Goal: Contribute content: Contribute content

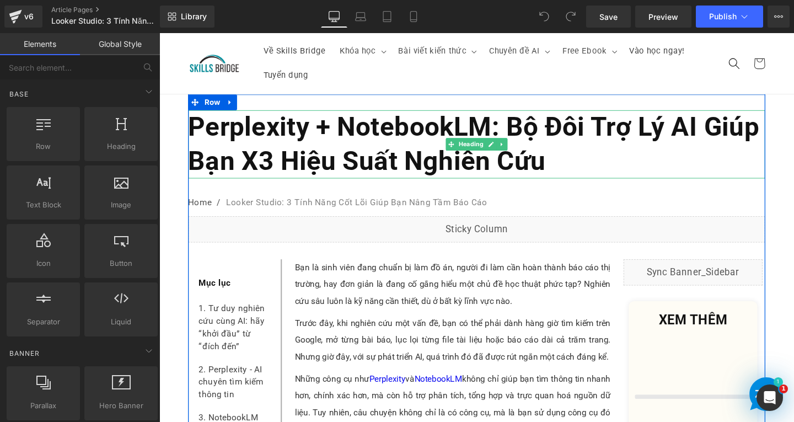
click at [380, 139] on b "Perplexity + NotebookLM: Bộ Đôi Trợ Lý AI Giúp Bạn X3 Hiệu Suất Nghiên Cứu" at bounding box center [490, 150] width 600 height 68
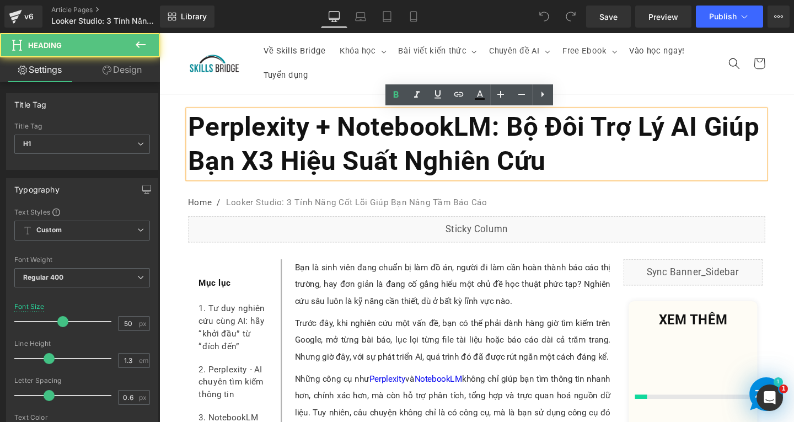
click at [683, 169] on h1 "Perplexity + NotebookLM: Bộ Đôi Trợ Lý AI Giúp Bạn X3 Hiệu Suất Nghiên Cứu" at bounding box center [493, 150] width 606 height 72
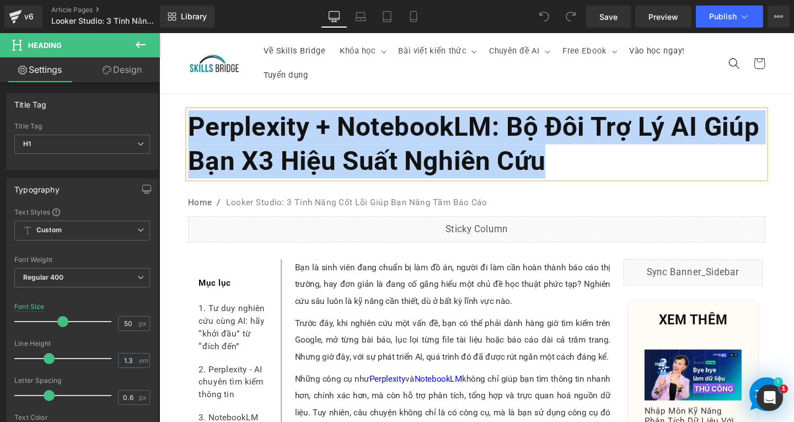
paste div
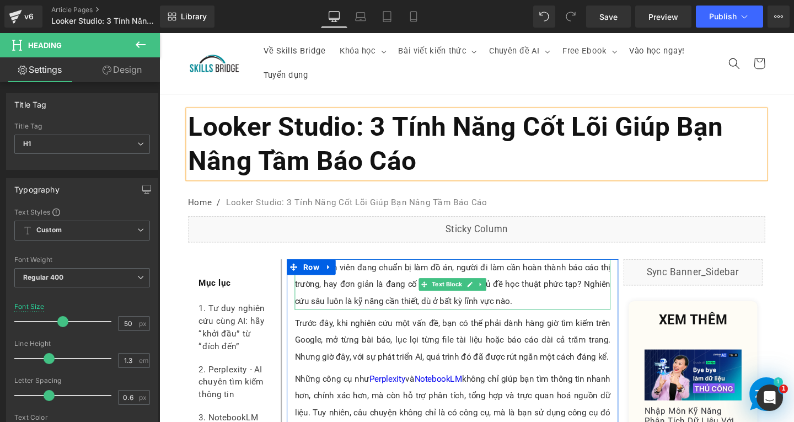
click at [368, 296] on p "Bạn là sinh viên đang chuẩn bị làm đồ án, người đi làm cần hoàn thành báo cáo t…" at bounding box center [468, 297] width 332 height 53
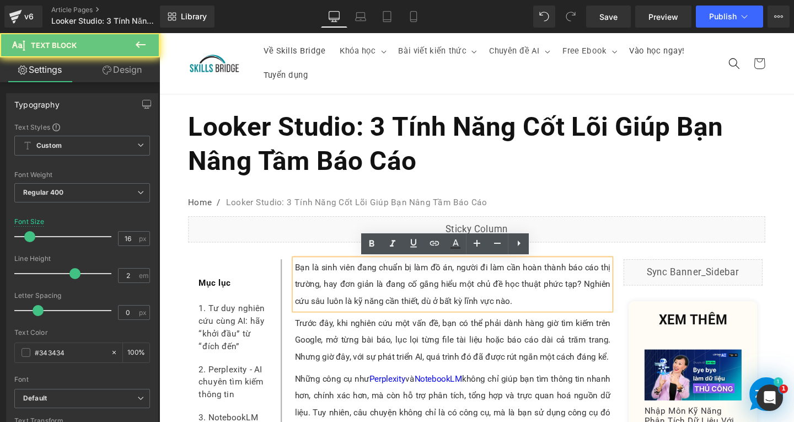
click at [536, 311] on p "Bạn là sinh viên đang chuẩn bị làm đồ án, người đi làm cần hoàn thành báo cáo t…" at bounding box center [468, 297] width 332 height 53
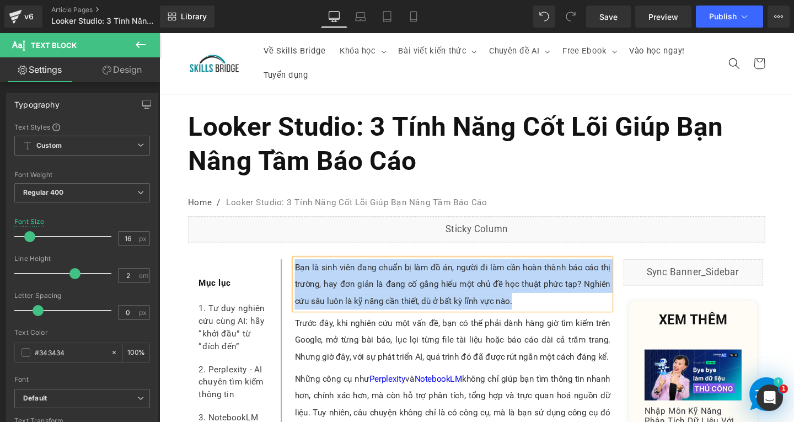
paste div
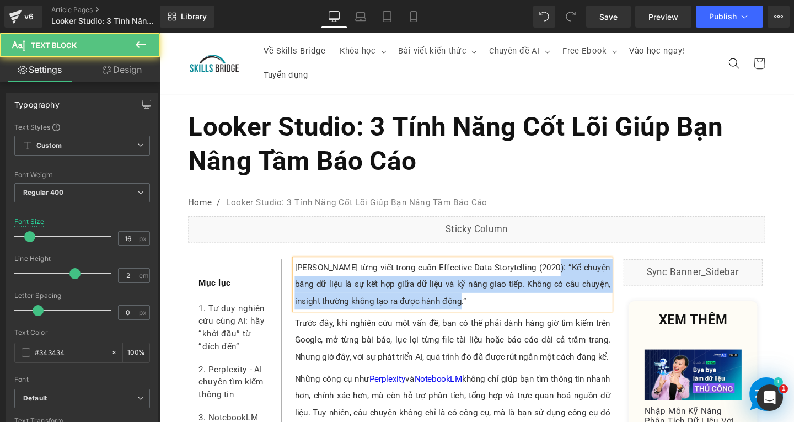
drag, startPoint x: 562, startPoint y: 278, endPoint x: 568, endPoint y: 312, distance: 33.6
click at [568, 312] on p "Brent Dykes từng viết trong cuốn Effective Data Storytelling (2020): “Kể chuyện…" at bounding box center [468, 297] width 332 height 53
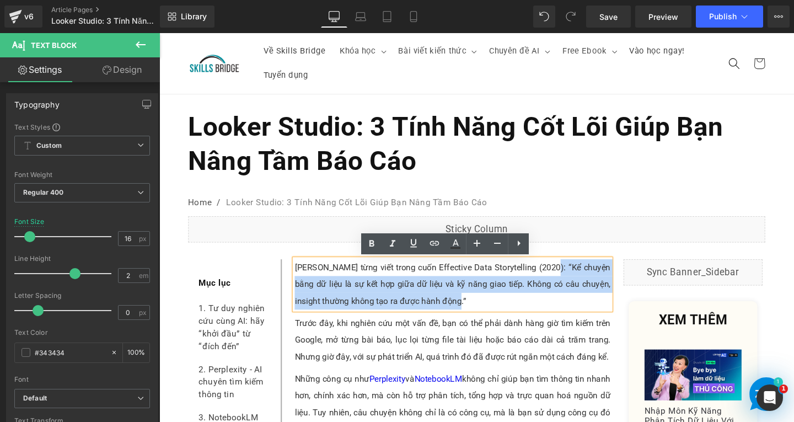
click at [568, 308] on p "Brent Dykes từng viết trong cuốn Effective Data Storytelling (2020): “Kể chuyện…" at bounding box center [468, 297] width 332 height 53
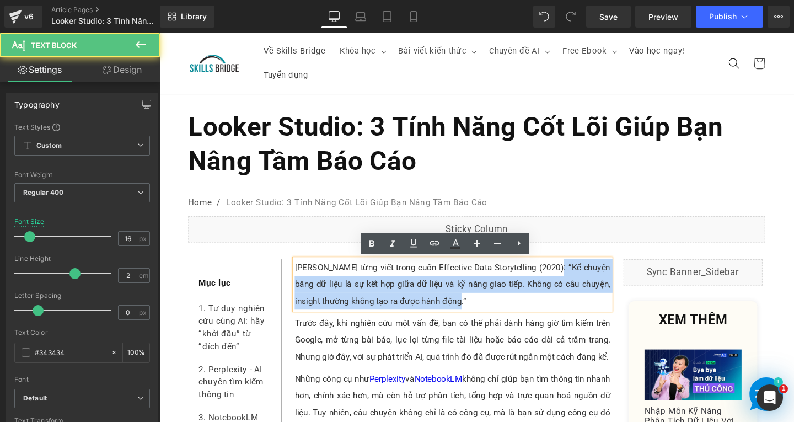
drag, startPoint x: 563, startPoint y: 277, endPoint x: 579, endPoint y: 312, distance: 38.0
click at [579, 312] on p "Brent Dykes từng viết trong cuốn Effective Data Storytelling (2020): “Kể chuyện…" at bounding box center [468, 297] width 332 height 53
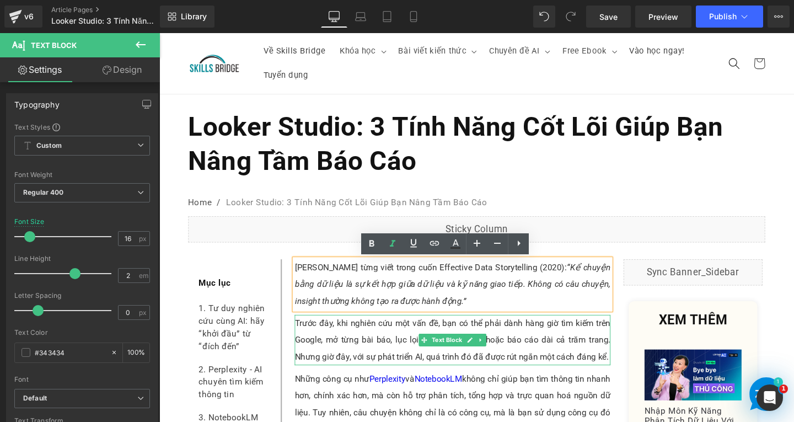
scroll to position [55, 0]
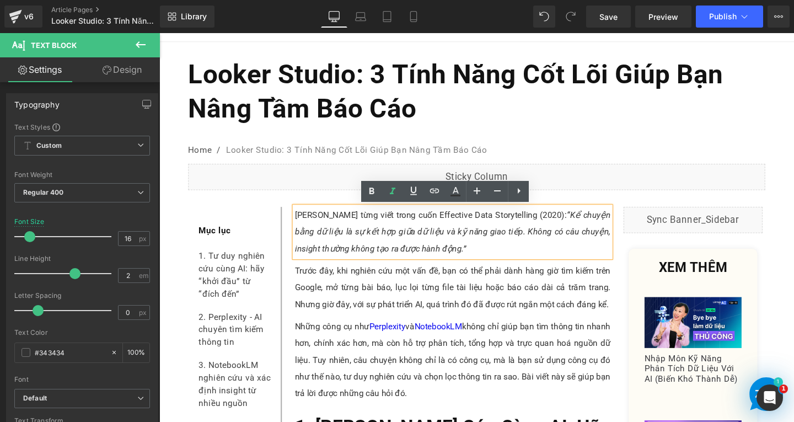
click at [396, 299] on p "Trước đây, khi nghiên cứu một vấn đề, bạn có thể phải dành hàng giờ tìm kiếm tr…" at bounding box center [468, 300] width 332 height 53
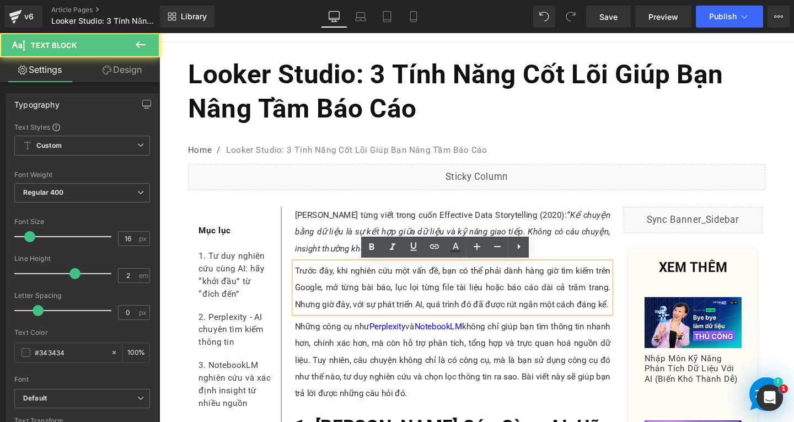
click at [627, 318] on p "Trước đây, khi nghiên cứu một vấn đề, bạn có thể phải dành hàng giờ tìm kiếm tr…" at bounding box center [468, 300] width 332 height 53
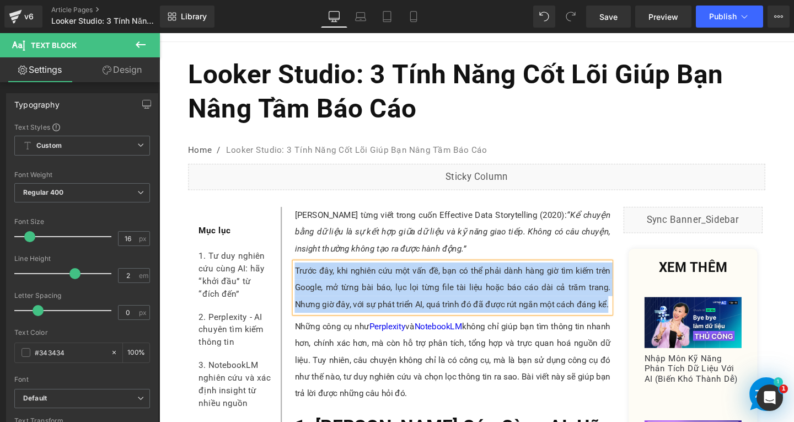
paste div
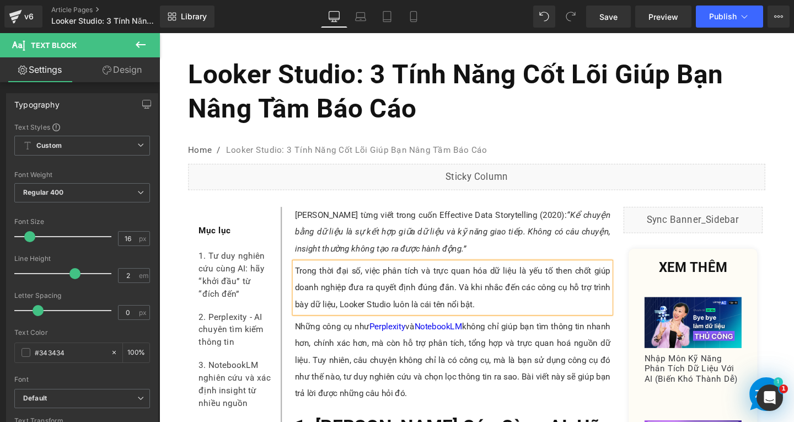
scroll to position [165, 0]
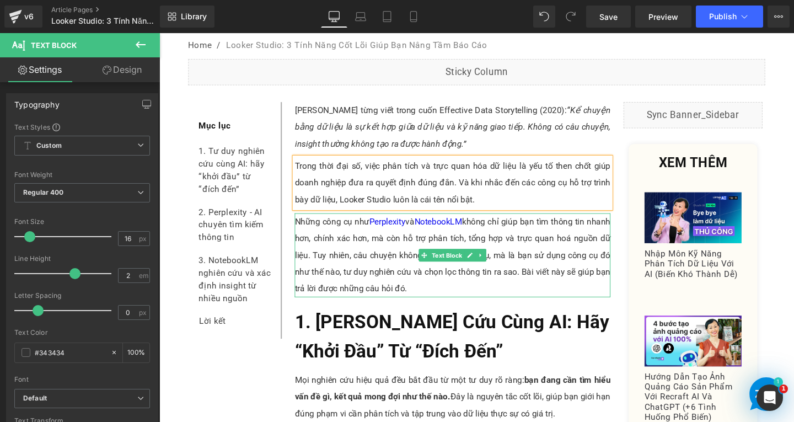
click at [402, 276] on p "Những công cụ như Perplexity và NotebookLM không chỉ giúp bạn tìm thông tin nha…" at bounding box center [468, 266] width 332 height 88
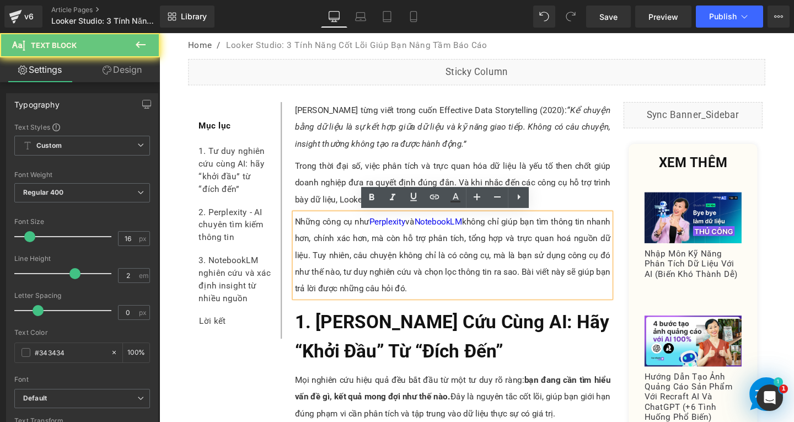
click at [458, 298] on p "Những công cụ như Perplexity và NotebookLM không chỉ giúp bạn tìm thông tin nha…" at bounding box center [468, 266] width 332 height 88
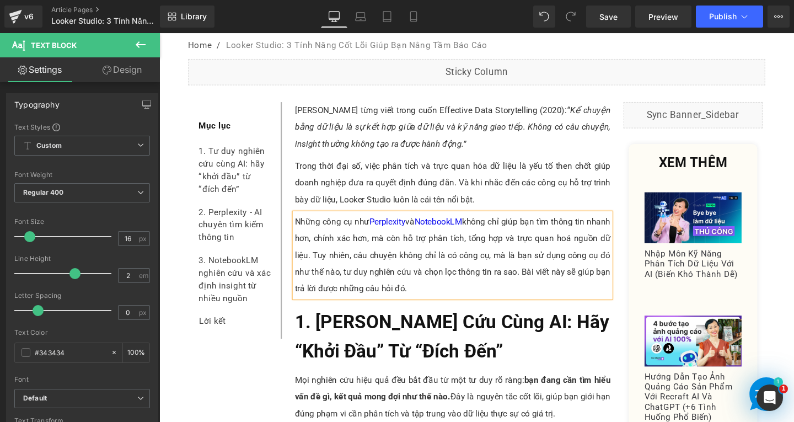
paste div
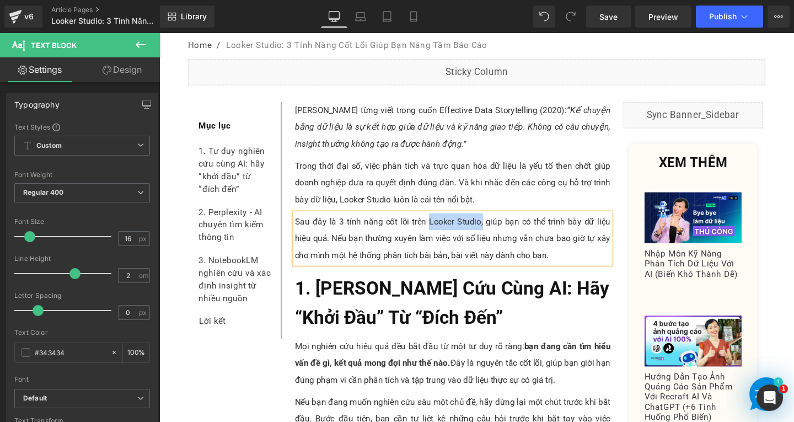
drag, startPoint x: 443, startPoint y: 228, endPoint x: 650, endPoint y: 221, distance: 206.9
click at [495, 228] on p "Sau đây là 3 tính năng cốt lõi trên Looker Studio, giúp bạn có thể trình bày dữ…" at bounding box center [468, 248] width 332 height 53
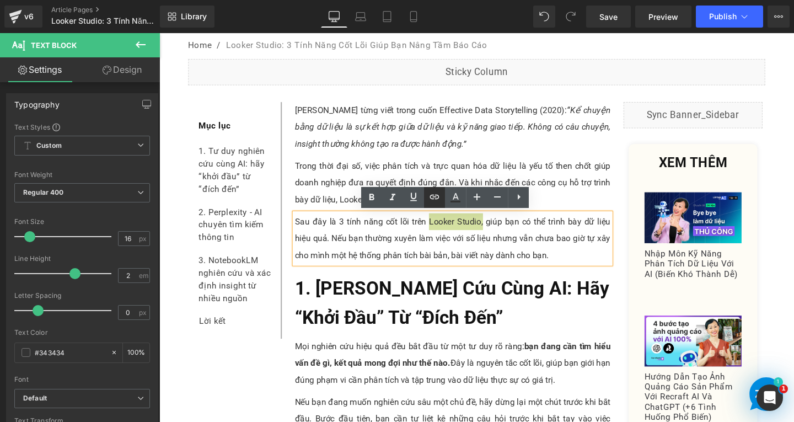
click at [438, 193] on icon at bounding box center [434, 196] width 13 height 13
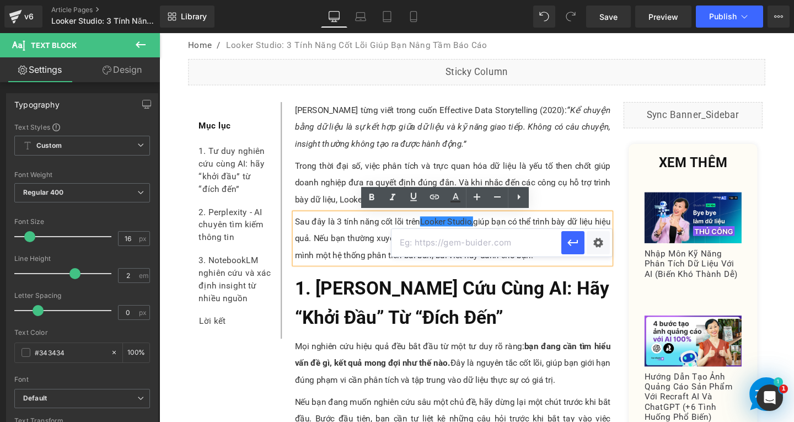
click at [448, 245] on input "text" at bounding box center [476, 243] width 170 height 28
paste input "https://lookerstudio.google.com/"
type input "https://lookerstudio.google.com/"
click at [575, 241] on icon "button" at bounding box center [572, 242] width 13 height 13
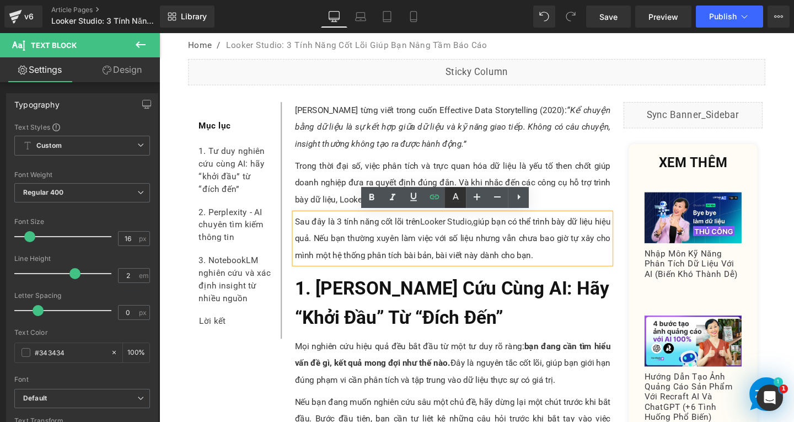
click at [453, 195] on icon at bounding box center [455, 197] width 13 height 13
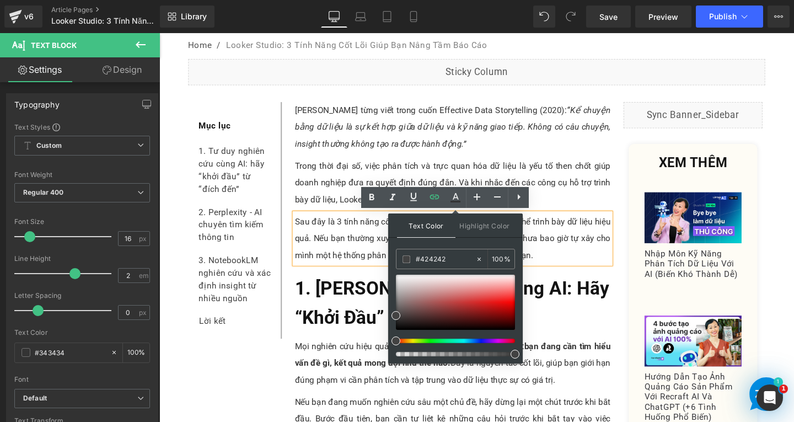
drag, startPoint x: 582, startPoint y: 294, endPoint x: 388, endPoint y: 275, distance: 195.6
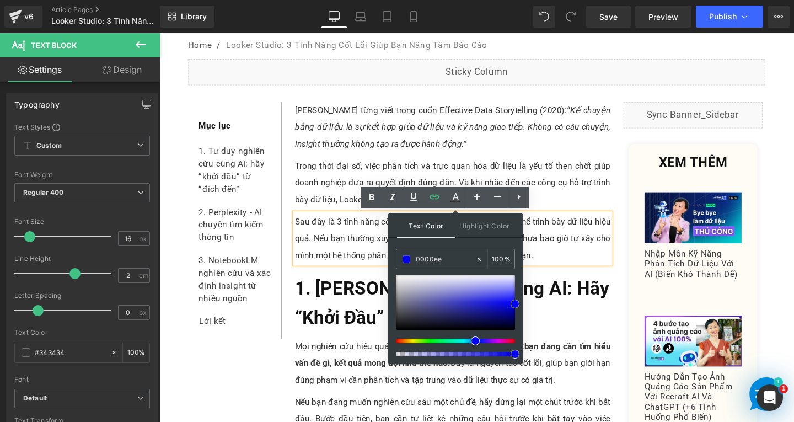
type input "0000ee"
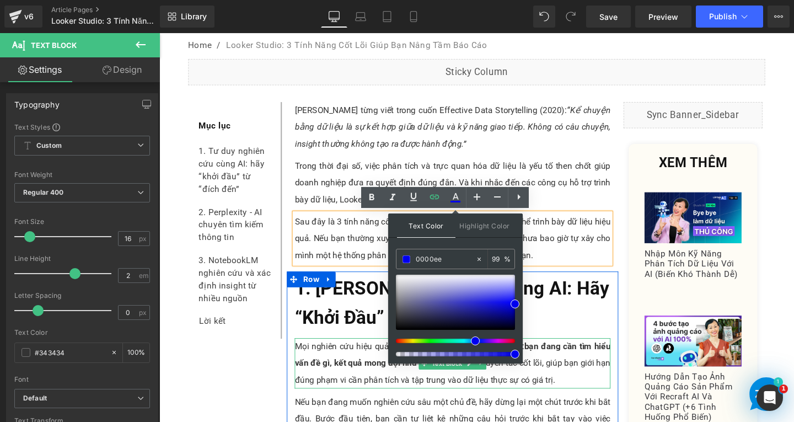
drag, startPoint x: 677, startPoint y: 389, endPoint x: 586, endPoint y: 351, distance: 98.6
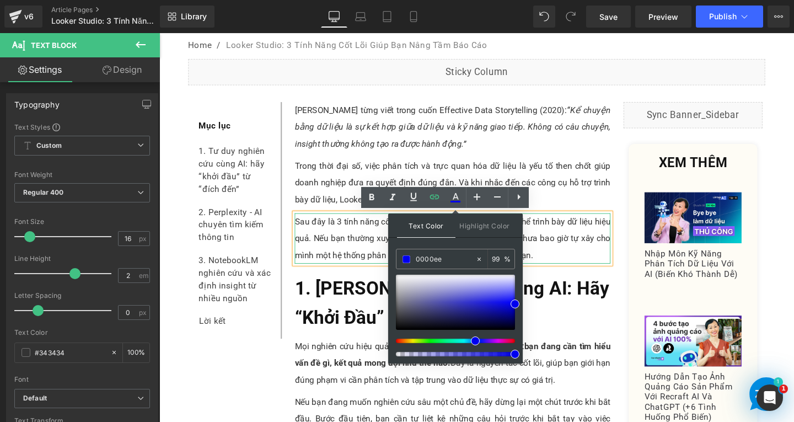
click at [582, 260] on p "Sau đây là 3 tính năng cốt lõi trên Looker Studio, giúp bạn có thể trình bày dữ…" at bounding box center [468, 248] width 332 height 53
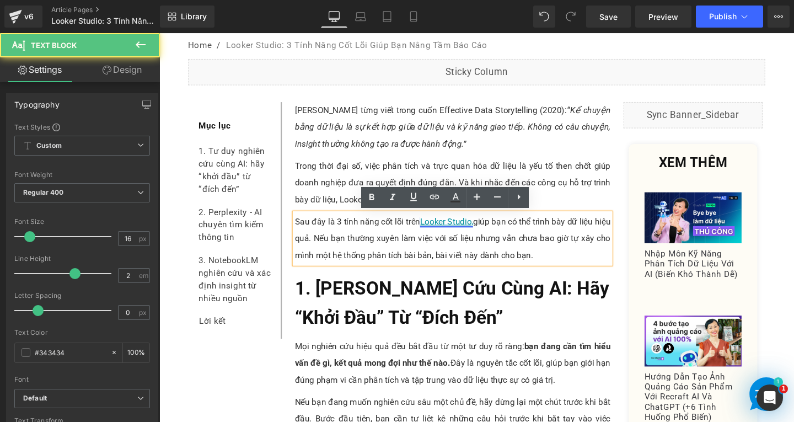
click at [466, 233] on link "Looker Studio," at bounding box center [461, 231] width 56 height 10
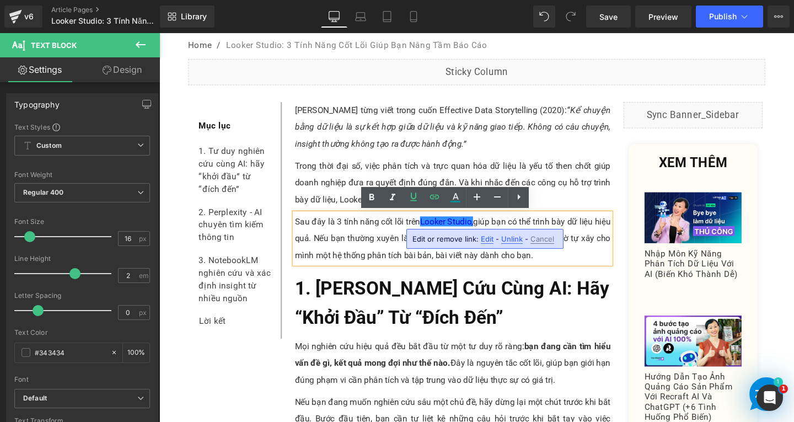
click at [486, 239] on span "Edit" at bounding box center [487, 238] width 13 height 9
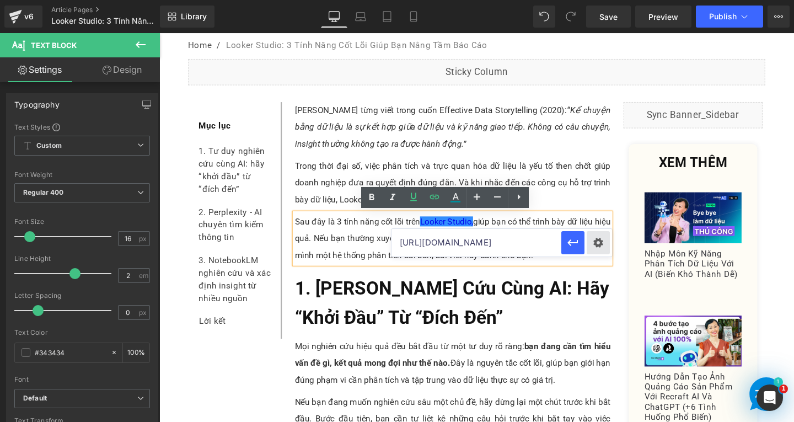
click at [595, 0] on div "Text Color Highlight Color #333333 0000ee 100 % transparent 0 % Edit or remove …" at bounding box center [397, 0] width 794 height 0
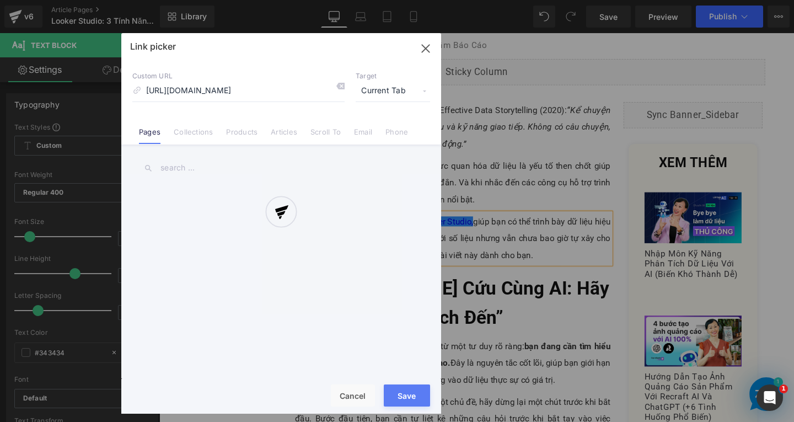
click at [401, 93] on div at bounding box center [281, 223] width 320 height 380
click at [401, 89] on div at bounding box center [281, 223] width 320 height 380
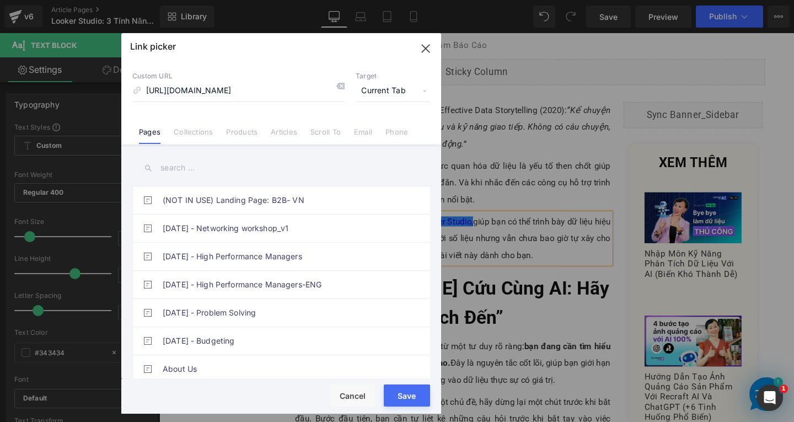
click at [396, 90] on span "Current Tab" at bounding box center [393, 90] width 74 height 21
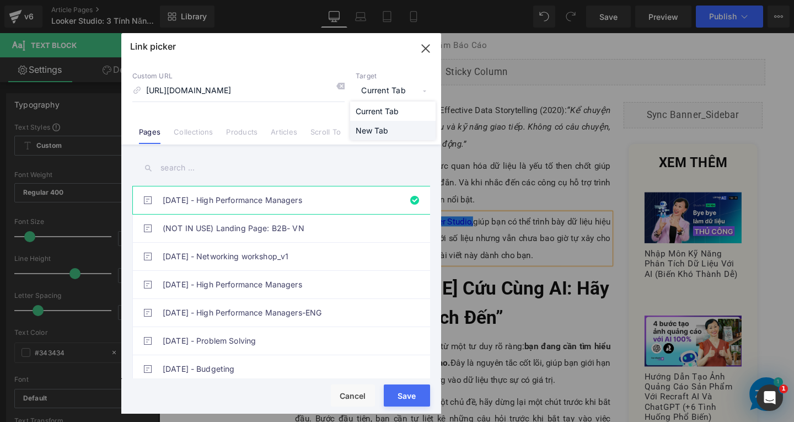
click at [380, 132] on li "New Tab" at bounding box center [392, 130] width 85 height 19
click at [409, 398] on button "Save" at bounding box center [407, 395] width 46 height 22
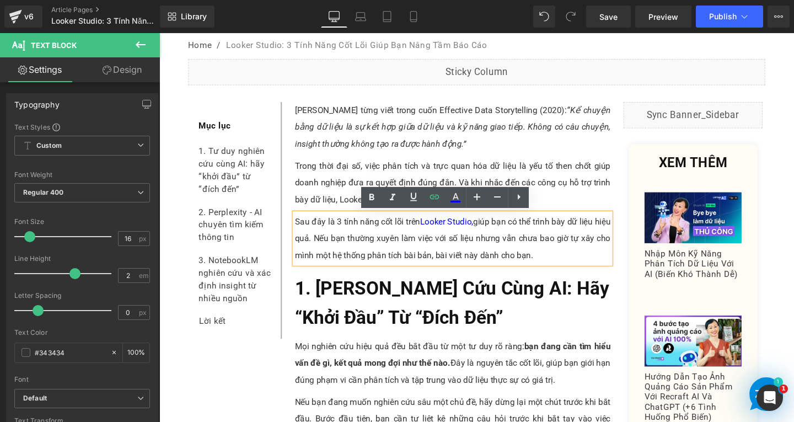
click at [326, 183] on p "Trong thời đại số, việc phân tích và trực quan hóa dữ liệu là yếu tố then chốt …" at bounding box center [468, 190] width 332 height 53
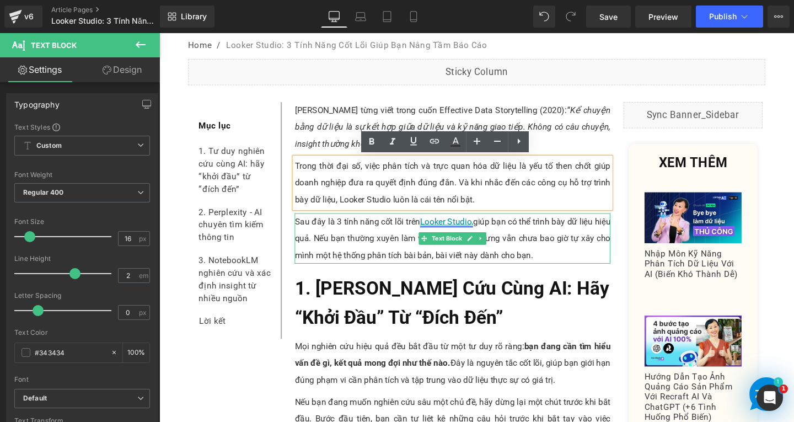
click at [471, 234] on link "Looker Studio," at bounding box center [461, 231] width 56 height 10
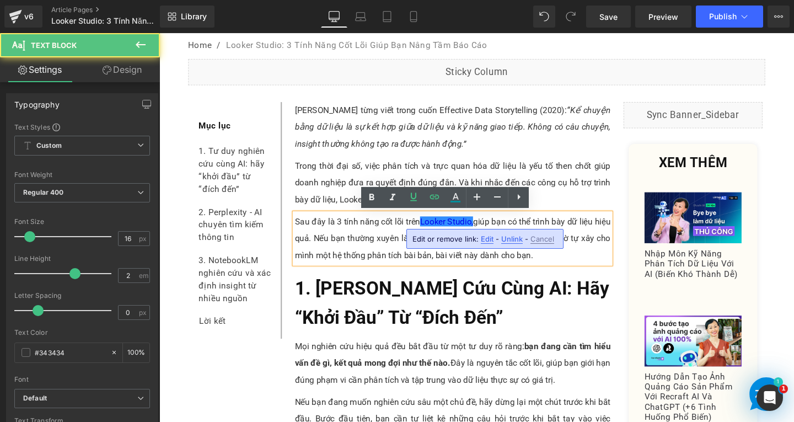
click at [492, 239] on span "Edit" at bounding box center [487, 238] width 13 height 9
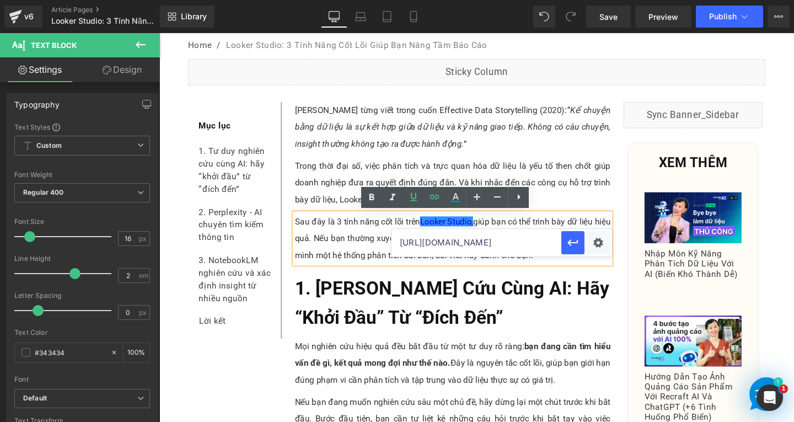
click at [548, 244] on input "https://lookerstudio.google.com/" at bounding box center [476, 243] width 170 height 28
click at [343, 209] on p "Trong thời đại số, việc phân tích và trực quan hóa dữ liệu là yếu tố then chốt …" at bounding box center [468, 190] width 332 height 53
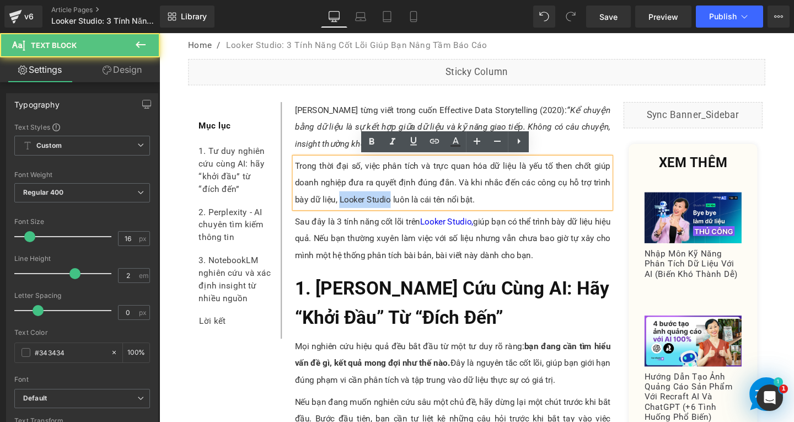
drag, startPoint x: 346, startPoint y: 206, endPoint x: 397, endPoint y: 206, distance: 50.7
click at [397, 206] on p "Trong thời đại số, việc phân tích và trực quan hóa dữ liệu là yếu tố then chốt …" at bounding box center [468, 190] width 332 height 53
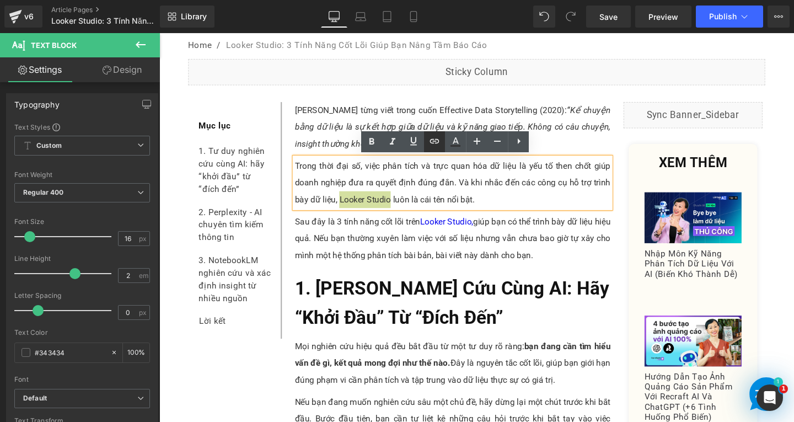
click at [436, 147] on icon at bounding box center [434, 141] width 13 height 13
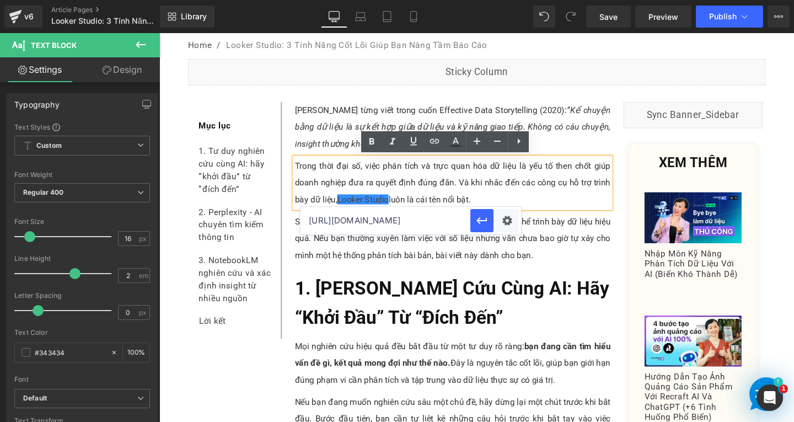
click at [410, 220] on input "https://lookerstudio.google.com/" at bounding box center [385, 221] width 170 height 28
paste input "https://lookerstudio.google.com/"
type input "https://lookerstudio.google.com/"
click at [487, 219] on icon "button" at bounding box center [481, 220] width 13 height 13
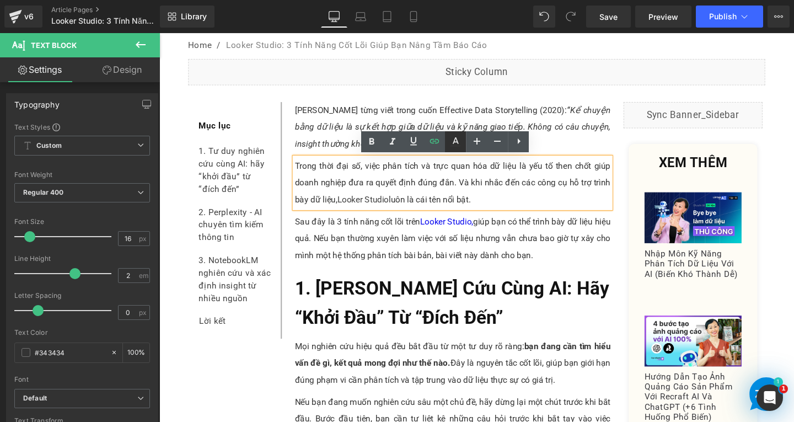
click at [457, 144] on icon at bounding box center [455, 141] width 13 height 13
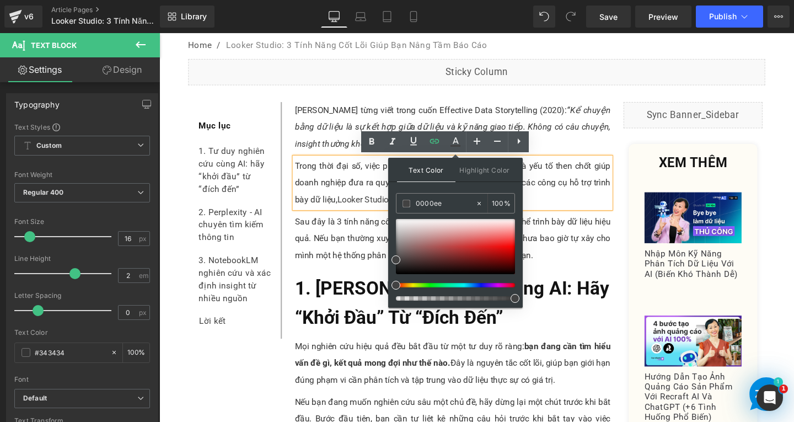
drag, startPoint x: 608, startPoint y: 237, endPoint x: 554, endPoint y: 240, distance: 54.2
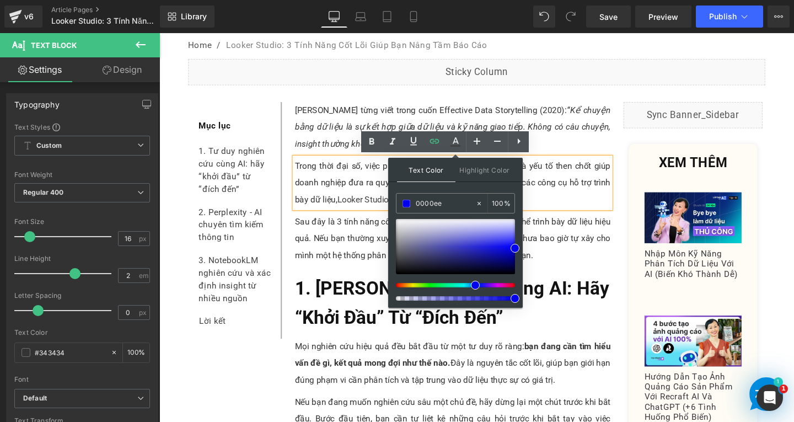
type input "0000ee"
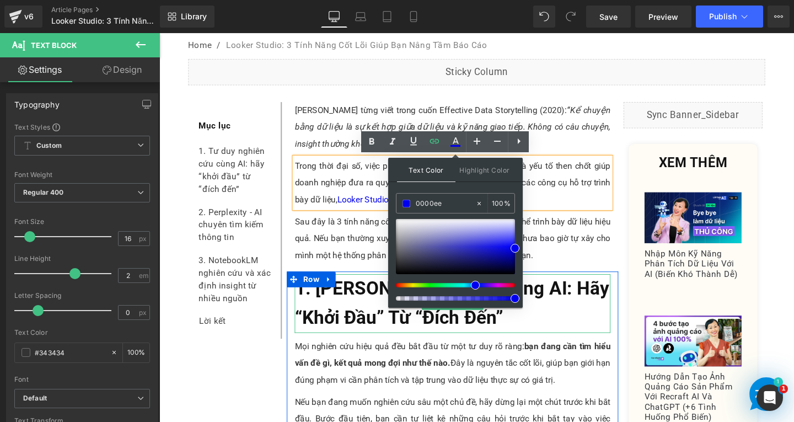
drag, startPoint x: 675, startPoint y: 331, endPoint x: 549, endPoint y: 308, distance: 127.8
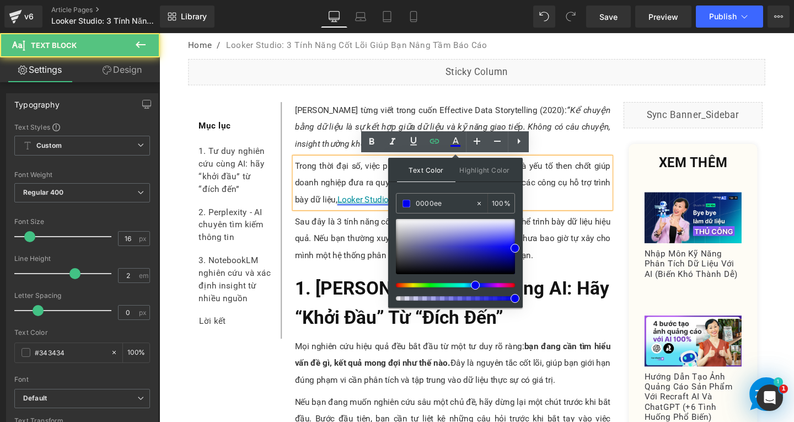
click at [356, 202] on link "Looker Studio" at bounding box center [373, 207] width 54 height 10
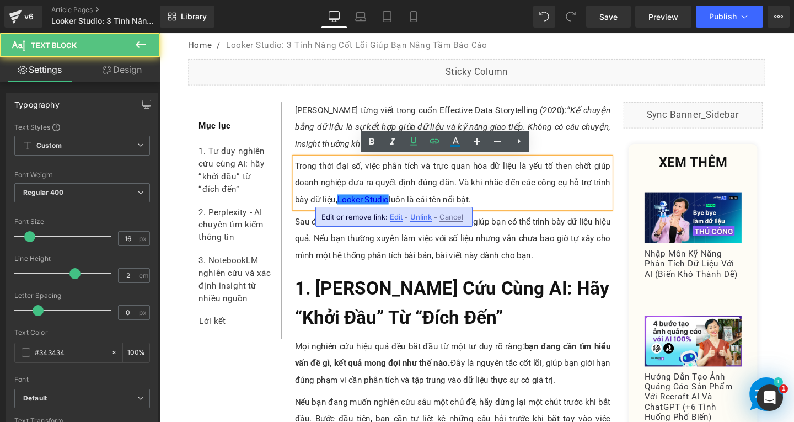
click at [388, 217] on div "Edit or remove link: Edit - Unlink - Cancel" at bounding box center [393, 217] width 157 height 20
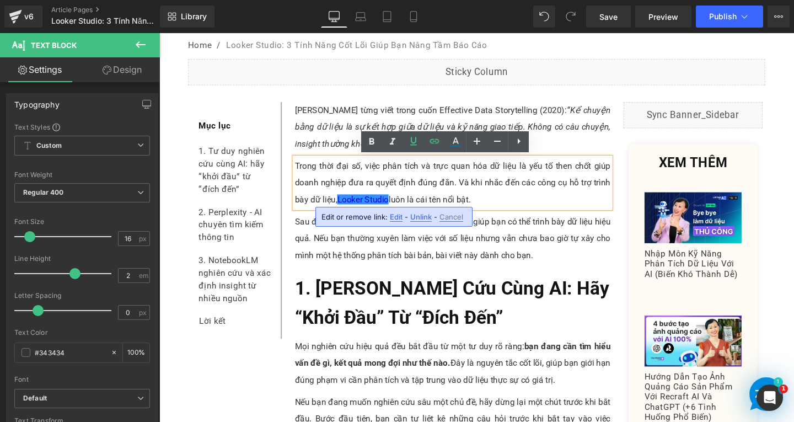
click at [397, 215] on span "Edit" at bounding box center [396, 216] width 13 height 9
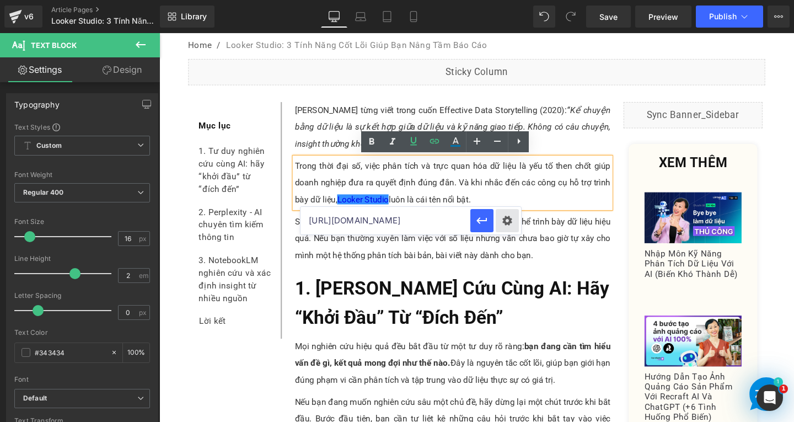
click at [516, 0] on div "Text Color Highlight Color #333333 0000ee 100 % transparent 0 % Edit or remove …" at bounding box center [397, 0] width 794 height 0
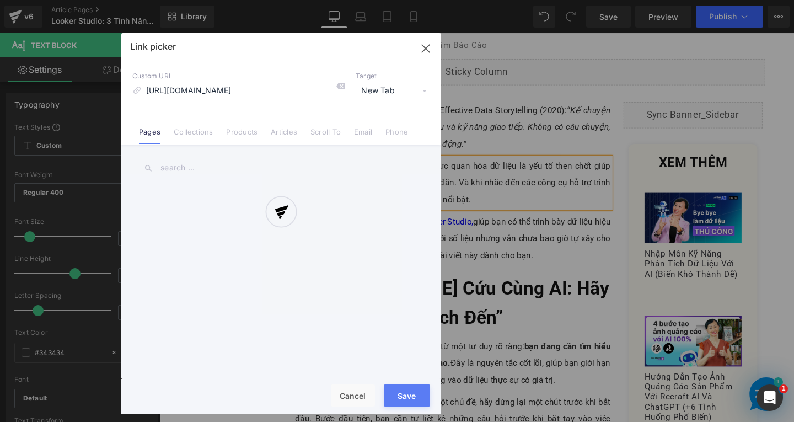
click at [407, 96] on div at bounding box center [281, 223] width 320 height 380
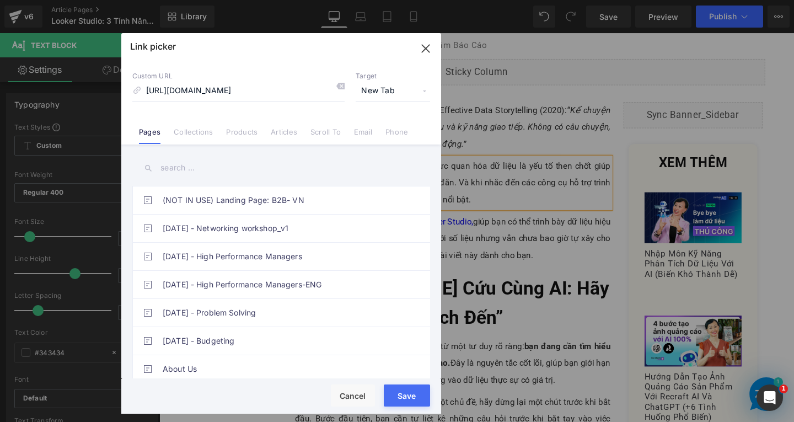
click at [397, 92] on span "New Tab" at bounding box center [393, 90] width 74 height 21
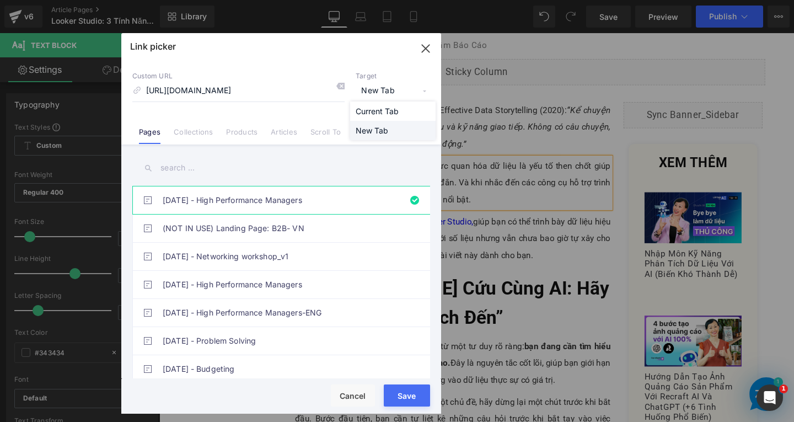
click at [387, 130] on li "New Tab" at bounding box center [392, 130] width 85 height 19
click at [411, 395] on button "Save" at bounding box center [407, 395] width 46 height 22
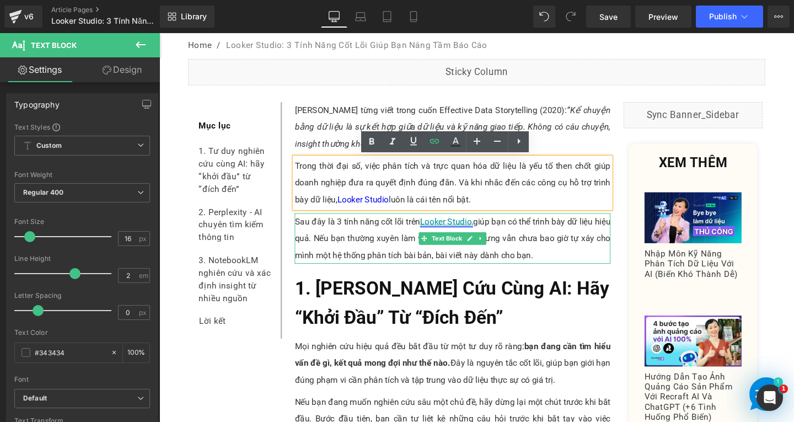
click at [464, 229] on link "Looker Studio," at bounding box center [461, 231] width 56 height 10
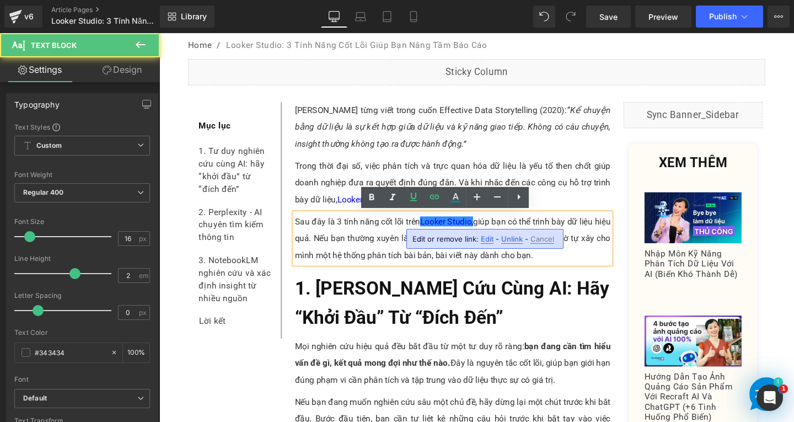
click at [508, 240] on span "Unlink" at bounding box center [512, 238] width 22 height 9
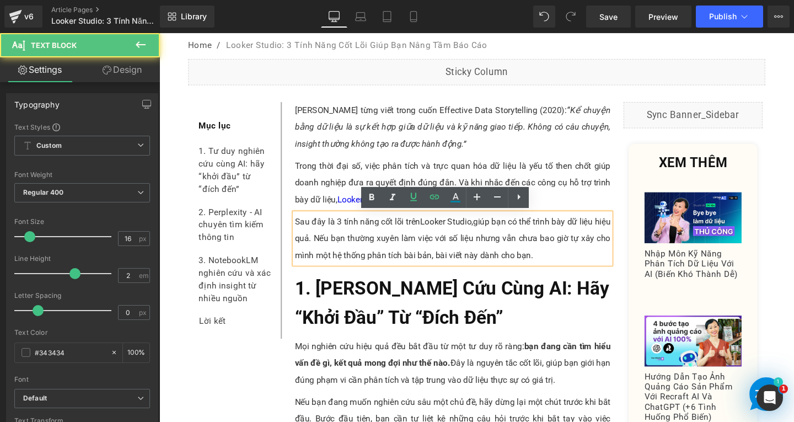
click at [382, 240] on p "Sau đây là 3 tính năng cốt lõi trên Looker Studio, giúp bạn có thể trình bày dữ…" at bounding box center [468, 248] width 332 height 53
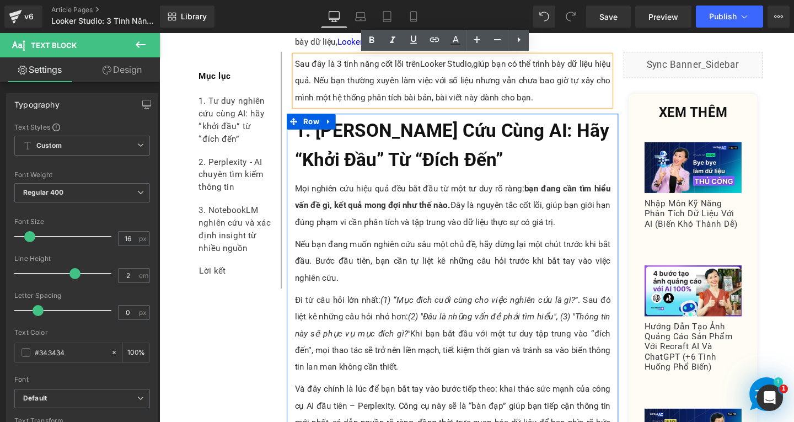
drag, startPoint x: 369, startPoint y: 128, endPoint x: 391, endPoint y: 131, distance: 21.7
click at [369, 128] on span "1. Tư Duy Nghiên Cứu Cùng AI: Hãy “Khởi Đầu” Từ “Đích Đến”" at bounding box center [467, 151] width 331 height 53
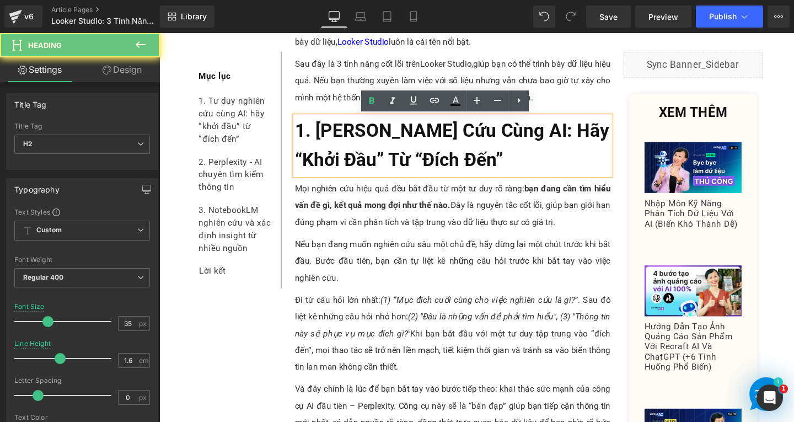
click at [544, 169] on h2 "1. Tư Duy Nghiên Cứu Cùng AI: Hãy “Khởi Đầu” Từ “Đích Đến”" at bounding box center [468, 152] width 332 height 62
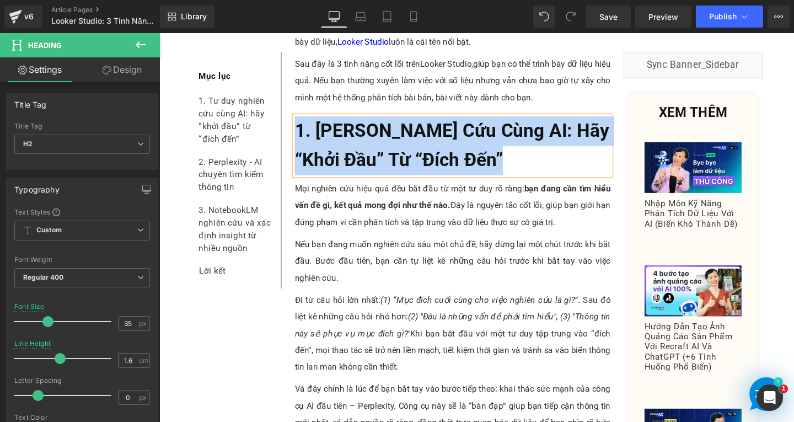
paste div
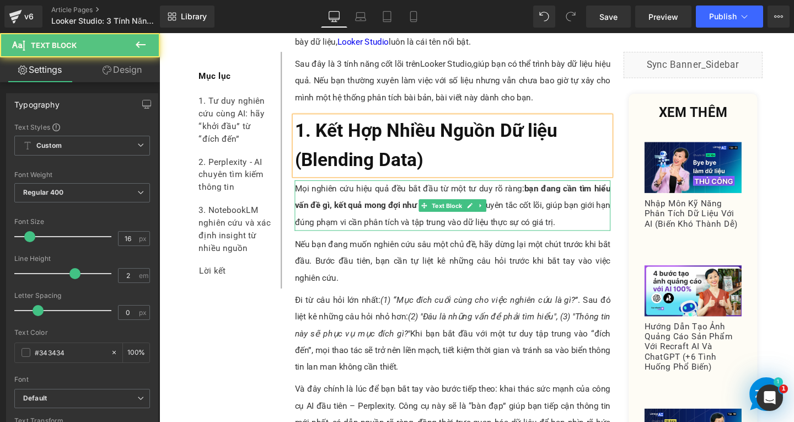
click at [355, 226] on p "Mọi nghiên cứu hiệu quả đều bắt đầu từ một tư duy rõ ràng: bạn đang cần tìm hiể…" at bounding box center [468, 214] width 332 height 53
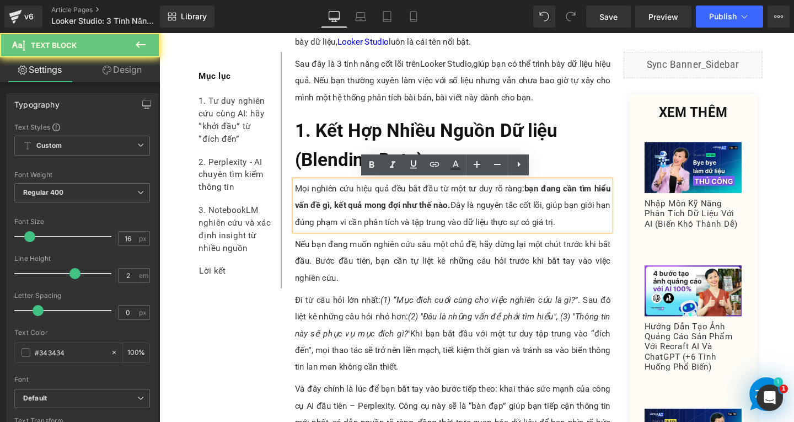
click at [594, 237] on p "Mọi nghiên cứu hiệu quả đều bắt đầu từ một tư duy rõ ràng: bạn đang cần tìm hiể…" at bounding box center [468, 214] width 332 height 53
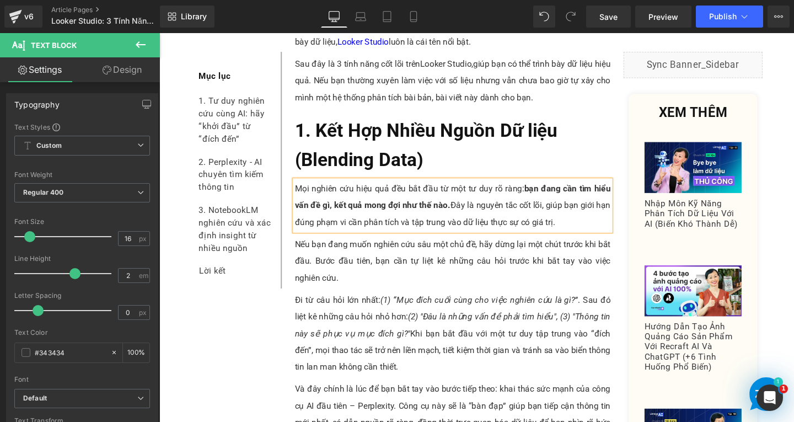
paste div
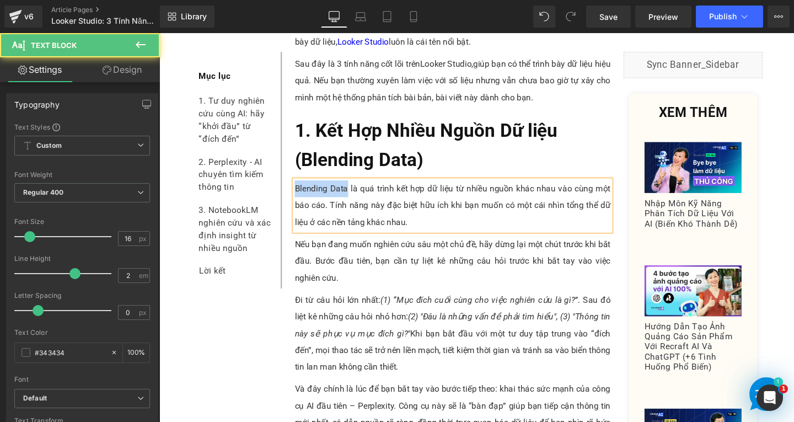
drag, startPoint x: 299, startPoint y: 196, endPoint x: 352, endPoint y: 194, distance: 53.5
click at [352, 194] on p "Blending Data là quá trình kết hợp dữ liệu từ nhiều nguồn khác nhau vào cùng mộ…" at bounding box center [468, 214] width 332 height 53
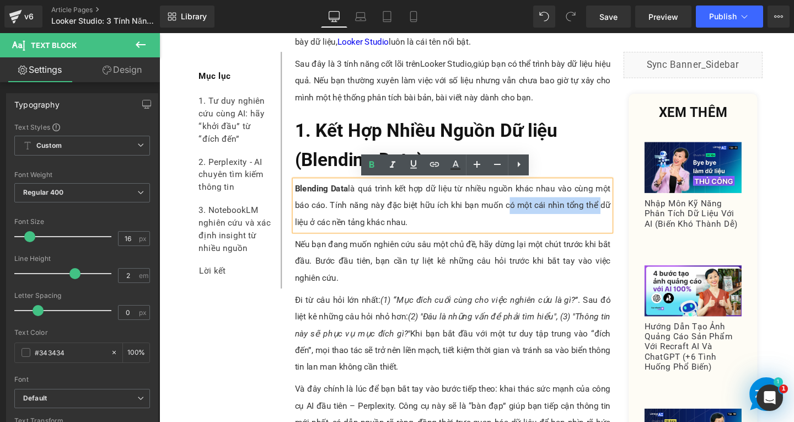
drag, startPoint x: 519, startPoint y: 214, endPoint x: 617, endPoint y: 211, distance: 98.2
click at [616, 211] on p "Blending Data là quá trình kết hợp dữ liệu từ nhiều nguồn khác nhau vào cùng mộ…" at bounding box center [468, 214] width 332 height 53
click at [325, 296] on div "Nếu bạn đang muốn nghiên cứu sâu một chủ đề, hãy dừng lại một chút trước khi bắ…" at bounding box center [468, 272] width 332 height 53
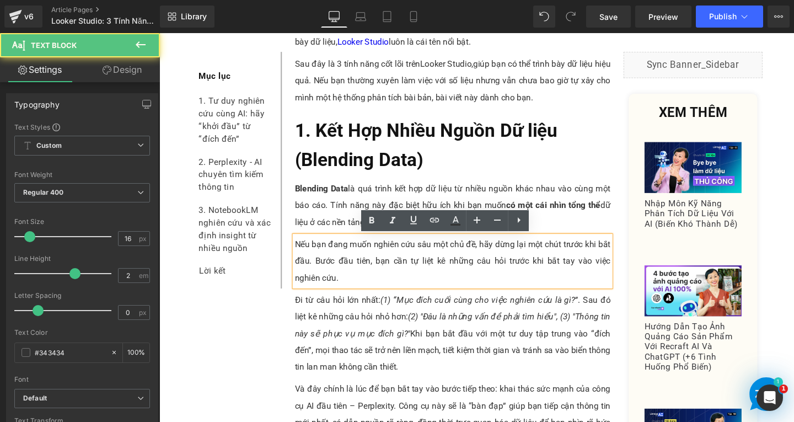
click at [325, 296] on div "Nếu bạn đang muốn nghiên cứu sâu một chủ đề, hãy dừng lại một chút trước khi bắ…" at bounding box center [468, 272] width 332 height 53
click at [332, 290] on p "Nếu bạn đang muốn nghiên cứu sâu một chủ đề, hãy dừng lại một chút trước khi bắ…" at bounding box center [468, 272] width 332 height 53
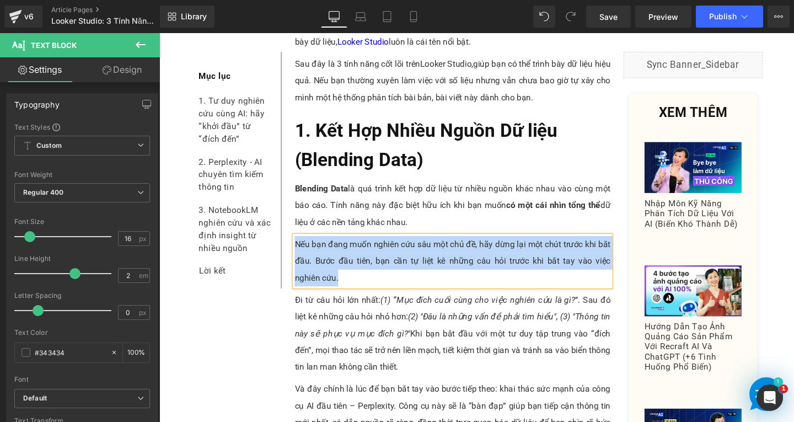
paste div
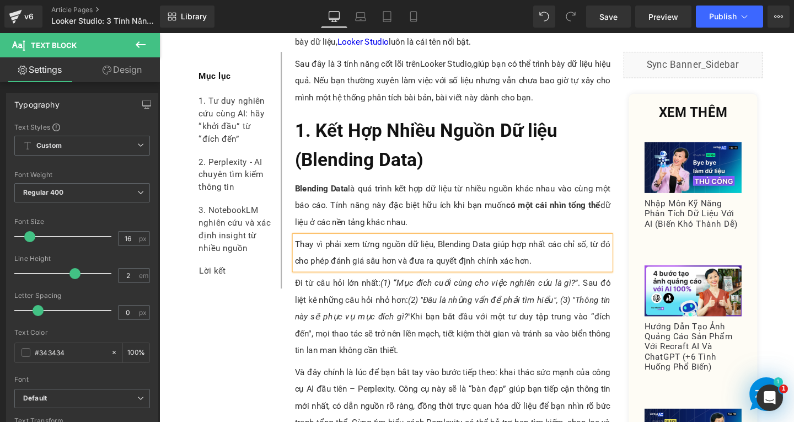
scroll to position [496, 0]
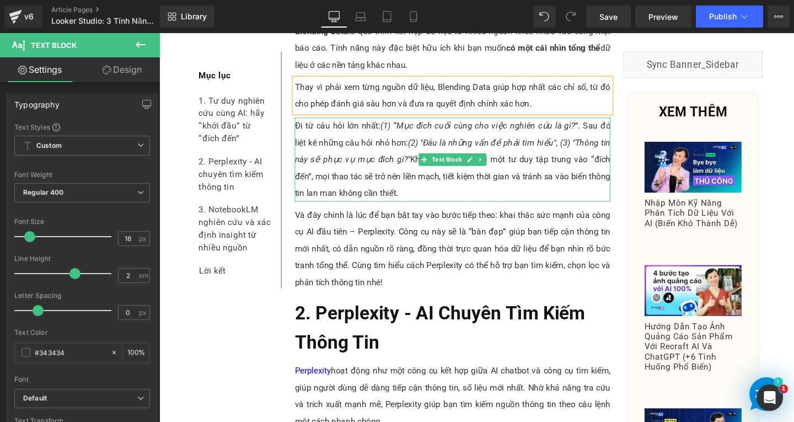
drag, startPoint x: 383, startPoint y: 197, endPoint x: 414, endPoint y: 197, distance: 31.4
click at [383, 196] on p "Đi từ câu hỏi lớn nhất: (1) “Mục đích cuối cùng cho việc nghiên cứu là gì?” . S…" at bounding box center [468, 166] width 332 height 88
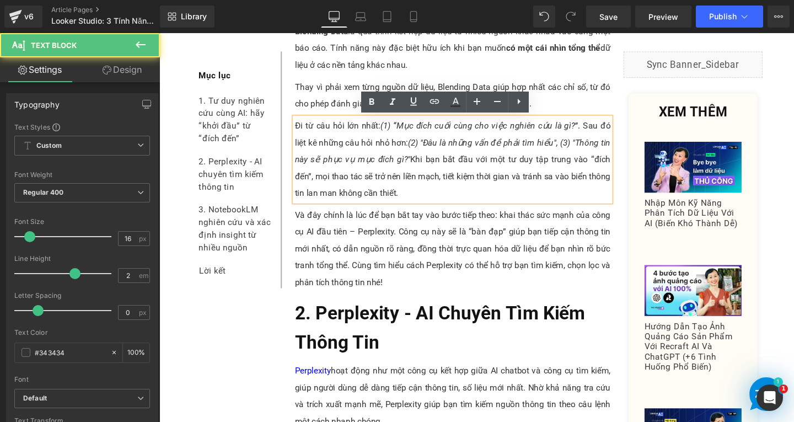
click at [415, 197] on p "Đi từ câu hỏi lớn nhất: (1) “Mục đích cuối cùng cho việc nghiên cứu là gì?” . S…" at bounding box center [468, 166] width 332 height 88
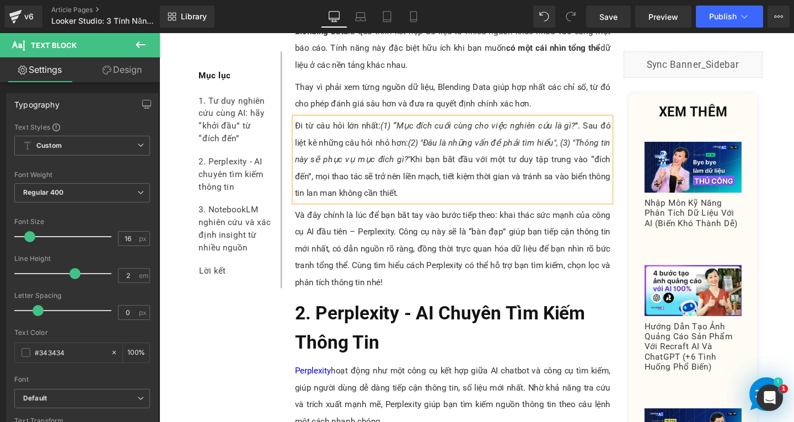
paste div
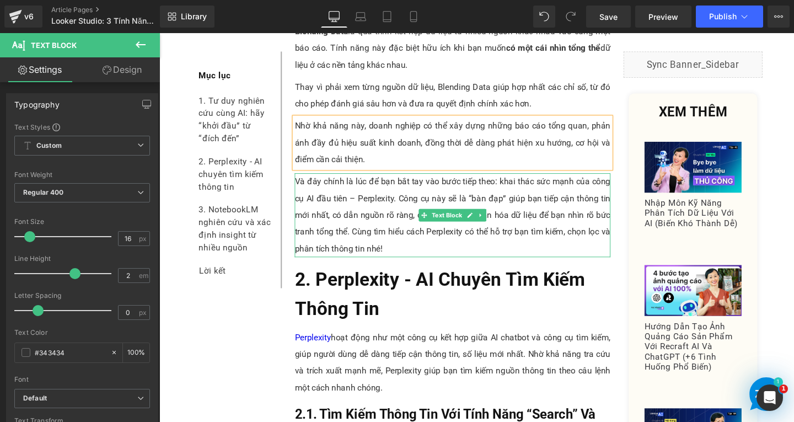
drag, startPoint x: 384, startPoint y: 230, endPoint x: 402, endPoint y: 244, distance: 22.7
click at [384, 230] on p "Và đây chính là lúc để bạn bắt tay vào bước tiếp theo: khai thác sức mạnh của c…" at bounding box center [468, 224] width 332 height 88
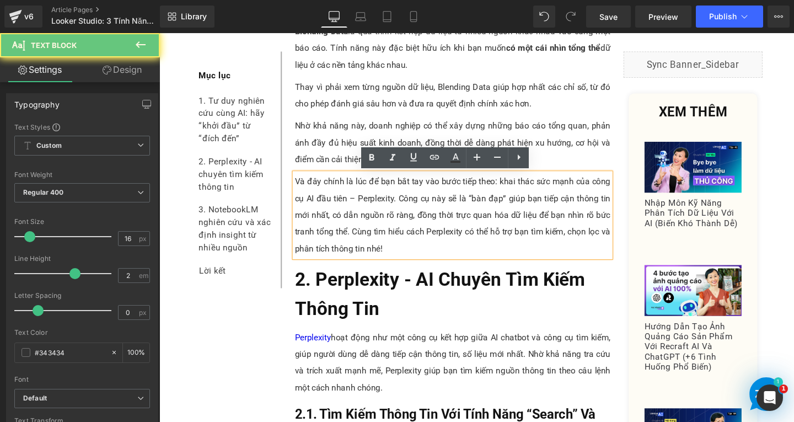
click at [403, 261] on p "Và đây chính là lúc để bạn bắt tay vào bước tiếp theo: khai thác sức mạnh của c…" at bounding box center [468, 224] width 332 height 88
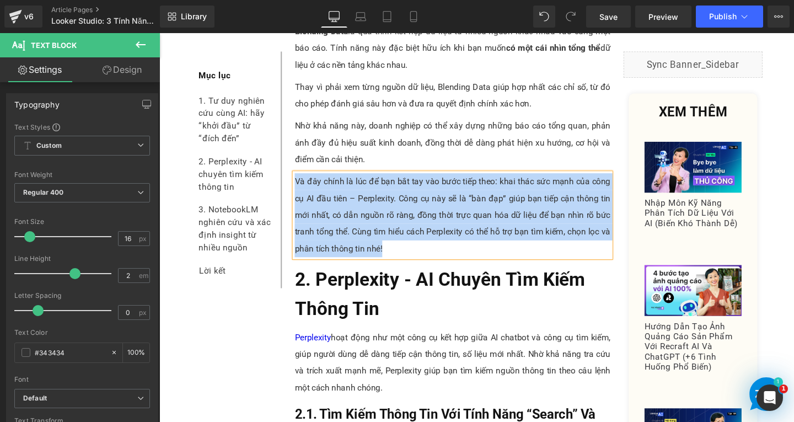
paste div
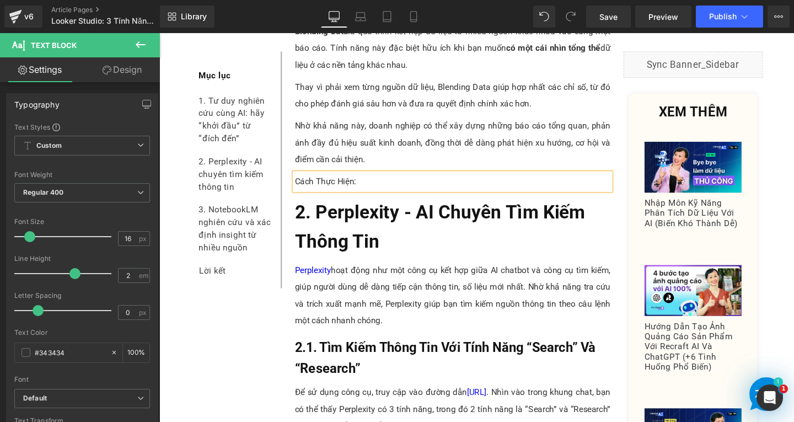
click at [324, 189] on p "Cách Thực Hiện:" at bounding box center [468, 189] width 332 height 18
click at [385, 186] on p "Cách thực hiện:" at bounding box center [468, 189] width 332 height 18
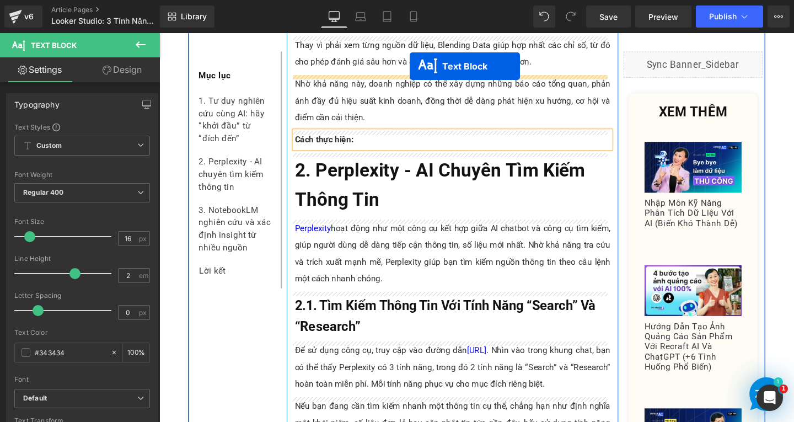
scroll to position [430, 0]
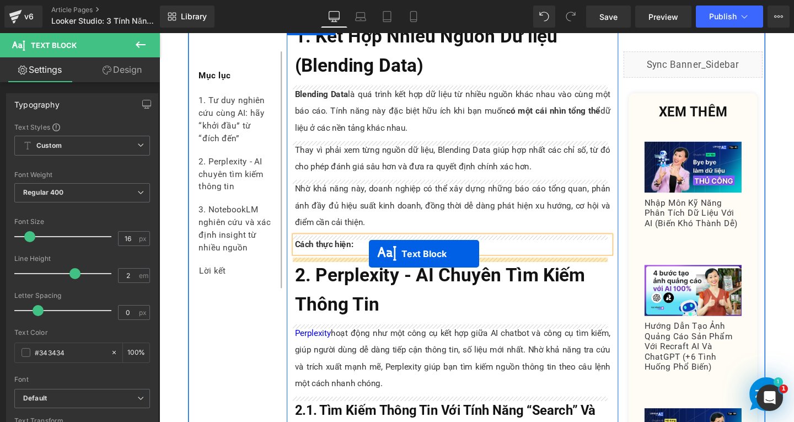
drag, startPoint x: 440, startPoint y: 95, endPoint x: 379, endPoint y: 265, distance: 180.8
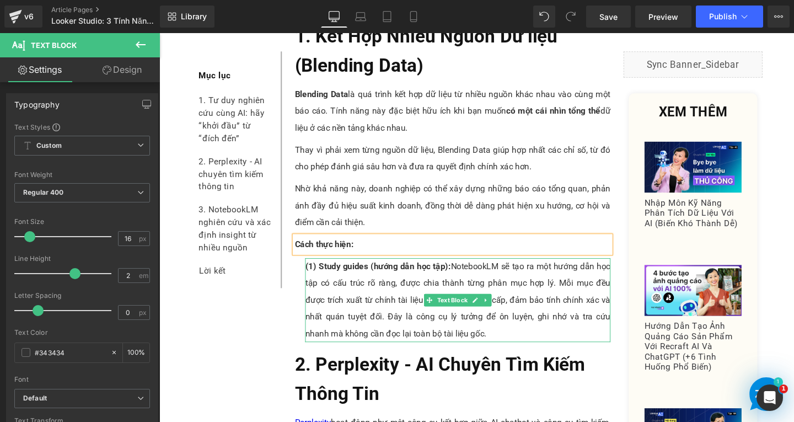
click at [394, 317] on p "(1) Study guides (hướng dẫn học tập): NotebookLM sẽ tạo ra một hướng dẫn học tậ…" at bounding box center [473, 314] width 321 height 88
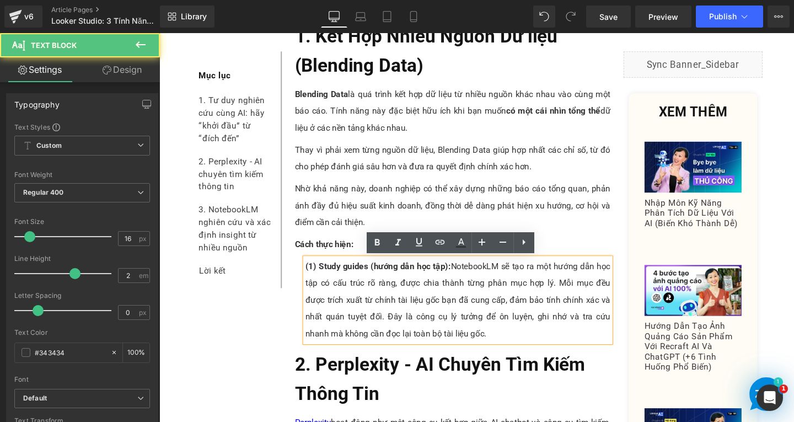
drag, startPoint x: 321, startPoint y: 280, endPoint x: 470, endPoint y: 339, distance: 159.8
click at [459, 345] on p "(1) Study guides (hướng dẫn học tập): NotebookLM sẽ tạo ra một hướng dẫn học tậ…" at bounding box center [473, 314] width 321 height 88
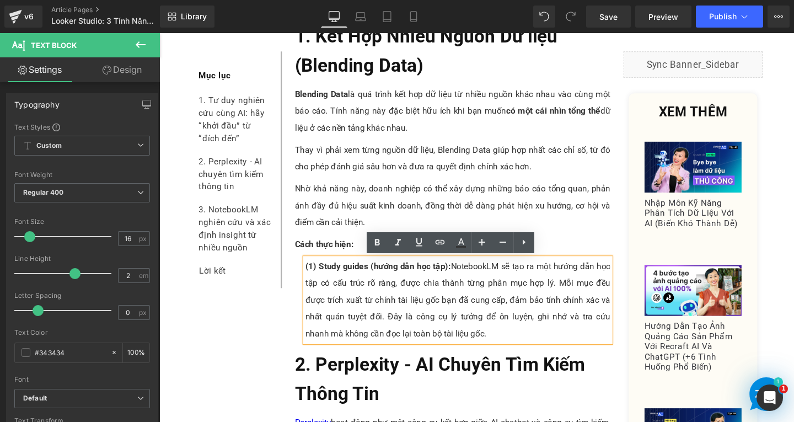
paste div
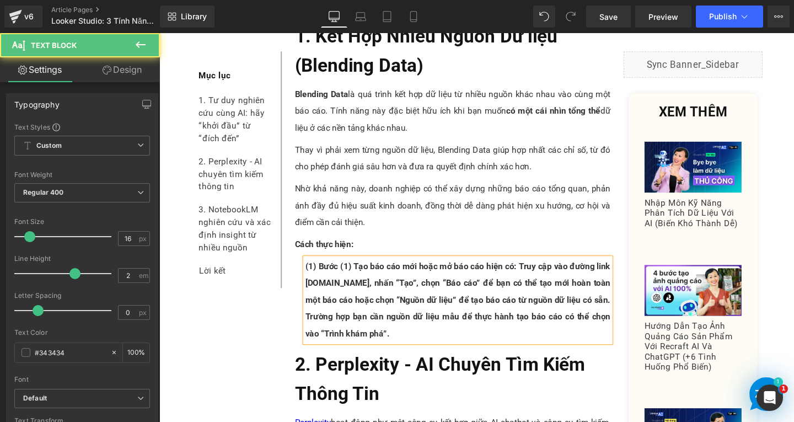
click at [321, 277] on span "(1) Bước (1) Tạo báo cáo mới hoặc mở báo cáo hiện có: Truy cập vào đường link l…" at bounding box center [473, 313] width 321 height 81
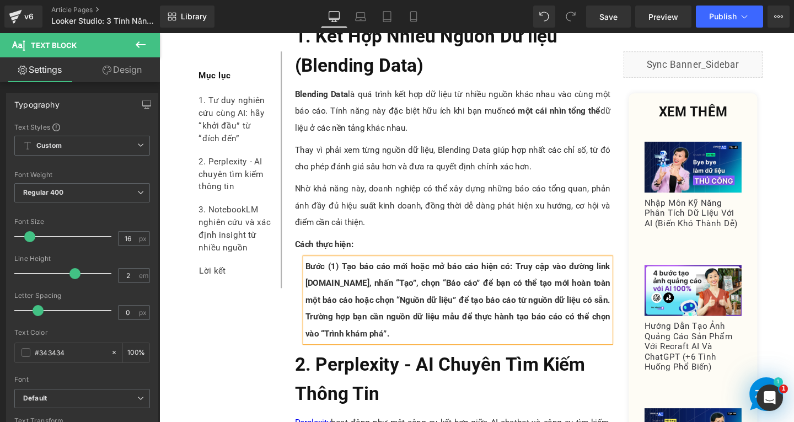
click at [344, 281] on span "Bước (1) Tạo báo cáo mới hoặc mở báo cáo hiện có: Truy cập vào đường link looke…" at bounding box center [473, 313] width 321 height 81
click at [440, 350] on p "Bước 1: Tạo báo cáo mới hoặc mở báo cáo hiện có: Truy cập vào đường link looker…" at bounding box center [473, 314] width 321 height 88
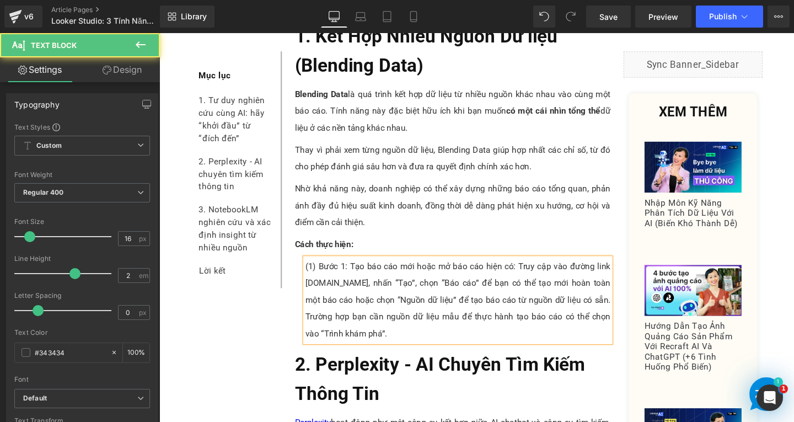
click at [467, 308] on p "(1) Bước 1: Tạo báo cáo mới hoặc mở báo cáo hiện có: Truy cập vào đường link lo…" at bounding box center [473, 314] width 321 height 88
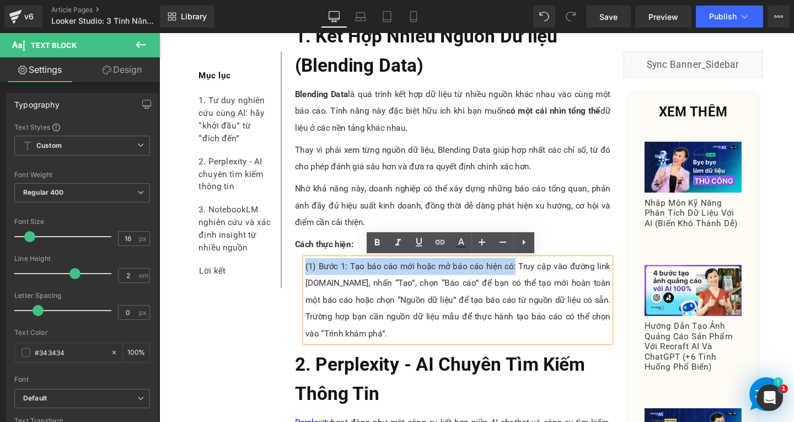
drag, startPoint x: 309, startPoint y: 278, endPoint x: 532, endPoint y: 276, distance: 222.8
click at [532, 276] on p "(1) Bước 1: Tạo báo cáo mới hoặc mở báo cáo hiện có: Truy cập vào đường link lo…" at bounding box center [473, 314] width 321 height 88
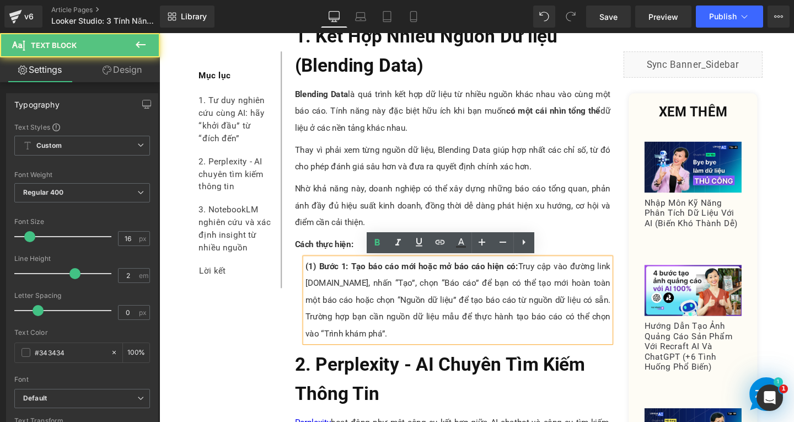
drag, startPoint x: 308, startPoint y: 294, endPoint x: 367, endPoint y: 295, distance: 59.0
click at [367, 295] on div "(1) Bước 1: Tạo báo cáo mới hoặc mở báo cáo hiện có: Truy cập vào đường link lo…" at bounding box center [473, 314] width 321 height 88
click at [420, 294] on p "(1) Bước 1: Tạo báo cáo mới hoặc mở báo cáo hiện có: Truy cập vào đường link lo…" at bounding box center [473, 314] width 321 height 88
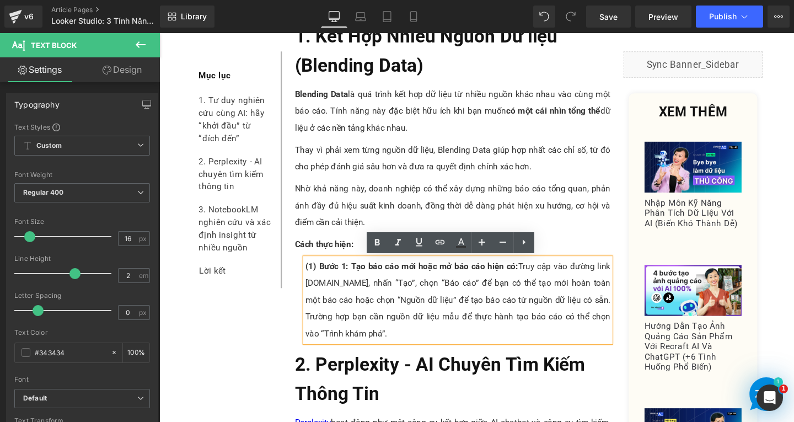
click at [421, 307] on p "(1) Bước 1: Tạo báo cáo mới hoặc mở báo cáo hiện có: Truy cập vào đường link lo…" at bounding box center [473, 314] width 321 height 88
drag, startPoint x: 309, startPoint y: 294, endPoint x: 408, endPoint y: 296, distance: 98.7
click at [408, 296] on p "(1) Bước 1: Tạo báo cáo mới hoặc mở báo cáo hiện có: Truy cập vào đường link lo…" at bounding box center [473, 314] width 321 height 88
click at [441, 242] on icon at bounding box center [439, 242] width 9 height 4
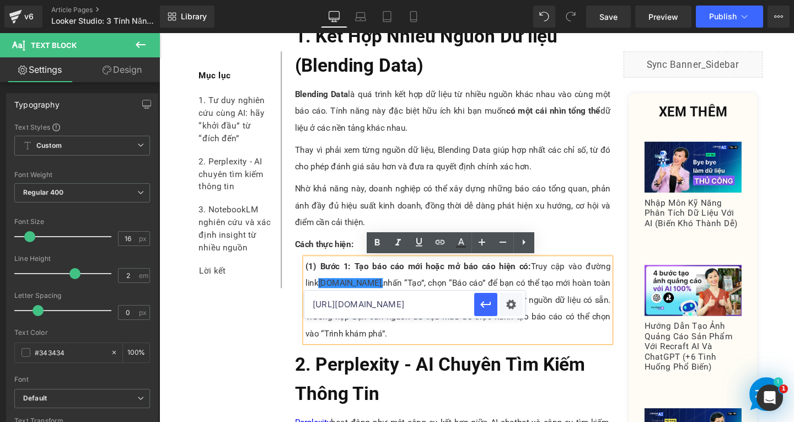
click at [406, 299] on input "https://lookerstudio.google.com/" at bounding box center [389, 305] width 170 height 28
paste input "[URL][DOMAIN_NAME]"
type input "[URL][DOMAIN_NAME]"
click at [485, 306] on icon "button" at bounding box center [485, 304] width 13 height 13
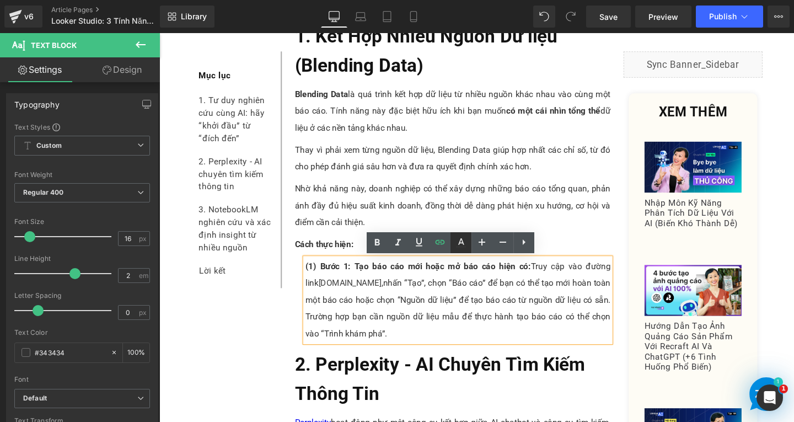
click at [458, 246] on icon at bounding box center [461, 247] width 10 height 2
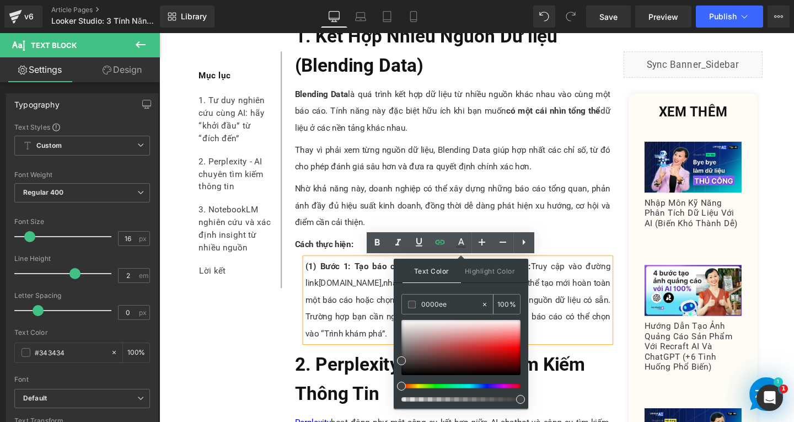
drag, startPoint x: 461, startPoint y: 308, endPoint x: 408, endPoint y: 307, distance: 53.5
click at [408, 307] on div "0000ee" at bounding box center [441, 303] width 79 height 19
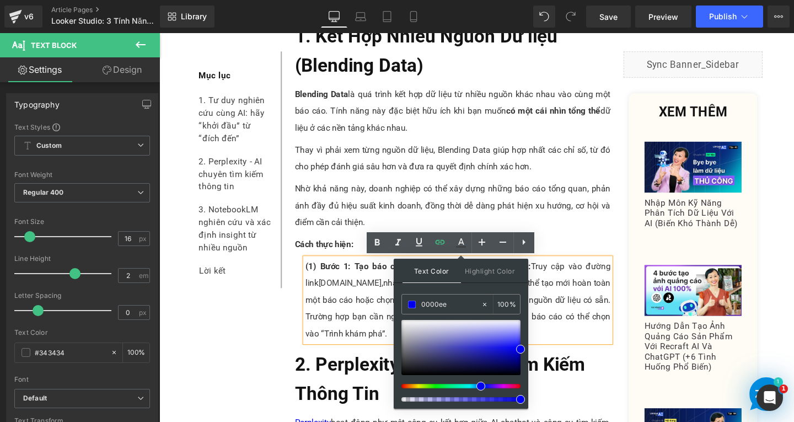
type input "0000ee"
drag, startPoint x: 675, startPoint y: 431, endPoint x: 565, endPoint y: 409, distance: 113.0
click at [375, 294] on link "[DOMAIN_NAME]," at bounding box center [360, 296] width 68 height 10
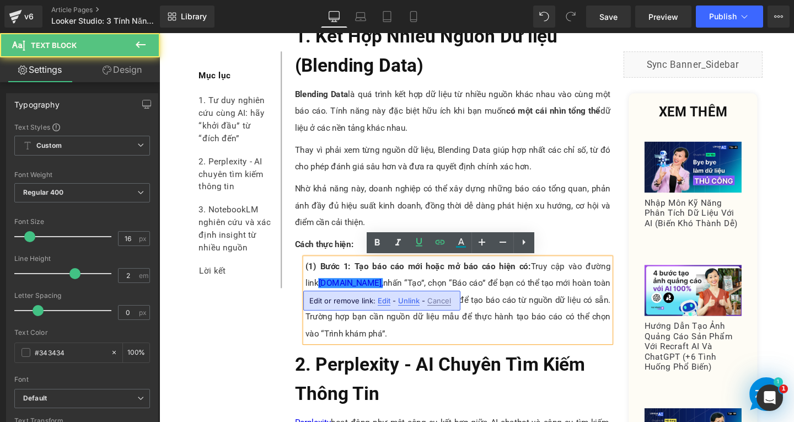
click at [380, 302] on span "Edit" at bounding box center [384, 300] width 13 height 9
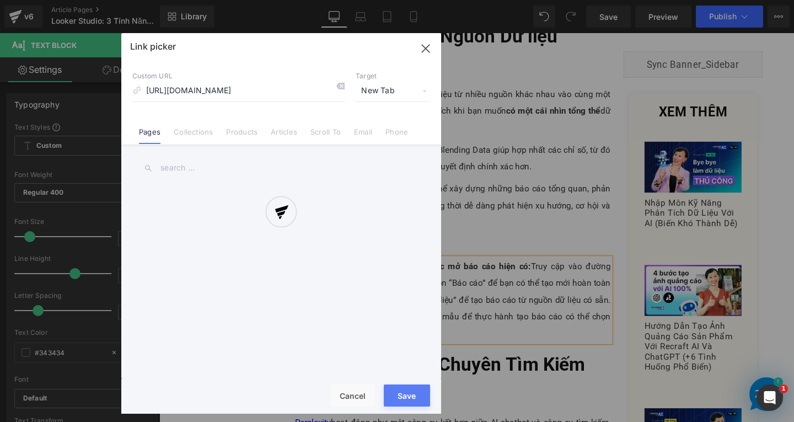
click at [512, 0] on div "Text Color Highlight Color #333333 0000ee 100 % transparent 0 % Edit or remove …" at bounding box center [397, 0] width 794 height 0
click at [394, 82] on div at bounding box center [281, 223] width 320 height 380
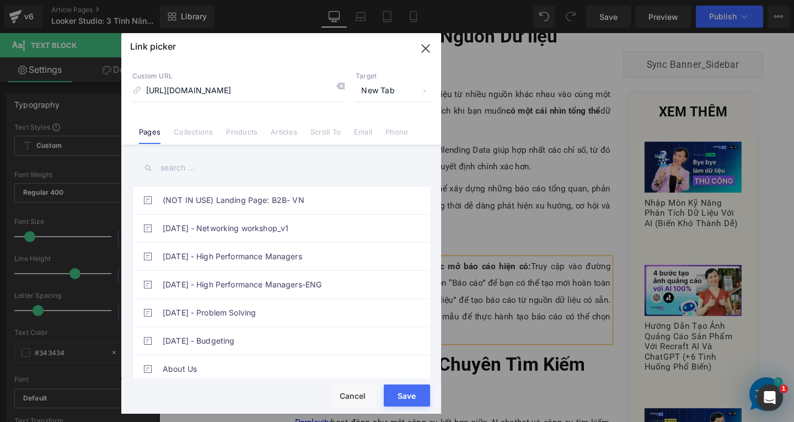
click at [379, 89] on span "New Tab" at bounding box center [393, 90] width 74 height 21
click at [392, 128] on li "New Tab" at bounding box center [392, 130] width 85 height 19
click at [404, 399] on button "Save" at bounding box center [407, 395] width 46 height 22
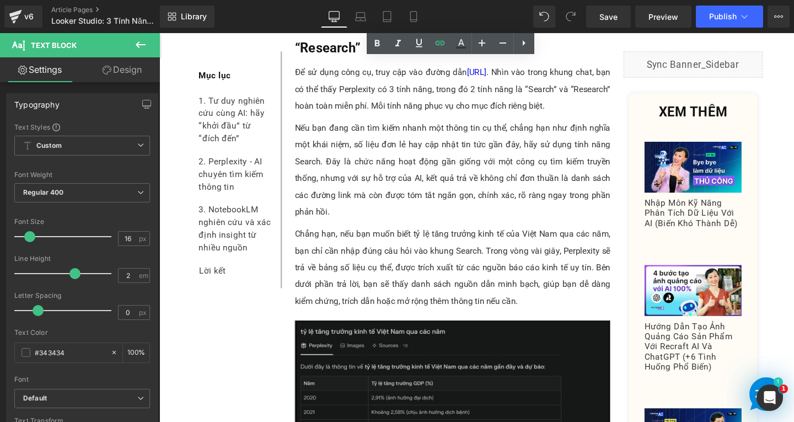
scroll to position [1037, 0]
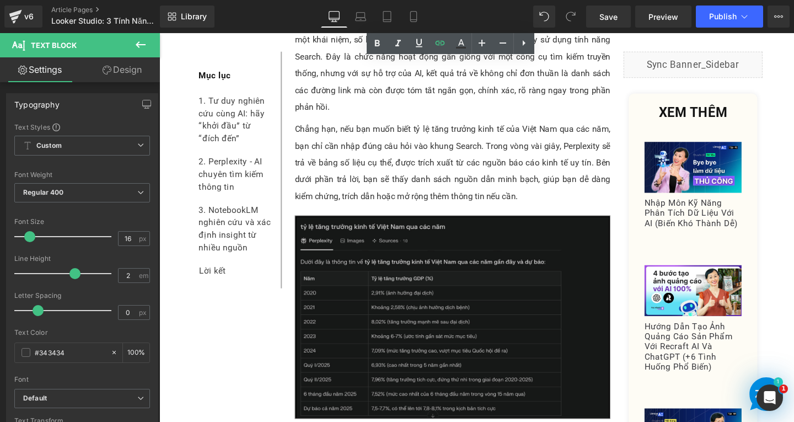
click at [465, 343] on img at bounding box center [468, 331] width 332 height 214
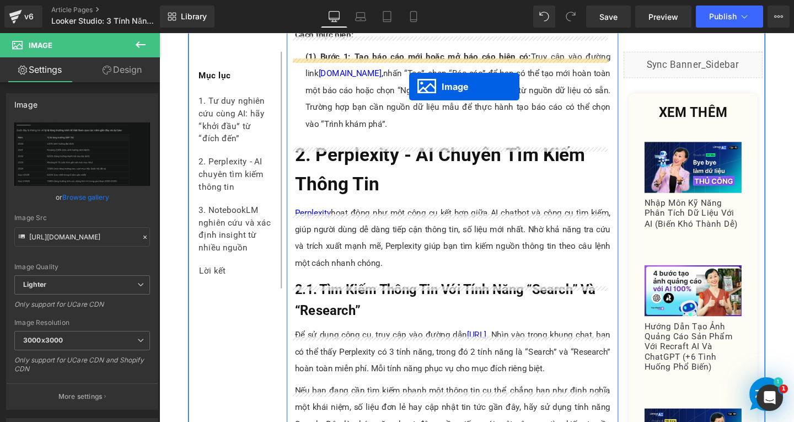
scroll to position [640, 0]
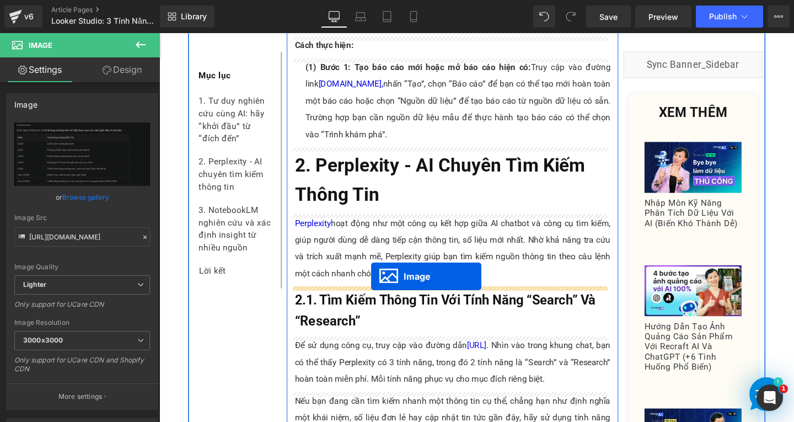
drag, startPoint x: 447, startPoint y: 332, endPoint x: 383, endPoint y: 299, distance: 72.0
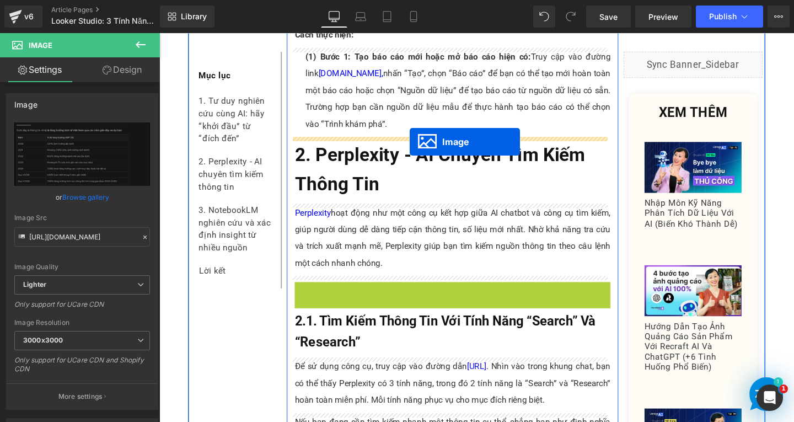
drag, startPoint x: 449, startPoint y: 413, endPoint x: 421, endPoint y: 140, distance: 274.4
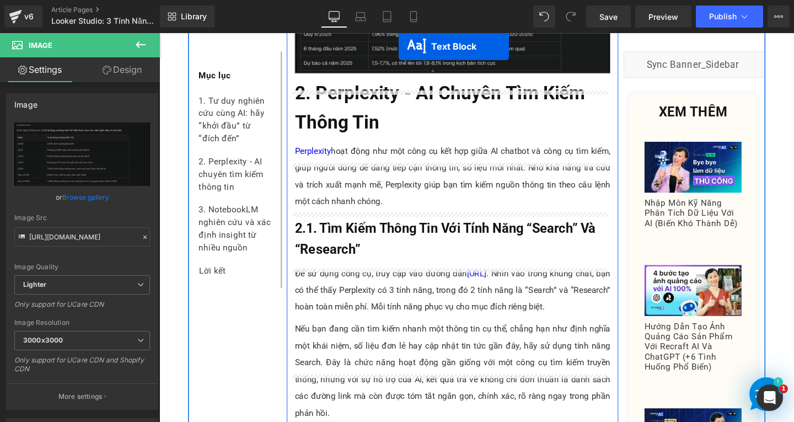
scroll to position [915, 0]
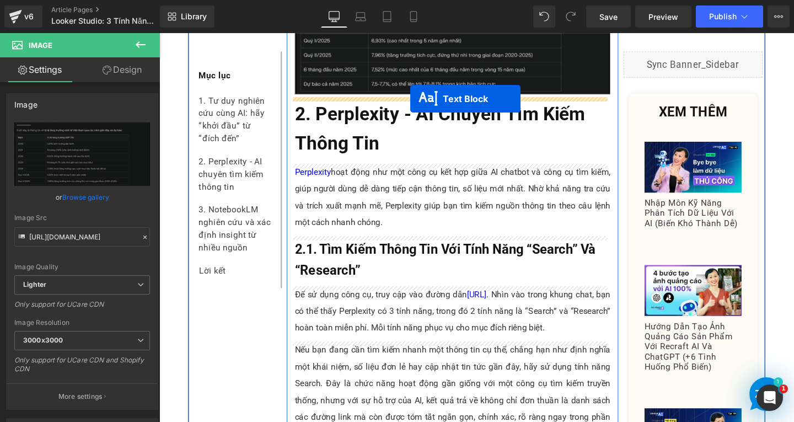
drag, startPoint x: 433, startPoint y: 117, endPoint x: 423, endPoint y: 102, distance: 18.7
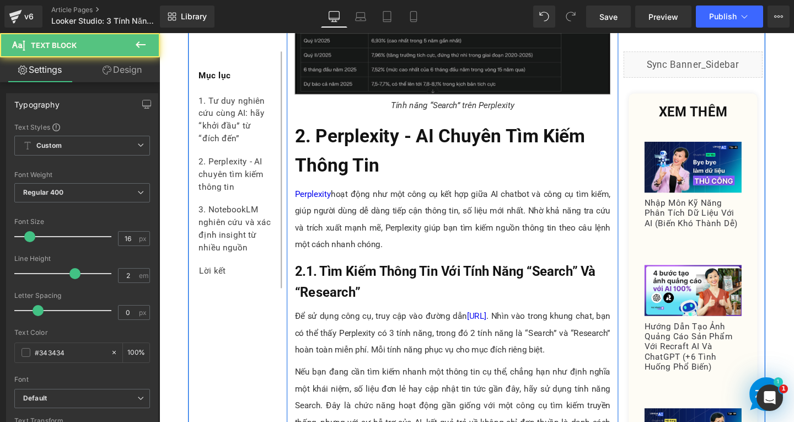
scroll to position [750, 0]
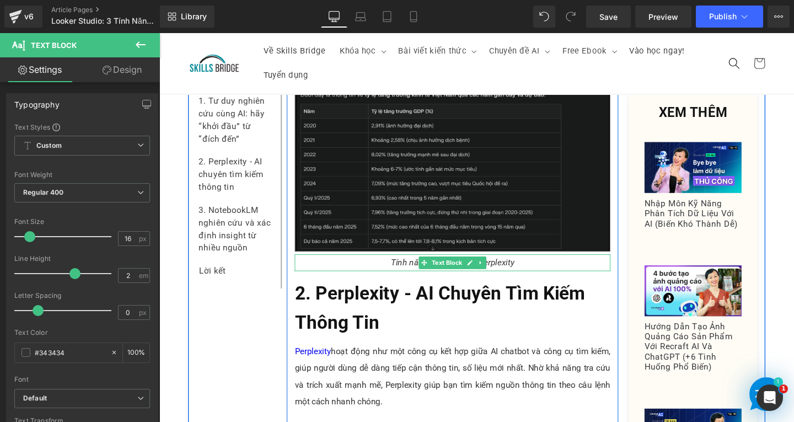
click at [544, 269] on p "Tính năng “Search” trên Perplexity" at bounding box center [468, 275] width 332 height 18
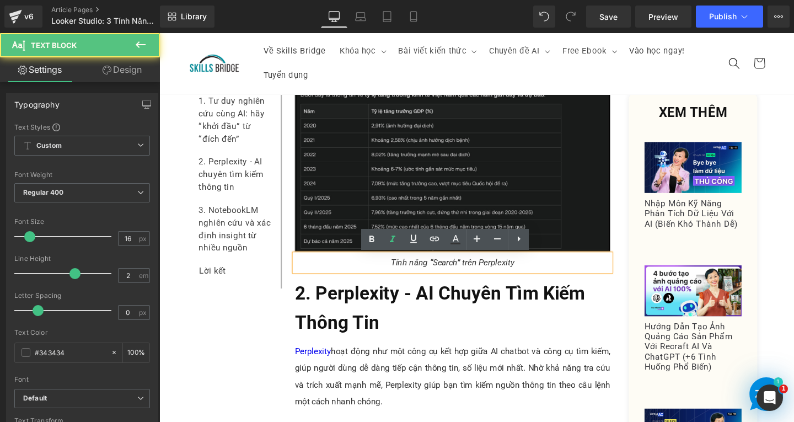
click at [545, 269] on p "Tính năng “Search” trên Perplexity" at bounding box center [468, 275] width 332 height 18
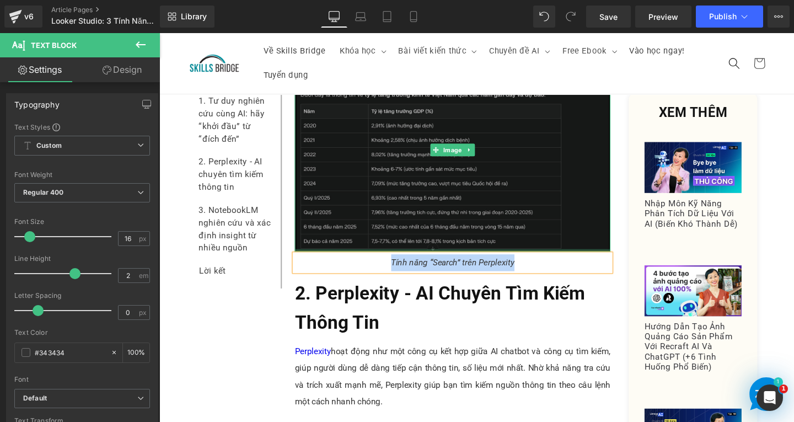
paste div
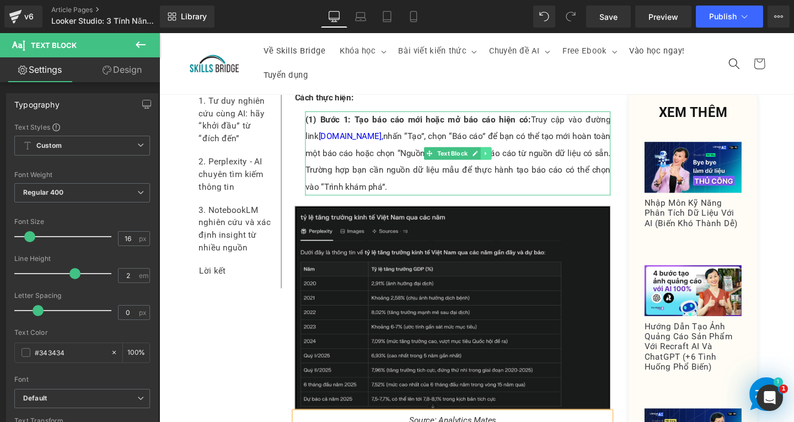
click at [497, 154] on link at bounding box center [503, 159] width 12 height 13
click at [496, 162] on link at bounding box center [497, 159] width 12 height 13
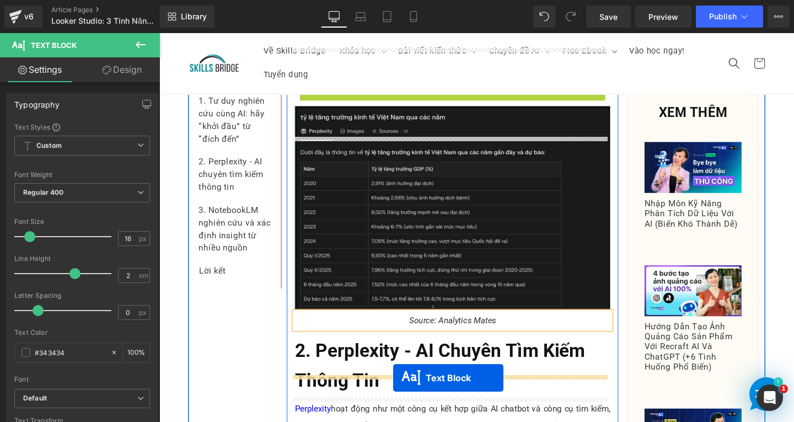
scroll to position [838, 0]
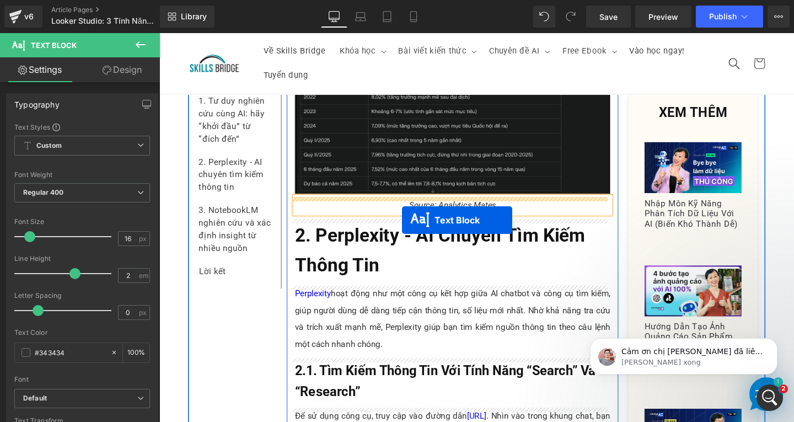
drag, startPoint x: 441, startPoint y: 254, endPoint x: 415, endPoint y: 229, distance: 35.9
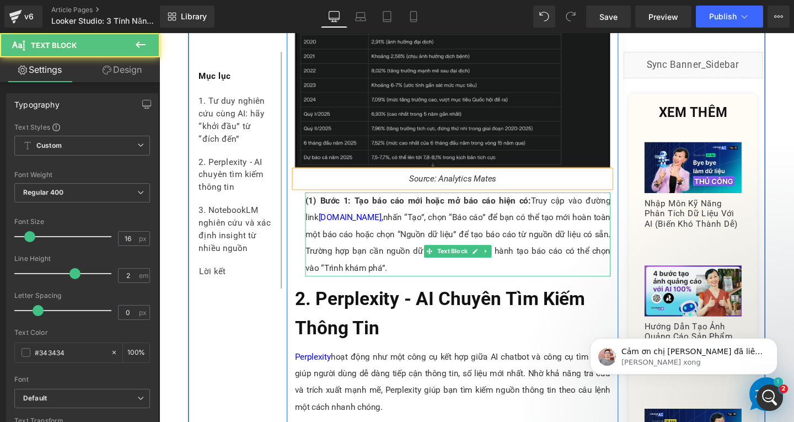
scroll to position [811, 0]
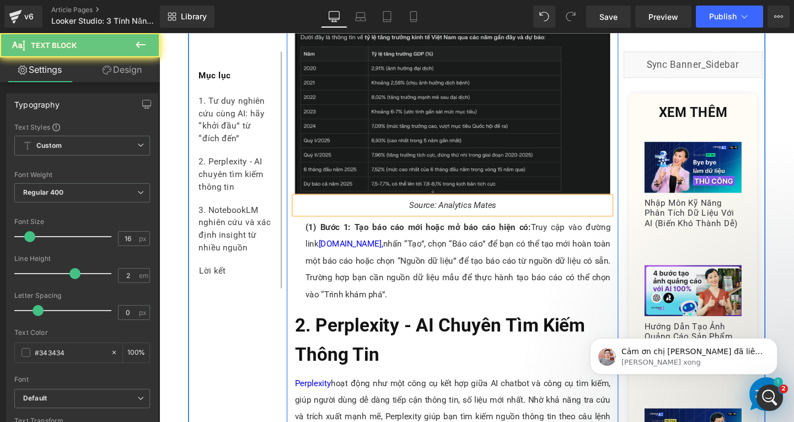
click at [356, 277] on p "(1) Bước 1: Tạo báo cáo mới hoặc mở báo cáo hiện có: Truy cập vào đường link lo…" at bounding box center [473, 272] width 321 height 88
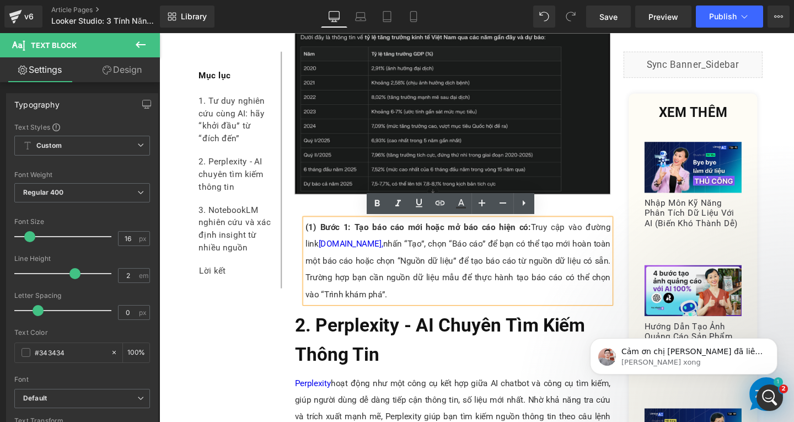
click at [314, 239] on span "(1) Bước 1: Tạo báo cáo mới hoặc mở báo cáo hiện có:" at bounding box center [431, 237] width 237 height 10
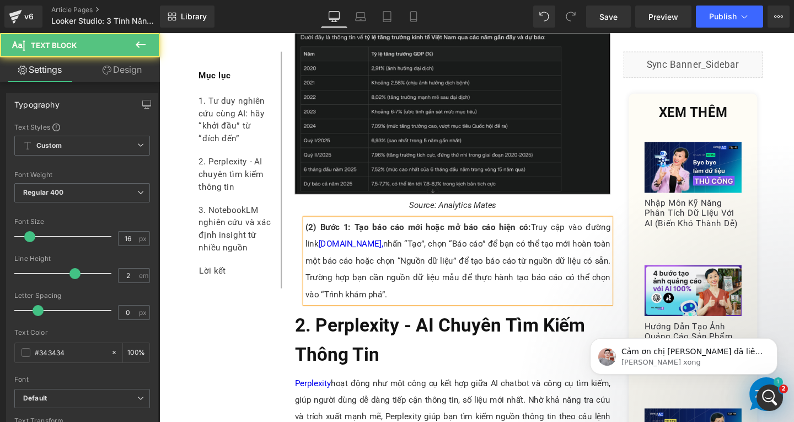
drag, startPoint x: 321, startPoint y: 237, endPoint x: 424, endPoint y: 302, distance: 121.9
click at [424, 302] on p "(2) Bước 1: Tạo báo cáo mới hoặc mở báo cáo hiện có: Truy cập vào đường link lo…" at bounding box center [473, 272] width 321 height 88
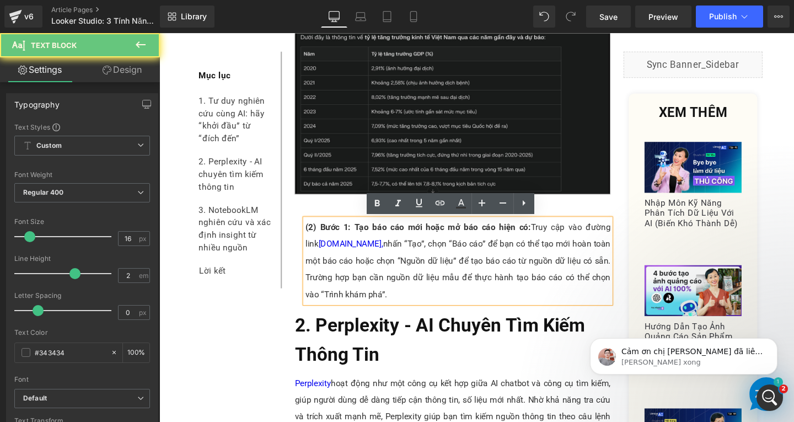
click at [433, 304] on p "(2) Bước 1: Tạo báo cáo mới hoặc mở báo cáo hiện có: Truy cập vào đường link lo…" at bounding box center [473, 272] width 321 height 88
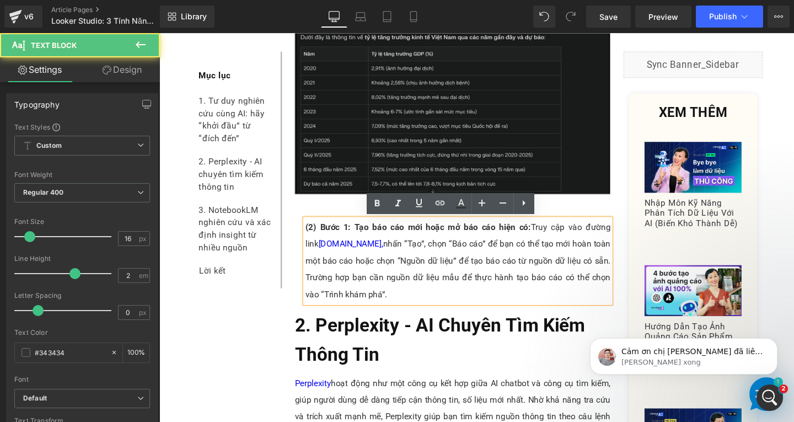
drag, startPoint x: 322, startPoint y: 235, endPoint x: 415, endPoint y: 309, distance: 118.6
click at [415, 309] on p "(2) Bước 1: Tạo báo cáo mới hoặc mở báo cáo hiện có: Truy cập vào đường link lo…" at bounding box center [473, 272] width 321 height 88
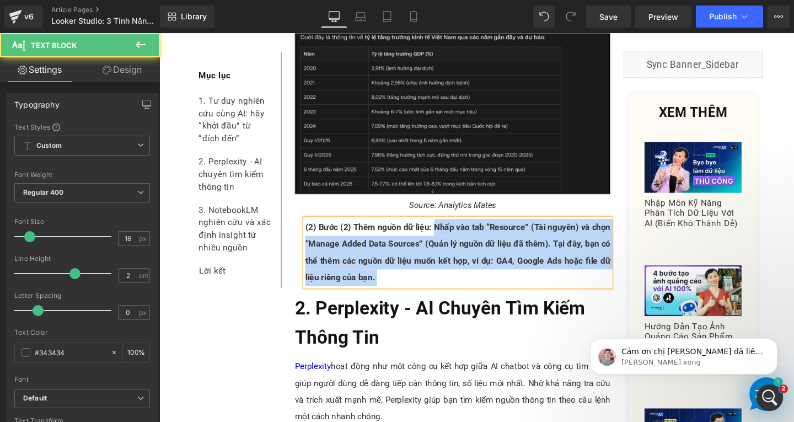
drag, startPoint x: 445, startPoint y: 235, endPoint x: 475, endPoint y: 294, distance: 66.3
click at [475, 294] on p "(2) Bước (2) Thêm nguồn dữ liệu: Nhấp vào tab “Resource” (Tài nguyên) và chọn “…" at bounding box center [473, 263] width 321 height 71
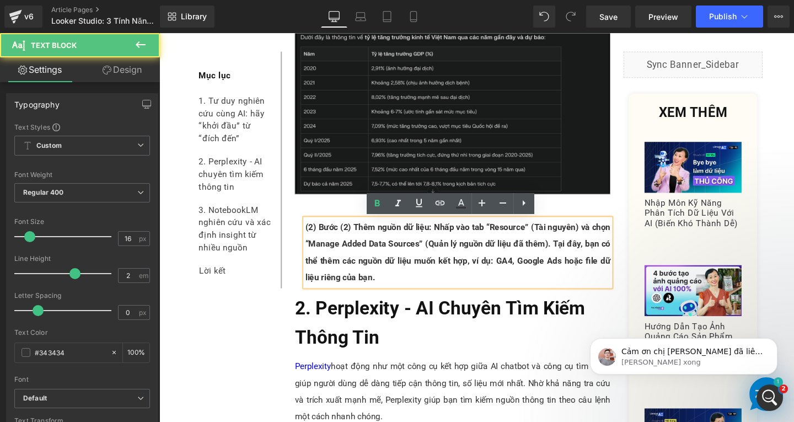
drag, startPoint x: 444, startPoint y: 235, endPoint x: 473, endPoint y: 299, distance: 70.1
click at [473, 299] on div "(2) Bước (2) Thêm nguồn dữ liệu: Nhấp vào tab “Resource” (Tài nguyên) và chọn “…" at bounding box center [473, 263] width 321 height 71
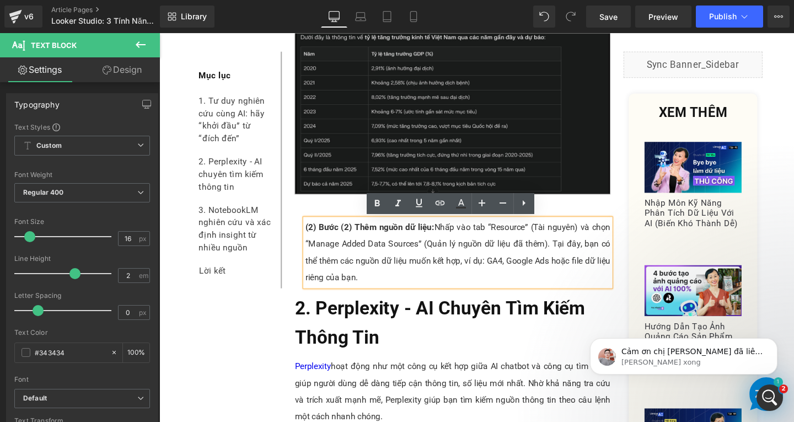
click at [358, 239] on span "(2) Bước (2) Thêm nguồn dữ liệu:" at bounding box center [381, 237] width 136 height 10
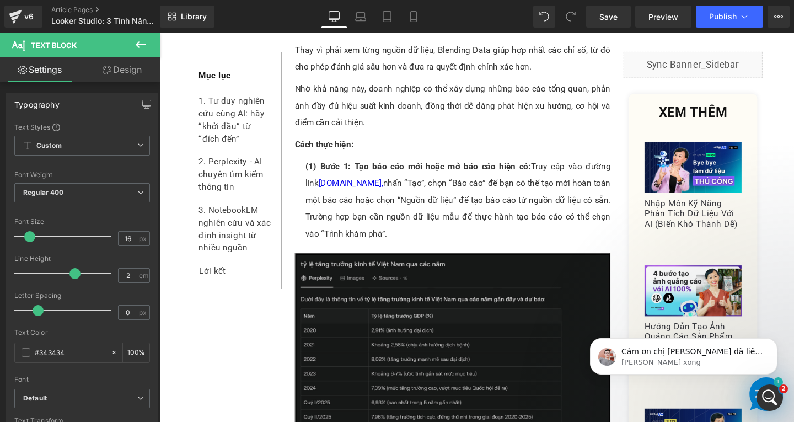
scroll to position [755, 0]
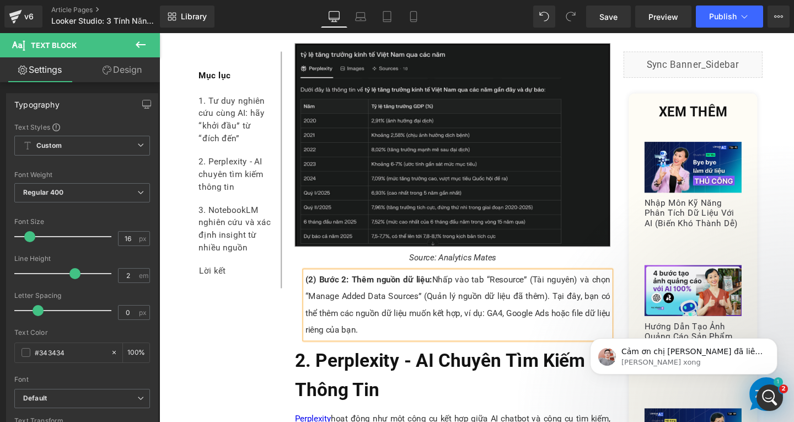
click at [442, 293] on span "(2) Bước 2: Thêm nguồn dữ liệu:" at bounding box center [379, 292] width 133 height 10
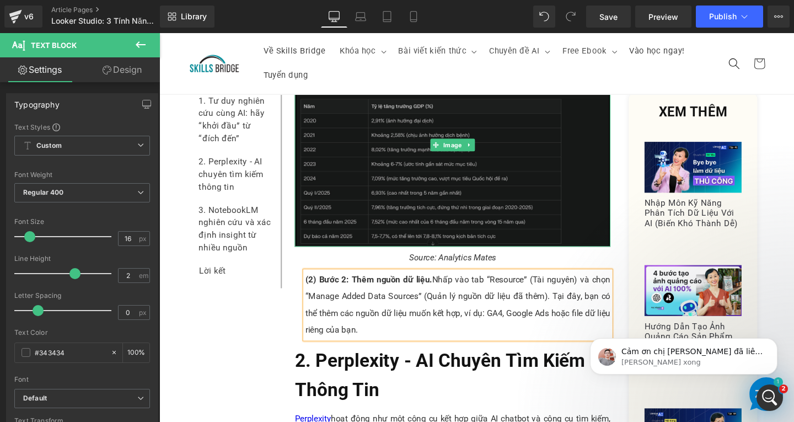
scroll to position [535, 0]
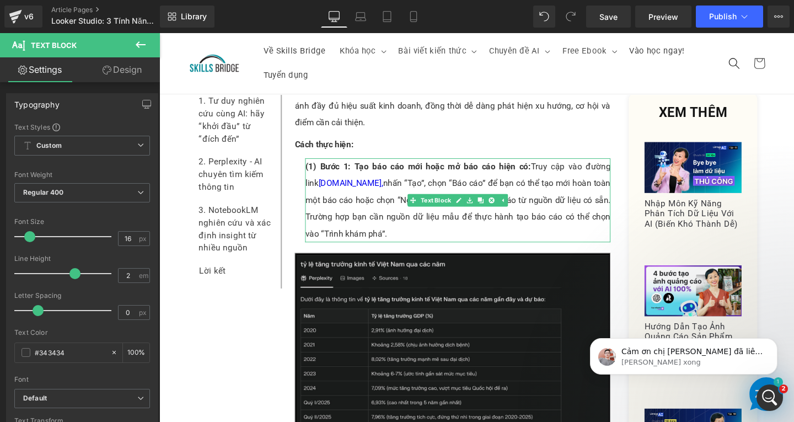
click at [533, 174] on p "(1) Bước 1: Tạo báo cáo mới hoặc mở báo cáo hiện có: Truy cập vào đường link lo…" at bounding box center [473, 209] width 321 height 88
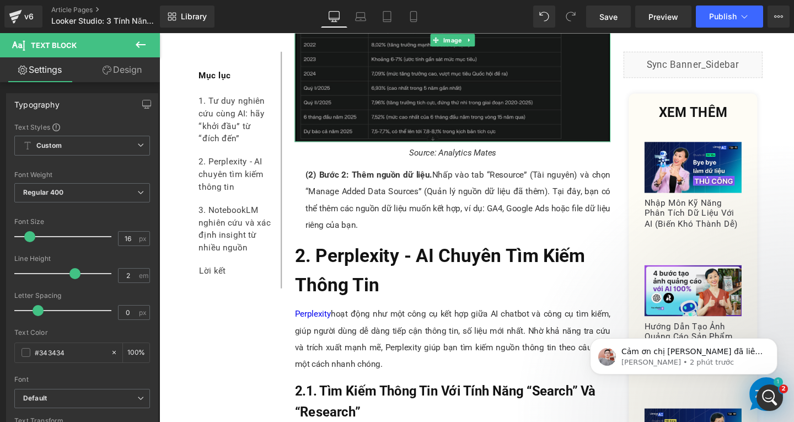
scroll to position [755, 0]
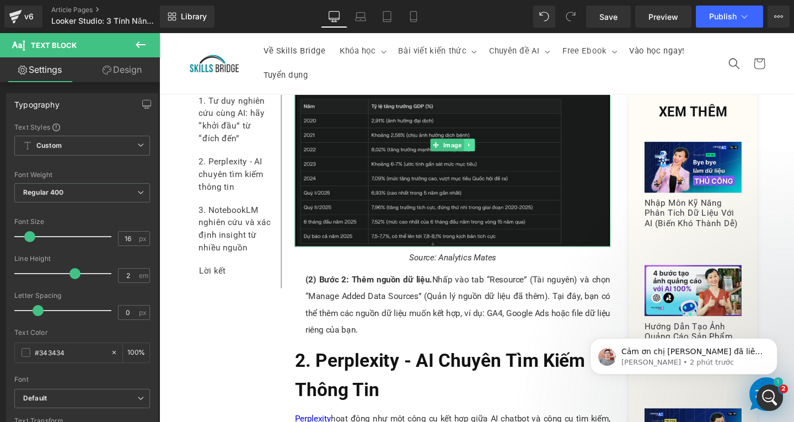
click at [482, 151] on icon at bounding box center [485, 150] width 6 height 7
click at [476, 152] on icon at bounding box center [479, 150] width 6 height 6
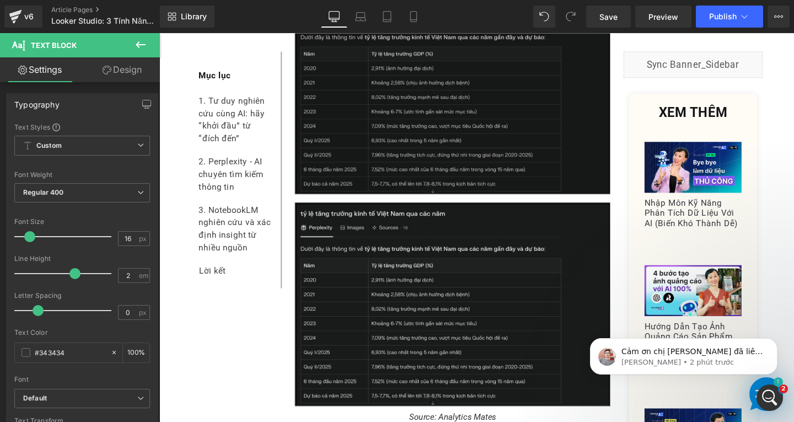
scroll to position [921, 0]
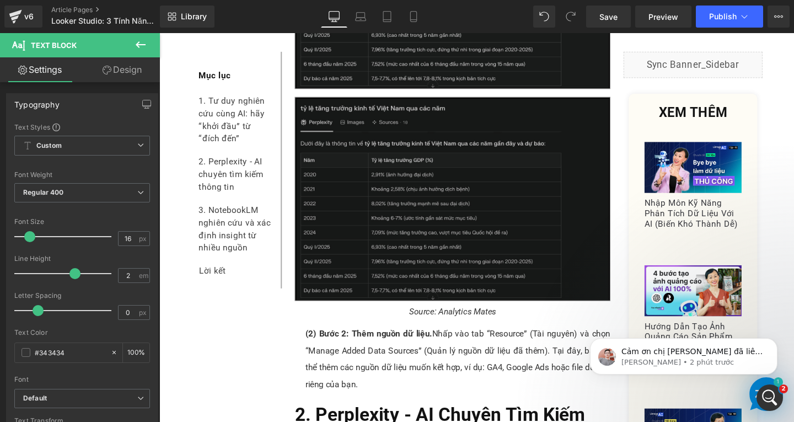
click at [512, 246] on img at bounding box center [468, 207] width 332 height 214
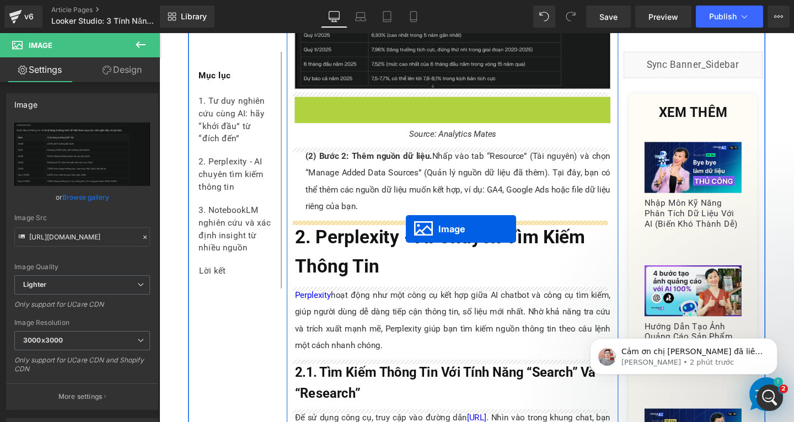
drag, startPoint x: 444, startPoint y: 210, endPoint x: 417, endPoint y: 238, distance: 38.6
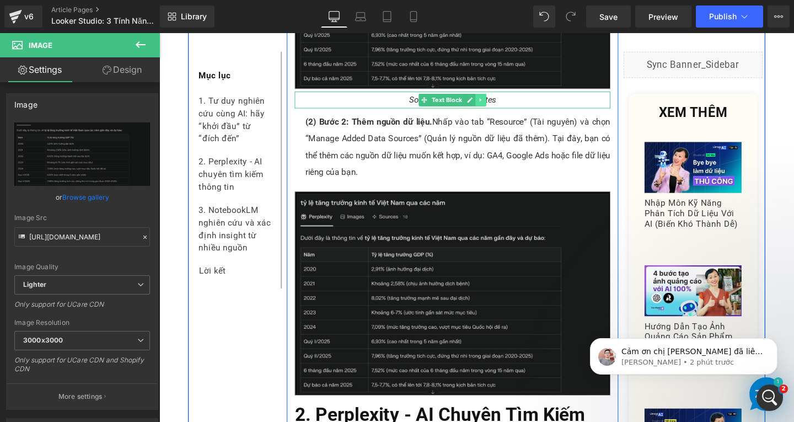
click at [495, 103] on icon at bounding box center [498, 103] width 6 height 7
click at [491, 103] on link at bounding box center [492, 103] width 12 height 13
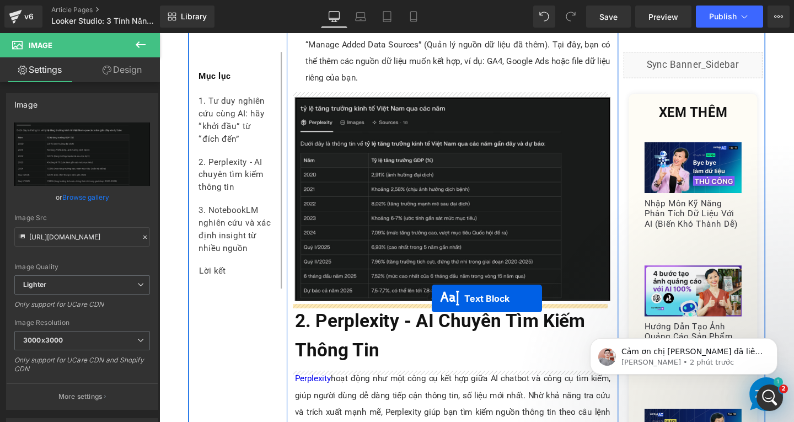
drag, startPoint x: 430, startPoint y: 126, endPoint x: 443, endPoint y: 316, distance: 191.2
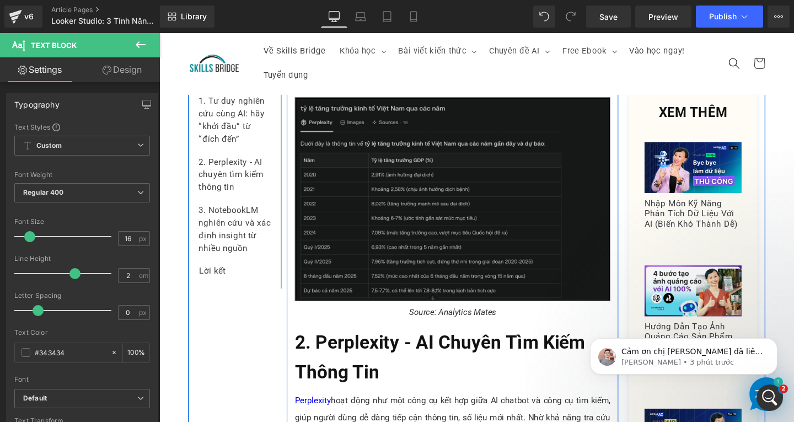
scroll to position [855, 0]
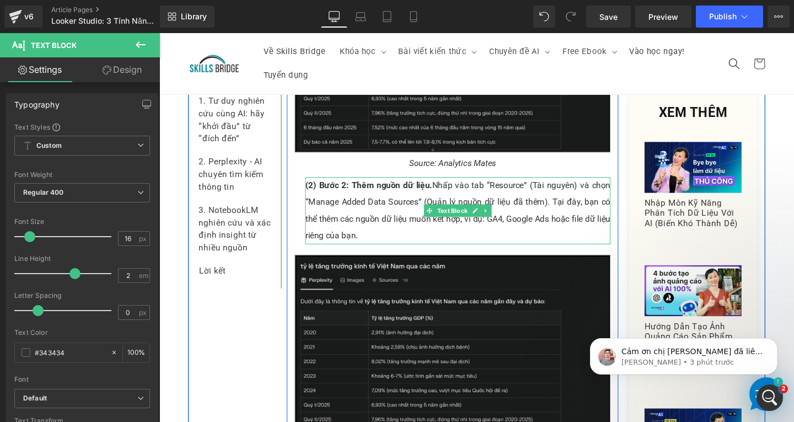
click at [497, 219] on link at bounding box center [503, 219] width 12 height 13
click at [495, 221] on icon at bounding box center [497, 220] width 6 height 6
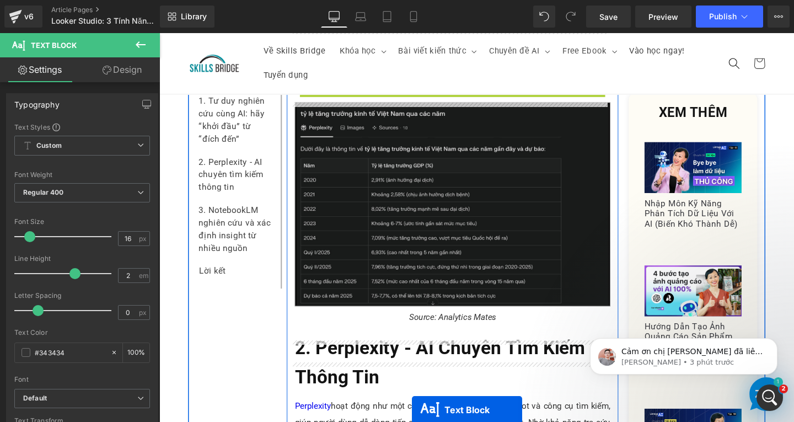
scroll to position [1075, 0]
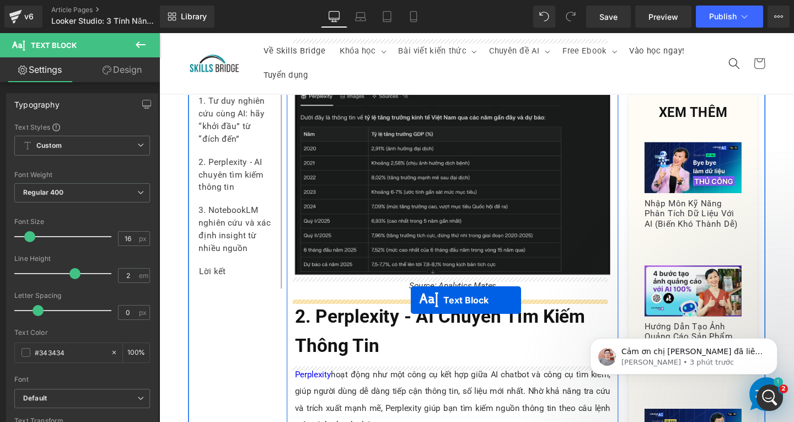
drag, startPoint x: 435, startPoint y: 296, endPoint x: 423, endPoint y: 315, distance: 22.5
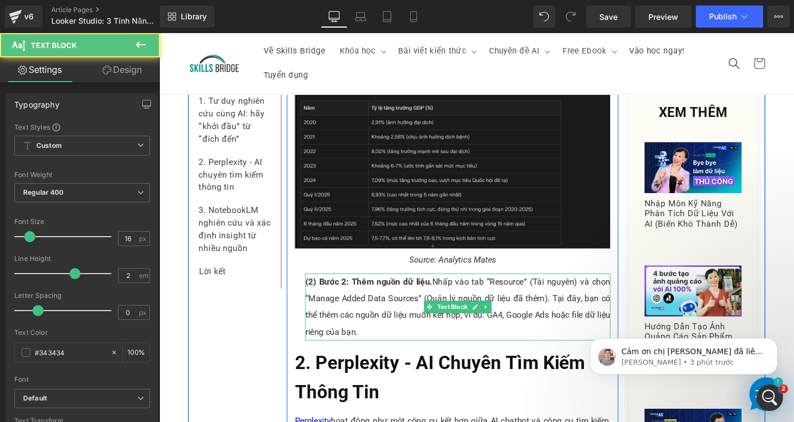
click at [341, 302] on p "(2) Bước 2: Thêm nguồn dữ liệu. Nhấp vào tab “Resource” (Tài nguyên) và chọn “M…" at bounding box center [473, 321] width 321 height 71
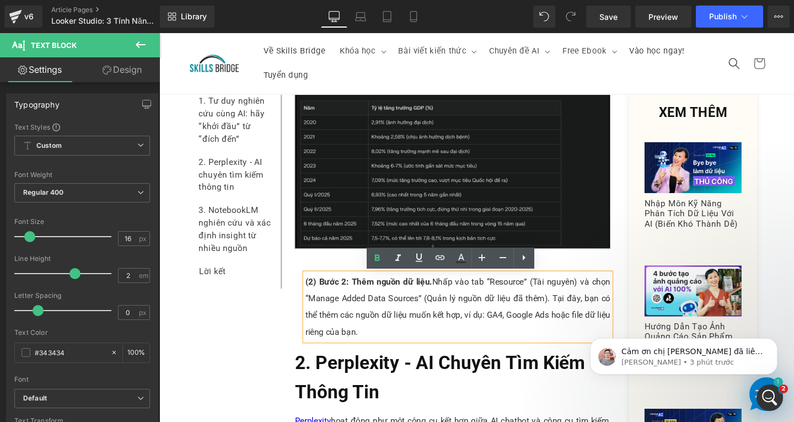
click at [313, 297] on span "(2) Bước 2: Thêm nguồn dữ liệu." at bounding box center [379, 294] width 133 height 10
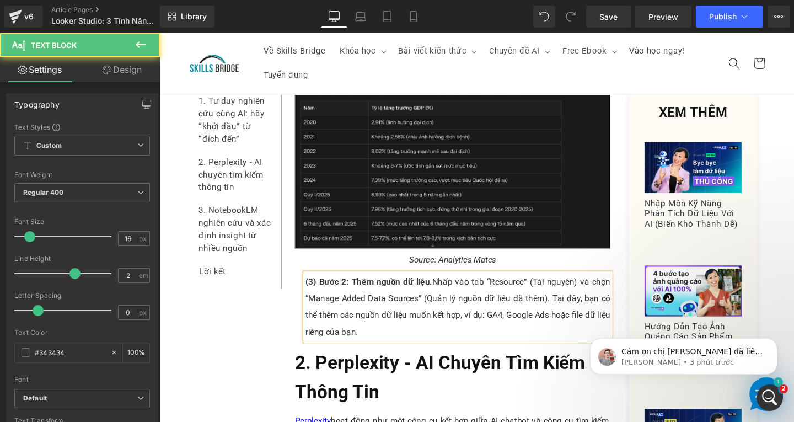
drag, startPoint x: 324, startPoint y: 296, endPoint x: 383, endPoint y: 362, distance: 88.6
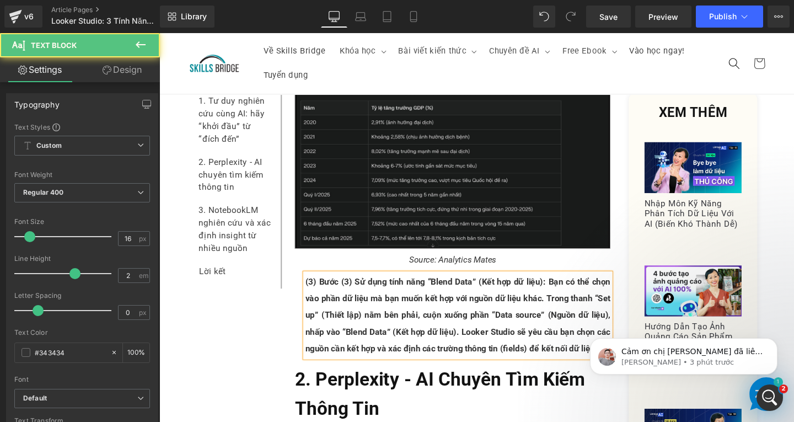
click at [357, 293] on span "(3) Bước (3) Sử dụng tính năng “Blend Data” (Kết hợp dữ liệu): Bạn có thể chọn …" at bounding box center [473, 329] width 321 height 81
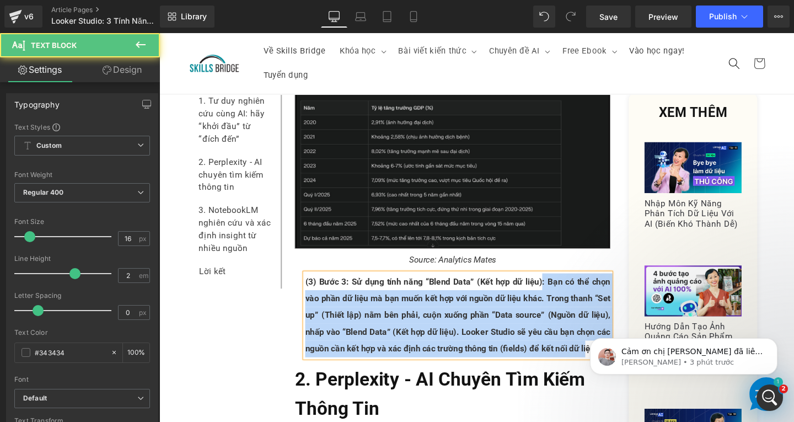
drag, startPoint x: 558, startPoint y: 296, endPoint x: 602, endPoint y: 362, distance: 79.5
click at [602, 362] on span "(3) Bước 3: Sử dụng tính năng “Blend Data” (Kết hợp dữ liệu): Bạn có thể chọn v…" at bounding box center [473, 329] width 321 height 81
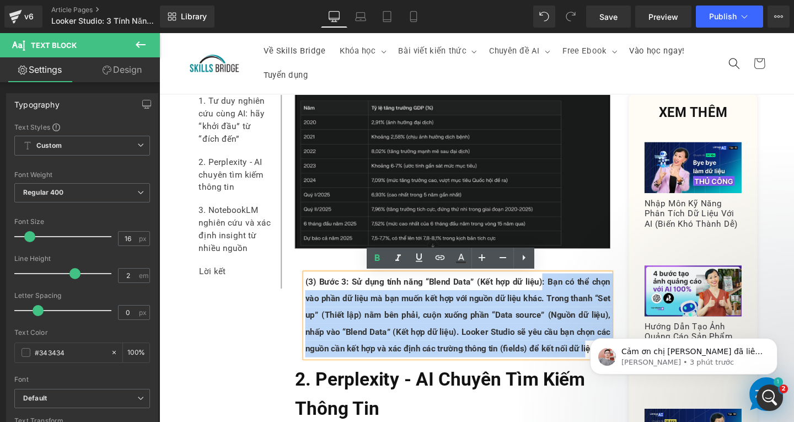
click at [580, 305] on p "(3) Bước 3: Sử dụng tính năng “Blend Data” (Kết hợp dữ liệu): Bạn có thể chọn v…" at bounding box center [473, 330] width 321 height 88
drag, startPoint x: 563, startPoint y: 294, endPoint x: 618, endPoint y: 364, distance: 88.8
click at [618, 364] on p "(3) Bước 3: Sử dụng tính năng “Blend Data” (Kết hợp dữ liệu): Bạn có thể chọn v…" at bounding box center [473, 330] width 321 height 88
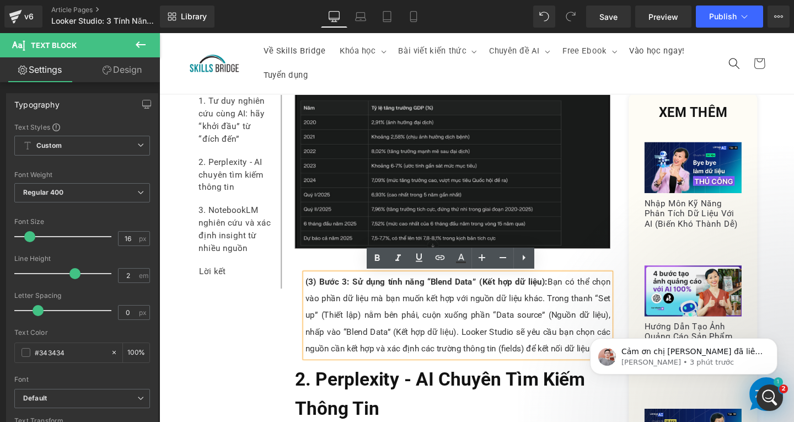
drag, startPoint x: 559, startPoint y: 294, endPoint x: 556, endPoint y: 320, distance: 26.1
click at [560, 294] on span "(3) Bước 3: Sử dụng tính năng “Blend Data” (Kết hợp dữ liệu):" at bounding box center [440, 294] width 255 height 10
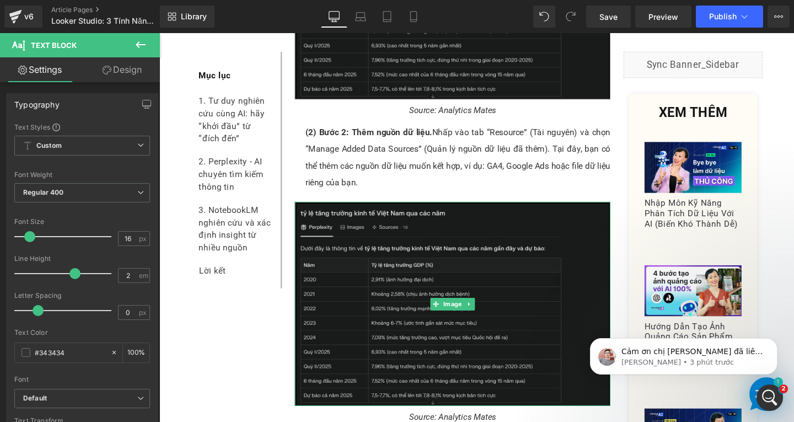
scroll to position [1130, 0]
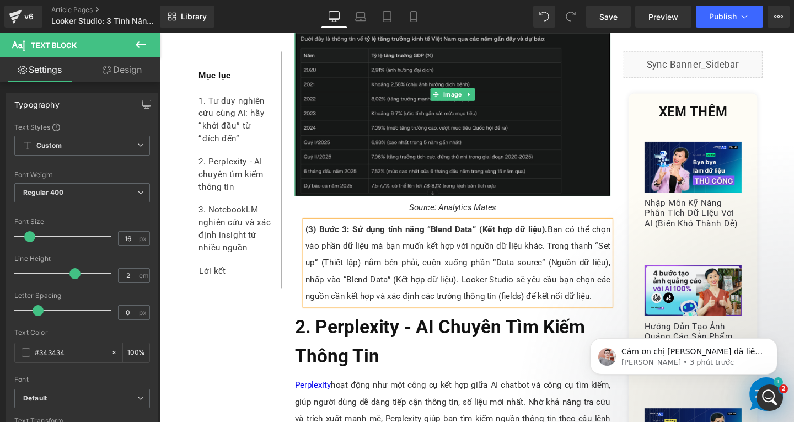
click at [514, 147] on img at bounding box center [468, 97] width 332 height 214
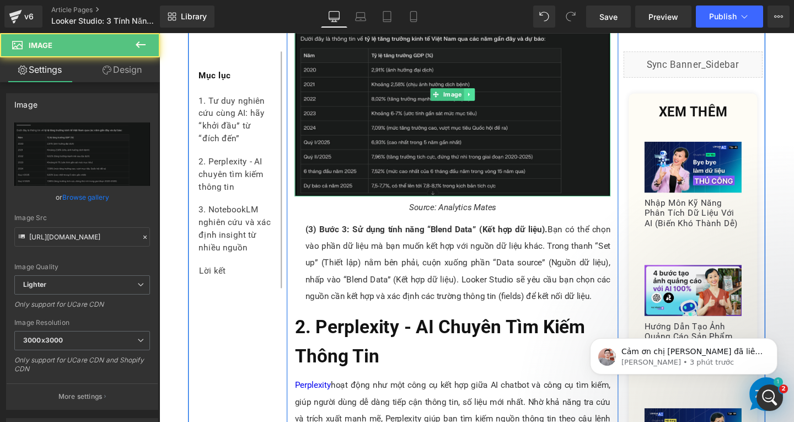
click at [485, 96] on link at bounding box center [486, 97] width 12 height 13
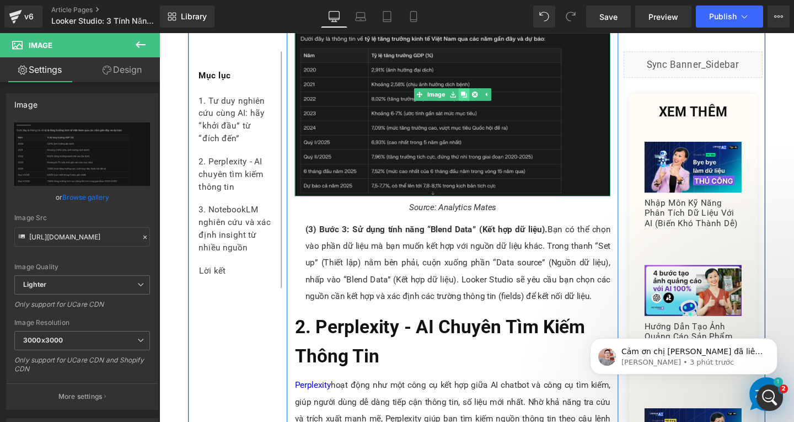
click at [474, 101] on link at bounding box center [480, 97] width 12 height 13
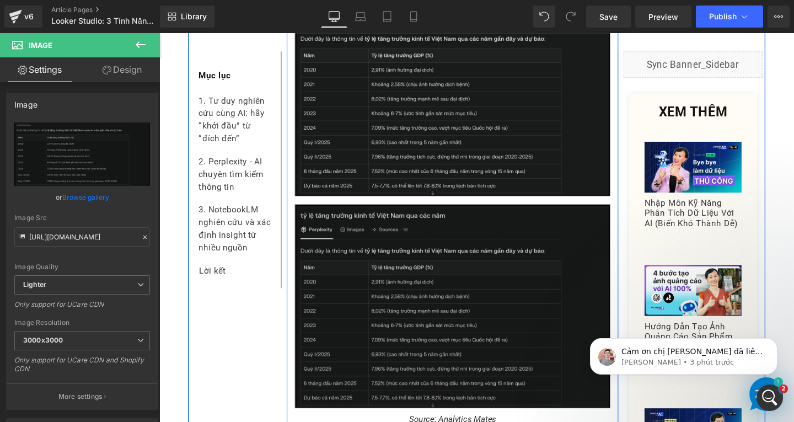
scroll to position [1296, 0]
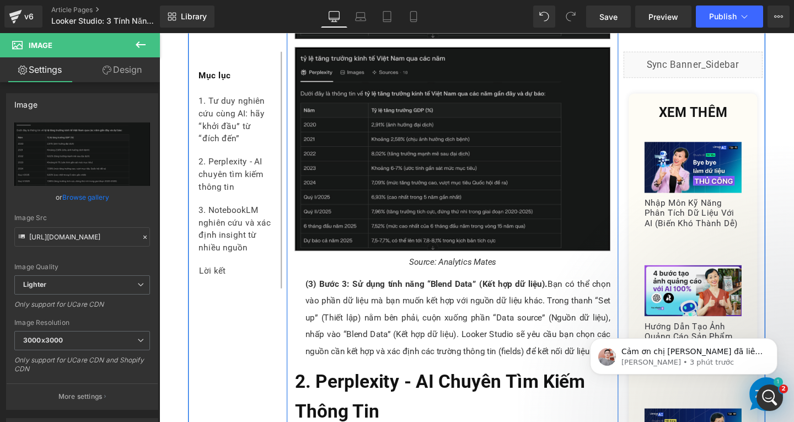
click at [519, 194] on img at bounding box center [468, 154] width 332 height 214
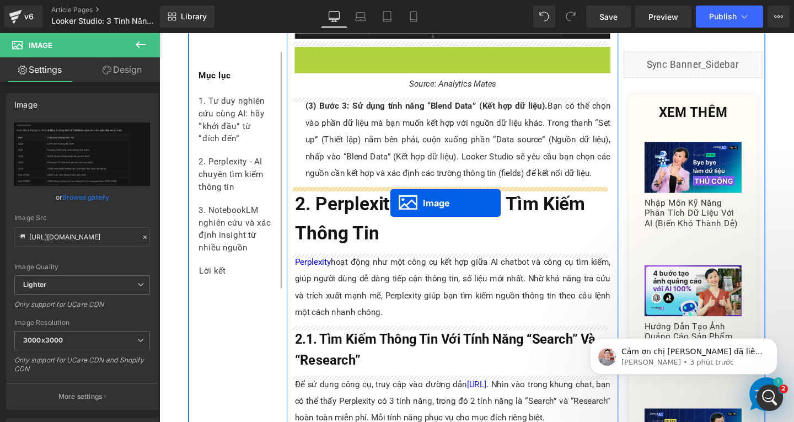
drag, startPoint x: 444, startPoint y: 151, endPoint x: 400, endPoint y: 207, distance: 71.4
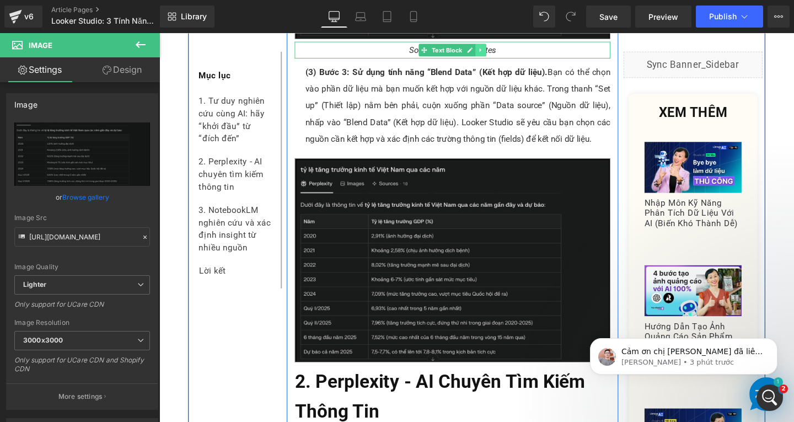
click at [495, 50] on icon at bounding box center [498, 50] width 6 height 7
click at [489, 52] on icon at bounding box center [492, 50] width 6 height 6
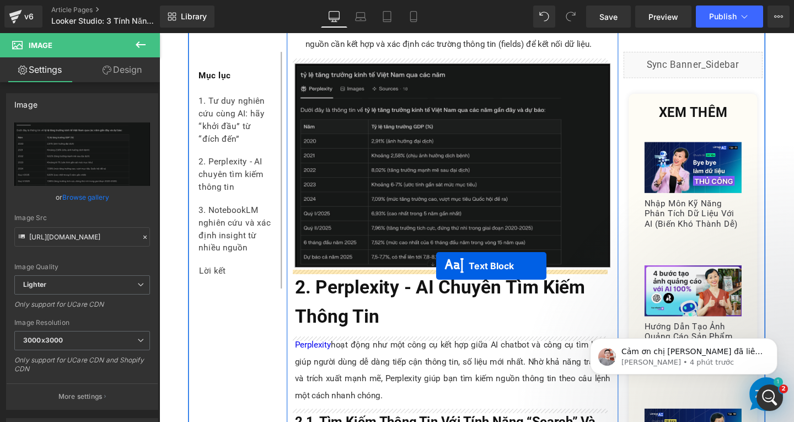
drag, startPoint x: 434, startPoint y: 74, endPoint x: 450, endPoint y: 278, distance: 204.6
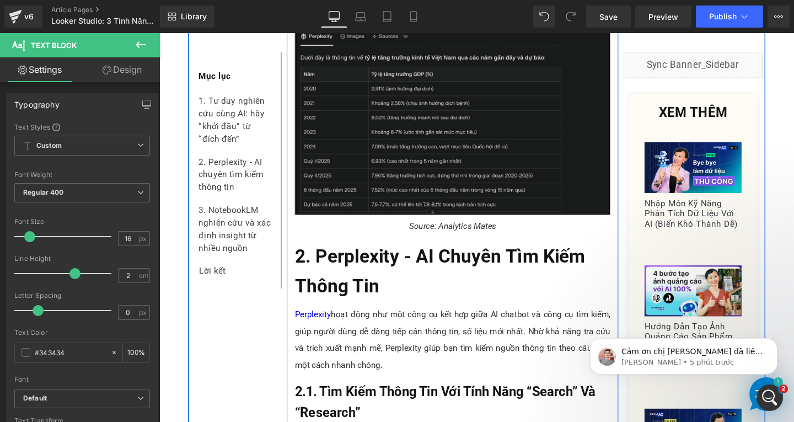
scroll to position [1285, 0]
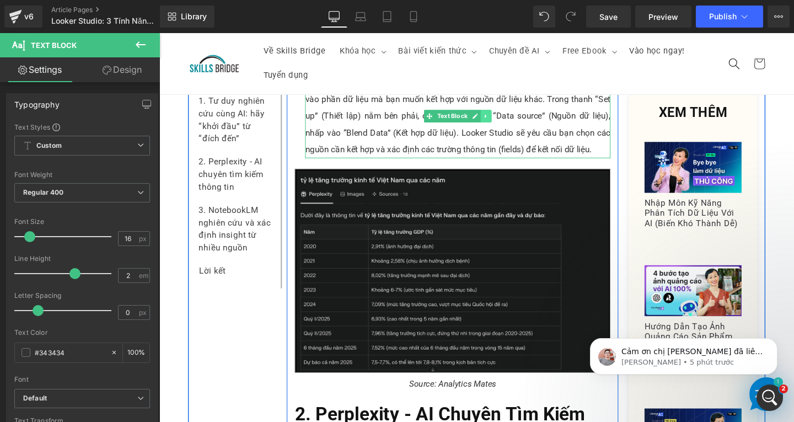
click at [500, 120] on icon at bounding box center [503, 120] width 6 height 7
click at [494, 120] on icon at bounding box center [497, 120] width 6 height 6
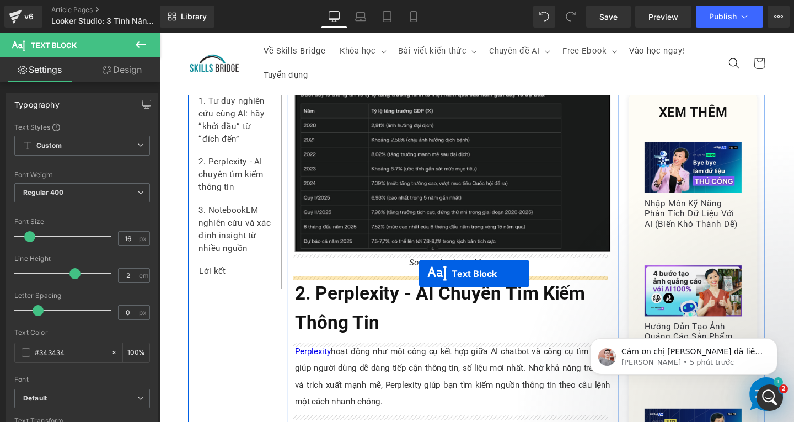
drag, startPoint x: 437, startPoint y: 216, endPoint x: 432, endPoint y: 286, distance: 69.6
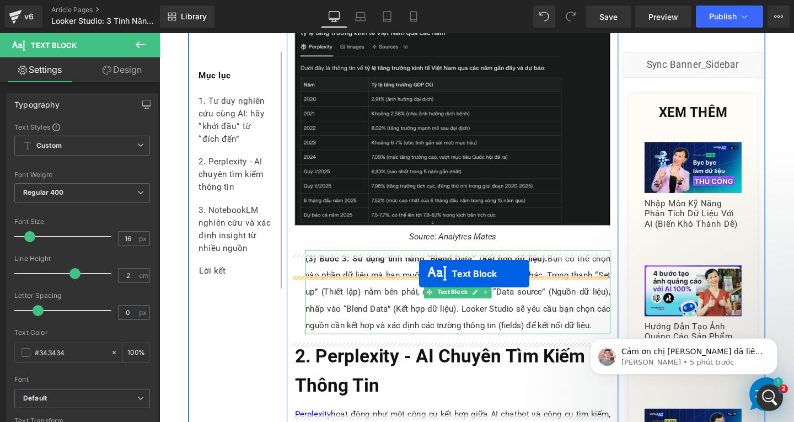
scroll to position [1411, 0]
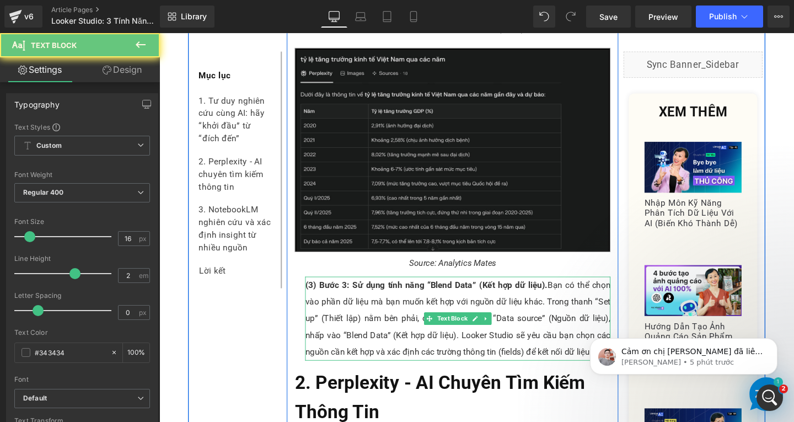
click at [345, 317] on p "(3) Bước 3: Sử dụng tính năng “Blend Data” (Kết hợp dữ liệu). Bạn có thể chọn v…" at bounding box center [473, 333] width 321 height 88
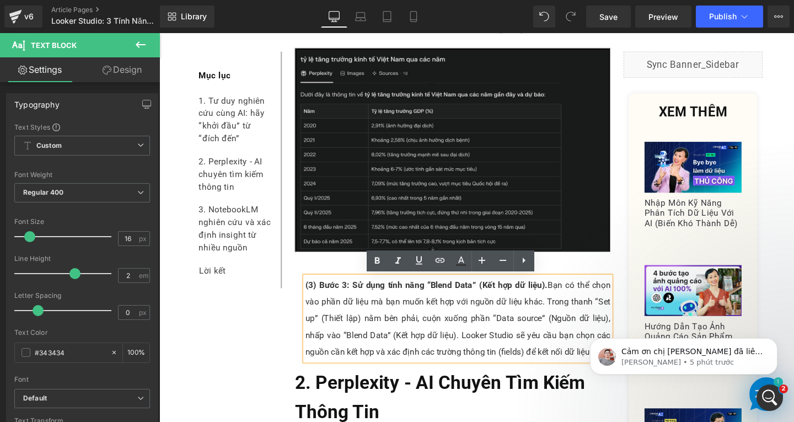
click at [581, 355] on body "Cảm ơn chị Hằng đã liên hệ GemPages team. Em là Harry, xin phép hỗ trợ chị ngày…" at bounding box center [684, 353] width 212 height 68
click at [583, 349] on body "Cảm ơn chị Hằng đã liên hệ GemPages team. Em là Harry, xin phép hỗ trợ chị ngày…" at bounding box center [684, 353] width 212 height 68
click at [776, 340] on icon "Dismiss notification" at bounding box center [774, 341] width 6 height 6
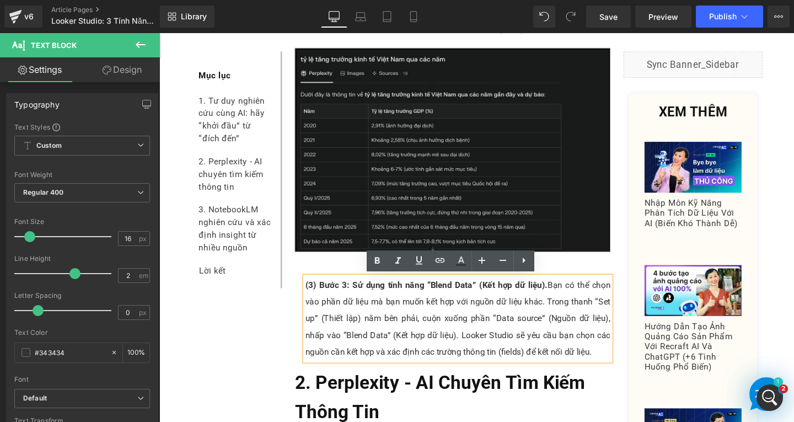
click at [622, 371] on p "(3) Bước 3: Sử dụng tính năng “Blend Data” (Kết hợp dữ liệu). Bạn có thể chọn v…" at bounding box center [473, 333] width 321 height 88
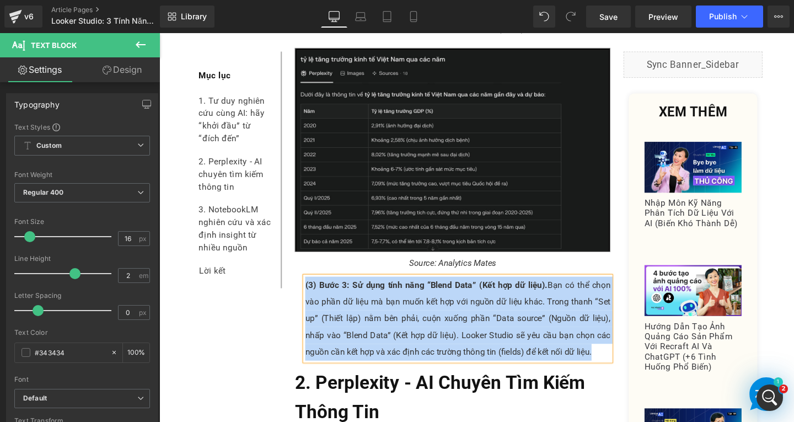
paste div
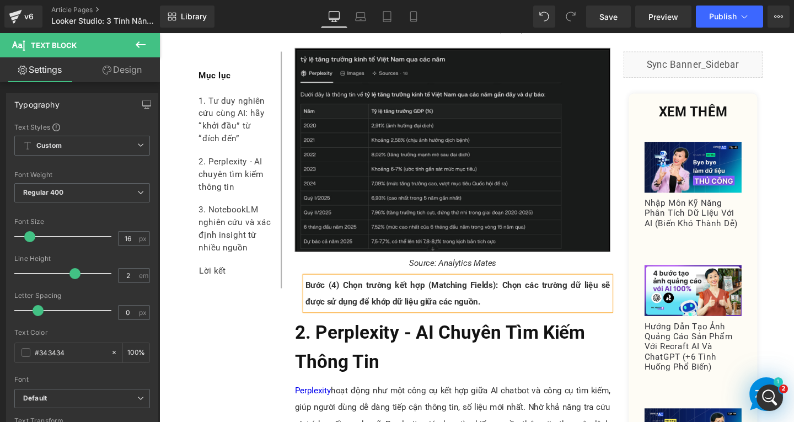
drag, startPoint x: 309, startPoint y: 300, endPoint x: 330, endPoint y: 314, distance: 25.1
click at [313, 300] on span "Bước (4) Chọn trường kết hợp (Matching Fields): Chọn các trường dữ liệu sẽ được…" at bounding box center [473, 306] width 321 height 28
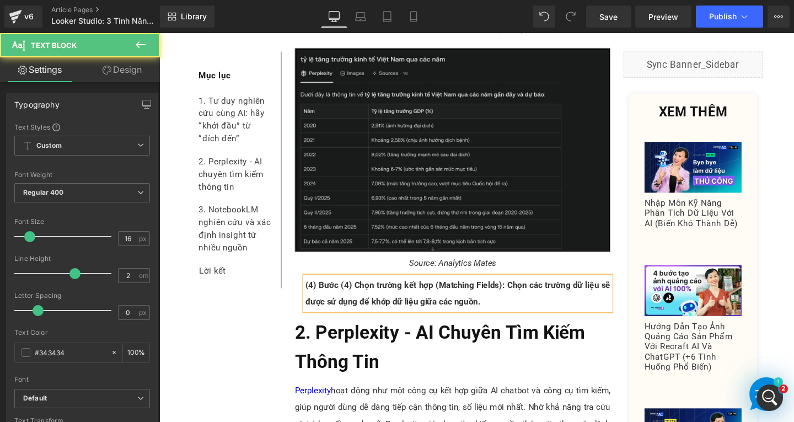
click at [356, 299] on span "(4) Bước (4) Chọn trường kết hợp (Matching Fields): Chọn các trường dữ liệu sẽ …" at bounding box center [473, 306] width 321 height 28
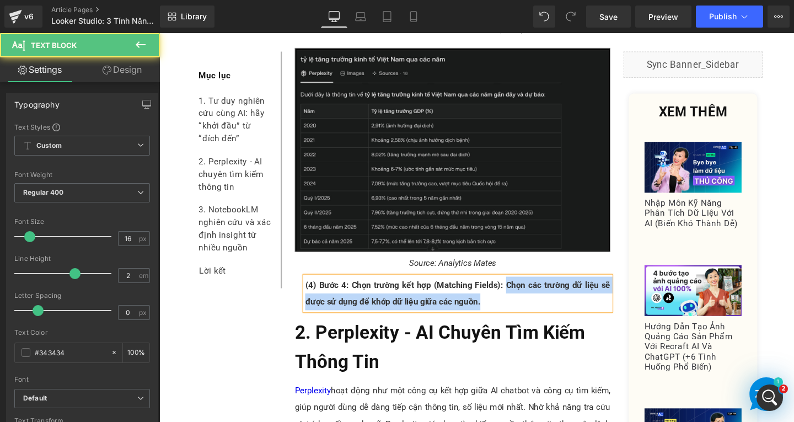
drag, startPoint x: 520, startPoint y: 297, endPoint x: 536, endPoint y: 319, distance: 27.7
click at [536, 319] on p "(4) Bước 4: Chọn trường kết hợp (Matching Fields): Chọn các trường dữ liệu sẽ đ…" at bounding box center [473, 306] width 321 height 35
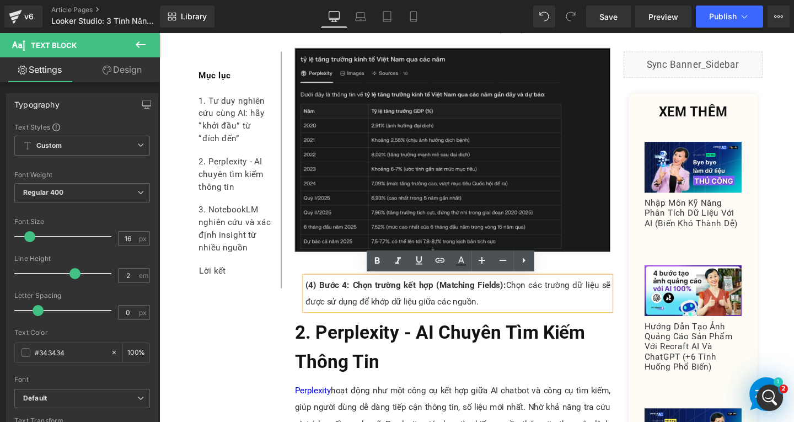
drag, startPoint x: 515, startPoint y: 300, endPoint x: 508, endPoint y: 342, distance: 42.4
click at [515, 299] on span "(4) Bước 4: Chọn trường kết hợp (Matching Fields):" at bounding box center [418, 297] width 211 height 10
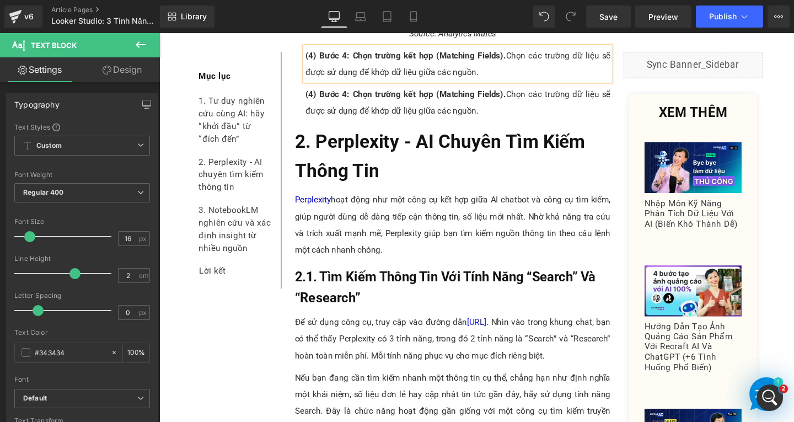
scroll to position [1664, 0]
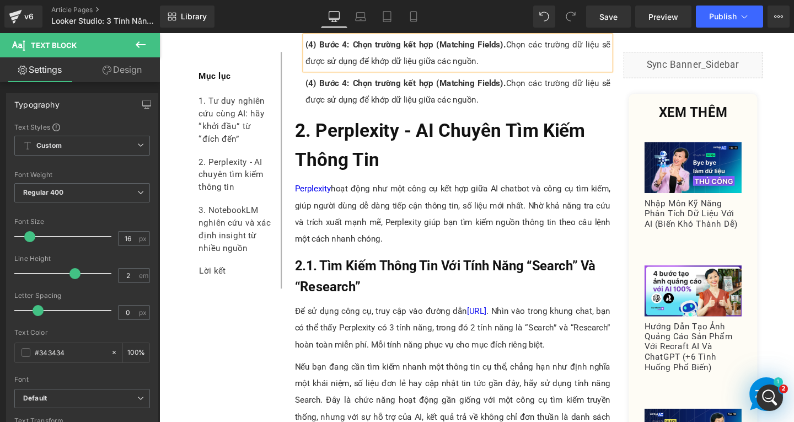
click at [383, 106] on p "(4) Bước 4: Chọn trường kết hợp (Matching Fields). Chọn các trường dữ liệu sẽ đ…" at bounding box center [473, 94] width 321 height 35
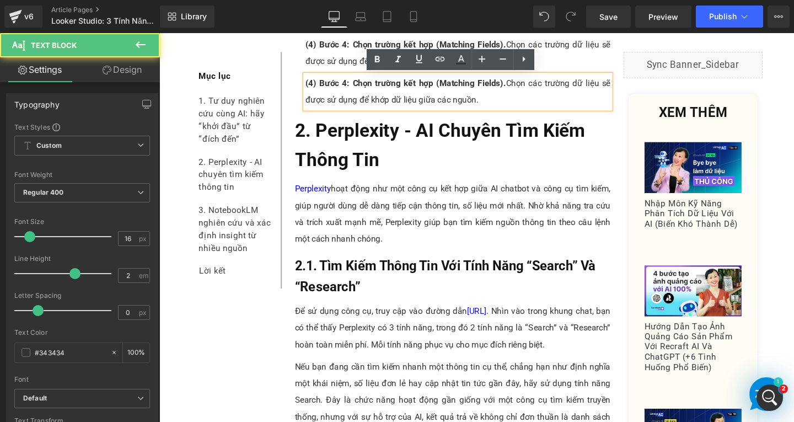
click at [332, 90] on span "(4) Bước 4: Chọn trường kết hợp (Matching Fields)." at bounding box center [418, 85] width 211 height 10
click at [313, 87] on span "(4) Bước 4: Chọn trường kết hợp (Matching Fields)." at bounding box center [418, 85] width 211 height 10
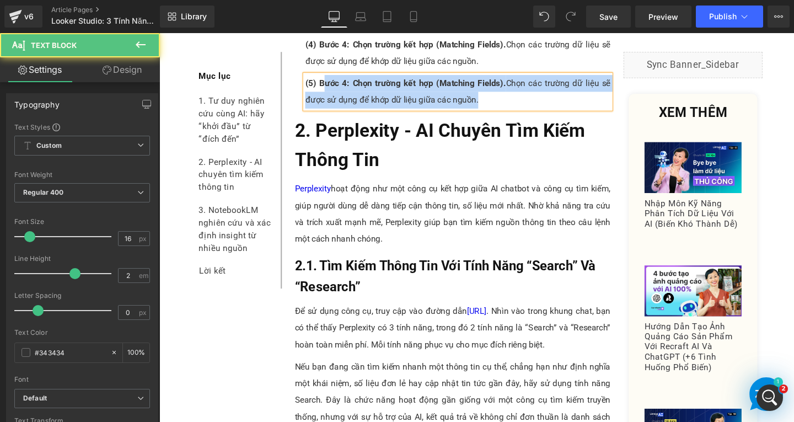
drag, startPoint x: 327, startPoint y: 87, endPoint x: 544, endPoint y: 116, distance: 219.3
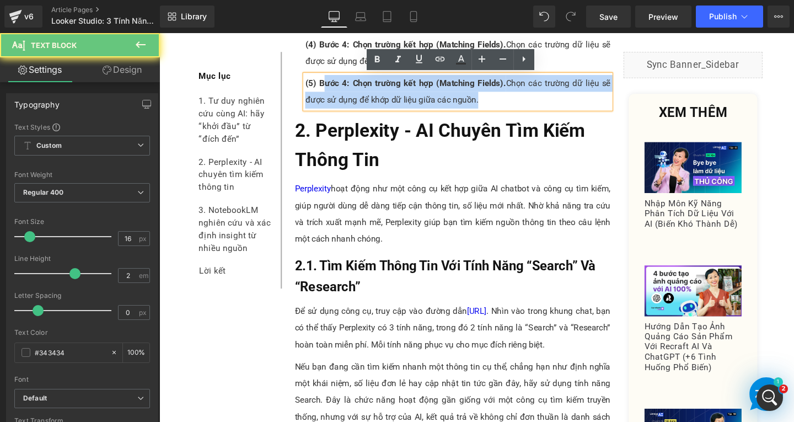
click at [503, 85] on span "(5) Bước 4: Chọn trường kết hợp (Matching Fields)." at bounding box center [418, 85] width 211 height 10
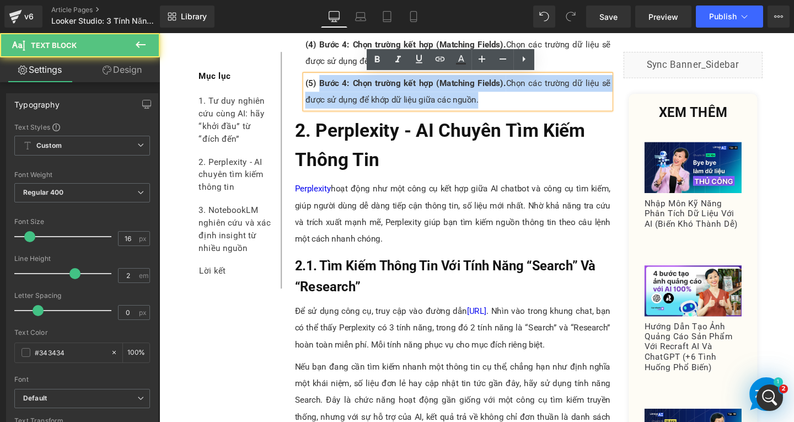
drag, startPoint x: 322, startPoint y: 83, endPoint x: 496, endPoint y: 106, distance: 175.7
click at [496, 106] on p "(5) Bước 4: Chọn trường kết hợp (Matching Fields). Chọn các trường dữ liệu sẽ đ…" at bounding box center [473, 94] width 321 height 35
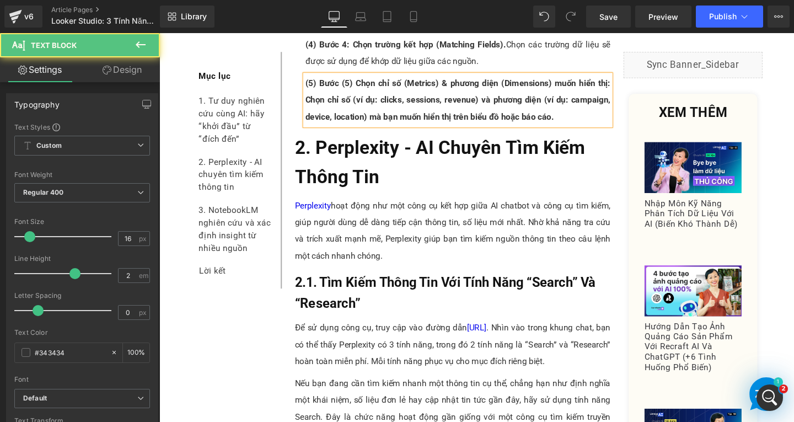
click at [356, 81] on span "(5) Bước (5) Chọn chỉ số (Metrics) & phương diện (Dimensions) muốn hiển thị: Ch…" at bounding box center [473, 103] width 321 height 46
click at [629, 84] on div "(5) Bước 5: Chọn chỉ số (Metrics) & phương diện (Dimensions) muốn hiển thị: Chọ…" at bounding box center [473, 103] width 321 height 53
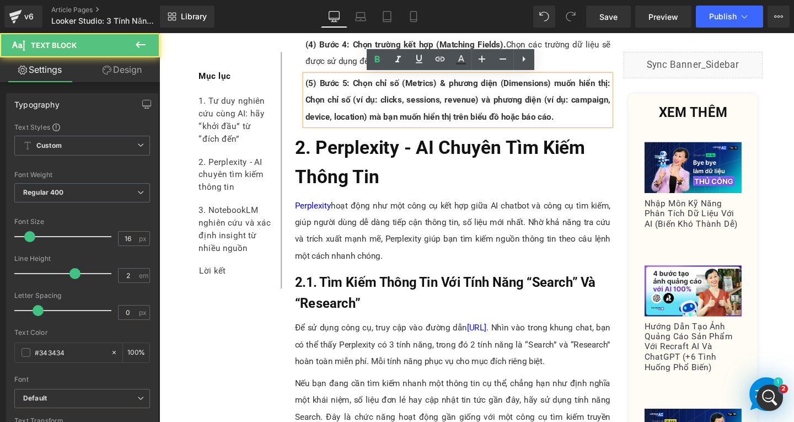
click at [630, 85] on div "(5) Bước 5: Chọn chỉ số (Metrics) & phương diện (Dimensions) muốn hiển thị: Chọ…" at bounding box center [473, 103] width 321 height 53
click at [629, 88] on span "(5) Bước 5: Chọn chỉ số (Metrics) & phương diện (Dimensions) muốn hiển thị: Chọ…" at bounding box center [473, 103] width 321 height 46
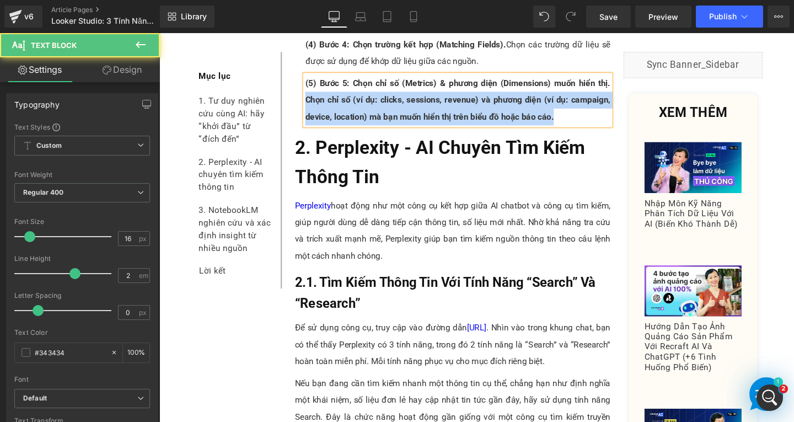
drag, startPoint x: 308, startPoint y: 104, endPoint x: 568, endPoint y: 126, distance: 261.2
click at [568, 126] on span "(5) Bước 5: Chọn chỉ số (Metrics) & phương diện (Dimensions) muốn hiển thị. Chọ…" at bounding box center [473, 103] width 321 height 46
click at [568, 126] on p "(5) Bước 5: Chọn chỉ số (Metrics) & phương diện (Dimensions) muốn hiển thị. Chọ…" at bounding box center [473, 103] width 321 height 53
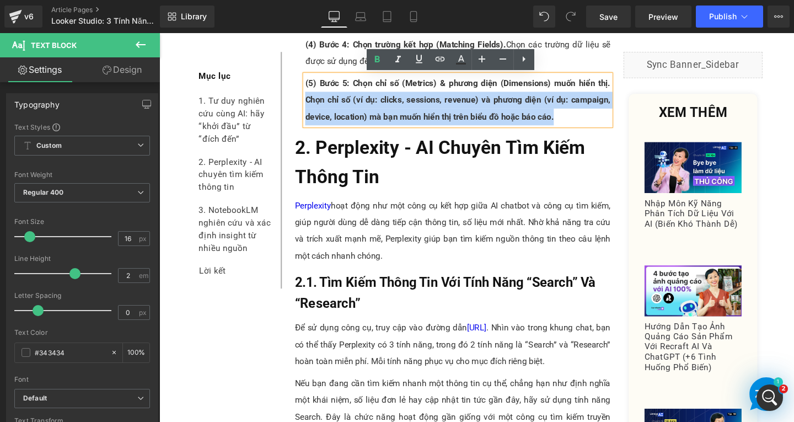
drag, startPoint x: 310, startPoint y: 101, endPoint x: 571, endPoint y: 118, distance: 261.3
click at [571, 118] on p "(5) Bước 5: Chọn chỉ số (Metrics) & phương diện (Dimensions) muốn hiển thị. Chọ…" at bounding box center [473, 103] width 321 height 53
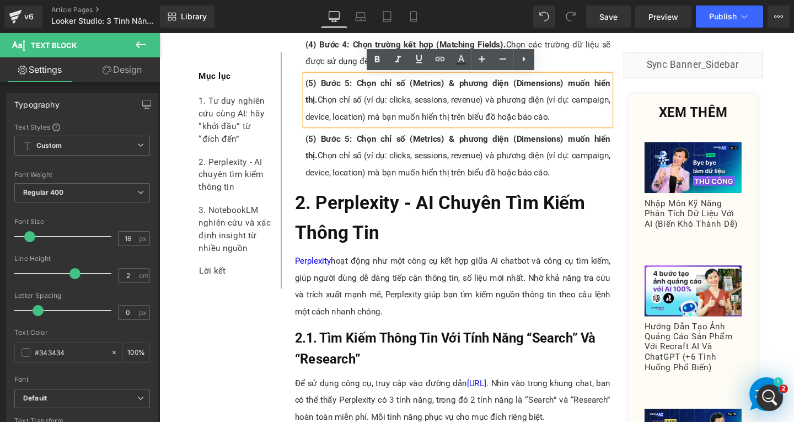
drag, startPoint x: 354, startPoint y: 137, endPoint x: 340, endPoint y: 138, distance: 14.4
click at [353, 138] on div "(5) Bước 5: Chọn chỉ số (Metrics) & phương diện (Dimensions) muốn hiển thị. Chọ…" at bounding box center [473, 162] width 321 height 53
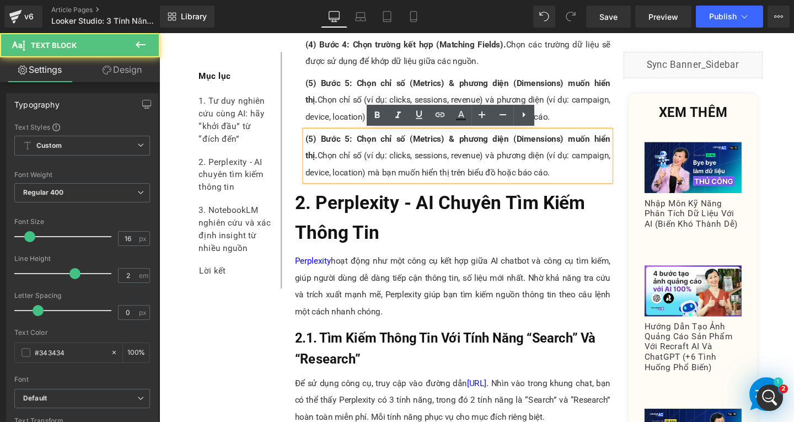
click at [313, 149] on span "(5) Bước 5: Chọn chỉ số (Metrics) & phương diện (Dimensions) muốn hiển thị." at bounding box center [473, 153] width 321 height 28
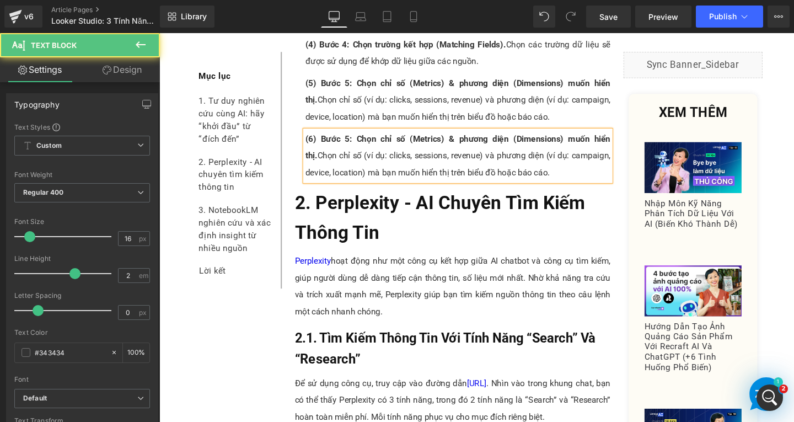
click at [352, 144] on span "(6) Bước 5: Chọn chỉ số (Metrics) & phương diện (Dimensions) muốn hiển thị." at bounding box center [473, 153] width 321 height 28
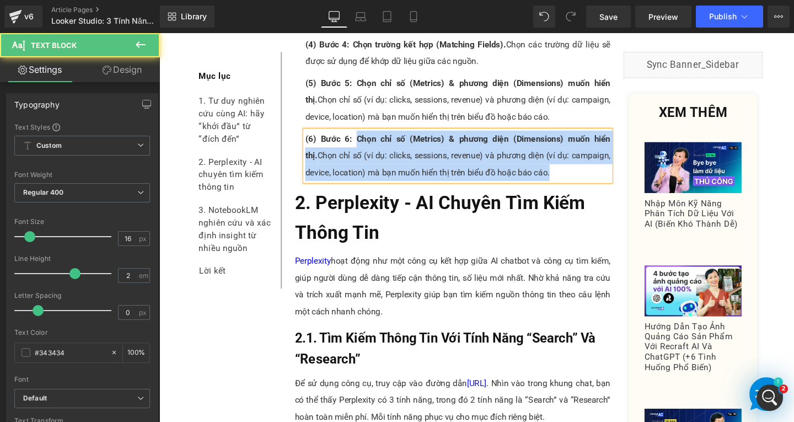
drag, startPoint x: 358, startPoint y: 142, endPoint x: 592, endPoint y: 181, distance: 237.5
click at [592, 181] on p "(6) Bước 6: Chọn chỉ số (Metrics) & phương diện (Dimensions) muốn hiển thị. Chọ…" at bounding box center [473, 162] width 321 height 53
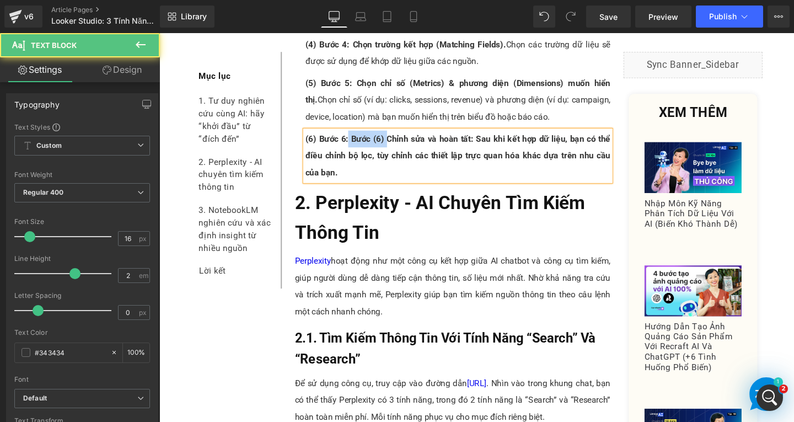
drag, startPoint x: 355, startPoint y: 145, endPoint x: 396, endPoint y: 143, distance: 41.4
click at [396, 143] on span "(6) Bước 6: Bước (6) Chỉnh sửa và hoàn tất: Sau khi kết hợp dữ liệu, bạn có thể…" at bounding box center [473, 162] width 321 height 46
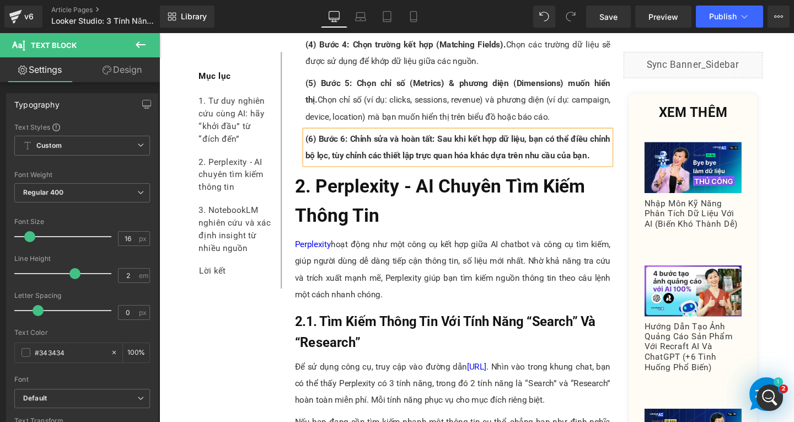
click at [444, 143] on span "(6) Bước 6: Chỉnh sửa và hoàn tất: Sau khi kết hợp dữ liệu, bạn có thể điều chỉ…" at bounding box center [473, 153] width 321 height 28
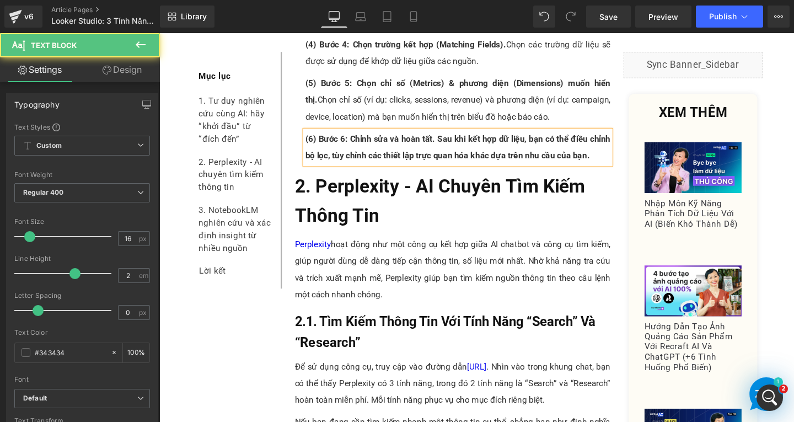
drag, startPoint x: 447, startPoint y: 144, endPoint x: 610, endPoint y: 157, distance: 163.7
click at [610, 157] on p "(6) Bước 6: Chỉnh sửa và hoàn tất. Sau khi kết hợp dữ liệu, bạn có thể điều chỉ…" at bounding box center [473, 153] width 321 height 35
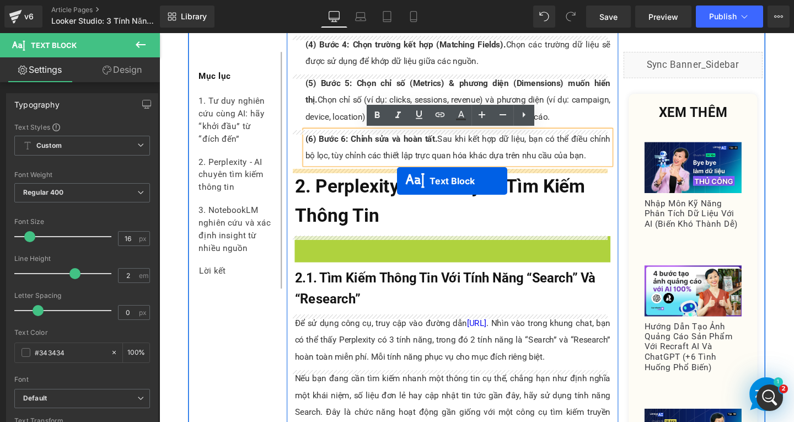
drag, startPoint x: 433, startPoint y: 283, endPoint x: 409, endPoint y: 189, distance: 97.4
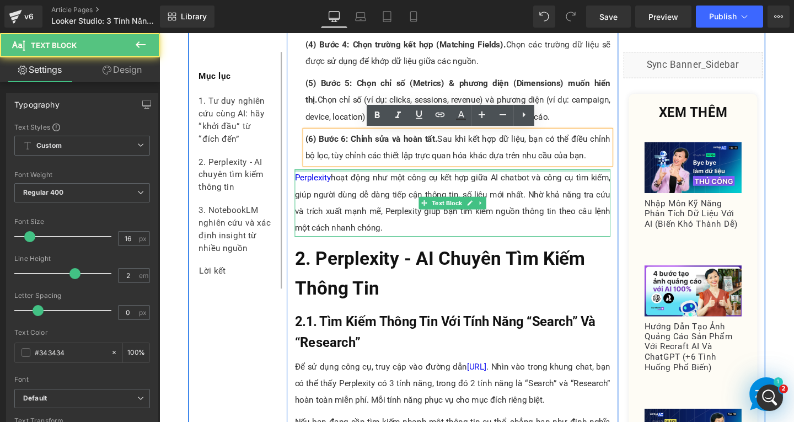
drag, startPoint x: 390, startPoint y: 232, endPoint x: 399, endPoint y: 232, distance: 8.3
click at [390, 232] on p "Perplexity hoạt động như một công cụ kết hợp giữa AI chatbot và công cụ tìm kiế…" at bounding box center [468, 211] width 332 height 71
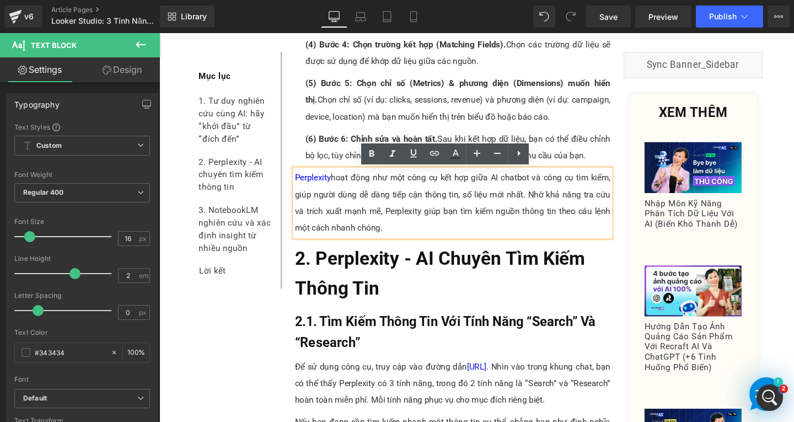
click at [400, 235] on p "Perplexity hoạt động như một công cụ kết hợp giữa AI chatbot và công cụ tìm kiế…" at bounding box center [468, 211] width 332 height 71
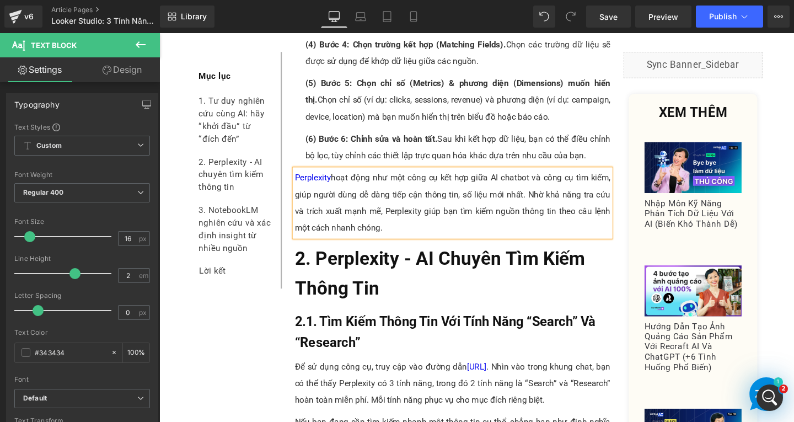
paste div
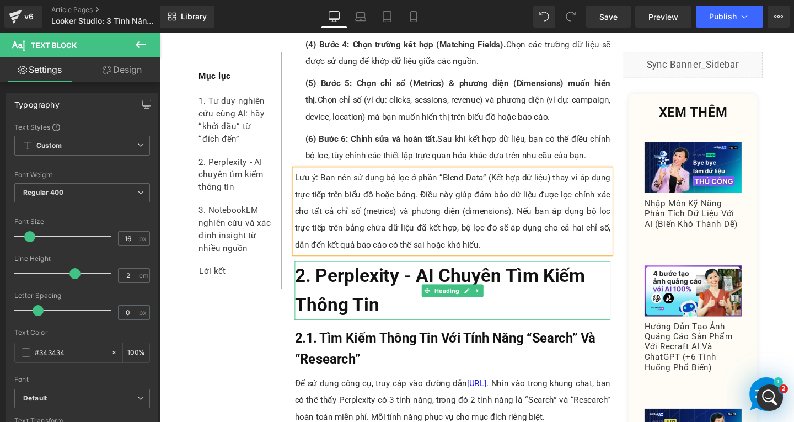
click at [383, 317] on span "2. Perplexity - AI Chuyên Tìm Kiếm Thông Tin" at bounding box center [454, 303] width 305 height 53
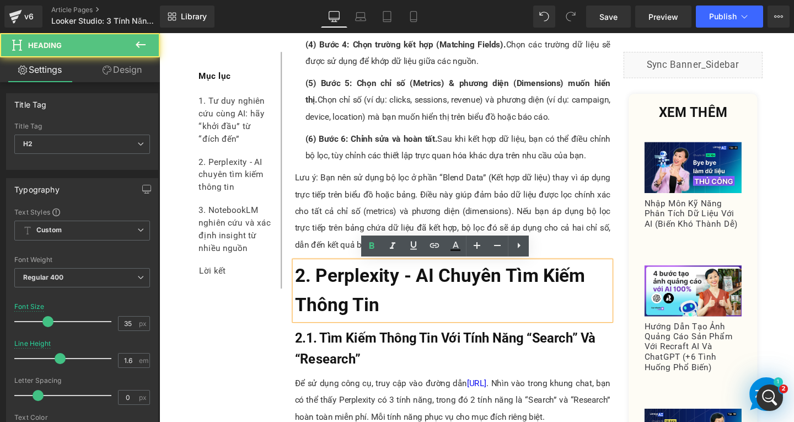
click at [404, 324] on h2 "2. Perplexity - AI Chuyên Tìm Kiếm Thông Tin" at bounding box center [468, 304] width 332 height 62
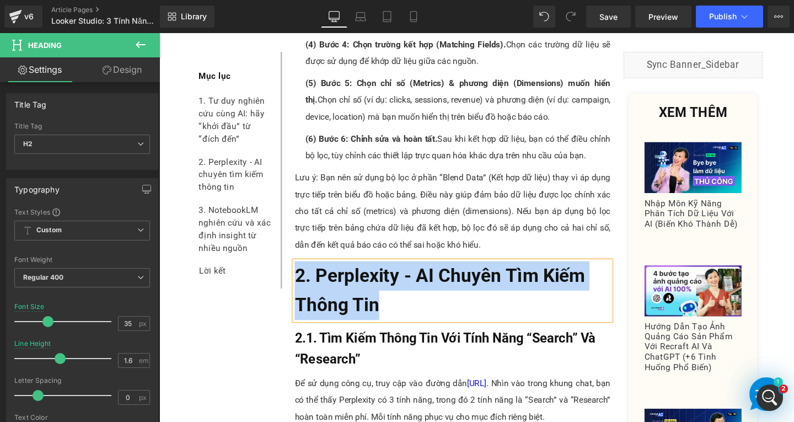
paste div
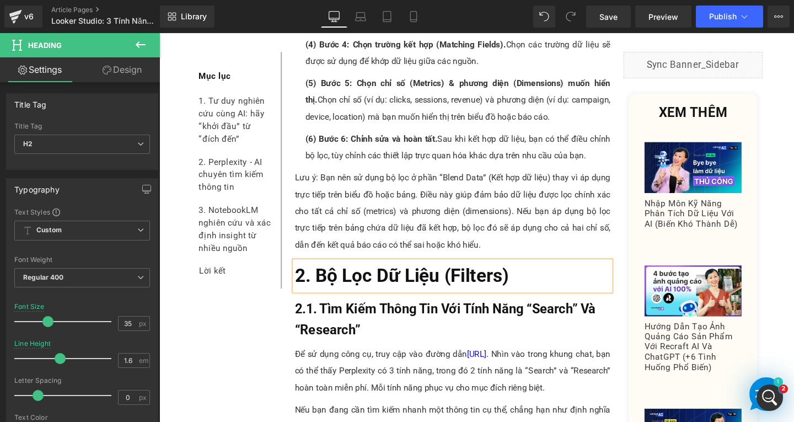
scroll to position [1719, 0]
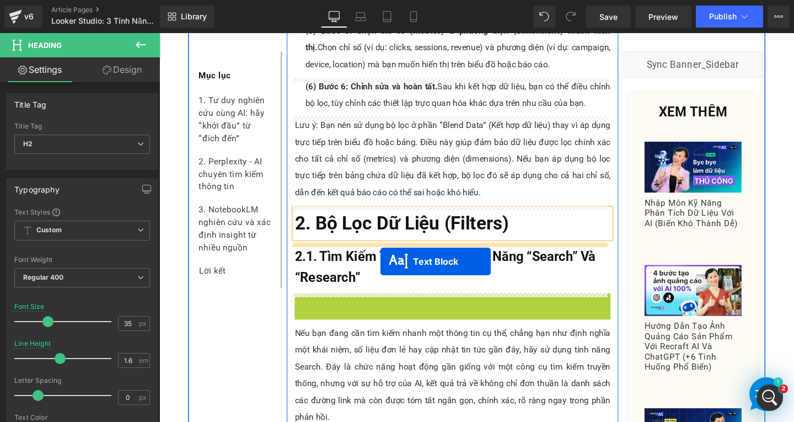
drag, startPoint x: 433, startPoint y: 334, endPoint x: 387, endPoint y: 266, distance: 81.7
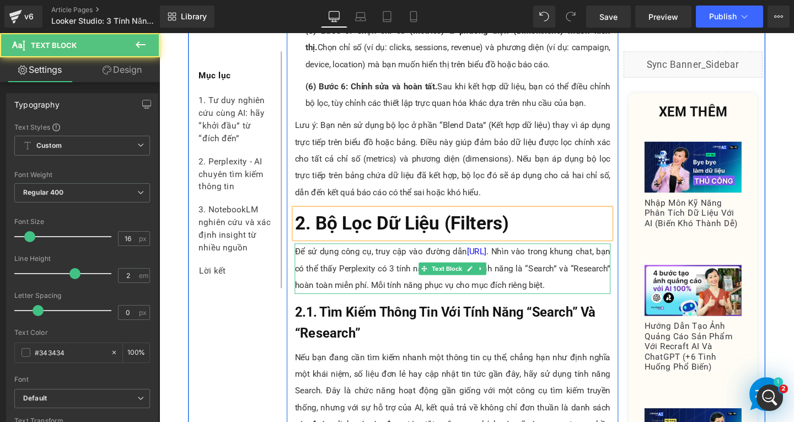
click at [358, 288] on p "Để sử dụng công cụ, truy cập vào đường dẫn perplexity.ai . Nhìn vào trong khung…" at bounding box center [468, 280] width 332 height 53
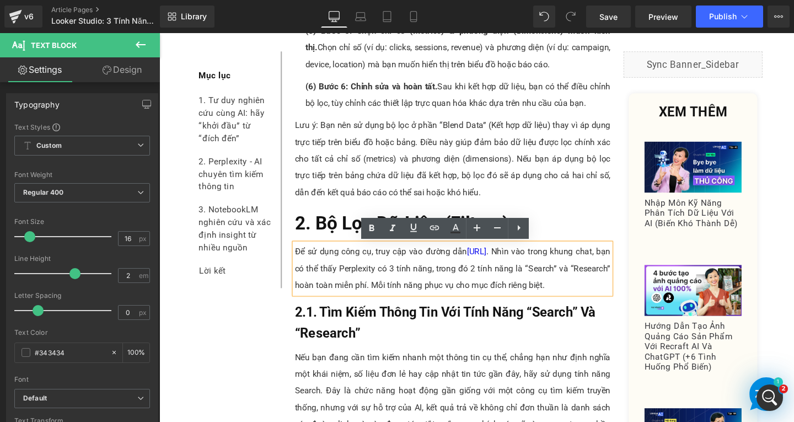
click at [608, 297] on p "Để sử dụng công cụ, truy cập vào đường dẫn perplexity.ai . Nhìn vào trong khung…" at bounding box center [468, 280] width 332 height 53
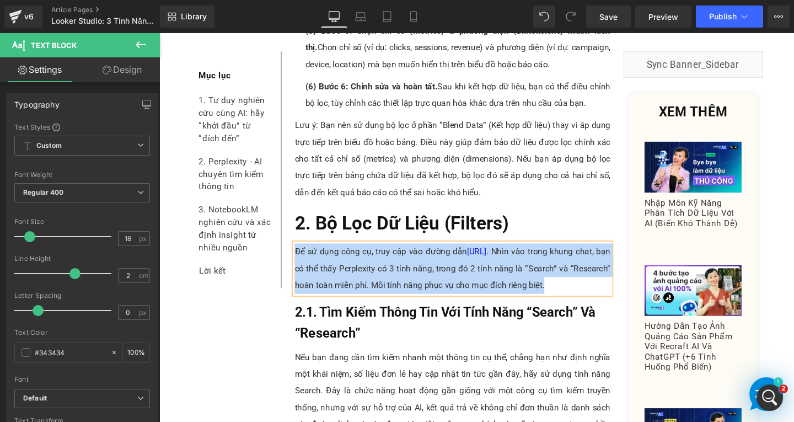
paste div
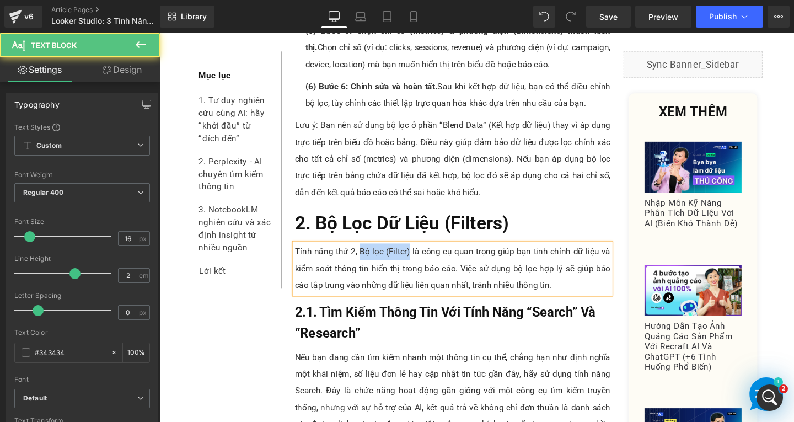
drag, startPoint x: 367, startPoint y: 261, endPoint x: 417, endPoint y: 259, distance: 50.8
click at [417, 259] on p "Tính năng thứ 2, Bộ lọc (Filter) là công cụ quan trọng giúp bạn tinh chỉnh dữ l…" at bounding box center [468, 280] width 332 height 53
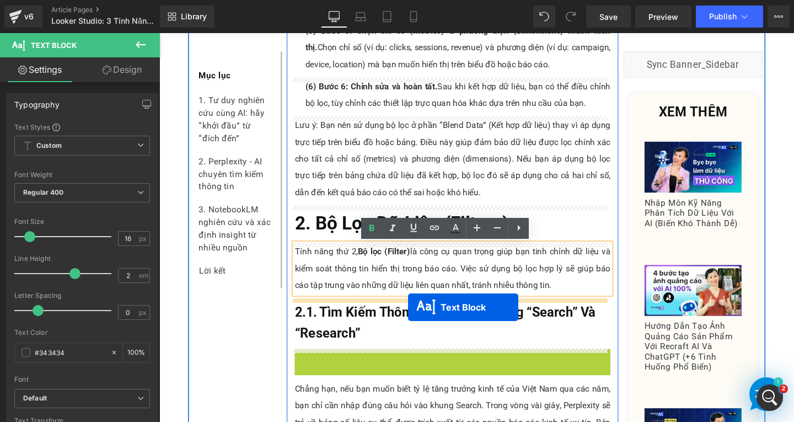
drag, startPoint x: 434, startPoint y: 415, endPoint x: 421, endPoint y: 320, distance: 95.8
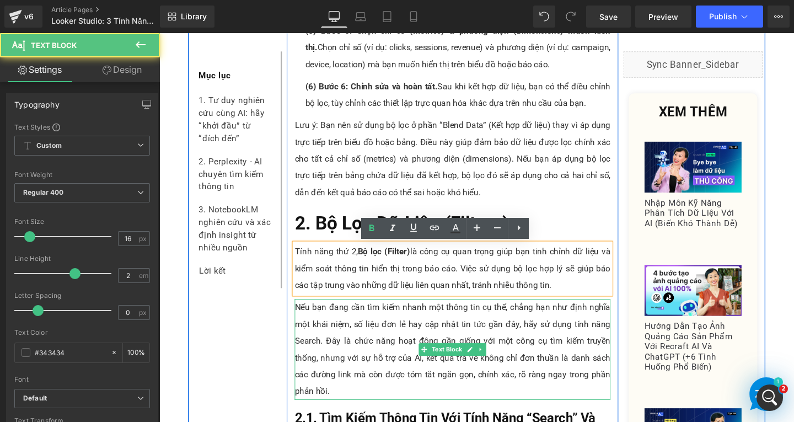
click at [369, 339] on p "Nếu bạn đang cần tìm kiếm nhanh một thông tin cụ thể, chẳng hạn như định nghĩa …" at bounding box center [468, 366] width 332 height 106
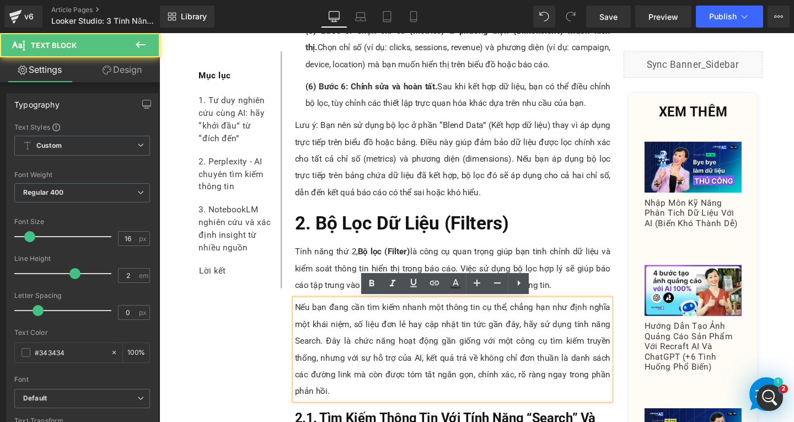
click at [337, 406] on p "Nếu bạn đang cần tìm kiếm nhanh một thông tin cụ thể, chẳng hạn như định nghĩa …" at bounding box center [468, 366] width 332 height 106
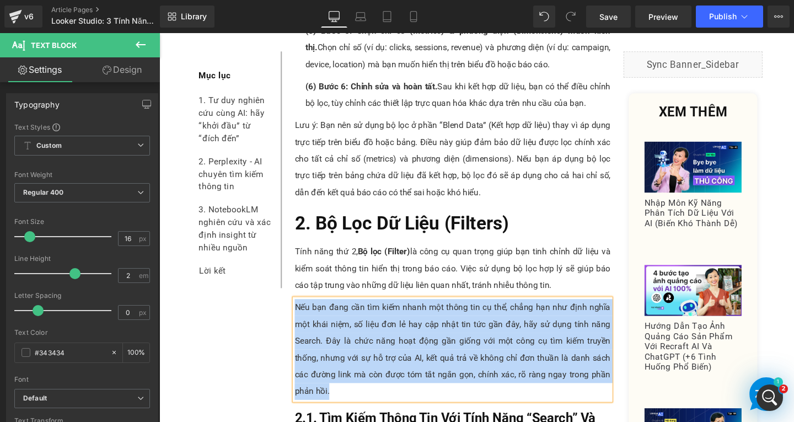
paste div
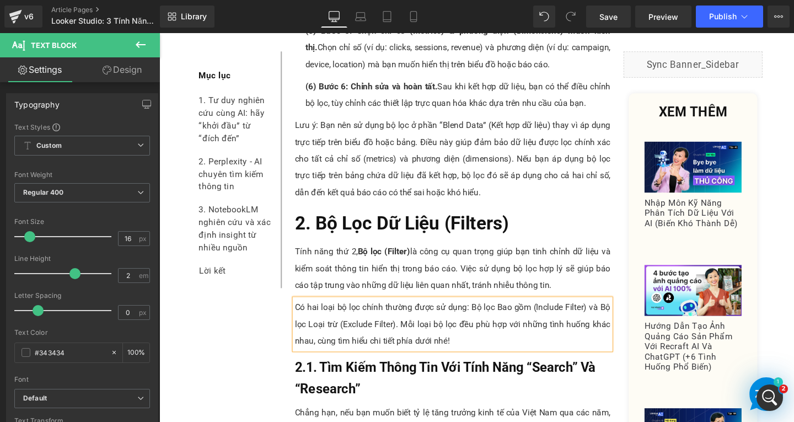
scroll to position [1829, 0]
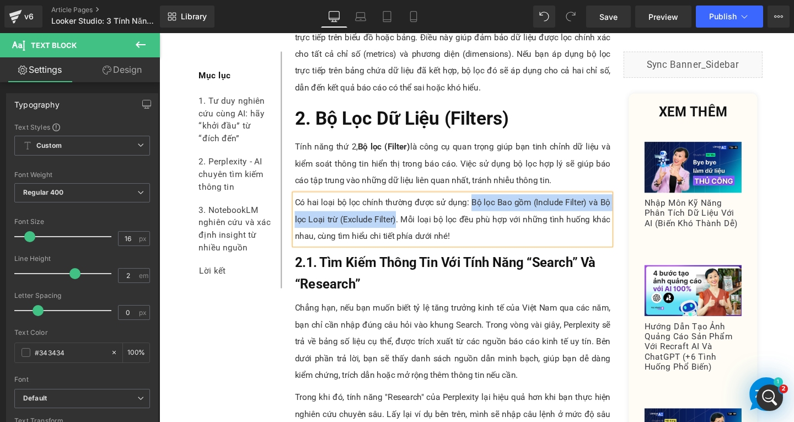
drag, startPoint x: 482, startPoint y: 210, endPoint x: 404, endPoint y: 227, distance: 80.0
click at [404, 227] on p "Có hai loại bộ lọc chính thường được sử dụng: Bộ lọc Bao gồm (Include Filter) v…" at bounding box center [468, 228] width 332 height 53
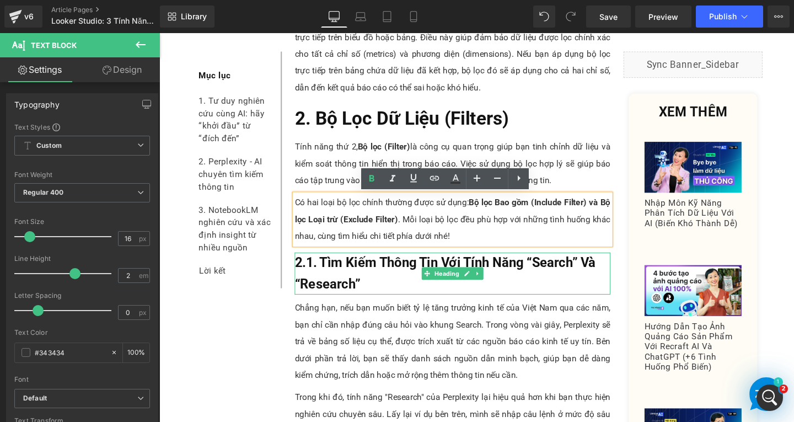
click at [347, 288] on span "2.1. Tìm Kiếm Thông Tin Với Tính Năng “Search” Và “Research”" at bounding box center [460, 285] width 316 height 38
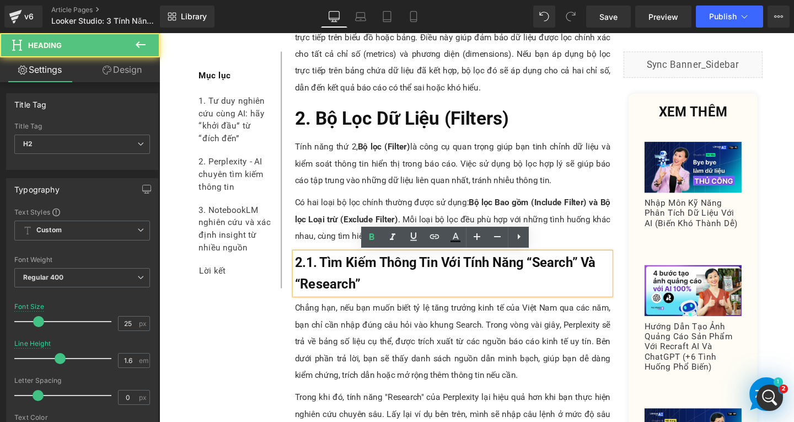
click at [384, 302] on h2 "2.1. Tìm Kiếm Thông Tin Với Tính Năng “Search” Và “Research”" at bounding box center [468, 286] width 332 height 44
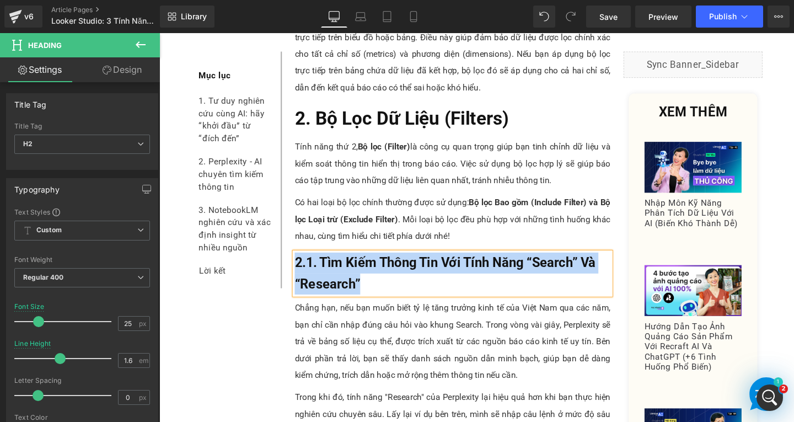
paste div
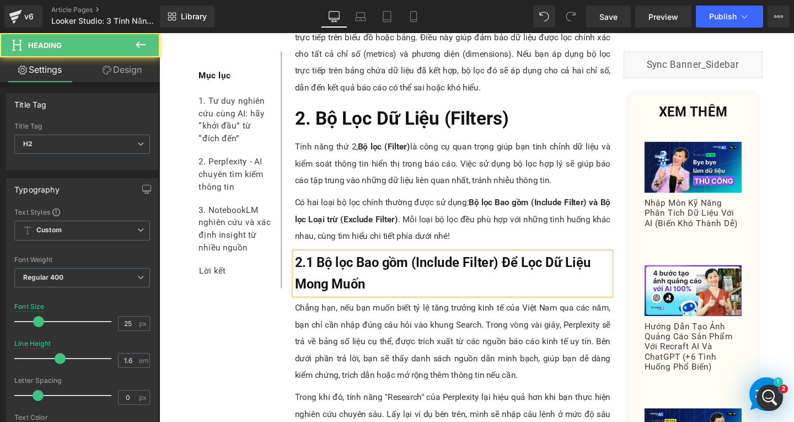
click at [316, 277] on span "2.1 Bộ lọc Bao gồm (Include Filter) Để Lọc Dữ Liệu Mong Muốn" at bounding box center [457, 285] width 311 height 38
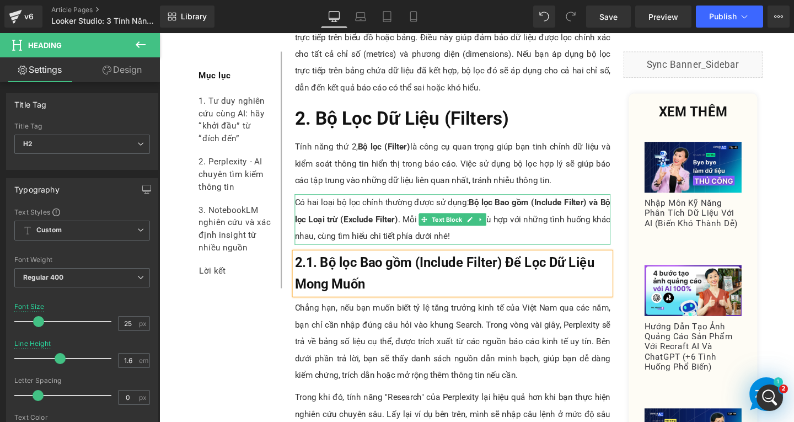
click at [356, 177] on p "Tính năng thứ 2, Bộ lọc (Filter) là công cụ quan trọng giúp bạn tinh chỉnh dữ l…" at bounding box center [468, 170] width 332 height 53
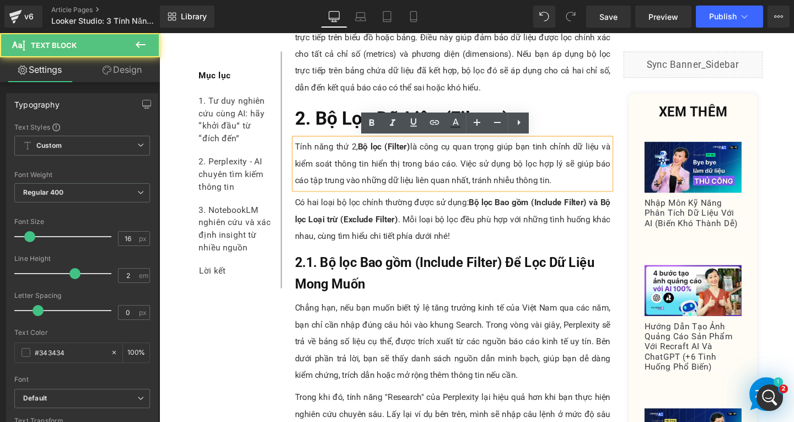
click at [578, 189] on p "Tính năng thứ 2, Bộ lọc (Filter) là công cụ quan trọng giúp bạn tinh chỉnh dữ l…" at bounding box center [468, 170] width 332 height 53
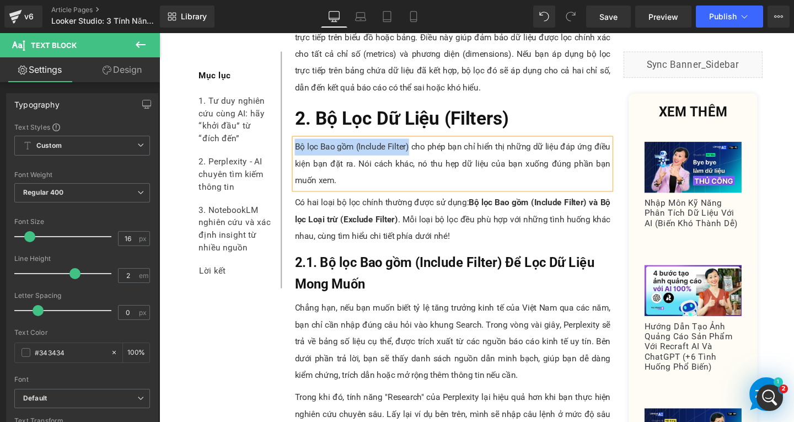
drag, startPoint x: 299, startPoint y: 152, endPoint x: 418, endPoint y: 148, distance: 119.7
click at [418, 148] on p "Bộ lọc Bao gồm (Include Filter) cho phép bạn chỉ hiển thị những dữ liệu đáp ứng…" at bounding box center [468, 170] width 332 height 53
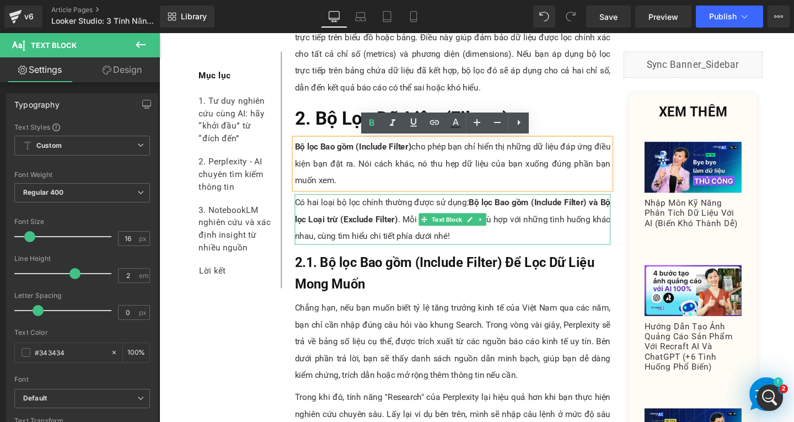
click at [355, 224] on span "Bộ lọc Bao gồm (Include Filter) và Bộ lọc Loại trừ (Exclude Filter)" at bounding box center [468, 220] width 332 height 28
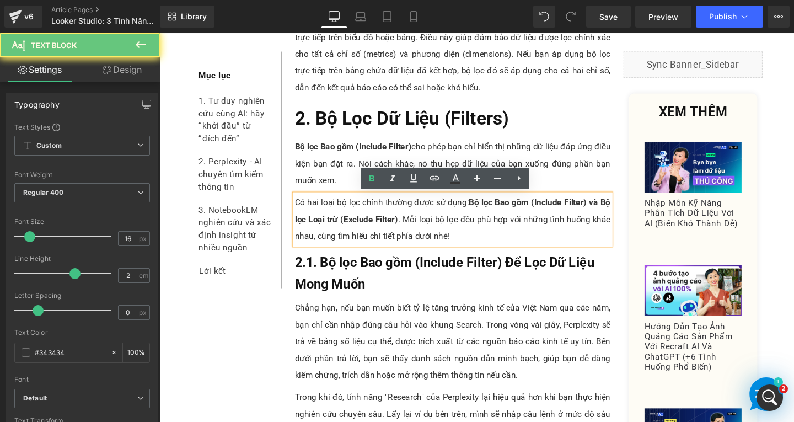
click at [472, 250] on p "Có hai loại bộ lọc chính thường được sử dụng: Bộ lọc Bao gồm (Include Filter) v…" at bounding box center [468, 228] width 332 height 53
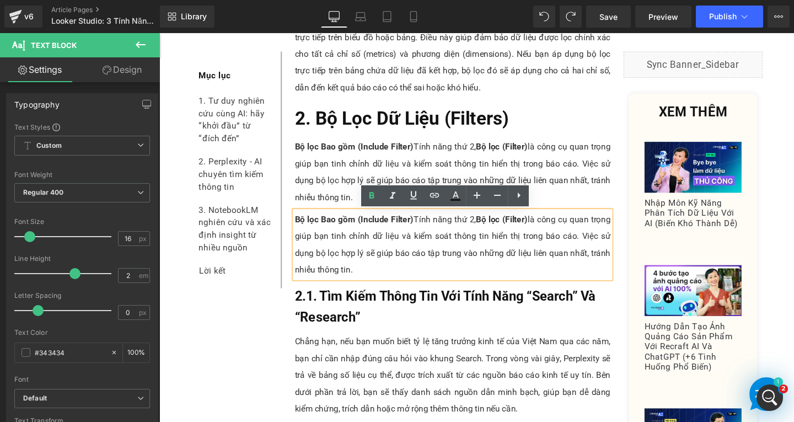
scroll to position [1847, 0]
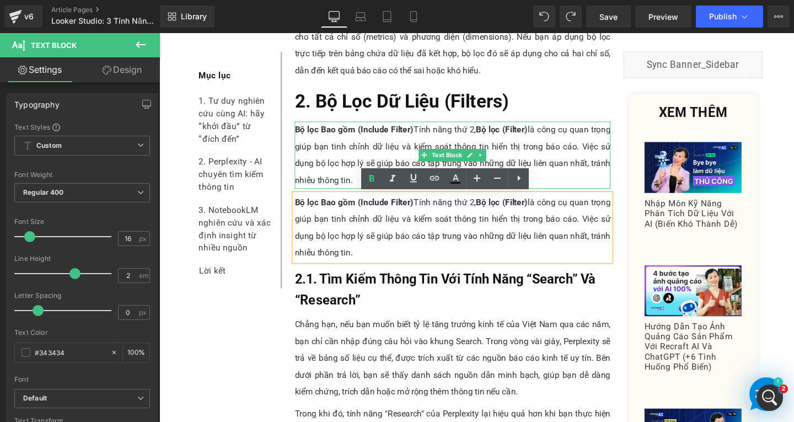
click at [405, 144] on p "Bộ lọc Bao gồm (Include Filter) Tính năng thứ 2, Bộ lọc (Filter) là công cụ qua…" at bounding box center [468, 161] width 332 height 71
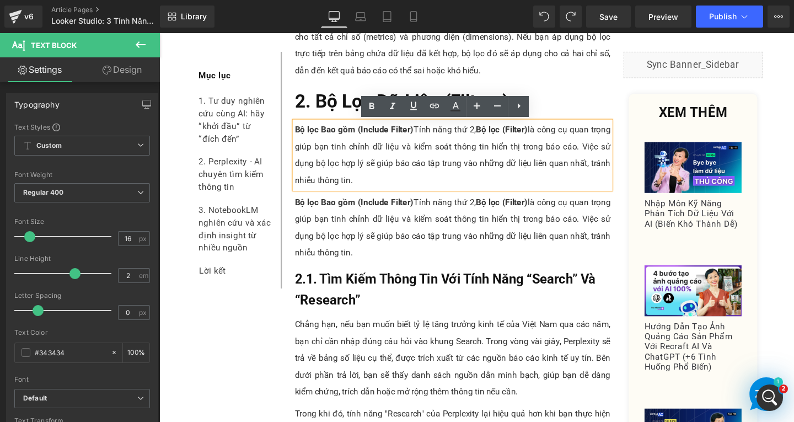
click at [388, 186] on p "Bộ lọc Bao gồm (Include Filter) Tính năng thứ 2, Bộ lọc (Filter) là công cụ qua…" at bounding box center [468, 161] width 332 height 71
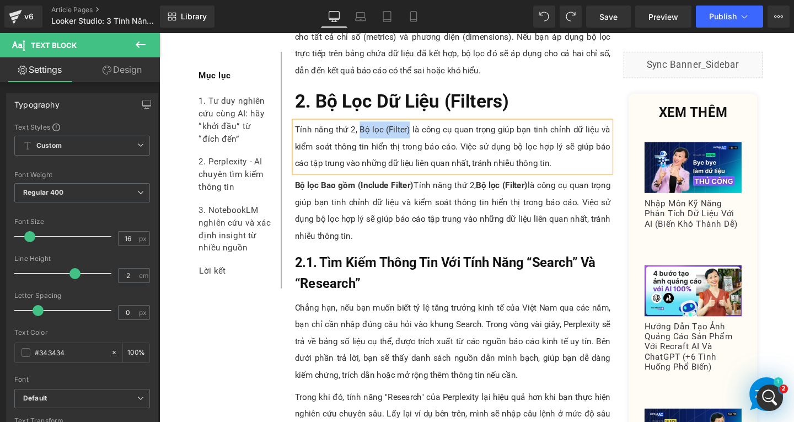
drag, startPoint x: 367, startPoint y: 135, endPoint x: 417, endPoint y: 135, distance: 50.7
click at [417, 135] on p "Tính năng thứ 2, Bộ lọc (Filter) là công cụ quan trọng giúp bạn tinh chỉnh dữ l…" at bounding box center [468, 152] width 332 height 53
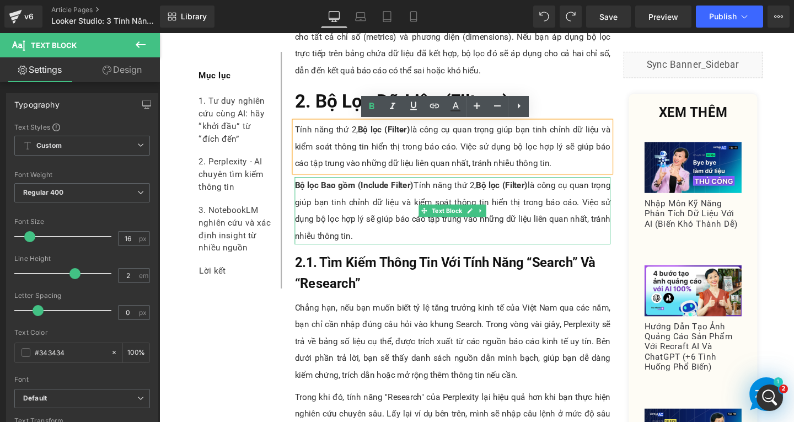
click at [376, 244] on p "Bộ lọc Bao gồm (Include Filter) Tính năng thứ 2, Bộ lọc (Filter) là công cụ qua…" at bounding box center [468, 220] width 332 height 71
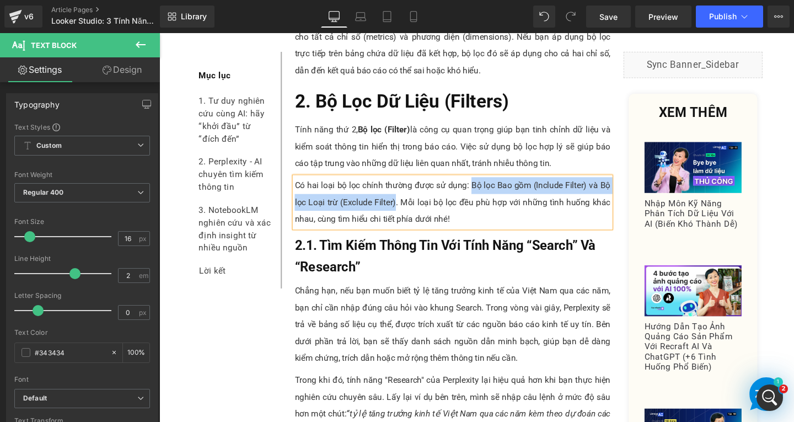
drag, startPoint x: 484, startPoint y: 193, endPoint x: 404, endPoint y: 210, distance: 81.2
click at [404, 210] on p "Có hai loại bộ lọc chính thường được sử dụng: Bộ lọc Bao gồm (Include Filter) v…" at bounding box center [468, 211] width 332 height 53
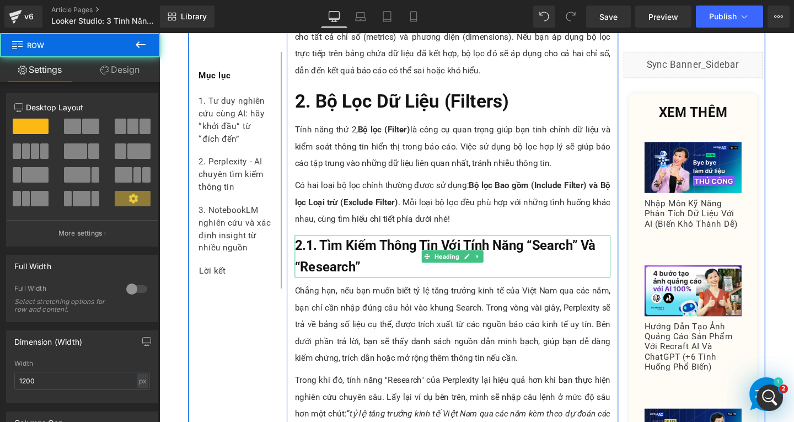
click at [370, 280] on h2 "2.1. Tìm Kiếm Thông Tin Với Tính Năng “Search” Và “Research”" at bounding box center [468, 268] width 332 height 44
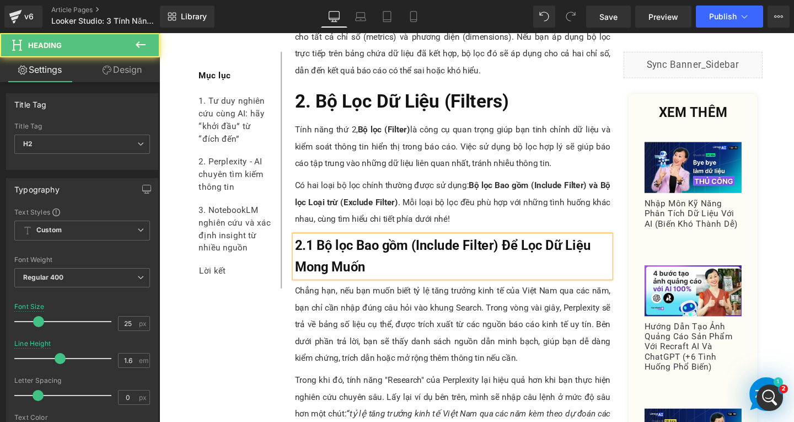
click at [314, 255] on span "2.1 Bộ lọc Bao gồm (Include Filter) Để Lọc Dữ Liệu Mong Muốn" at bounding box center [457, 268] width 311 height 38
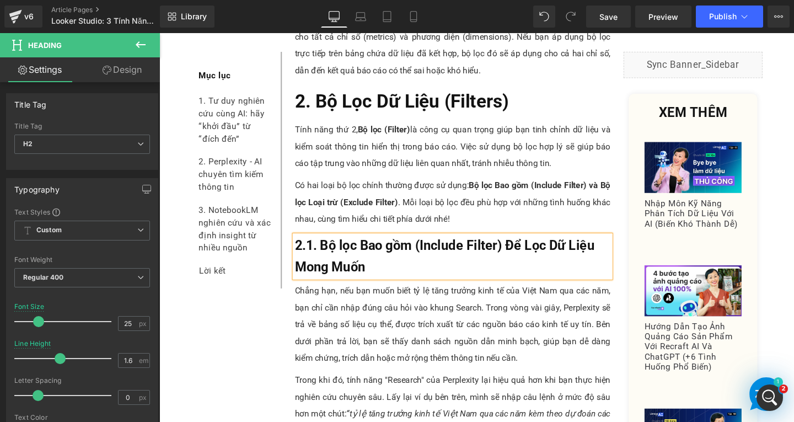
drag, startPoint x: 401, startPoint y: 256, endPoint x: 400, endPoint y: 272, distance: 16.0
click at [402, 256] on span "2.1. Bộ lọc Bao gồm (Include Filter) Để Lọc Dữ Liệu Mong Muốn" at bounding box center [459, 268] width 315 height 38
click at [348, 250] on span "2.1. Bộ lọc Bao Gồm (Include Filter) Để Lọc Dữ Liệu Mong Muốn" at bounding box center [460, 268] width 316 height 38
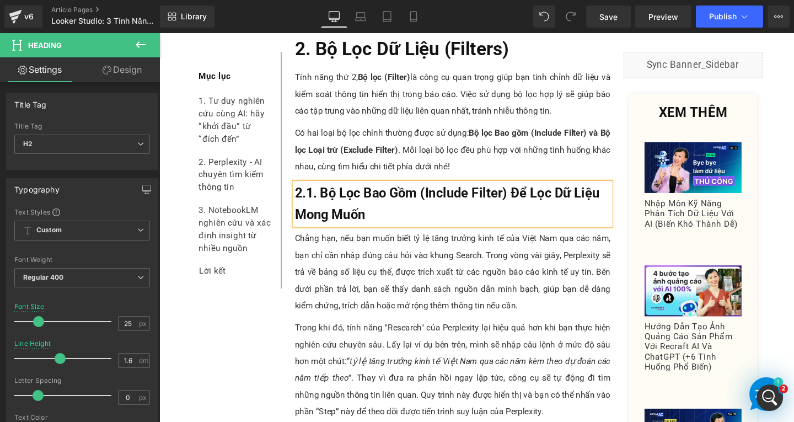
scroll to position [1957, 0]
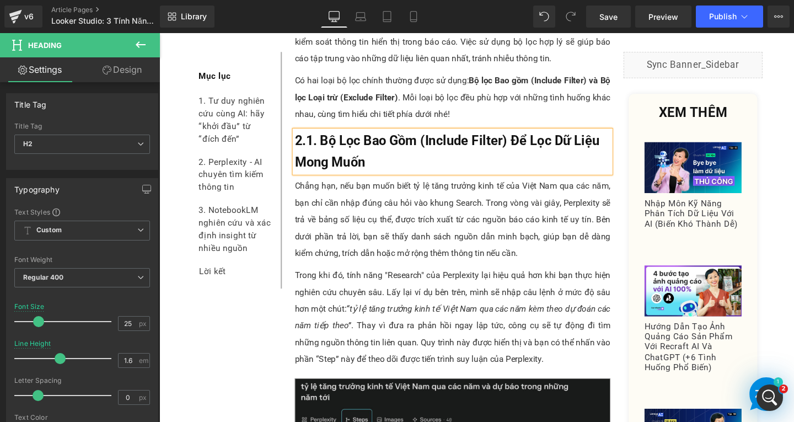
click at [417, 214] on p "Chẳng hạn, nếu bạn muốn biết tỷ lệ tăng trưởng kinh tế của Việt Nam qua các năm…" at bounding box center [468, 229] width 332 height 88
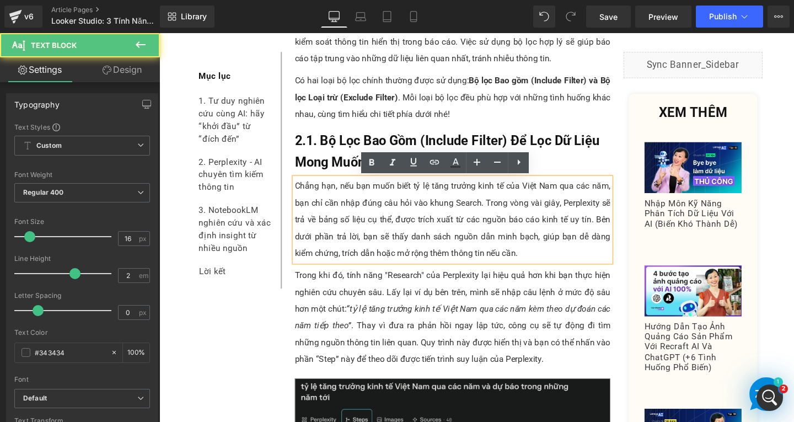
click at [549, 265] on p "Chẳng hạn, nếu bạn muốn biết tỷ lệ tăng trưởng kinh tế của Việt Nam qua các năm…" at bounding box center [468, 229] width 332 height 88
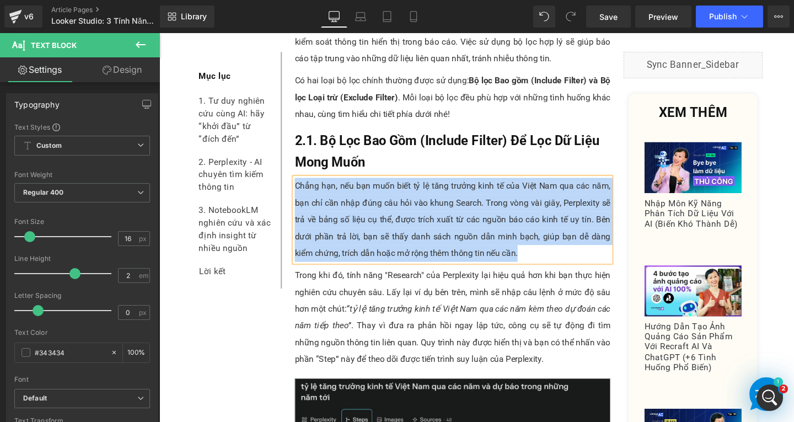
paste div
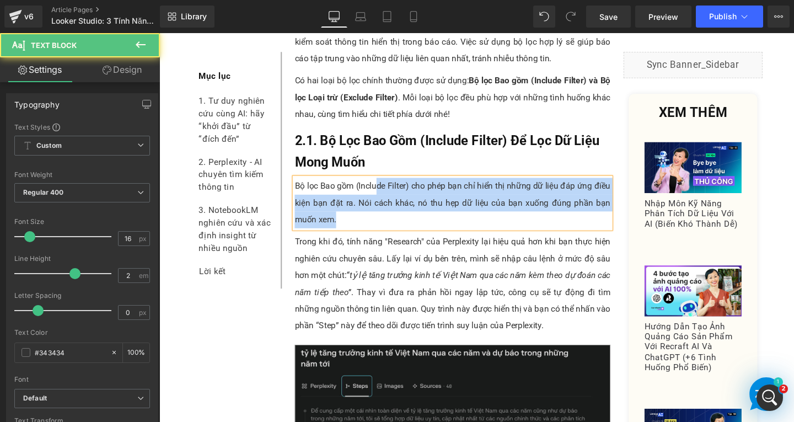
drag, startPoint x: 297, startPoint y: 195, endPoint x: 385, endPoint y: 192, distance: 87.7
click at [385, 192] on div "Bộ lọc Bao gồm (Include Filter) cho phép bạn chỉ hiển thị những dữ liệu đáp ứng…" at bounding box center [468, 211] width 332 height 53
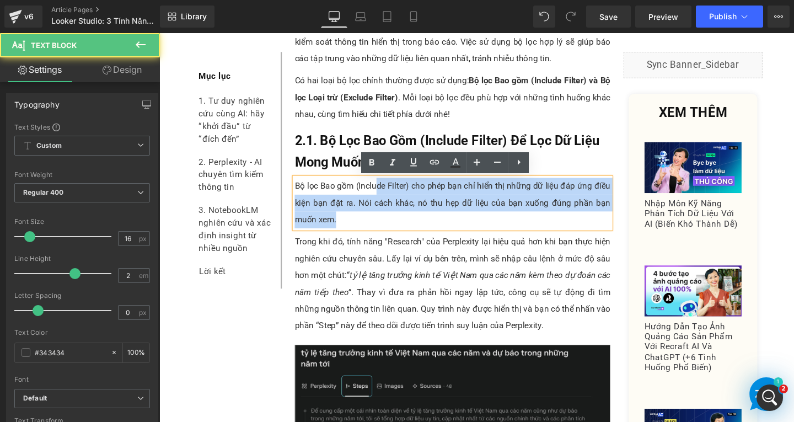
click at [418, 195] on p "Bộ lọc Bao gồm (Include Filter) cho phép bạn chỉ hiển thị những dữ liệu đáp ứng…" at bounding box center [468, 211] width 332 height 53
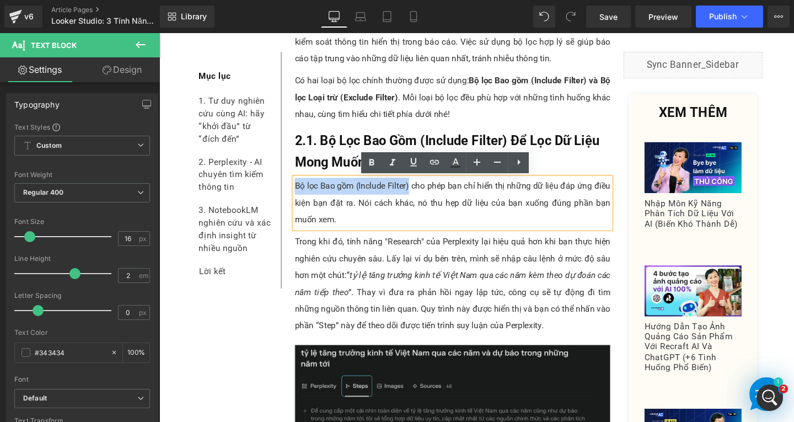
drag, startPoint x: 299, startPoint y: 192, endPoint x: 417, endPoint y: 192, distance: 118.0
click at [417, 192] on p "Bộ lọc Bao gồm (Include Filter) cho phép bạn chỉ hiển thị những dữ liệu đáp ứng…" at bounding box center [468, 211] width 332 height 53
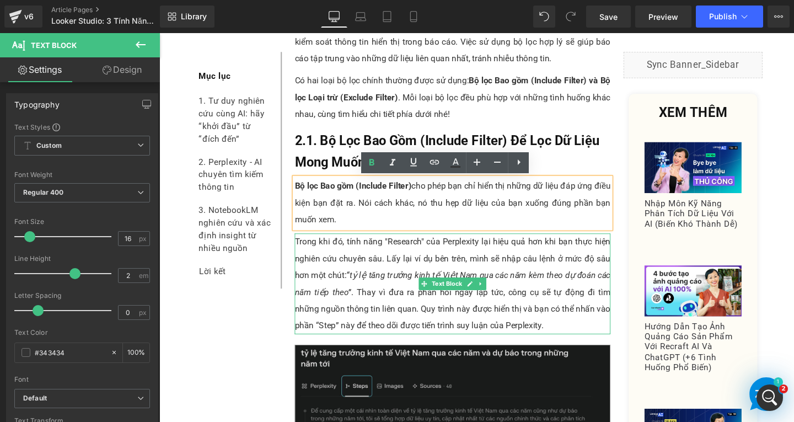
click at [399, 277] on p "Trong khi đó, tính năng "Research" của Perplexity lại hiệu quả hơn khi bạn thực…" at bounding box center [468, 297] width 332 height 106
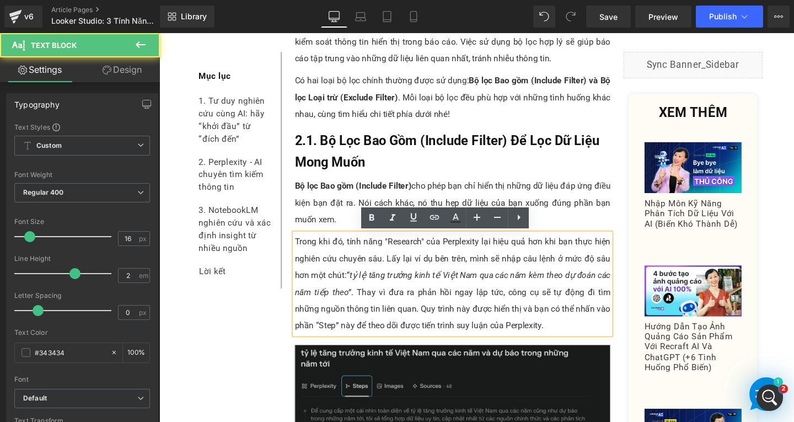
click at [568, 341] on p "Trong khi đó, tính năng "Research" của Perplexity lại hiệu quả hơn khi bạn thực…" at bounding box center [468, 297] width 332 height 106
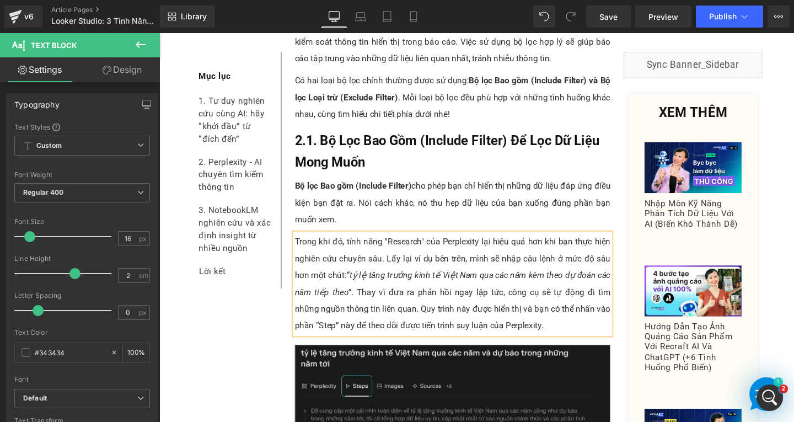
paste div
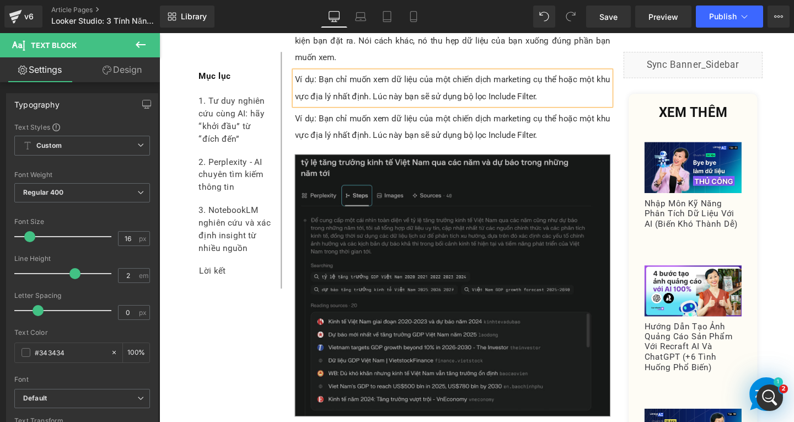
scroll to position [2165, 0]
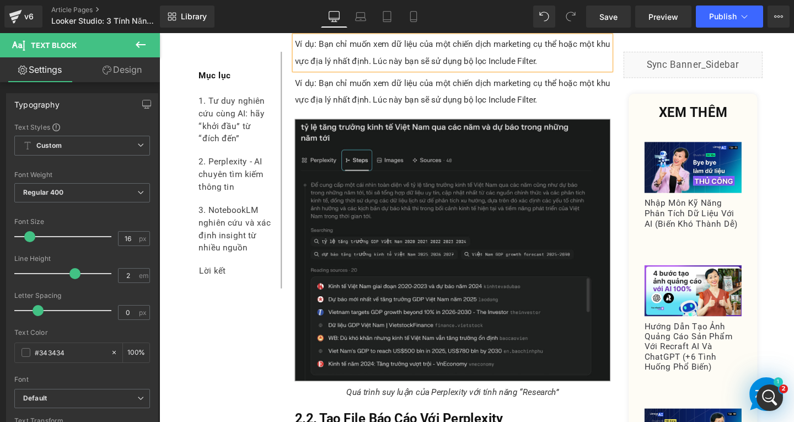
click at [362, 92] on p "Ví dụ: Bạn chỉ muốn xem dữ liệu của một chiến dịch marketing cụ thể hoặc một kh…" at bounding box center [468, 94] width 332 height 35
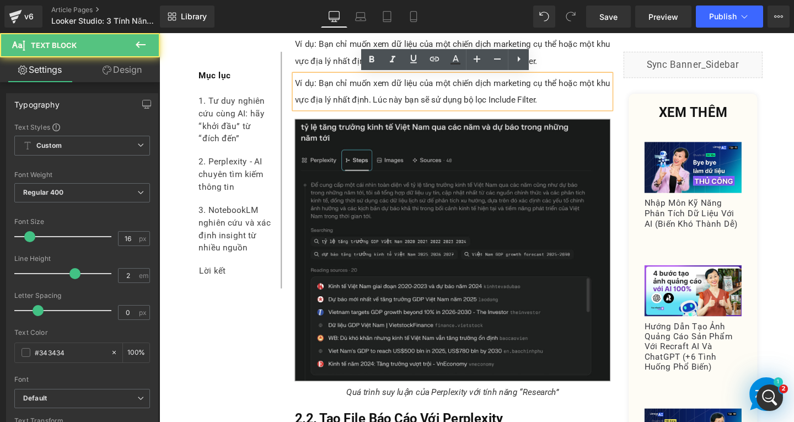
click at [579, 103] on p "Ví dụ: Bạn chỉ muốn xem dữ liệu của một chiến dịch marketing cụ thể hoặc một kh…" at bounding box center [468, 94] width 332 height 35
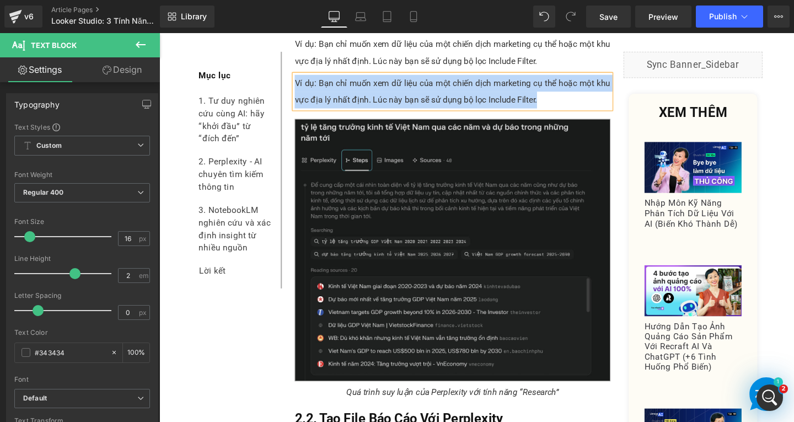
paste div
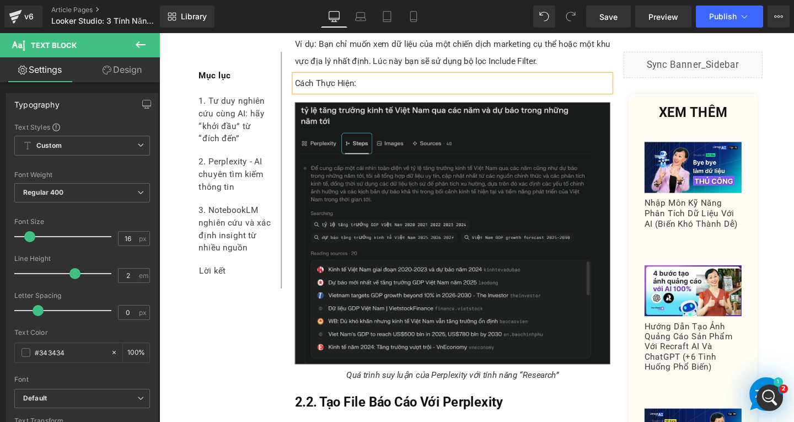
click at [323, 87] on p "Cách Thực Hiện:" at bounding box center [468, 86] width 332 height 18
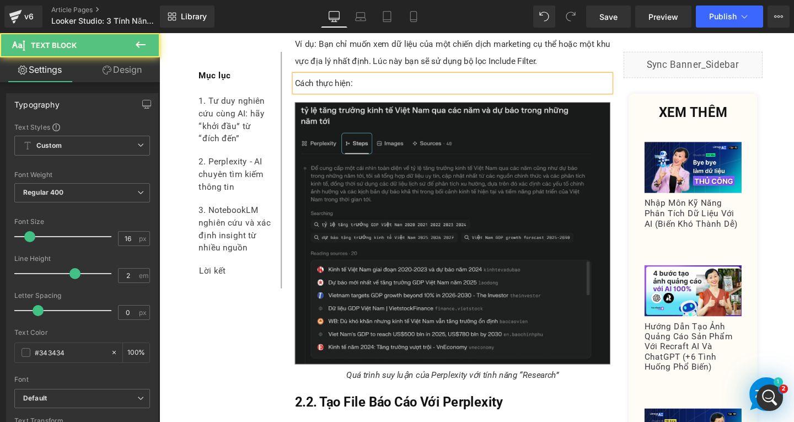
click at [396, 91] on p "Cách thực hiện:" at bounding box center [468, 86] width 332 height 18
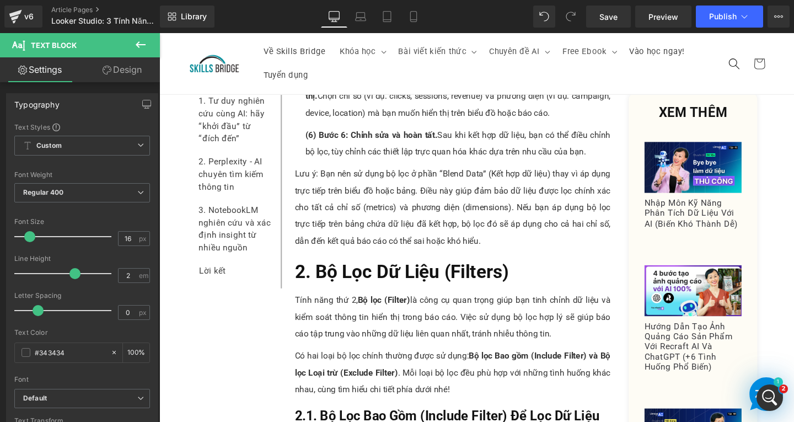
scroll to position [1558, 0]
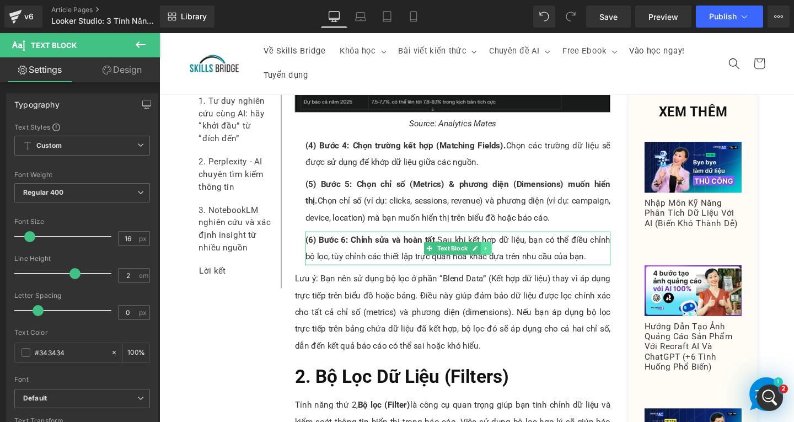
click at [500, 261] on icon at bounding box center [503, 259] width 6 height 7
click at [491, 258] on link at bounding box center [497, 259] width 12 height 13
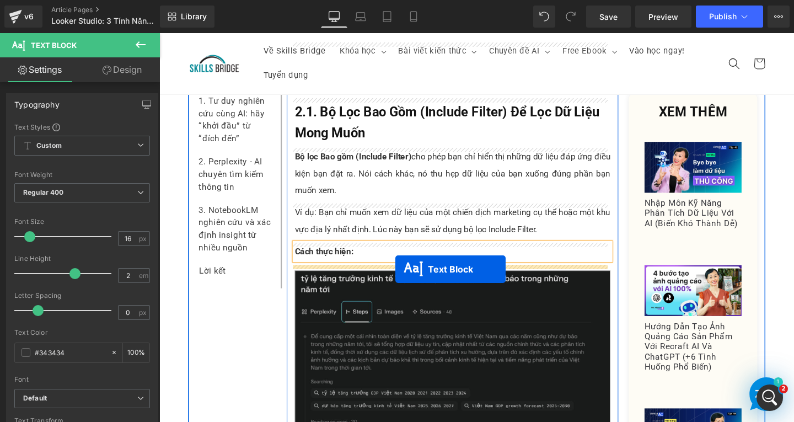
drag, startPoint x: 436, startPoint y: 298, endPoint x: 407, endPoint y: 281, distance: 32.9
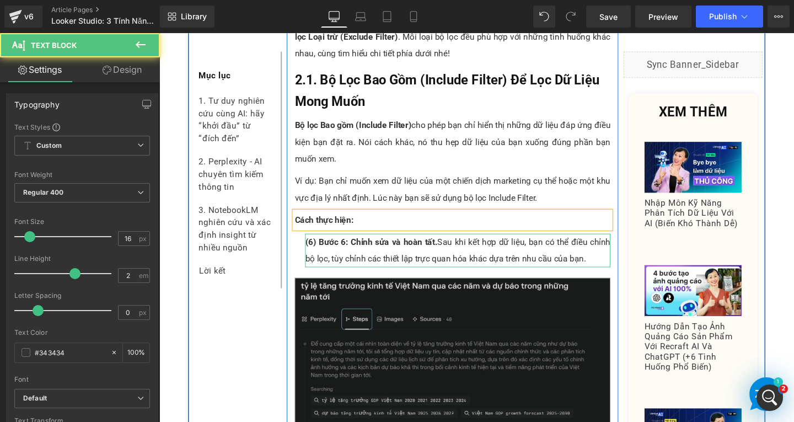
scroll to position [1988, 0]
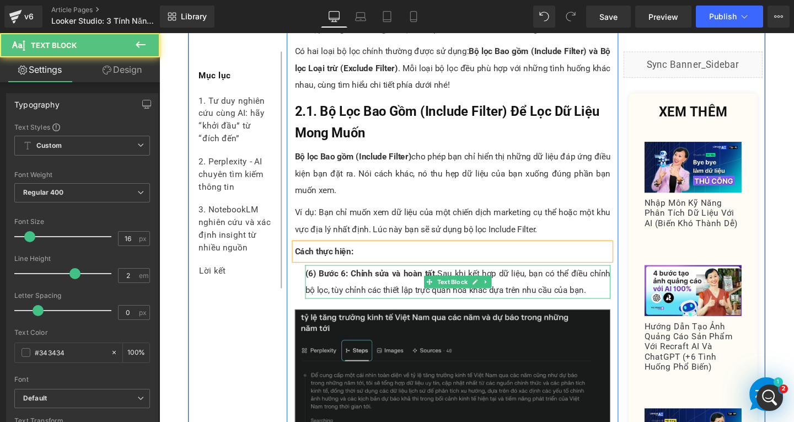
click at [319, 289] on span "(6) Bước 6: Chỉnh sửa và hoàn tất." at bounding box center [382, 285] width 139 height 10
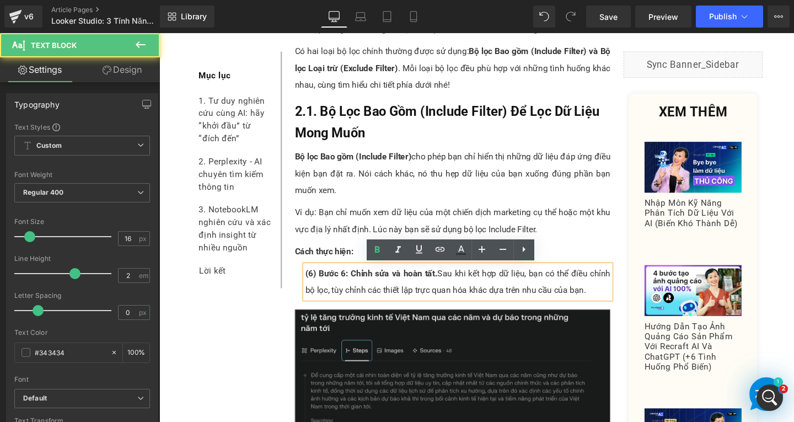
click at [316, 285] on span "(6) Bước 6: Chỉnh sửa và hoàn tất." at bounding box center [382, 285] width 139 height 10
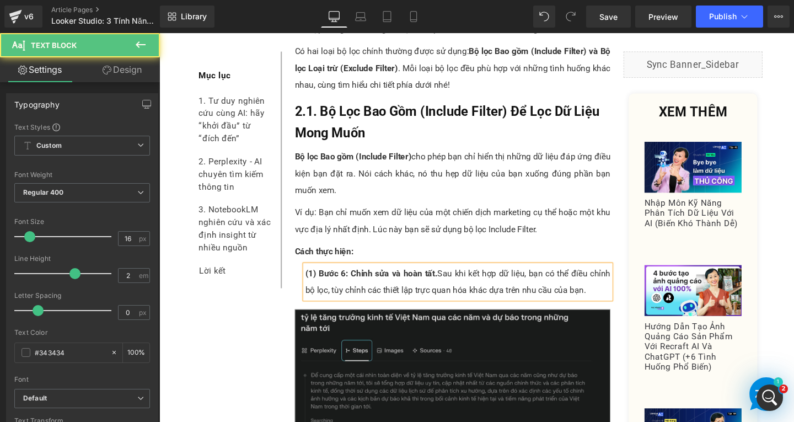
drag, startPoint x: 322, startPoint y: 283, endPoint x: 618, endPoint y: 307, distance: 297.0
click at [618, 307] on p "(1) Bước 6: Chỉnh sửa và hoàn tất. Sau khi kết hợp dữ liệu, bạn có thể điều chỉ…" at bounding box center [473, 294] width 321 height 35
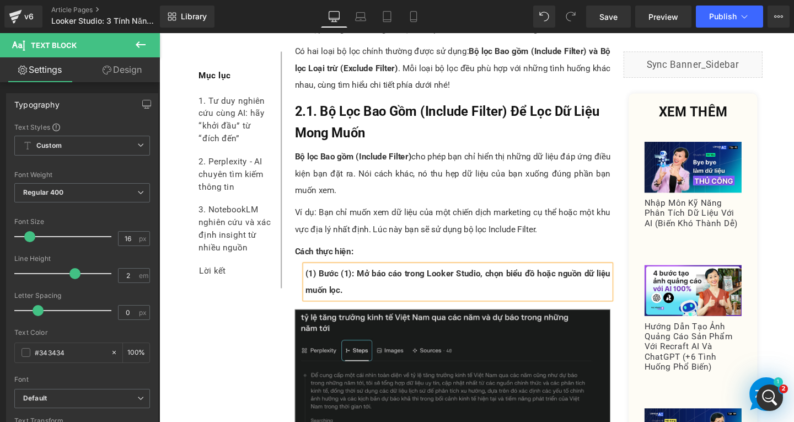
click at [352, 286] on span "(1) Bước (1): Mở báo cáo trong Looker Studio, chọn biểu đồ hoặc nguồn dữ liệu m…" at bounding box center [473, 294] width 321 height 28
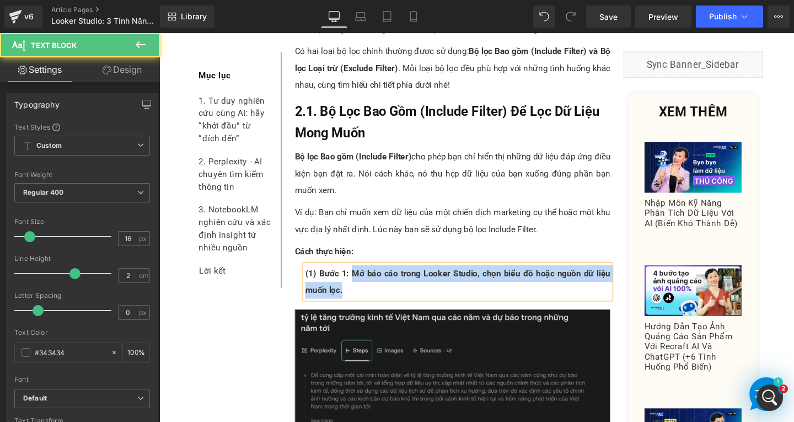
drag, startPoint x: 358, startPoint y: 285, endPoint x: 390, endPoint y: 308, distance: 39.8
click at [389, 310] on p "(1) Bước 1: Mở báo cáo trong Looker Studio, chọn biểu đồ hoặc nguồn dữ liệu muố…" at bounding box center [473, 294] width 321 height 35
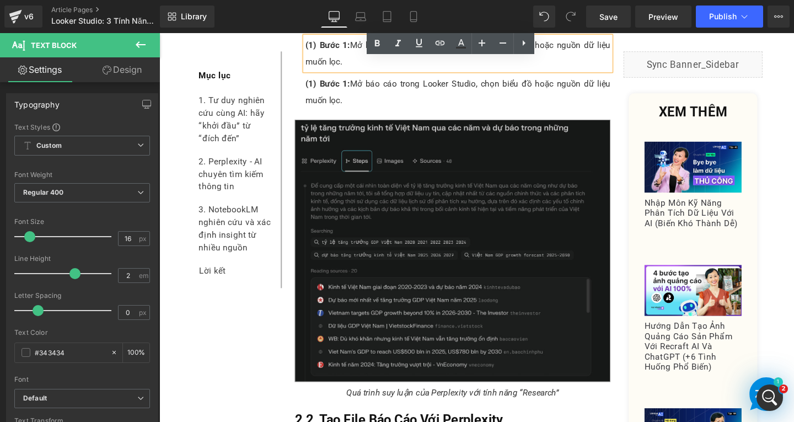
scroll to position [2229, 0]
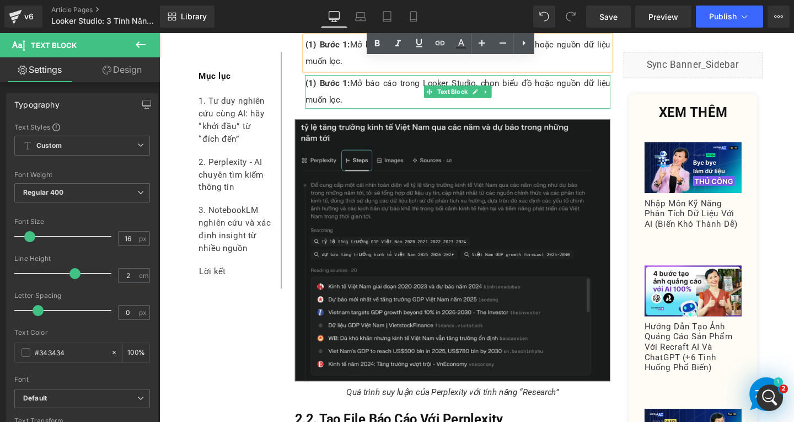
click at [318, 83] on span "(1) Bước 1:" at bounding box center [336, 85] width 47 height 10
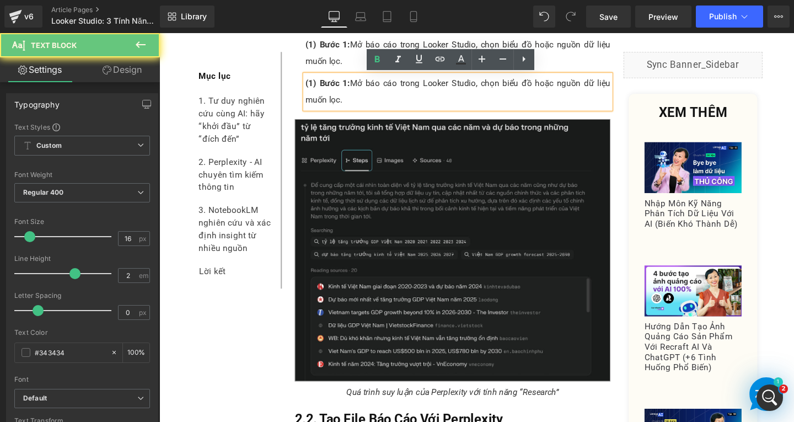
click at [314, 88] on span "(1) Bước 1:" at bounding box center [336, 85] width 47 height 10
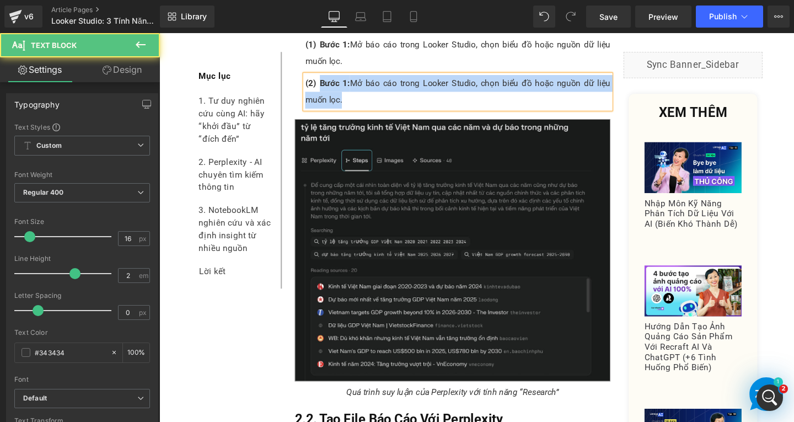
drag, startPoint x: 341, startPoint y: 90, endPoint x: 363, endPoint y: 105, distance: 26.5
click at [363, 105] on p "(2) Bước 1: Mở báo cáo trong Looker Studio, chọn biểu đồ hoặc nguồn dữ liệu muố…" at bounding box center [473, 94] width 321 height 35
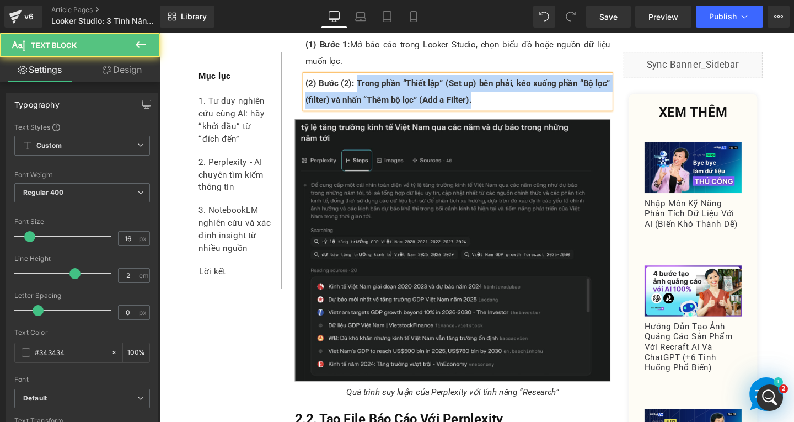
drag, startPoint x: 363, startPoint y: 85, endPoint x: 494, endPoint y: 111, distance: 133.8
click at [494, 111] on p "(2) Bước (2): Trong phần “Thiết lập” (Set up) bên phải, kéo xuống phần “Bộ lọc”…" at bounding box center [473, 94] width 321 height 35
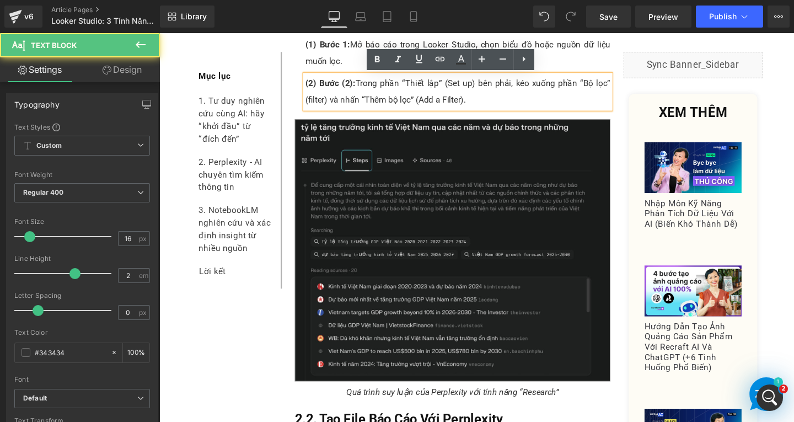
click at [352, 85] on span "(2) Bước (2):" at bounding box center [339, 85] width 53 height 10
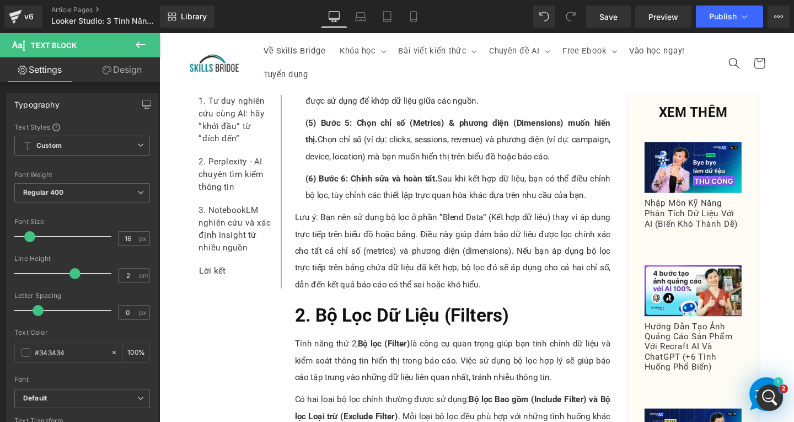
scroll to position [1402, 0]
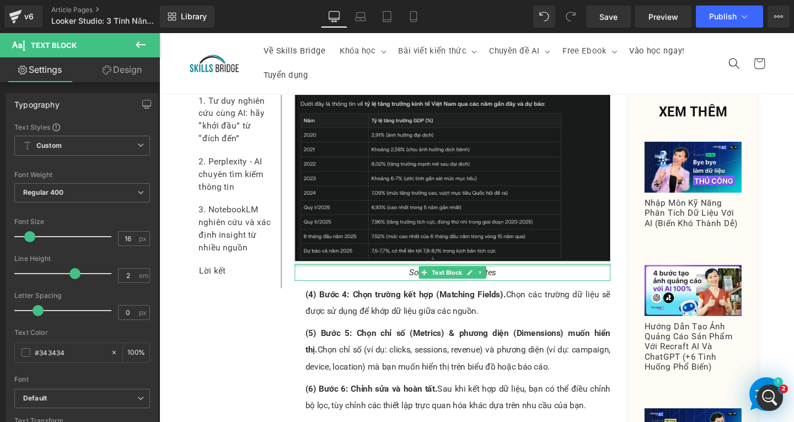
click at [524, 278] on p "Source: Analytics Mates" at bounding box center [468, 285] width 332 height 18
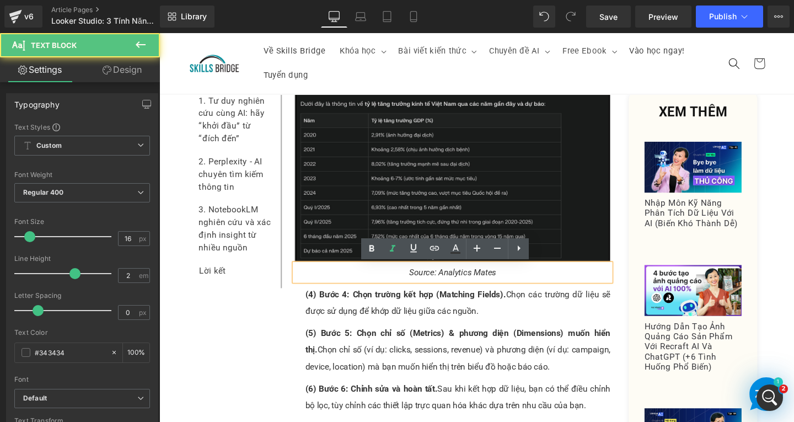
click at [525, 281] on p "Source: Analytics Mates" at bounding box center [468, 285] width 332 height 18
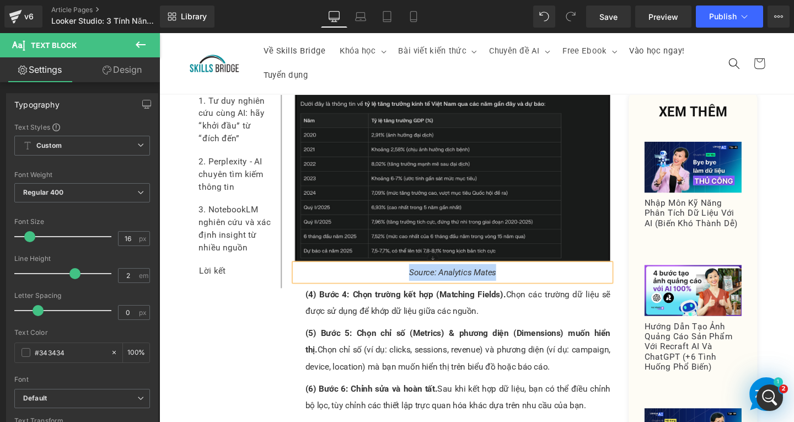
copy span "Source: Analytics Mates"
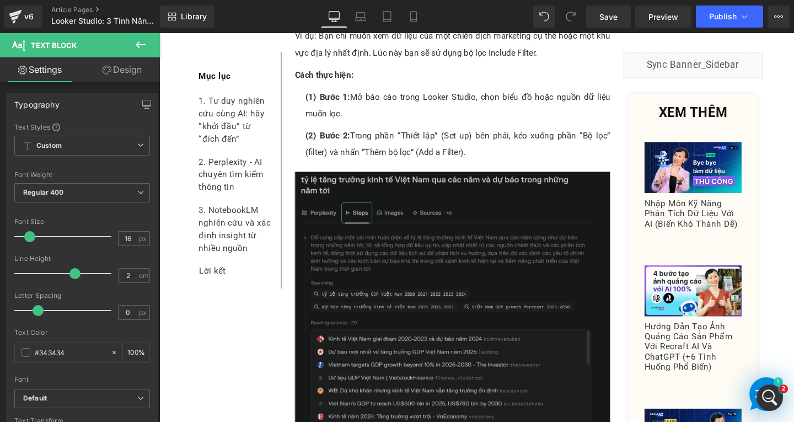
scroll to position [2339, 0]
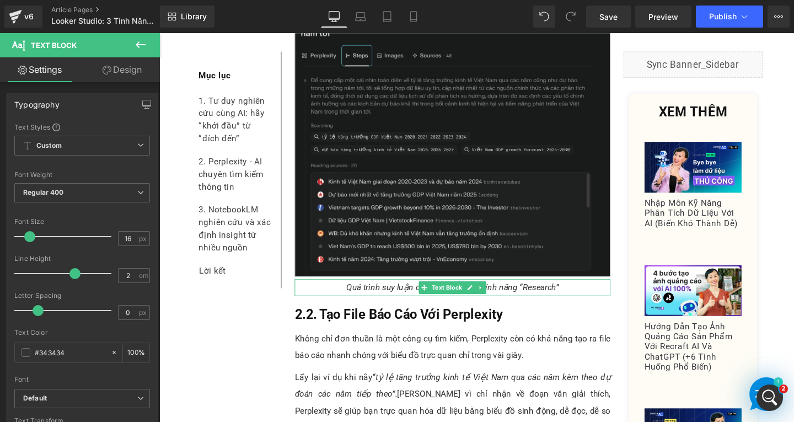
click at [582, 299] on p "Quá trình suy luận của Perplexity với tính năng “Research”" at bounding box center [468, 301] width 332 height 18
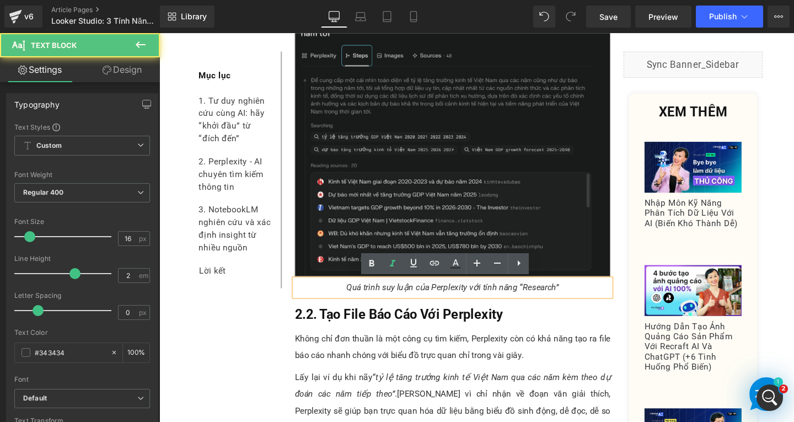
click at [586, 299] on p "Quá trình suy luận của Perplexity với tính năng “Research”" at bounding box center [468, 301] width 332 height 18
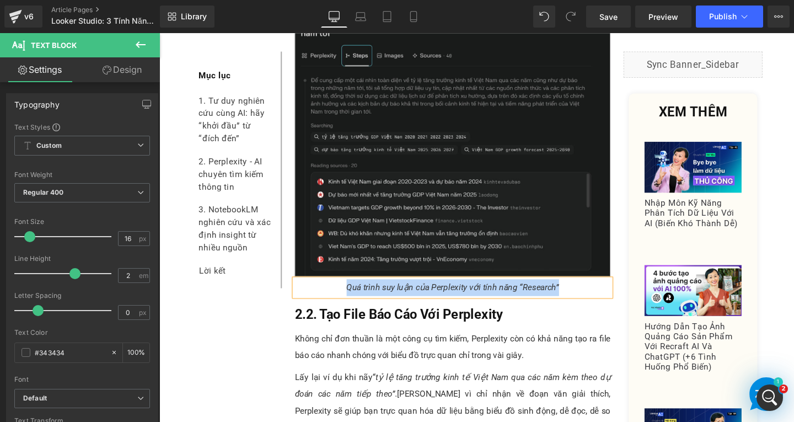
paste div
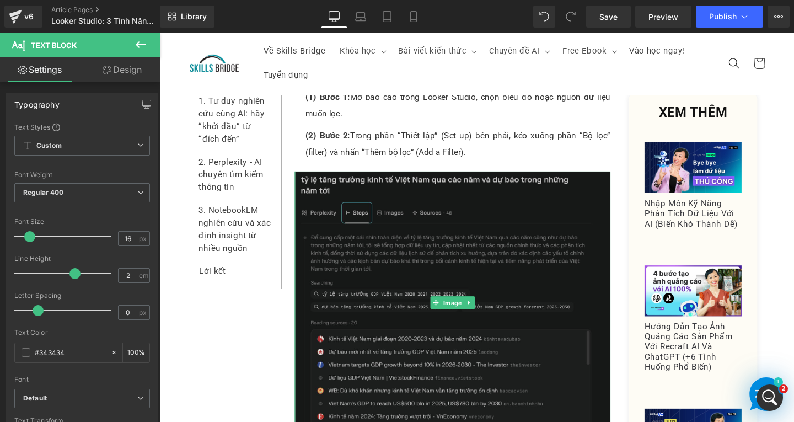
scroll to position [2063, 0]
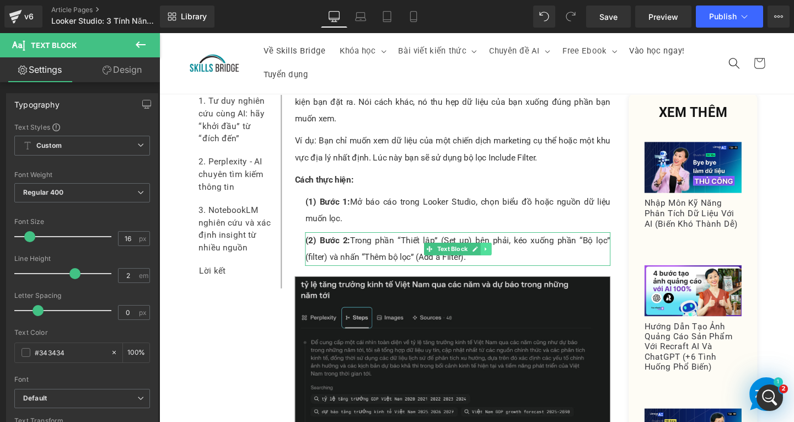
click at [500, 260] on icon at bounding box center [503, 260] width 6 height 7
click at [496, 261] on link at bounding box center [497, 260] width 12 height 13
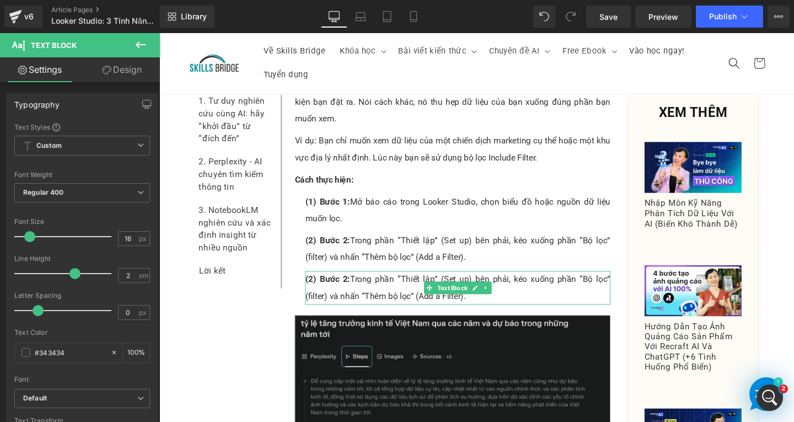
click at [432, 303] on p "(2) Bước 2: Trong phần “Thiết lập” (Set up) bên phải, kéo xuống phần “Bộ lọc” (…" at bounding box center [473, 300] width 321 height 35
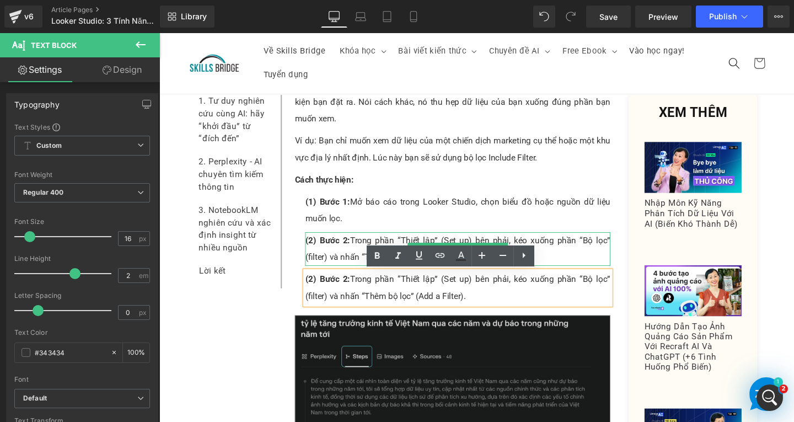
click at [329, 246] on span "(2) Bước 2:" at bounding box center [336, 251] width 47 height 10
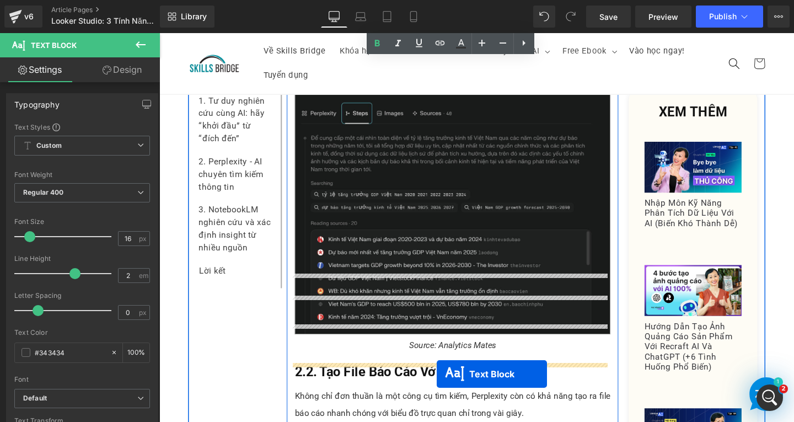
scroll to position [2372, 0]
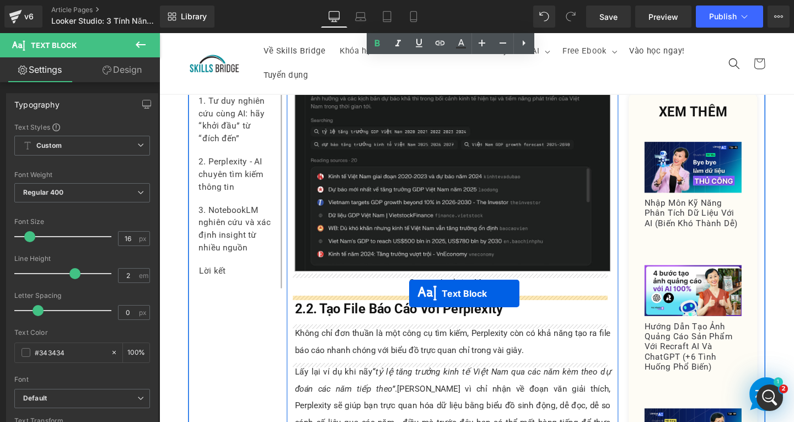
drag, startPoint x: 437, startPoint y: 303, endPoint x: 422, endPoint y: 307, distance: 15.9
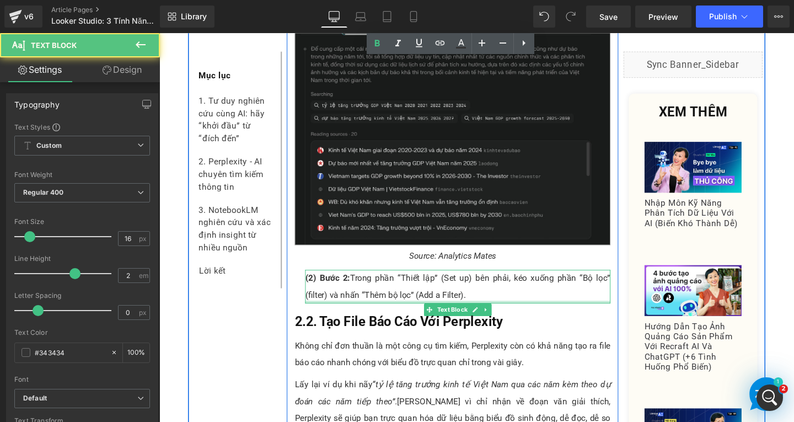
scroll to position [2344, 0]
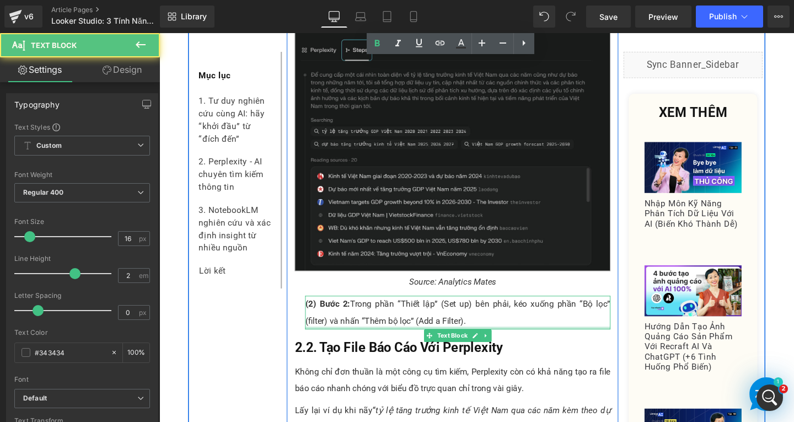
click at [359, 319] on p "(2) Bước 2: Trong phần “Thiết lập” (Set up) bên phải, kéo xuống phần “Bộ lọc” (…" at bounding box center [473, 326] width 321 height 35
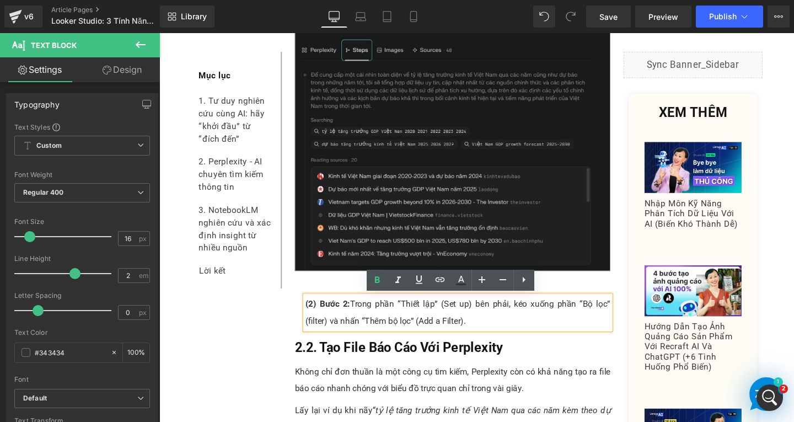
click at [313, 319] on span "(2) Bước 2:" at bounding box center [336, 318] width 47 height 10
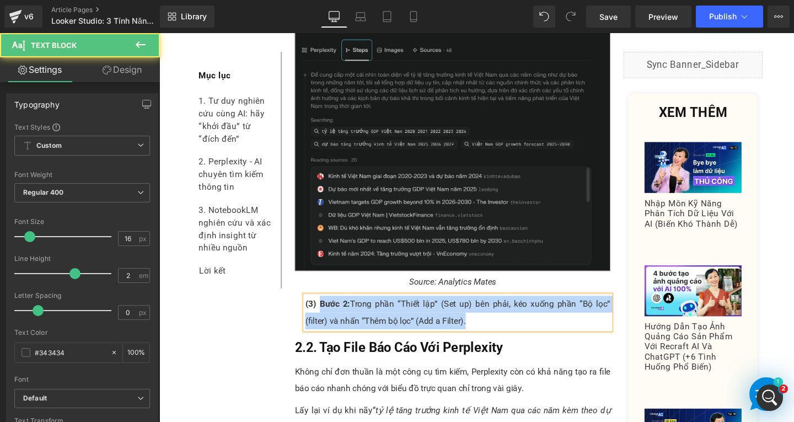
drag, startPoint x: 325, startPoint y: 318, endPoint x: 507, endPoint y: 337, distance: 183.5
click at [507, 337] on p "(3) Bước 2: Trong phần “Thiết lập” (Set up) bên phải, kéo xuống phần “Bộ lọc” (…" at bounding box center [473, 326] width 321 height 35
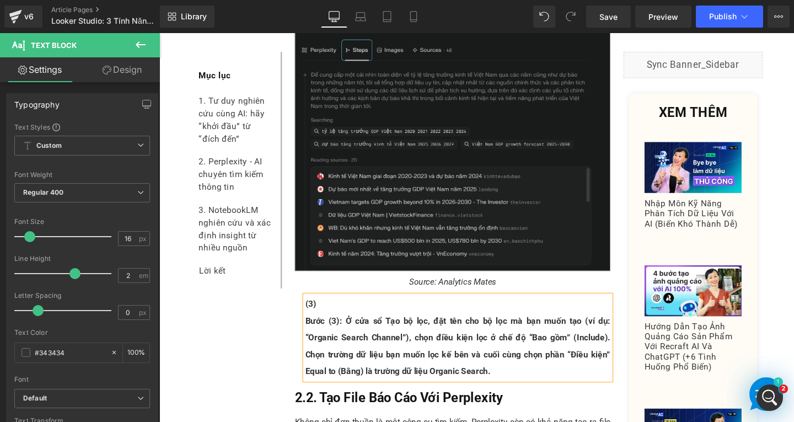
click at [313, 332] on div "(3)  Bước (3): Ở cửa sổ Tạo bộ lọc, đặt tên cho bộ lọc mà bạn muốn tạo (ví dụ:…" at bounding box center [473, 353] width 321 height 88
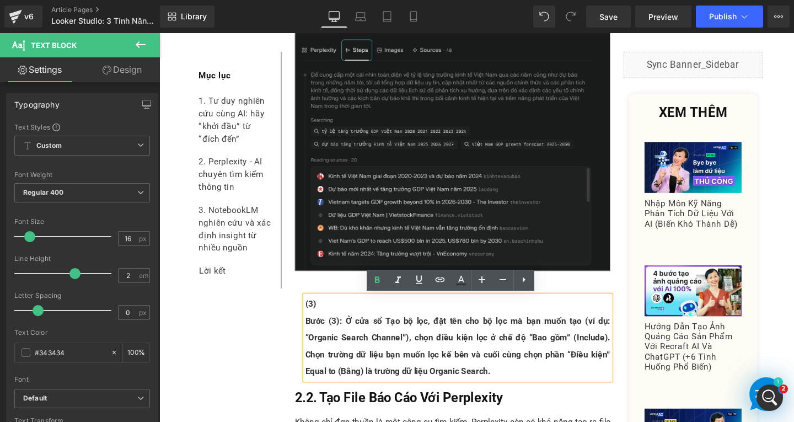
click at [313, 334] on span "Bước (3): Ở cửa sổ Tạo bộ lọc, đặt tên cho bộ lọc mà bạn muốn tạo (ví dụ: “Orga…" at bounding box center [473, 361] width 321 height 63
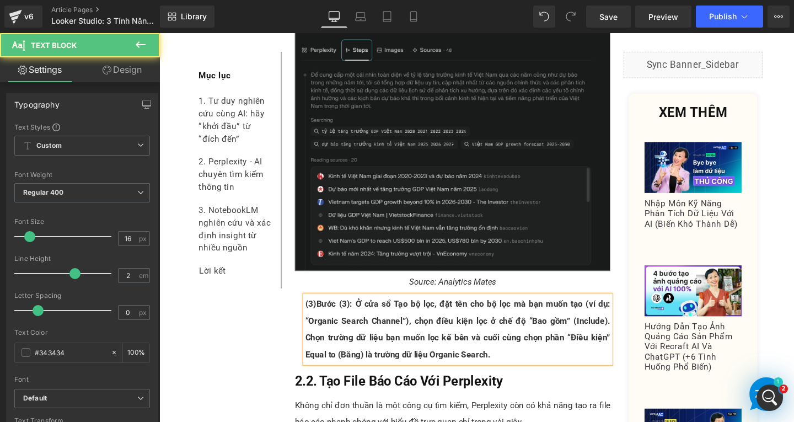
click at [356, 319] on span "Bước (3): Ở cửa sổ Tạo bộ lọc, đặt tên cho bộ lọc mà bạn muốn tạo (ví dụ: “Orga…" at bounding box center [473, 344] width 321 height 63
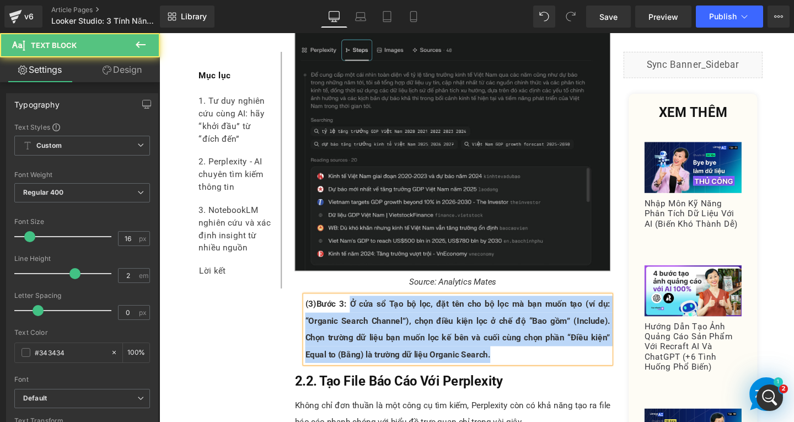
drag, startPoint x: 363, startPoint y: 314, endPoint x: 518, endPoint y: 370, distance: 164.1
click at [518, 370] on p "(3) Bước 3: Ở cửa sổ Tạo bộ lọc, đặt tên cho bộ lọc mà bạn muốn tạo (ví dụ: “Or…" at bounding box center [473, 344] width 321 height 71
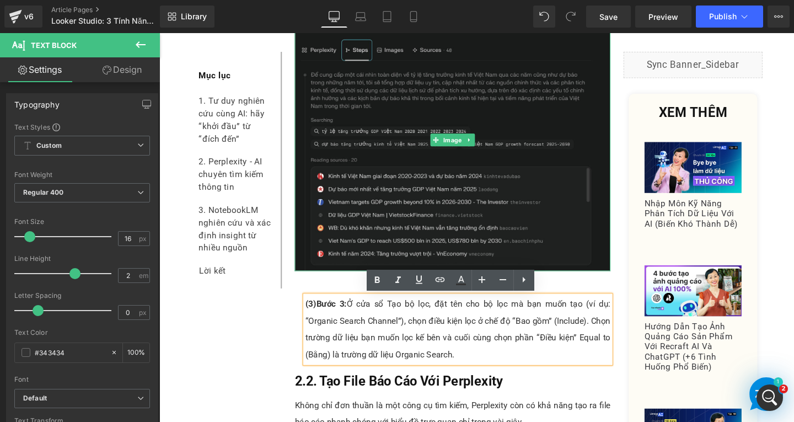
click at [482, 144] on icon at bounding box center [485, 145] width 6 height 7
click at [477, 145] on icon at bounding box center [479, 145] width 6 height 6
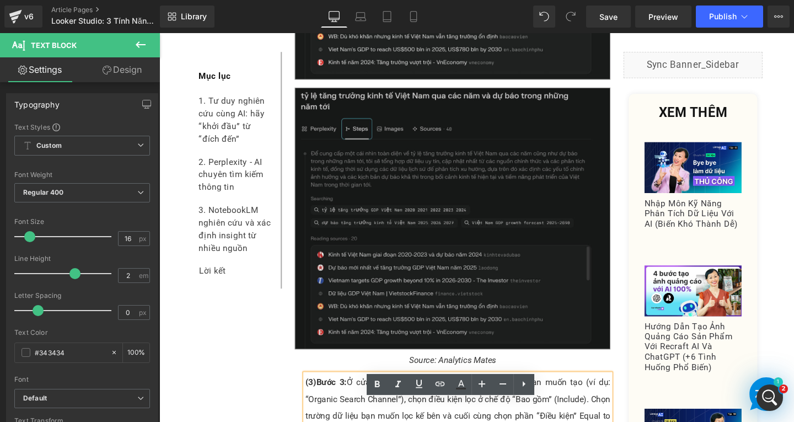
scroll to position [2558, 0]
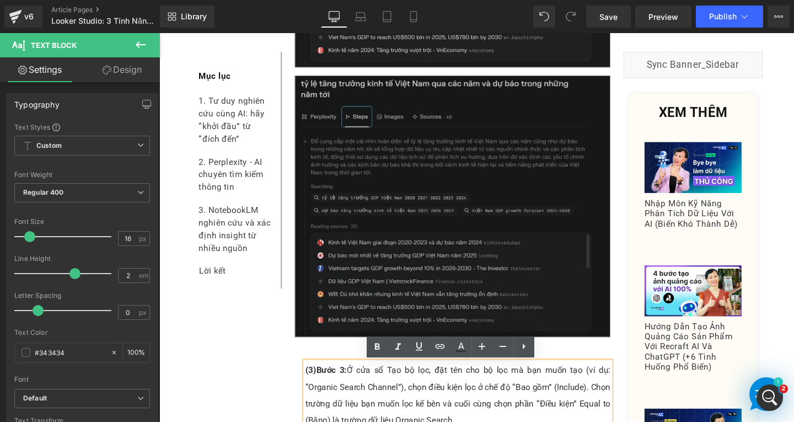
click at [505, 232] on img at bounding box center [468, 216] width 332 height 276
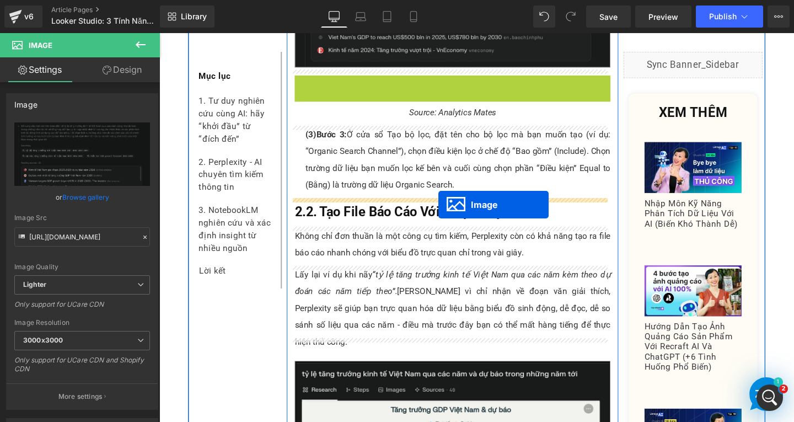
drag, startPoint x: 446, startPoint y: 217, endPoint x: 453, endPoint y: 213, distance: 7.4
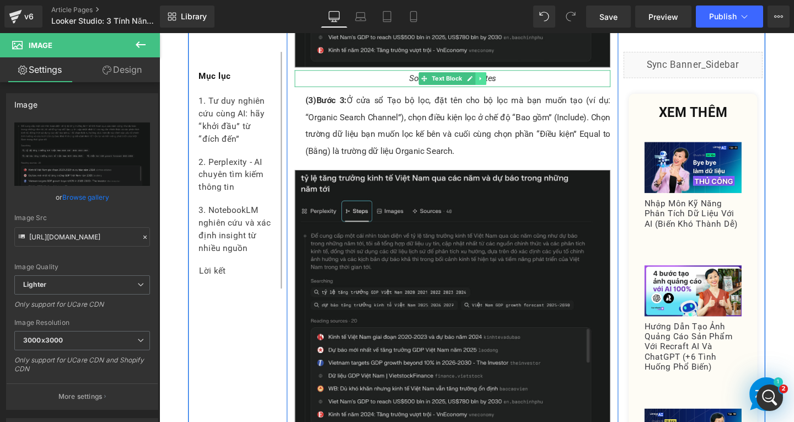
click at [497, 81] on link at bounding box center [498, 80] width 12 height 13
click at [490, 80] on icon at bounding box center [492, 81] width 6 height 6
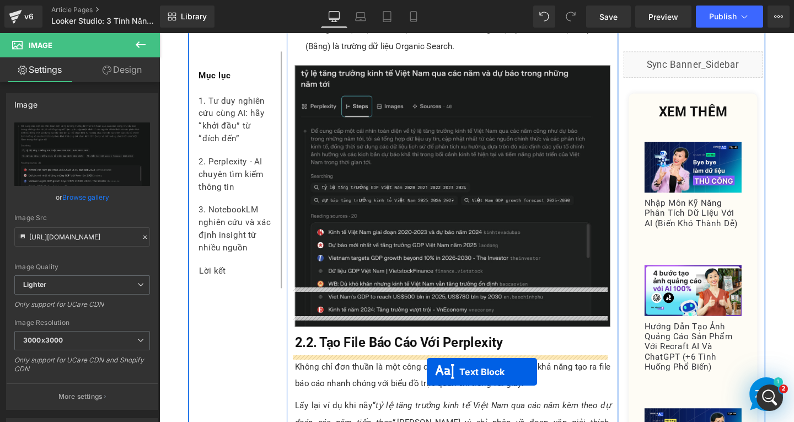
scroll to position [2746, 0]
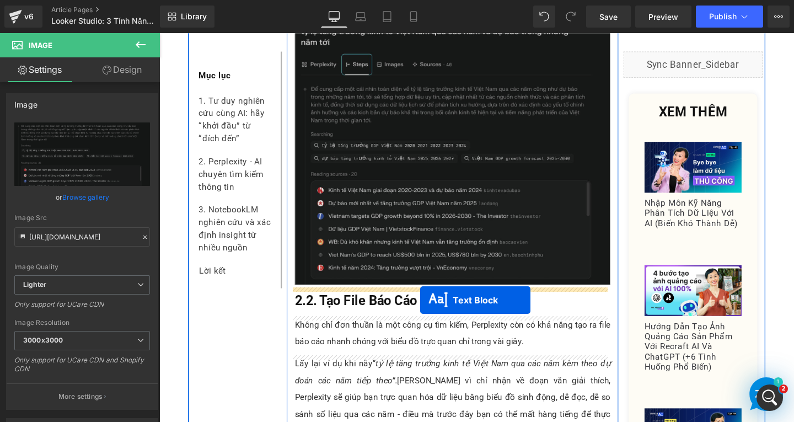
drag, startPoint x: 433, startPoint y: 104, endPoint x: 452, endPoint y: 289, distance: 186.2
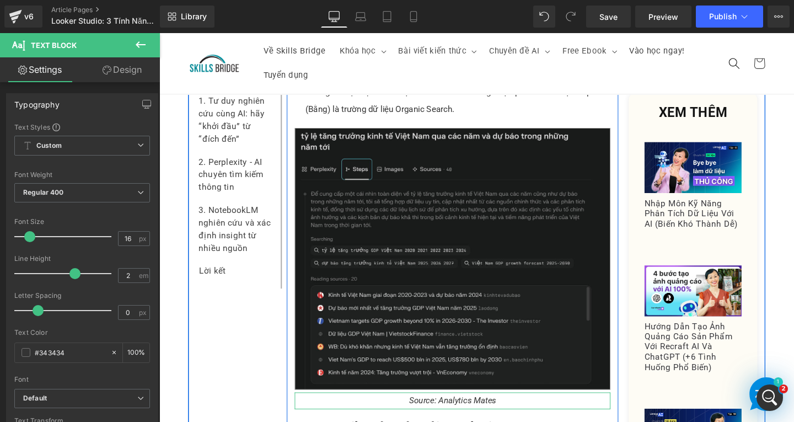
scroll to position [2492, 0]
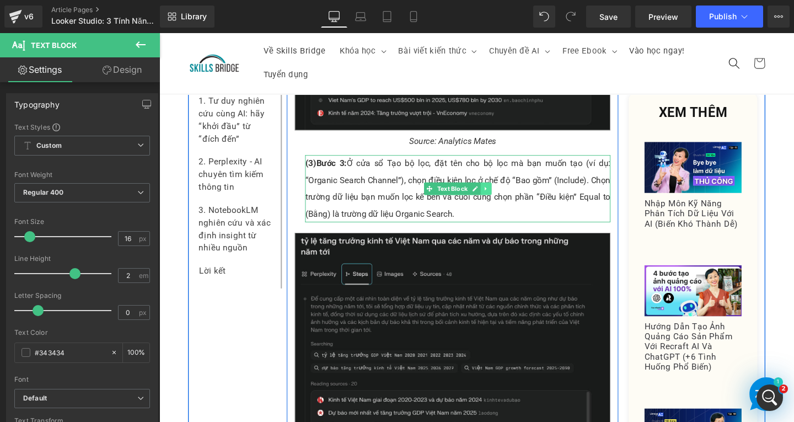
click at [502, 201] on link at bounding box center [503, 196] width 12 height 13
click at [494, 198] on icon at bounding box center [497, 197] width 6 height 7
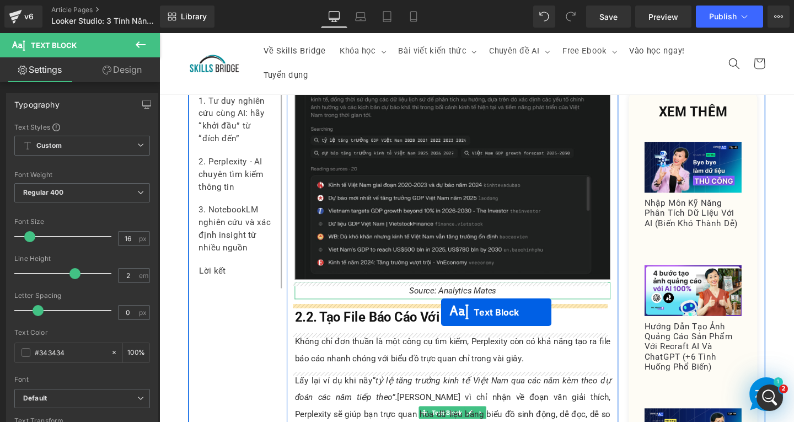
drag, startPoint x: 433, startPoint y: 269, endPoint x: 455, endPoint y: 326, distance: 61.4
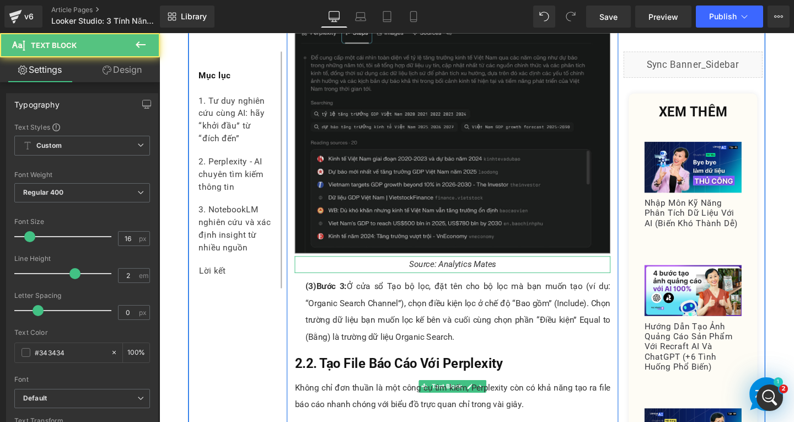
scroll to position [2718, 0]
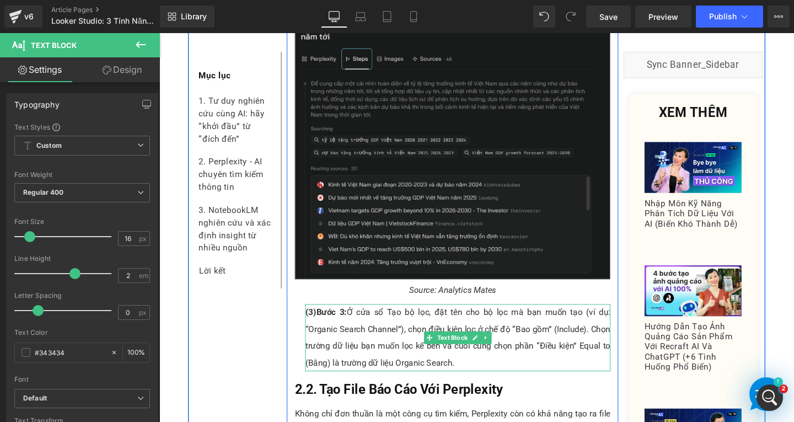
click at [397, 347] on span "Ở cửa sổ Tạo bộ lọc, đặt tên cho bộ lọc mà bạn muốn tạo (ví dụ: “Organic Search…" at bounding box center [473, 352] width 321 height 63
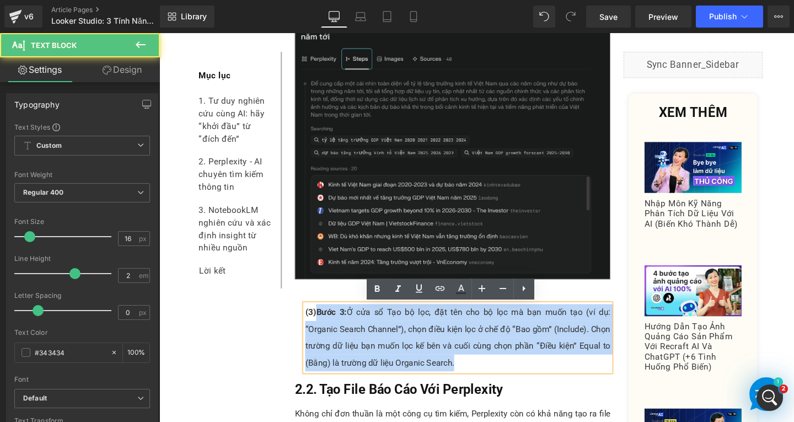
drag, startPoint x: 325, startPoint y: 328, endPoint x: 493, endPoint y: 380, distance: 176.3
click at [493, 380] on p "(3) Bước 3: Ở cửa sổ Tạo bộ lọc, đặt tên cho bộ lọc mà bạn muốn tạo (ví dụ: “Or…" at bounding box center [473, 353] width 321 height 71
paste div
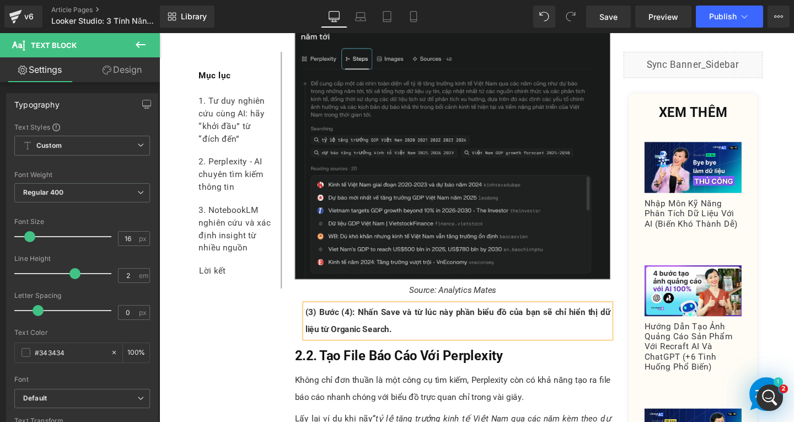
click at [354, 327] on span "(3) Bước (4): Nhấn Save và từ lúc này phần biểu đồ của bạn sẽ chỉ hiển thị dữ l…" at bounding box center [473, 335] width 321 height 28
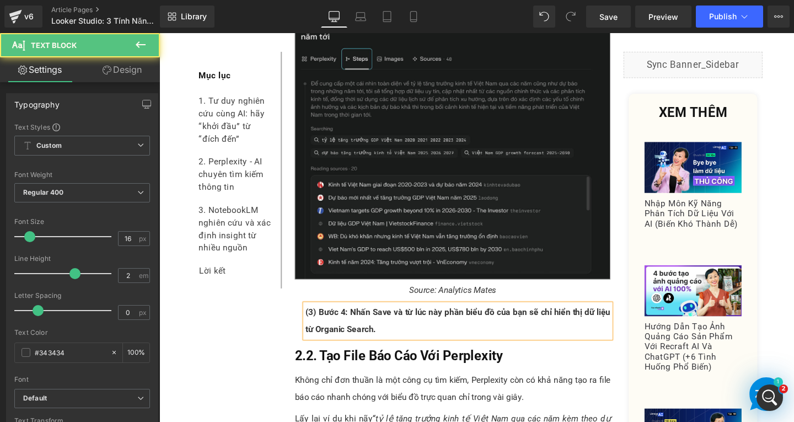
click at [319, 328] on span "(3) Bước 4: Nhấn Save và từ lúc này phần biểu đồ của bạn sẽ chỉ hiển thị dữ liệ…" at bounding box center [473, 335] width 321 height 28
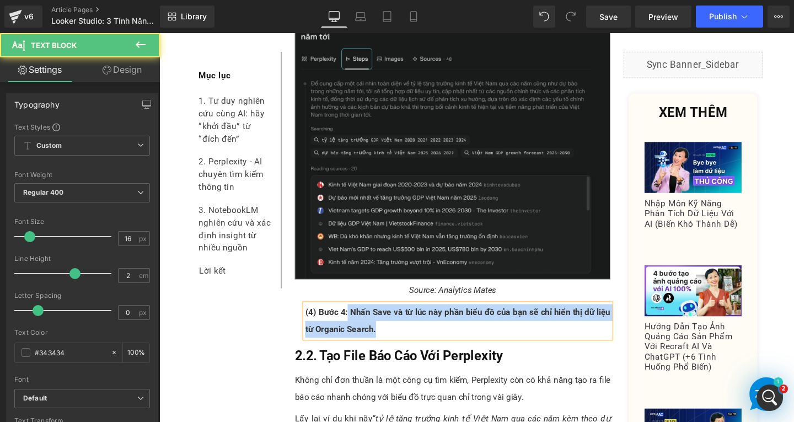
drag, startPoint x: 357, startPoint y: 328, endPoint x: 403, endPoint y: 357, distance: 54.0
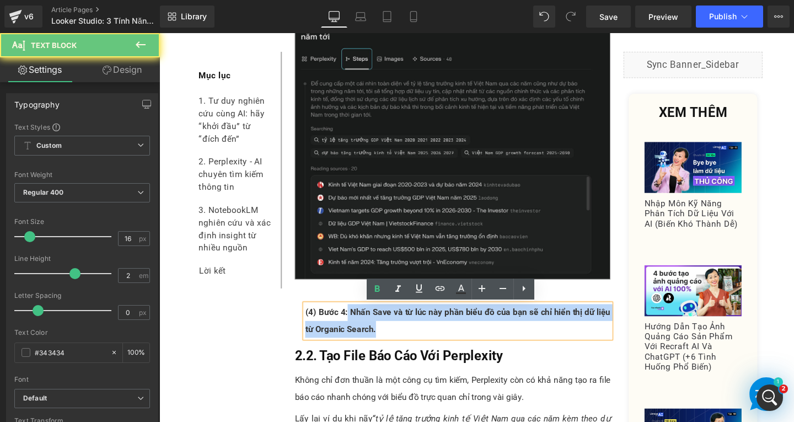
click at [403, 345] on p "(4) Bước 4: Nhấn Save và từ lúc này phần biểu đồ của bạn sẽ chỉ hiển thị dữ liệ…" at bounding box center [473, 335] width 321 height 35
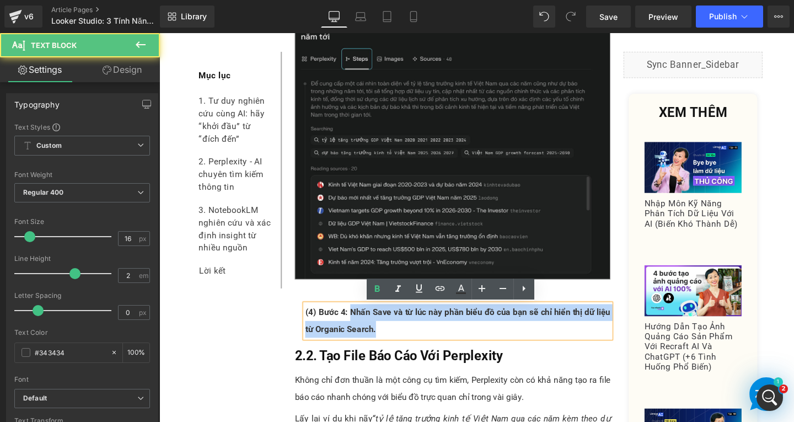
drag, startPoint x: 358, startPoint y: 326, endPoint x: 396, endPoint y: 348, distance: 43.8
click at [396, 348] on p "(4) Bước 4: Nhấn Save và từ lúc này phần biểu đồ của bạn sẽ chỉ hiển thị dữ liệ…" at bounding box center [473, 335] width 321 height 35
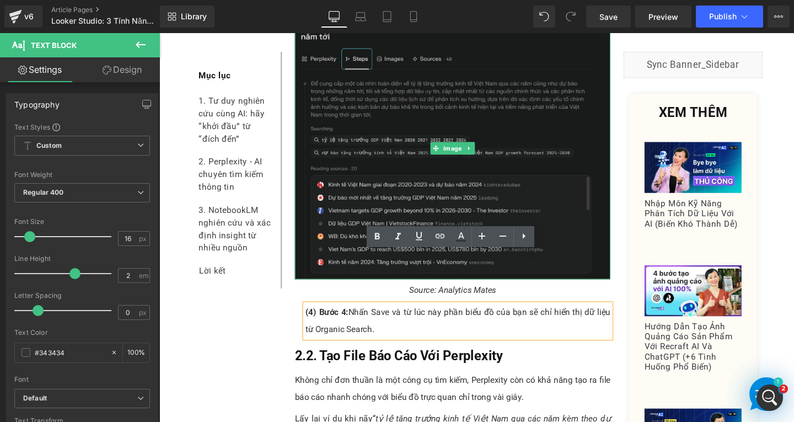
scroll to position [2773, 0]
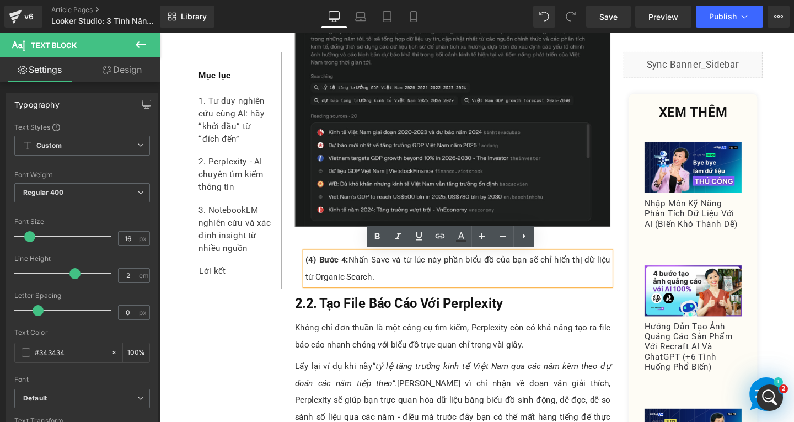
click at [336, 324] on span "2.2. Tạo File Báo Cáo Với Perplexity" at bounding box center [411, 317] width 219 height 16
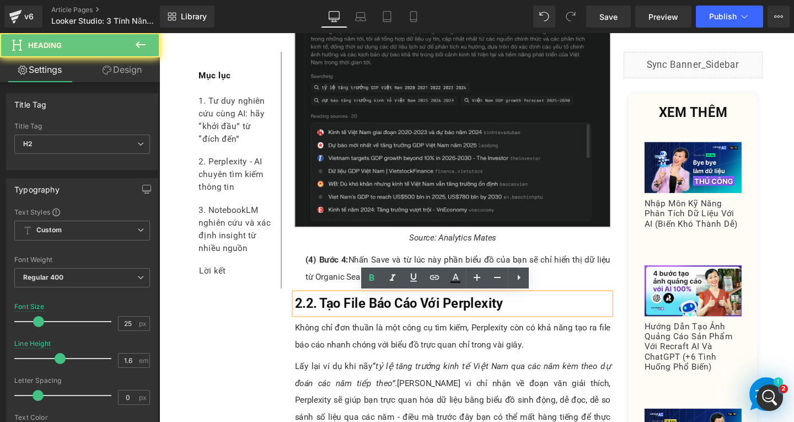
click at [539, 323] on h2 "2.2. Tạo File Báo Cáo Với Perplexity" at bounding box center [468, 318] width 332 height 22
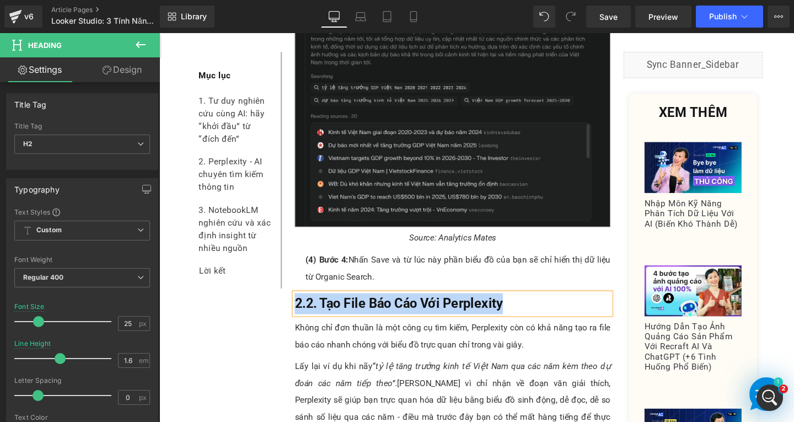
paste div
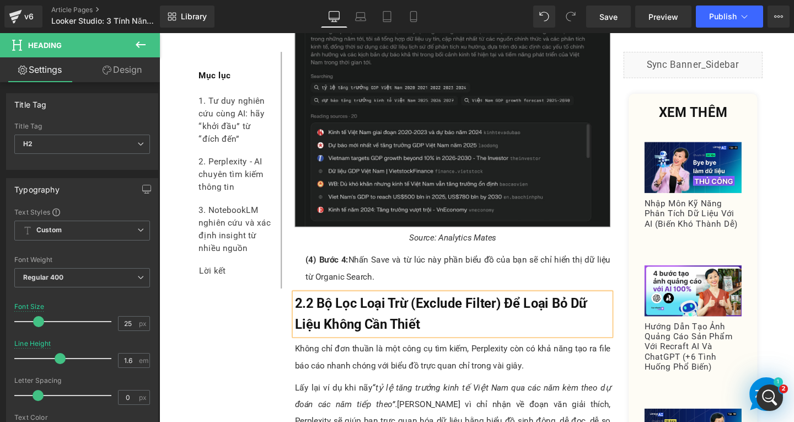
click at [315, 316] on span "2.2 Bộ Lọc Loại Trừ (Exclude Filter) Để Loại Bỏ Dữ Liệu Không Cần Thiết" at bounding box center [455, 328] width 307 height 38
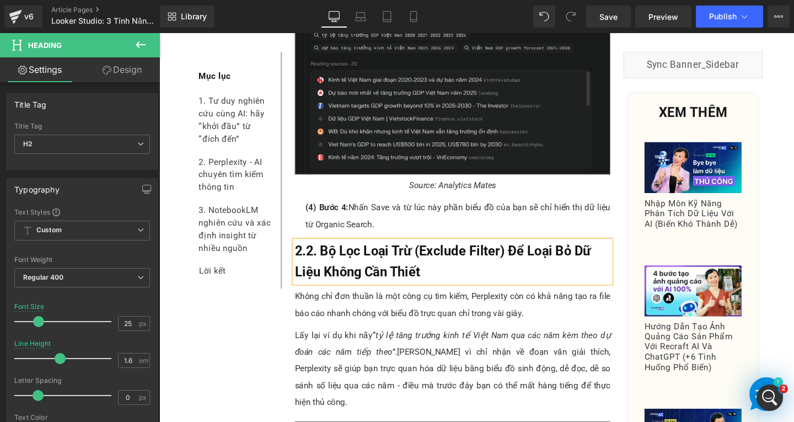
scroll to position [2939, 0]
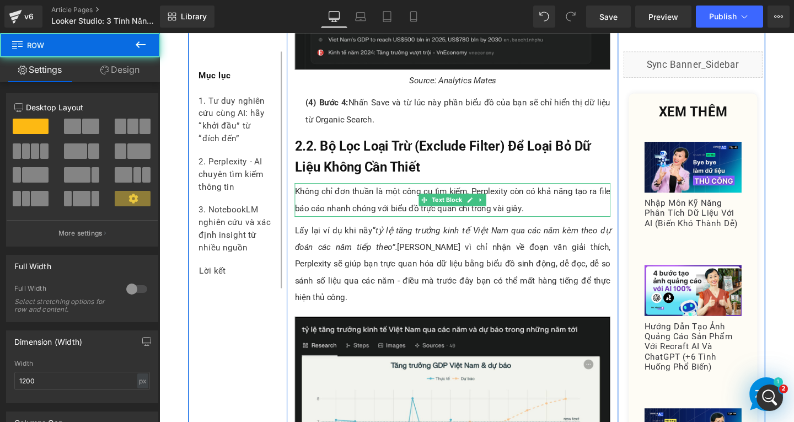
click at [469, 199] on p "Không chỉ đơn thuần là một công cụ tìm kiếm, Perplexity còn có khả năng tạo ra …" at bounding box center [468, 208] width 332 height 35
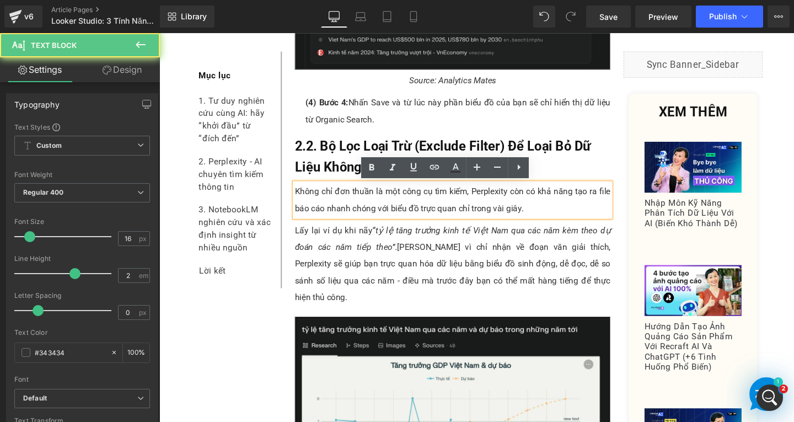
click at [545, 220] on p "Không chỉ đơn thuần là một công cụ tìm kiếm, Perplexity còn có khả năng tạo ra …" at bounding box center [468, 208] width 332 height 35
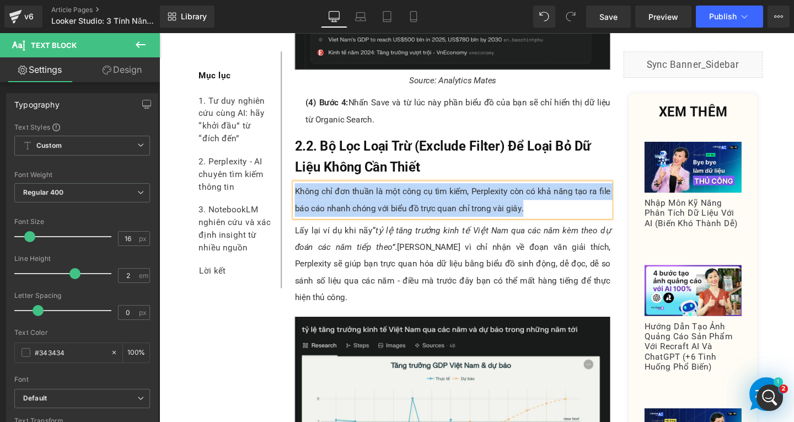
paste div
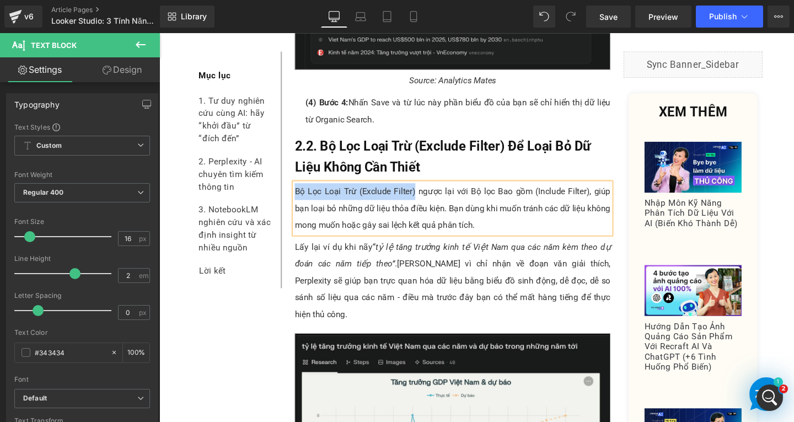
drag, startPoint x: 299, startPoint y: 198, endPoint x: 425, endPoint y: 195, distance: 126.3
click at [425, 195] on p "Bộ Lọc Loại Trừ (Exclude Filter) ngược lại với Bộ lọc Bao gồm (Include Filter),…" at bounding box center [468, 217] width 332 height 53
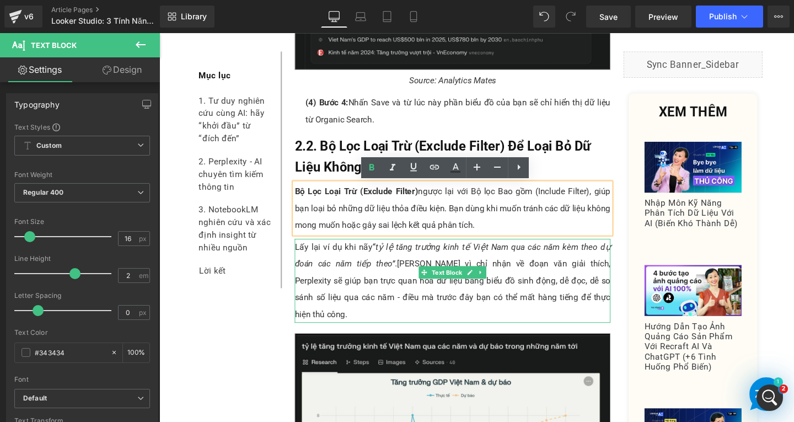
click at [368, 292] on p "Lấy lại ví dụ khi nãy “tỷ lệ tăng trưởng kinh tế Việt Nam qua các năm kèm theo …" at bounding box center [468, 293] width 332 height 88
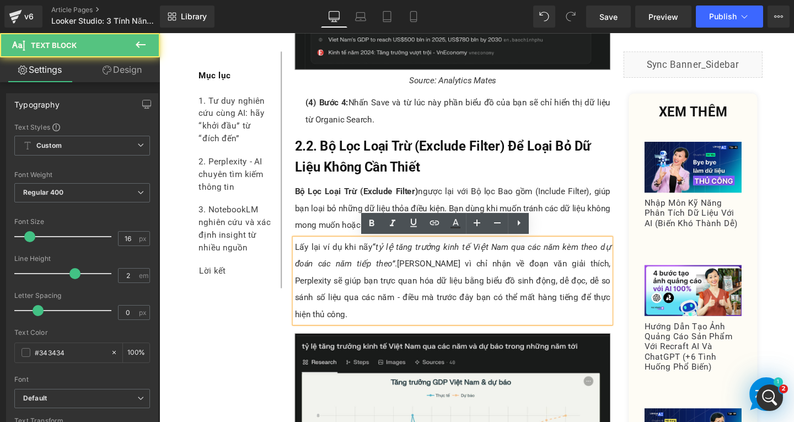
click at [619, 311] on p "Lấy lại ví dụ khi nãy “tỷ lệ tăng trưởng kinh tế Việt Nam qua các năm kèm theo …" at bounding box center [468, 293] width 332 height 88
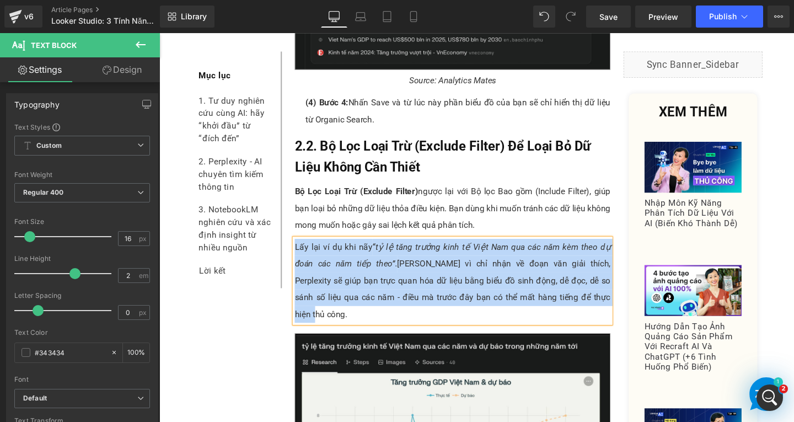
paste div
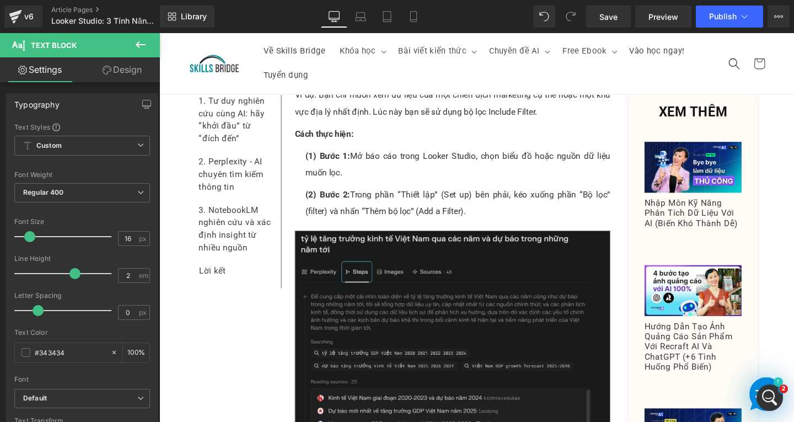
scroll to position [2001, 0]
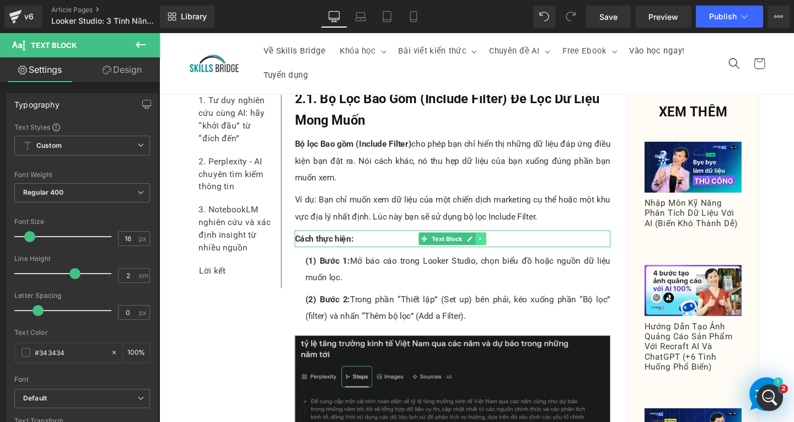
click at [495, 250] on icon at bounding box center [498, 249] width 6 height 7
click at [489, 249] on icon at bounding box center [492, 249] width 6 height 6
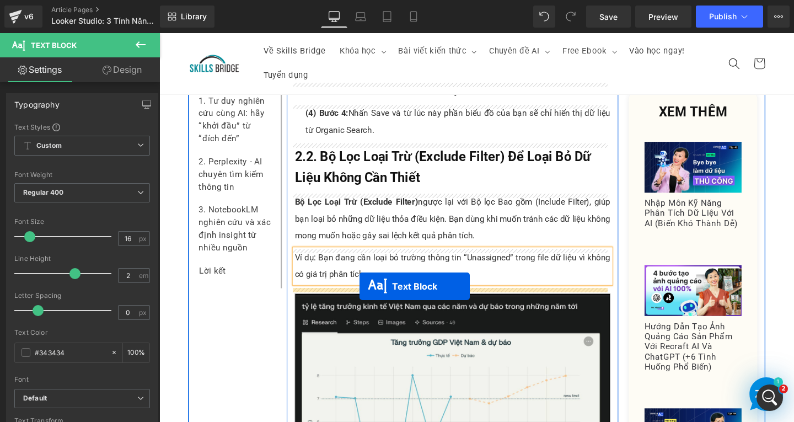
drag, startPoint x: 435, startPoint y: 269, endPoint x: 370, endPoint y: 299, distance: 72.0
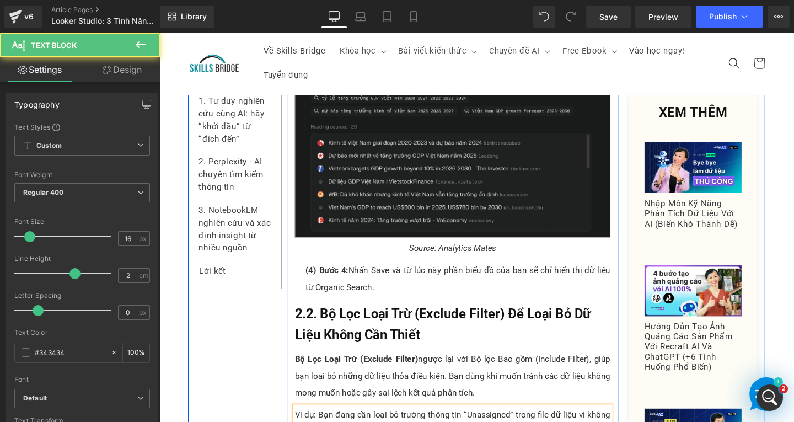
scroll to position [2707, 0]
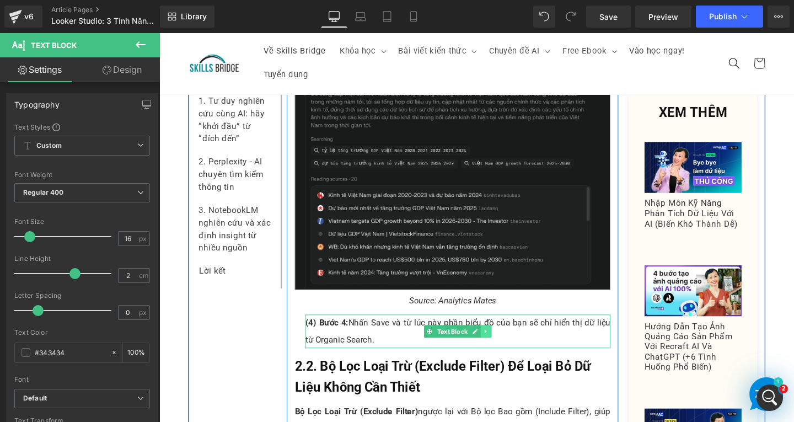
click at [500, 346] on icon at bounding box center [503, 346] width 6 height 7
click at [494, 350] on icon at bounding box center [497, 347] width 6 height 6
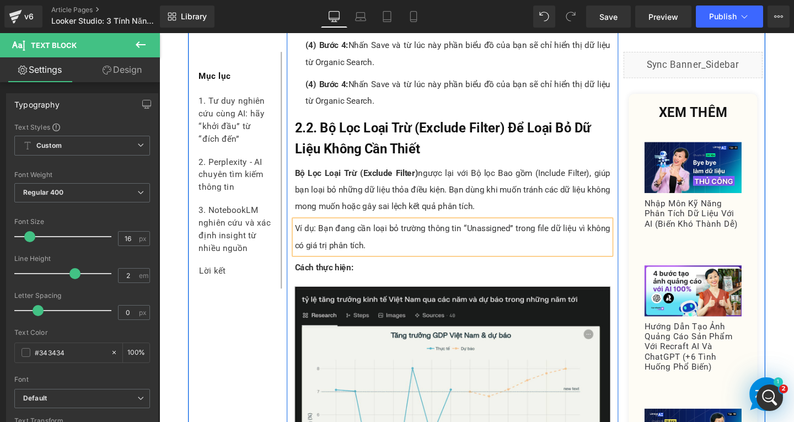
scroll to position [3000, 0]
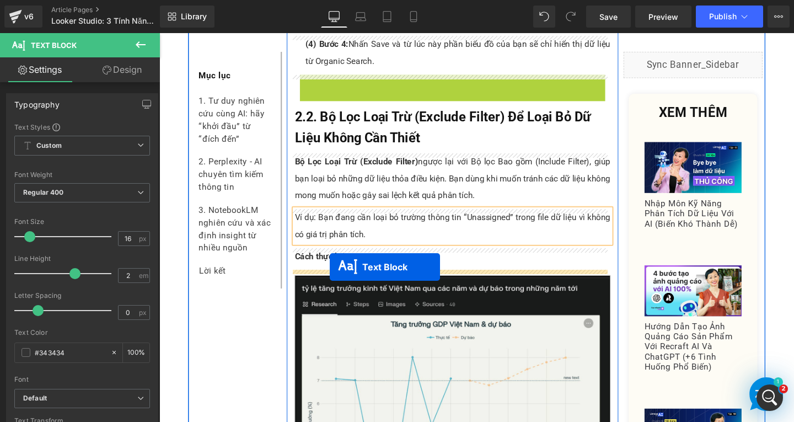
drag, startPoint x: 436, startPoint y: 94, endPoint x: 339, endPoint y: 279, distance: 208.6
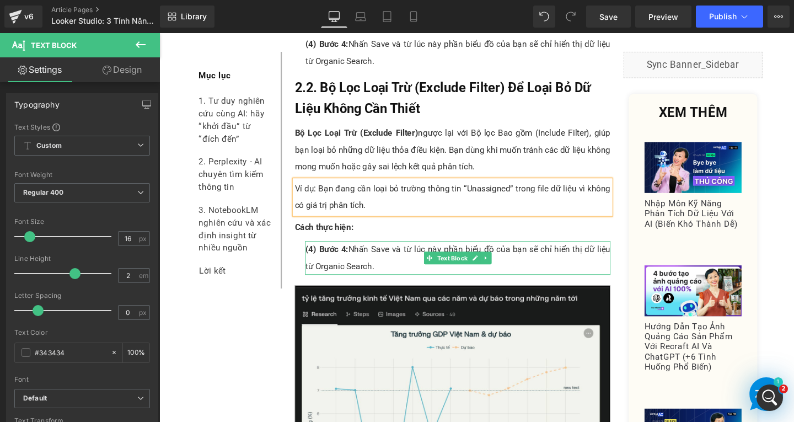
click at [358, 271] on p "(4) Bước 4: Nhấn Save và từ lúc này phần biểu đồ của bạn sẽ chỉ hiển thị dữ liệ…" at bounding box center [473, 269] width 321 height 35
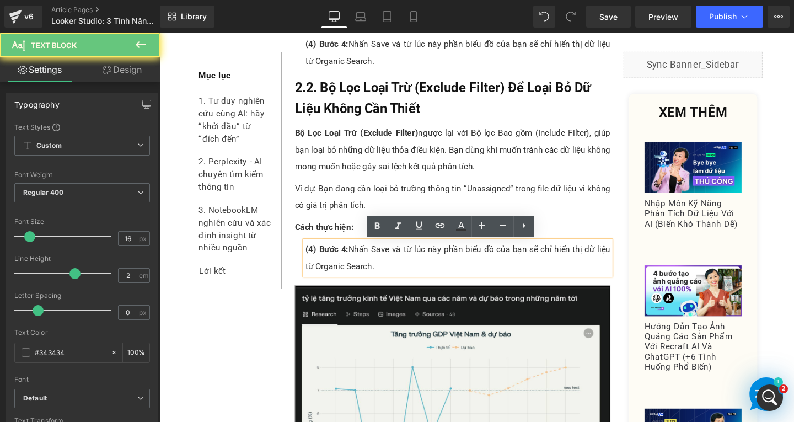
drag, startPoint x: 316, startPoint y: 256, endPoint x: 324, endPoint y: 267, distance: 13.8
click at [316, 256] on span "(4) Bước 4:" at bounding box center [335, 260] width 45 height 10
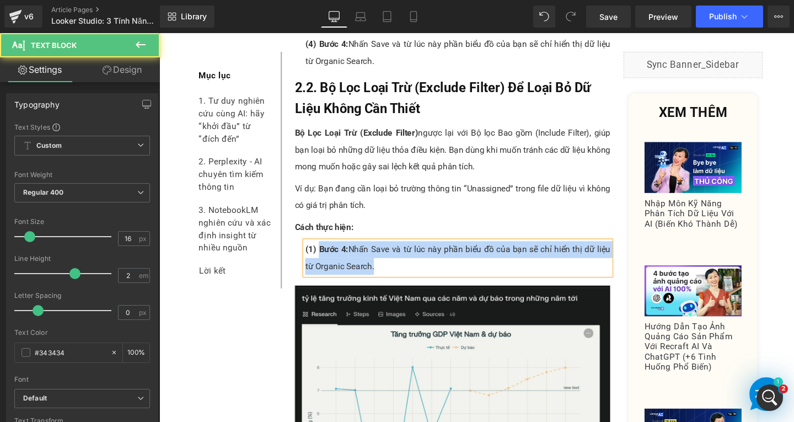
drag, startPoint x: 341, startPoint y: 265, endPoint x: 415, endPoint y: 290, distance: 78.1
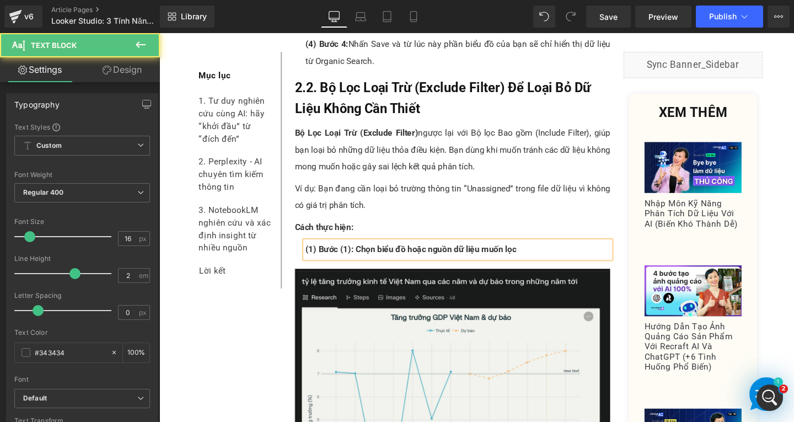
click at [355, 262] on span "(1) Bước (1): Chọn biểu đồ hoặc nguồn dữ liệu muốn lọc" at bounding box center [424, 260] width 222 height 10
drag, startPoint x: 371, startPoint y: 257, endPoint x: 522, endPoint y: 255, distance: 150.5
click at [522, 255] on p "(1) Bước 1: Chọn biểu đồ hoặc nguồn dữ liệu muốn lọc" at bounding box center [473, 261] width 321 height 18
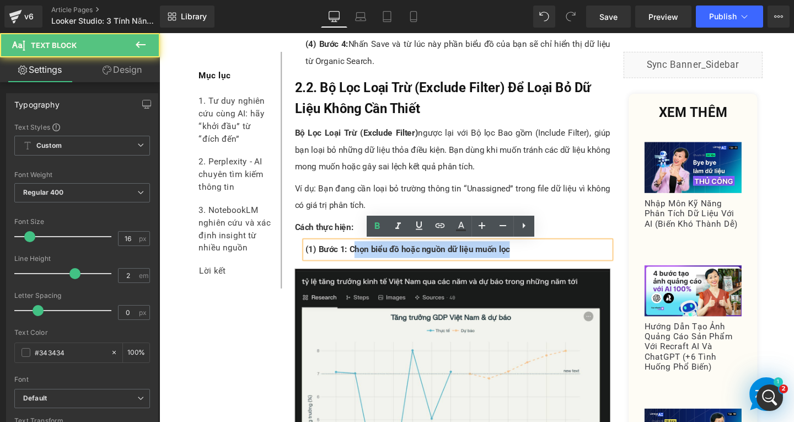
click at [537, 255] on p "(1) Bước 1: Chọn biểu đồ hoặc nguồn dữ liệu muốn lọc" at bounding box center [473, 261] width 321 height 18
drag, startPoint x: 356, startPoint y: 261, endPoint x: 530, endPoint y: 260, distance: 174.2
click at [529, 261] on p "(1) Bước 1: Chọn biểu đồ hoặc nguồn dữ liệu muốn lọc" at bounding box center [473, 261] width 321 height 18
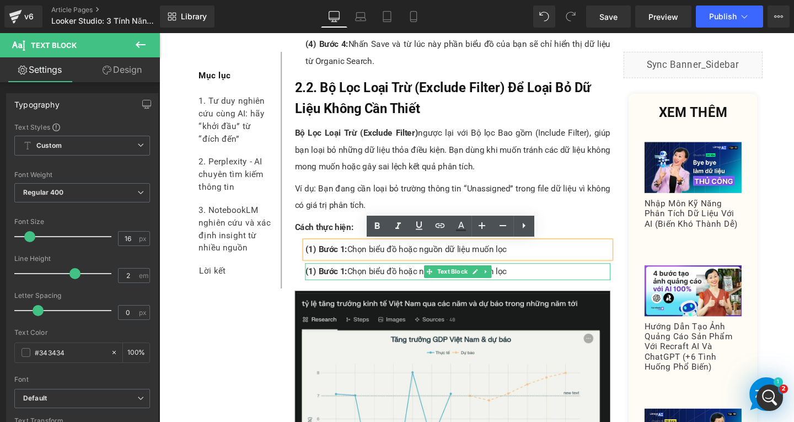
drag, startPoint x: 355, startPoint y: 285, endPoint x: 331, endPoint y: 286, distance: 23.7
click at [355, 285] on p "(1) Bước 1: Chọn biểu đồ hoặc nguồn dữ liệu muốn lọc" at bounding box center [473, 284] width 321 height 18
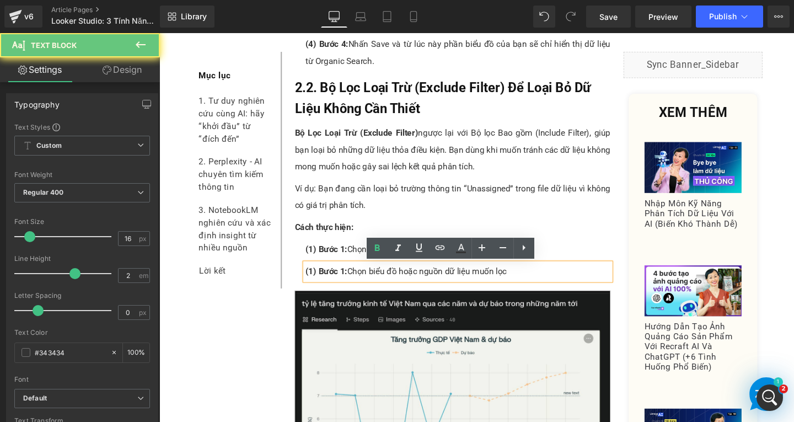
click at [316, 284] on span "(1) Bước 1:" at bounding box center [335, 283] width 44 height 10
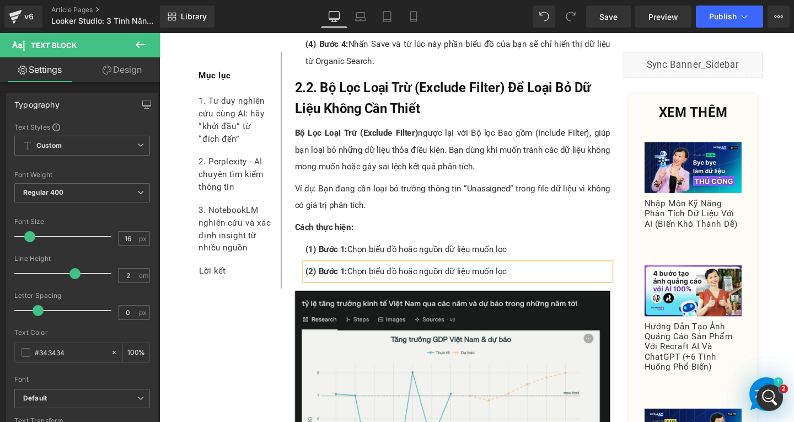
click at [348, 287] on span "(2) Bước 1:" at bounding box center [335, 283] width 44 height 10
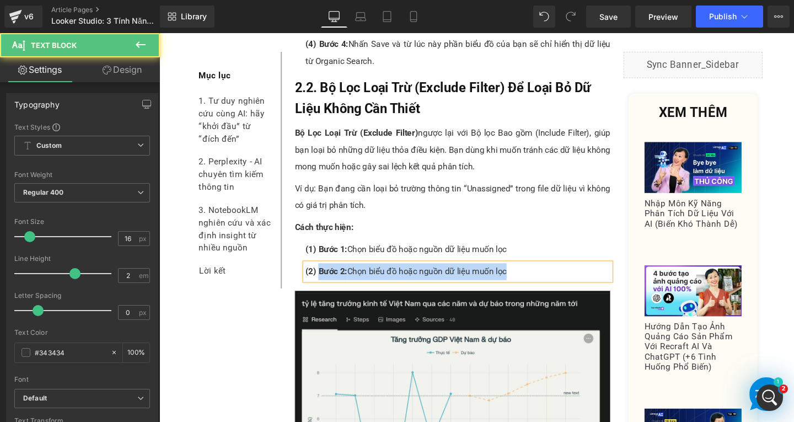
drag, startPoint x: 323, startPoint y: 281, endPoint x: 546, endPoint y: 298, distance: 223.9
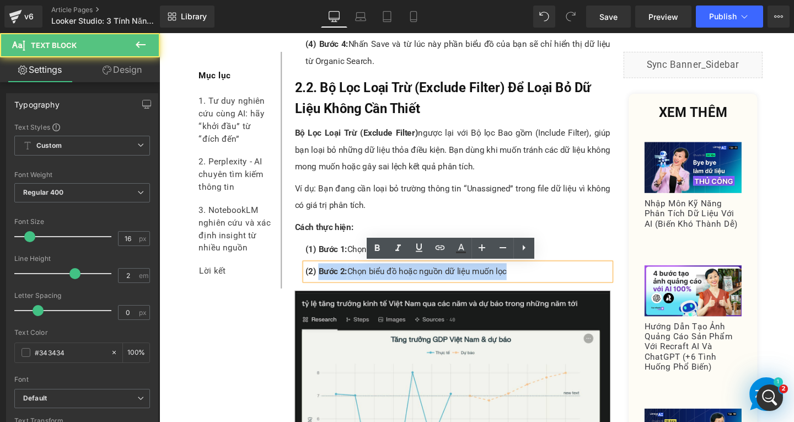
click at [494, 283] on p "(2) Bước 2: Chọn biểu đồ hoặc nguồn dữ liệu muốn lọc" at bounding box center [473, 284] width 321 height 18
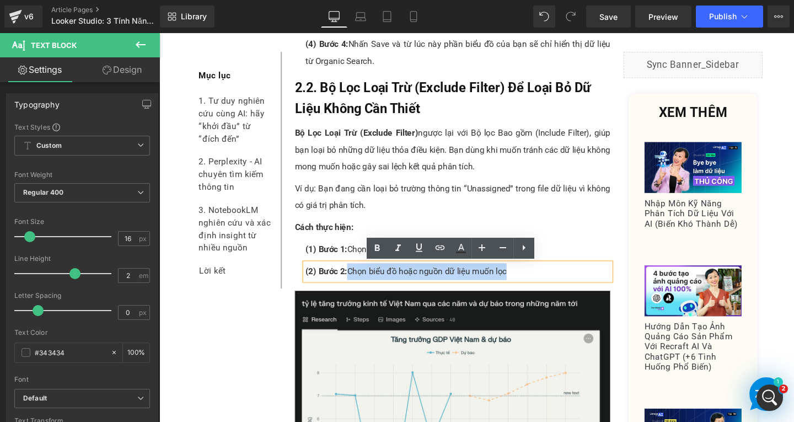
drag, startPoint x: 357, startPoint y: 280, endPoint x: 552, endPoint y: 288, distance: 194.8
click at [552, 288] on p "(2) Bước 2: Chọn biểu đồ hoặc nguồn dữ liệu muốn lọc" at bounding box center [473, 284] width 321 height 18
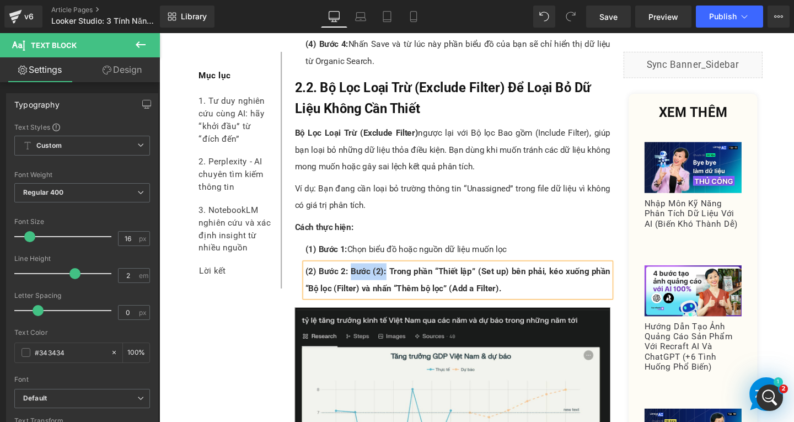
drag, startPoint x: 394, startPoint y: 288, endPoint x: 358, endPoint y: 288, distance: 35.8
click at [358, 288] on span "(2) Bước 2: Bước (2): Trong phần “Thiết lập” (Set up) bên phải, kéo xuống phần …" at bounding box center [473, 292] width 321 height 28
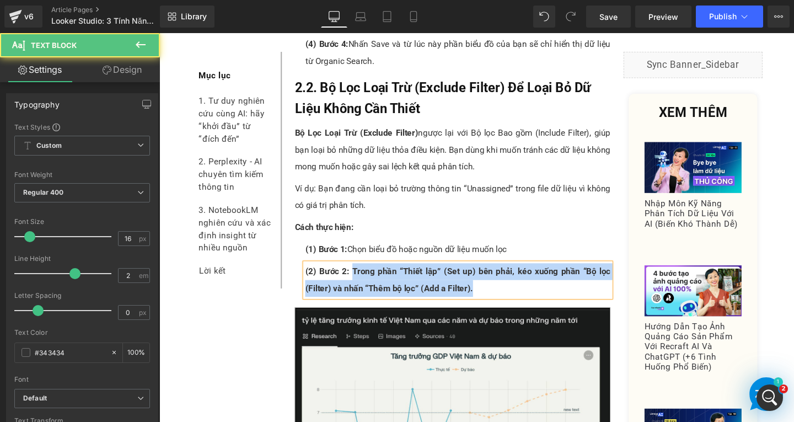
drag, startPoint x: 357, startPoint y: 278, endPoint x: 547, endPoint y: 302, distance: 191.2
click at [547, 302] on p "(2) Bước 2: Trong phần “Thiết lập” (Set up) bên phải, kéo xuống phần “Bộ lọc (F…" at bounding box center [473, 292] width 321 height 35
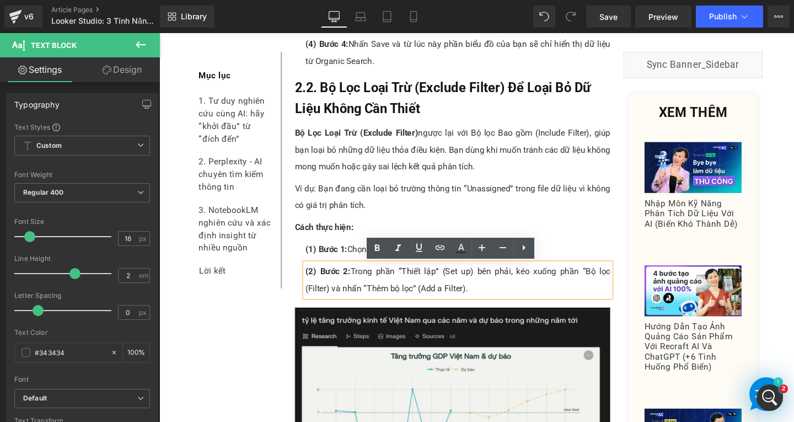
drag, startPoint x: 361, startPoint y: 285, endPoint x: 361, endPoint y: 291, distance: 6.6
click at [361, 285] on p "(2) Bước 2: Trong phần “Thiết lập” (Set up) bên phải, kéo xuống phần “Bộ lọc (F…" at bounding box center [473, 292] width 321 height 35
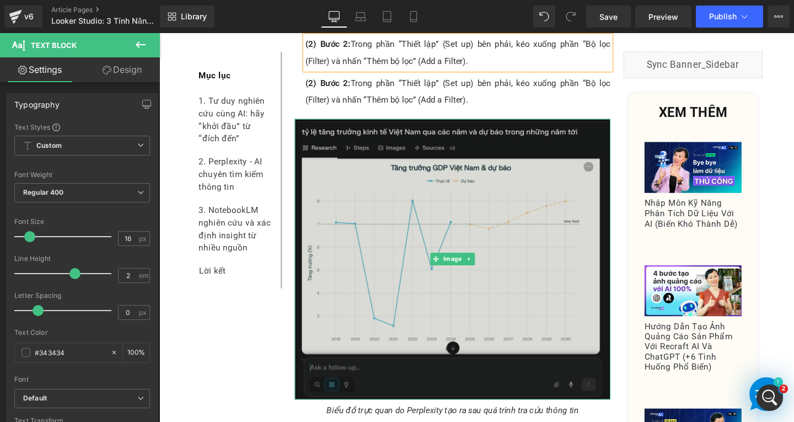
scroll to position [3073, 0]
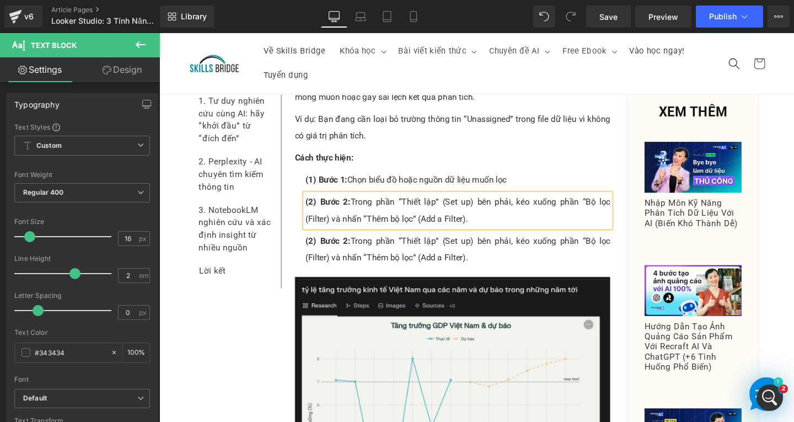
click at [325, 263] on p "(2) Bước 2: Trong phần “Thiết lập” (Set up) bên phải, kéo xuống phần “Bộ lọc (F…" at bounding box center [473, 260] width 321 height 35
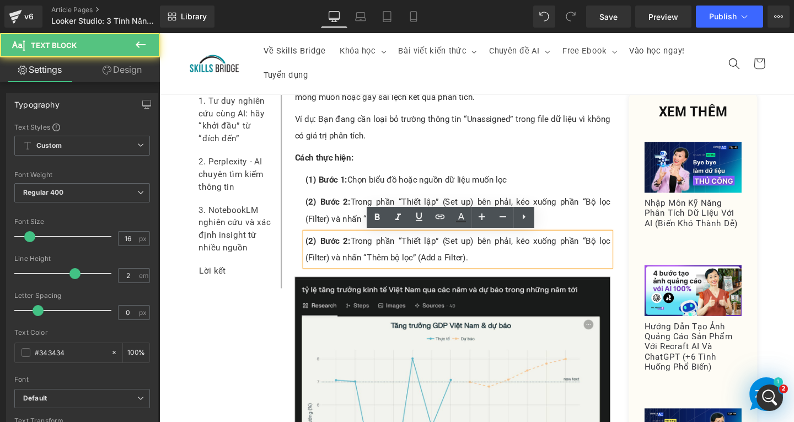
click at [313, 247] on span "(2) Bước 2:" at bounding box center [336, 251] width 47 height 10
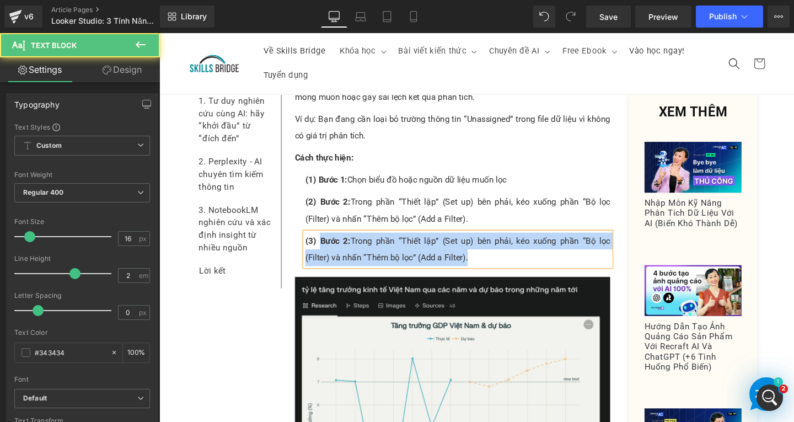
drag, startPoint x: 326, startPoint y: 253, endPoint x: 511, endPoint y: 264, distance: 185.0
click at [511, 264] on p "(3) Bước 2: Trong phần “Thiết lập” (Set up) bên phải, kéo xuống phần “Bộ lọc (F…" at bounding box center [473, 260] width 321 height 35
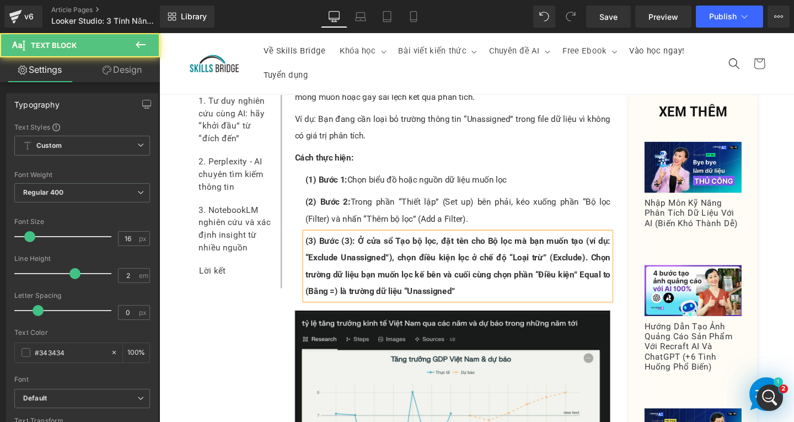
click at [358, 250] on span "(3) Bước (3): Ở cửa sổ Tạo bộ lọc, đặt tên cho Bộ lọc mà bạn muốn tạo (ví dụ: “…" at bounding box center [473, 277] width 321 height 63
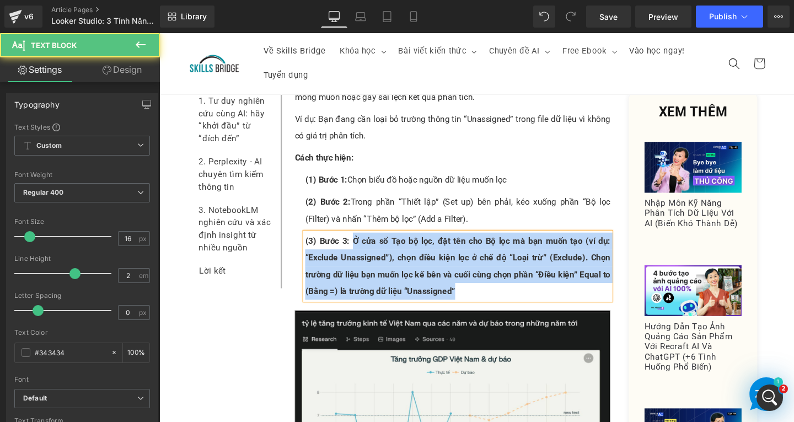
drag, startPoint x: 378, startPoint y: 249, endPoint x: 483, endPoint y: 305, distance: 119.1
click at [483, 305] on p "(3) Bước 3: Ở cửa sổ Tạo bộ lọc, đặt tên cho Bộ lọc mà bạn muốn tạo (ví dụ: “Ex…" at bounding box center [473, 278] width 321 height 71
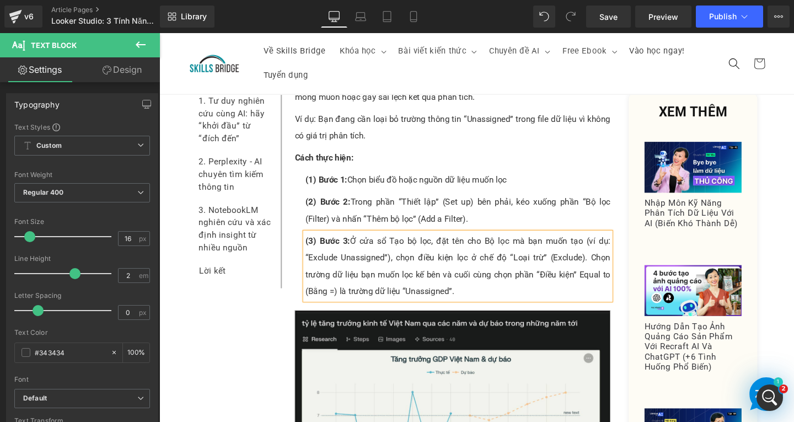
click at [537, 183] on p "(1) Bước 1: Chọn biểu đồ hoặc nguồn dữ liệu muốn lọc" at bounding box center [473, 188] width 321 height 18
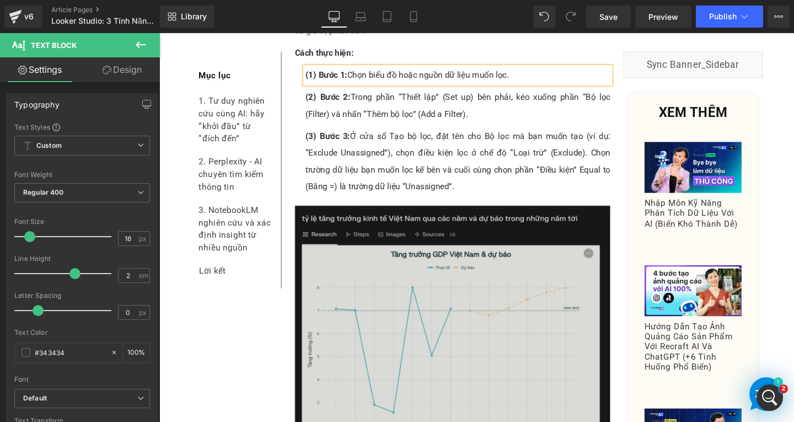
scroll to position [3404, 0]
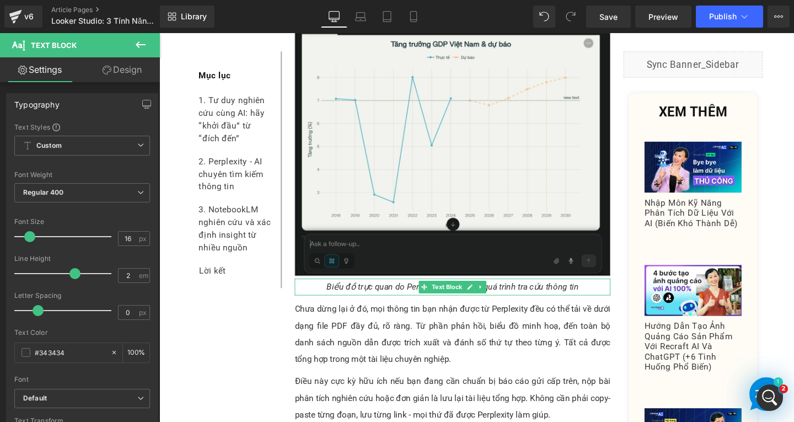
click at [610, 303] on p "Biểu đồ trực quan do Perplexity tạo ra sau quá trình tra cứu thông tin" at bounding box center [468, 300] width 332 height 18
click at [610, 302] on p "Biểu đồ trực quan do Perplexity tạo ra sau quá trình tra cứu thông tin" at bounding box center [468, 300] width 332 height 18
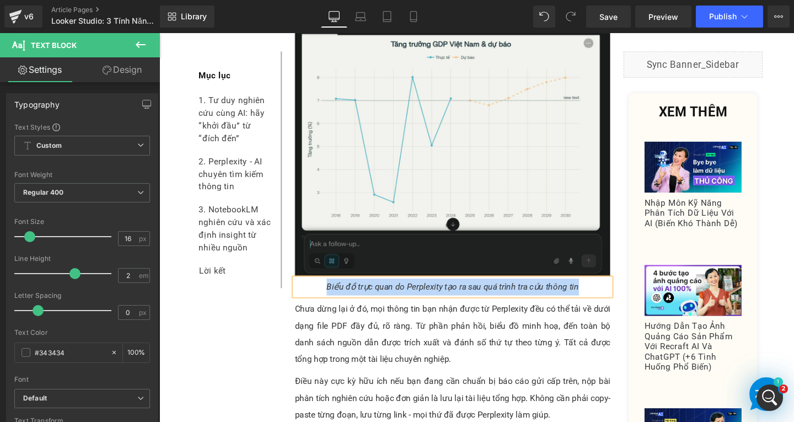
paste div
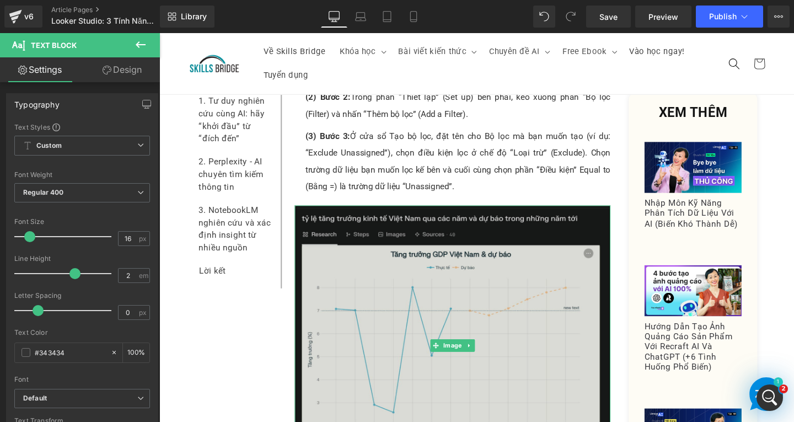
scroll to position [3073, 0]
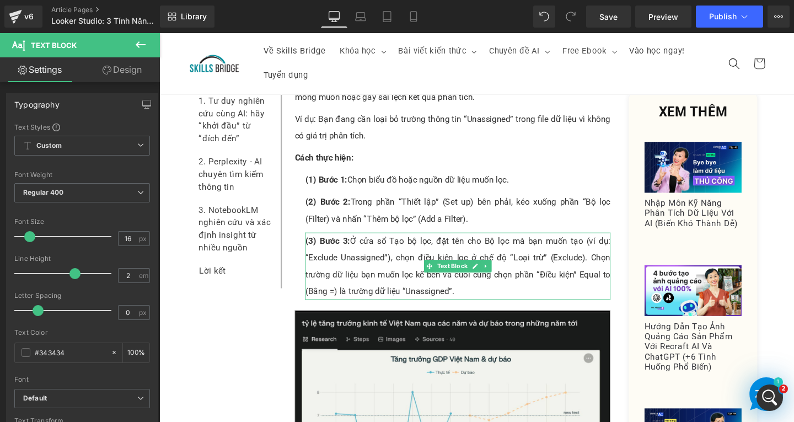
click at [500, 277] on icon at bounding box center [503, 278] width 6 height 7
click at [496, 277] on link at bounding box center [497, 277] width 12 height 13
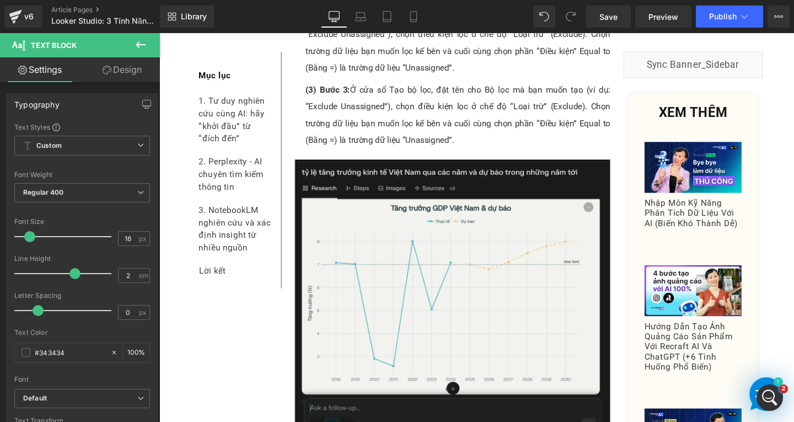
scroll to position [3315, 0]
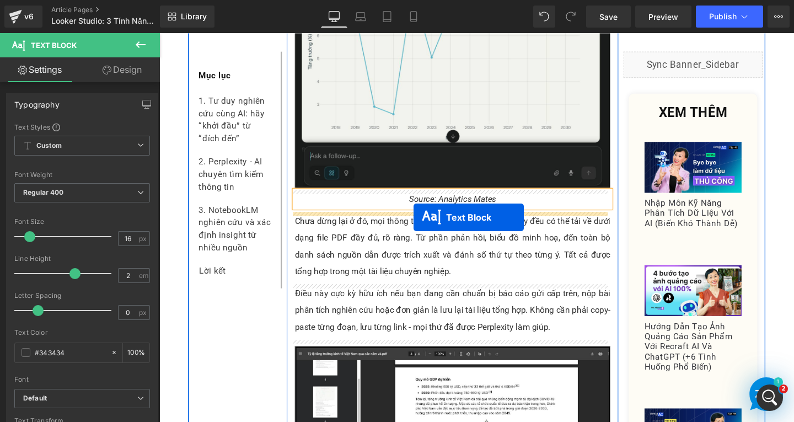
drag, startPoint x: 441, startPoint y: 113, endPoint x: 426, endPoint y: 225, distance: 112.8
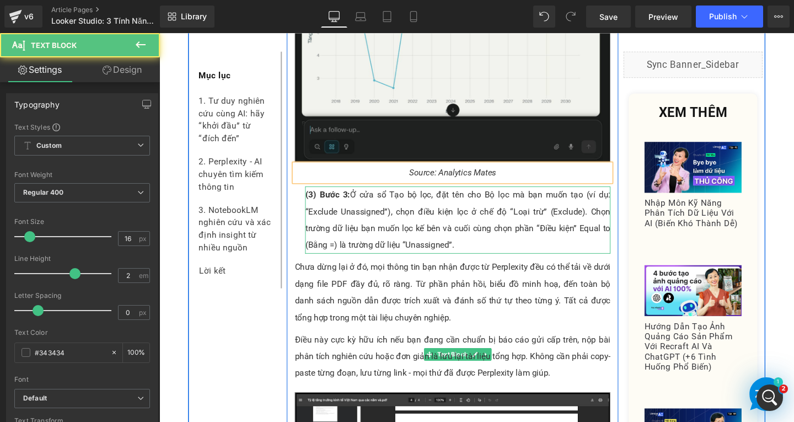
scroll to position [3497, 0]
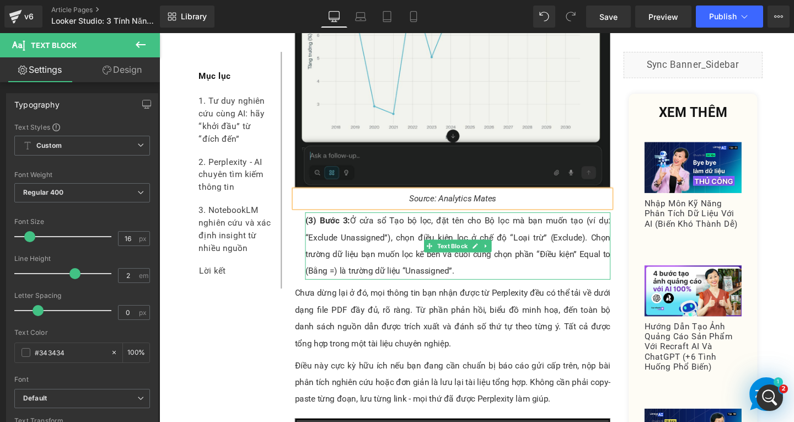
drag, startPoint x: 345, startPoint y: 255, endPoint x: 345, endPoint y: 248, distance: 6.6
click at [346, 255] on p "(3) Bước 3: Ở cửa sổ Tạo bộ lọc, đặt tên cho Bộ lọc mà bạn muốn tạo (ví dụ: “Ex…" at bounding box center [473, 257] width 321 height 71
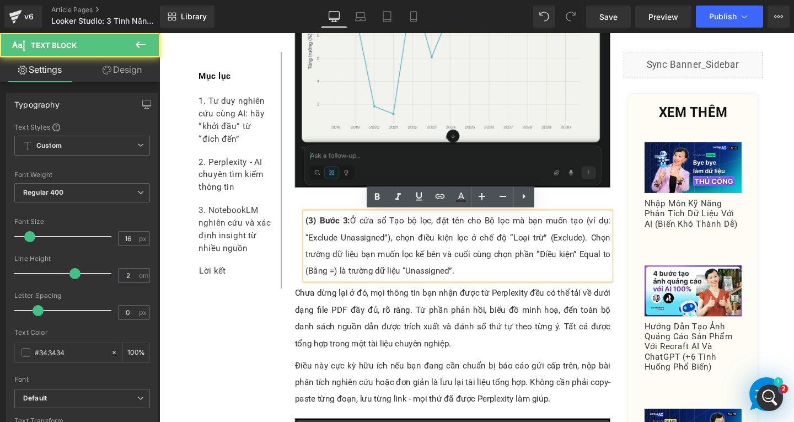
click at [313, 230] on span "(3) Bước 3:" at bounding box center [336, 230] width 47 height 10
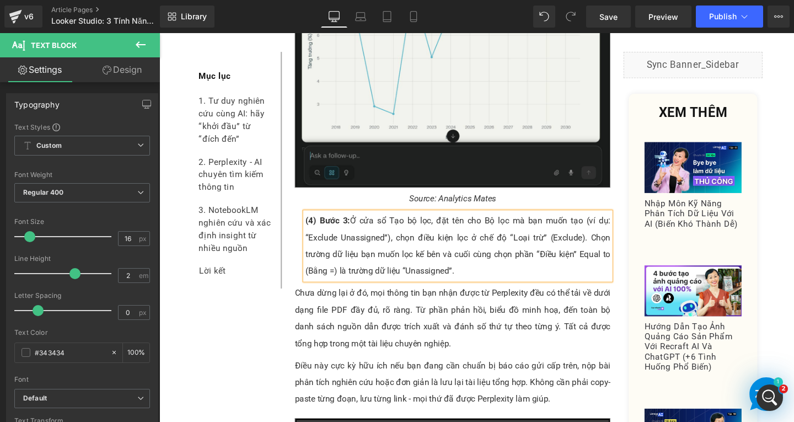
click at [351, 233] on span "(4) Bước 3:" at bounding box center [336, 230] width 47 height 10
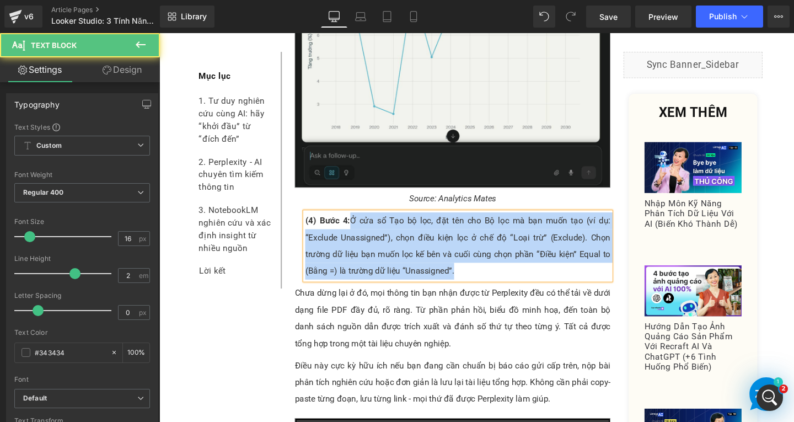
drag, startPoint x: 359, startPoint y: 228, endPoint x: 476, endPoint y: 282, distance: 128.5
click at [476, 282] on p "(4) Bước 4: Ở cửa sổ Tạo bộ lọc, đặt tên cho Bộ lọc mà bạn muốn tạo (ví dụ: “Ex…" at bounding box center [473, 257] width 321 height 71
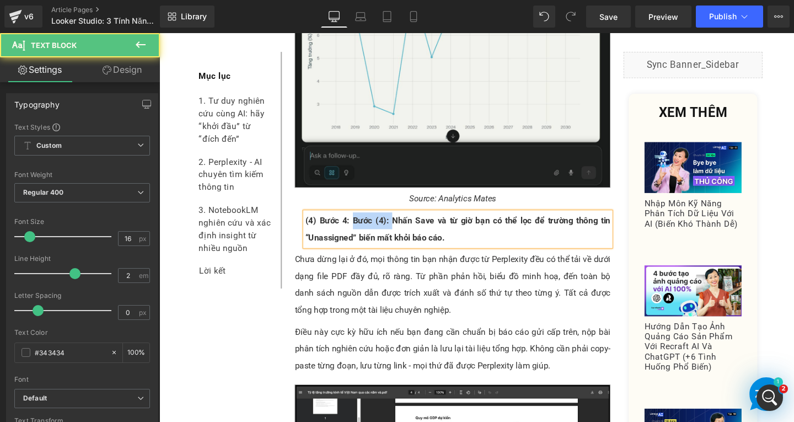
drag, startPoint x: 359, startPoint y: 228, endPoint x: 401, endPoint y: 232, distance: 42.1
click at [401, 232] on span "(4) Bước 4: Bước (4): Nhấn Save và từ giờ bạn có thể lọc để trường thông tin “U…" at bounding box center [473, 239] width 321 height 28
drag, startPoint x: 355, startPoint y: 228, endPoint x: 423, endPoint y: 256, distance: 73.9
click at [423, 256] on div "(4) Bước 4: Nhấn Save và từ giờ bạn có thể lọc để trường thông tin “Unassigned”…" at bounding box center [473, 239] width 321 height 35
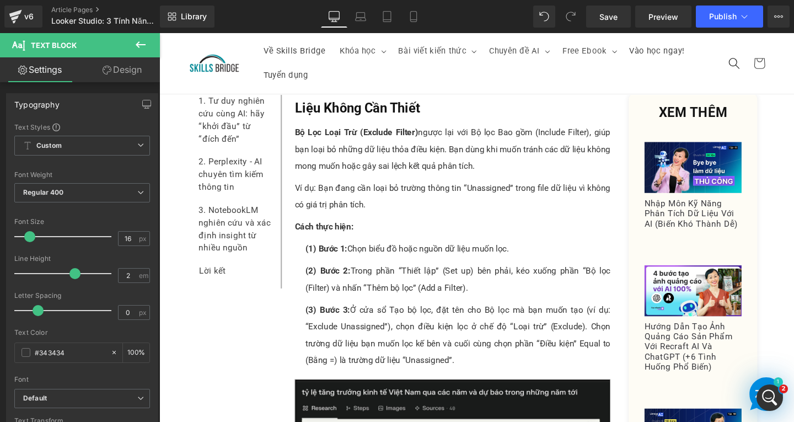
scroll to position [2835, 0]
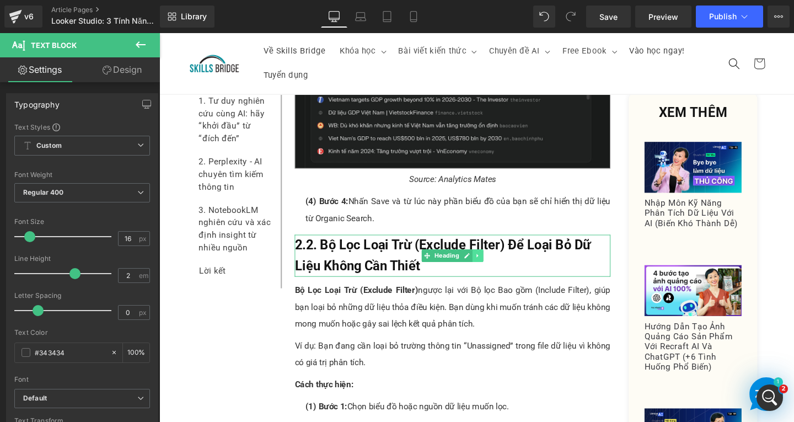
click at [491, 267] on icon at bounding box center [494, 267] width 6 height 7
click at [487, 267] on icon at bounding box center [489, 267] width 6 height 6
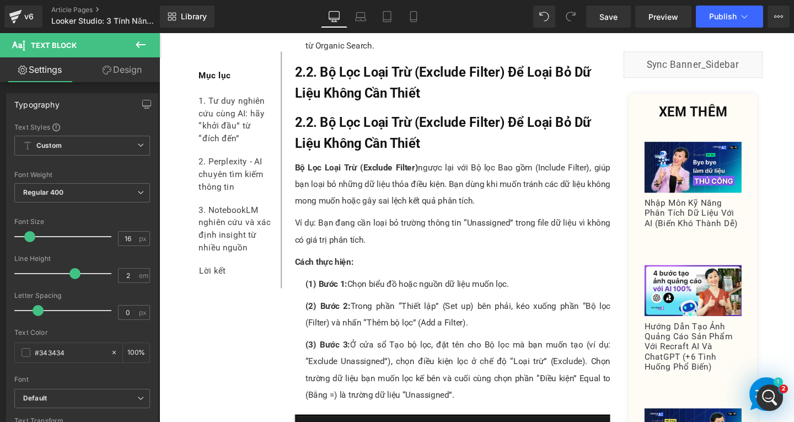
scroll to position [3055, 0]
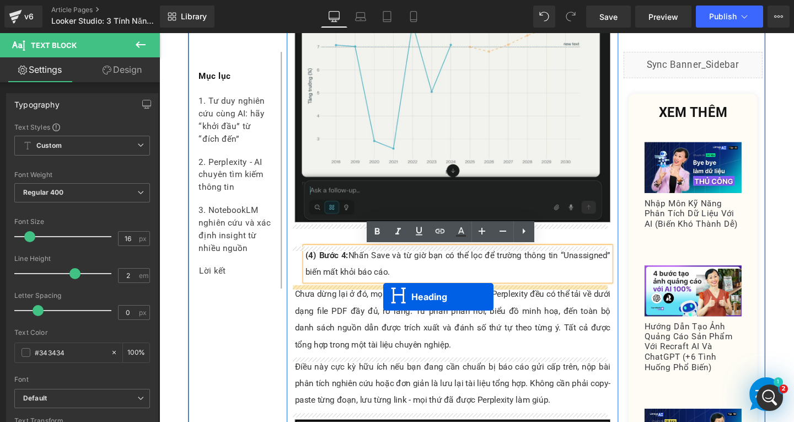
drag, startPoint x: 441, startPoint y: 99, endPoint x: 395, endPoint y: 310, distance: 215.5
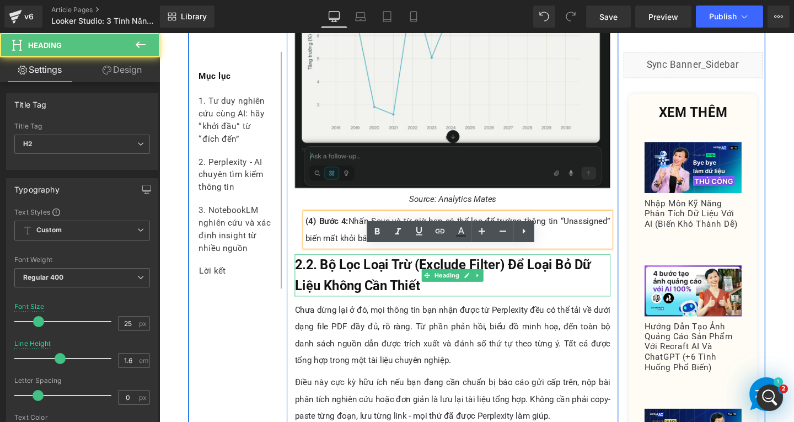
scroll to position [3460, 0]
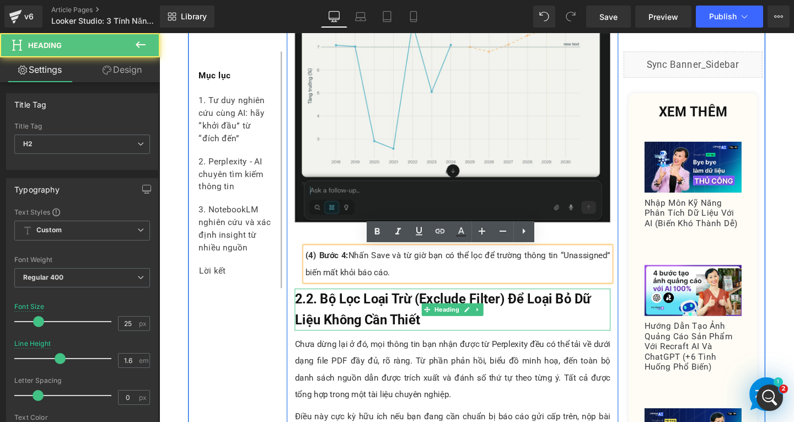
drag, startPoint x: 377, startPoint y: 329, endPoint x: 386, endPoint y: 330, distance: 8.9
click at [378, 329] on span "2.2. Bộ Lọc Loại Trừ (Exclude Filter) Để Loại Bỏ Dữ Liệu Không Cần Thiết" at bounding box center [457, 323] width 311 height 38
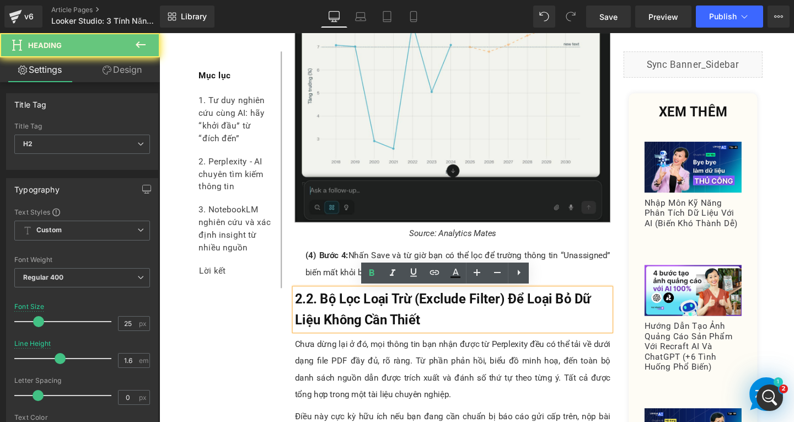
click at [462, 338] on h2 "2.2. Bộ Lọc Loại Trừ (Exclude Filter) Để Loại Bỏ Dữ Liệu Không Cần Thiết" at bounding box center [468, 324] width 332 height 44
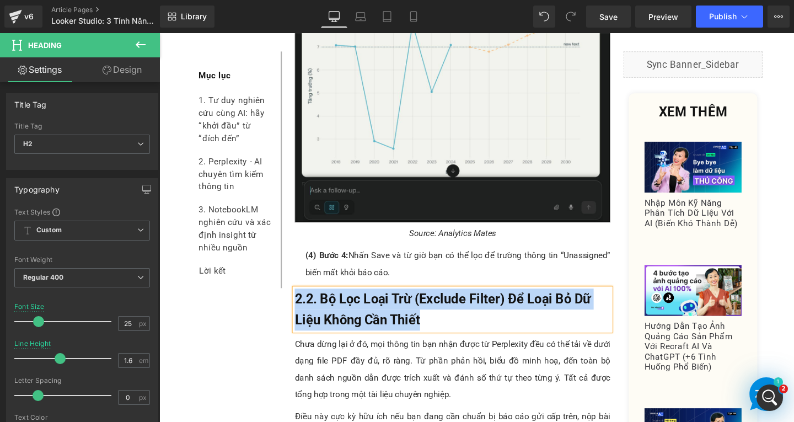
paste div
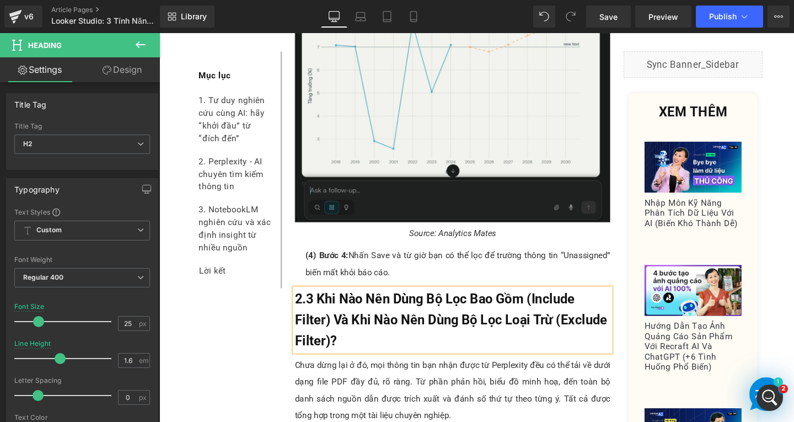
click at [316, 316] on span "2.3 Khi Nào Nên Dùng Bộ Lọc Bao Gồm (Include Filter) Và Khi Nào Nên Dùng Bộ Lọc…" at bounding box center [466, 334] width 329 height 60
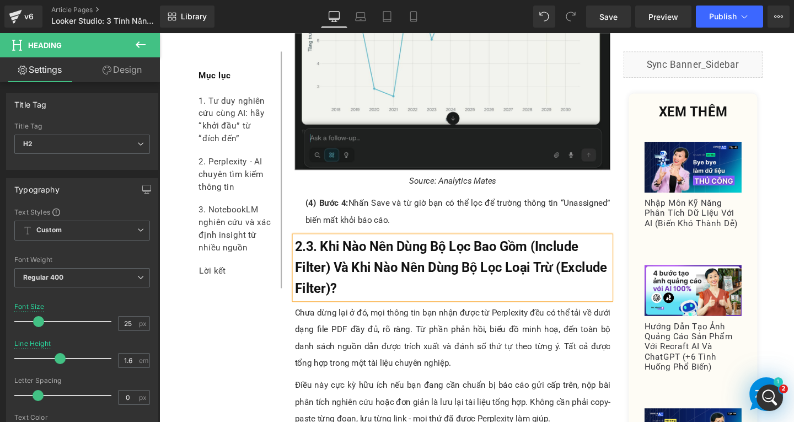
scroll to position [3626, 0]
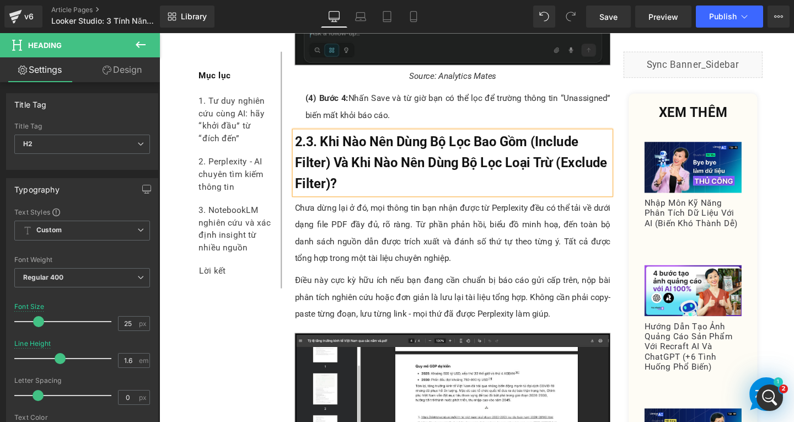
click at [418, 245] on p "Chưa dừng lại ở đó, mọi thông tin bạn nhận được từ Perplexity đều có thể tải về…" at bounding box center [468, 243] width 332 height 71
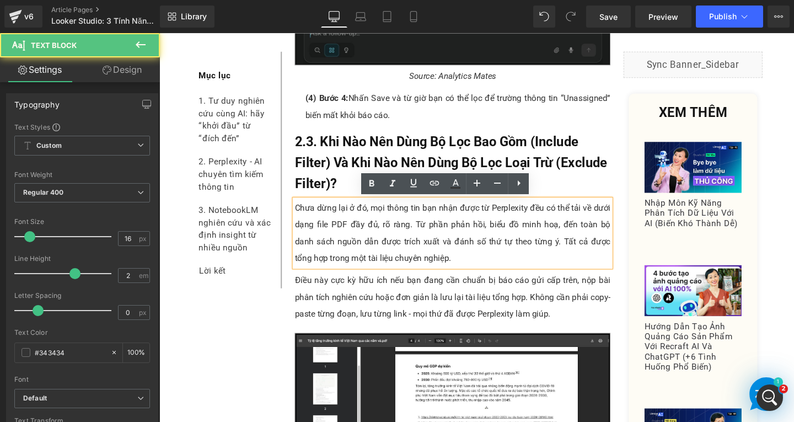
click at [438, 270] on p "Chưa dừng lại ở đó, mọi thông tin bạn nhận được từ Perplexity đều có thể tải về…" at bounding box center [468, 243] width 332 height 71
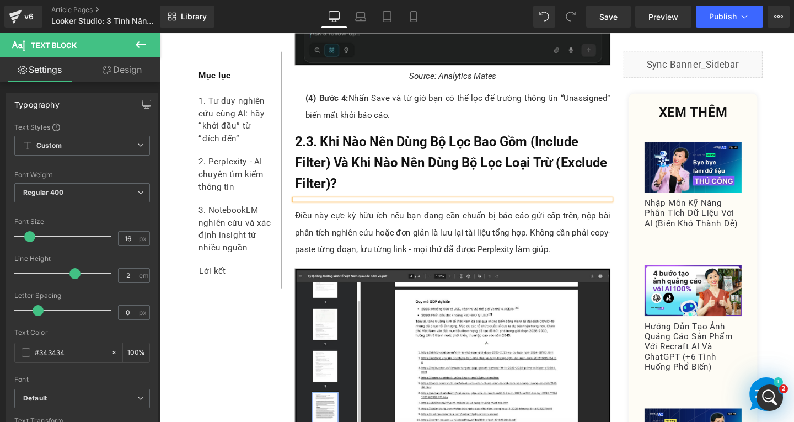
click at [497, 203] on div "1. Kết Hợp Nhiều Nguồn Dữ liệu (Blending Data) Heading Blending Data là quá trì…" at bounding box center [467, 181] width 348 height 6717
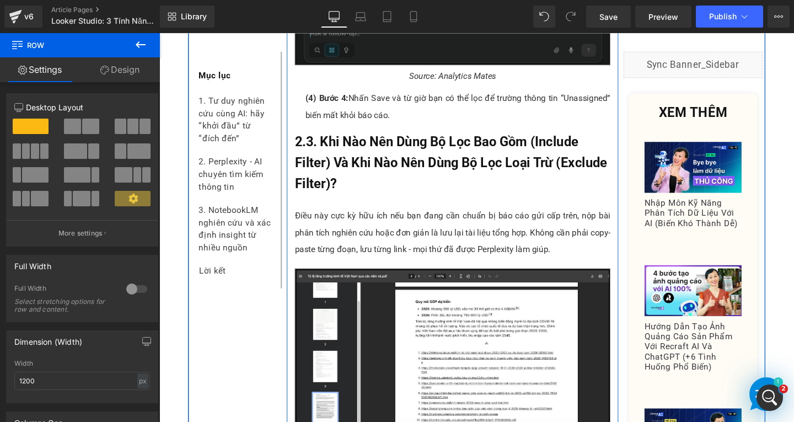
click at [404, 206] on div "1. Kết Hợp Nhiều Nguồn Dữ liệu (Blending Data) Heading Blending Data là quá trì…" at bounding box center [467, 181] width 348 height 6717
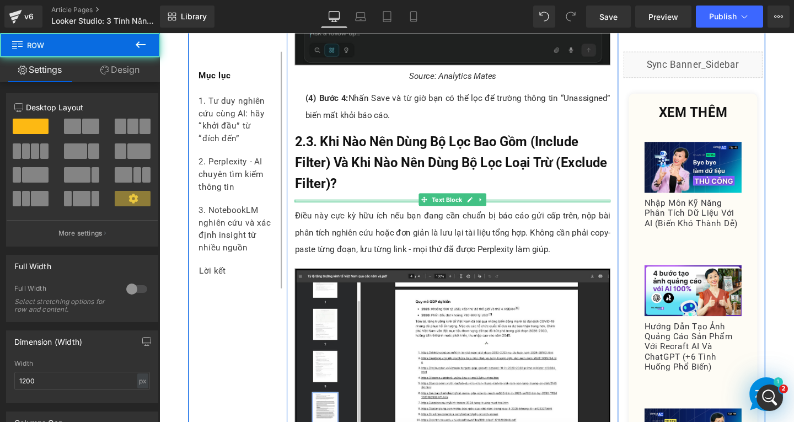
click at [421, 208] on div at bounding box center [468, 209] width 332 height 3
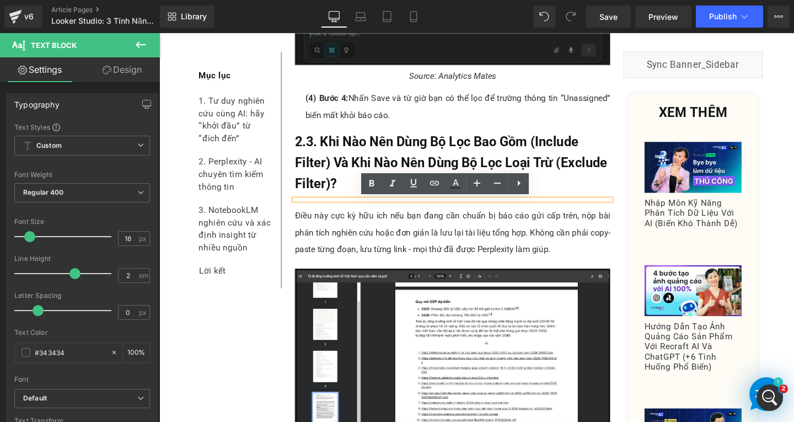
click at [421, 208] on div at bounding box center [468, 208] width 332 height 0
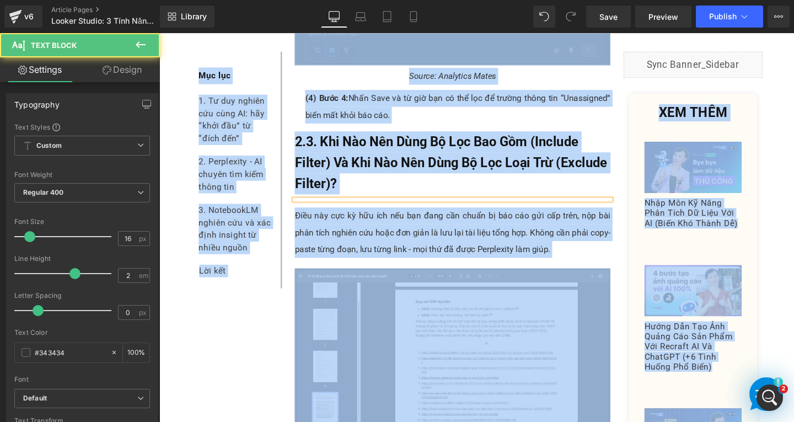
click at [421, 208] on div at bounding box center [468, 208] width 332 height 0
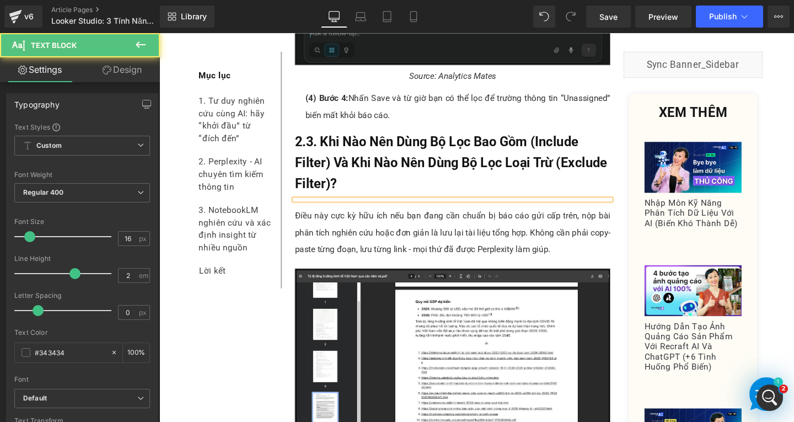
click at [390, 208] on div at bounding box center [468, 208] width 332 height 0
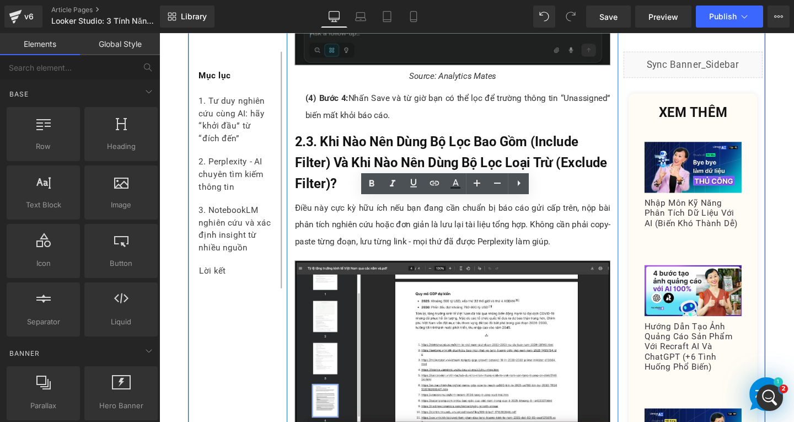
click at [396, 248] on p "Điều này cực kỳ hữu ích nếu bạn đang cần chuẩn bị báo cáo gửi cấp trên, nộp bài…" at bounding box center [468, 234] width 332 height 53
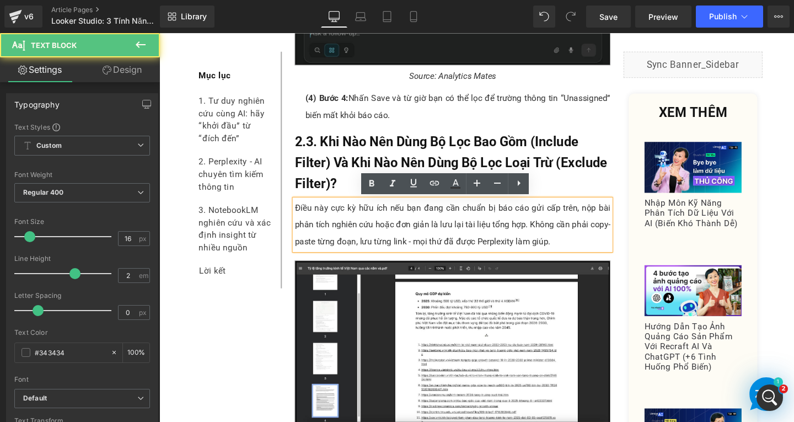
click at [574, 250] on p "Điều này cực kỳ hữu ích nếu bạn đang cần chuẩn bị báo cáo gửi cấp trên, nộp bài…" at bounding box center [468, 234] width 332 height 53
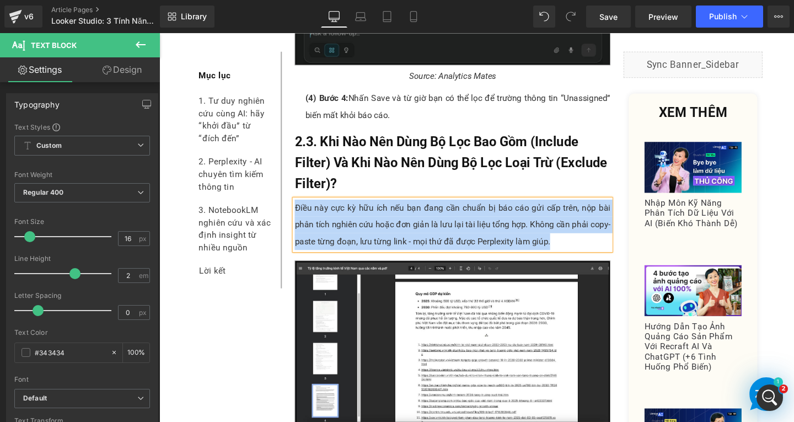
paste div
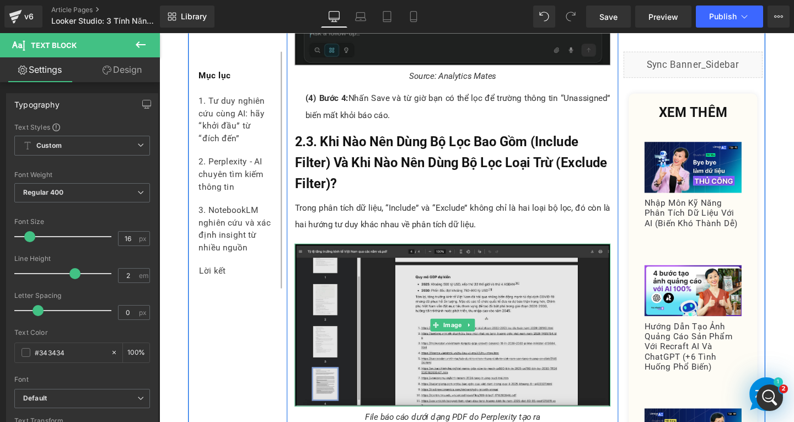
scroll to position [3791, 0]
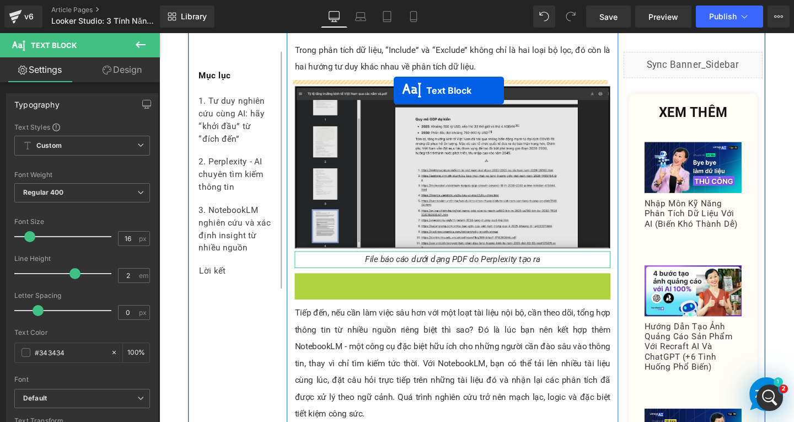
drag, startPoint x: 437, startPoint y: 312, endPoint x: 406, endPoint y: 93, distance: 221.1
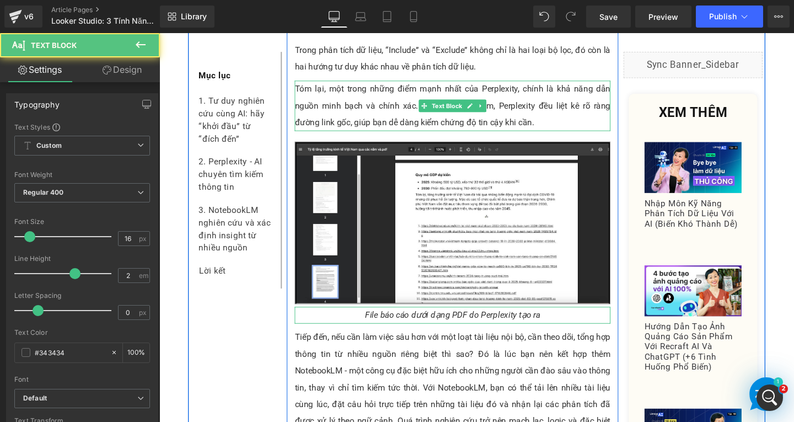
click at [345, 106] on p "Tóm lại, một trong những điểm mạnh nhất của Perplexity, chính là khả năng dẫn n…" at bounding box center [468, 109] width 332 height 53
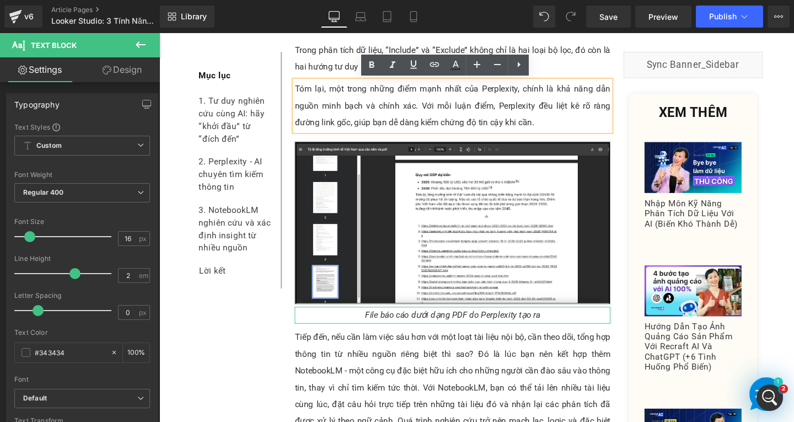
click at [560, 134] on p "Tóm lại, một trong những điểm mạnh nhất của Perplexity, chính là khả năng dẫn n…" at bounding box center [468, 109] width 332 height 53
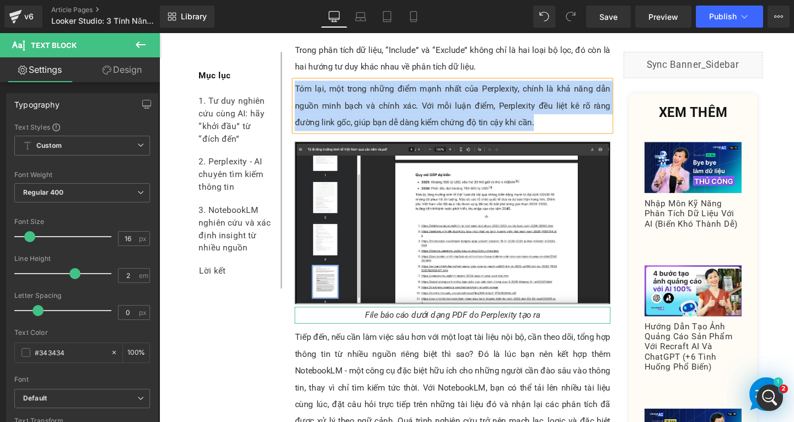
paste div
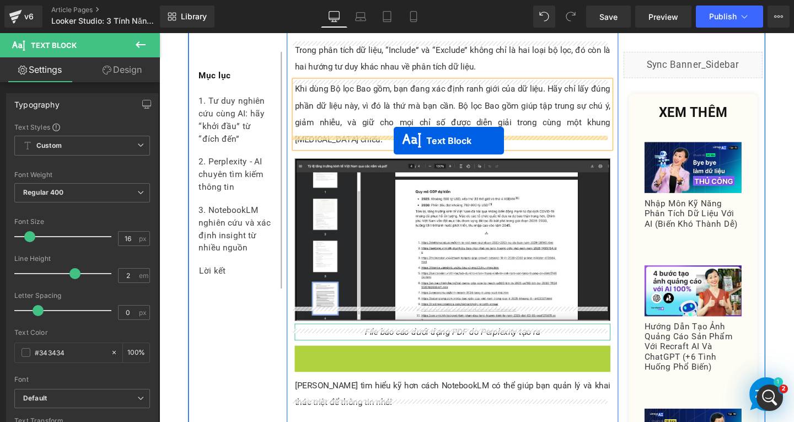
drag, startPoint x: 433, startPoint y: 411, endPoint x: 406, endPoint y: 146, distance: 266.6
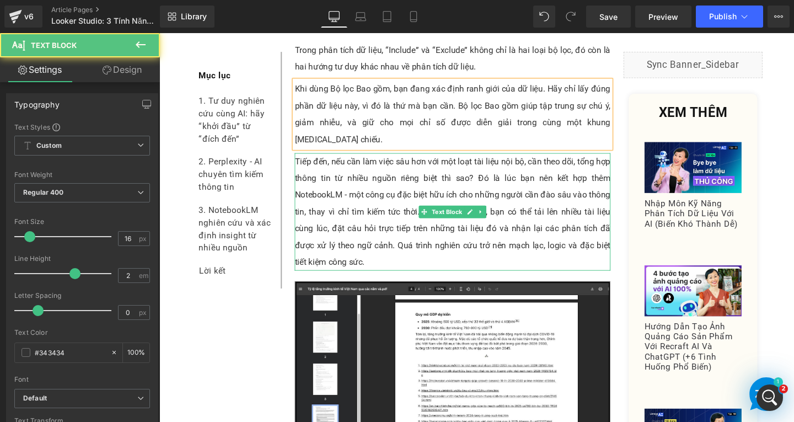
click at [352, 217] on p "Tiếp đến, nếu cần làm việc sâu hơn với một loạt tài liệu nội bộ, cần theo dõi, …" at bounding box center [468, 221] width 332 height 124
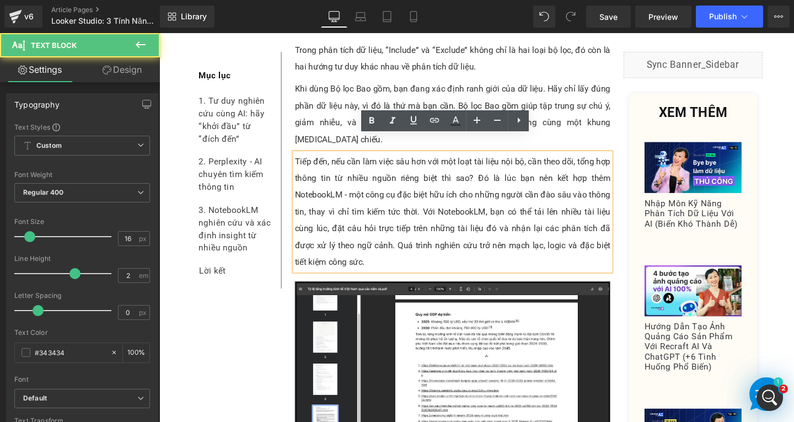
click at [409, 261] on p "Tiếp đến, nếu cần làm việc sâu hơn với một loạt tài liệu nội bộ, cần theo dõi, …" at bounding box center [468, 221] width 332 height 124
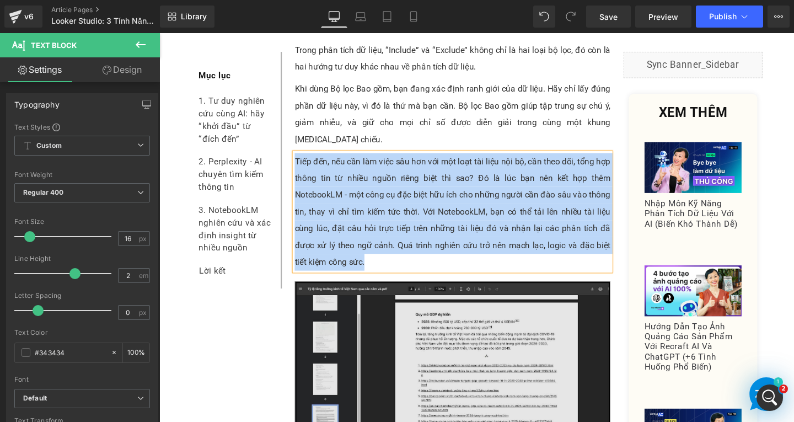
paste div
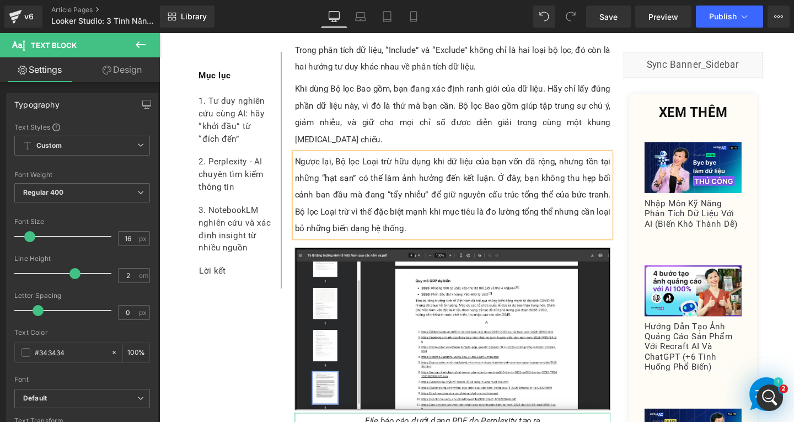
scroll to position [3957, 0]
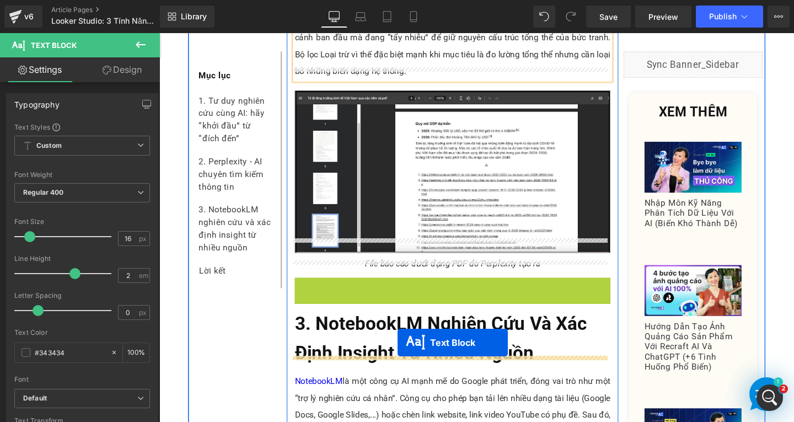
drag, startPoint x: 430, startPoint y: 293, endPoint x: 410, endPoint y: 358, distance: 68.2
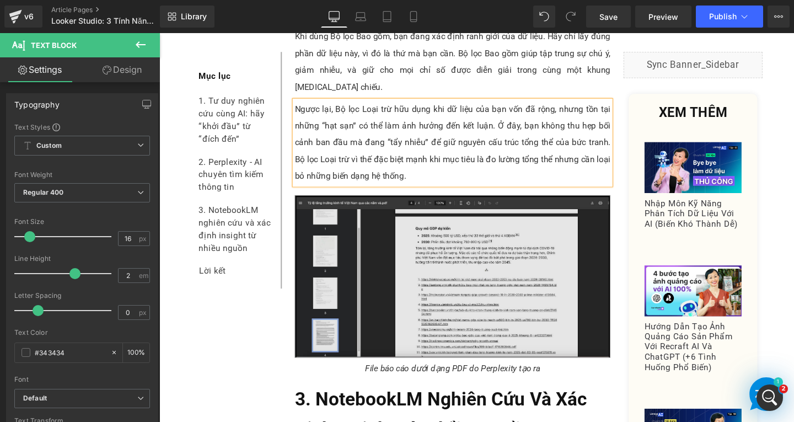
scroll to position [3901, 0]
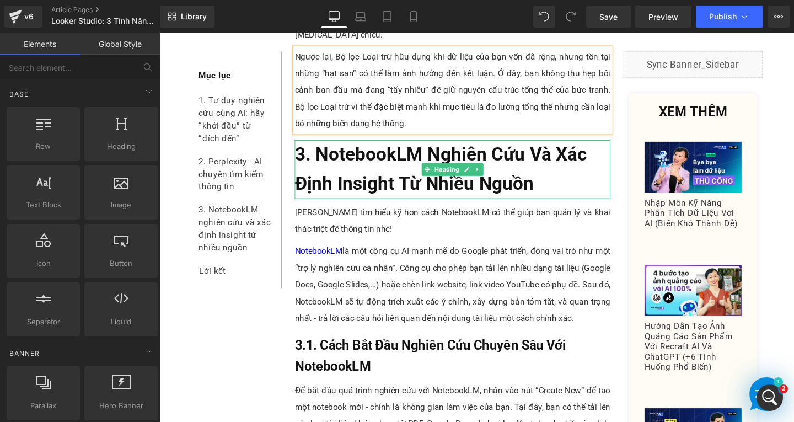
click at [397, 149] on span "3. NotebookLM Nghiên Cứu Và Xác Định Insight Từ Nhiều Nguồn" at bounding box center [455, 175] width 307 height 53
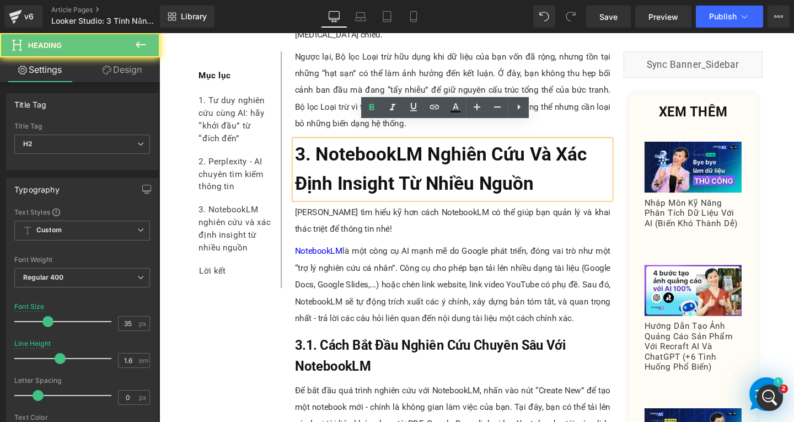
click at [563, 165] on h2 "3. NotebookLM Nghiên Cứu Và Xác Định Insight Từ Nhiều Nguồn" at bounding box center [468, 177] width 332 height 62
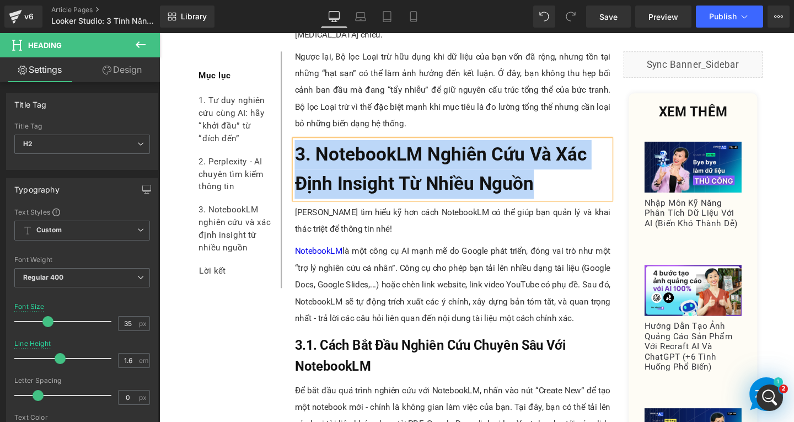
paste div
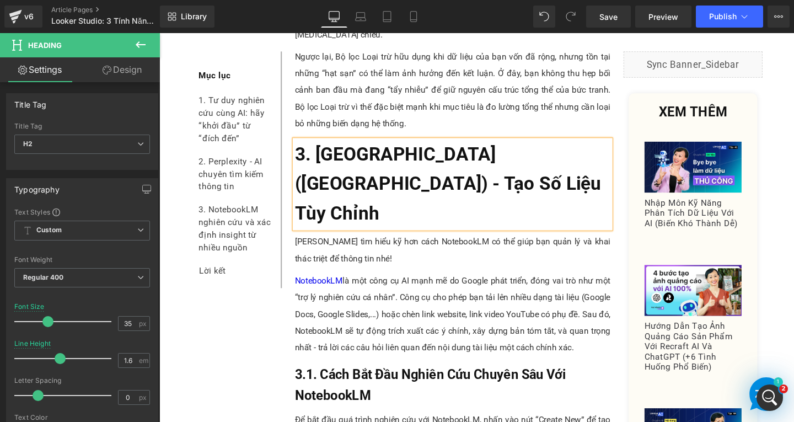
scroll to position [3957, 0]
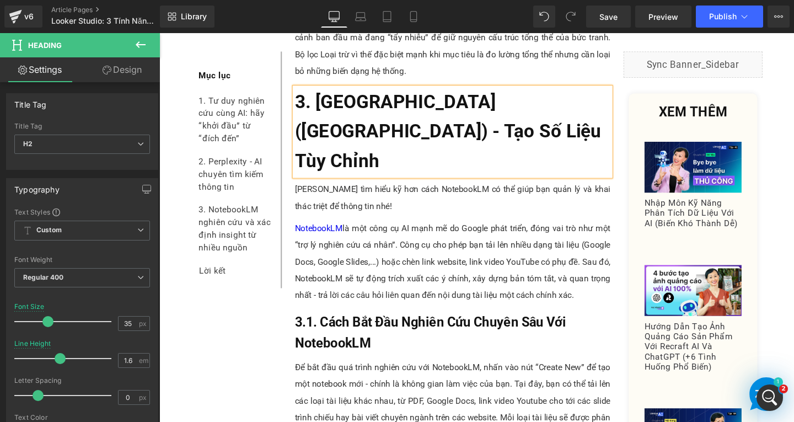
click at [355, 189] on p "[PERSON_NAME] tìm hiểu kỹ hơn cách NotebookLM có thể giúp bạn quản lý và khai t…" at bounding box center [468, 206] width 332 height 35
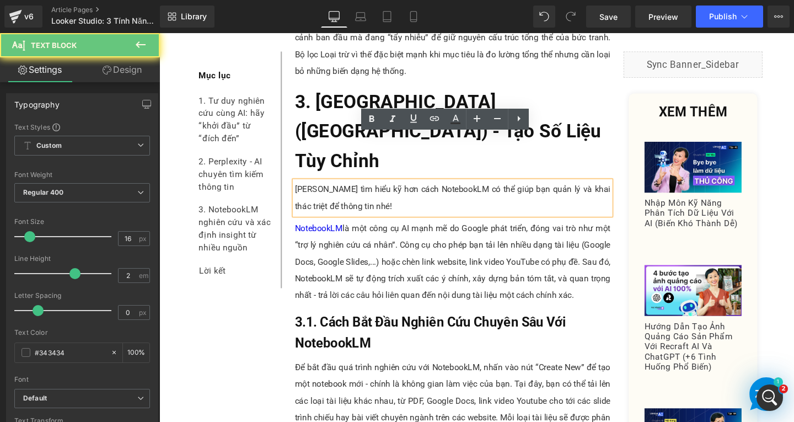
click at [368, 189] on p "[PERSON_NAME] tìm hiểu kỹ hơn cách NotebookLM có thể giúp bạn quản lý và khai t…" at bounding box center [468, 206] width 332 height 35
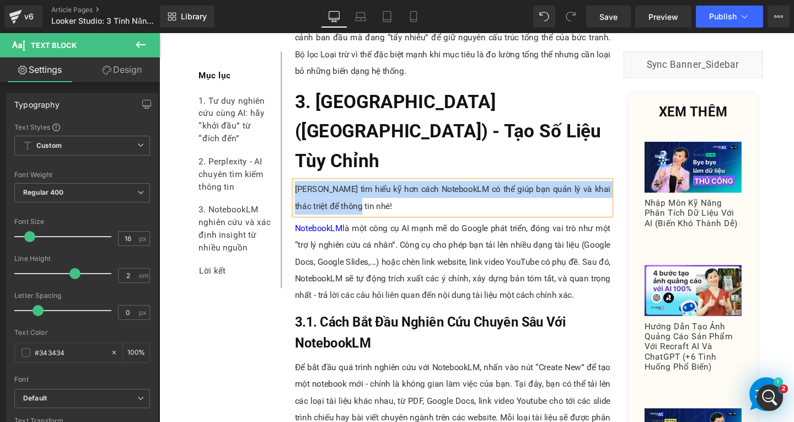
paste div
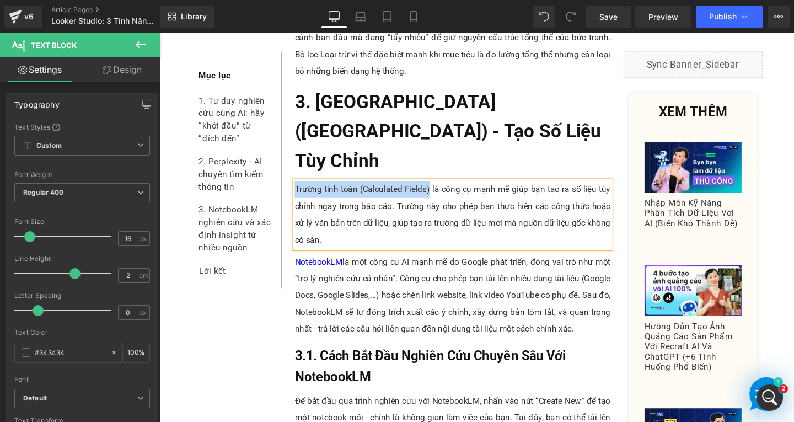
drag, startPoint x: 299, startPoint y: 146, endPoint x: 438, endPoint y: 146, distance: 139.5
click at [438, 189] on p "Trường tính toán (Calculated Fields) là công cụ mạnh mẽ giúp bạn tạo ra số liệu…" at bounding box center [468, 224] width 332 height 71
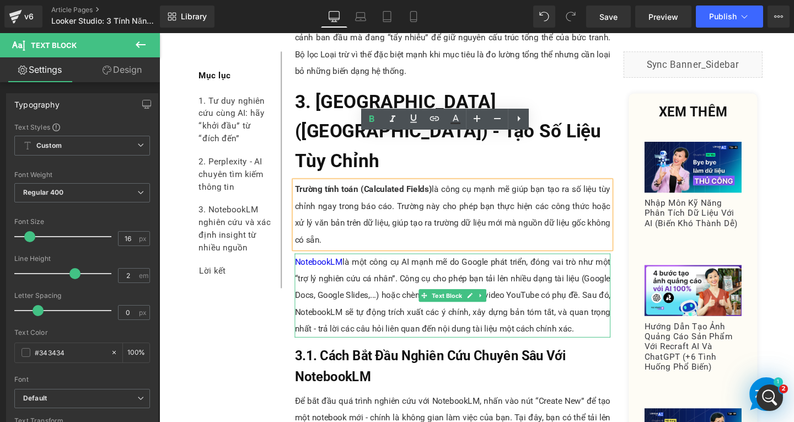
click at [367, 285] on p "NotebookLM là một công cụ AI mạnh mẽ do Google phát triển, đóng vai trò như một…" at bounding box center [468, 309] width 332 height 88
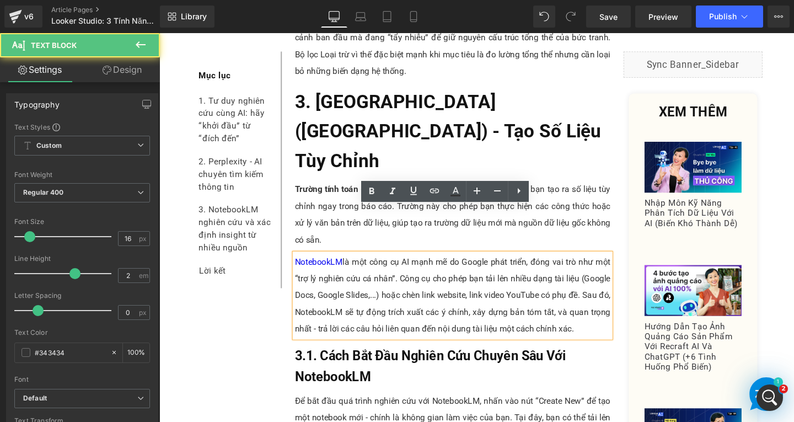
click at [615, 294] on p "NotebookLM là một công cụ AI mạnh mẽ do Google phát triển, đóng vai trò như một…" at bounding box center [468, 309] width 332 height 88
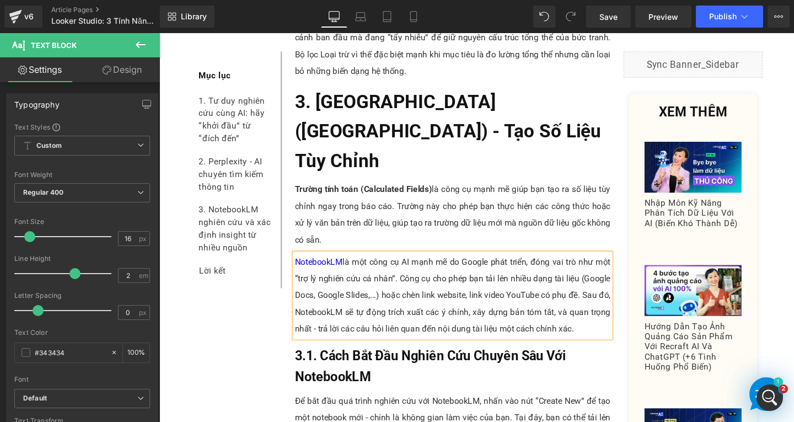
paste div
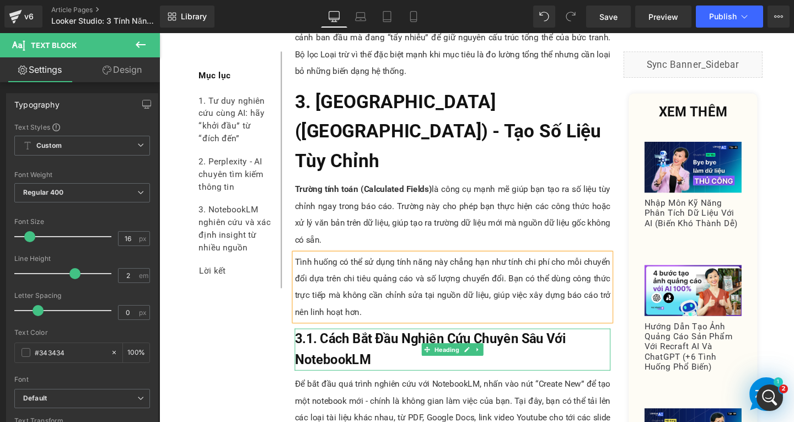
click at [382, 343] on h2 "3.1. Cách Bắt Đầu Nghiên Cứu Chuyên Sâu Với NotebookLM" at bounding box center [468, 365] width 332 height 44
click at [384, 343] on h2 "3.1. Cách Bắt Đầu Nghiên Cứu Chuyên Sâu Với NotebookLM" at bounding box center [468, 365] width 332 height 44
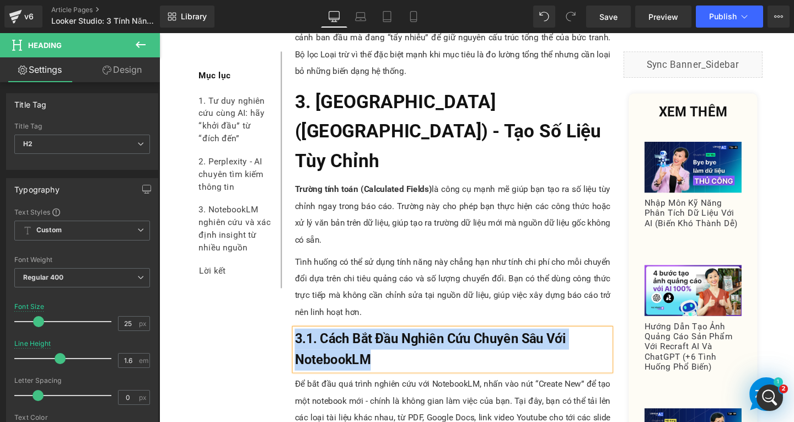
paste div
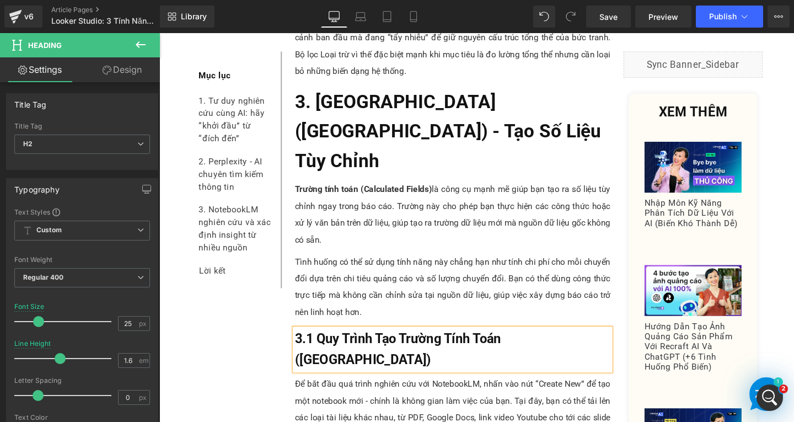
click at [316, 346] on span "3.1 Quy Trình Tạo Trường Tính Toán ([GEOGRAPHIC_DATA])" at bounding box center [410, 365] width 217 height 38
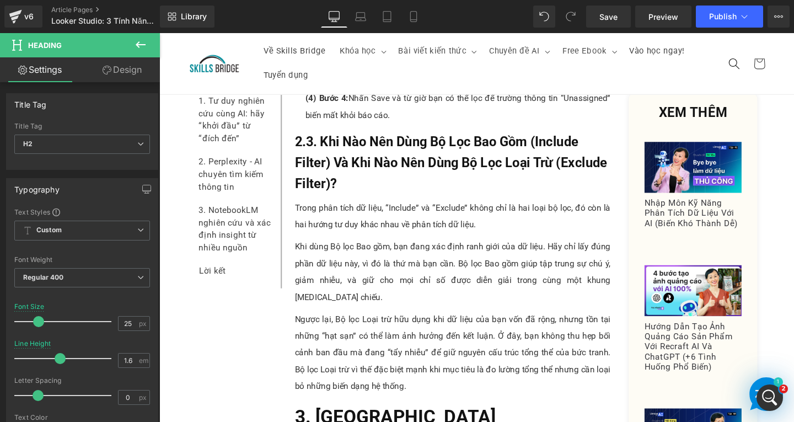
scroll to position [3515, 0]
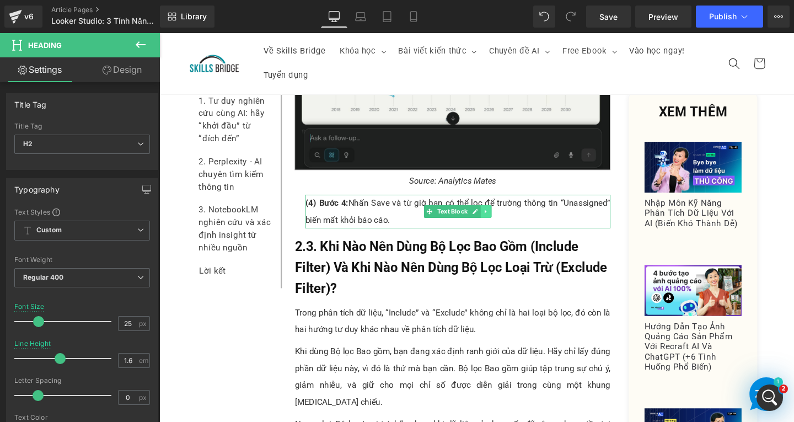
click at [502, 221] on link at bounding box center [503, 220] width 12 height 13
click at [495, 221] on icon at bounding box center [497, 220] width 6 height 6
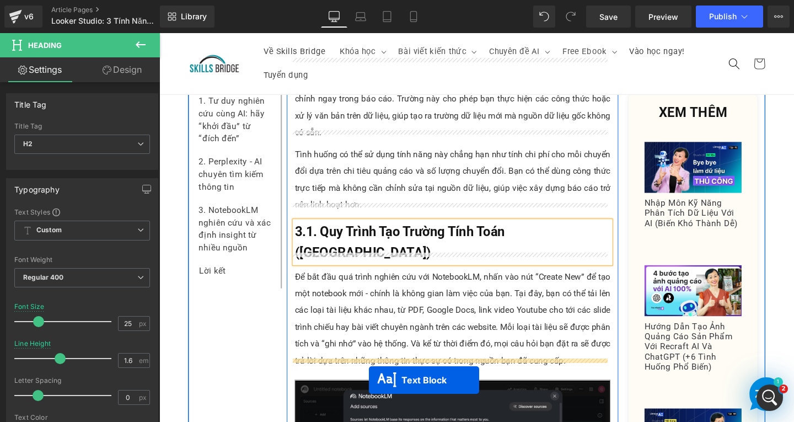
scroll to position [4111, 0]
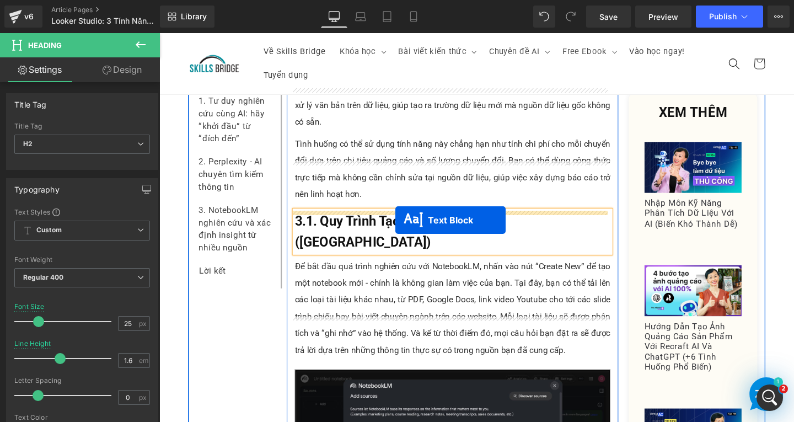
drag, startPoint x: 457, startPoint y: 267, endPoint x: 407, endPoint y: 229, distance: 62.2
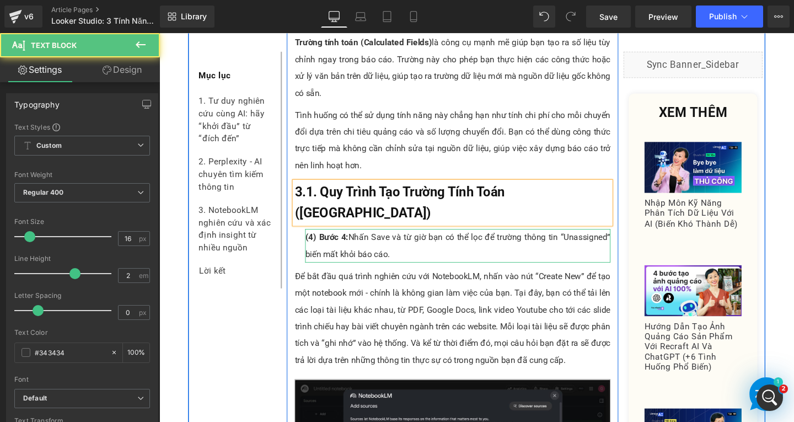
scroll to position [4081, 0]
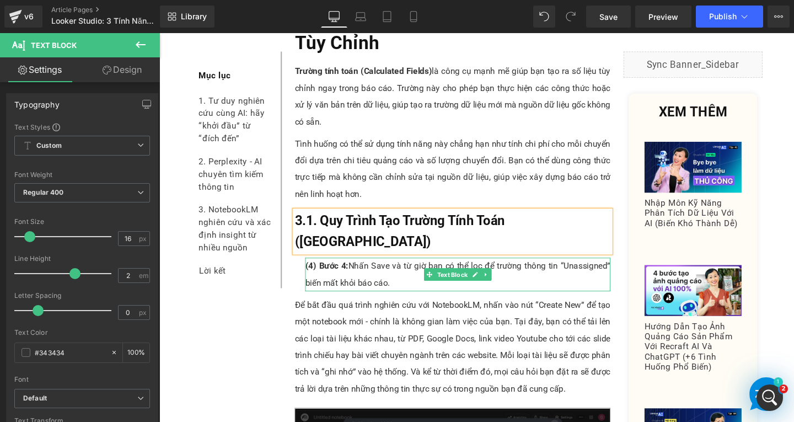
click at [315, 272] on span "(4) Bước 4:" at bounding box center [335, 277] width 45 height 10
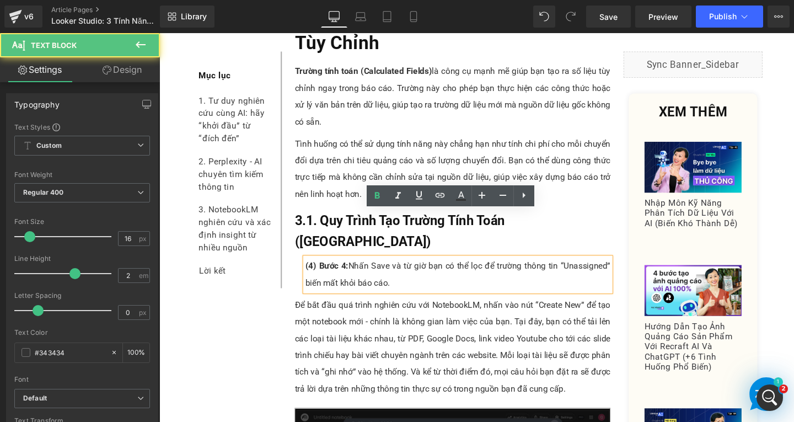
click at [316, 272] on span "(4) Bước 4:" at bounding box center [335, 277] width 45 height 10
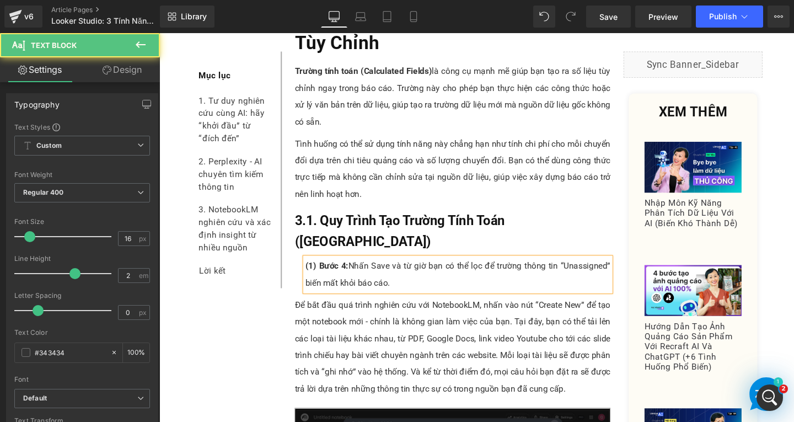
click at [349, 272] on span "(1) Bước 4:" at bounding box center [335, 277] width 45 height 10
drag, startPoint x: 359, startPoint y: 227, endPoint x: 429, endPoint y: 247, distance: 72.8
click at [429, 269] on p "(1) Bước 1: Nhấn Save và từ giờ bạn có thể lọc để trường thông tin “Unassigned”…" at bounding box center [473, 286] width 321 height 35
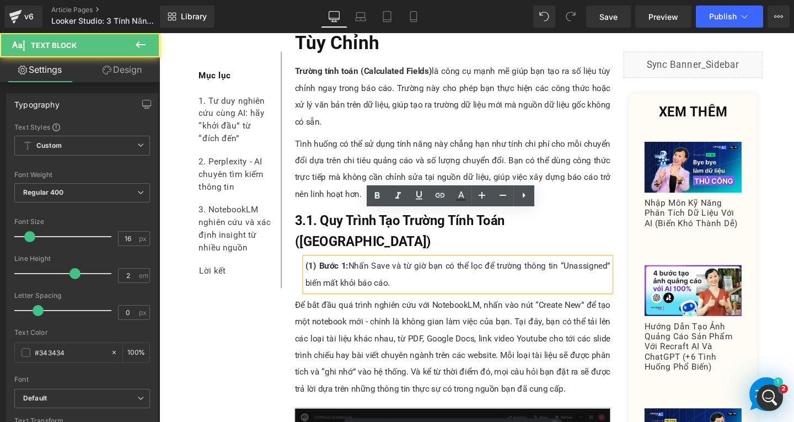
drag, startPoint x: 358, startPoint y: 228, endPoint x: 418, endPoint y: 244, distance: 62.7
click at [418, 269] on p "(1) Bước 1: Nhấn Save và từ giờ bạn có thể lọc để trường thông tin “Unassigned”…" at bounding box center [473, 286] width 321 height 35
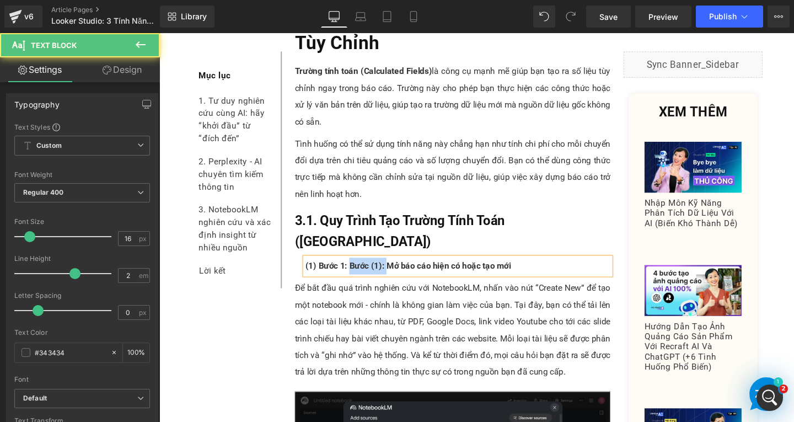
drag, startPoint x: 353, startPoint y: 228, endPoint x: 394, endPoint y: 227, distance: 40.3
click at [394, 272] on span "(1) Bước 1: Bước (1): Mở báo cáo hiện có hoặc tạo mới" at bounding box center [421, 277] width 216 height 10
drag, startPoint x: 356, startPoint y: 228, endPoint x: 495, endPoint y: 227, distance: 138.4
click at [495, 269] on p "(1) Bước 1: Mở báo cáo hiện có hoặc tạo mới" at bounding box center [473, 278] width 321 height 18
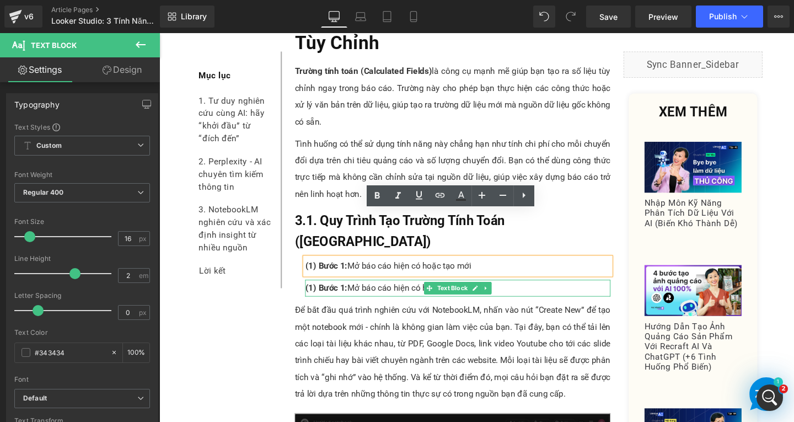
click at [331, 292] on p "(1) Bước 1: Mở báo cáo hiện có hoặc tạo mới" at bounding box center [473, 301] width 321 height 18
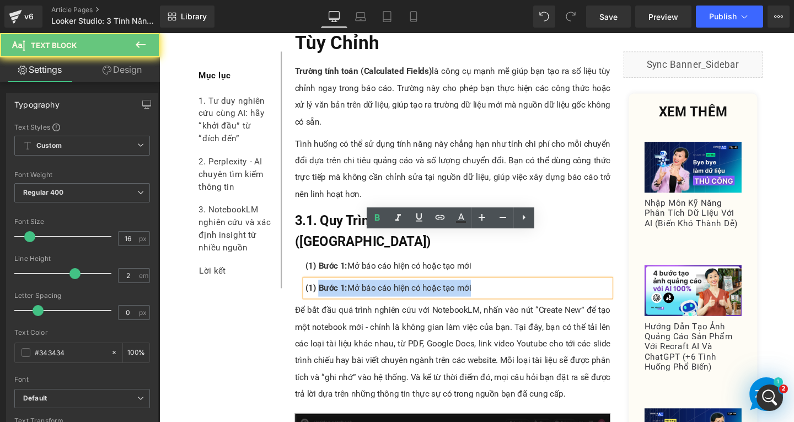
drag, startPoint x: 323, startPoint y: 252, endPoint x: 525, endPoint y: 251, distance: 202.9
click at [525, 292] on p "(1) Bước 1: Mở báo cáo hiện có hoặc tạo mới" at bounding box center [473, 301] width 321 height 18
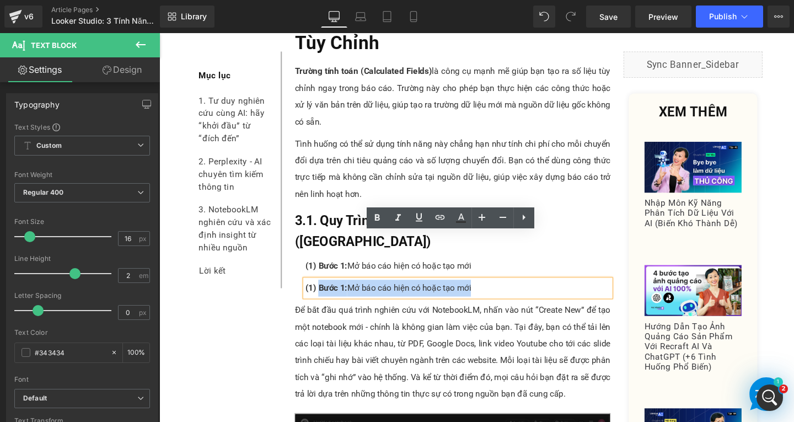
paste div
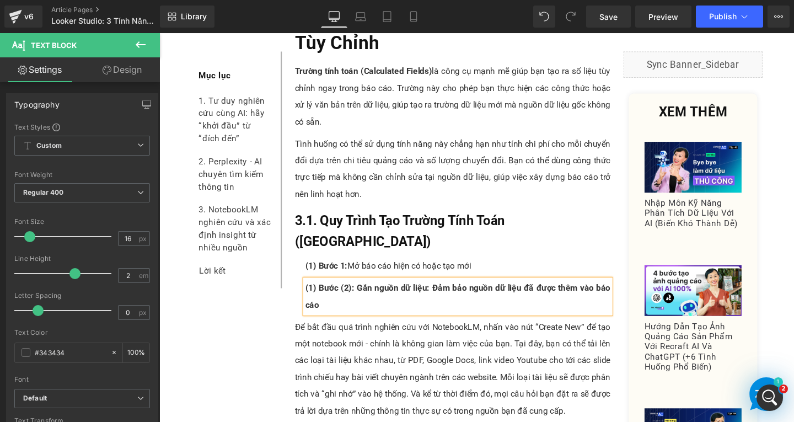
click at [319, 296] on span "(1) Bước (2): Gắn nguồn dữ liệu: Đảm bảo nguồn dữ liệu đã được thêm vào báo cáo" at bounding box center [473, 310] width 321 height 28
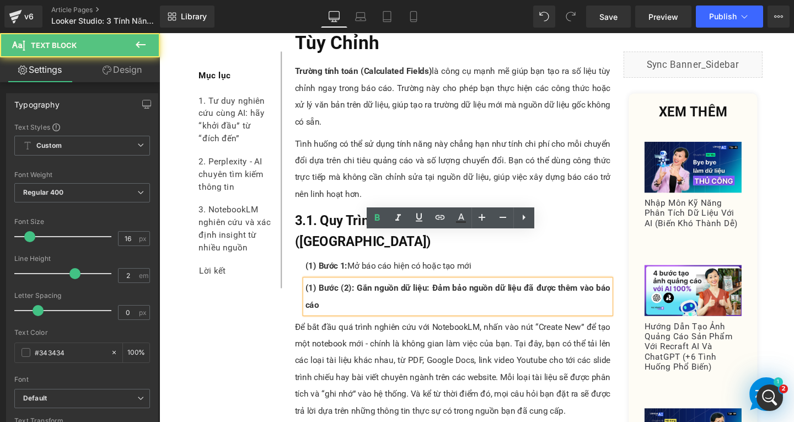
click at [317, 296] on span "(1) Bước (2): Gắn nguồn dữ liệu: Đảm bảo nguồn dữ liệu đã được thêm vào báo cáo" at bounding box center [473, 310] width 321 height 28
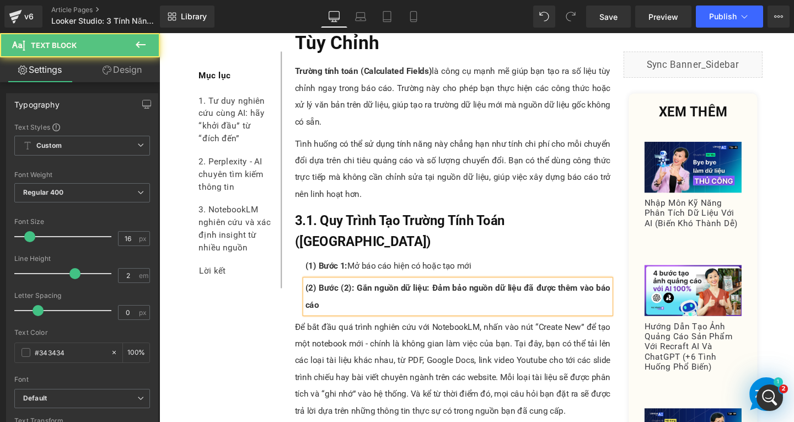
click at [359, 296] on span "(2) Bước (2): Gắn nguồn dữ liệu: Đảm bảo nguồn dữ liệu đã được thêm vào báo cáo" at bounding box center [473, 310] width 321 height 28
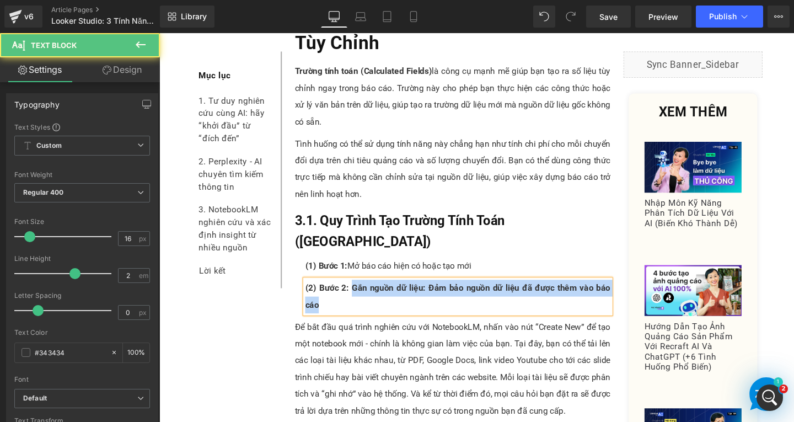
drag, startPoint x: 359, startPoint y: 250, endPoint x: 396, endPoint y: 277, distance: 45.3
click at [396, 292] on p "(2) Bước 2: Gắn nguồn dữ liệu: Đảm bảo nguồn dữ liệu đã được thêm vào báo cáo" at bounding box center [473, 309] width 321 height 35
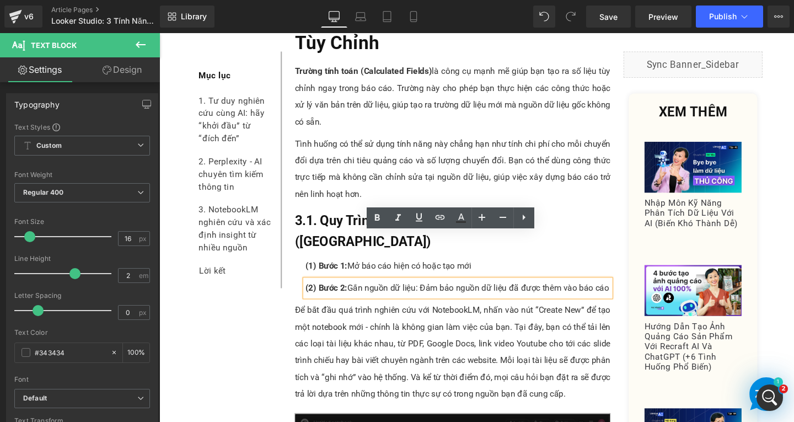
click at [359, 269] on p "(1) Bước 1: Mở báo cáo hiện có hoặc tạo mới" at bounding box center [473, 278] width 321 height 18
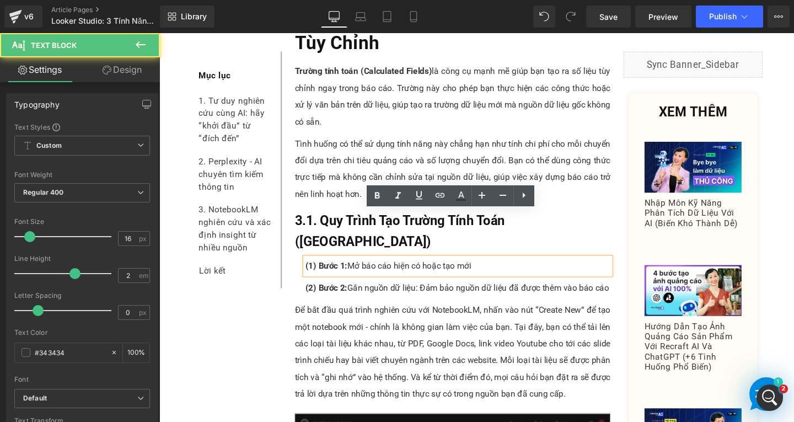
click at [531, 269] on p "(1) Bước 1: Mở báo cáo hiện có hoặc tạo mới" at bounding box center [473, 278] width 321 height 18
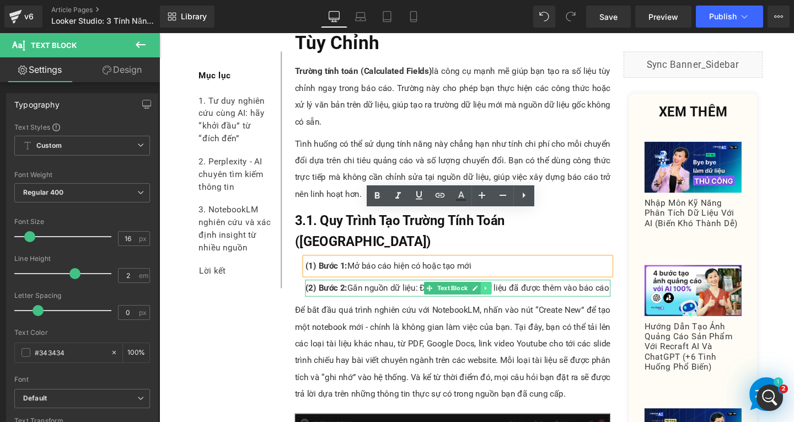
click at [500, 298] on icon at bounding box center [503, 301] width 6 height 7
click at [494, 298] on icon at bounding box center [497, 301] width 6 height 6
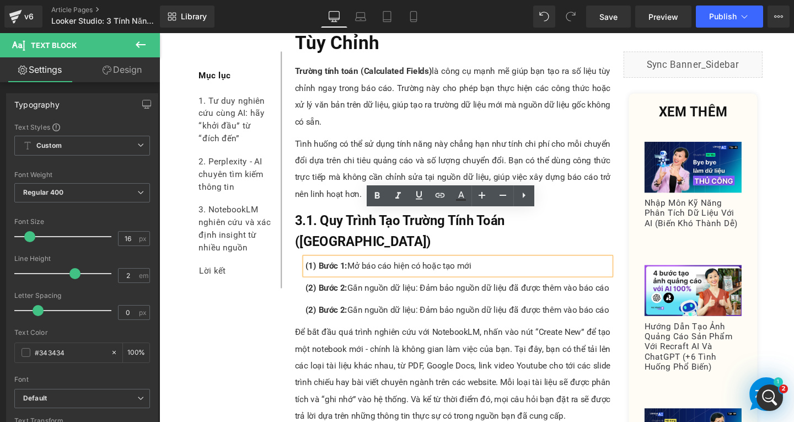
click at [355, 315] on p "(2) Bước 2: Gắn nguồn dữ liệu: Đảm bảo nguồn dữ liệu đã được thêm vào báo cáo" at bounding box center [473, 324] width 321 height 18
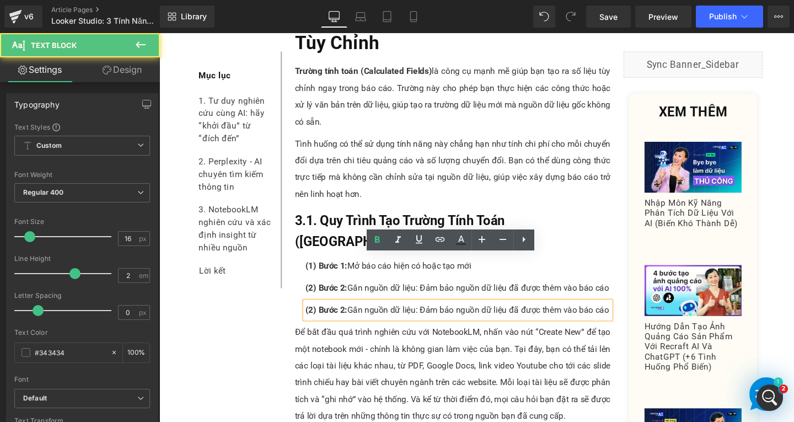
click at [319, 319] on span "(2) Bước 2:" at bounding box center [335, 324] width 44 height 10
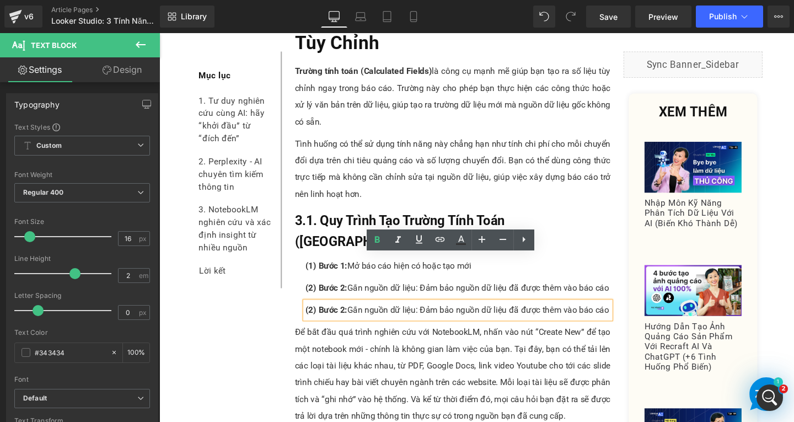
click at [313, 319] on span "(2) Bước 2:" at bounding box center [335, 324] width 44 height 10
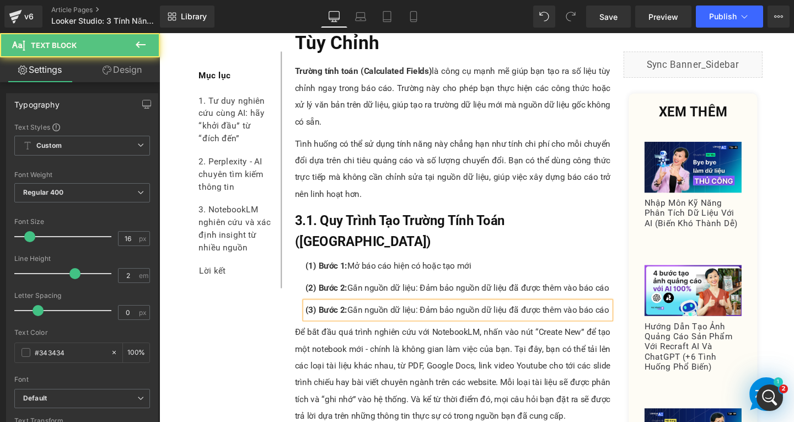
click at [351, 319] on span "(3) Bước 2:" at bounding box center [335, 324] width 44 height 10
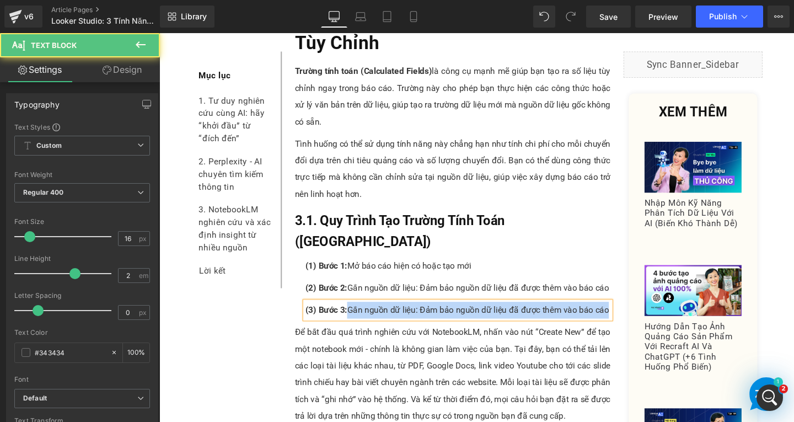
drag, startPoint x: 369, startPoint y: 275, endPoint x: 631, endPoint y: 273, distance: 262.5
click at [631, 315] on div "(3) Bước 3: Gắn nguồn dữ liệu: Đảm bảo nguồn dữ liệu đã được thêm vào báo cáo" at bounding box center [473, 324] width 321 height 18
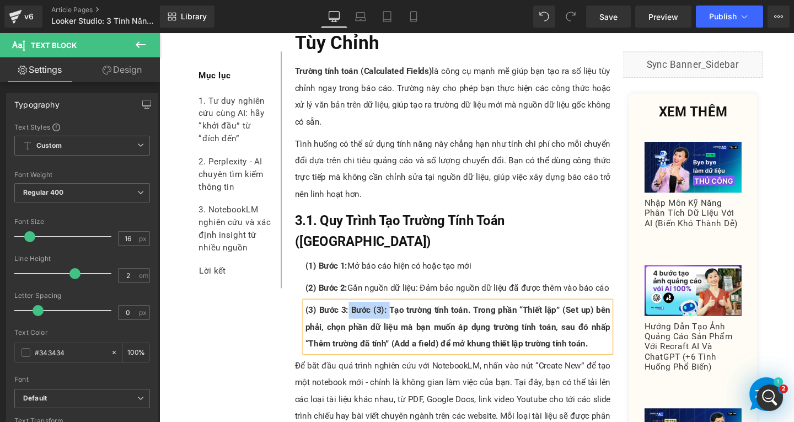
drag, startPoint x: 355, startPoint y: 275, endPoint x: 398, endPoint y: 269, distance: 42.8
click at [398, 315] on p "(3) Bước 3: Bước (3): Tạo trường tính toán. Trong phần “Thiết lập” (Set up) bên…" at bounding box center [473, 341] width 321 height 53
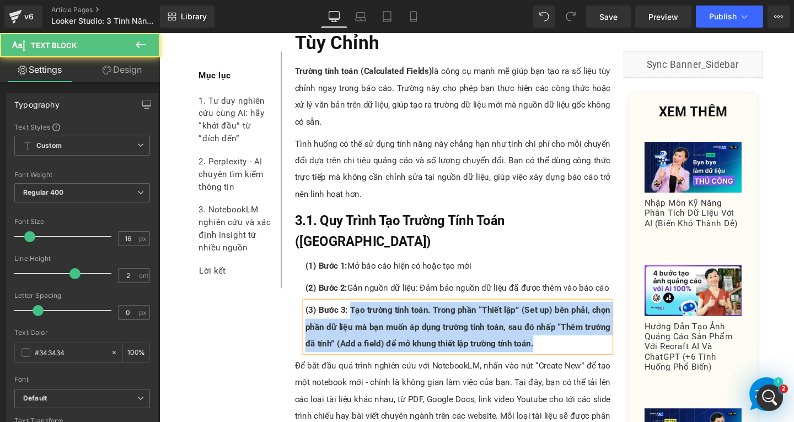
drag, startPoint x: 357, startPoint y: 273, endPoint x: 557, endPoint y: 308, distance: 203.6
click at [557, 315] on p "(3) Bước 3: Tạo trường tính toán. Trong phần “Thiết lập” (Set up) bên phải, chọ…" at bounding box center [473, 341] width 321 height 53
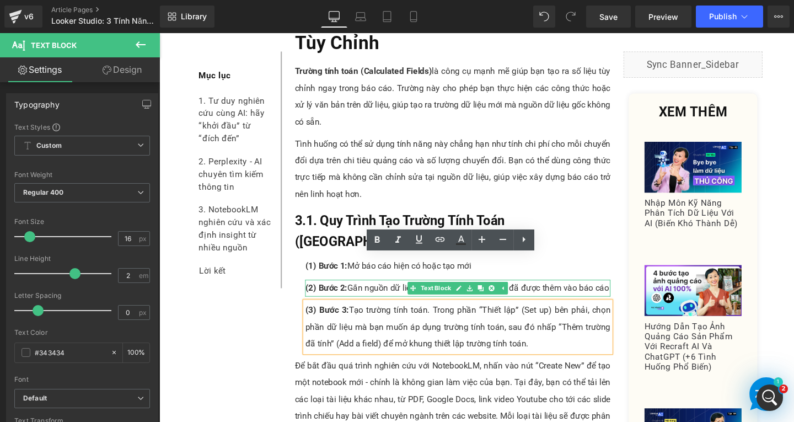
click at [631, 292] on div at bounding box center [632, 301] width 3 height 18
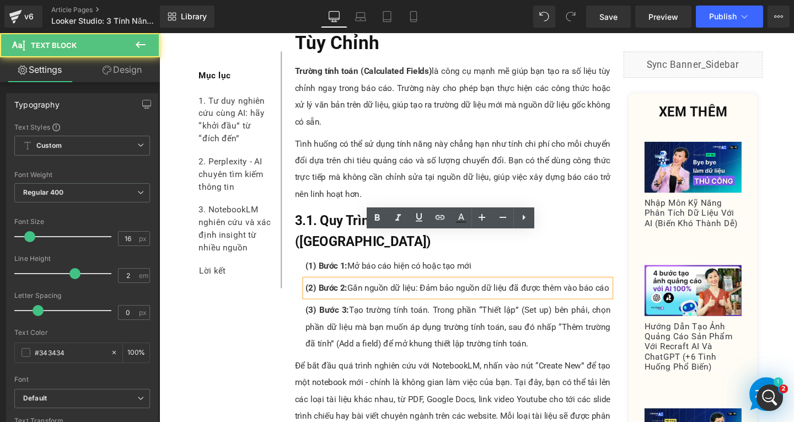
click at [625, 292] on p "(2) Bước 2: Gắn nguồn dữ liệu: Đảm bảo nguồn dữ liệu đã được thêm vào báo cáo" at bounding box center [473, 301] width 321 height 18
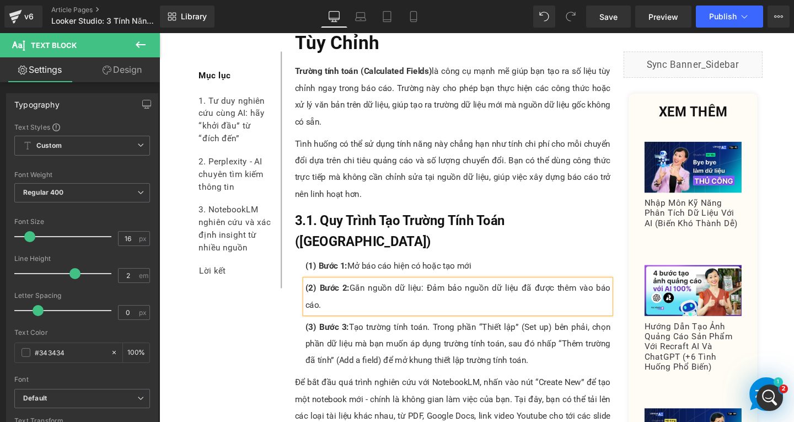
click at [502, 271] on link at bounding box center [503, 277] width 12 height 13
click at [549, 269] on p "(1) Bước 1: Mở báo cáo hiện có hoặc tạo mới" at bounding box center [473, 278] width 321 height 18
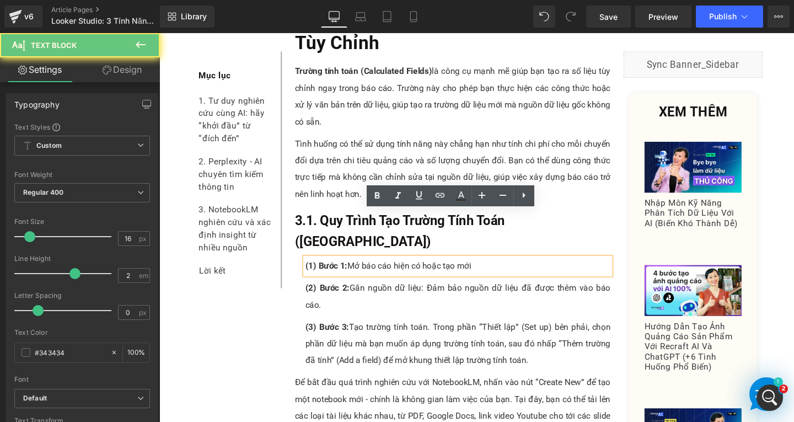
click at [549, 269] on p "(1) Bước 1: Mở báo cáo hiện có hoặc tạo mới" at bounding box center [473, 278] width 321 height 18
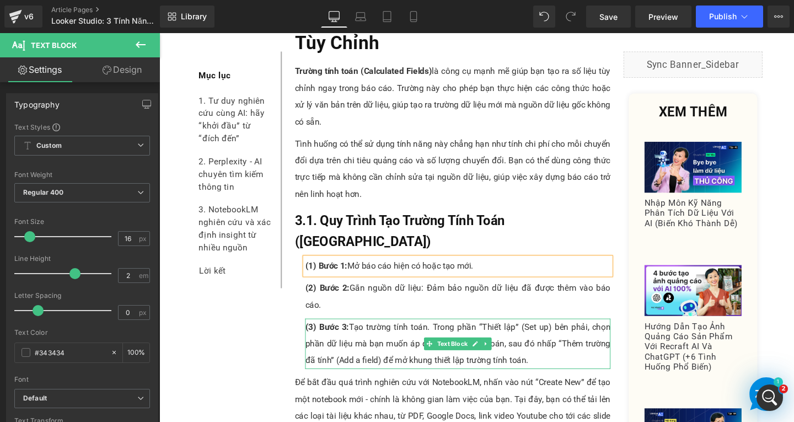
scroll to position [4136, 0]
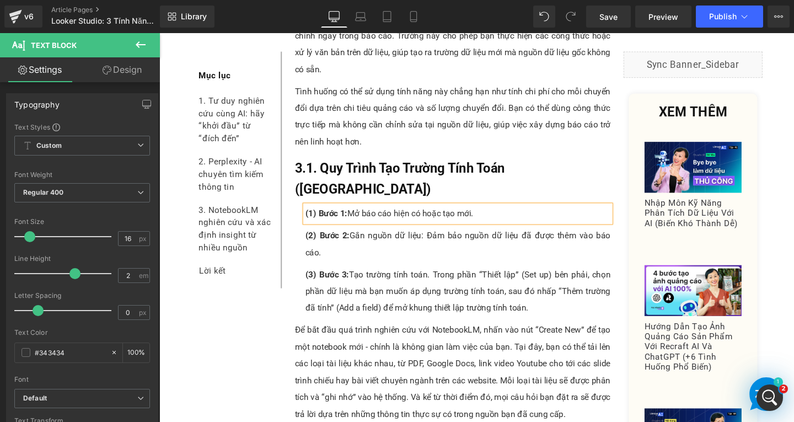
click at [352, 336] on p "Để bắt đầu quá trình nghiên cứu với NotebookLM, nhấn vào nút “Create New” để tạ…" at bounding box center [468, 389] width 332 height 106
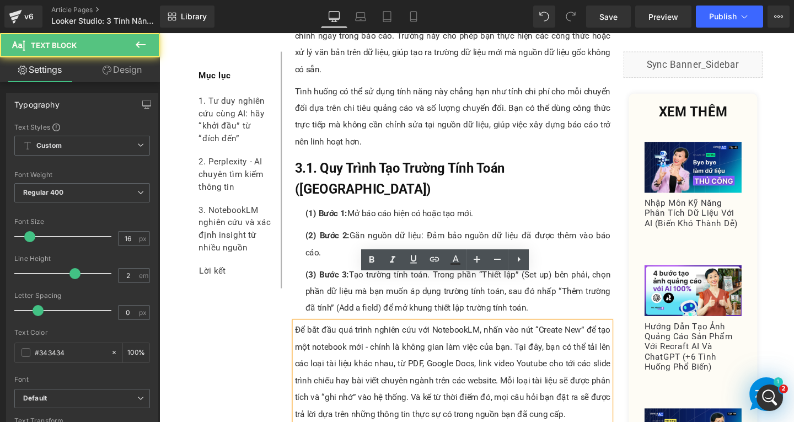
click at [597, 387] on p "Để bắt đầu quá trình nghiên cứu với NotebookLM, nhấn vào nút “Create New” để tạ…" at bounding box center [468, 389] width 332 height 106
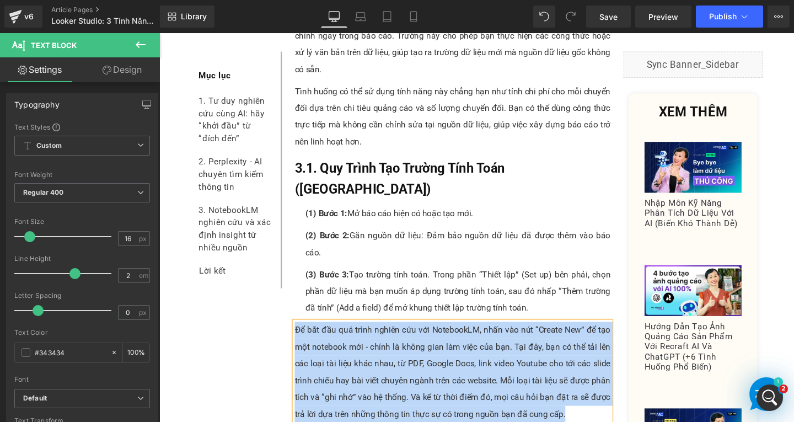
paste div
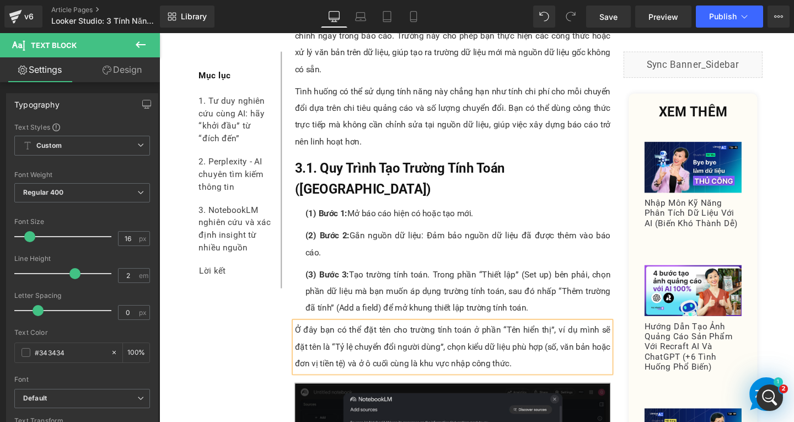
scroll to position [4246, 0]
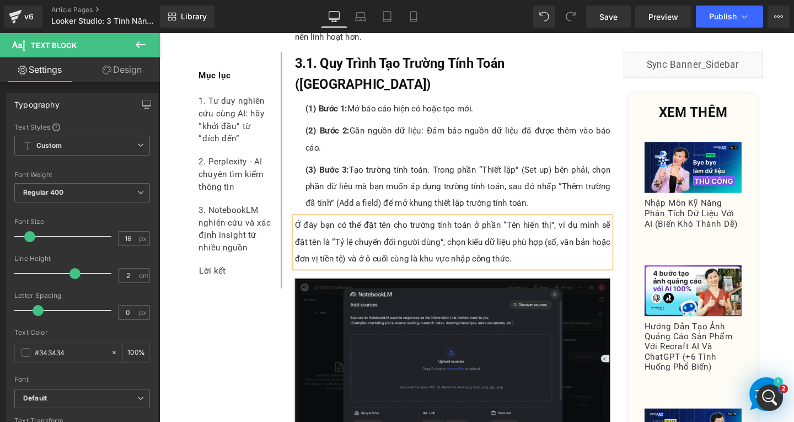
drag, startPoint x: 426, startPoint y: 278, endPoint x: 599, endPoint y: 336, distance: 182.6
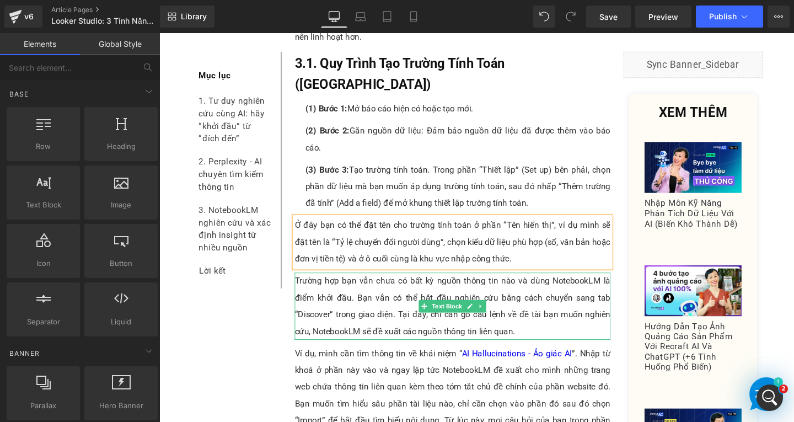
click at [359, 285] on p "Trường hợp bạn vẫn chưa có bất kỳ nguồn thông tin nào và dùng NotebookLM là điể…" at bounding box center [468, 320] width 332 height 71
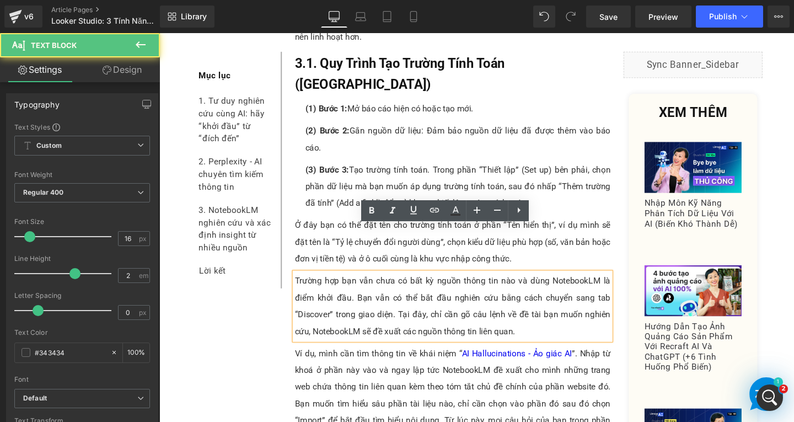
click at [556, 303] on p "Trường hợp bạn vẫn chưa có bất kỳ nguồn thông tin nào và dùng NotebookLM là điể…" at bounding box center [468, 320] width 332 height 71
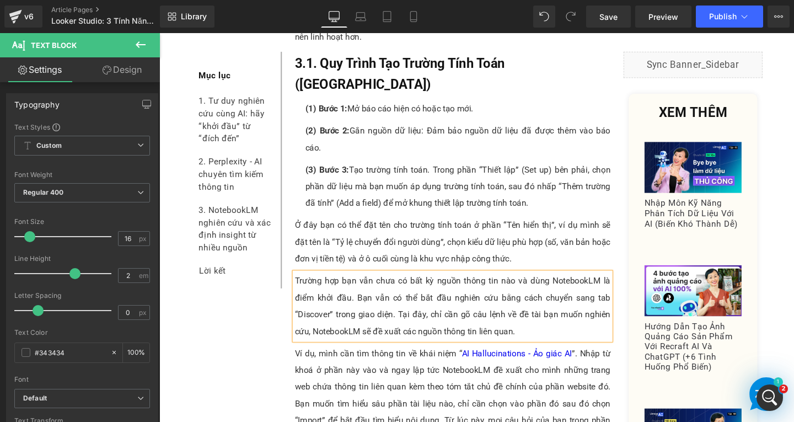
paste div
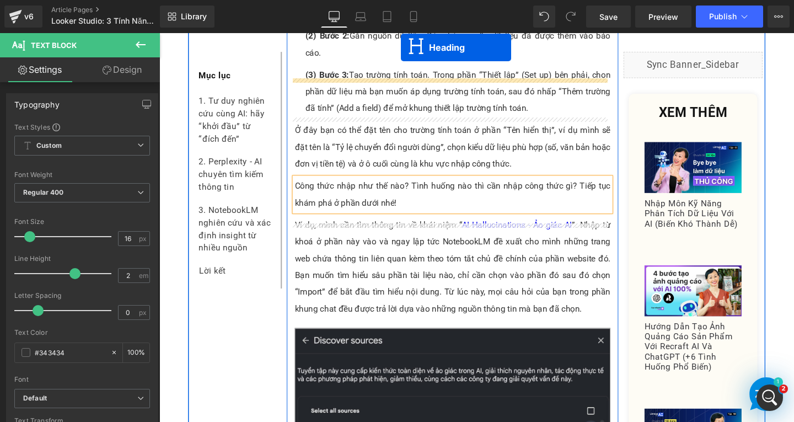
scroll to position [4290, 0]
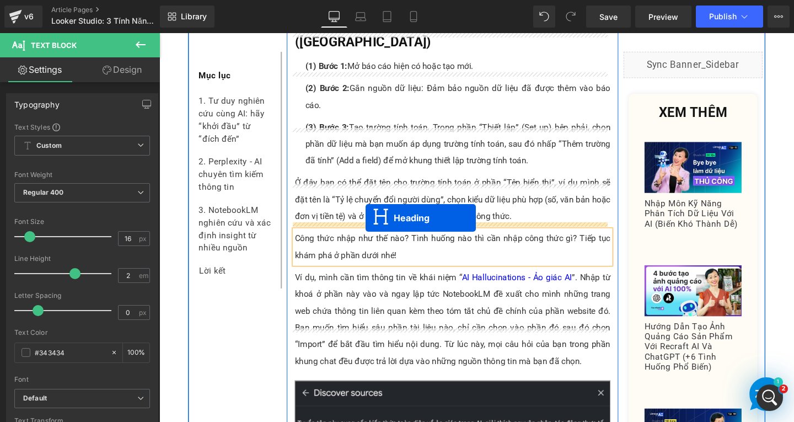
drag, startPoint x: 432, startPoint y: 199, endPoint x: 346, endPoint y: 224, distance: 90.2
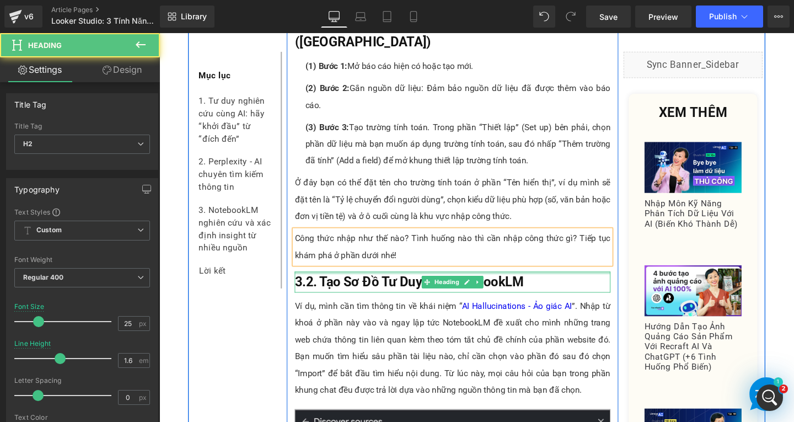
click at [579, 284] on h2 "3.2. Tạo Sơ Đồ Tư Duy Với NotebookLM" at bounding box center [468, 295] width 332 height 22
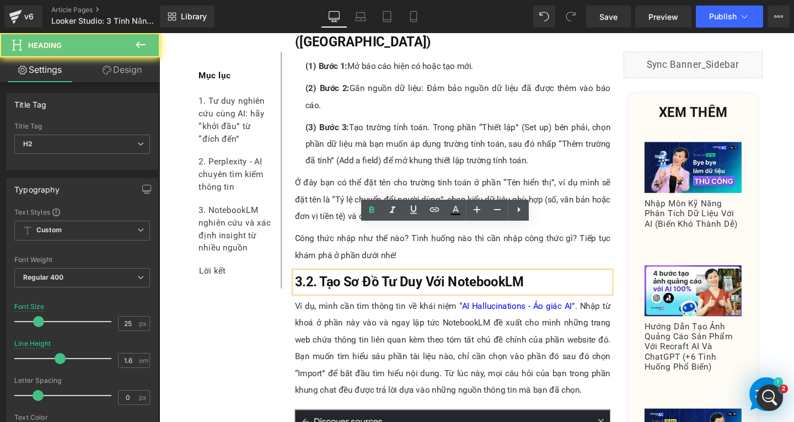
click at [570, 284] on h2 "3.2. Tạo Sơ Đồ Tư Duy Với NotebookLM" at bounding box center [468, 295] width 332 height 22
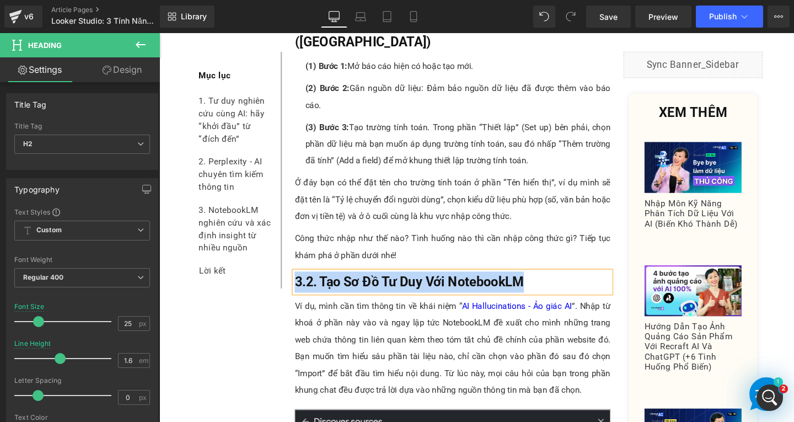
paste div
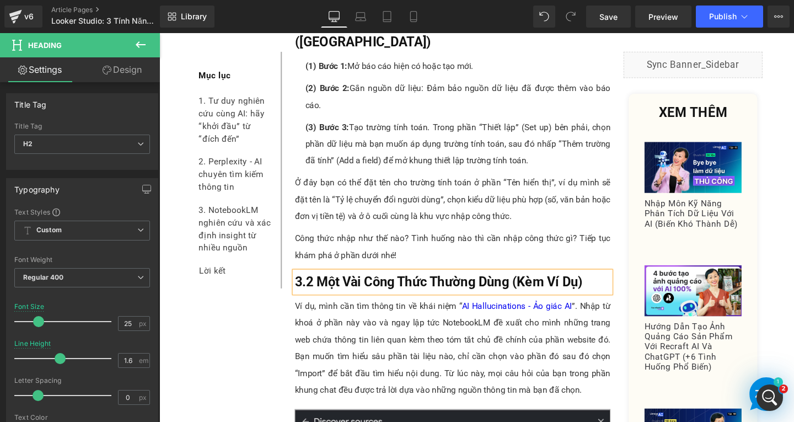
click at [315, 287] on span "3.2 Một Vài Công Thức Thường Dùng (Kèm Ví Dụ)" at bounding box center [453, 295] width 303 height 16
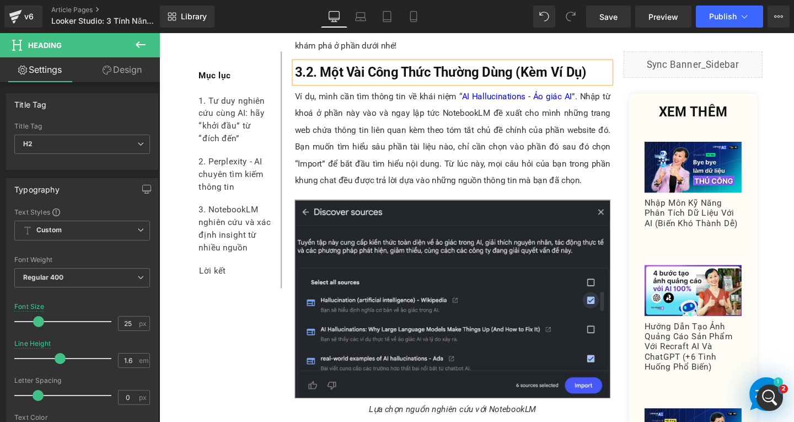
click at [357, 115] on p "Ví dụ, mình cần tìm thông tin về khái niệm “ AI Hallucinations - Ảo giác AI ”. …" at bounding box center [468, 144] width 332 height 106
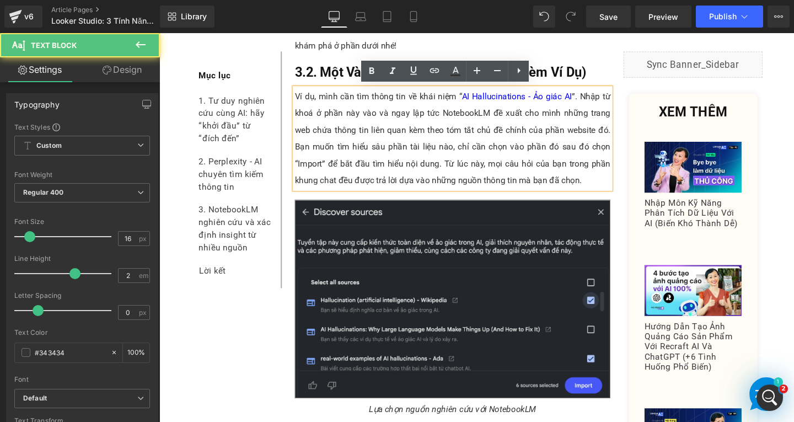
click at [602, 139] on p "Ví dụ, mình cần tìm thông tin về khái niệm “ AI Hallucinations - Ảo giác AI ”. …" at bounding box center [468, 144] width 332 height 106
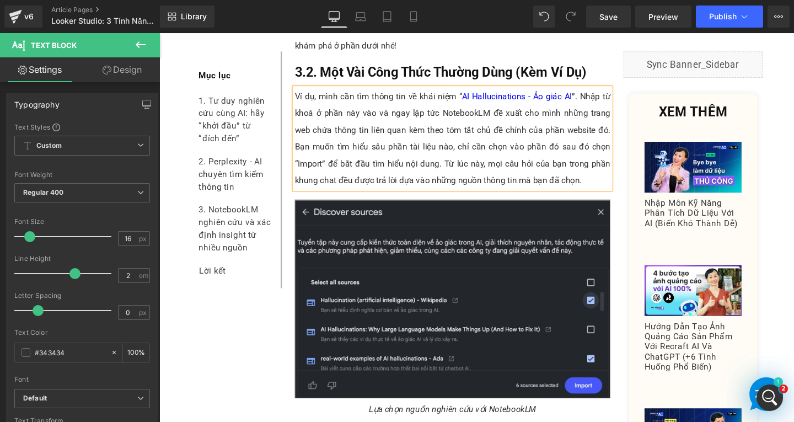
paste div
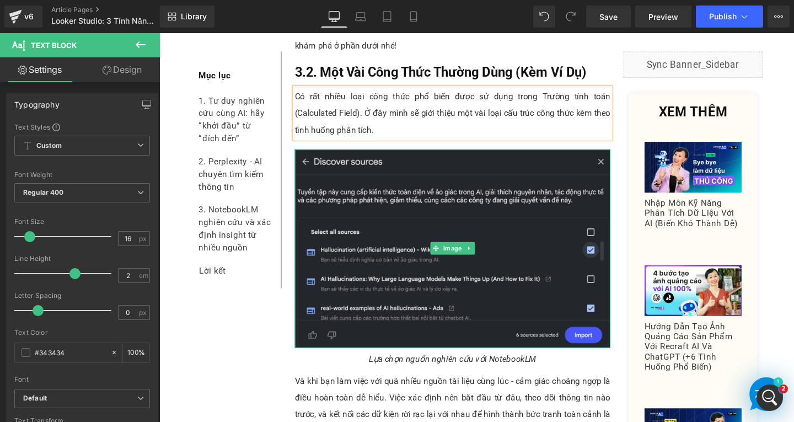
scroll to position [4400, 0]
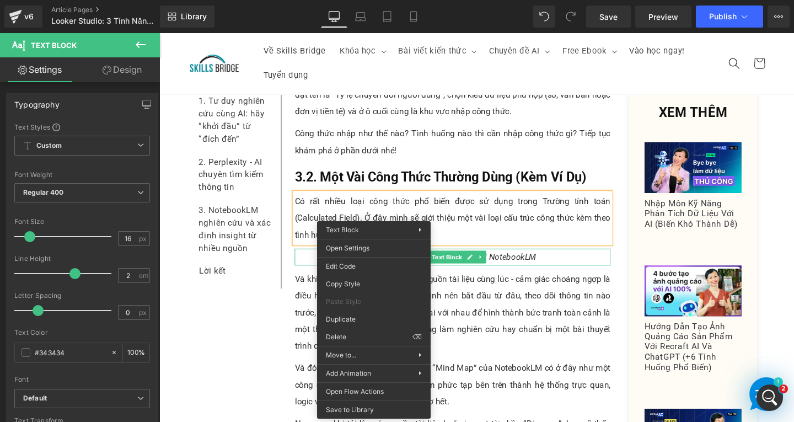
click at [332, 260] on p "Lựa chọn nguồn nghiên cứu với NotebookLM" at bounding box center [468, 269] width 332 height 18
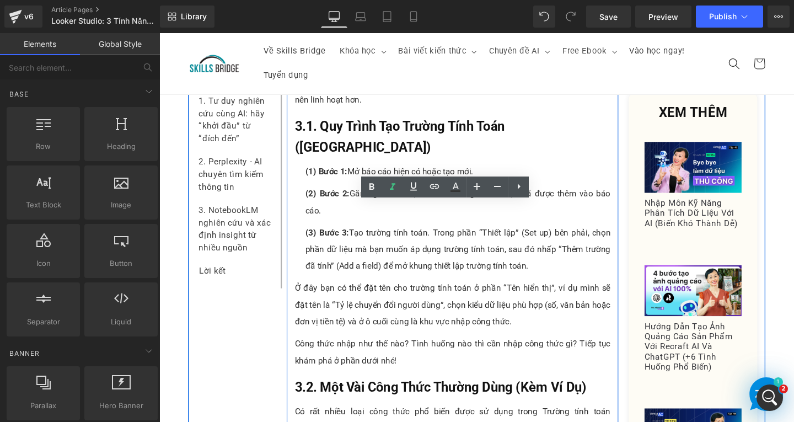
scroll to position [4125, 0]
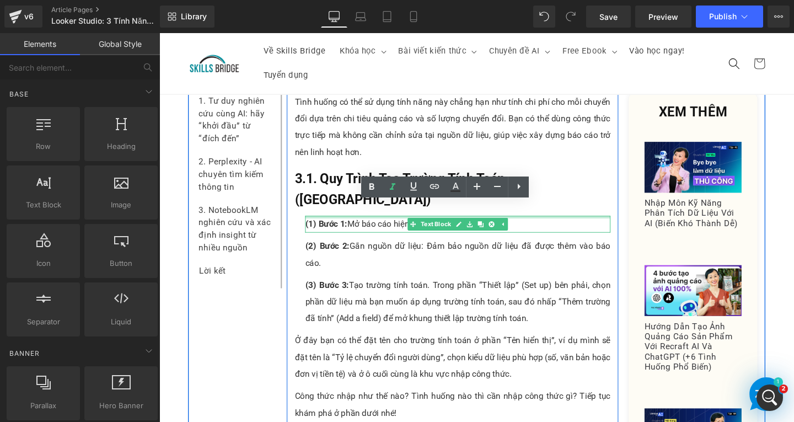
click at [534, 225] on p "(1) Bước 1: Mở báo cáo hiện có hoặc tạo mới." at bounding box center [473, 234] width 321 height 18
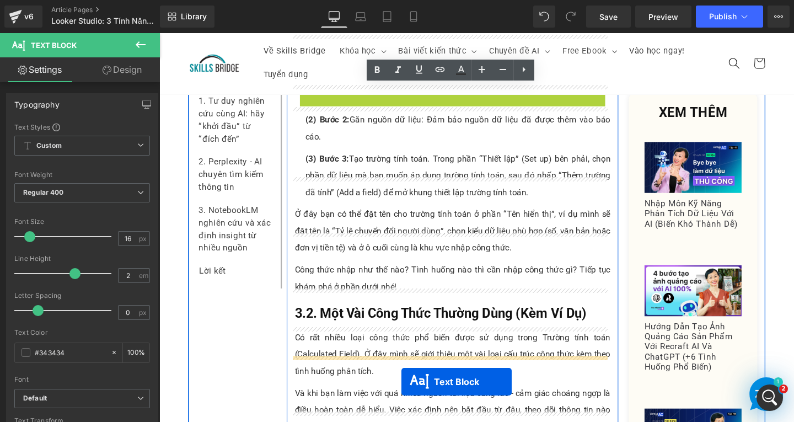
scroll to position [4411, 0]
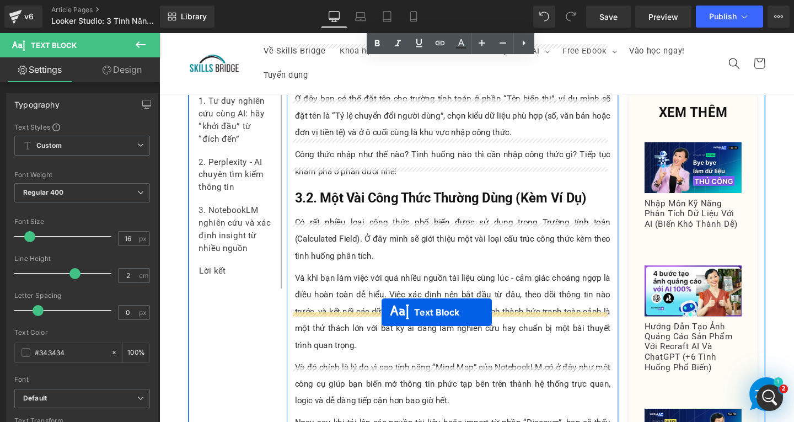
drag, startPoint x: 437, startPoint y: 208, endPoint x: 393, endPoint y: 326, distance: 125.3
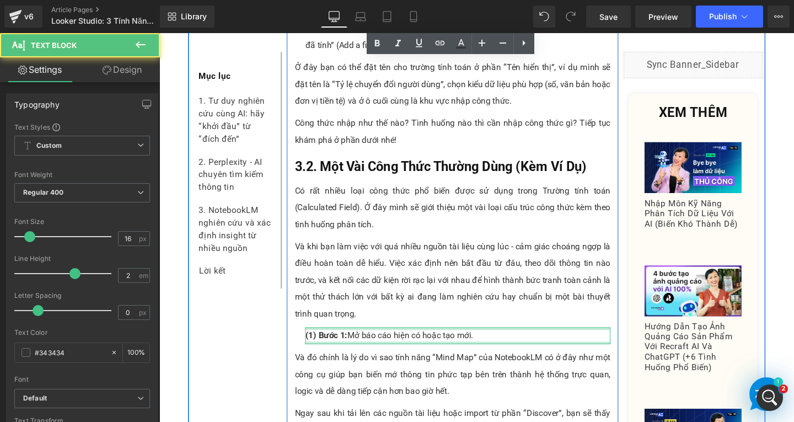
scroll to position [4378, 0]
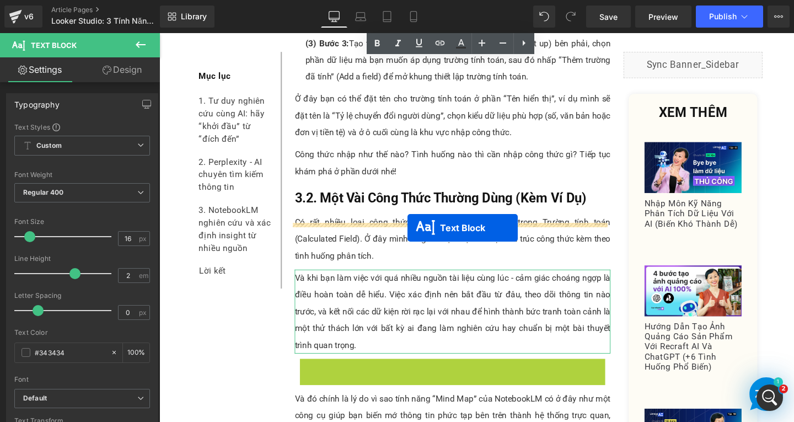
drag, startPoint x: 439, startPoint y: 335, endPoint x: 420, endPoint y: 238, distance: 98.3
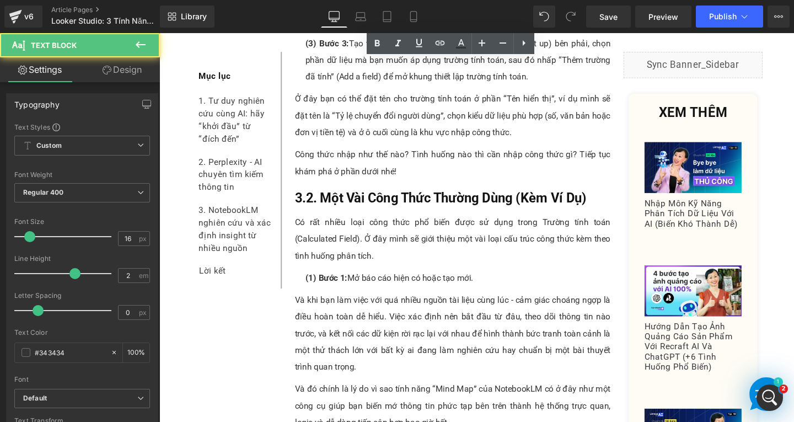
click at [350, 285] on span "(1) Bước 1:" at bounding box center [335, 290] width 44 height 10
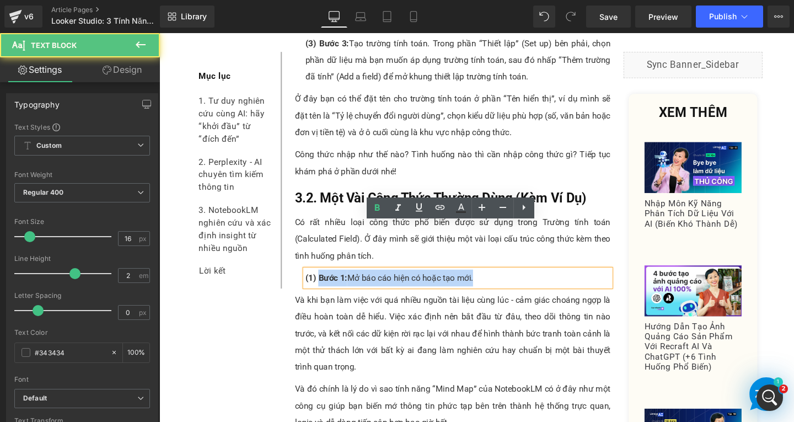
drag, startPoint x: 324, startPoint y: 240, endPoint x: 503, endPoint y: 240, distance: 179.2
click at [503, 282] on p "(1) Bước 1: Mở báo cáo hiện có hoặc tạo mới." at bounding box center [473, 291] width 321 height 18
paste div
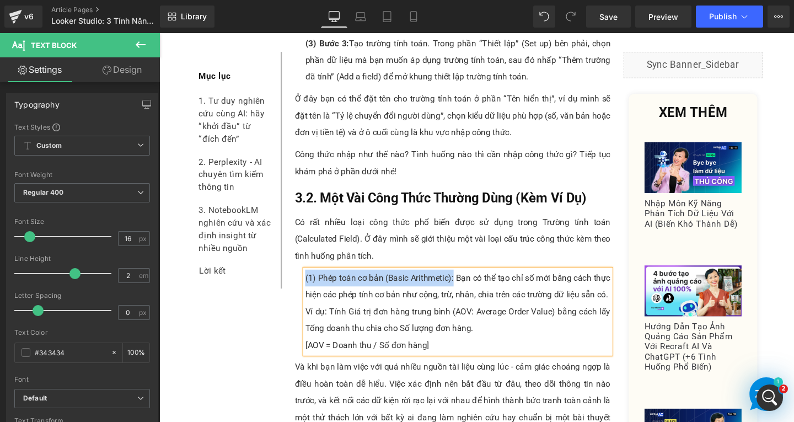
drag, startPoint x: 310, startPoint y: 241, endPoint x: 475, endPoint y: 240, distance: 164.9
click at [474, 282] on p "(1) Phép toán cơ bản (Basic Arithmetic): Bạn có thể tạo chỉ số mới bằng cách th…" at bounding box center [473, 299] width 321 height 35
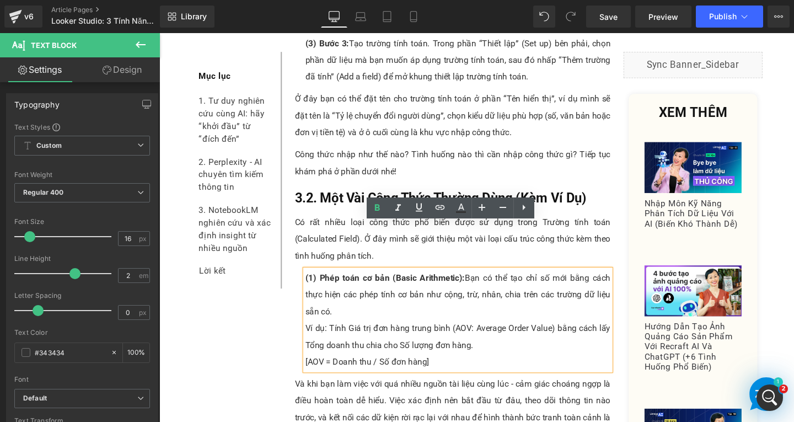
click at [353, 282] on p "(1) Phép toán cơ bản (Basic Arithmetic): Bạn có thể tạo chỉ số mới bằng cách th…" at bounding box center [473, 308] width 321 height 53
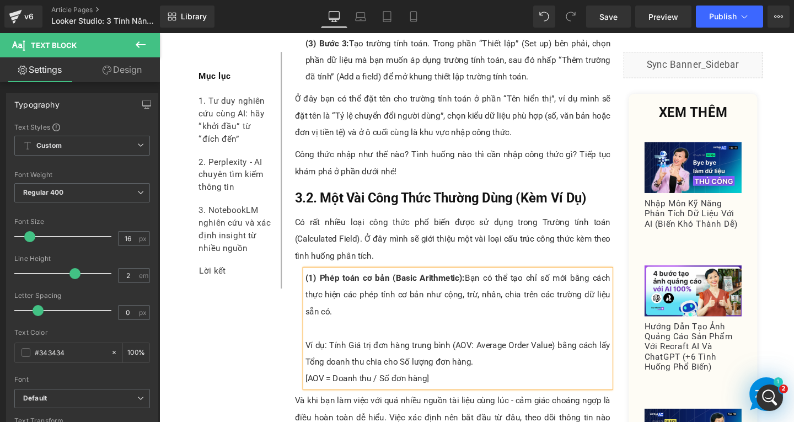
click at [504, 352] on p "Ví dụ: Tính Giá trị đơn hàng trung bình (AOV: Average Order Value) bằng cách lấ…" at bounding box center [473, 369] width 321 height 35
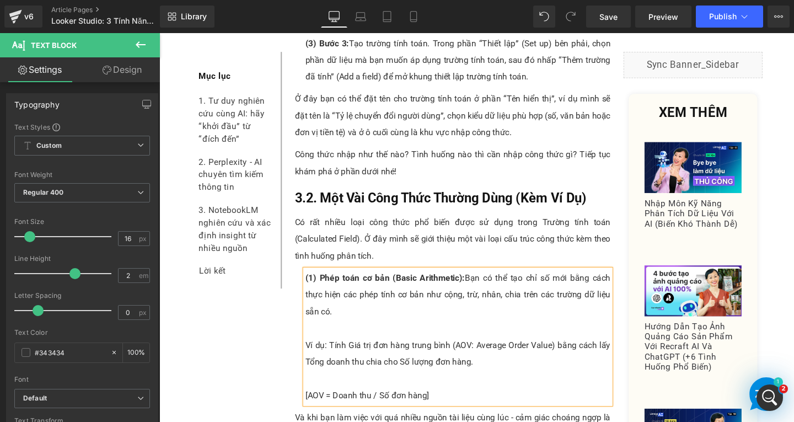
scroll to position [4489, 0]
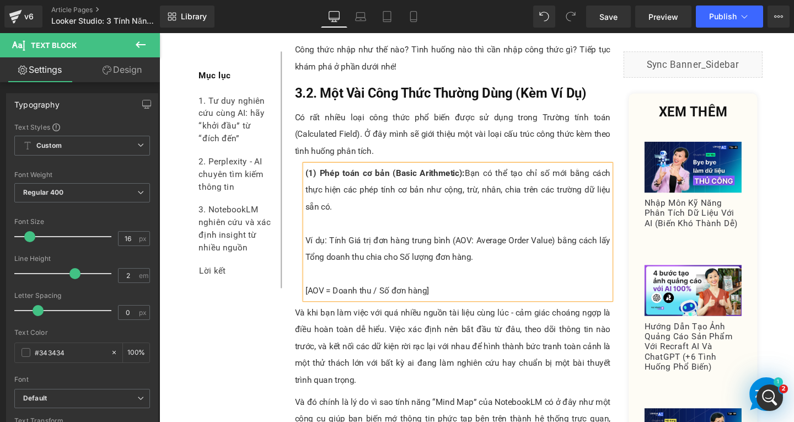
click at [399, 318] on p "Và khi bạn làm việc với quá nhiều nguồn tài liệu cùng lúc - cảm giác choáng ngợ…" at bounding box center [468, 362] width 332 height 88
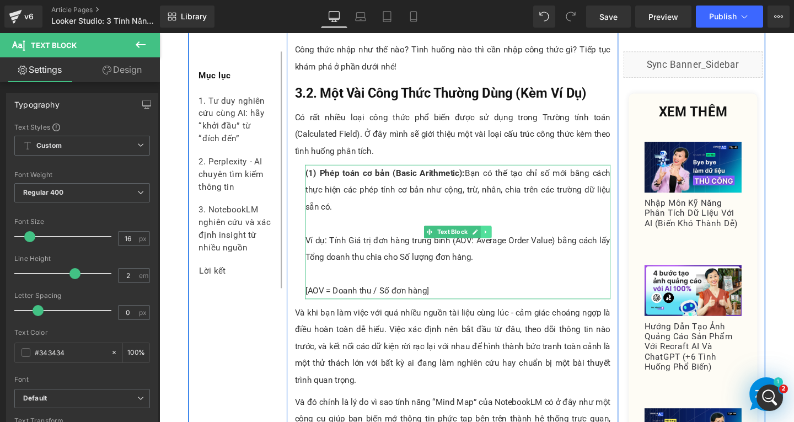
click at [500, 239] on icon at bounding box center [503, 242] width 6 height 7
click at [494, 239] on icon at bounding box center [497, 242] width 6 height 6
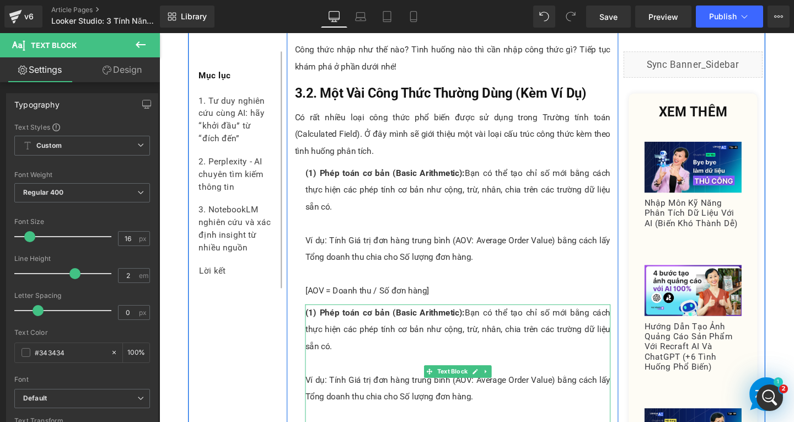
click at [339, 371] on p at bounding box center [473, 380] width 321 height 18
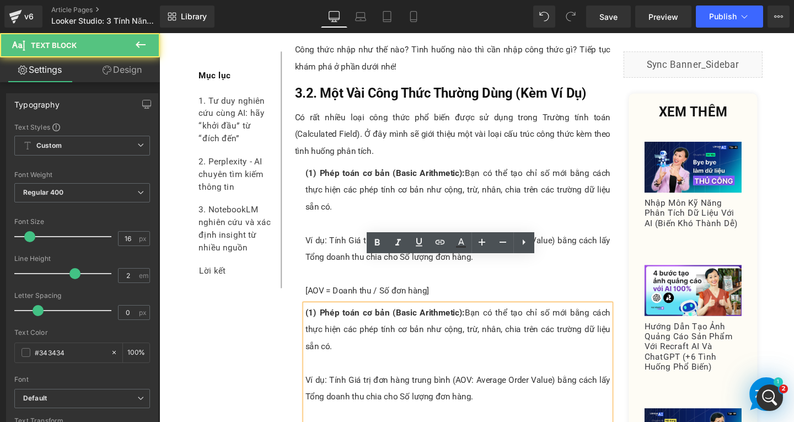
click at [327, 371] on p at bounding box center [473, 380] width 321 height 18
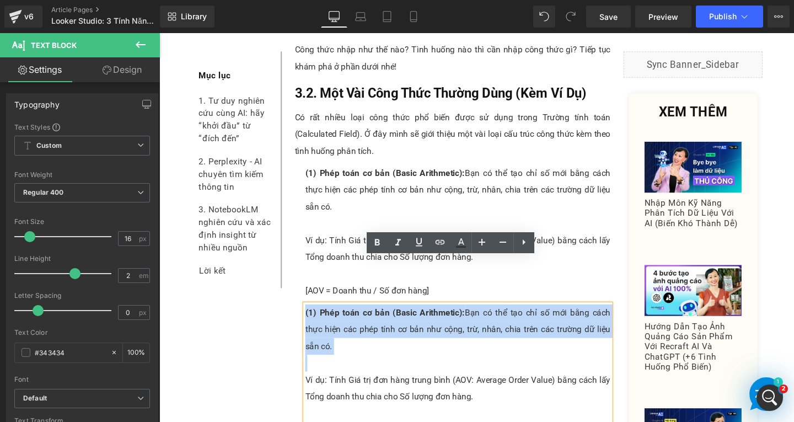
drag, startPoint x: 327, startPoint y: 331, endPoint x: 309, endPoint y: 275, distance: 58.6
click at [313, 318] on div "(1) Phép toán cơ bản (Basic Arithmetic): Bạn có thể tạo chỉ số mới bằng cách th…" at bounding box center [473, 388] width 321 height 141
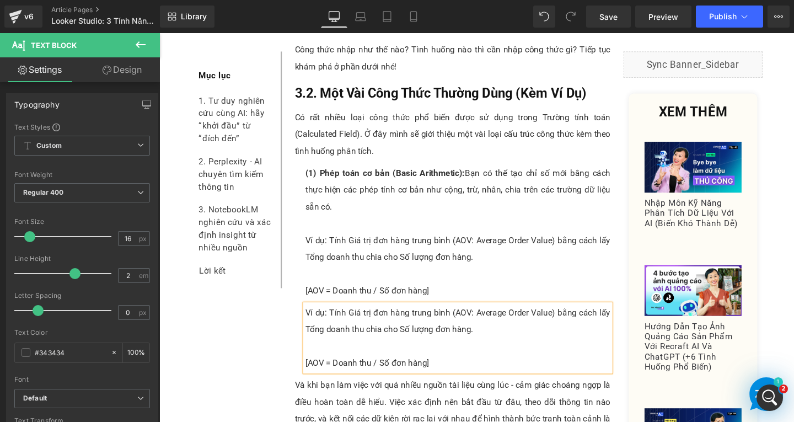
click at [322, 353] on p at bounding box center [473, 362] width 321 height 18
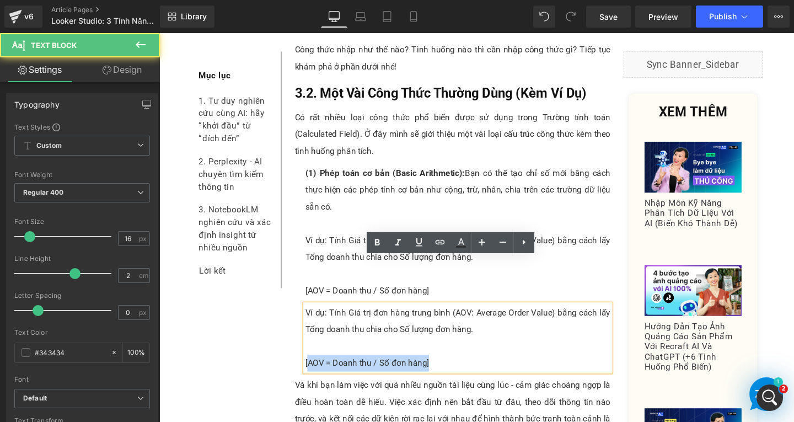
drag, startPoint x: 445, startPoint y: 334, endPoint x: 313, endPoint y: 334, distance: 132.3
click at [313, 371] on p "[AOV = Doanh thu / Số đơn hàng]" at bounding box center [473, 380] width 321 height 18
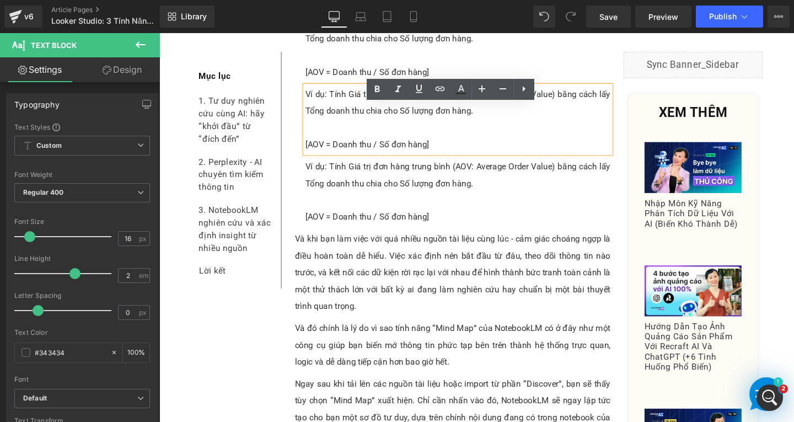
scroll to position [4757, 0]
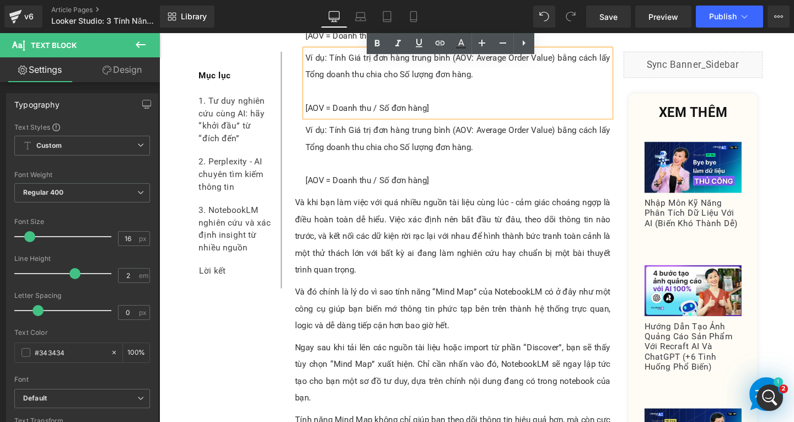
click at [384, 162] on p at bounding box center [473, 171] width 321 height 18
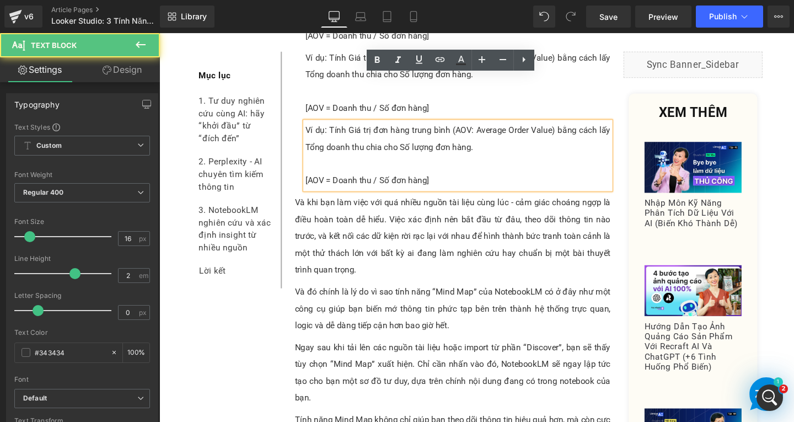
click at [332, 162] on p at bounding box center [473, 171] width 321 height 18
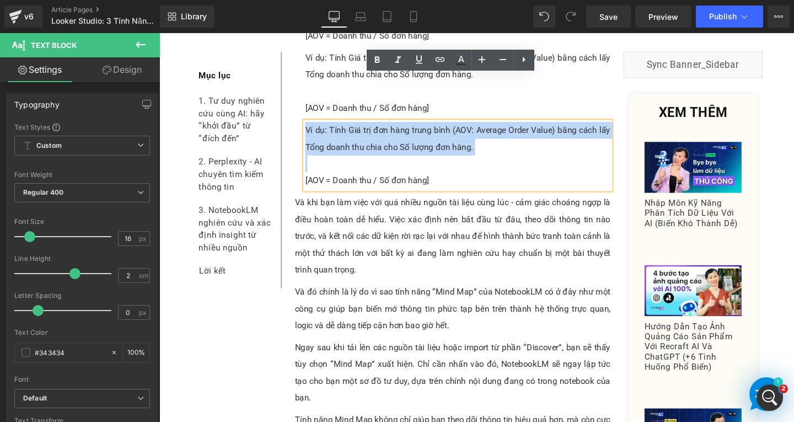
drag, startPoint x: 327, startPoint y: 124, endPoint x: 304, endPoint y: 77, distance: 52.0
click at [319, 162] on p at bounding box center [473, 171] width 321 height 18
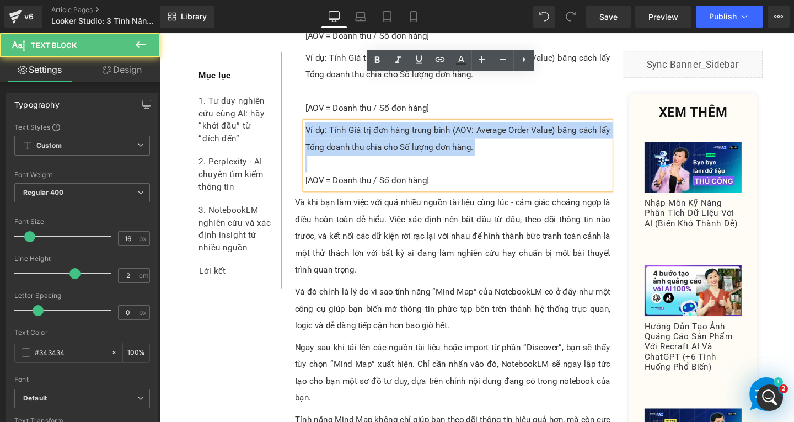
click at [321, 162] on p at bounding box center [473, 171] width 321 height 18
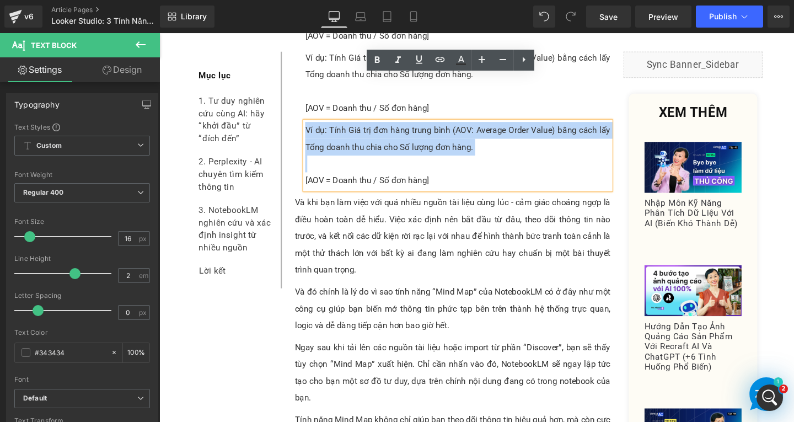
click at [367, 162] on p at bounding box center [473, 171] width 321 height 18
drag, startPoint x: 332, startPoint y: 119, endPoint x: 309, endPoint y: 100, distance: 30.2
click at [313, 126] on div "Ví dụ: Tính Giá trị đơn hàng trung bình (AOV: Average Order Value) bằng cách lấ…" at bounding box center [473, 161] width 321 height 71
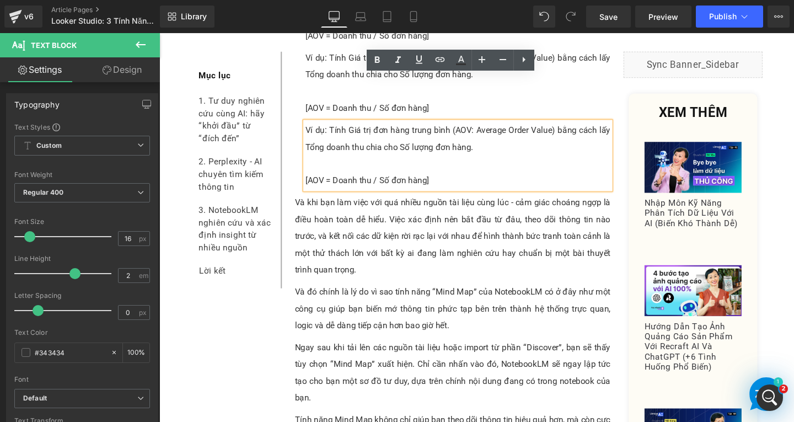
click at [323, 179] on p "[AOV = Doanh thu / Số đơn hàng]" at bounding box center [473, 188] width 321 height 18
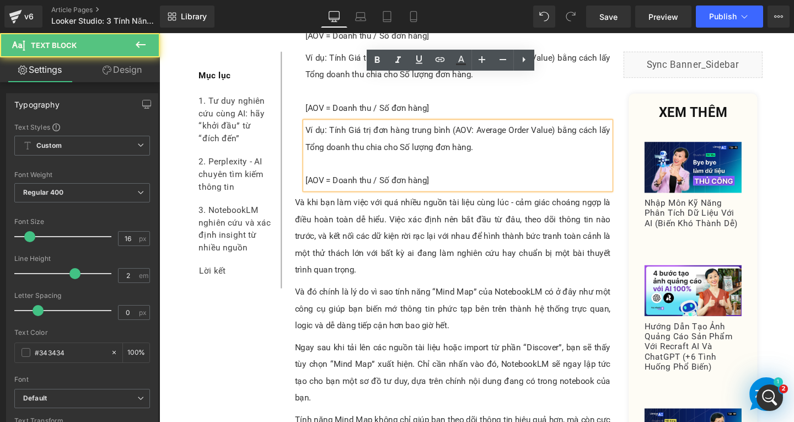
click at [325, 162] on p at bounding box center [473, 171] width 321 height 18
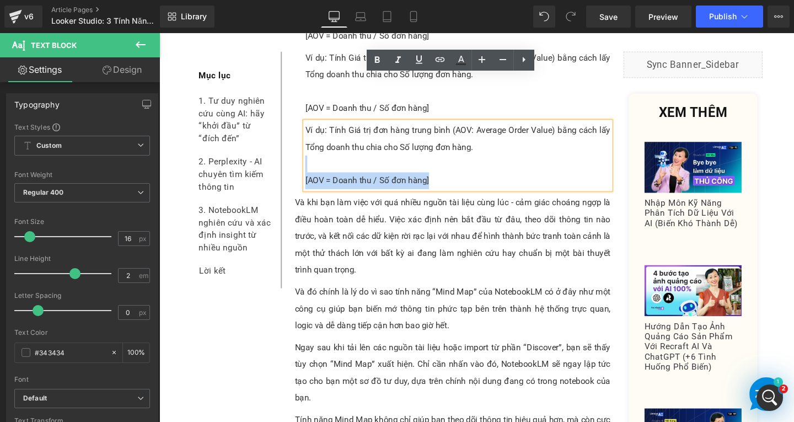
drag, startPoint x: 324, startPoint y: 122, endPoint x: 308, endPoint y: 83, distance: 41.8
click at [313, 126] on div "Ví dụ: Tính Giá trị đơn hàng trung bình (AOV: Average Order Value) bằng cách lấ…" at bounding box center [473, 161] width 321 height 71
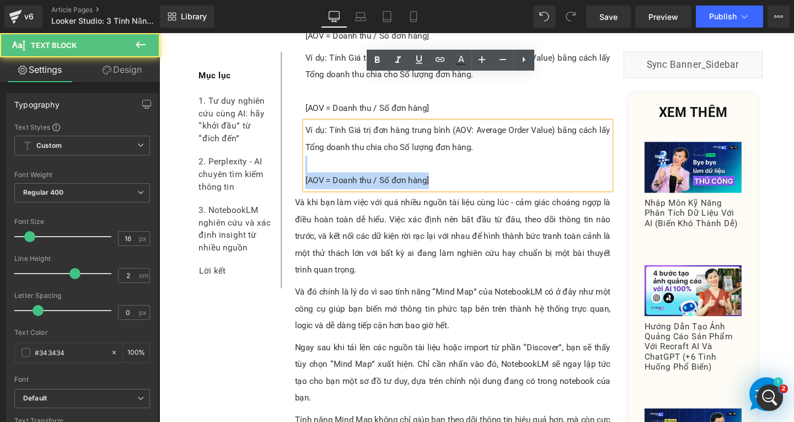
click at [443, 162] on p at bounding box center [473, 171] width 321 height 18
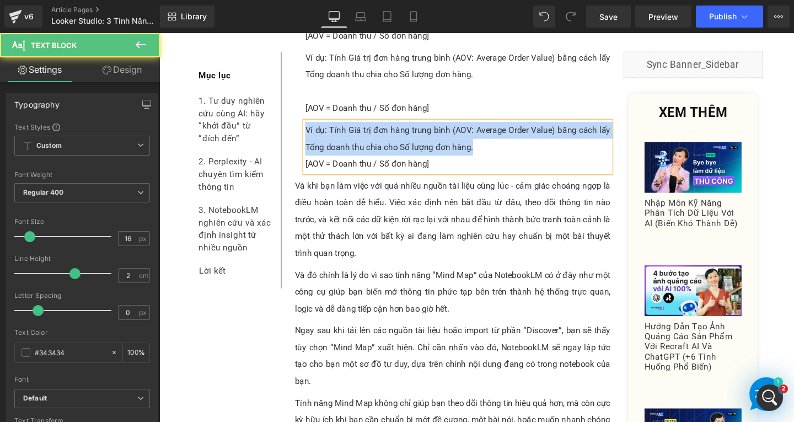
drag, startPoint x: 427, startPoint y: 104, endPoint x: 308, endPoint y: 83, distance: 120.9
click at [313, 126] on p "Ví dụ: Tính Giá trị đơn hàng trung bình (AOV: Average Order Value) bằng cách lấ…" at bounding box center [473, 143] width 321 height 35
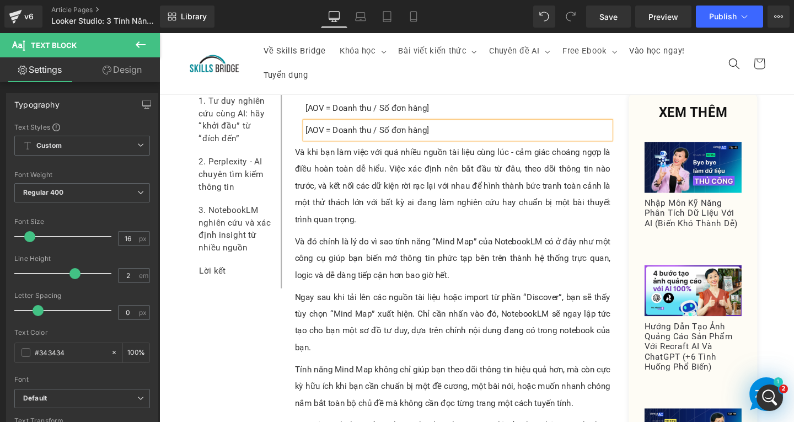
scroll to position [4591, 0]
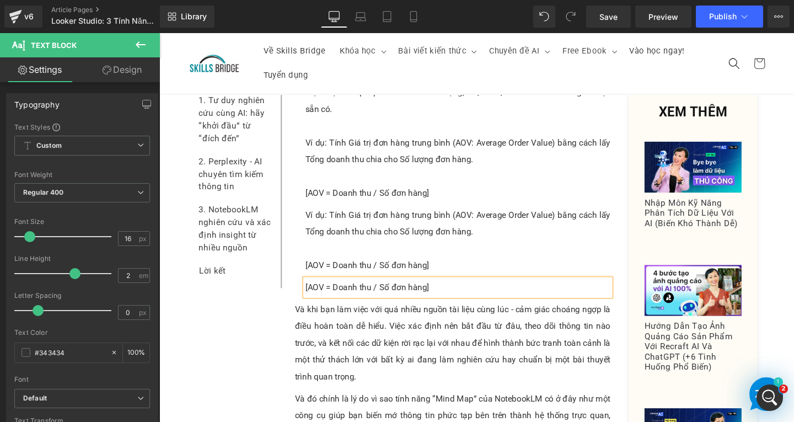
click at [363, 251] on p at bounding box center [473, 260] width 321 height 18
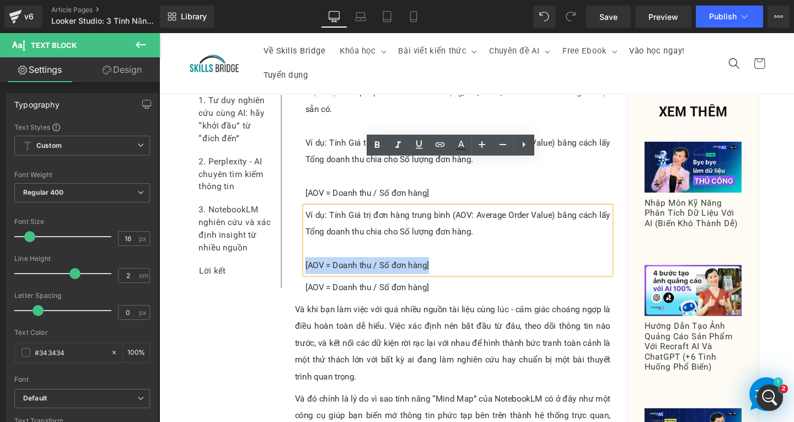
drag, startPoint x: 464, startPoint y: 231, endPoint x: 308, endPoint y: 220, distance: 156.4
click at [313, 269] on p "[AOV = Doanh thu / Số đơn hàng]" at bounding box center [473, 278] width 321 height 18
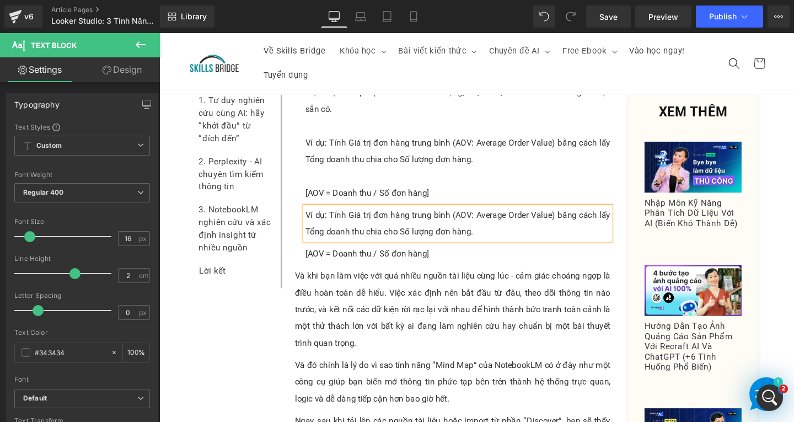
scroll to position [4481, 0]
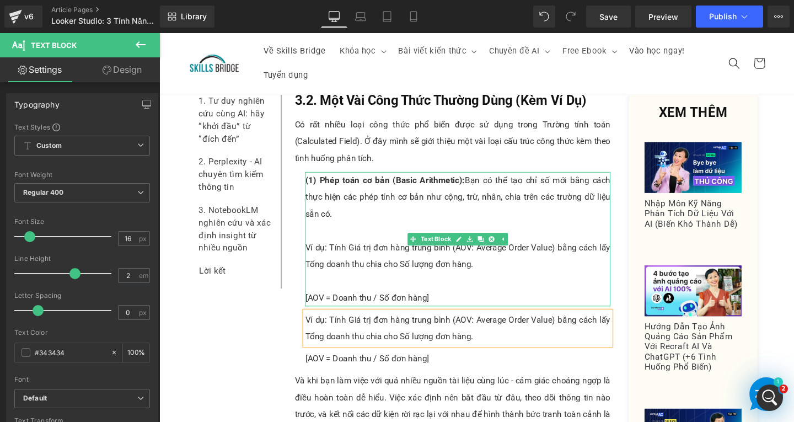
drag, startPoint x: 454, startPoint y: 258, endPoint x: 453, endPoint y: 266, distance: 7.7
click at [454, 303] on p "[AOV = Doanh thu / Số đơn hàng]" at bounding box center [473, 312] width 321 height 18
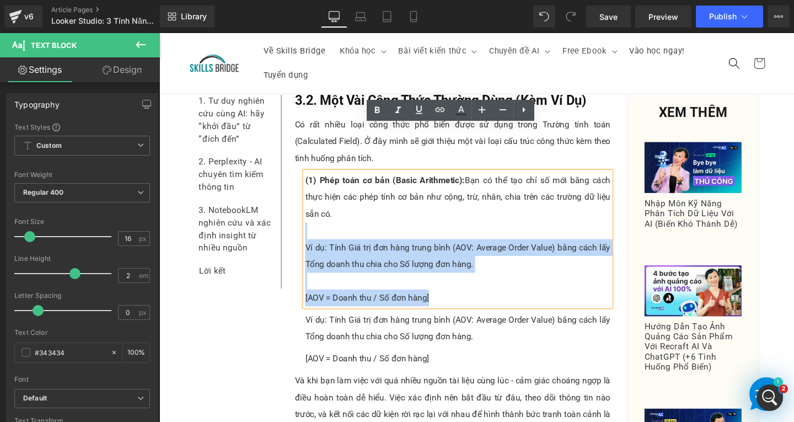
drag, startPoint x: 453, startPoint y: 266, endPoint x: 305, endPoint y: 192, distance: 165.7
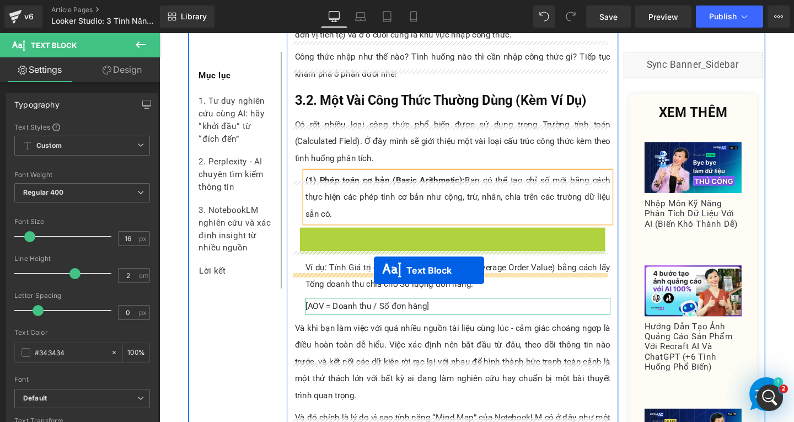
drag, startPoint x: 436, startPoint y: 215, endPoint x: 385, endPoint y: 282, distance: 84.2
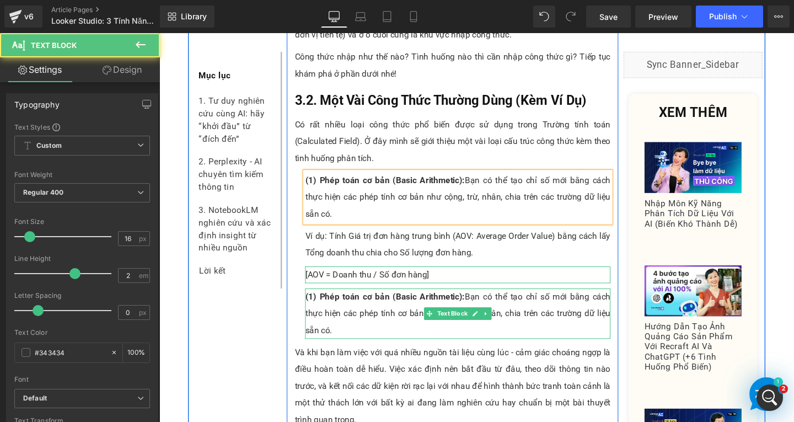
click at [373, 302] on p "(1) Phép toán cơ bản (Basic Arithmetic): Bạn có thể tạo chỉ số mới bằng cách th…" at bounding box center [473, 328] width 321 height 53
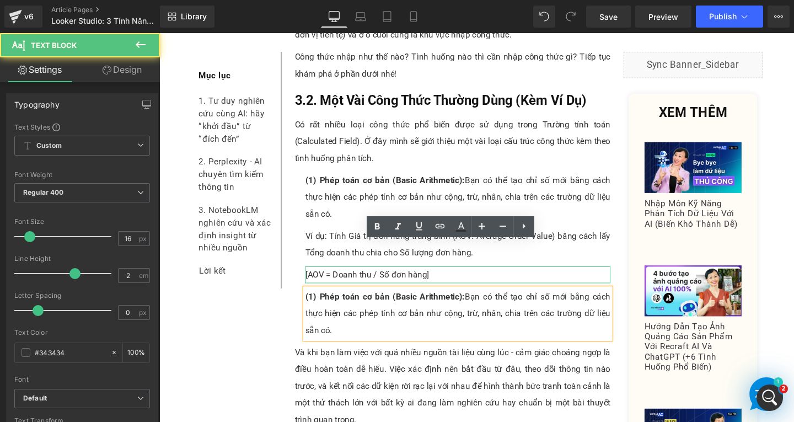
drag, startPoint x: 323, startPoint y: 261, endPoint x: 362, endPoint y: 313, distance: 64.8
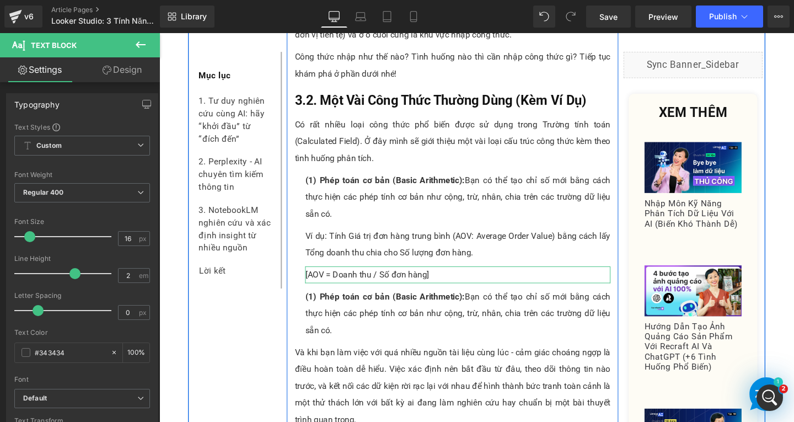
paste div
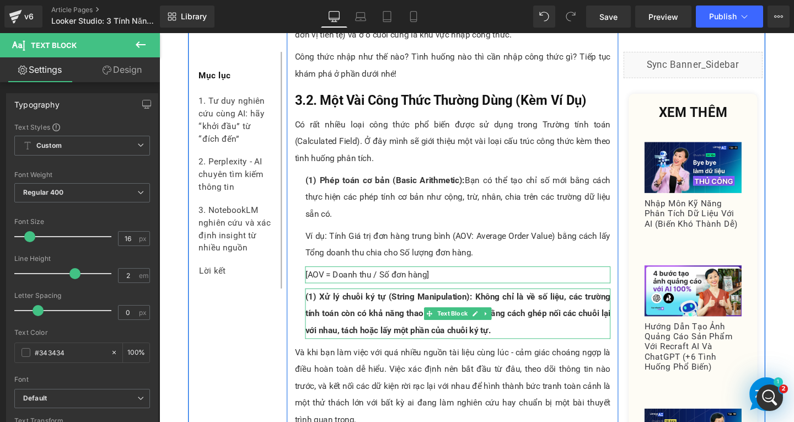
click at [314, 305] on span "(1) Xử lý chuỗi ký tự (String Manipulation): Không chỉ là về số liệu, các trườn…" at bounding box center [473, 328] width 321 height 46
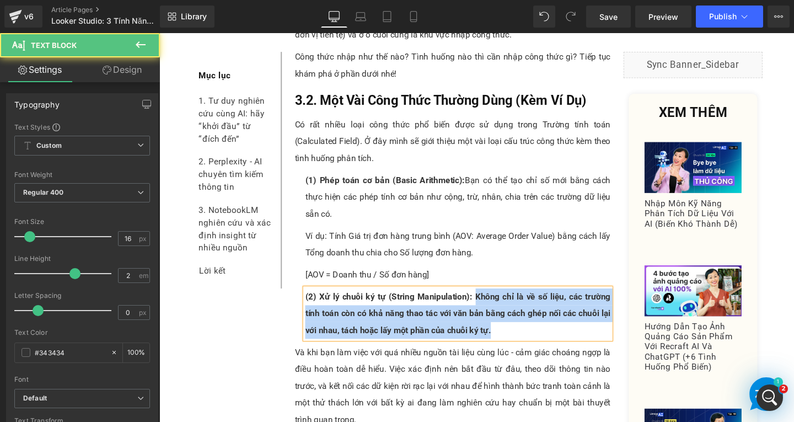
drag, startPoint x: 486, startPoint y: 260, endPoint x: 518, endPoint y: 297, distance: 48.9
click at [518, 302] on p "(2) Xử lý chuỗi ký tự (String Manipulation): Không chỉ là về số liệu, các trườn…" at bounding box center [473, 328] width 321 height 53
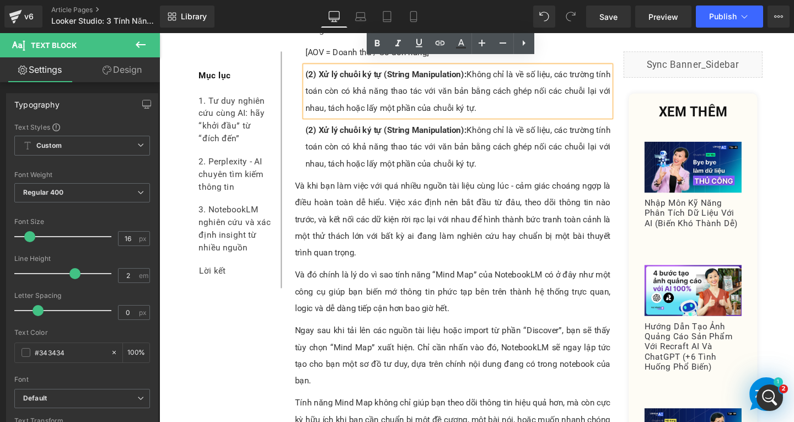
scroll to position [4549, 0]
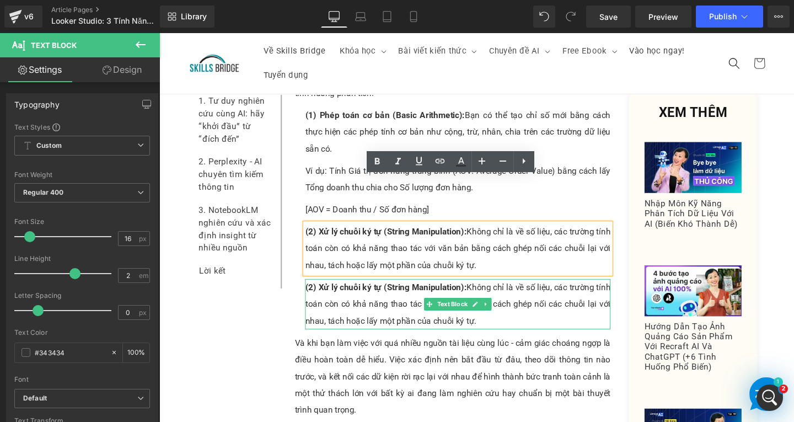
click at [366, 292] on p "(2) Xử lý chuỗi ký tự (String Manipulation): Không chỉ là về số liệu, các trườn…" at bounding box center [473, 318] width 321 height 53
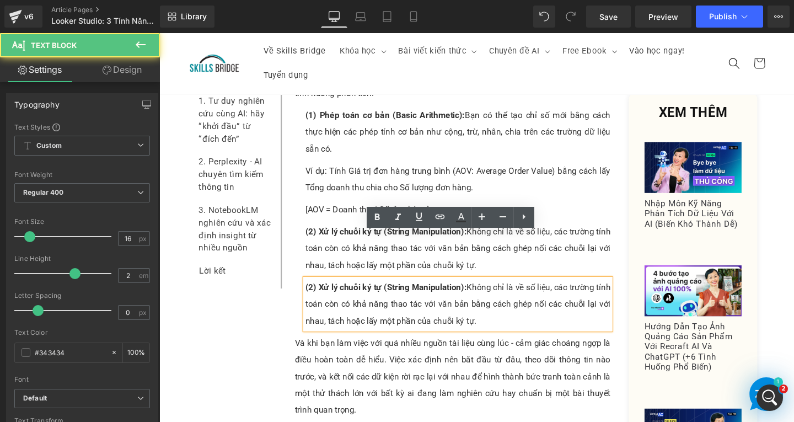
click at [517, 292] on p "(2) Xử lý chuỗi ký tự (String Manipulation): Không chỉ là về số liệu, các trườn…" at bounding box center [473, 318] width 321 height 53
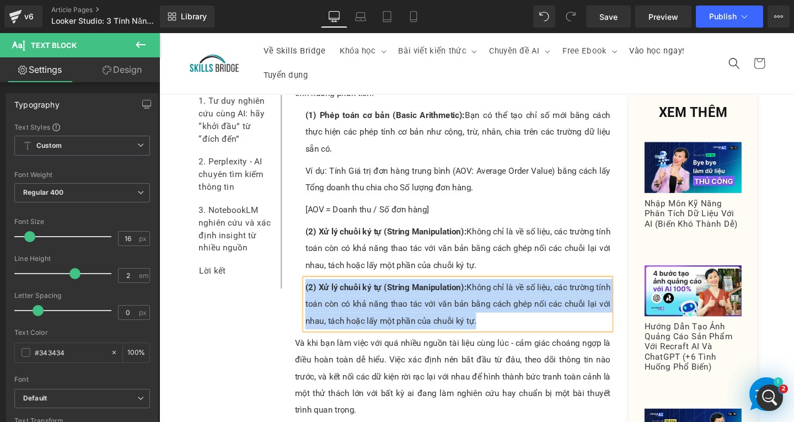
paste div
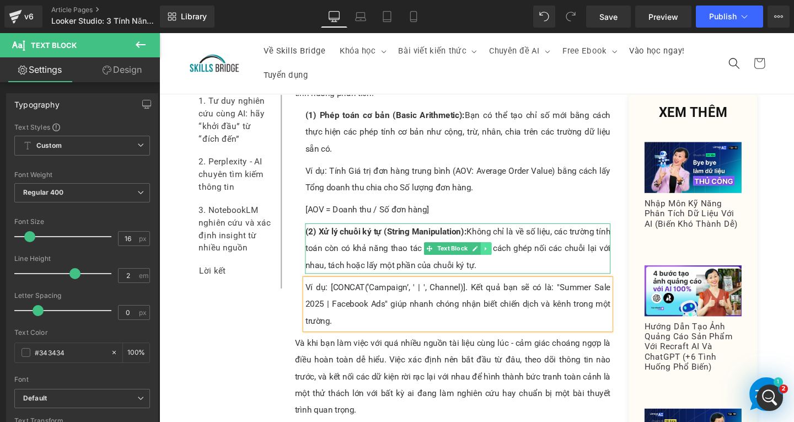
click at [497, 253] on link at bounding box center [503, 259] width 12 height 13
click at [494, 256] on icon at bounding box center [497, 259] width 6 height 6
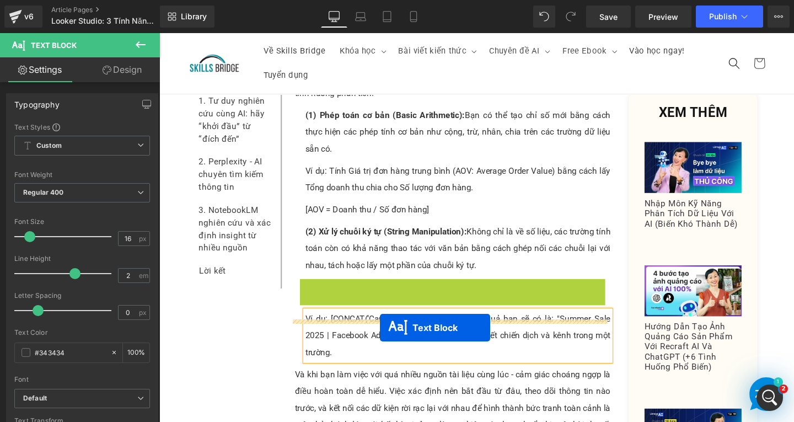
drag, startPoint x: 438, startPoint y: 272, endPoint x: 391, endPoint y: 342, distance: 84.4
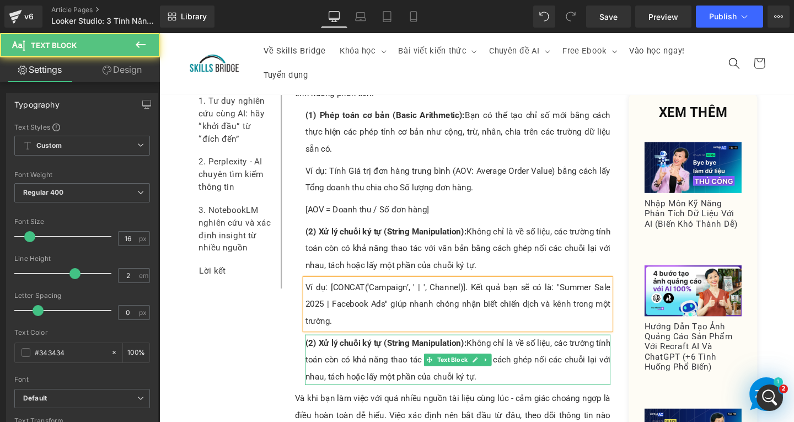
click at [320, 353] on span "(2) Xử lý chuỗi ký tự (String Manipulation):" at bounding box center [398, 358] width 170 height 10
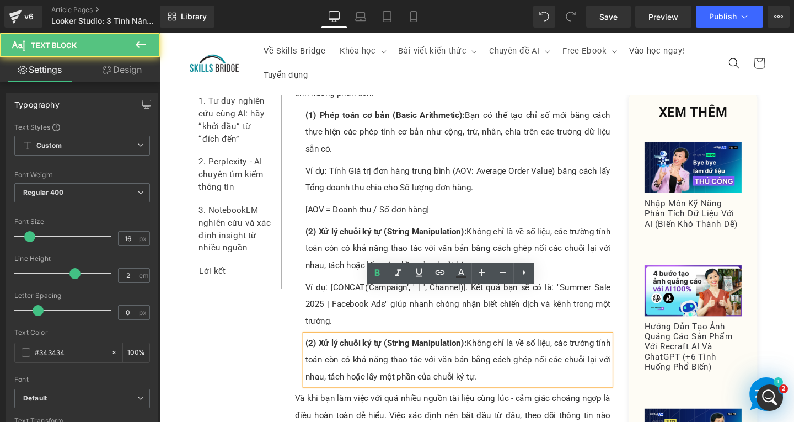
click at [316, 353] on span "(2) Xử lý chuỗi ký tự (String Manipulation):" at bounding box center [398, 358] width 170 height 10
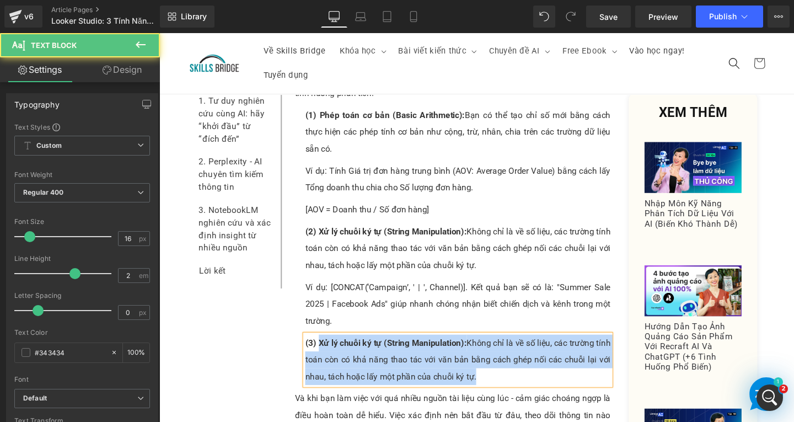
drag, startPoint x: 324, startPoint y: 308, endPoint x: 532, endPoint y: 348, distance: 211.6
click at [532, 350] on p "(3) Xử lý chuỗi ký tự (String Manipulation): Không chỉ là về số liệu, các trườn…" at bounding box center [473, 376] width 321 height 53
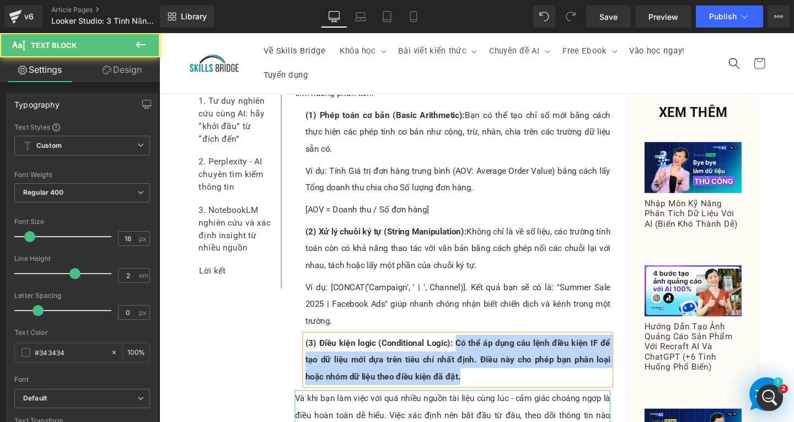
drag, startPoint x: 467, startPoint y: 308, endPoint x: 515, endPoint y: 361, distance: 71.4
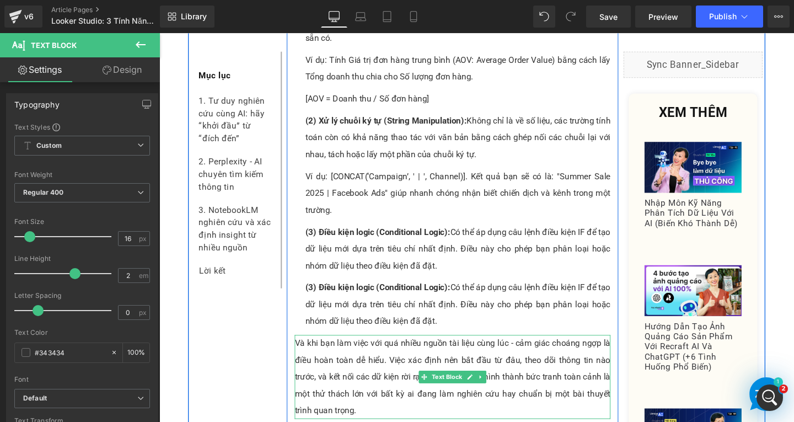
scroll to position [4611, 0]
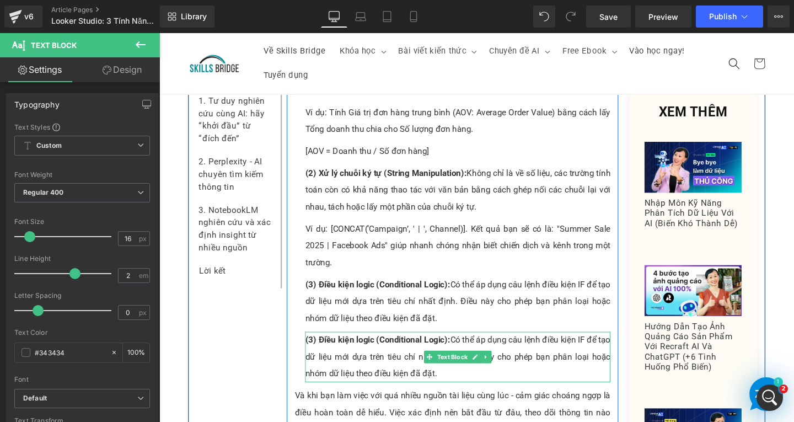
click at [353, 347] on p "(3) Điều kiện logic (Conditional Logic): Có thể áp dụng câu lệnh điều kiện IF đ…" at bounding box center [473, 373] width 321 height 53
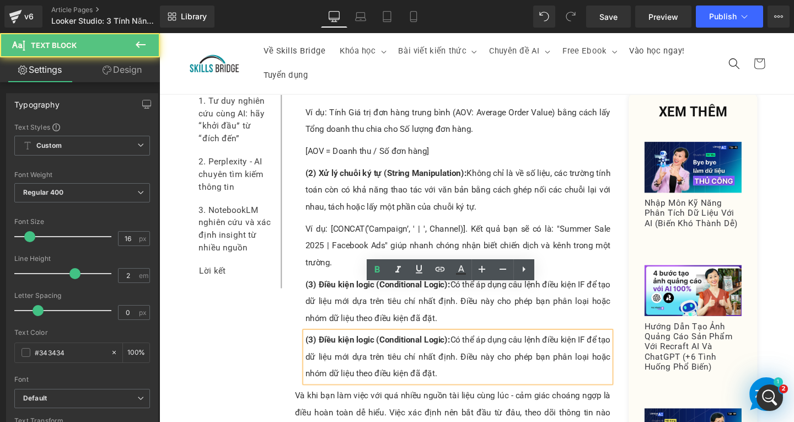
click at [484, 347] on p "(3) Điều kiện logic (Conditional Logic): Có thể áp dụng câu lệnh điều kiện IF đ…" at bounding box center [473, 373] width 321 height 53
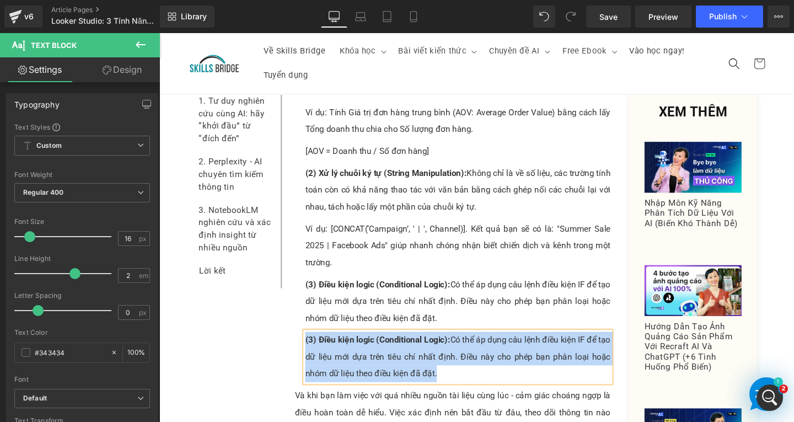
paste div
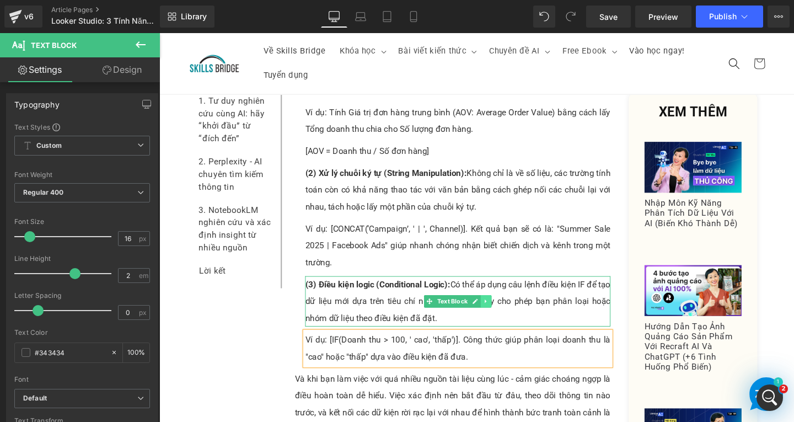
click at [501, 312] on icon at bounding box center [503, 315] width 6 height 7
click at [497, 308] on link at bounding box center [497, 314] width 12 height 13
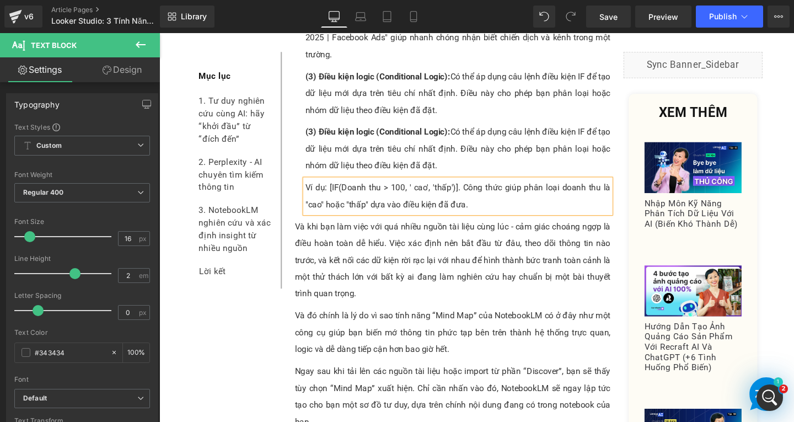
scroll to position [4832, 0]
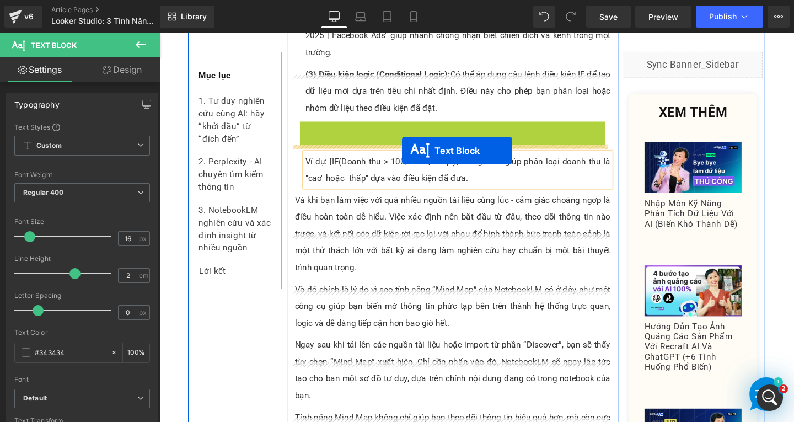
drag, startPoint x: 448, startPoint y: 115, endPoint x: 415, endPoint y: 157, distance: 53.3
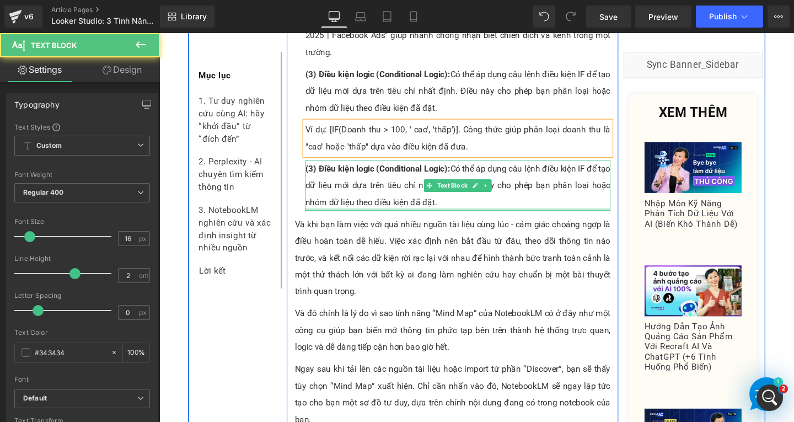
click at [345, 167] on p "(3) Điều kiện logic (Conditional Logic): Có thể áp dụng câu lệnh điều kiện IF đ…" at bounding box center [473, 193] width 321 height 53
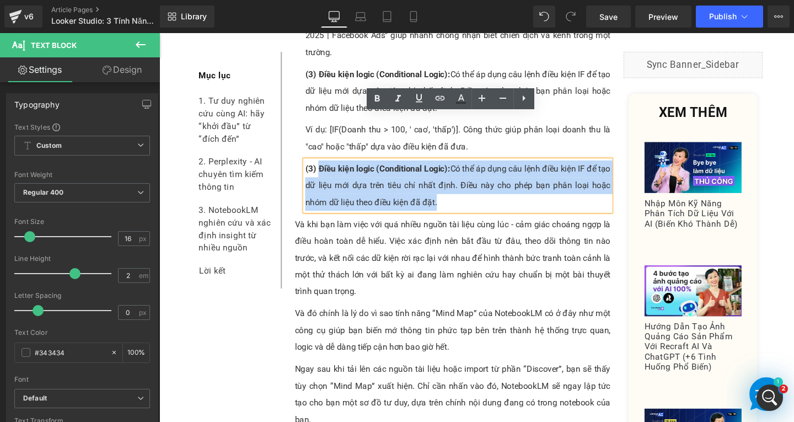
drag, startPoint x: 322, startPoint y: 121, endPoint x: 479, endPoint y: 168, distance: 163.4
click at [479, 168] on p "(3) Điều kiện logic (Conditional Logic): Có thể áp dụng câu lệnh điều kiện IF đ…" at bounding box center [473, 193] width 321 height 53
paste div
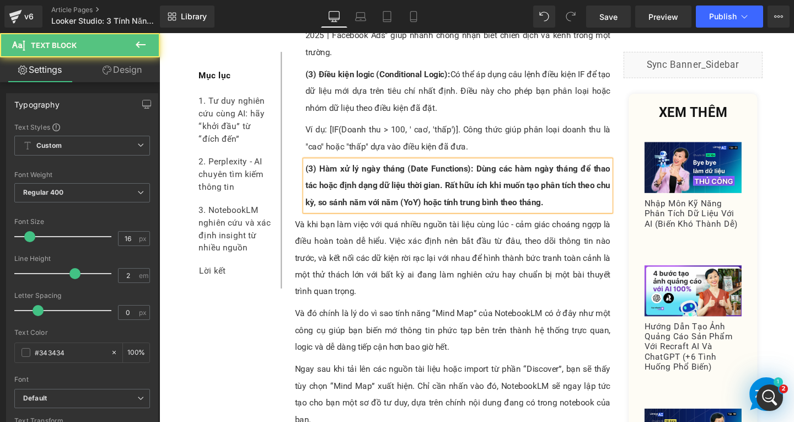
click at [313, 170] on span "(3) Hàm xử lý ngày tháng (Date Functions): Dùng các hàm ngày tháng để thao tác …" at bounding box center [473, 193] width 321 height 46
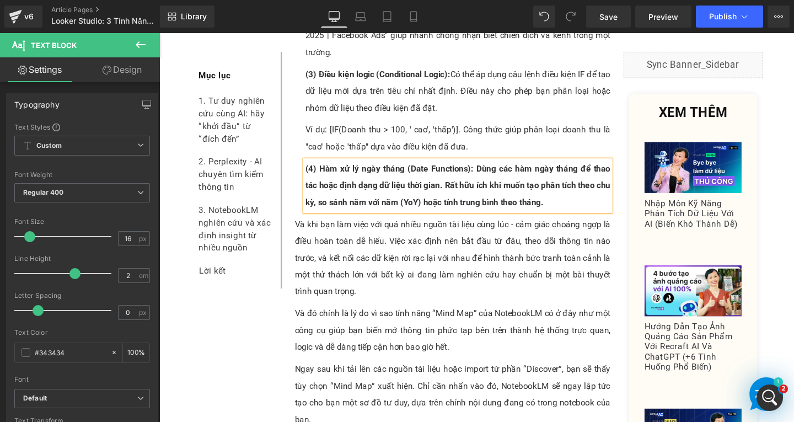
click at [373, 170] on span "(4) Hàm xử lý ngày tháng (Date Functions): Dùng các hàm ngày tháng để thao tác …" at bounding box center [473, 193] width 321 height 46
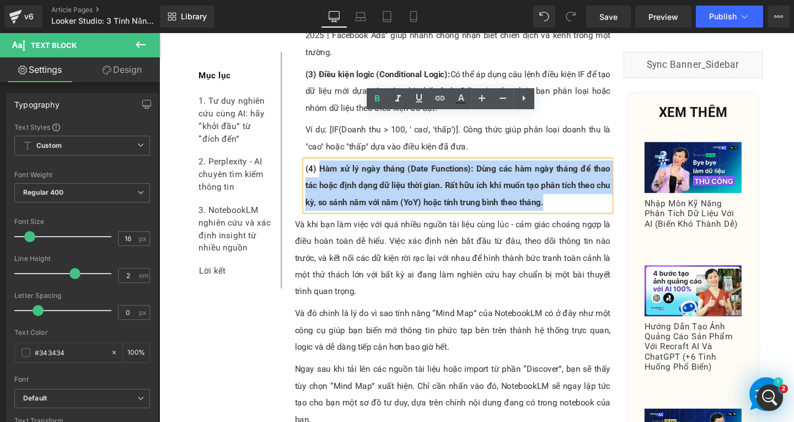
drag, startPoint x: 323, startPoint y: 128, endPoint x: 567, endPoint y: 162, distance: 246.6
click at [567, 167] on p "(4) Hàm xử lý ngày tháng (Date Functions): Dùng các hàm ngày tháng để thao tác …" at bounding box center [473, 193] width 321 height 53
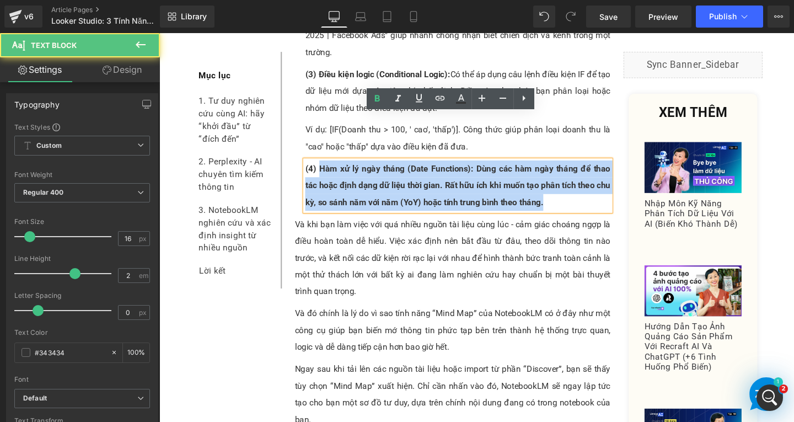
click at [570, 167] on p "(4) Hàm xử lý ngày tháng (Date Functions): Dùng các hàm ngày tháng để thao tác …" at bounding box center [473, 193] width 321 height 53
click at [484, 170] on span "(4) Hàm xử lý ngày tháng (Date Functions): Dùng các hàm ngày tháng để thao tác …" at bounding box center [473, 193] width 321 height 46
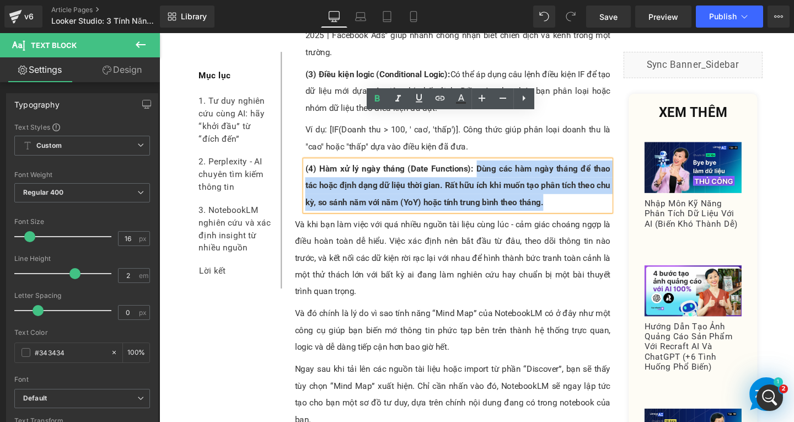
drag, startPoint x: 487, startPoint y: 128, endPoint x: 581, endPoint y: 167, distance: 101.4
click at [581, 167] on p "(4) Hàm xử lý ngày tháng (Date Functions): Dùng các hàm ngày tháng để thao tác …" at bounding box center [473, 193] width 321 height 53
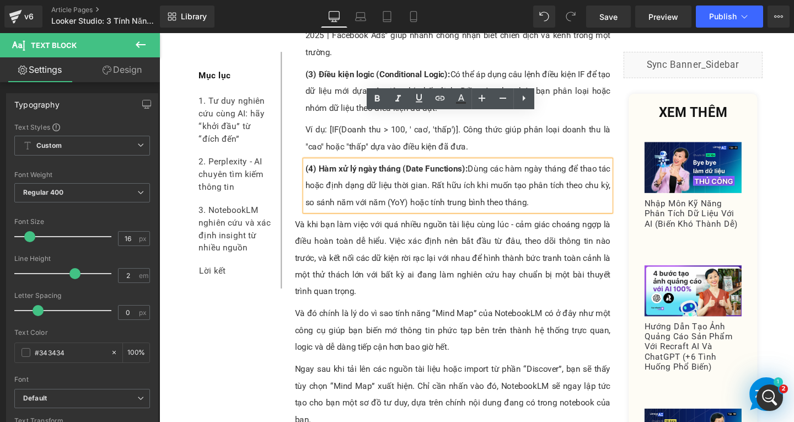
drag, startPoint x: 399, startPoint y: 146, endPoint x: 406, endPoint y: 148, distance: 7.2
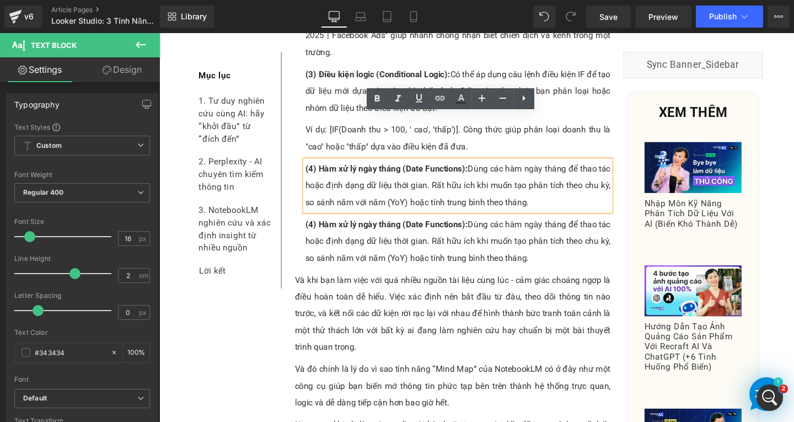
click at [524, 226] on p "(4) Hàm xử lý ngày tháng (Date Functions): Dùng các hàm ngày tháng để thao tác …" at bounding box center [473, 252] width 321 height 53
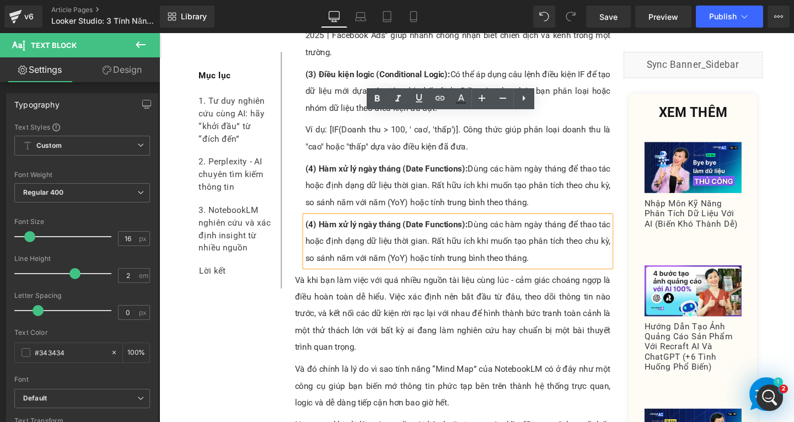
click at [552, 226] on p "(4) Hàm xử lý ngày tháng (Date Functions): Dùng các hàm ngày tháng để thao tác …" at bounding box center [473, 252] width 321 height 53
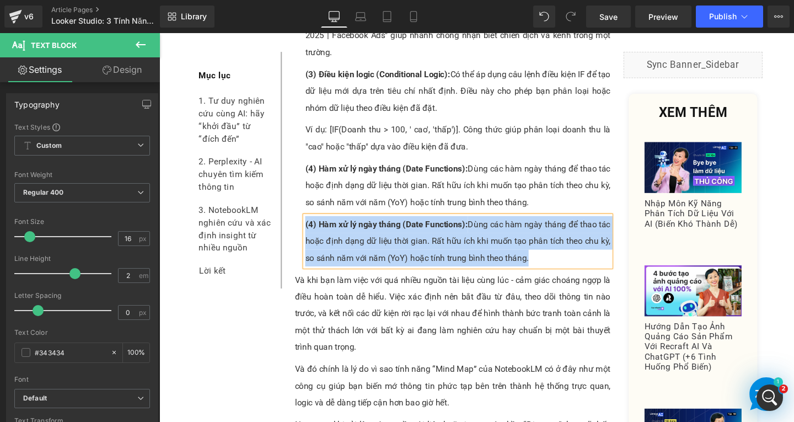
paste div
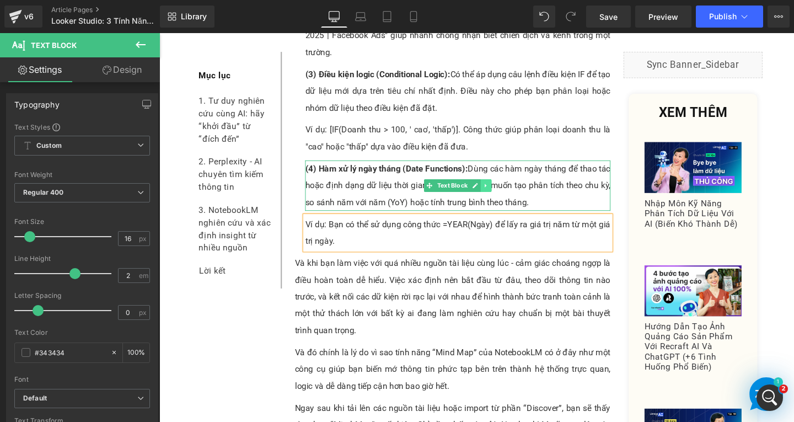
click at [500, 190] on icon at bounding box center [503, 193] width 6 height 7
click at [496, 190] on icon at bounding box center [497, 193] width 6 height 6
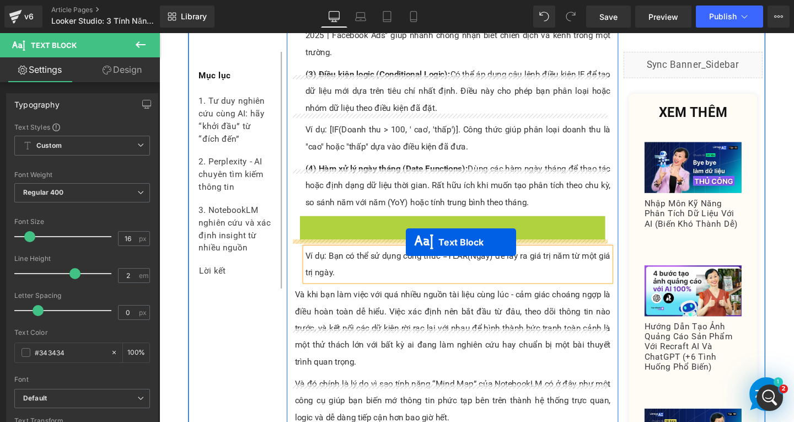
drag, startPoint x: 441, startPoint y: 201, endPoint x: 418, endPoint y: 253, distance: 57.0
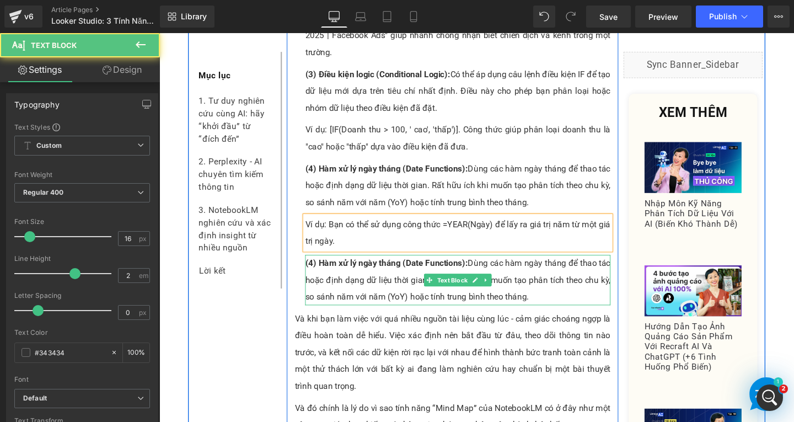
click at [326, 266] on p "(4) Hàm xử lý ngày tháng (Date Functions): Dùng các hàm ngày tháng để thao tác …" at bounding box center [473, 292] width 321 height 53
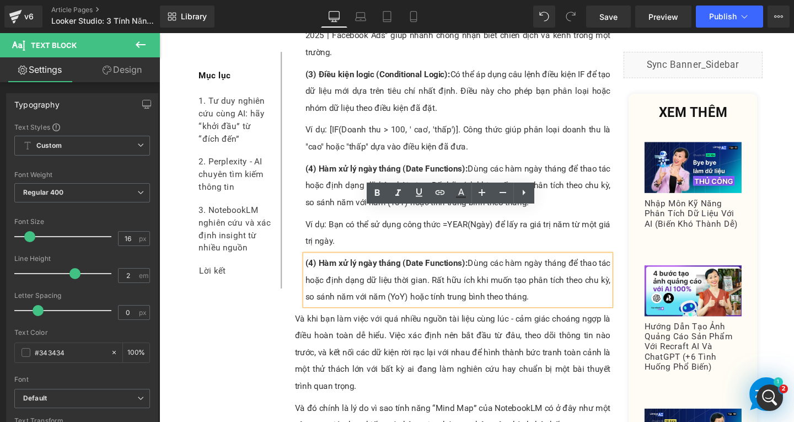
click at [319, 270] on span "(4) Hàm xử lý ngày tháng (Date Functions):" at bounding box center [398, 275] width 171 height 10
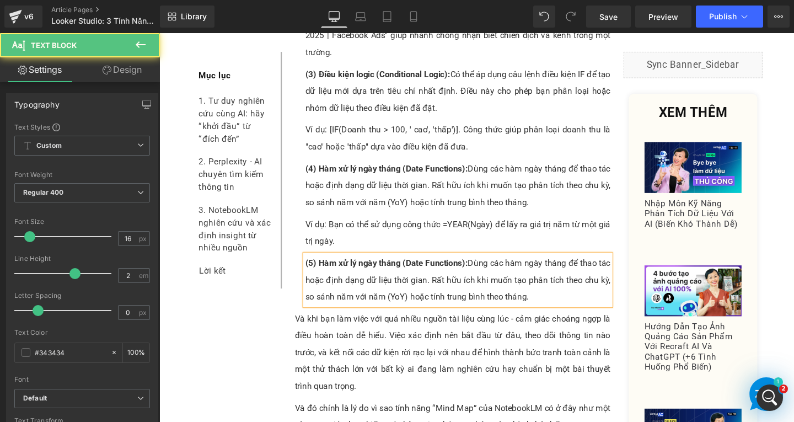
click at [364, 266] on p "(5) Hàm xử lý ngày tháng (Date Functions): Dùng các hàm ngày tháng để thao tác …" at bounding box center [473, 292] width 321 height 53
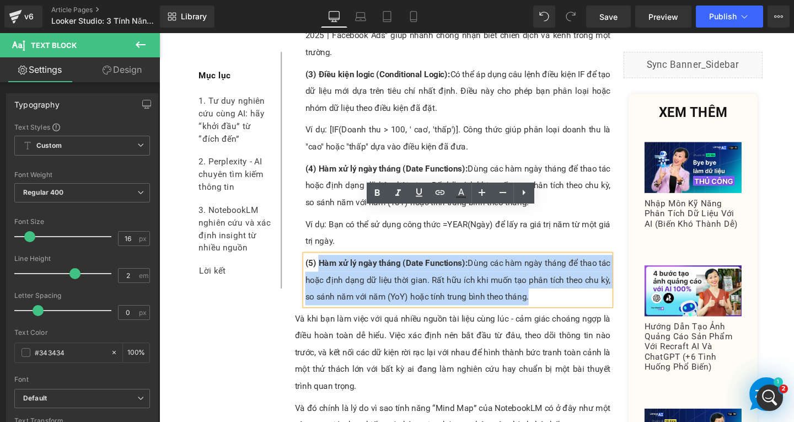
drag, startPoint x: 326, startPoint y: 223, endPoint x: 565, endPoint y: 263, distance: 242.0
click at [565, 266] on p "(5) Hàm xử lý ngày tháng (Date Functions): Dùng các hàm ngày tháng để thao tác …" at bounding box center [473, 292] width 321 height 53
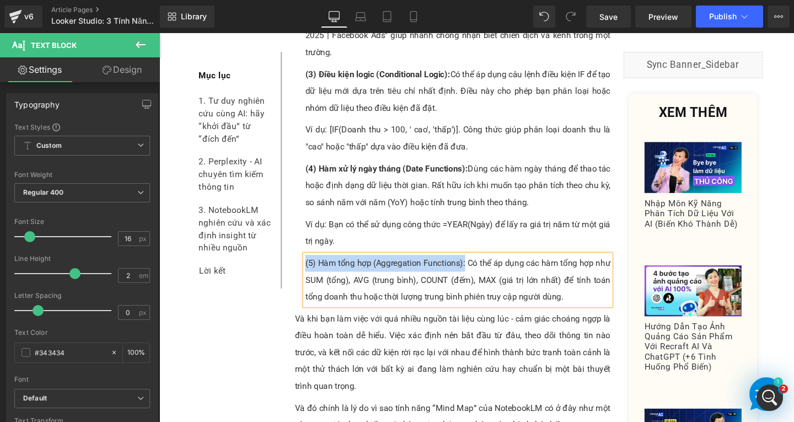
drag, startPoint x: 477, startPoint y: 226, endPoint x: 308, endPoint y: 223, distance: 168.7
click at [313, 266] on p "(5) Hàm tổng hợp (Aggregation Functions): Có thể áp dụng các hàm tổng hợp như S…" at bounding box center [473, 292] width 321 height 53
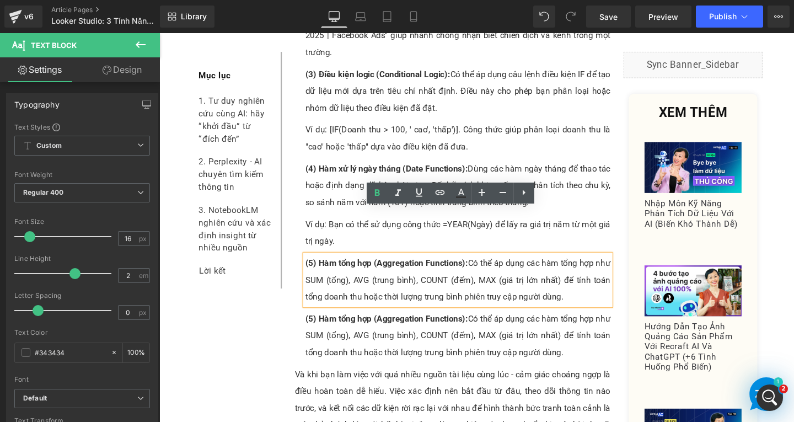
click at [422, 325] on p "(5) Hàm tổng hợp (Aggregation Functions): Có thể áp dụng các hàm tổng hợp như S…" at bounding box center [473, 351] width 321 height 53
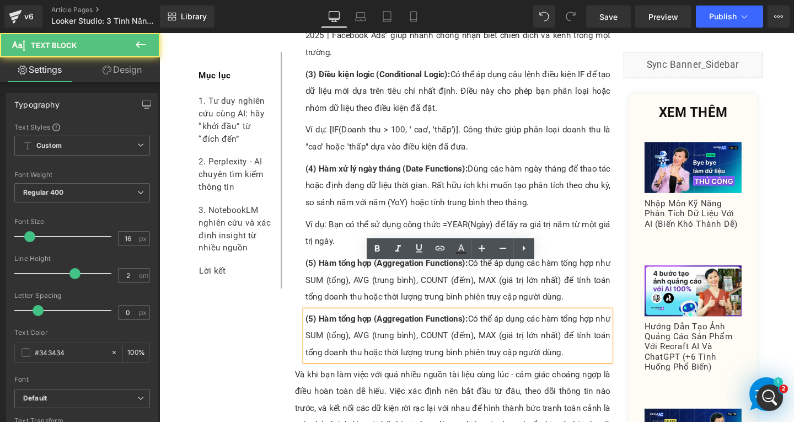
click at [614, 325] on p "(5) Hàm tổng hợp (Aggregation Functions): Có thể áp dụng các hàm tổng hợp như S…" at bounding box center [473, 351] width 321 height 53
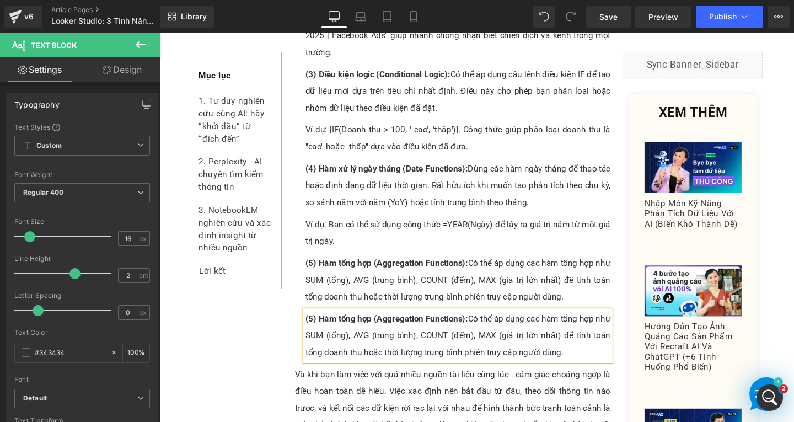
paste div
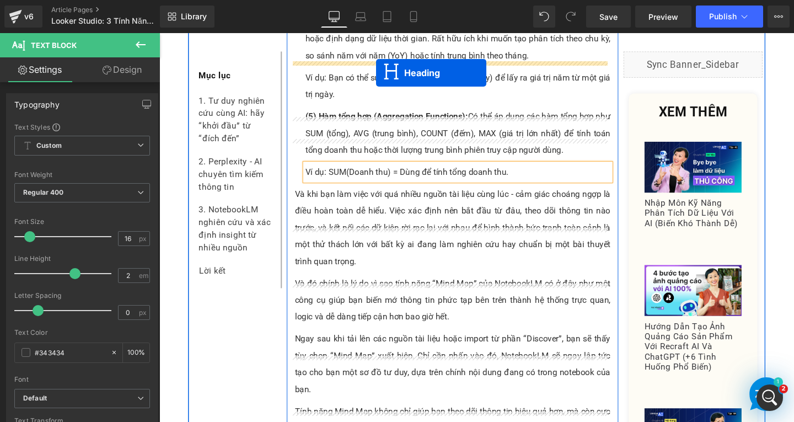
scroll to position [4975, 0]
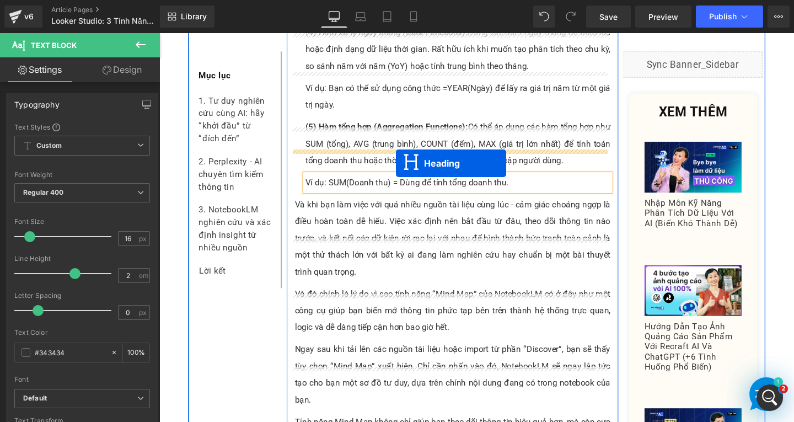
drag, startPoint x: 433, startPoint y: 142, endPoint x: 406, endPoint y: 166, distance: 35.5
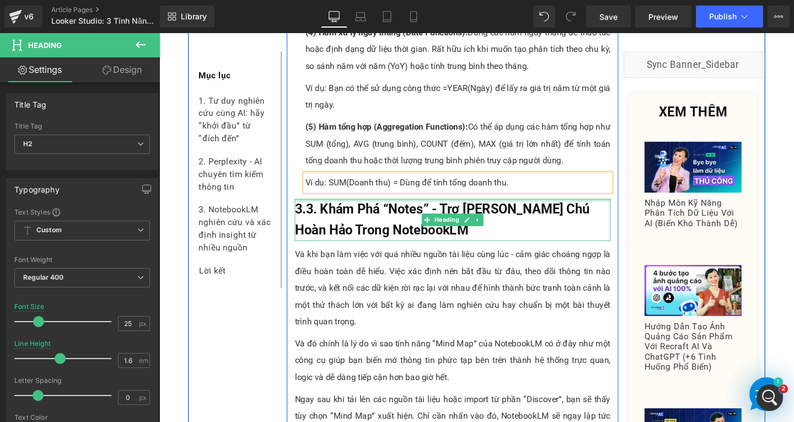
click at [372, 207] on h2 "3.3. Khám Phá “Notes” - Trợ [PERSON_NAME] Chú Hoàn Hảo Trong NotebookLM" at bounding box center [468, 229] width 332 height 44
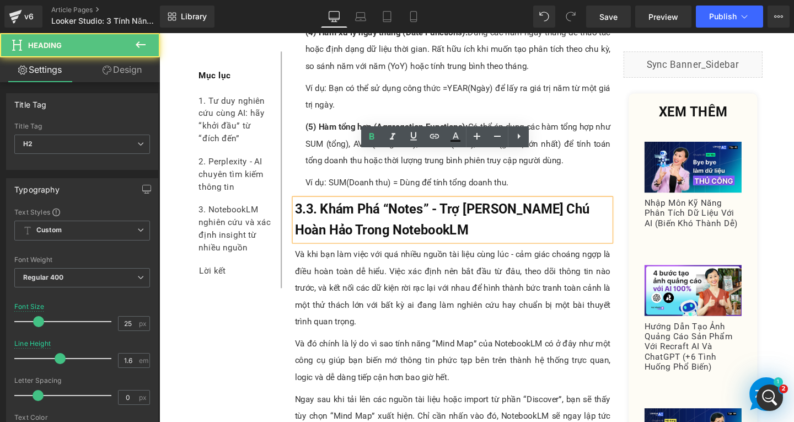
click at [443, 207] on h2 "3.3. Khám Phá “Notes” - Trợ [PERSON_NAME] Chú Hoàn Hảo Trong NotebookLM" at bounding box center [468, 229] width 332 height 44
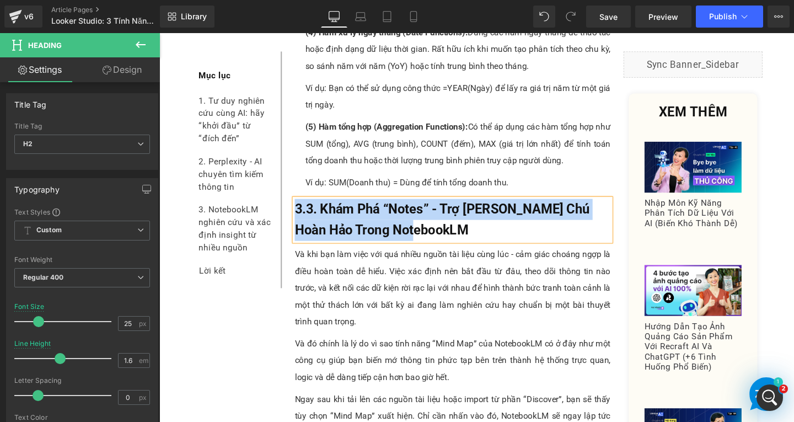
paste div
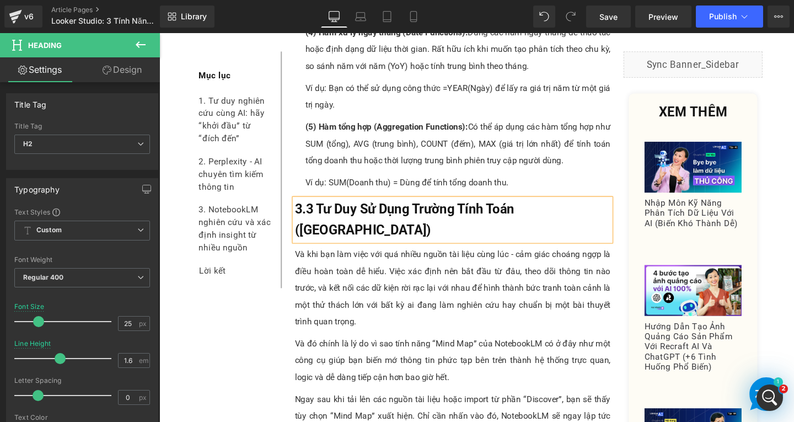
click at [319, 210] on span "3.3 Tư Duy Sử Dụng Trường Tính Toán ([GEOGRAPHIC_DATA])" at bounding box center [417, 229] width 230 height 38
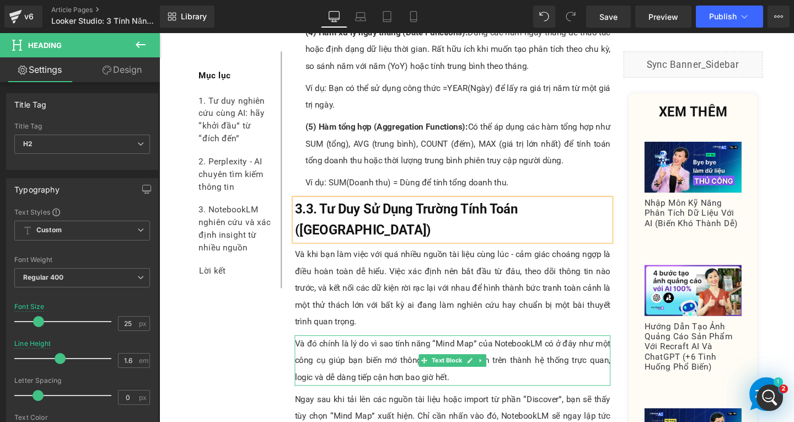
click at [337, 275] on p "Và khi bạn làm việc với quá nhiều nguồn tài liệu cùng lúc - cảm giác choáng ngợ…" at bounding box center [468, 301] width 332 height 88
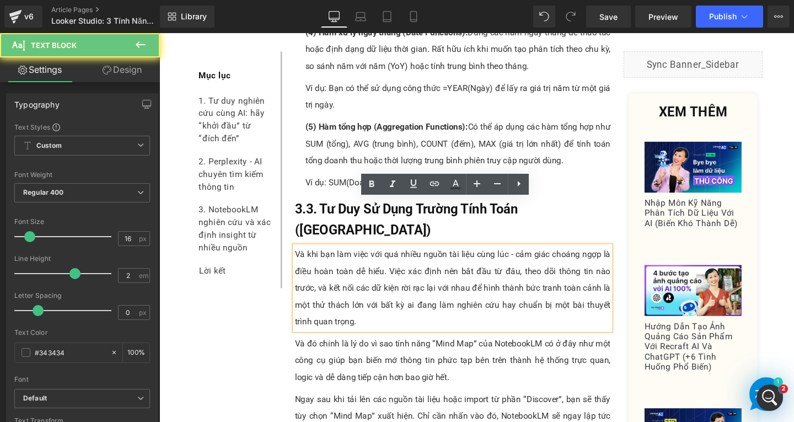
click at [401, 298] on div "Và khi bạn làm việc với quá nhiều nguồn tài liệu cùng lúc - cảm giác choáng ngợ…" at bounding box center [468, 301] width 332 height 88
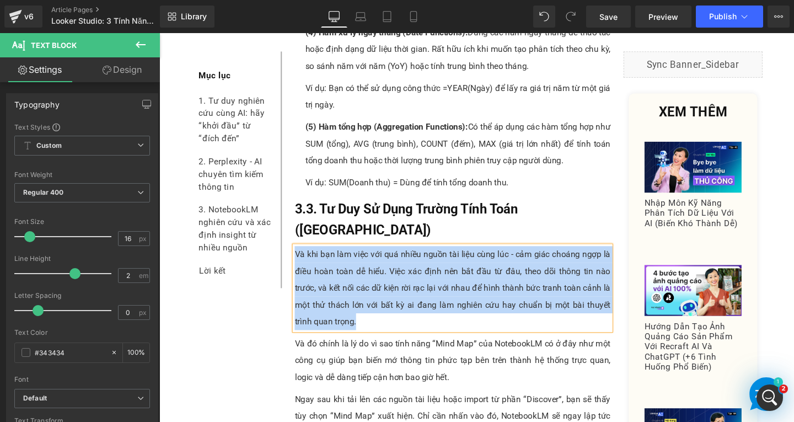
paste div
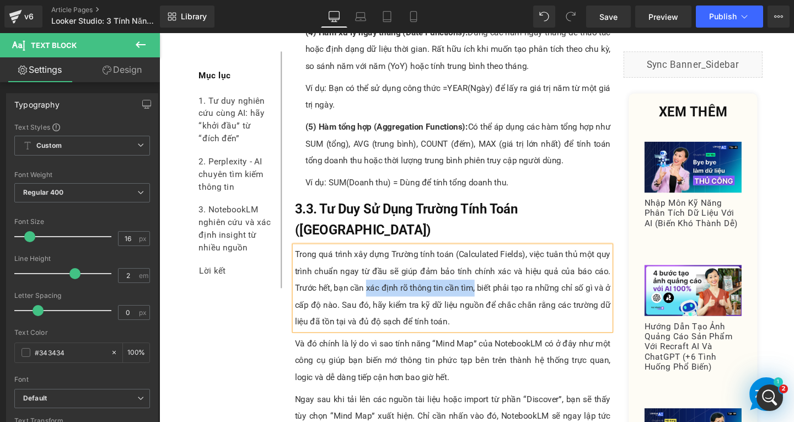
drag, startPoint x: 372, startPoint y: 252, endPoint x: 486, endPoint y: 251, distance: 114.7
click at [486, 257] on p "Trong quá trình xây dựng Trường tính toán (Calculated Fields), việc tuân thủ mộ…" at bounding box center [468, 301] width 332 height 88
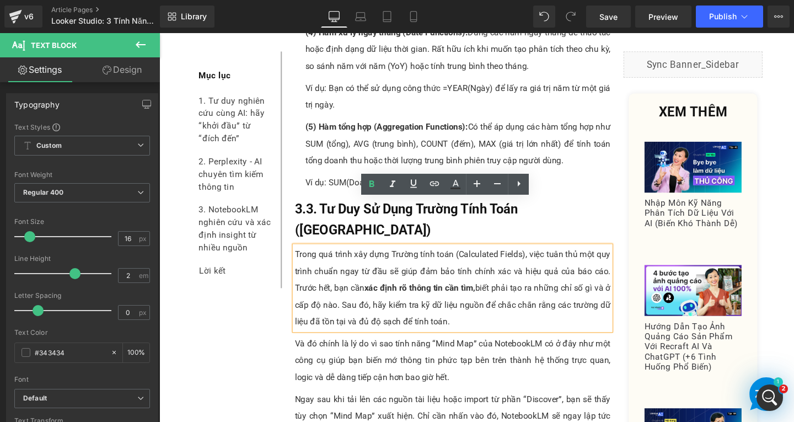
click at [393, 351] on p "Và đó chính là lý do vì sao tính năng “Mind Map” của NotebookLM có ở đây như mộ…" at bounding box center [468, 377] width 332 height 53
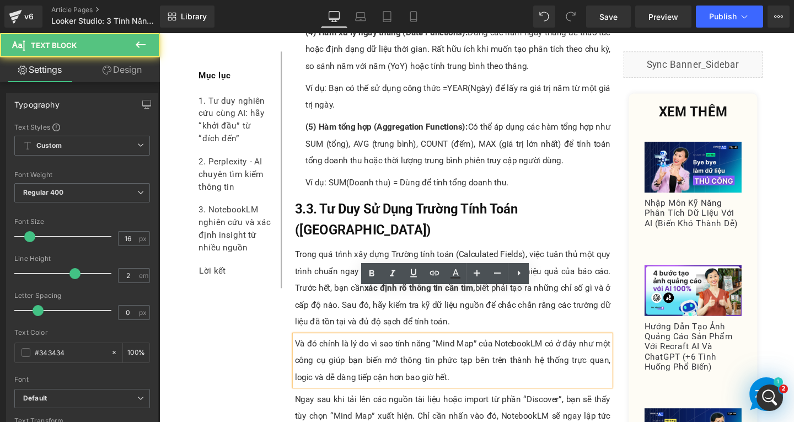
click at [471, 352] on p "Và đó chính là lý do vì sao tính năng “Mind Map” của NotebookLM có ở đây như mộ…" at bounding box center [468, 377] width 332 height 53
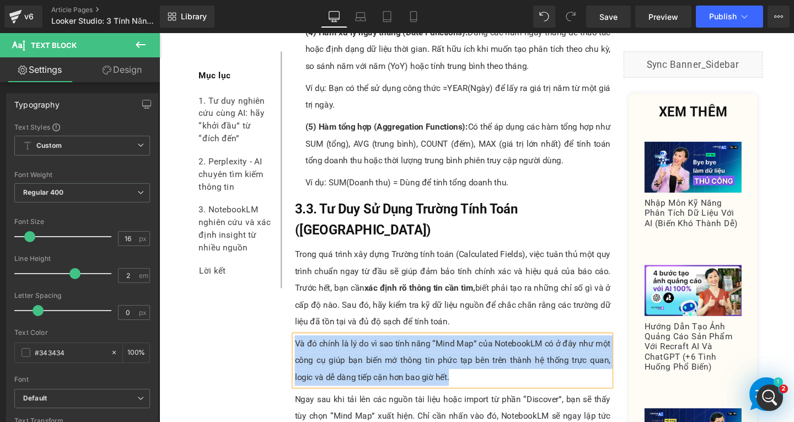
paste div
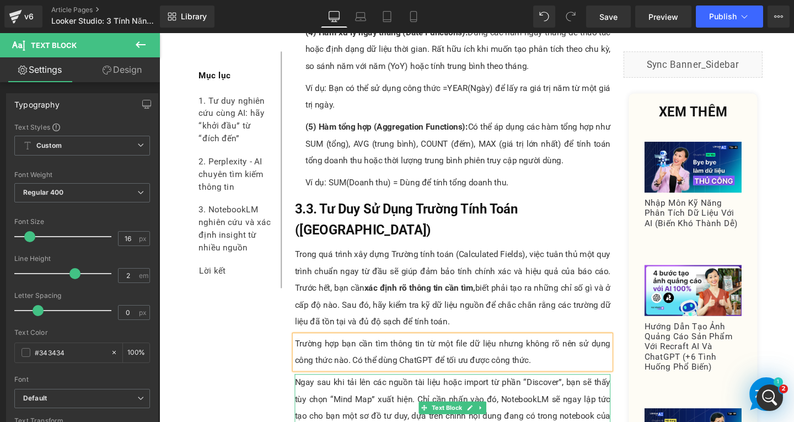
click at [339, 401] on p "Ngay sau khi tải lên các nguồn tài liệu hoặc import từ phần “Discover”, bạn sẽ …" at bounding box center [468, 426] width 332 height 71
click at [335, 401] on p "Ngay sau khi tải lên các nguồn tài liệu hoặc import từ phần “Discover”, bạn sẽ …" at bounding box center [468, 426] width 332 height 71
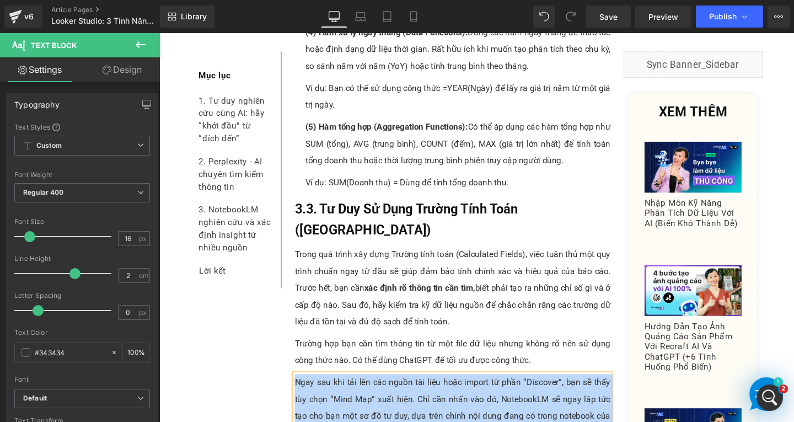
paste div
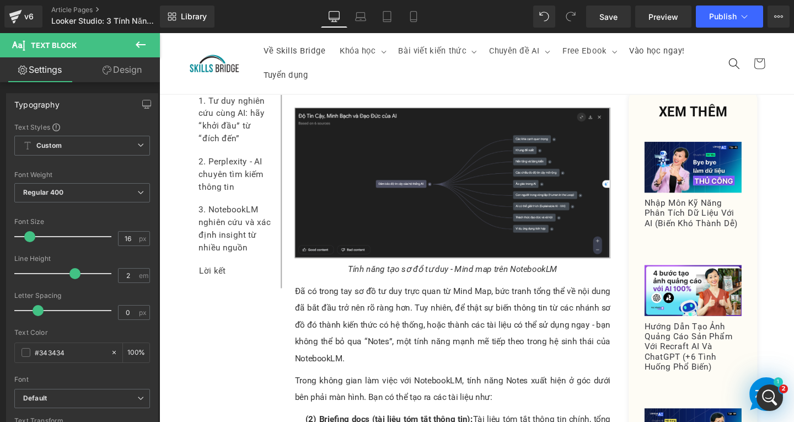
scroll to position [5140, 0]
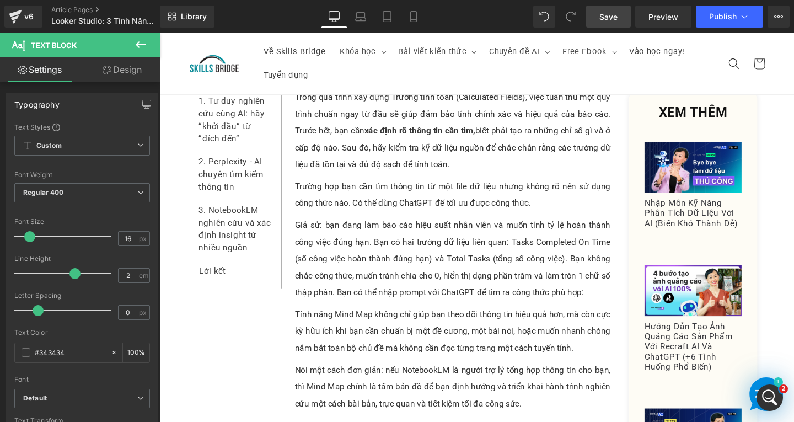
click at [611, 20] on span "Save" at bounding box center [608, 17] width 18 height 12
click at [159, 33] on div at bounding box center [159, 33] width 0 height 0
click at [133, 67] on link "Design" at bounding box center [122, 69] width 80 height 25
click at [146, 44] on icon at bounding box center [140, 44] width 13 height 13
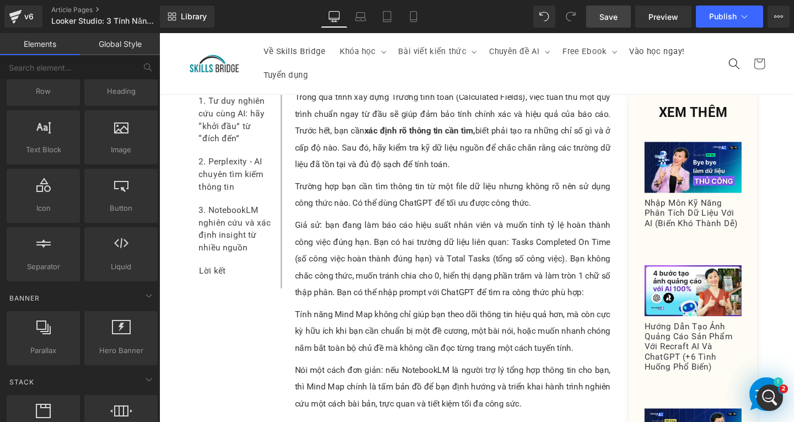
scroll to position [221, 0]
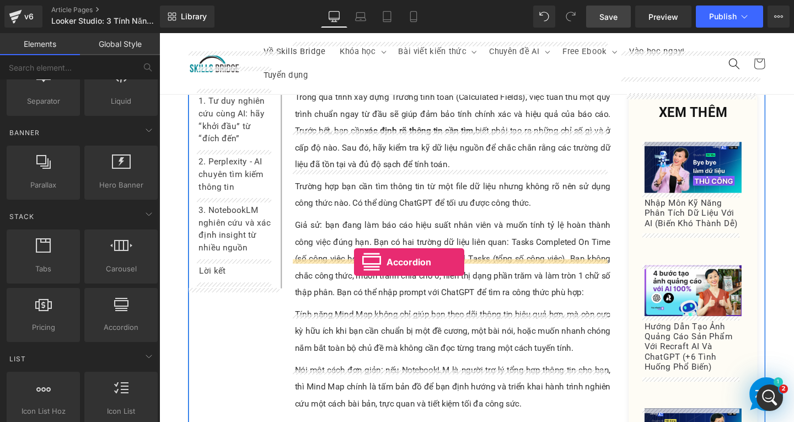
drag, startPoint x: 279, startPoint y: 357, endPoint x: 364, endPoint y: 273, distance: 119.3
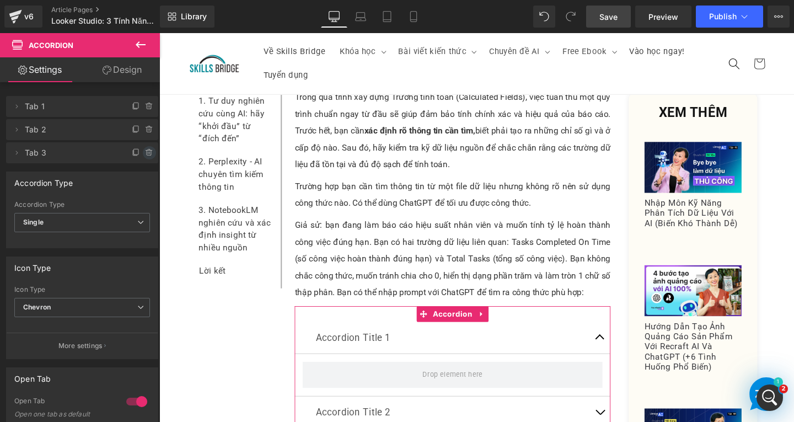
click at [148, 150] on icon at bounding box center [149, 149] width 2 height 1
click at [137, 152] on button "Delete" at bounding box center [137, 153] width 35 height 14
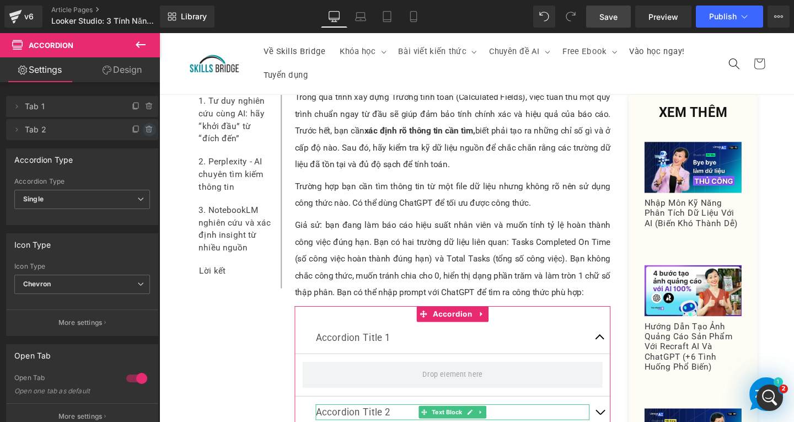
click at [149, 129] on span at bounding box center [149, 129] width 13 height 13
click at [137, 131] on button "Delete" at bounding box center [137, 130] width 35 height 14
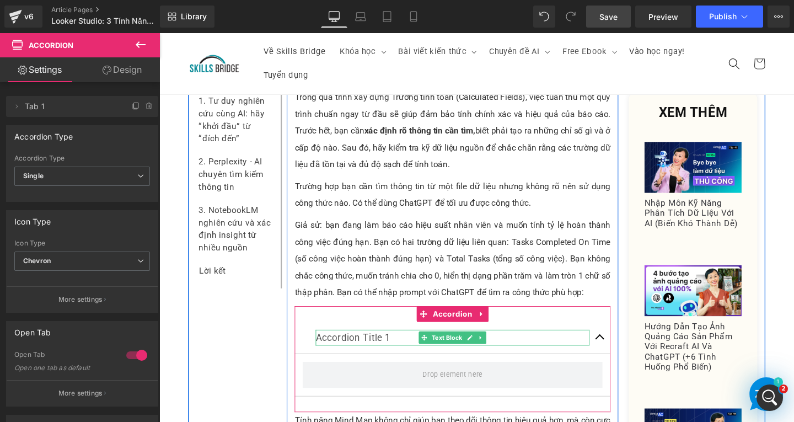
click at [378, 345] on p "Accordion Title 1" at bounding box center [468, 353] width 288 height 17
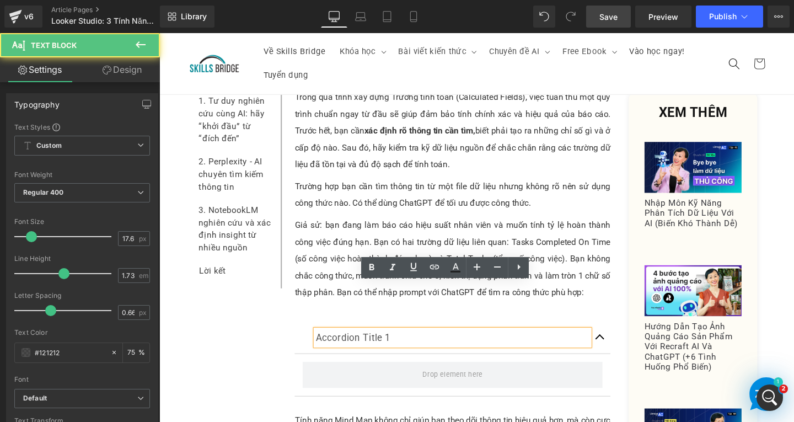
click at [411, 345] on p "Accordion Title 1" at bounding box center [468, 353] width 288 height 17
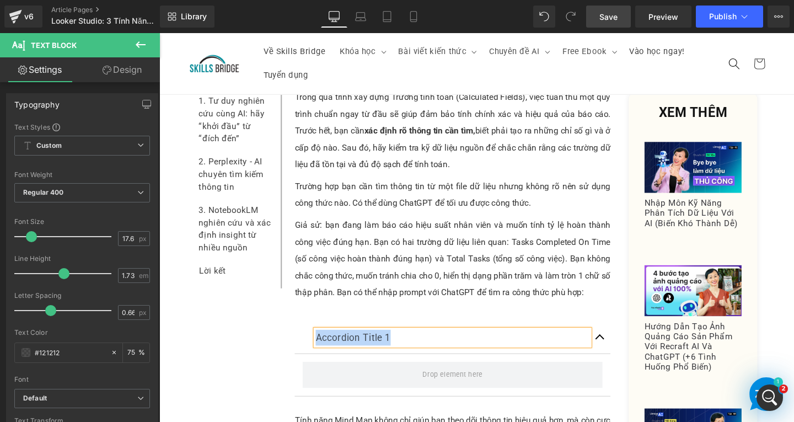
paste div
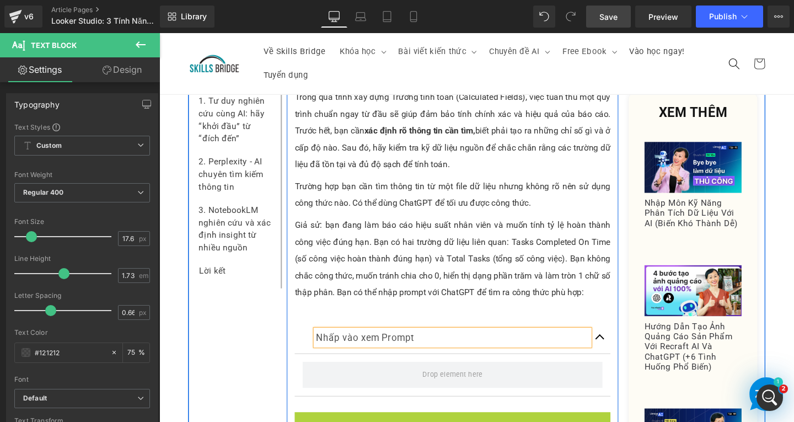
scroll to position [5162, 0]
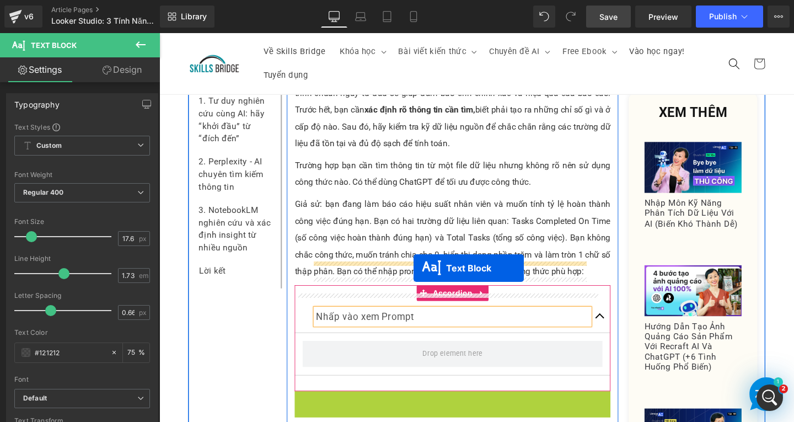
drag, startPoint x: 437, startPoint y: 411, endPoint x: 427, endPoint y: 280, distance: 131.6
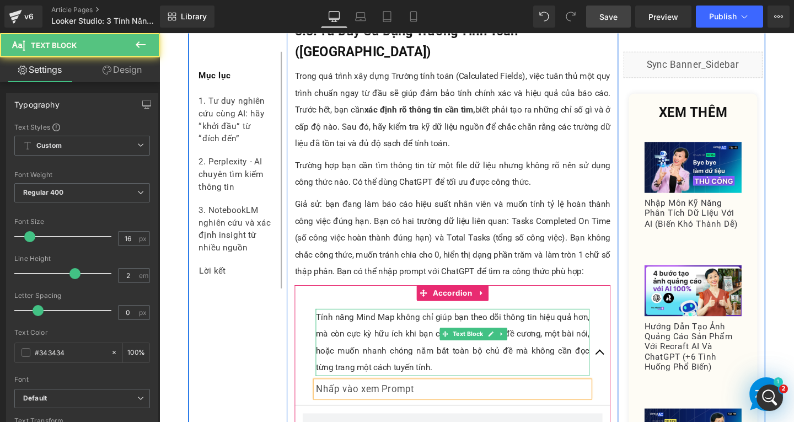
scroll to position [5238, 0]
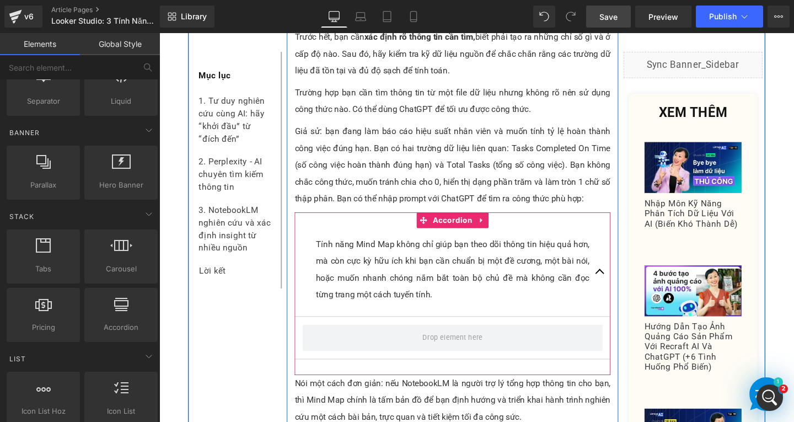
click at [432, 249] on p "Tính năng Mind Map không chỉ giúp bạn theo dõi thông tin hiệu quả hơn, mà còn c…" at bounding box center [468, 281] width 288 height 71
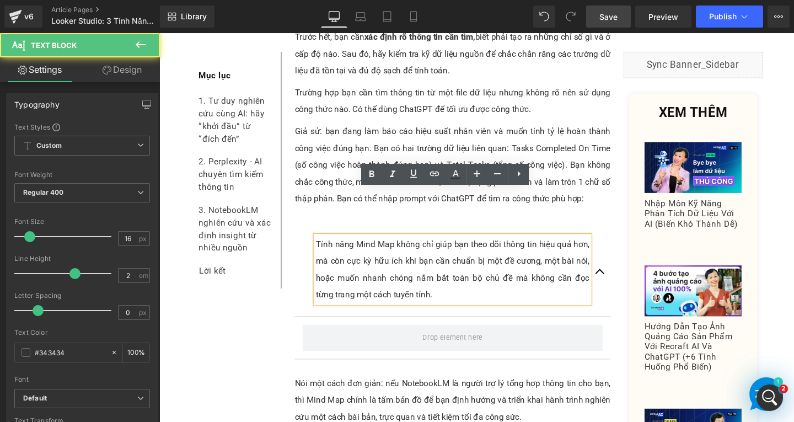
click at [430, 256] on p "Tính năng Mind Map không chỉ giúp bạn theo dõi thông tin hiệu quả hơn, mà còn c…" at bounding box center [468, 281] width 288 height 71
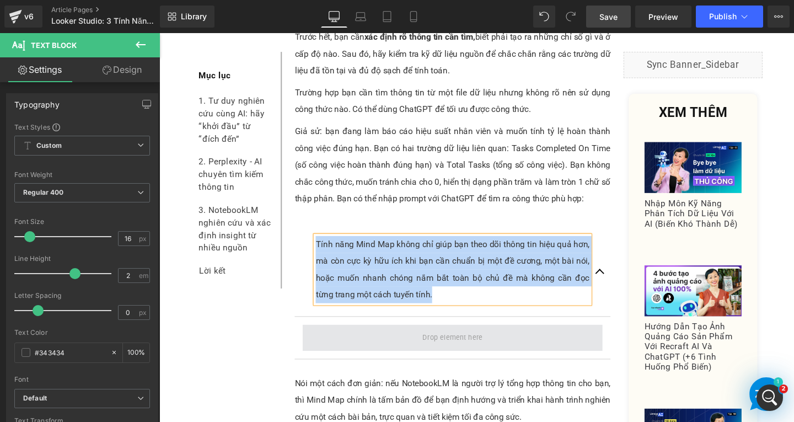
paste div
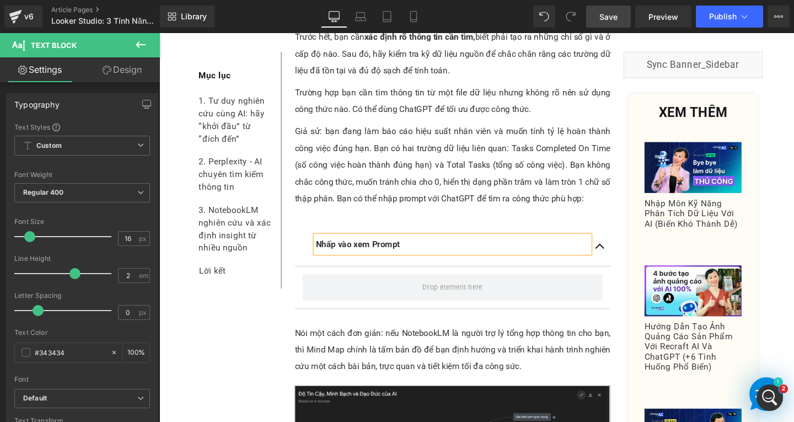
click at [409, 222] on div "Nhấp vào xem Prompt Text Block Accordion" at bounding box center [468, 281] width 332 height 118
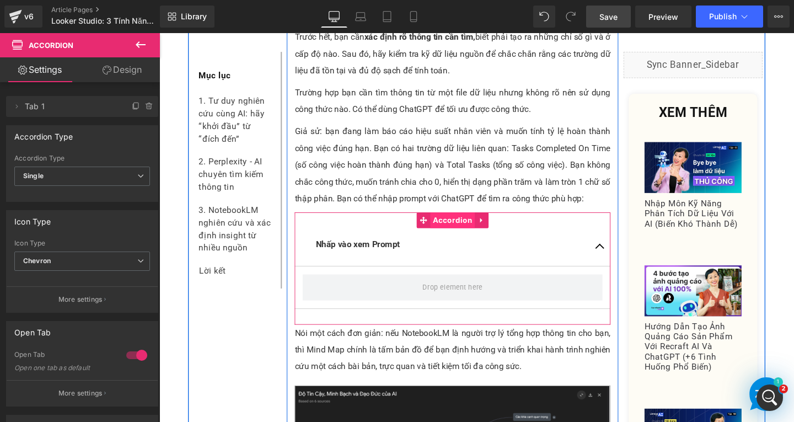
click at [456, 222] on span "Accordion" at bounding box center [467, 230] width 47 height 17
click at [454, 222] on span "Accordion" at bounding box center [467, 230] width 47 height 17
click at [453, 222] on span "Accordion" at bounding box center [467, 230] width 47 height 17
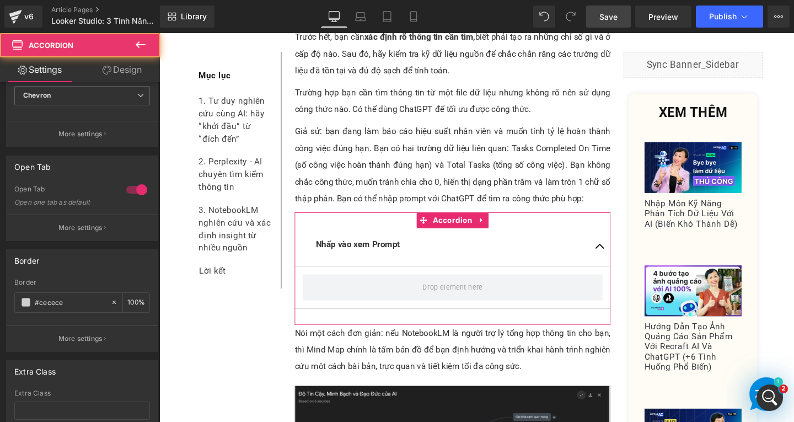
scroll to position [242, 0]
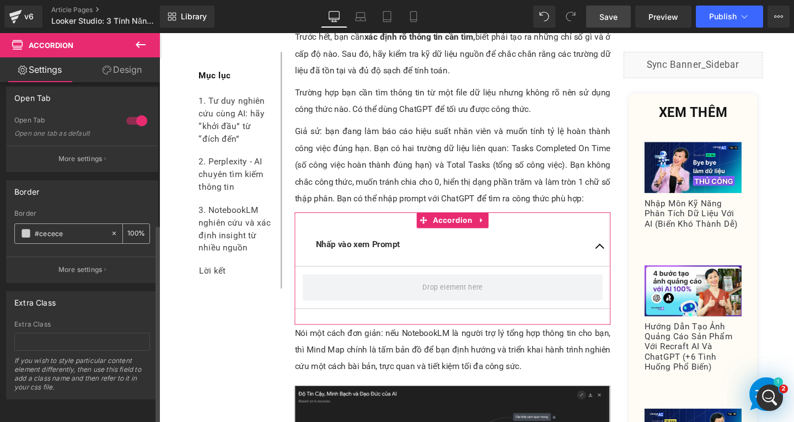
click at [111, 229] on icon at bounding box center [114, 233] width 8 height 8
type input "none"
type input "0"
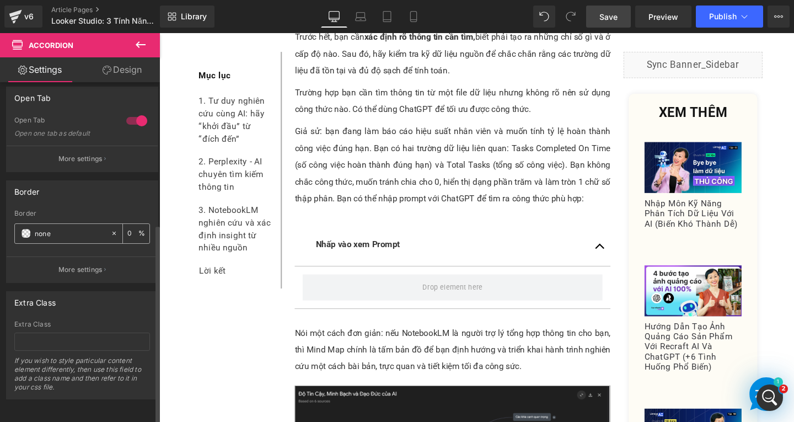
click at [83, 227] on input "none" at bounding box center [70, 233] width 71 height 12
type input "n"
paste input "#e19797"
type input "#e19797"
type input "100"
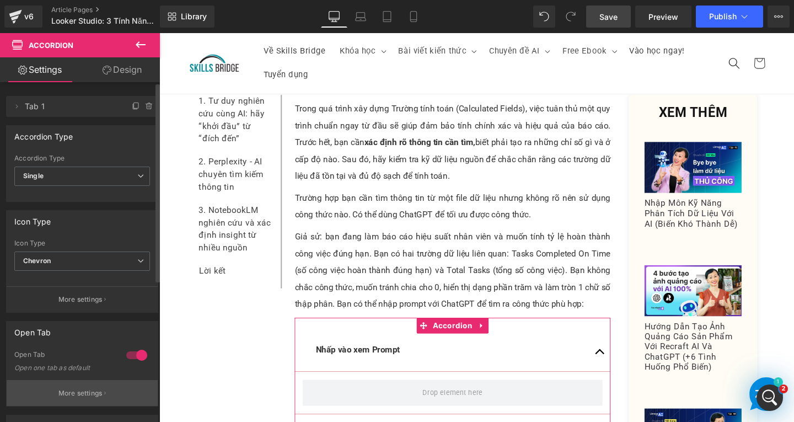
scroll to position [165, 0]
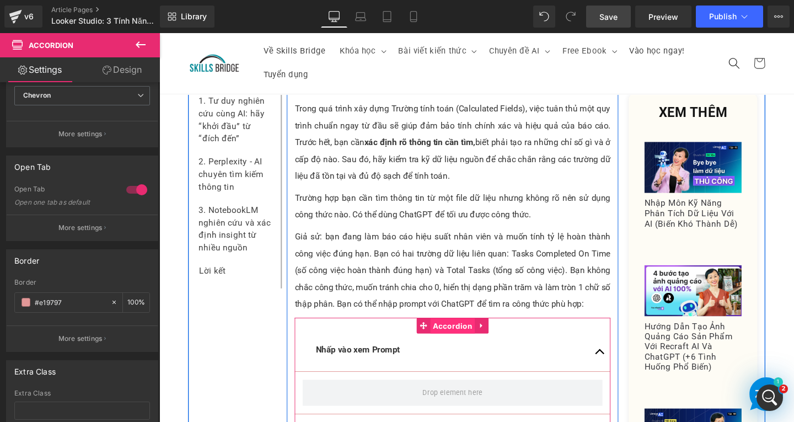
click at [457, 332] on span "Accordion" at bounding box center [467, 340] width 47 height 17
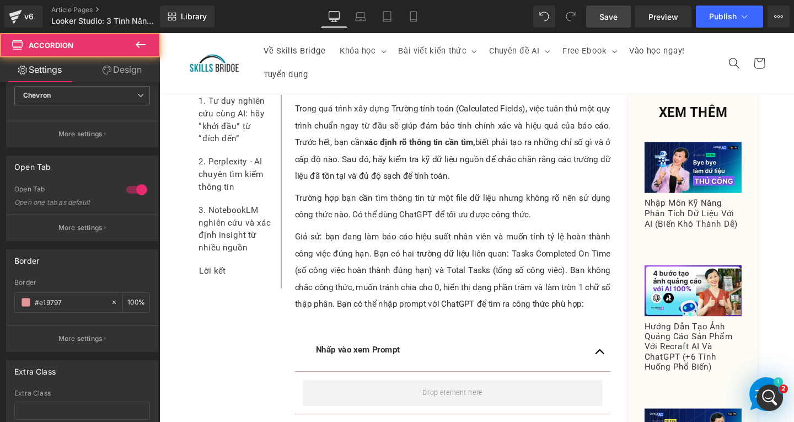
type input "#e19797"
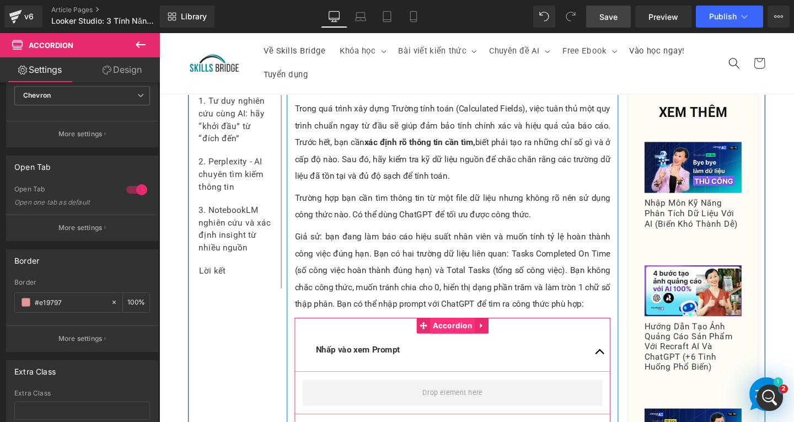
click at [449, 332] on span "Accordion" at bounding box center [467, 340] width 47 height 17
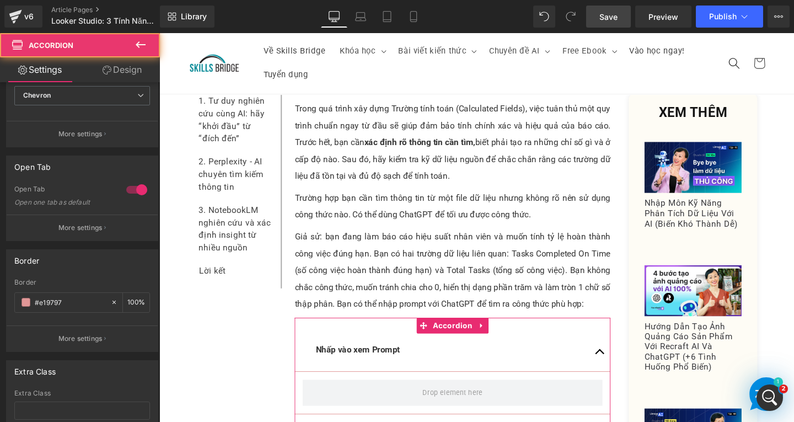
click at [135, 66] on link "Design" at bounding box center [122, 69] width 80 height 25
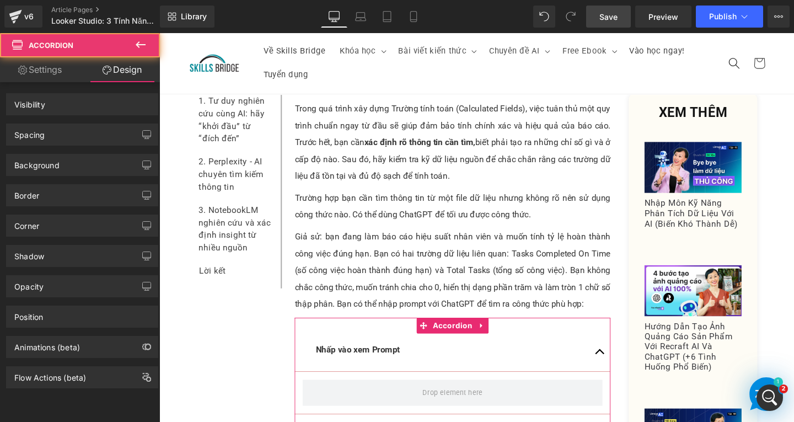
click at [89, 135] on div "Spacing" at bounding box center [82, 134] width 151 height 21
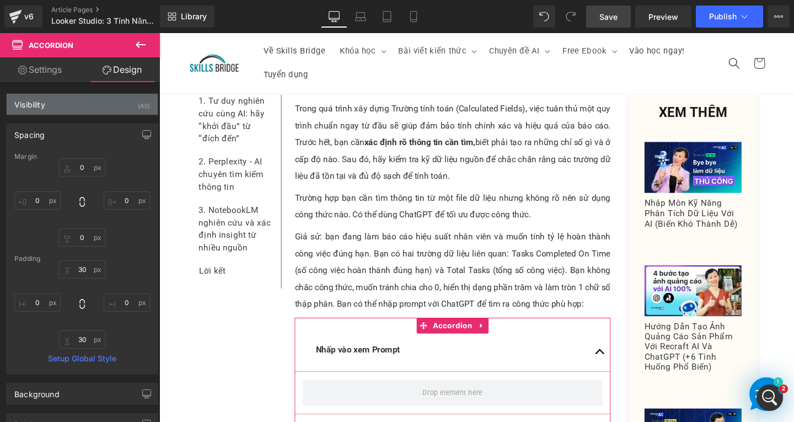
type input "0"
type input "30"
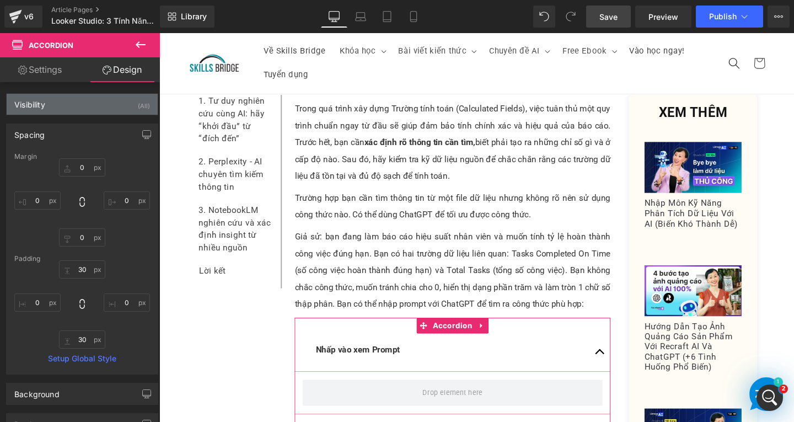
type input "0"
type input "30"
type input "0"
click at [85, 246] on div "Margin 0px 0 0px 0 0px 0 0px 0 [GEOGRAPHIC_DATA] 30px 30 0px 0 30px 30 0px 0 Se…" at bounding box center [82, 263] width 151 height 221
click at [86, 240] on input "0" at bounding box center [82, 237] width 46 height 18
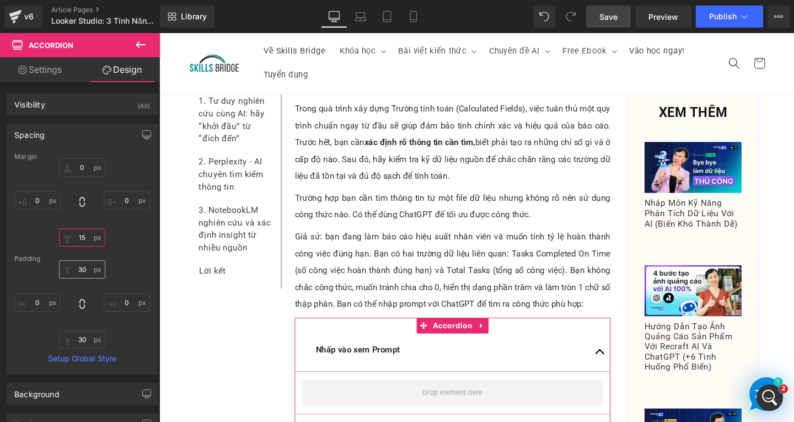
type input "15"
click at [85, 272] on input "30" at bounding box center [82, 269] width 46 height 18
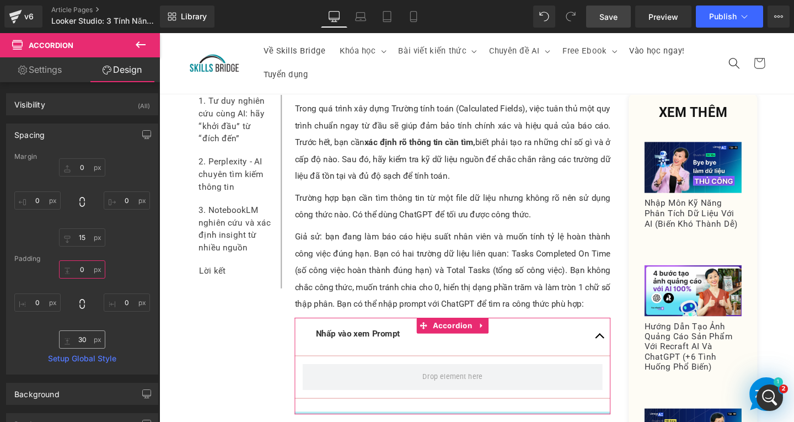
type input "0"
click at [88, 342] on input "30" at bounding box center [82, 339] width 46 height 18
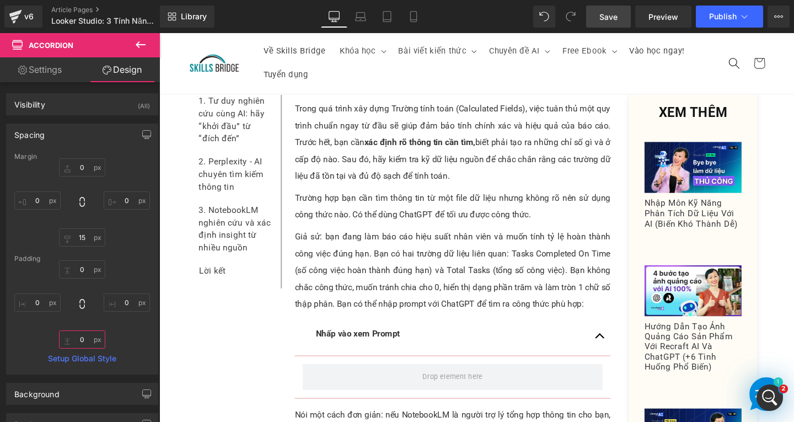
type input "0"
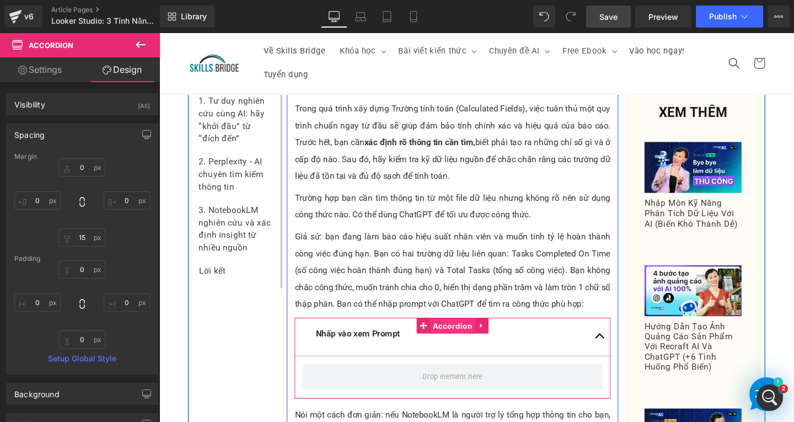
click at [448, 332] on span "Accordion" at bounding box center [467, 340] width 47 height 17
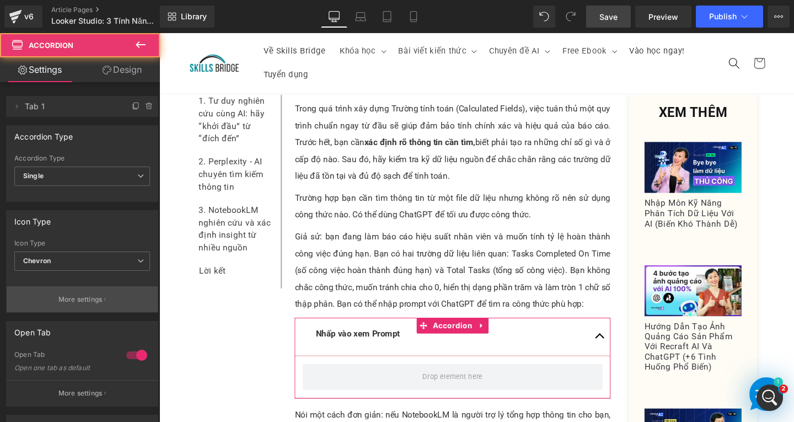
scroll to position [110, 0]
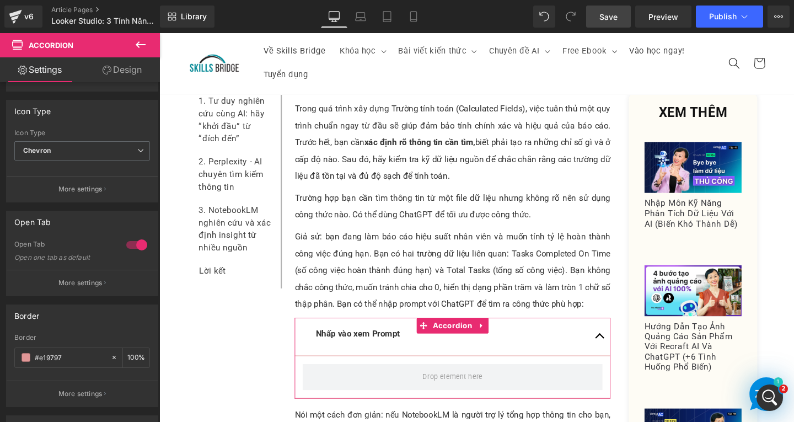
click at [131, 67] on link "Design" at bounding box center [122, 69] width 80 height 25
click at [0, 0] on div "Spacing" at bounding box center [0, 0] width 0 height 0
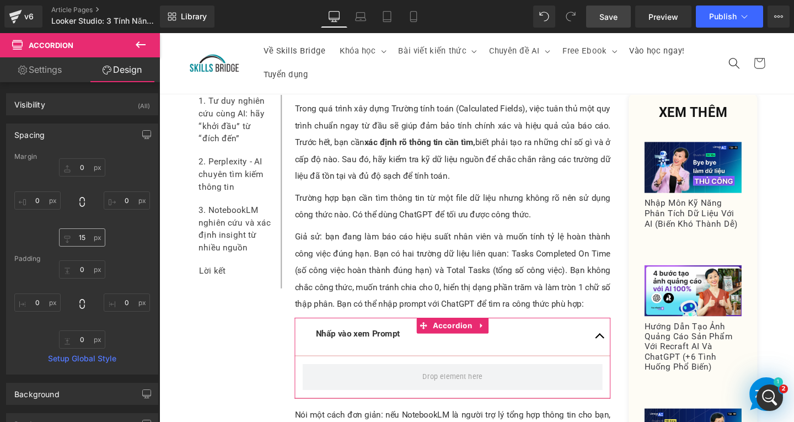
type input "0"
type input "15"
type input "0"
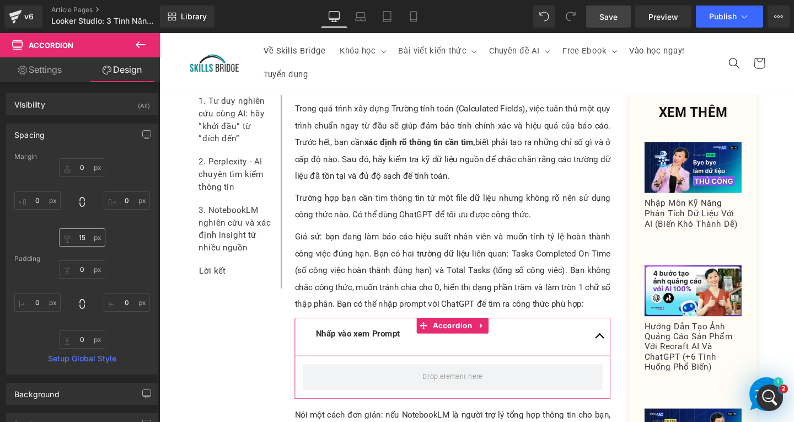
type input "0"
type input "#121212"
type input "75"
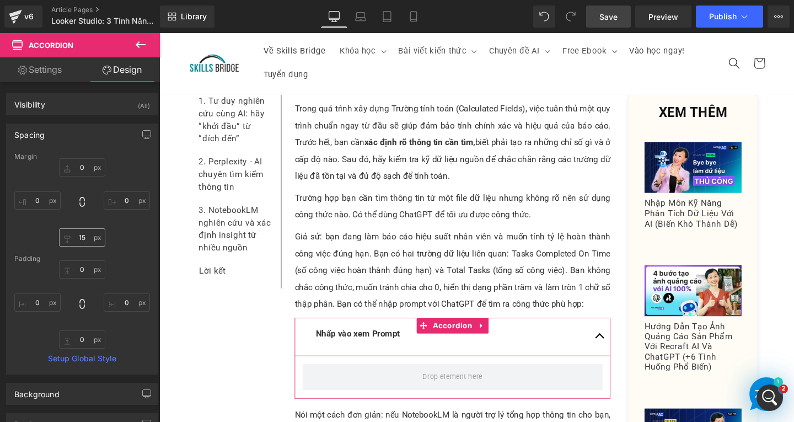
type input "0"
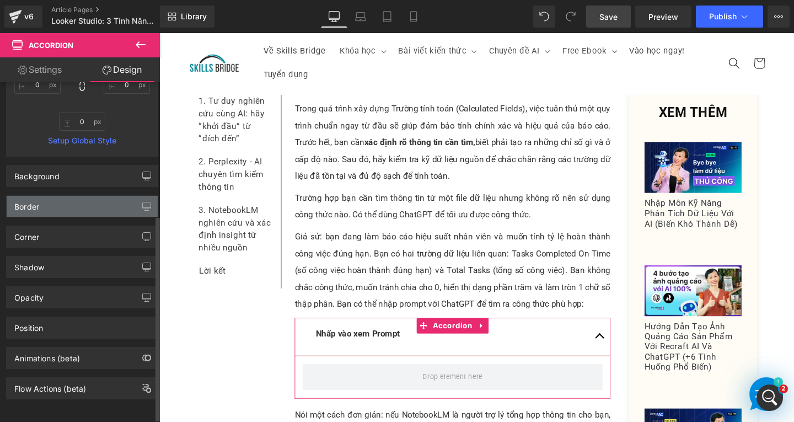
click at [61, 202] on div "Border" at bounding box center [82, 206] width 151 height 21
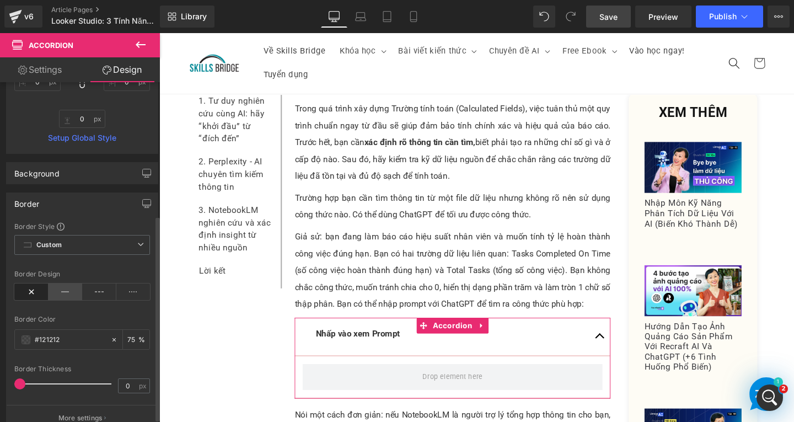
click at [56, 297] on icon at bounding box center [66, 291] width 34 height 17
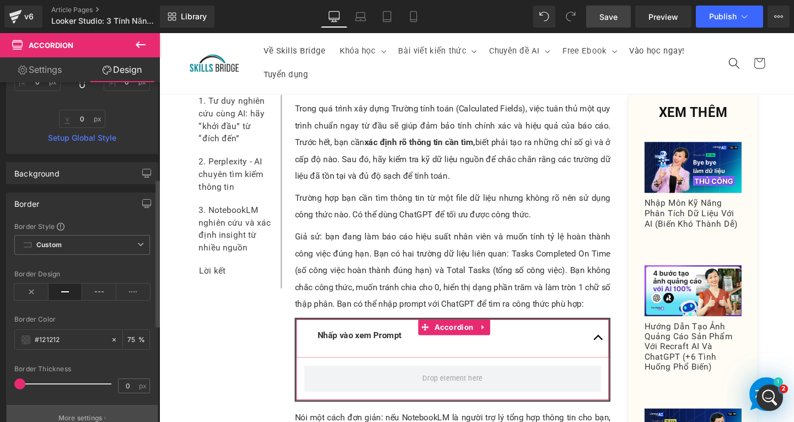
scroll to position [386, 0]
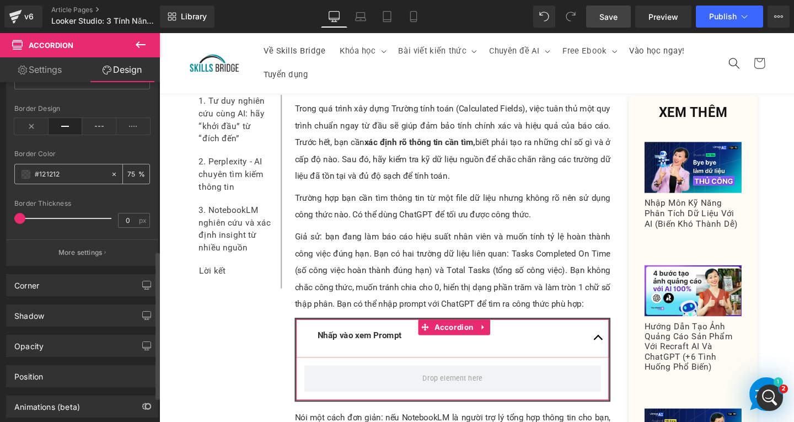
click at [112, 173] on icon at bounding box center [114, 174] width 8 height 8
type input "none"
type input "0"
click at [65, 170] on input "none" at bounding box center [70, 174] width 71 height 12
paste input "#b5b5b5"
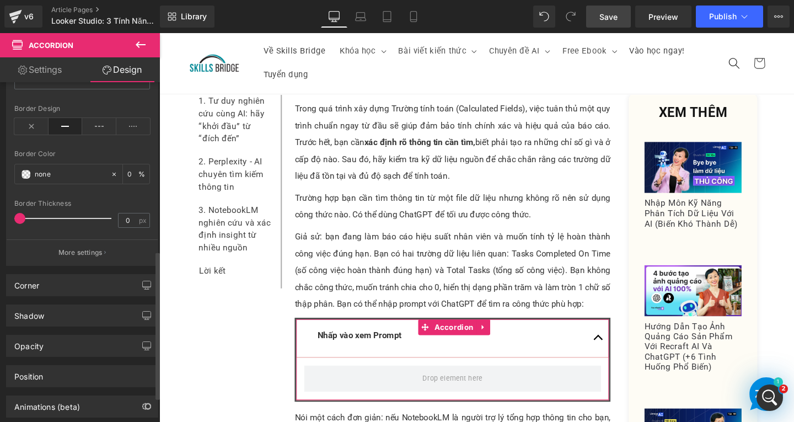
type input "#b5b5b5"
type input "100"
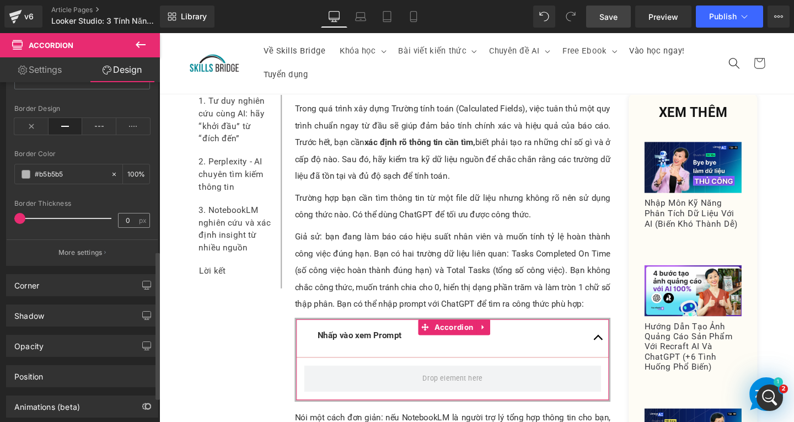
type input "#b5b5b5"
click at [130, 224] on input "0" at bounding box center [128, 220] width 19 height 14
type input "1"
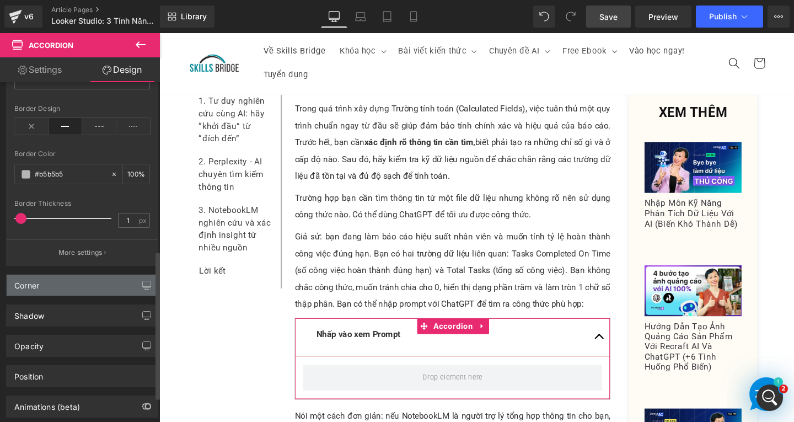
click at [84, 291] on div "Corner" at bounding box center [82, 285] width 151 height 21
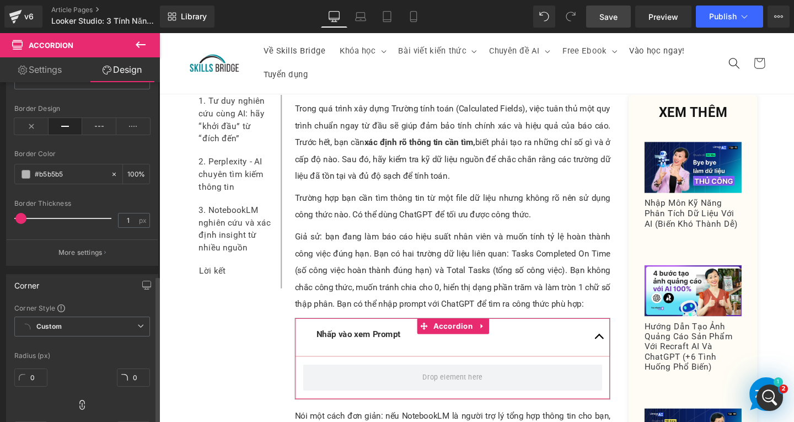
scroll to position [496, 0]
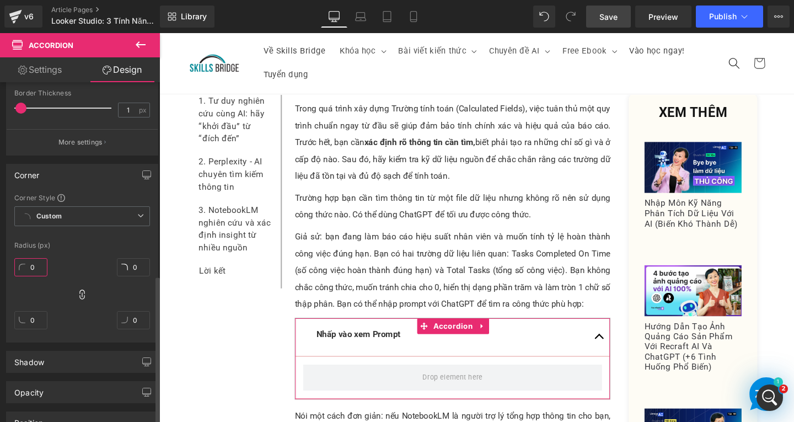
click at [36, 261] on input "0" at bounding box center [30, 267] width 33 height 18
type input "5"
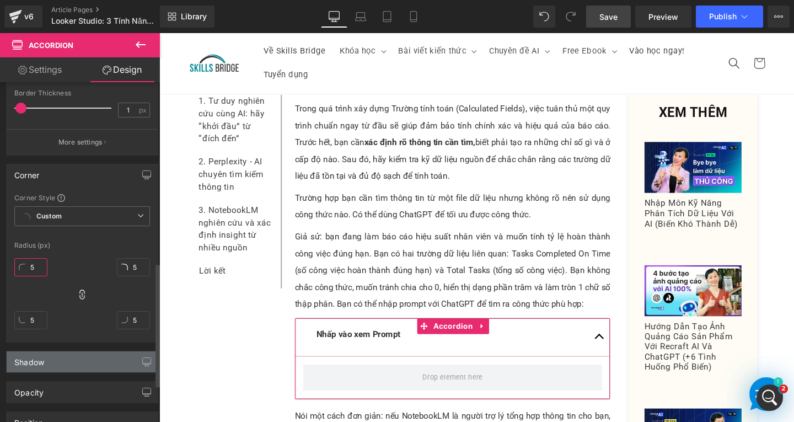
type input "5"
click at [79, 369] on div "Shadow" at bounding box center [82, 361] width 151 height 21
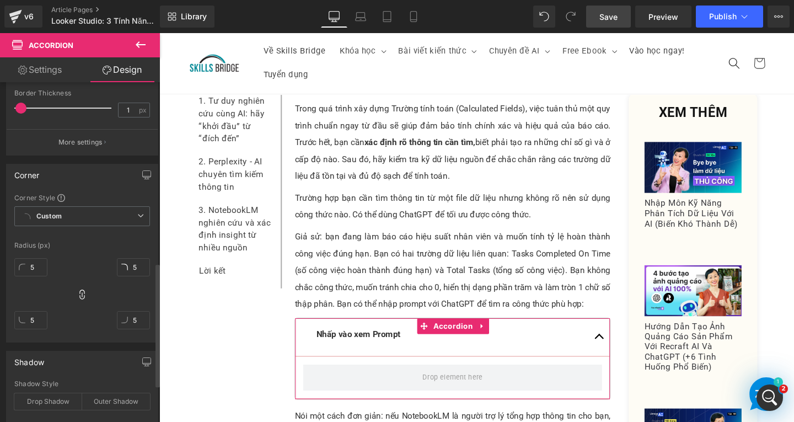
scroll to position [606, 0]
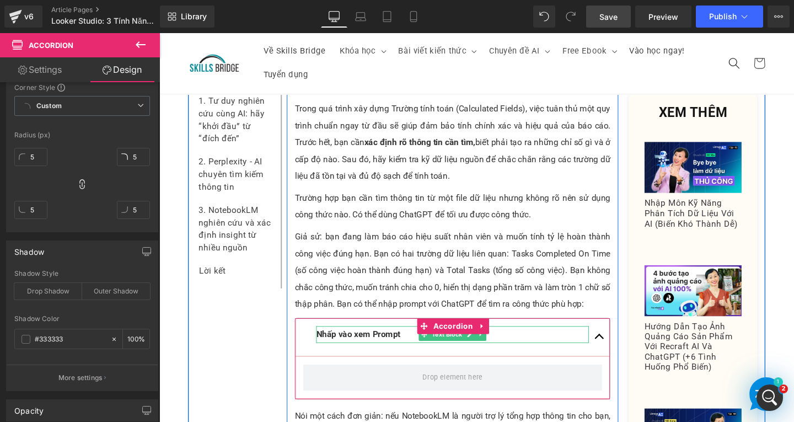
click at [378, 344] on span "Nhấp vào xem Prompt" at bounding box center [368, 349] width 88 height 10
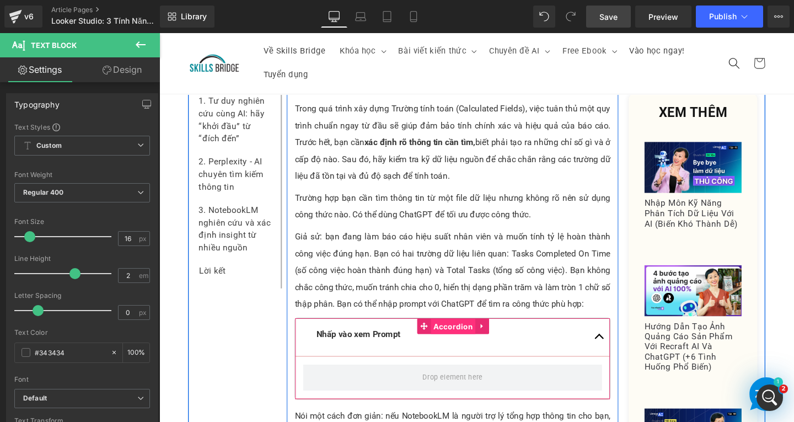
click at [456, 333] on span "Accordion" at bounding box center [468, 341] width 47 height 17
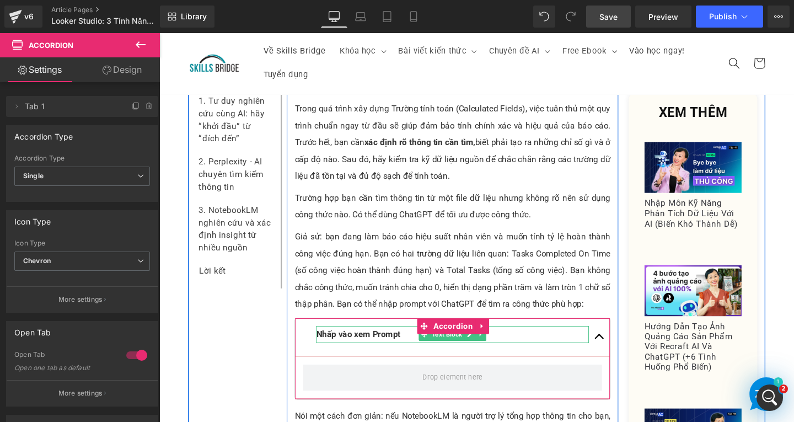
click at [373, 344] on span "Nhấp vào xem Prompt" at bounding box center [368, 349] width 88 height 10
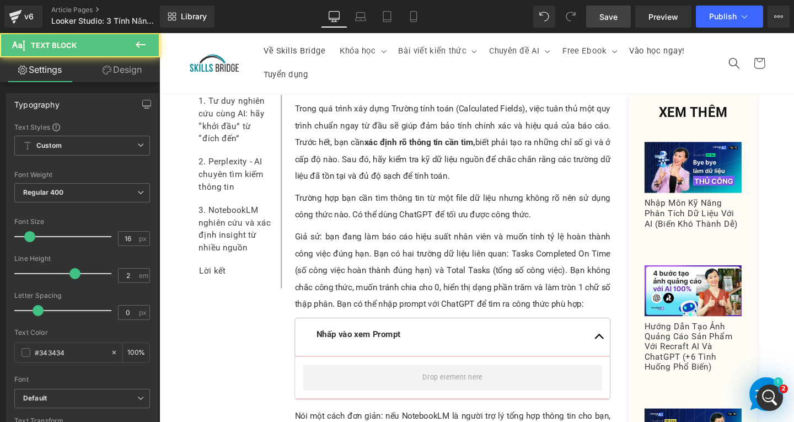
click at [125, 69] on link "Design" at bounding box center [122, 69] width 80 height 25
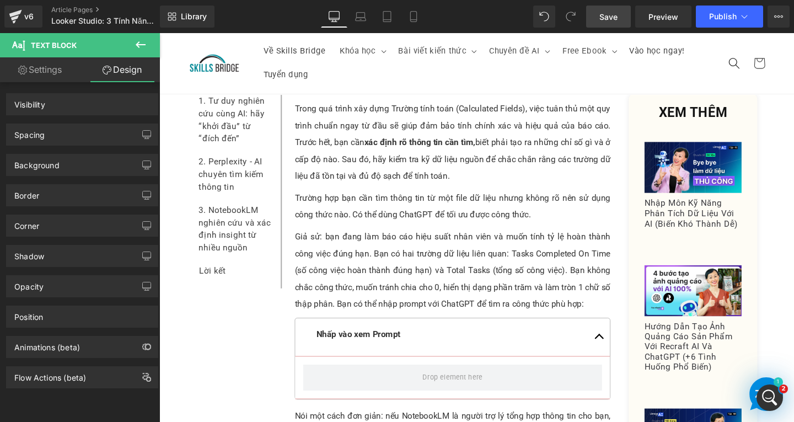
click at [80, 140] on div "Spacing" at bounding box center [82, 134] width 151 height 21
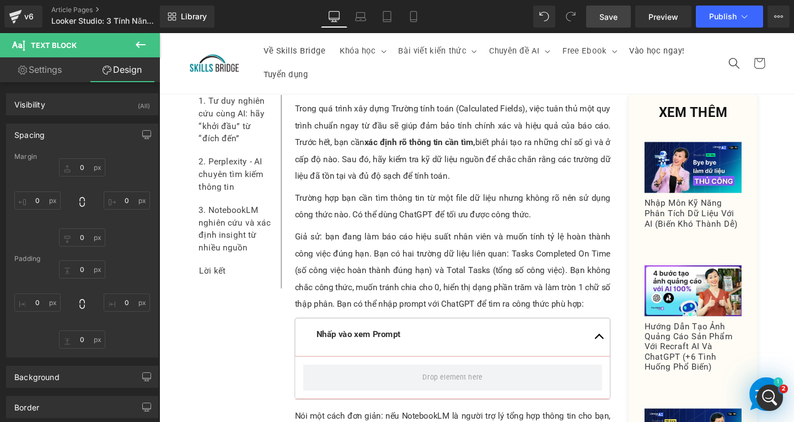
type input "0"
type input "10"
type input "0"
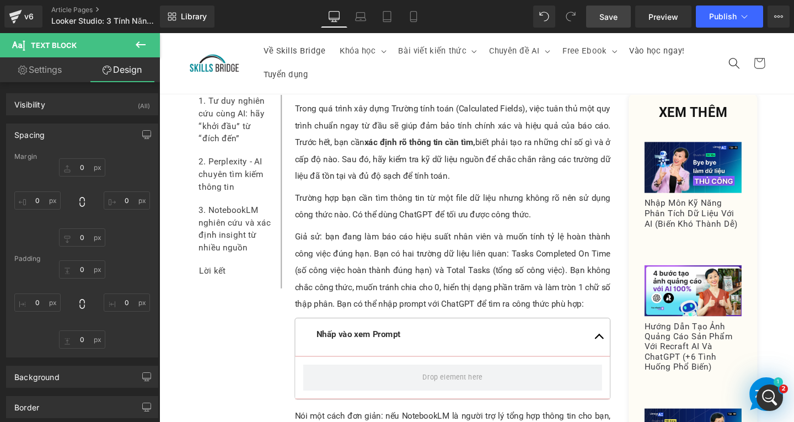
type input "0"
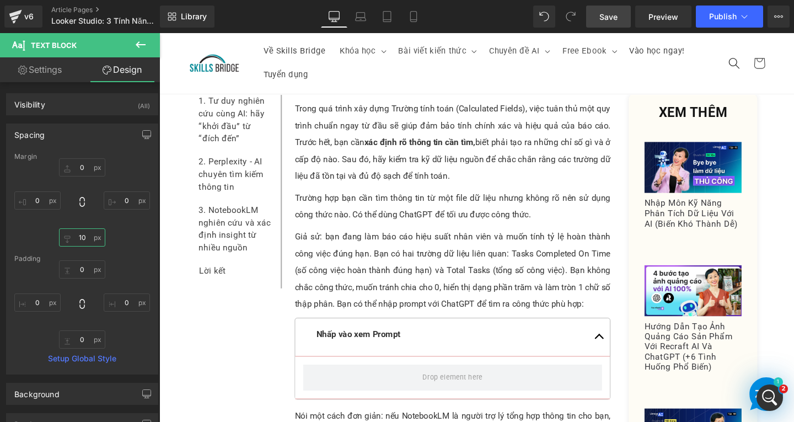
click at [85, 239] on input "10" at bounding box center [82, 237] width 46 height 18
type input "0"
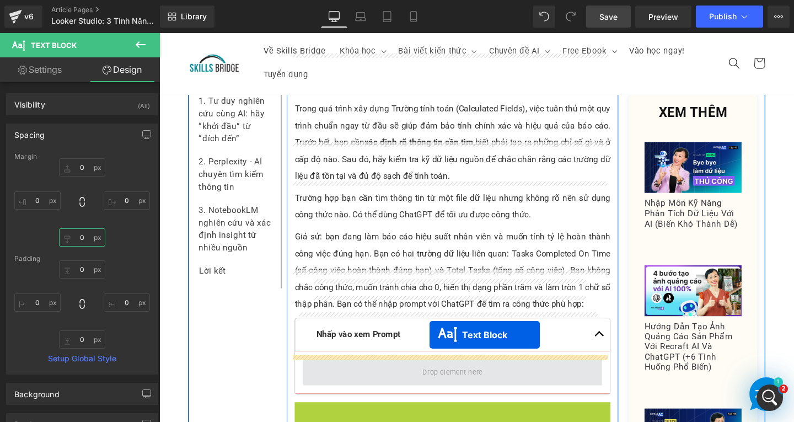
drag, startPoint x: 452, startPoint y: 399, endPoint x: 443, endPoint y: 350, distance: 49.9
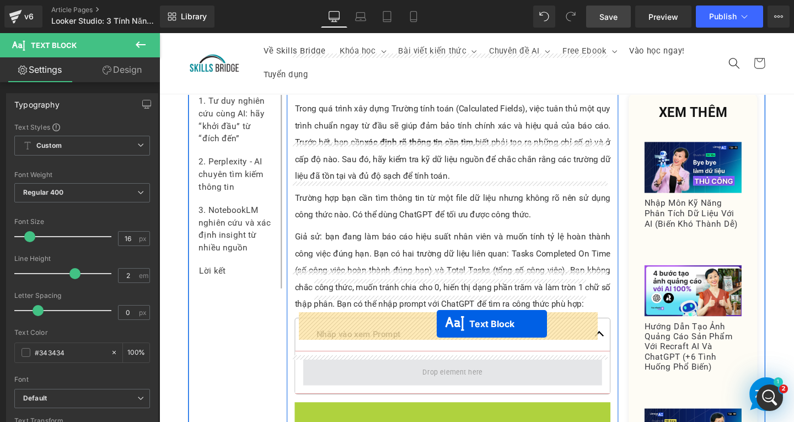
drag, startPoint x: 462, startPoint y: 396, endPoint x: 451, endPoint y: 338, distance: 59.5
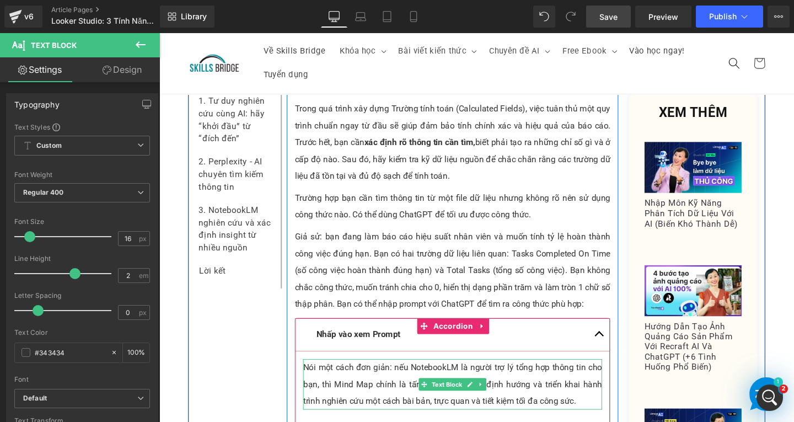
click at [442, 375] on p "Nói một cách đơn giản: nếu NotebookLM là người trợ lý tổng hợp thông tin cho bạ…" at bounding box center [467, 401] width 314 height 53
click at [447, 375] on p "Nói một cách đơn giản: nếu NotebookLM là người trợ lý tổng hợp thông tin cho bạ…" at bounding box center [467, 401] width 314 height 53
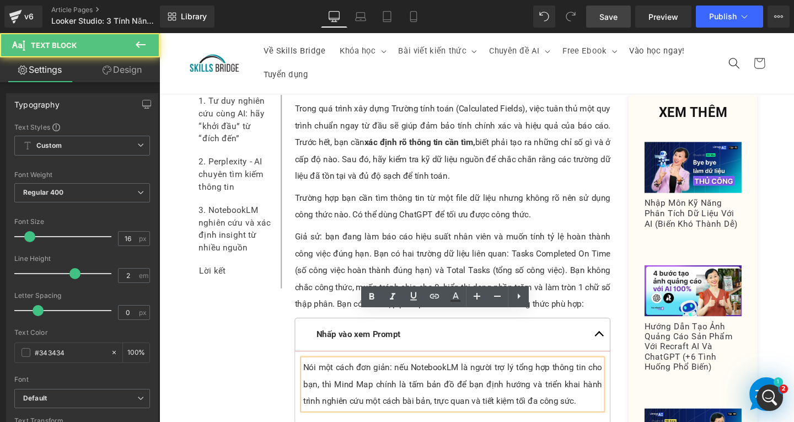
click at [595, 375] on p "Nói một cách đơn giản: nếu NotebookLM là người trợ lý tổng hợp thông tin cho bạ…" at bounding box center [467, 401] width 314 height 53
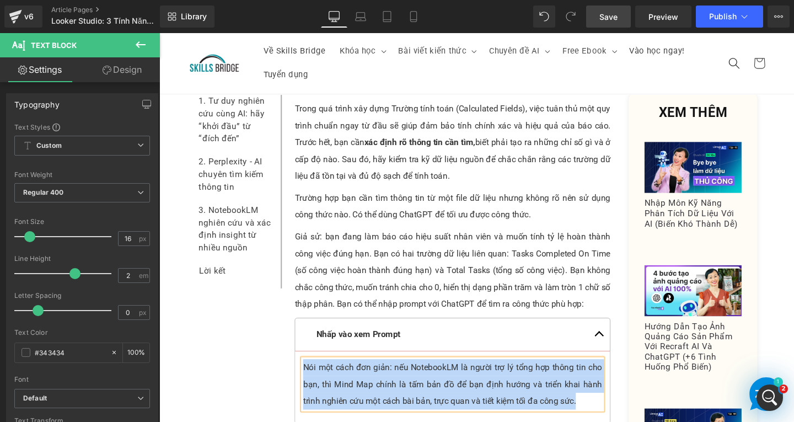
paste div
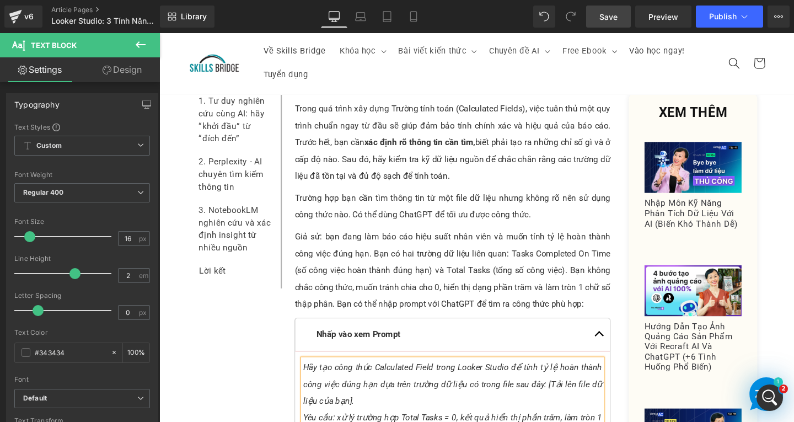
click at [389, 384] on div "Rendering Content" at bounding box center [397, 378] width 68 height 12
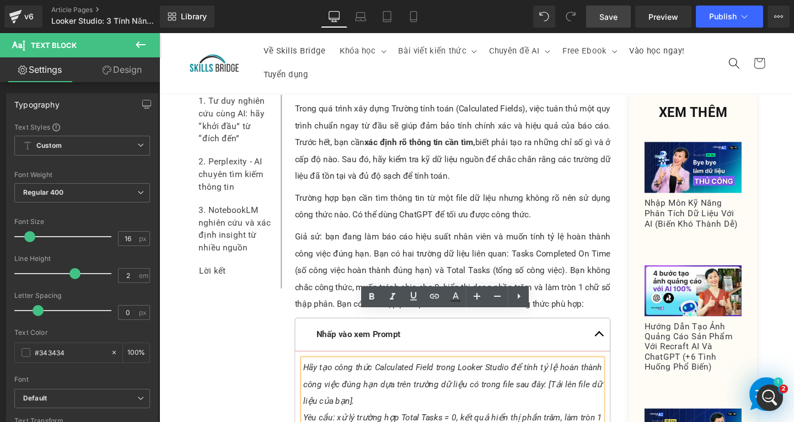
scroll to position [5238, 0]
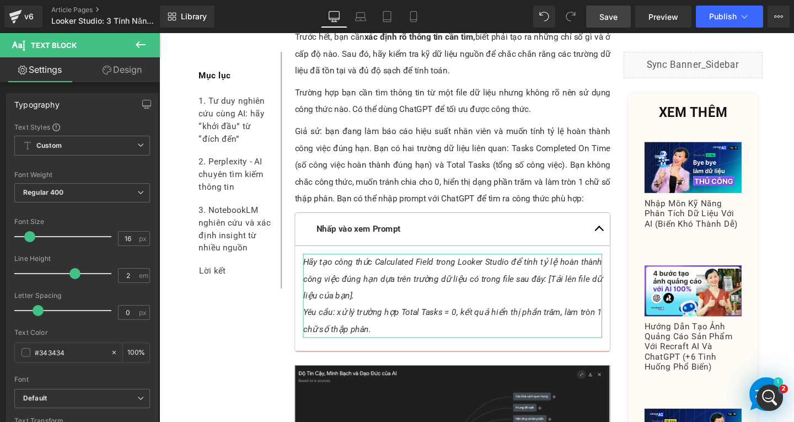
click at [133, 67] on link "Design" at bounding box center [122, 69] width 80 height 25
click at [0, 0] on div "Spacing" at bounding box center [0, 0] width 0 height 0
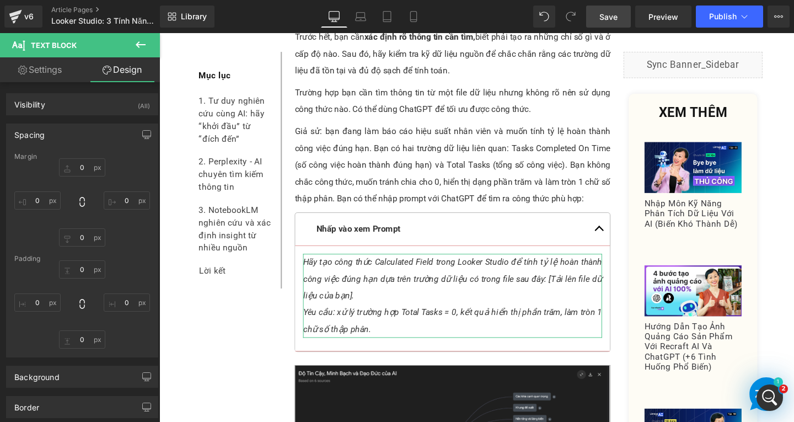
type input "0"
type input "10"
type input "0"
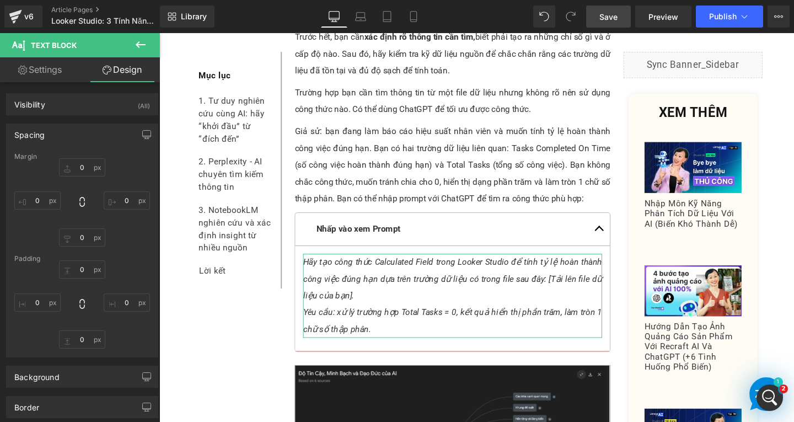
type input "0"
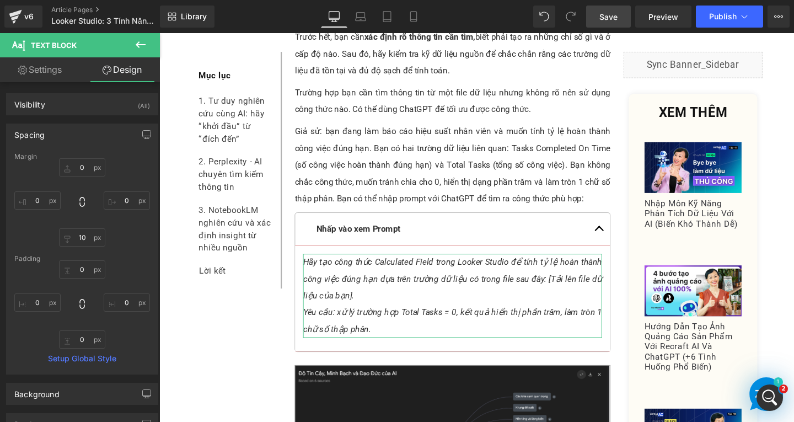
click at [87, 139] on div "Spacing" at bounding box center [82, 134] width 151 height 21
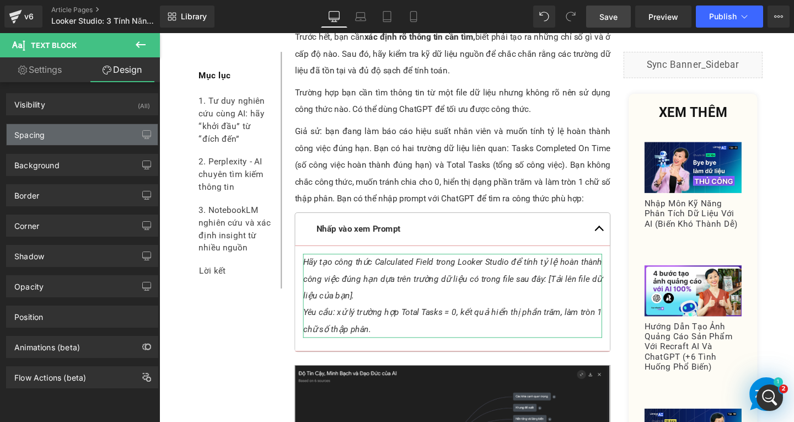
click at [88, 138] on div "Spacing" at bounding box center [82, 134] width 151 height 21
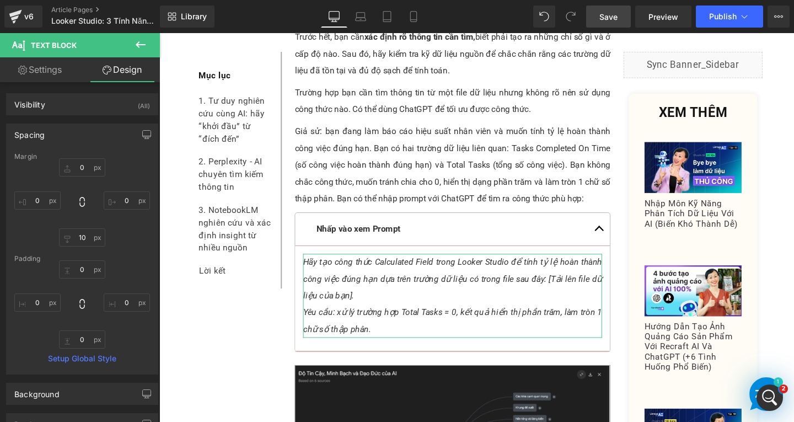
click at [89, 138] on div "Spacing" at bounding box center [82, 134] width 151 height 21
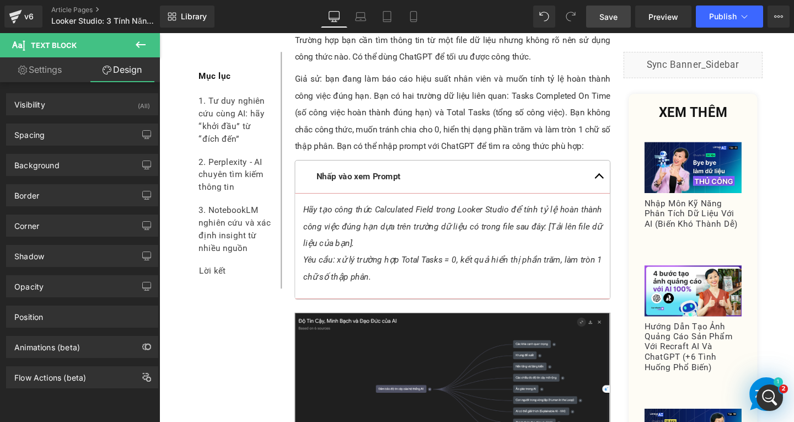
scroll to position [5459, 0]
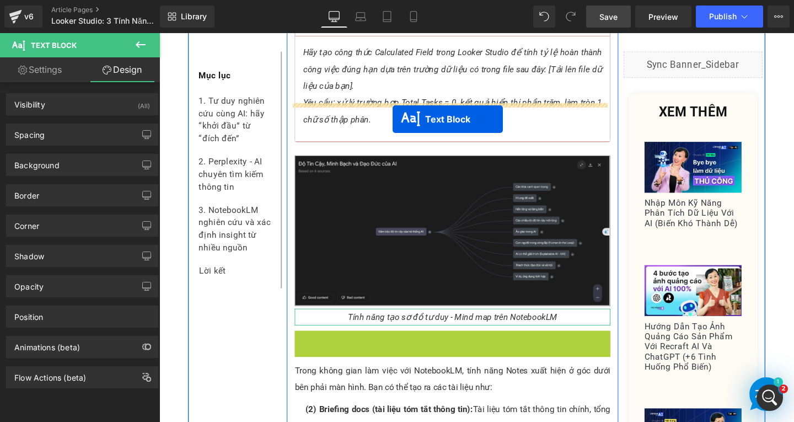
drag, startPoint x: 431, startPoint y: 343, endPoint x: 403, endPoint y: 114, distance: 231.1
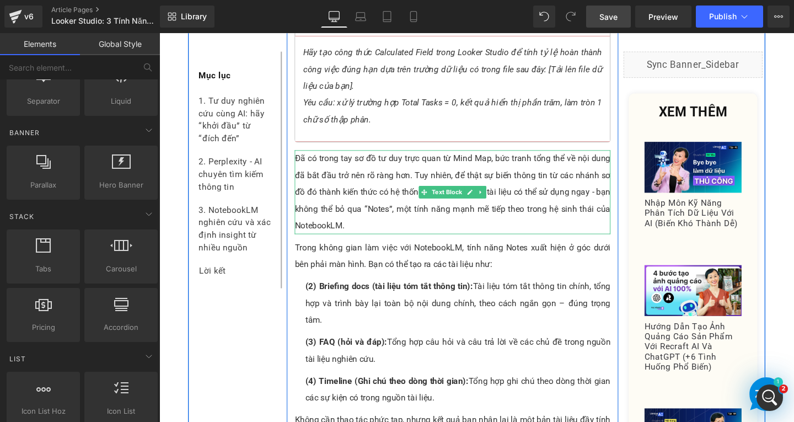
click at [354, 179] on p "Đã có trong tay sơ đồ tư duy trực quan từ Mind Map, bức tranh tổng thể về nội d…" at bounding box center [468, 200] width 332 height 88
click at [373, 185] on p "Đã có trong tay sơ đồ tư duy trực quan từ Mind Map, bức tranh tổng thể về nội d…" at bounding box center [468, 200] width 332 height 88
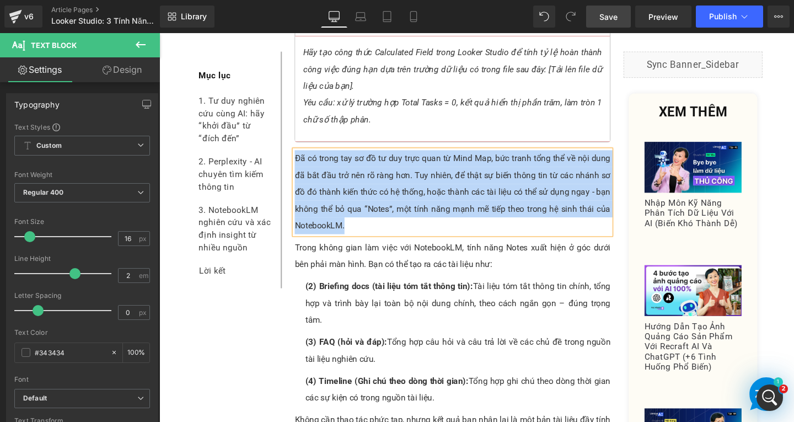
paste div
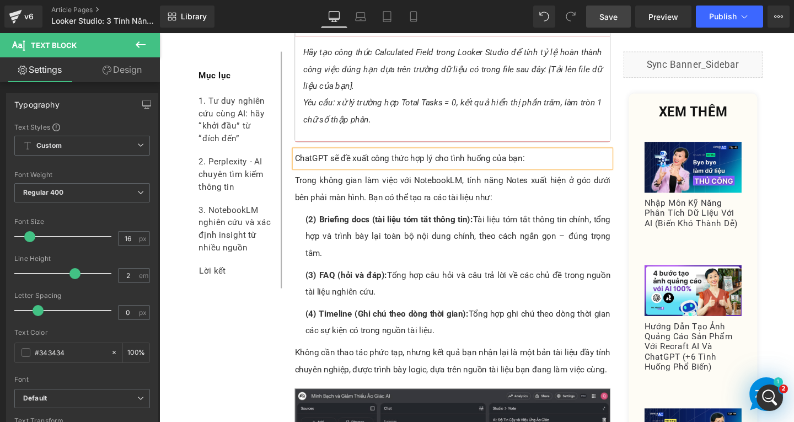
click at [368, 179] on p "Trong không gian làm việc với NotebookLM, tính năng Notes xuất hiện ở góc dưới …" at bounding box center [468, 196] width 332 height 35
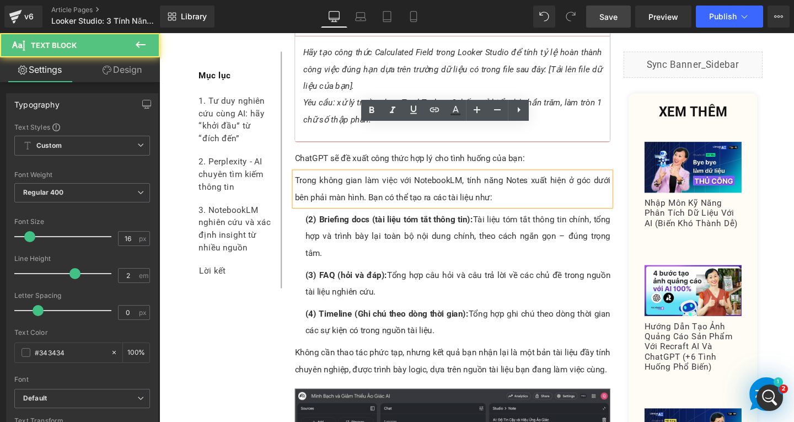
click at [528, 179] on p "Trong không gian làm việc với NotebookLM, tính năng Notes xuất hiện ở góc dưới …" at bounding box center [468, 196] width 332 height 35
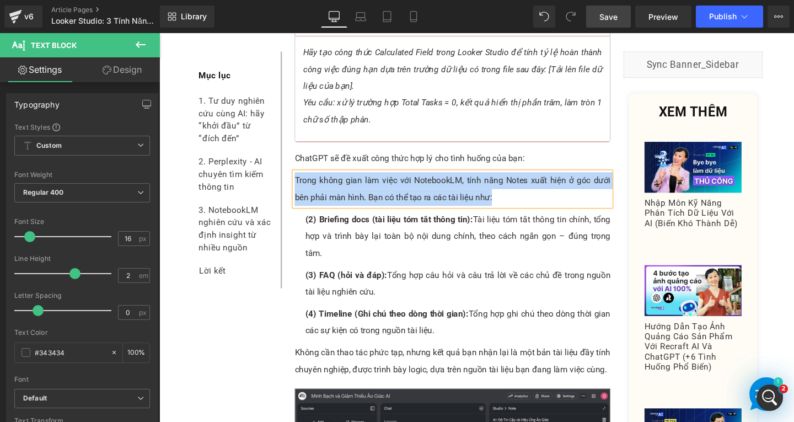
paste div
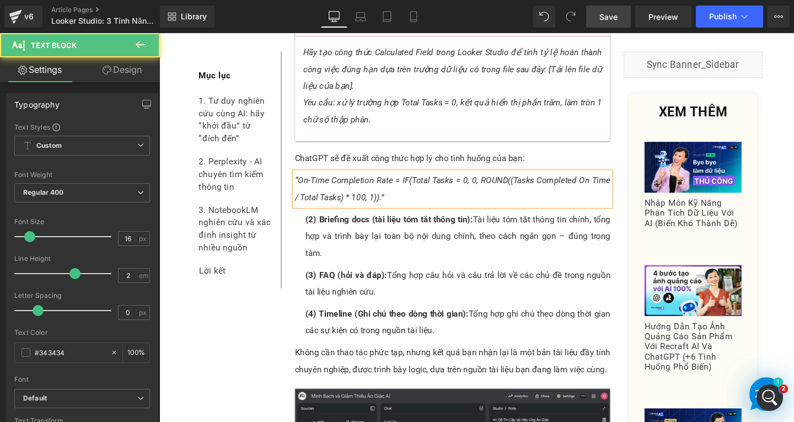
click at [302, 183] on span "“On-Time Completion Rate = IF(Total Tasks = 0, 0, ROUND((Tasks Completed On Tim…" at bounding box center [468, 197] width 332 height 28
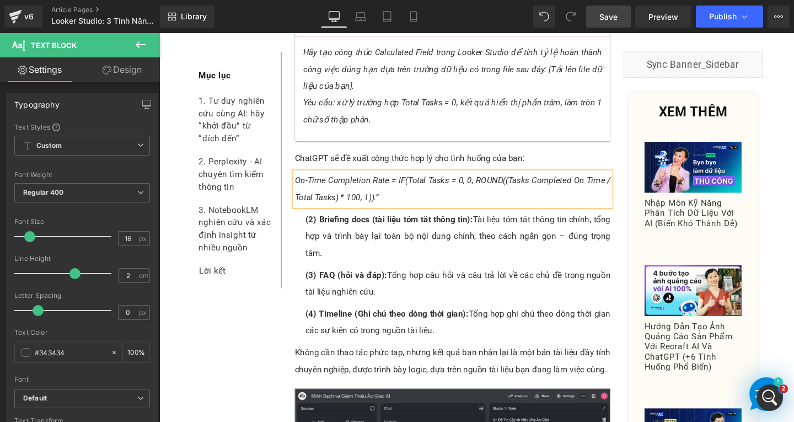
click at [433, 179] on p "On-Time Completion Rate = IF(Total Tasks = 0, 0, ROUND((Tasks Completed On Time…" at bounding box center [468, 196] width 332 height 35
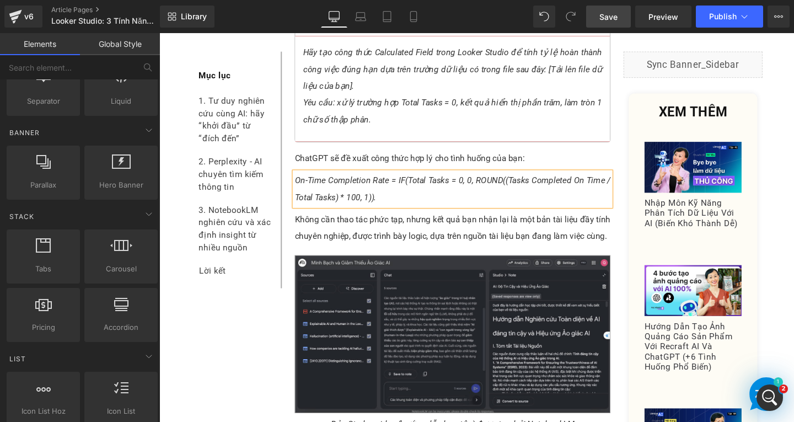
click at [352, 220] on p "Không cần thao tác phức tạp, nhưng kết quả bạn nhận lại là một bản tài liệu đầy…" at bounding box center [468, 237] width 332 height 35
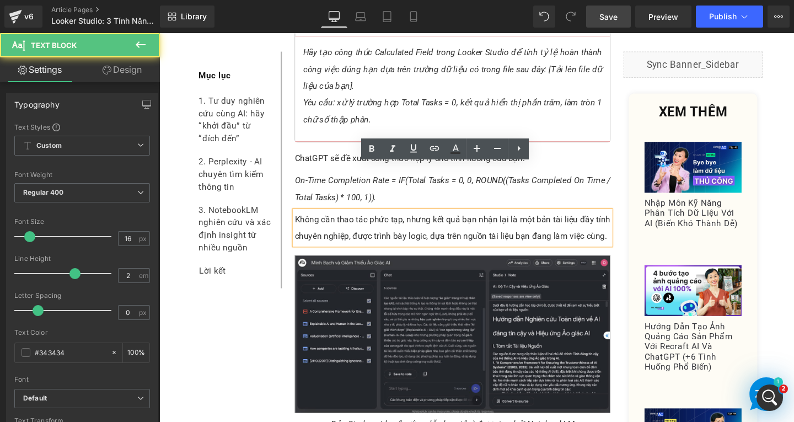
click at [626, 220] on p "Không cần thao tác phức tạp, nhưng kết quả bạn nhận lại là một bản tài liệu đầy…" at bounding box center [468, 237] width 332 height 35
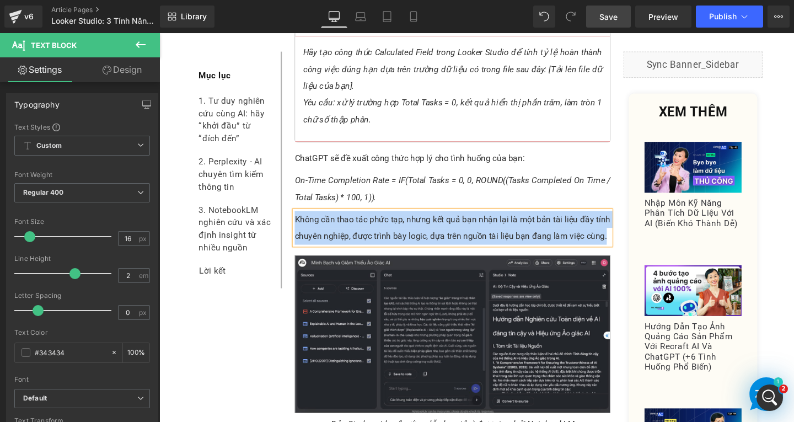
paste div
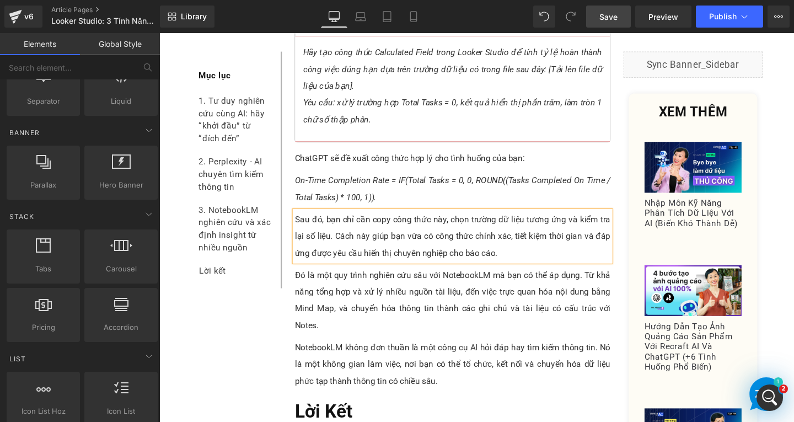
click at [327, 283] on p "Đó là một quy trình nghiên cứu sâu với NotebookLM mà bạn có thể áp dụng. Từ khả…" at bounding box center [468, 313] width 332 height 71
click at [338, 295] on p "Đó là một quy trình nghiên cứu sâu với NotebookLM mà bạn có thể áp dụng. Từ khả…" at bounding box center [468, 313] width 332 height 71
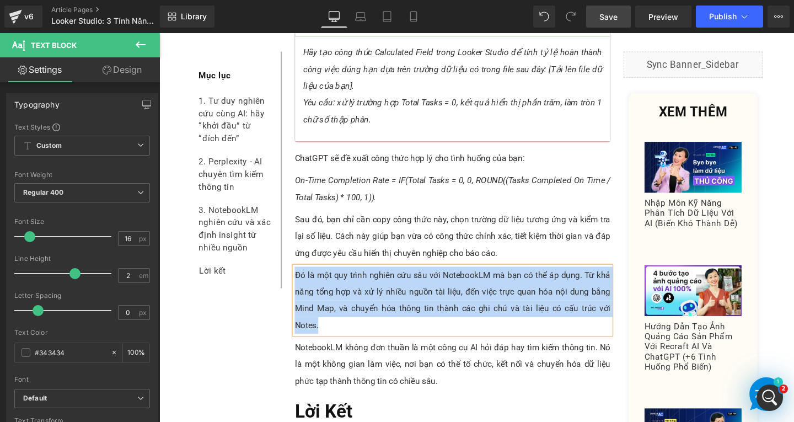
paste div
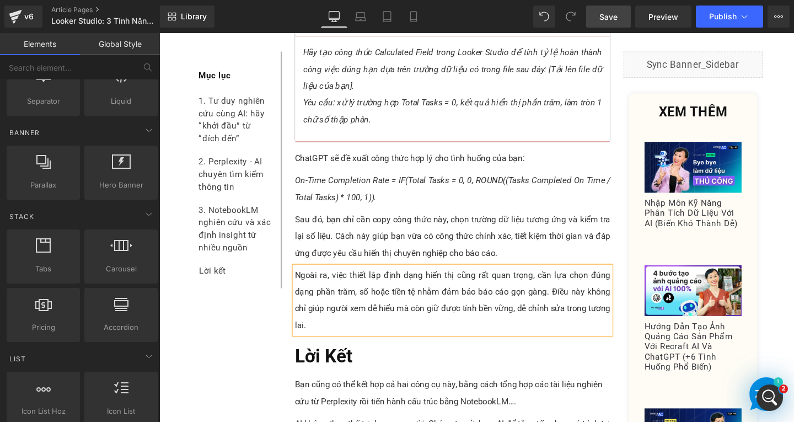
scroll to position [5569, 0]
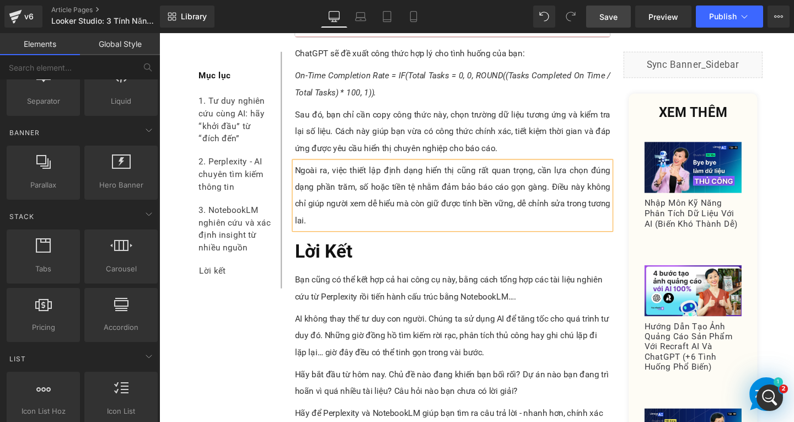
click at [357, 283] on p "Bạn cũng có thể kết hợp cả hai công cụ này, bằng cách tổng hợp các tài liệu ngh…" at bounding box center [468, 300] width 332 height 35
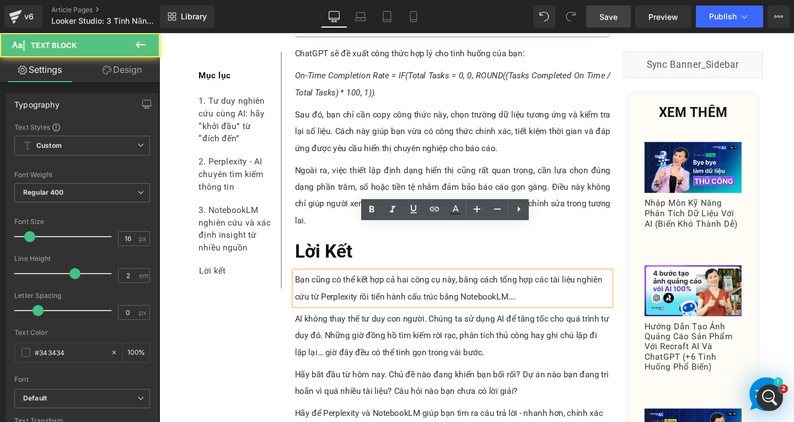
click at [557, 283] on p "Bạn cũng có thể kết hợp cả hai công cụ này, bằng cách tổng hợp các tài liệu ngh…" at bounding box center [468, 300] width 332 height 35
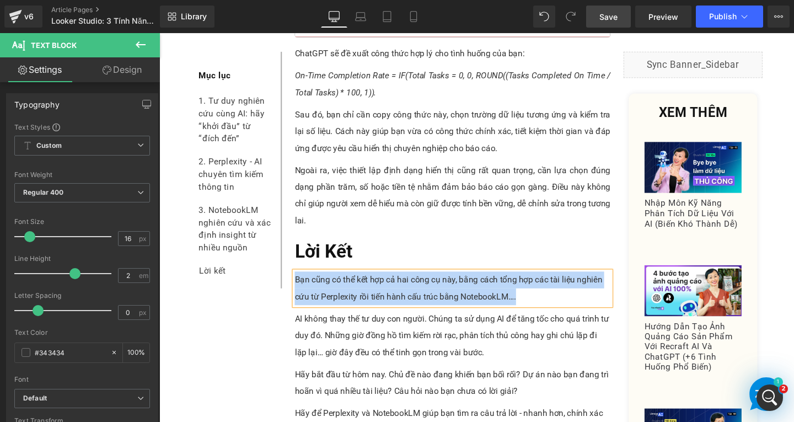
paste div
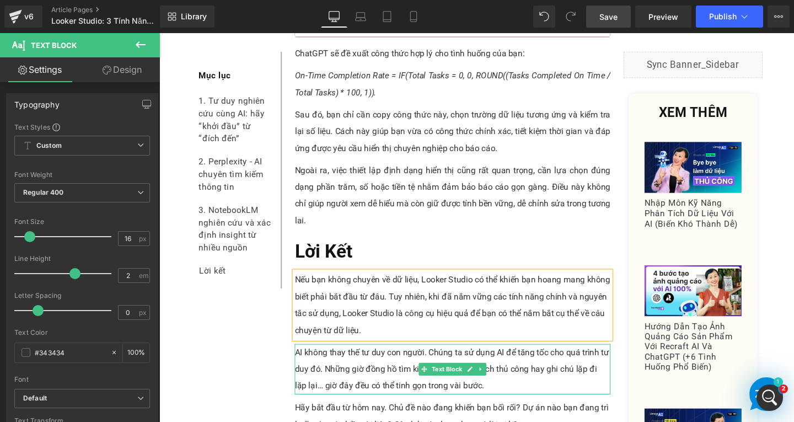
click at [500, 359] on p "AI không thay thế tư duy con người. Chúng ta sử dụng AI để tăng tốc cho quá trì…" at bounding box center [468, 385] width 332 height 53
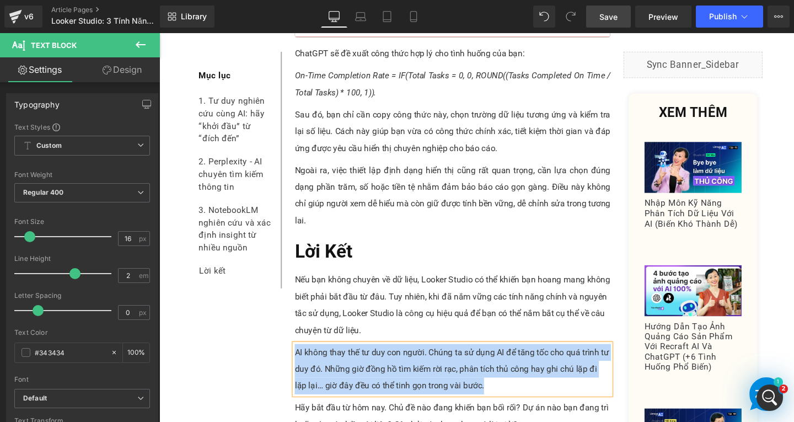
paste div
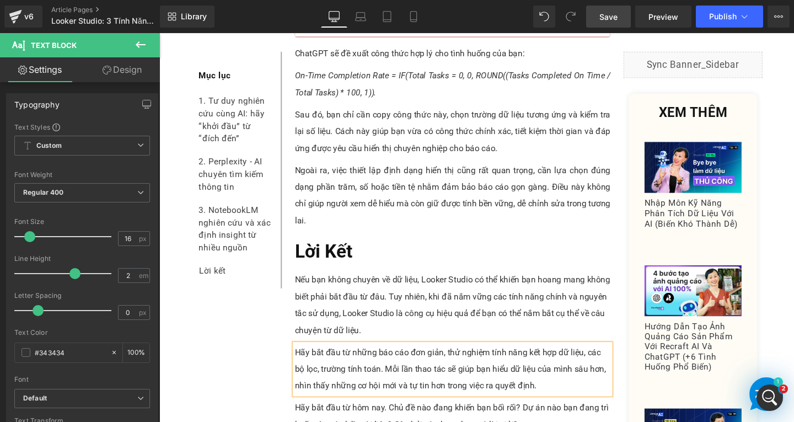
scroll to position [5735, 0]
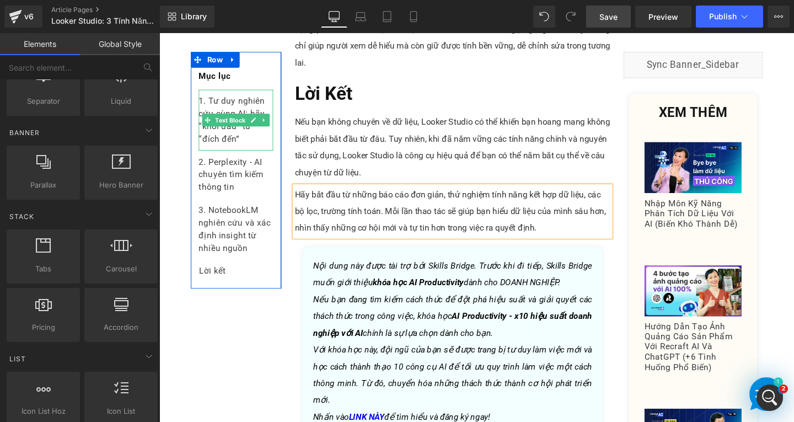
click at [229, 146] on div "1. Tư duy nghiên cứu cùng AI: hãy “khởi đầu” từ “đích đến”" at bounding box center [240, 124] width 78 height 64
click at [230, 146] on div "1. Tư duy nghiên cứu cùng AI: hãy “khởi đầu” từ “đích đến”" at bounding box center [240, 124] width 78 height 64
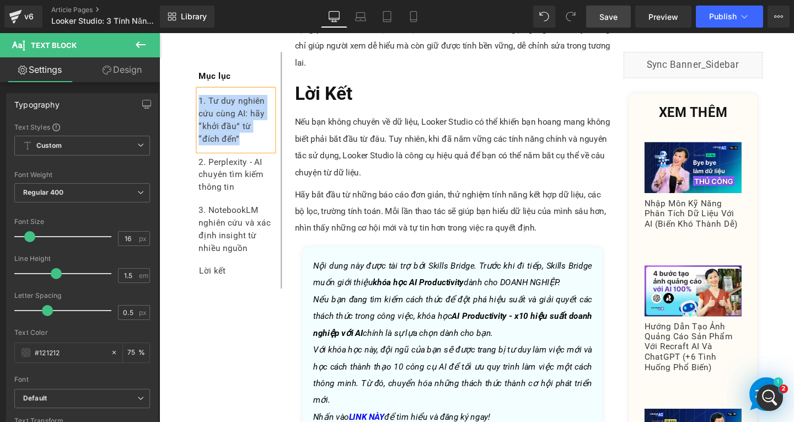
paste div
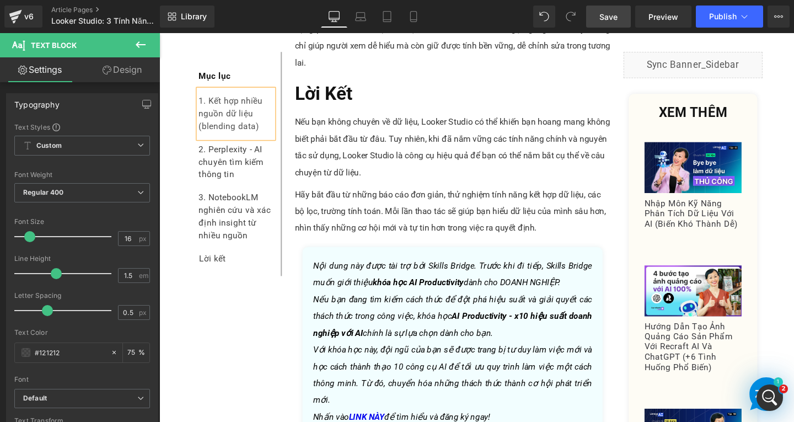
click at [205, 126] on div "1. Kết hợp nhiều nguồn dữ liệu (blending data)" at bounding box center [240, 117] width 78 height 51
click at [245, 130] on div "1. Kết hợp nhiều nguồn dữ liệu (Blending data)" at bounding box center [240, 117] width 78 height 51
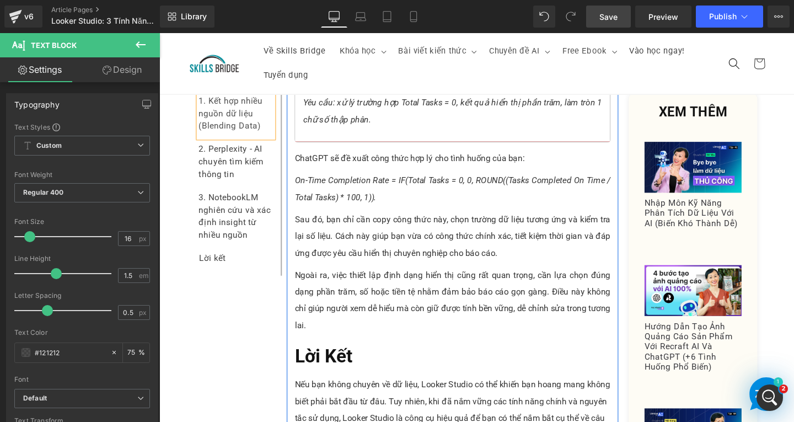
scroll to position [5404, 0]
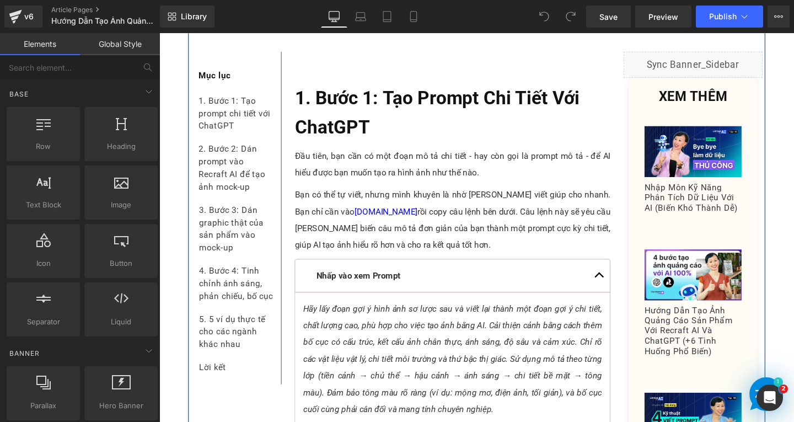
scroll to position [1213, 0]
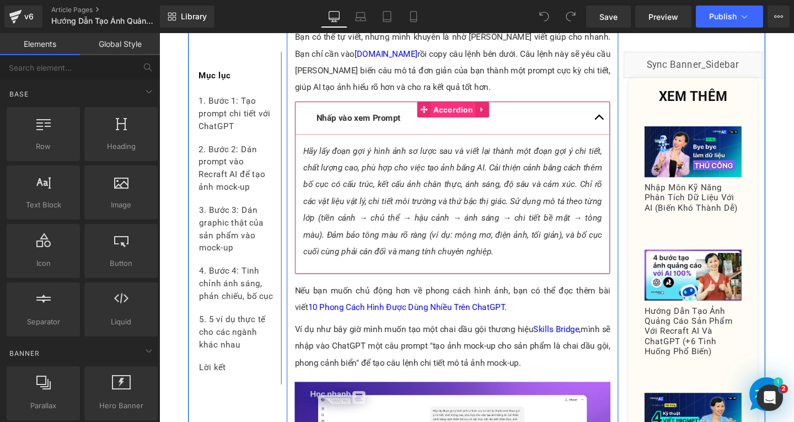
click at [450, 109] on span "Accordion" at bounding box center [468, 114] width 47 height 17
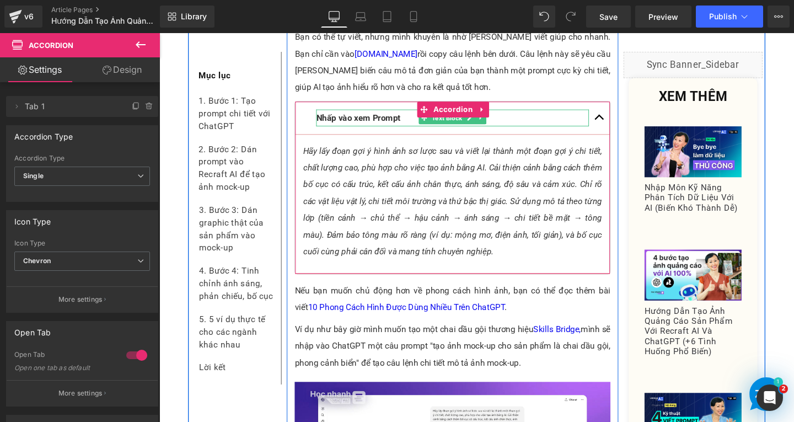
click at [380, 117] on strong "Nhấp vào xem Prompt" at bounding box center [368, 122] width 88 height 10
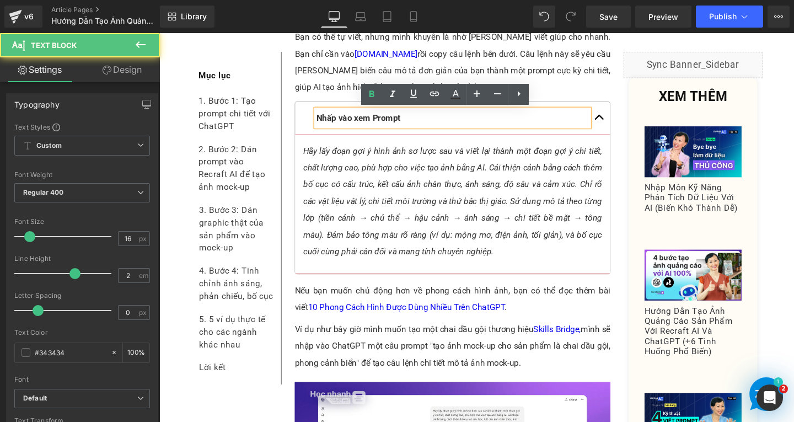
click at [406, 123] on strong "Nhấp vào xem Prompt" at bounding box center [368, 122] width 88 height 10
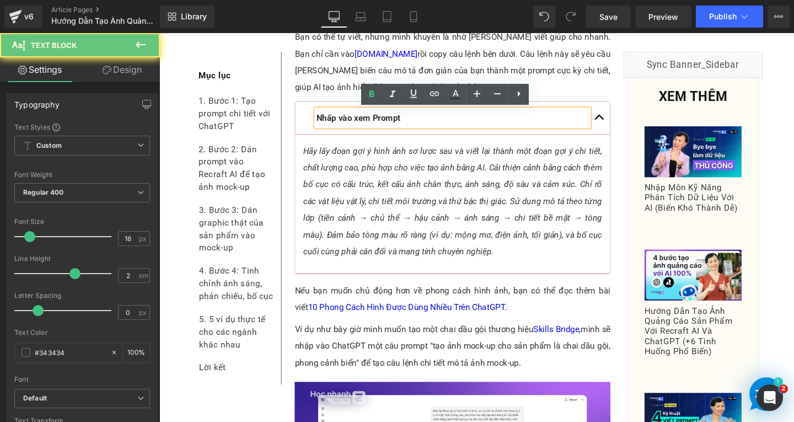
click at [415, 126] on p "Nhấp vào xem Prompt" at bounding box center [467, 123] width 287 height 18
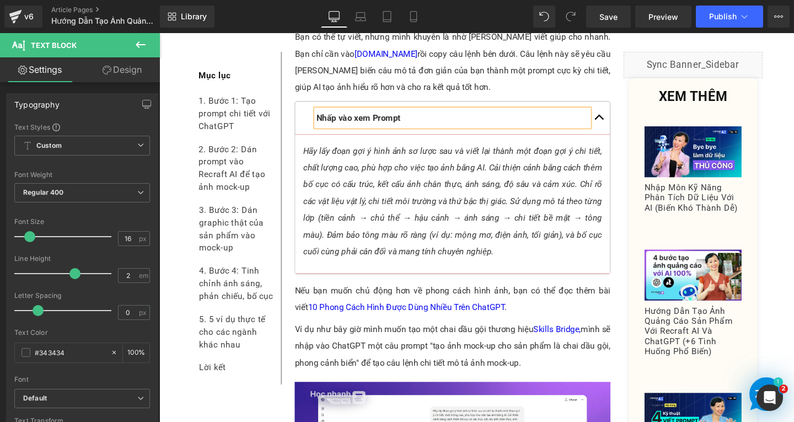
copy strong "Nhấp vào xem Prompt"
click at [321, 191] on icon "Hãy lấy đoạn gợi ý hình ảnh sơ lược sau và viết lại thành một đoạn gợi ý chi ti…" at bounding box center [467, 210] width 314 height 116
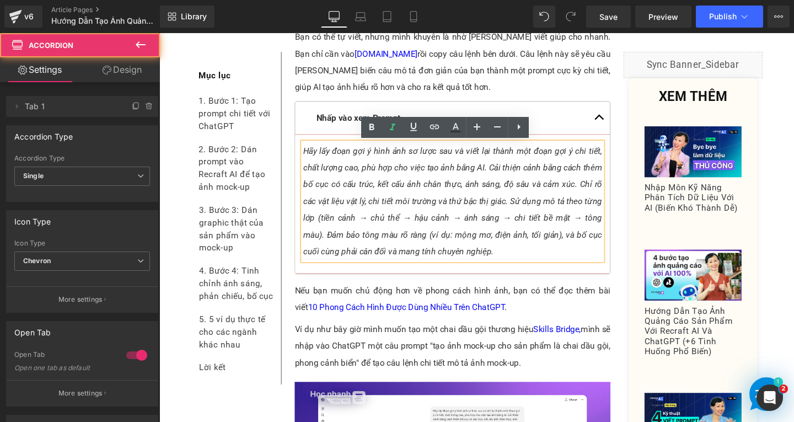
click at [440, 107] on div "Nhấp vào xem Prompt Text Block" at bounding box center [467, 122] width 331 height 35
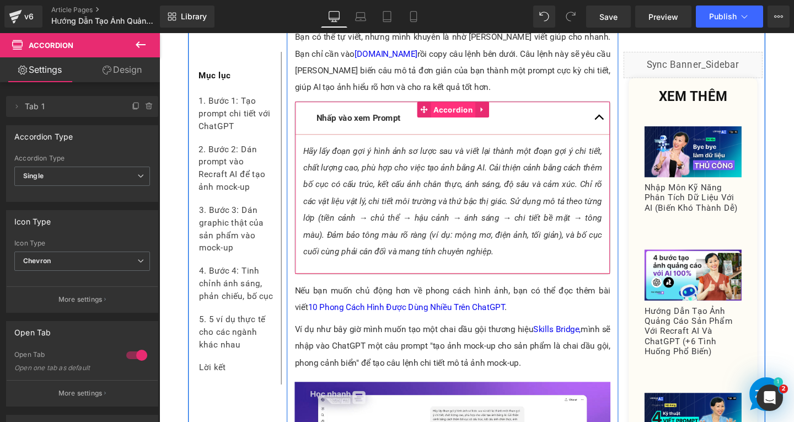
click at [463, 111] on span "Accordion" at bounding box center [468, 114] width 47 height 17
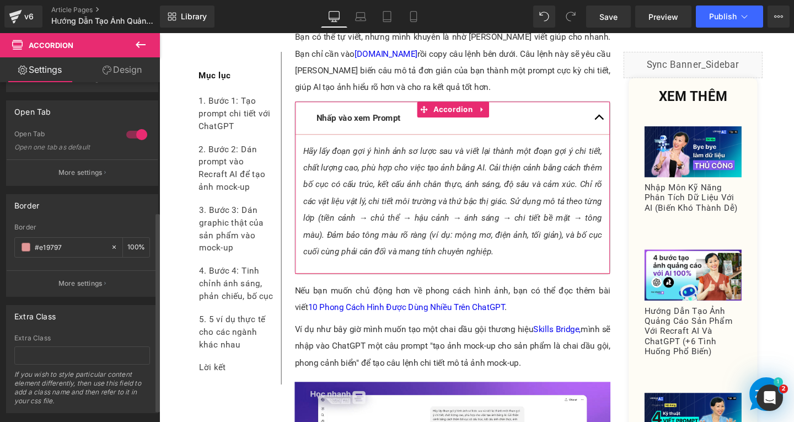
scroll to position [242, 0]
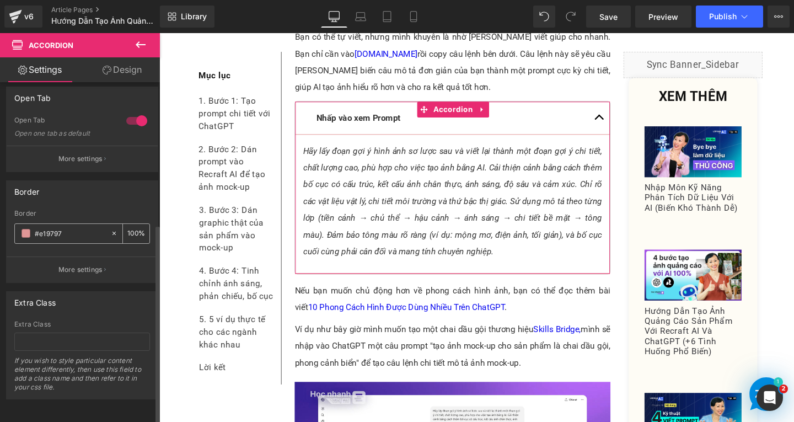
click at [72, 227] on input "#e19797" at bounding box center [70, 233] width 71 height 12
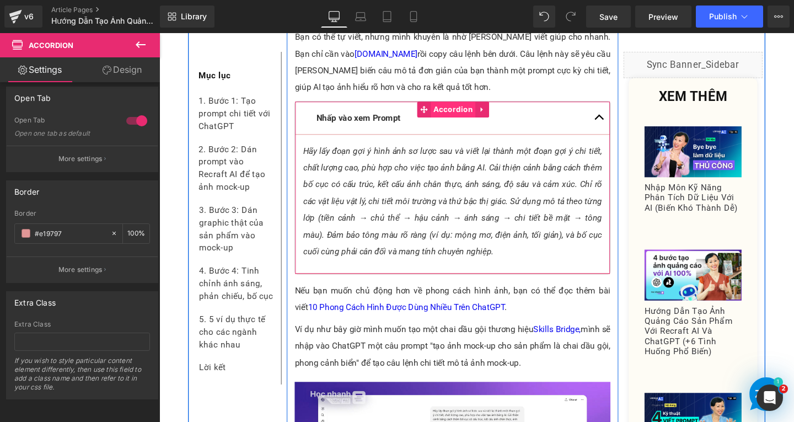
click at [457, 113] on span "Accordion" at bounding box center [468, 113] width 47 height 17
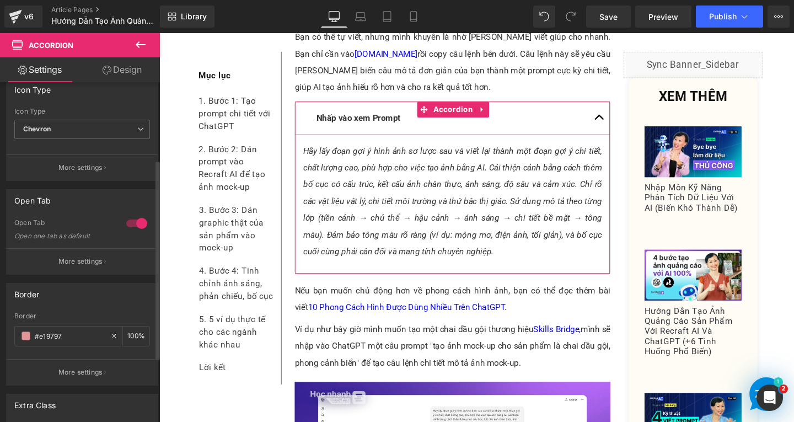
scroll to position [0, 0]
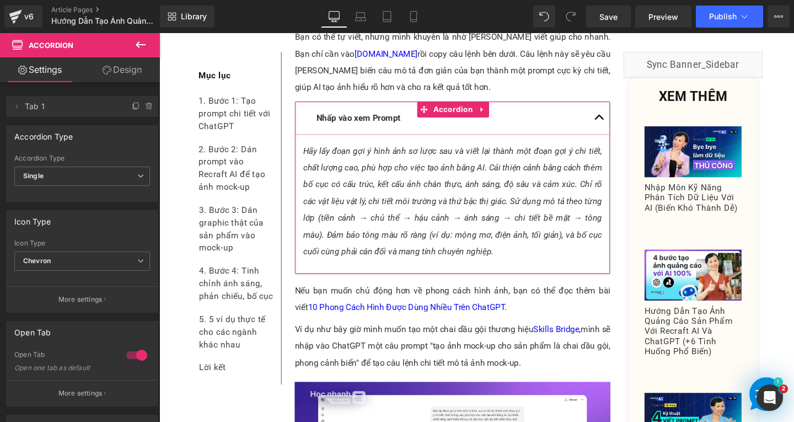
click at [127, 76] on link "Design" at bounding box center [122, 69] width 80 height 25
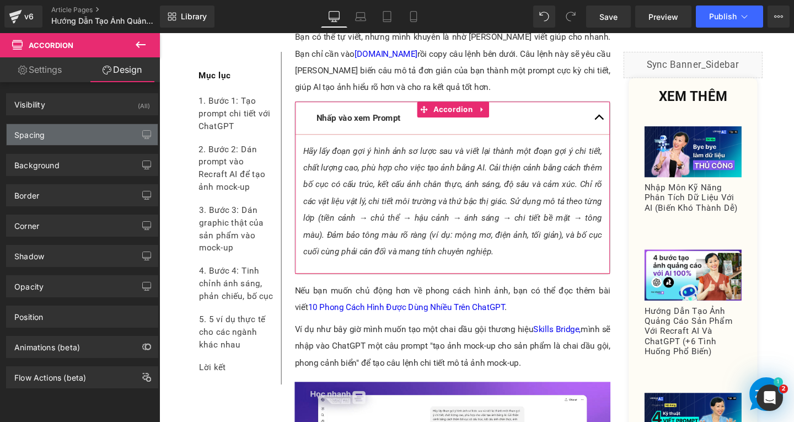
click at [76, 137] on div "Spacing" at bounding box center [82, 134] width 151 height 21
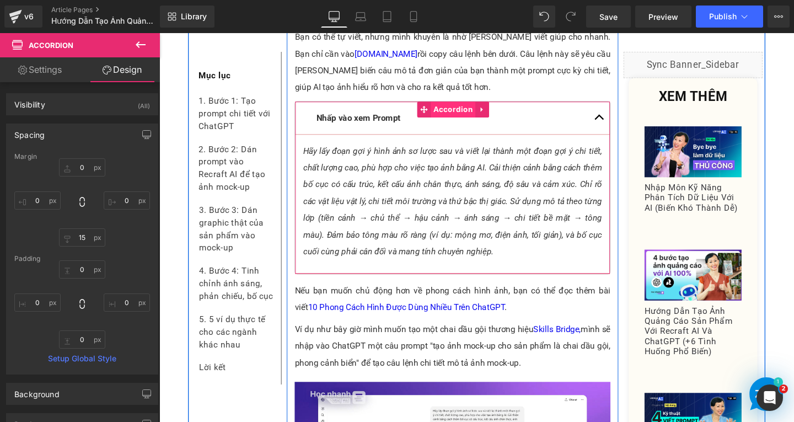
click at [445, 111] on span "Accordion" at bounding box center [468, 113] width 47 height 17
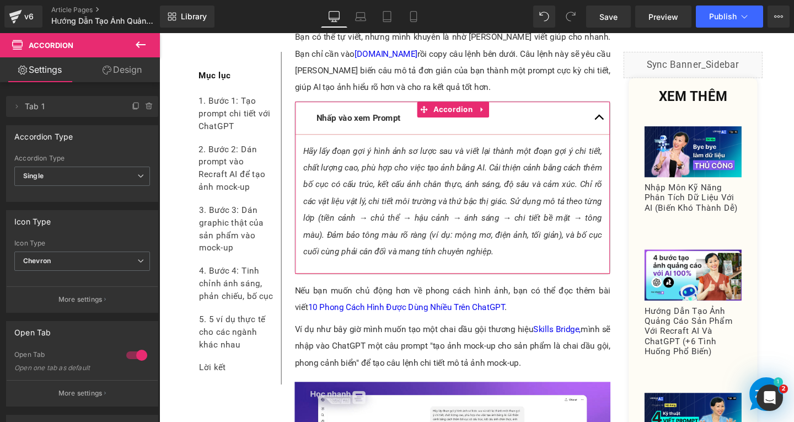
click at [133, 78] on link "Design" at bounding box center [122, 69] width 80 height 25
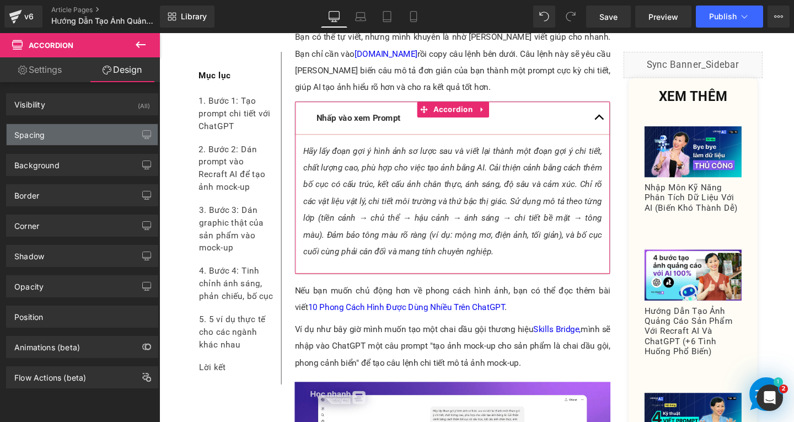
click at [76, 137] on div "Spacing" at bounding box center [82, 134] width 151 height 21
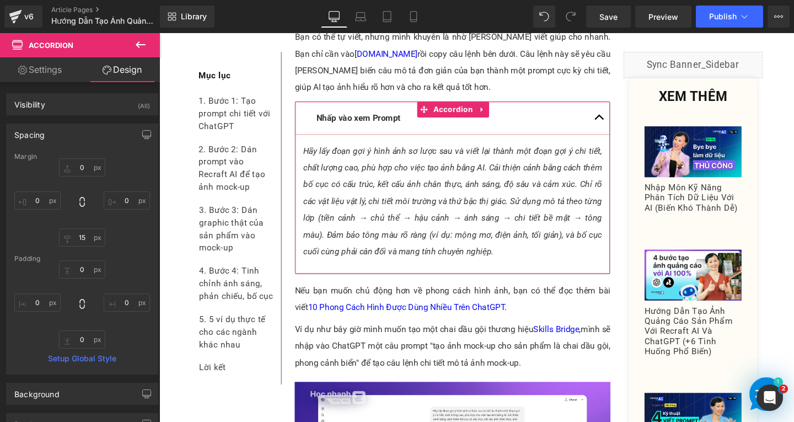
scroll to position [165, 0]
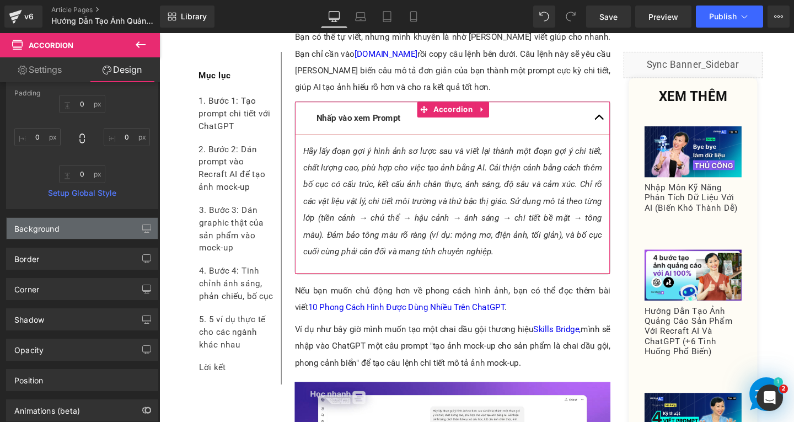
click at [88, 235] on div "Background" at bounding box center [82, 228] width 151 height 21
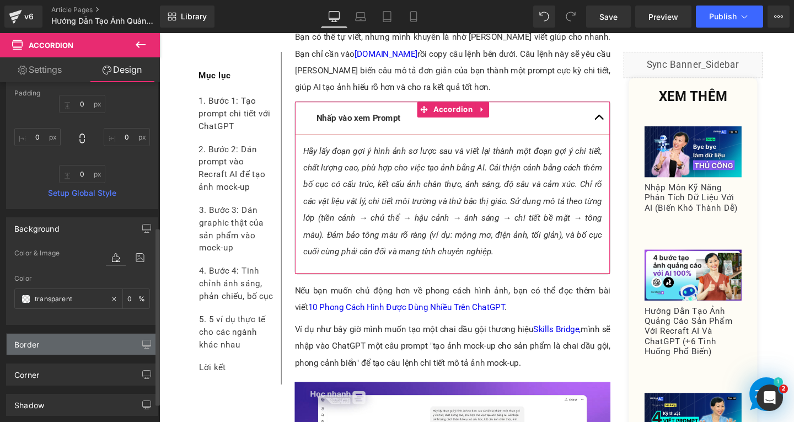
scroll to position [276, 0]
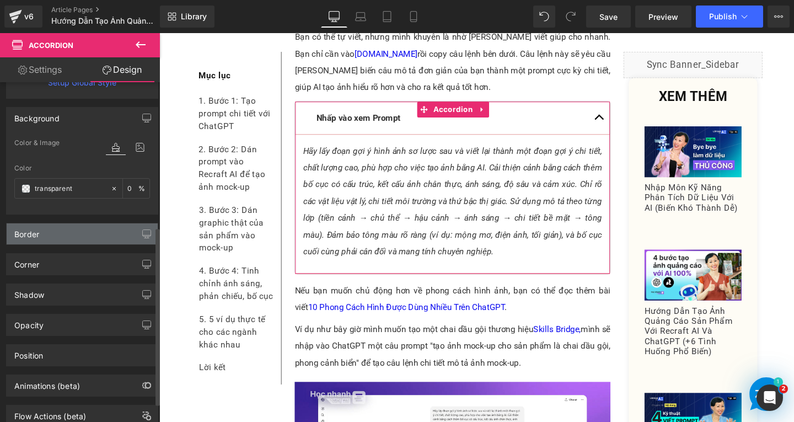
click at [86, 234] on div "Border" at bounding box center [82, 233] width 151 height 21
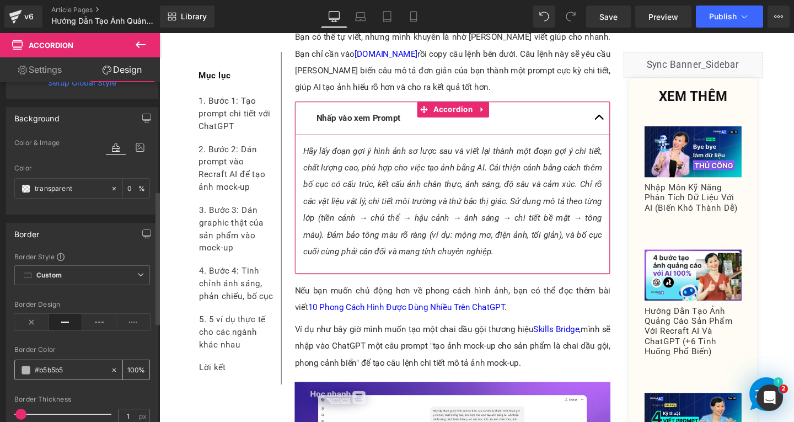
scroll to position [441, 0]
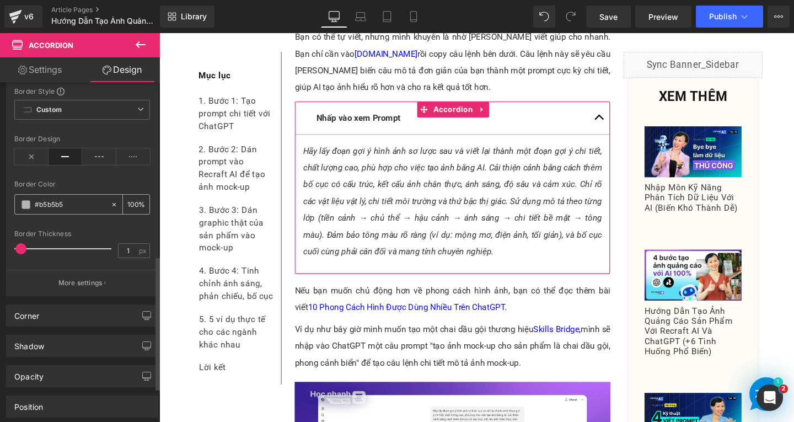
click at [86, 206] on input "#b5b5b5" at bounding box center [70, 204] width 71 height 12
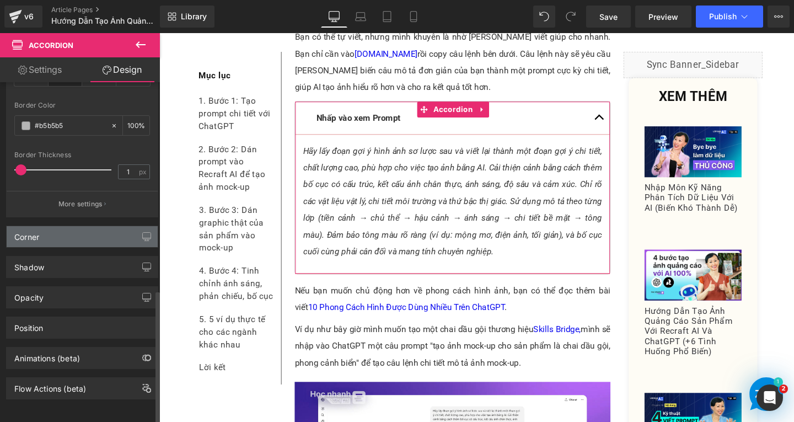
click at [64, 233] on div "Corner" at bounding box center [82, 236] width 151 height 21
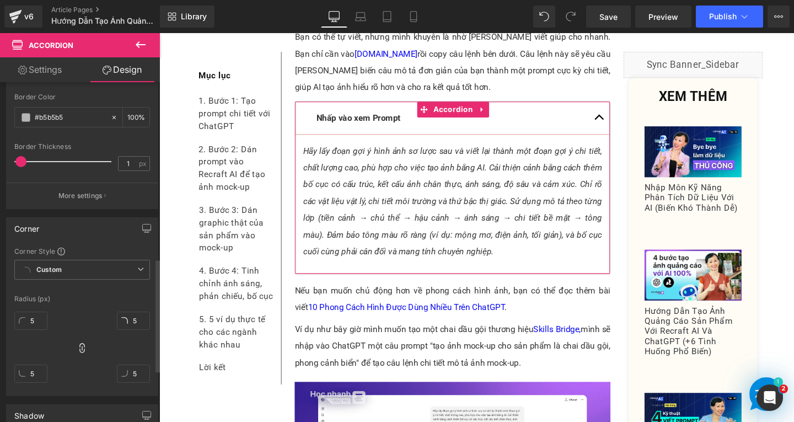
scroll to position [638, 0]
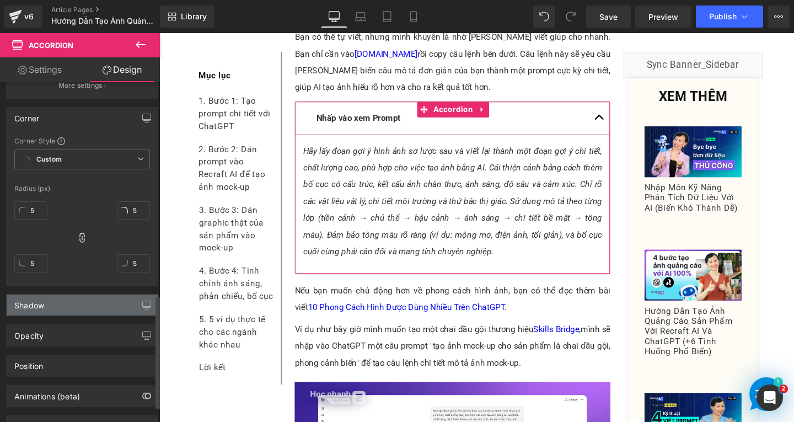
click at [103, 307] on div "Shadow" at bounding box center [82, 304] width 151 height 21
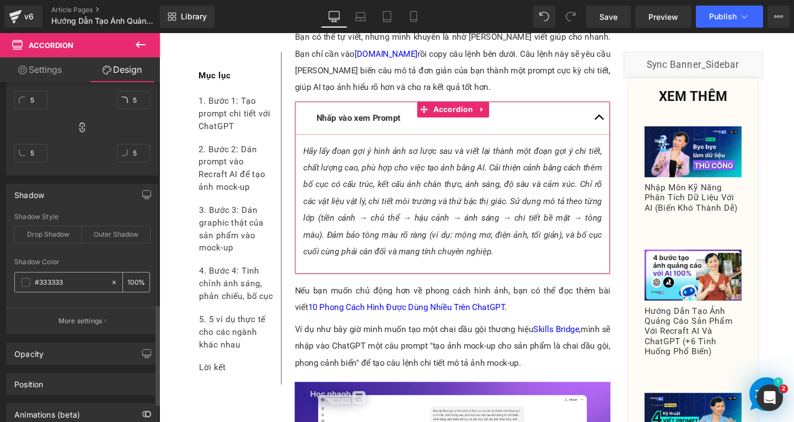
scroll to position [813, 0]
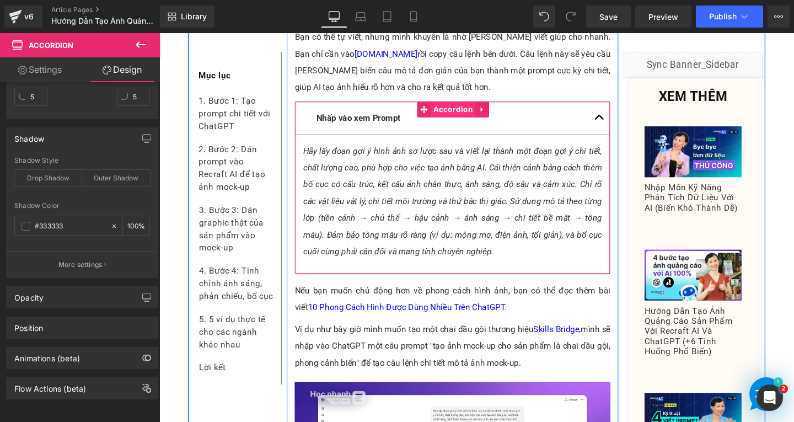
click at [465, 114] on span "Accordion" at bounding box center [468, 113] width 47 height 17
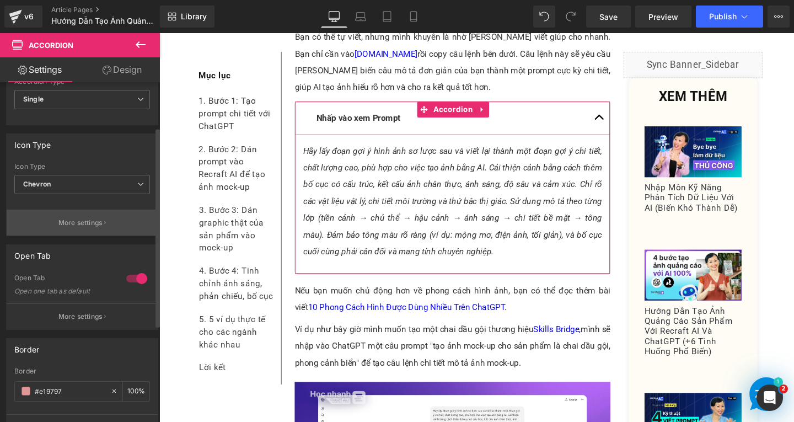
scroll to position [0, 0]
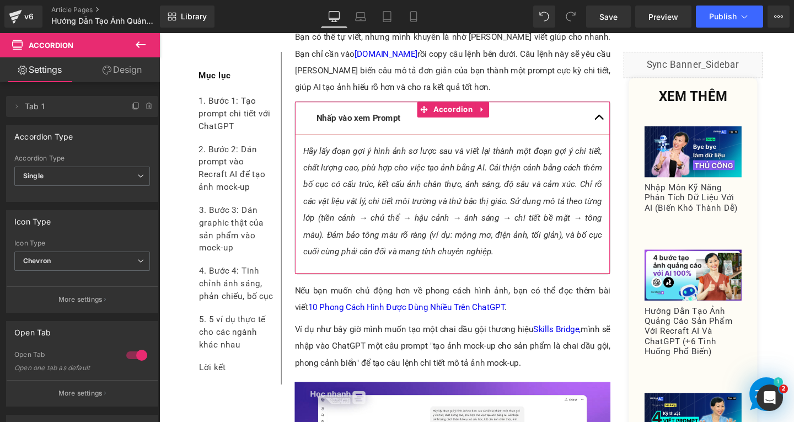
click at [122, 74] on link "Design" at bounding box center [122, 69] width 80 height 25
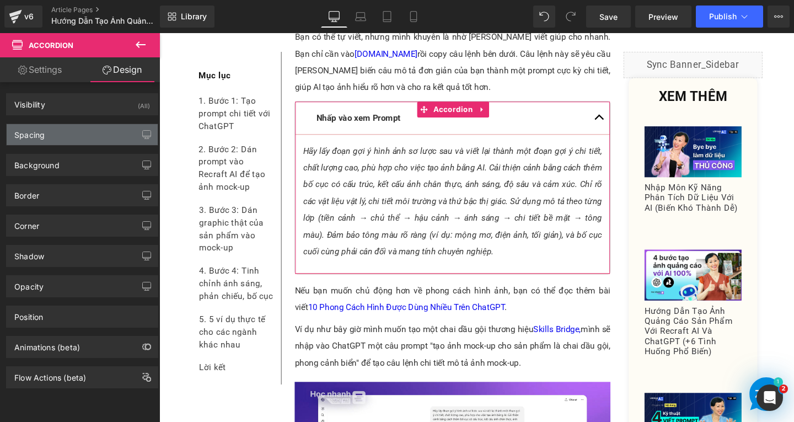
click at [82, 138] on div "Spacing" at bounding box center [82, 134] width 151 height 21
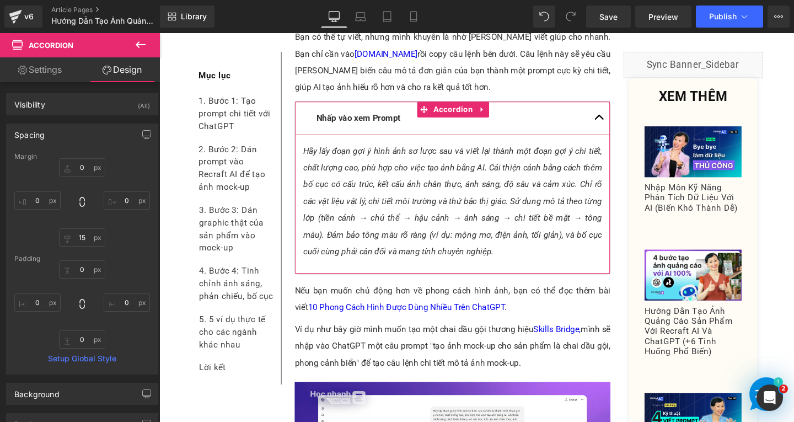
scroll to position [221, 0]
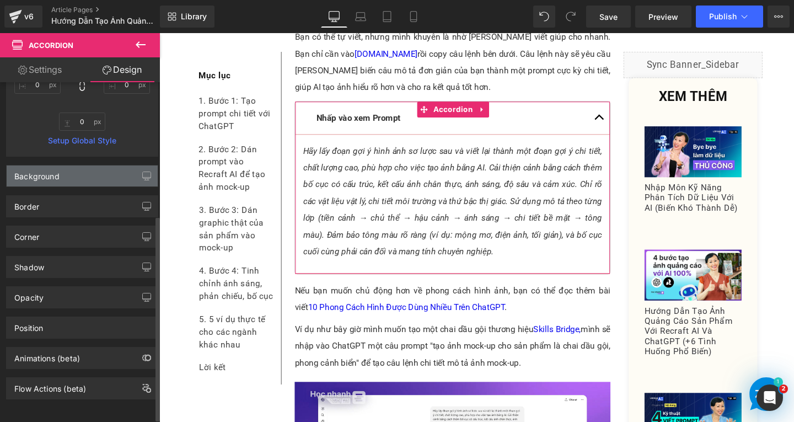
click at [100, 183] on div "Background" at bounding box center [82, 175] width 151 height 21
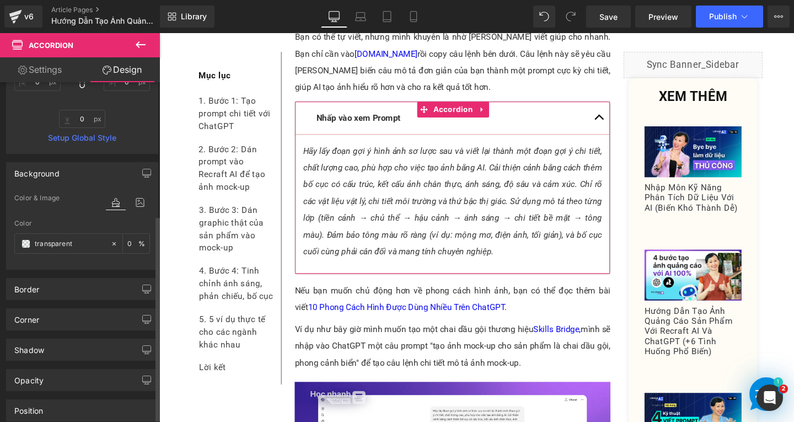
scroll to position [312, 0]
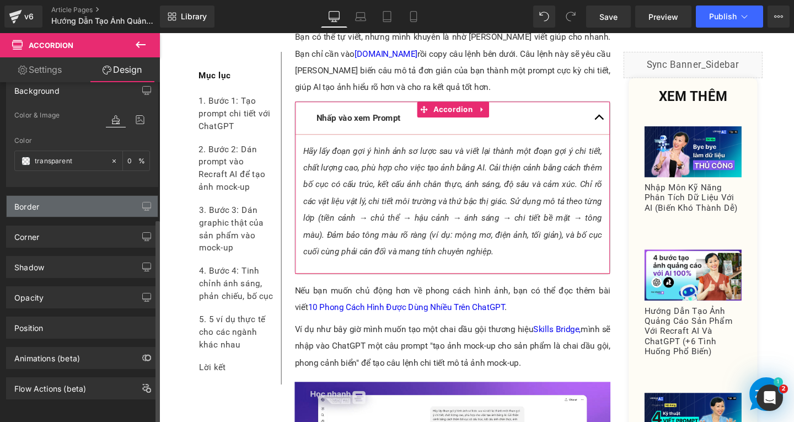
click at [29, 201] on div "Border" at bounding box center [26, 203] width 25 height 15
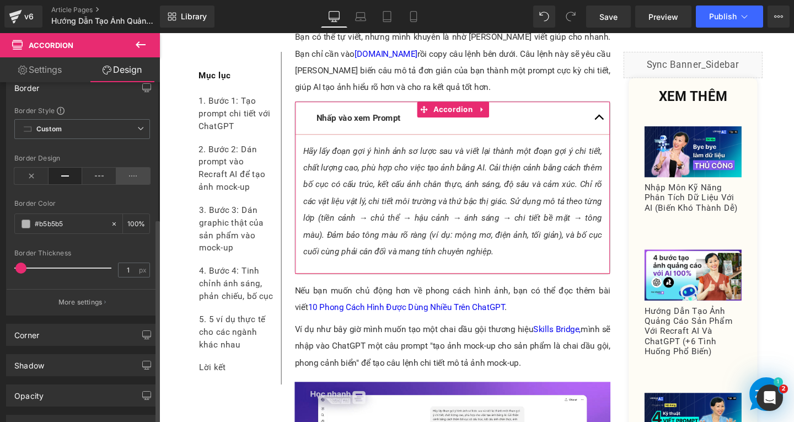
scroll to position [528, 0]
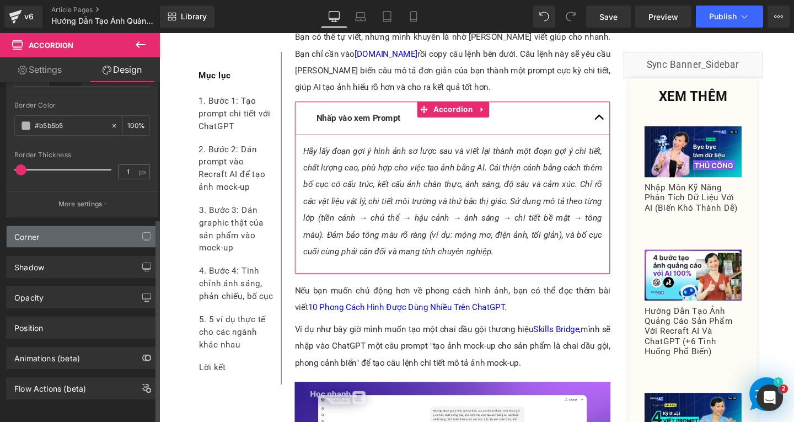
click at [83, 232] on div "Corner" at bounding box center [82, 236] width 151 height 21
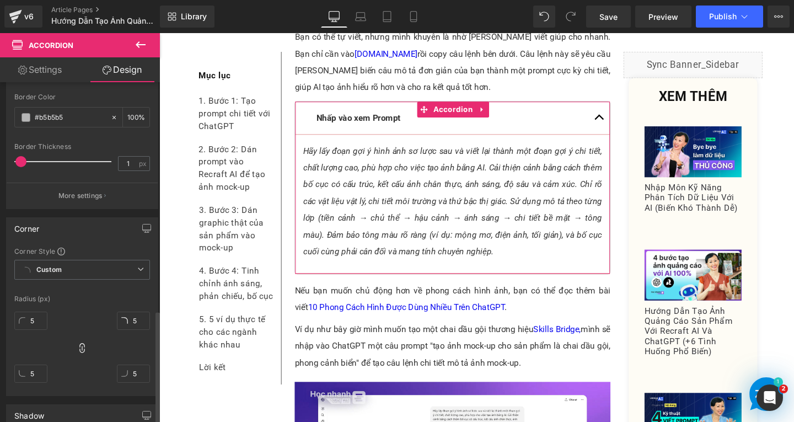
scroll to position [685, 0]
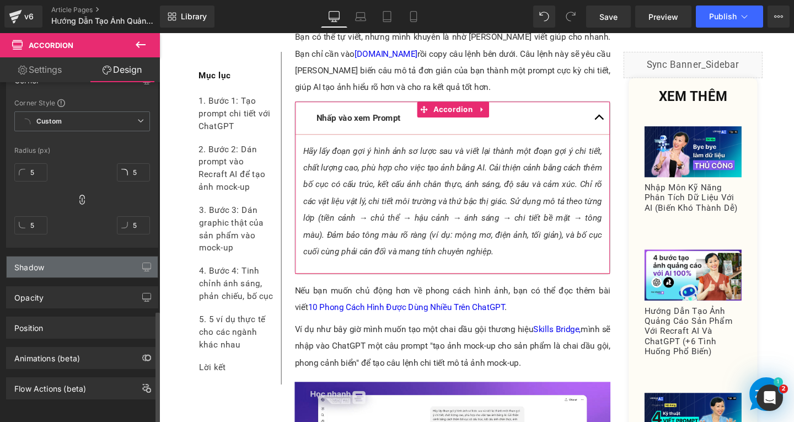
click at [70, 267] on div "Shadow" at bounding box center [82, 266] width 151 height 21
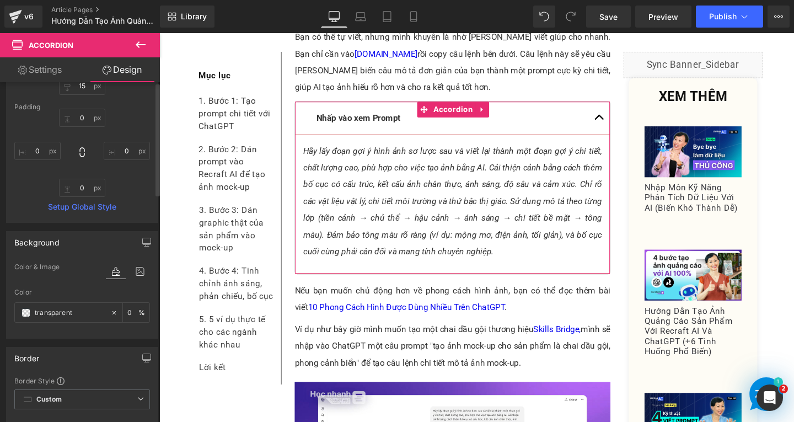
scroll to position [0, 0]
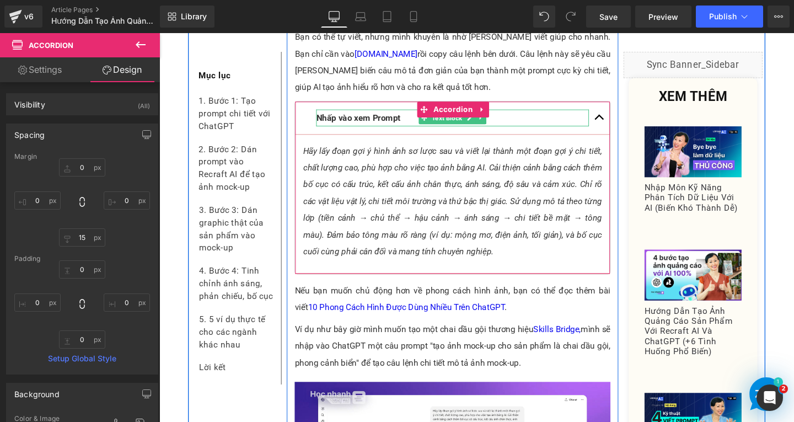
click at [386, 120] on strong "Nhấp vào xem Prompt" at bounding box center [368, 122] width 88 height 10
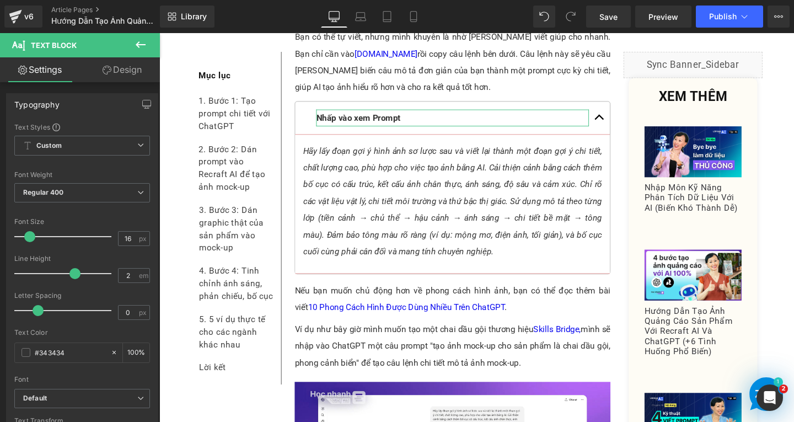
click at [152, 65] on link "Design" at bounding box center [122, 69] width 80 height 25
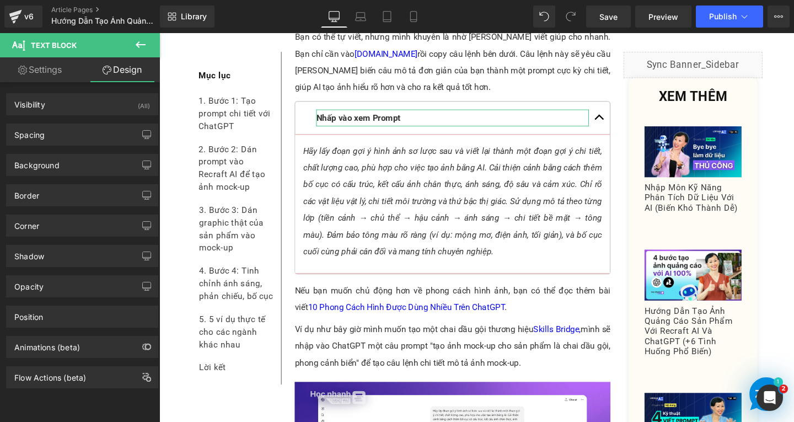
click at [83, 121] on div "Spacing Margin 0 0 0 0 Padding 0 0 0 0 Setup Global Style" at bounding box center [82, 130] width 165 height 30
click at [85, 130] on div "Spacing" at bounding box center [82, 134] width 151 height 21
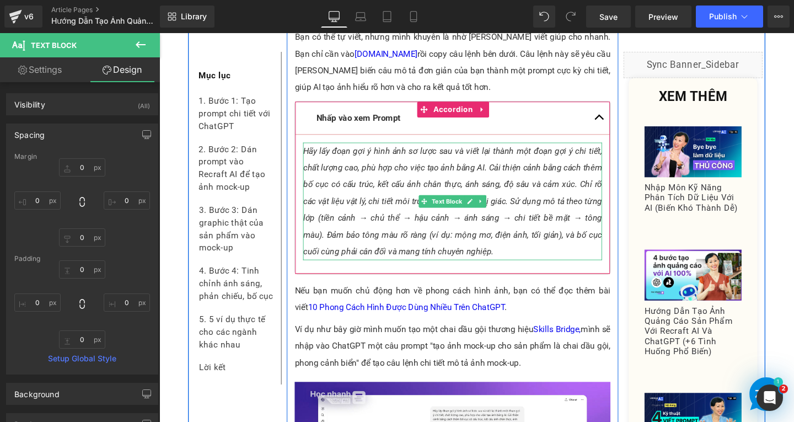
click at [413, 173] on icon "Hãy lấy đoạn gợi ý hình ảnh sơ lược sau và viết lại thành một đoạn gợi ý chi ti…" at bounding box center [467, 210] width 314 height 116
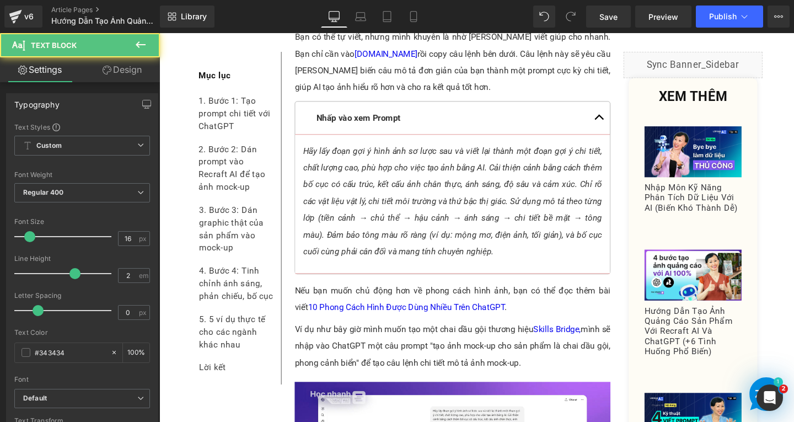
click at [128, 75] on link "Design" at bounding box center [122, 69] width 80 height 25
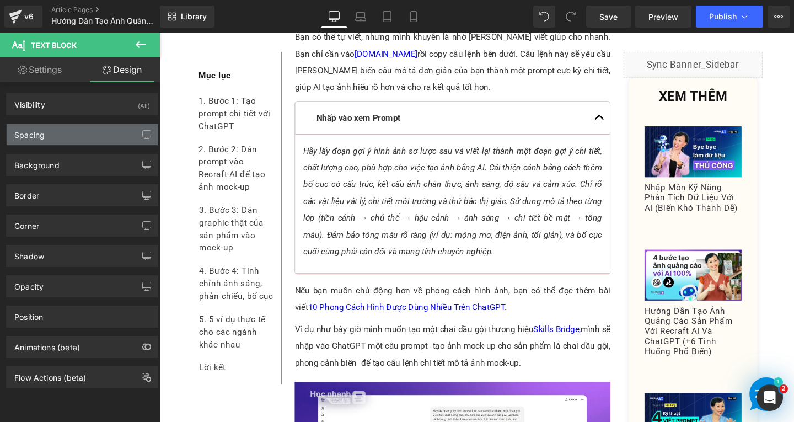
click at [110, 141] on div "Spacing" at bounding box center [82, 134] width 151 height 21
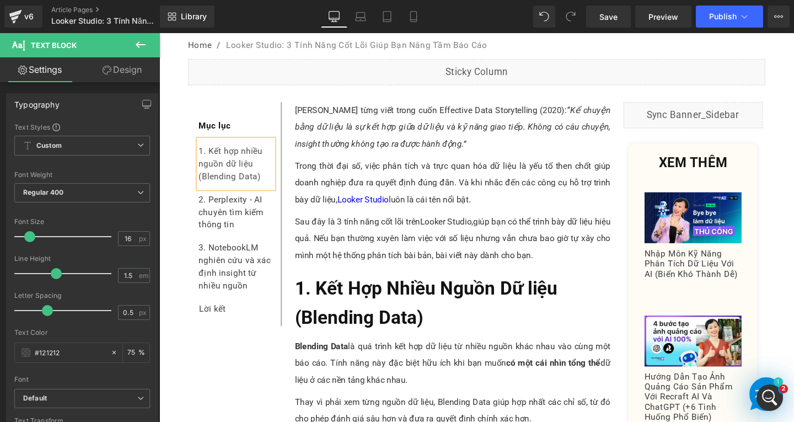
scroll to position [276, 0]
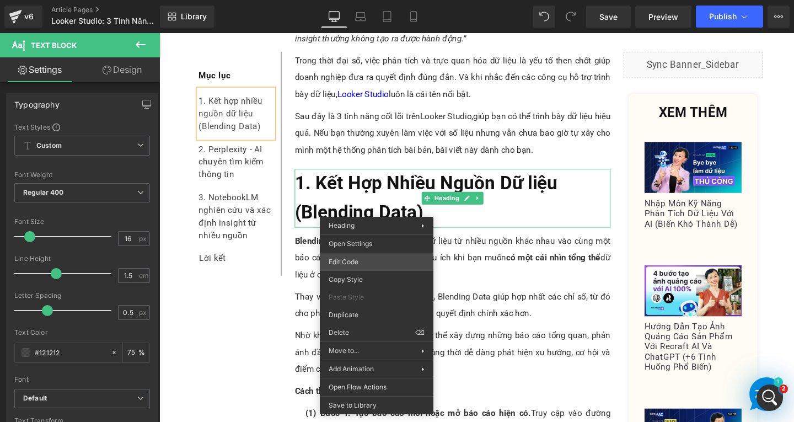
click at [356, 0] on div "Text Block You are previewing how the will restyle your page. You can not edit …" at bounding box center [397, 0] width 794 height 0
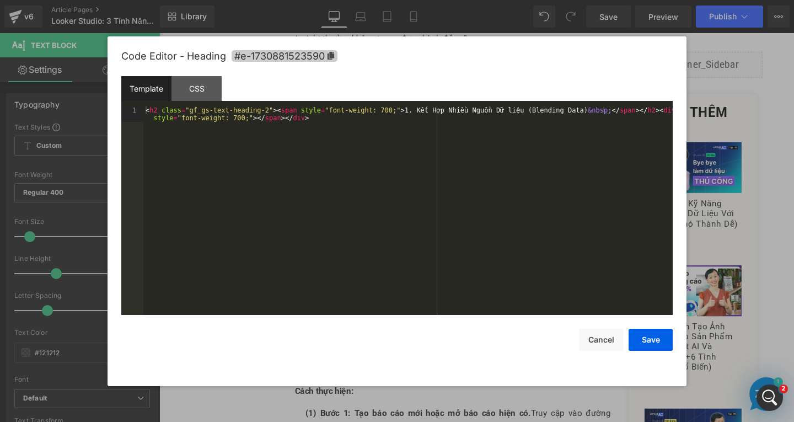
click at [328, 56] on icon at bounding box center [331, 56] width 8 height 8
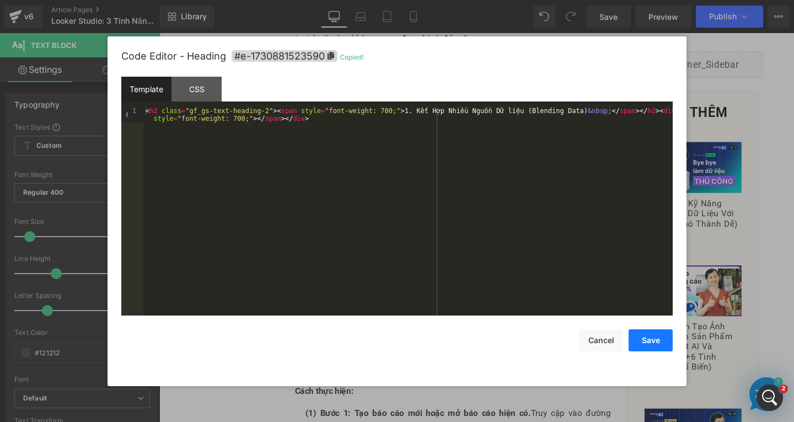
click at [643, 350] on button "Save" at bounding box center [651, 340] width 44 height 22
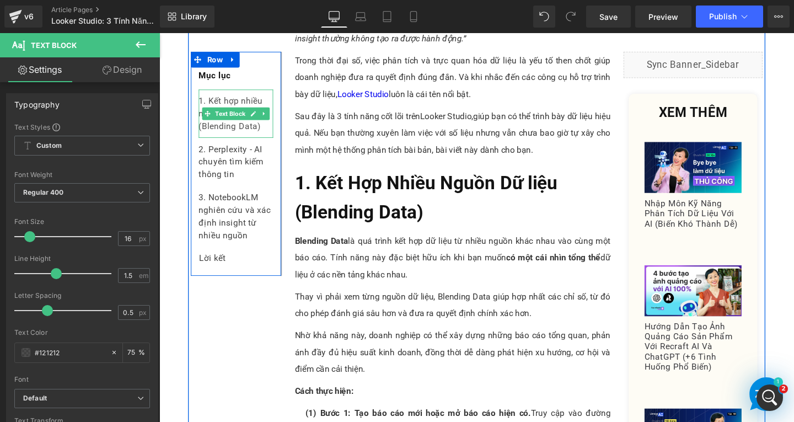
click at [261, 127] on div "1. Kết hợp nhiều nguồn dữ liệu (Blending Data)" at bounding box center [240, 117] width 78 height 51
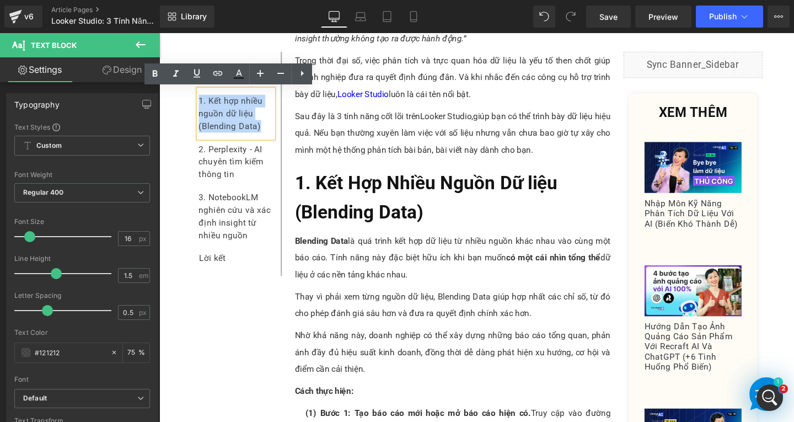
drag, startPoint x: 262, startPoint y: 130, endPoint x: 191, endPoint y: 99, distance: 77.8
click at [192, 99] on div "Mục lục Text Block 1. Kết hợp nhiều nguồn dữ liệu (Blending Data) Text Block 2.…" at bounding box center [239, 175] width 95 height 213
click at [217, 76] on icon at bounding box center [217, 73] width 13 height 13
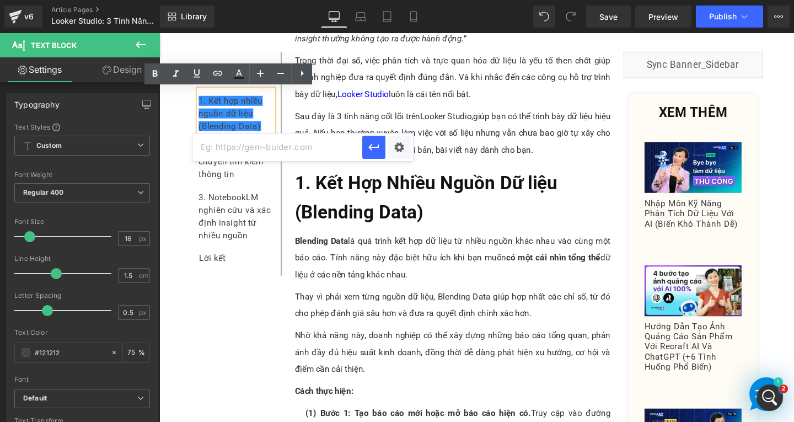
click at [290, 146] on input "text" at bounding box center [277, 147] width 170 height 28
paste input "#e-1730881523590"
type input "#e-1730881523590"
click at [373, 148] on icon "button" at bounding box center [373, 147] width 13 height 13
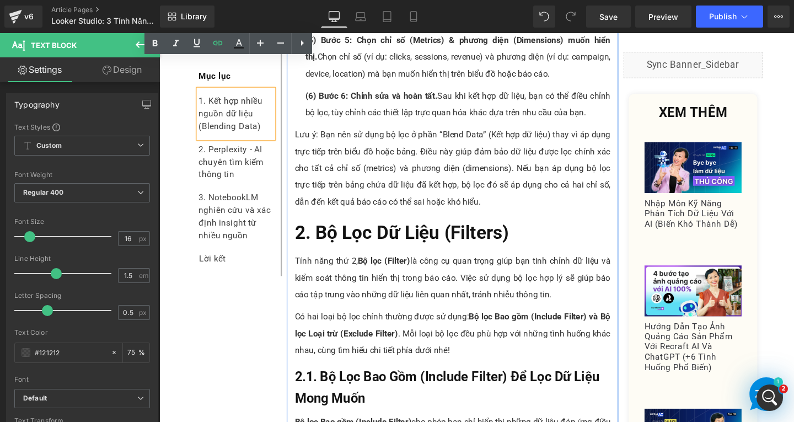
scroll to position [1819, 0]
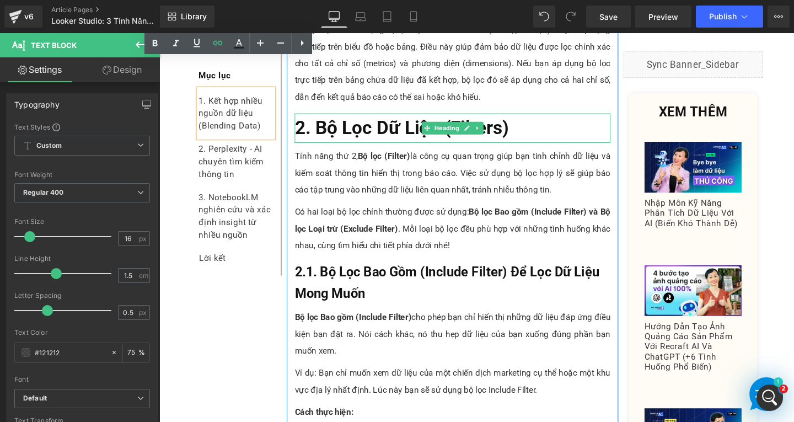
click at [554, 135] on h2 "2. Bộ Lọc Dữ Liệu (Filters)" at bounding box center [468, 132] width 332 height 31
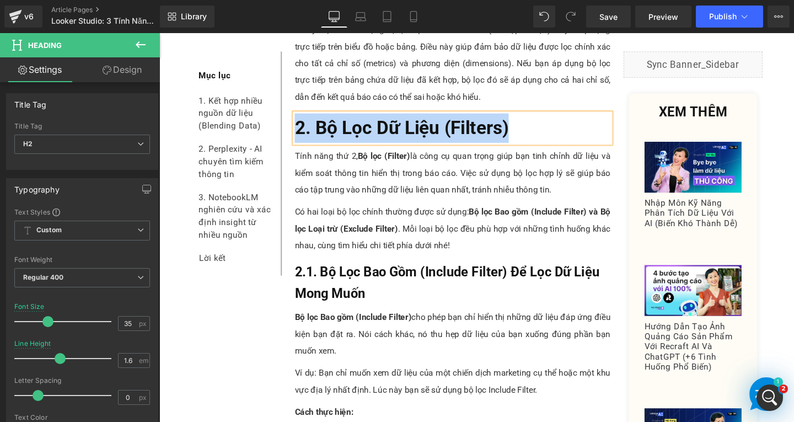
copy span "2. Bộ Lọc Dữ Liệu (Filters)"
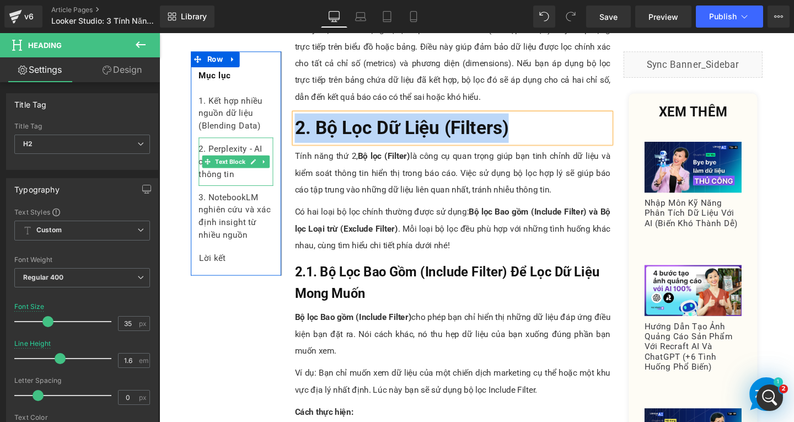
click at [253, 184] on div "2. Perplexity - AI chuyên tìm kiếm thông tin" at bounding box center [240, 168] width 78 height 51
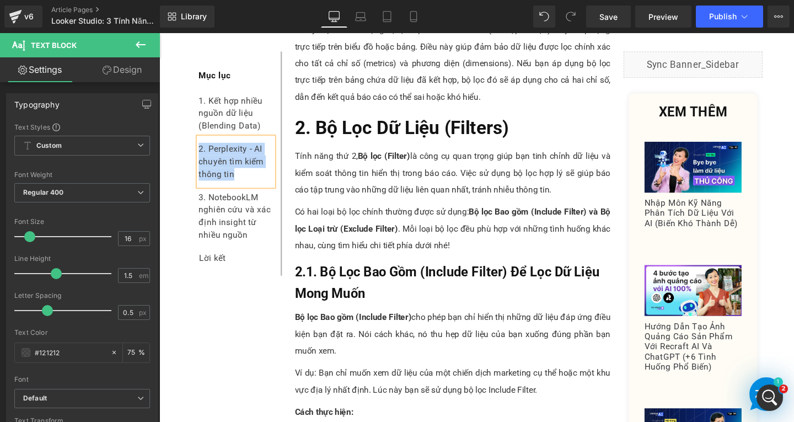
paste div
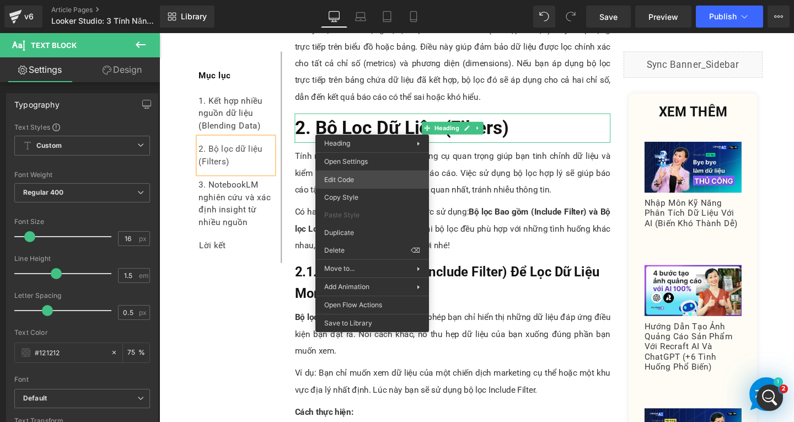
click at [346, 0] on div "Text Block You are previewing how the will restyle your page. You can not edit …" at bounding box center [397, 0] width 794 height 0
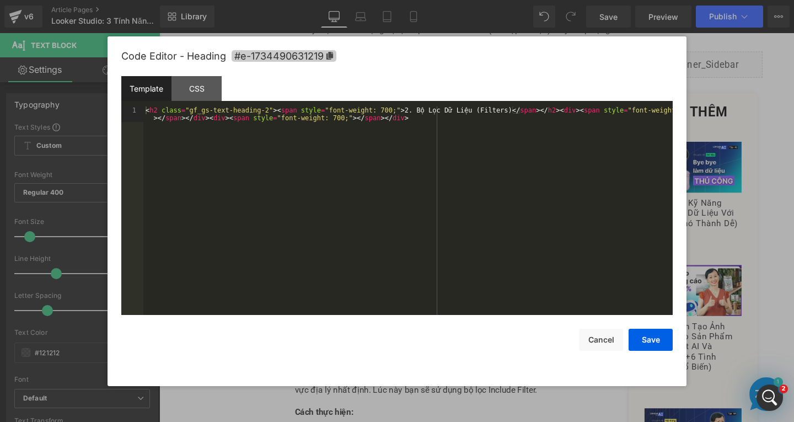
click at [323, 52] on span "#e-1734490631219" at bounding box center [284, 56] width 105 height 12
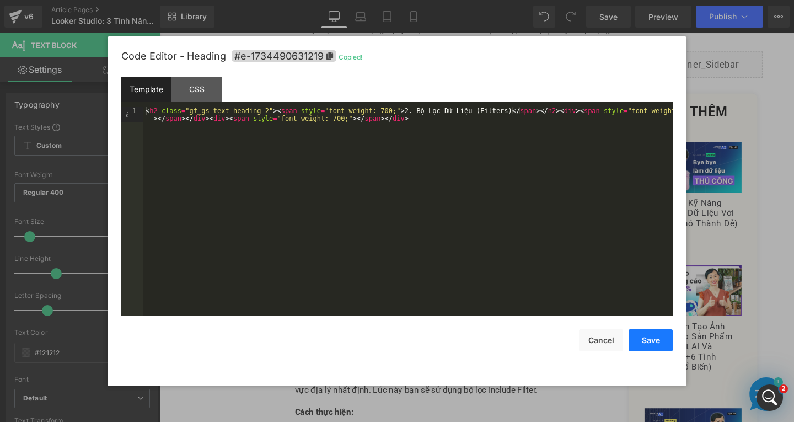
click at [643, 342] on button "Save" at bounding box center [651, 340] width 44 height 22
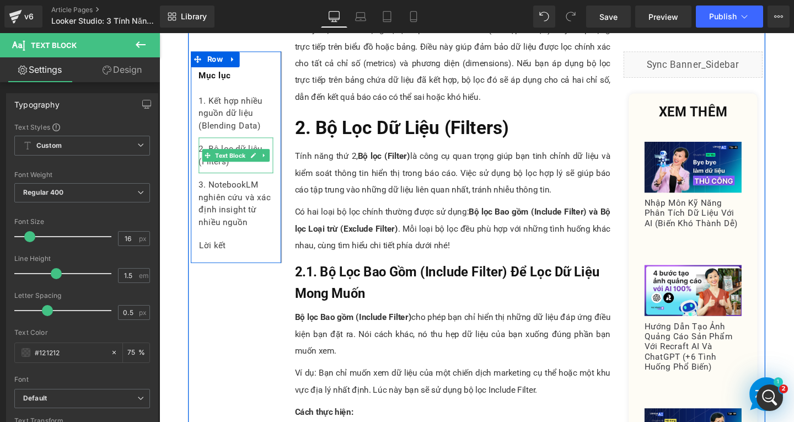
click at [239, 171] on div "2. Bộ lọc dữ liệu (Filters)" at bounding box center [240, 161] width 78 height 37
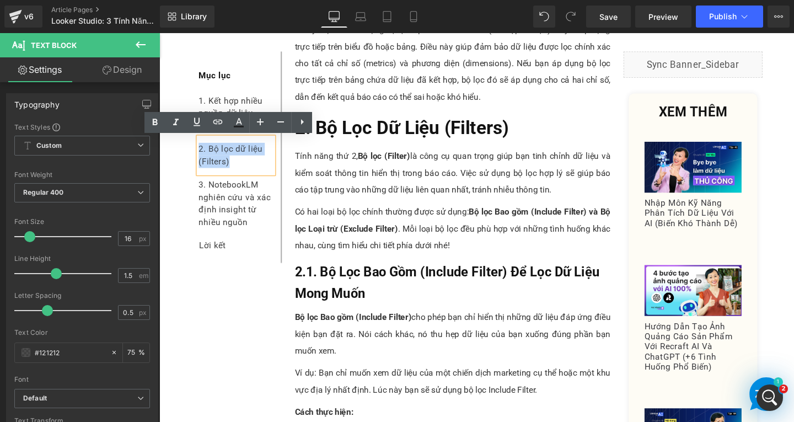
drag, startPoint x: 239, startPoint y: 171, endPoint x: 197, endPoint y: 152, distance: 46.6
click at [201, 152] on div "2. Bộ lọc dữ liệu (Filters)" at bounding box center [240, 161] width 78 height 37
click at [213, 120] on icon at bounding box center [217, 121] width 13 height 13
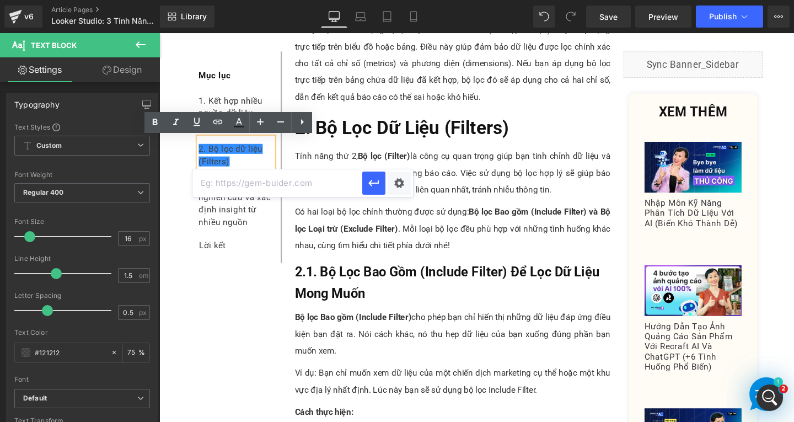
drag, startPoint x: 255, startPoint y: 187, endPoint x: 264, endPoint y: 182, distance: 10.1
click at [255, 187] on input "text" at bounding box center [277, 183] width 170 height 28
paste input "#e-1734490631219"
type input "#e-1734490631219"
click at [378, 181] on icon "button" at bounding box center [373, 183] width 10 height 7
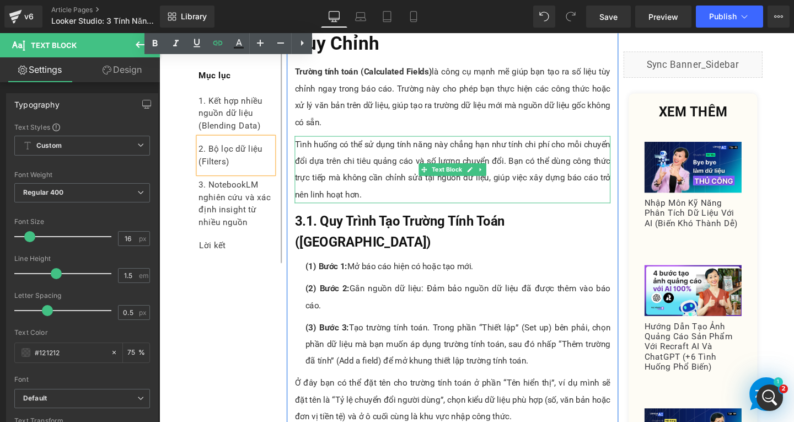
scroll to position [3860, 0]
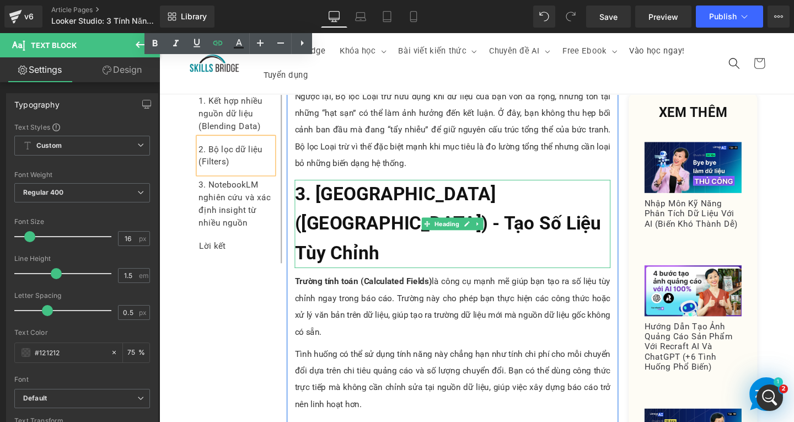
click at [576, 214] on h2 "3. [GEOGRAPHIC_DATA] ([GEOGRAPHIC_DATA]) - Tạo Số Liệu Tùy Chỉnh" at bounding box center [468, 233] width 332 height 93
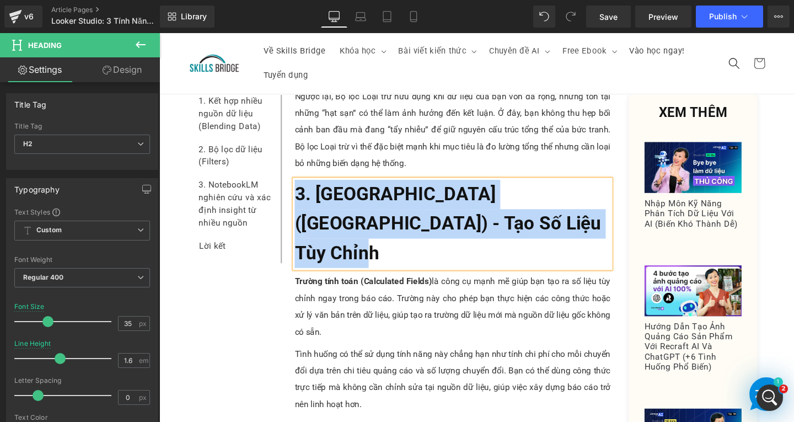
copy span "3. [GEOGRAPHIC_DATA] ([GEOGRAPHIC_DATA]) - Tạo Số Liệu Tùy Chỉnh"
click at [254, 233] on div "3. NotebookLM nghiên cứu và xác định insight từ nhiều nguồn" at bounding box center [240, 212] width 78 height 64
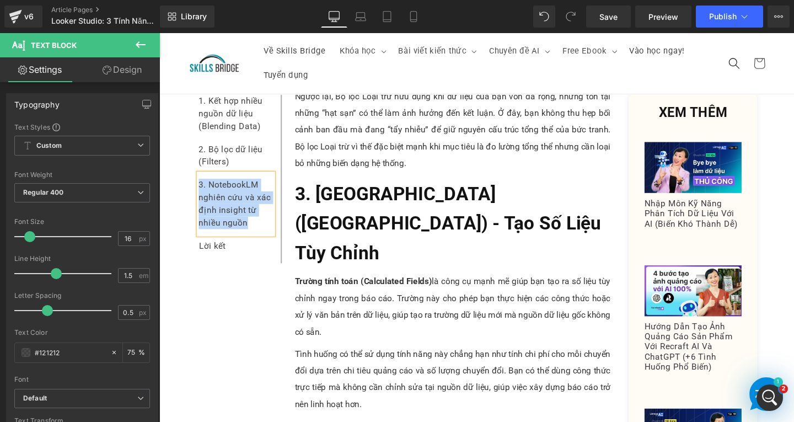
paste div
click at [226, 208] on div "3. Trường tính toán (calculated fields) - tạo số liệu tùy chỉnh" at bounding box center [240, 212] width 78 height 64
click at [201, 220] on div "3. Trường tính toán (Calculated fields) - tạo số liệu tùy chỉnh" at bounding box center [240, 212] width 78 height 64
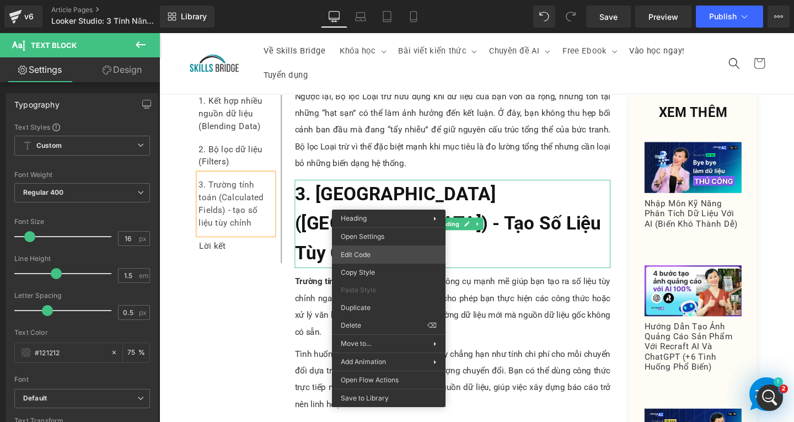
click at [369, 0] on div "Text Block You are previewing how the will restyle your page. You can not edit …" at bounding box center [397, 0] width 794 height 0
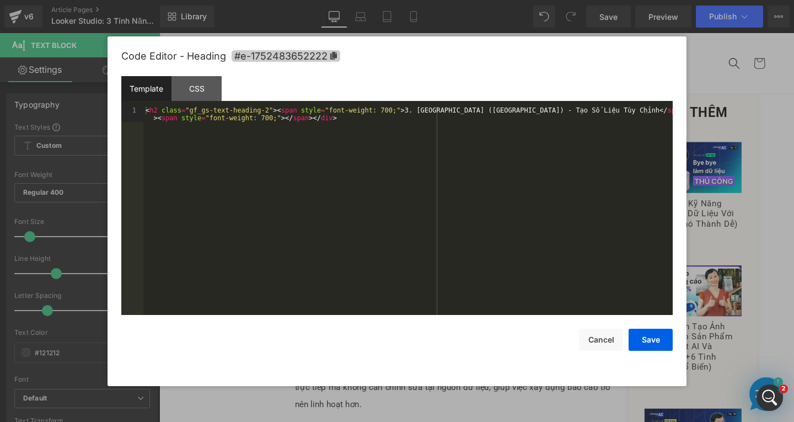
click at [333, 55] on icon at bounding box center [333, 56] width 7 height 8
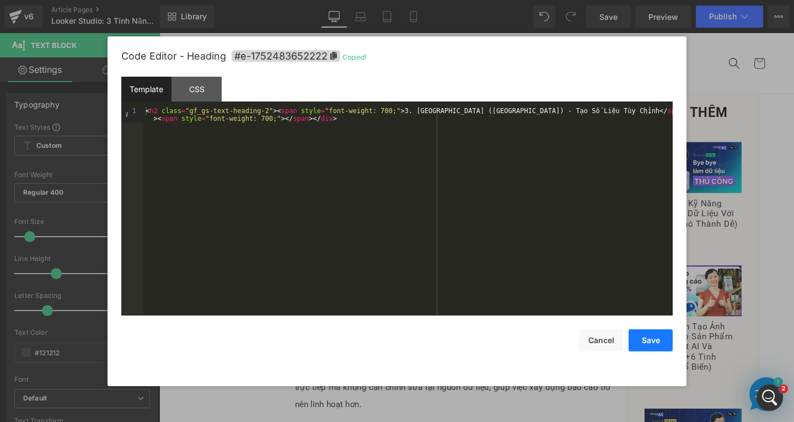
click at [650, 336] on button "Save" at bounding box center [651, 340] width 44 height 22
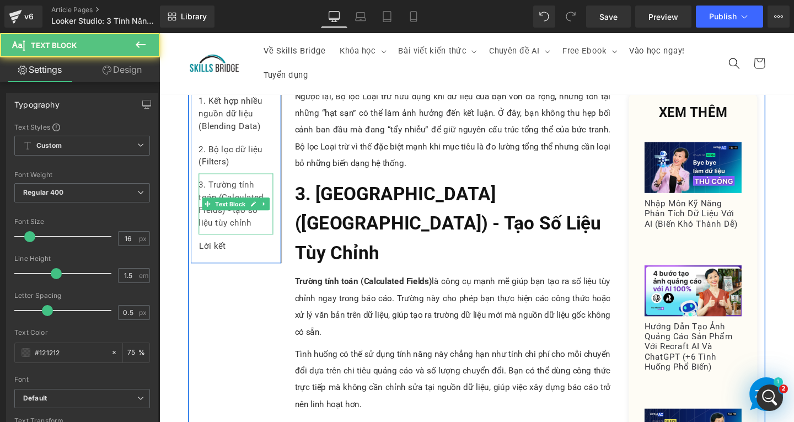
click at [262, 234] on div "3. Trường tính toán (Calculated Fields) - tạo số liệu tùy chỉnh" at bounding box center [240, 212] width 78 height 64
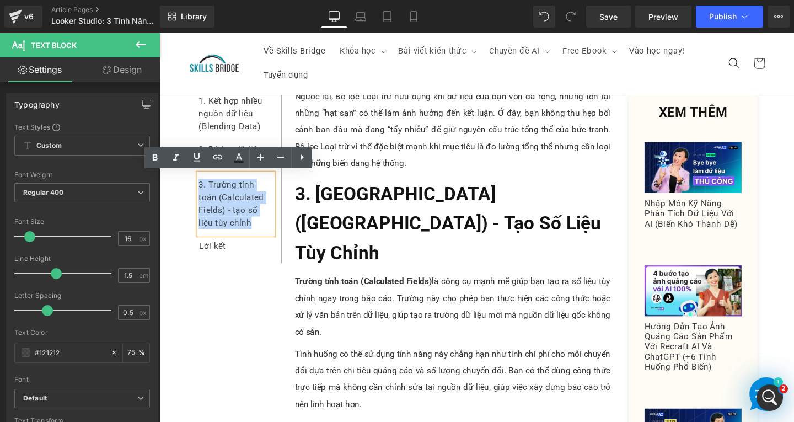
drag, startPoint x: 255, startPoint y: 236, endPoint x: 198, endPoint y: 191, distance: 72.2
click at [201, 191] on div "3. Trường tính toán (Calculated Fields) - tạo số liệu tùy chỉnh" at bounding box center [240, 212] width 78 height 64
click at [210, 157] on link at bounding box center [217, 157] width 21 height 21
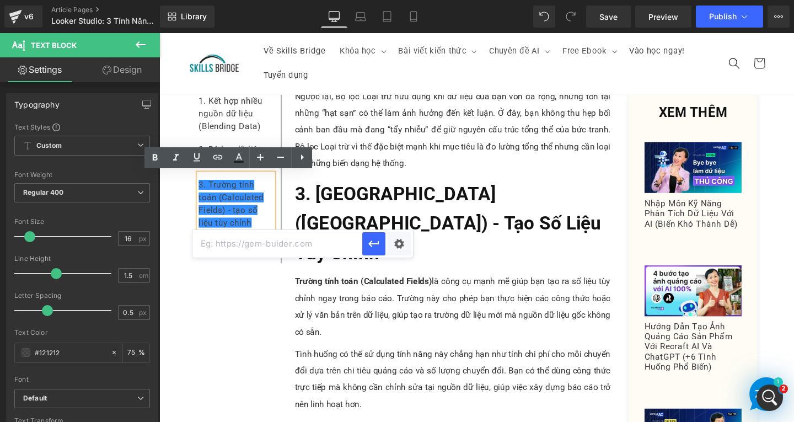
click at [327, 251] on input "text" at bounding box center [277, 244] width 170 height 28
paste input "#e-1752483652222"
click at [371, 245] on icon "button" at bounding box center [373, 243] width 10 height 7
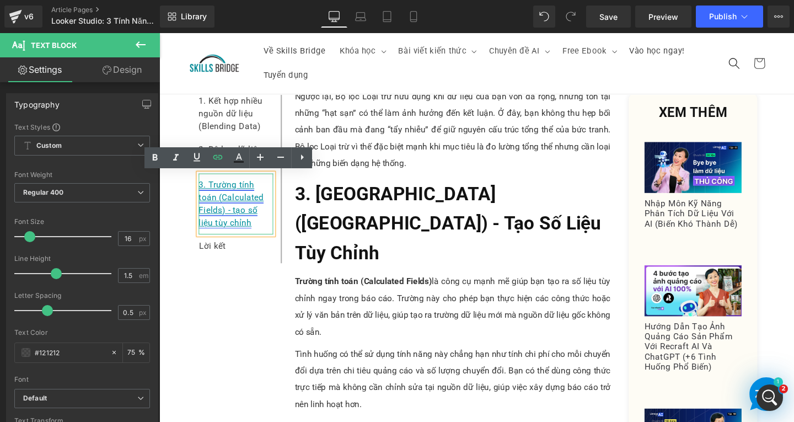
click at [237, 222] on link "3. Trường tính toán (Calculated Fields) - tạo số liệu tùy chỉnh" at bounding box center [235, 212] width 68 height 50
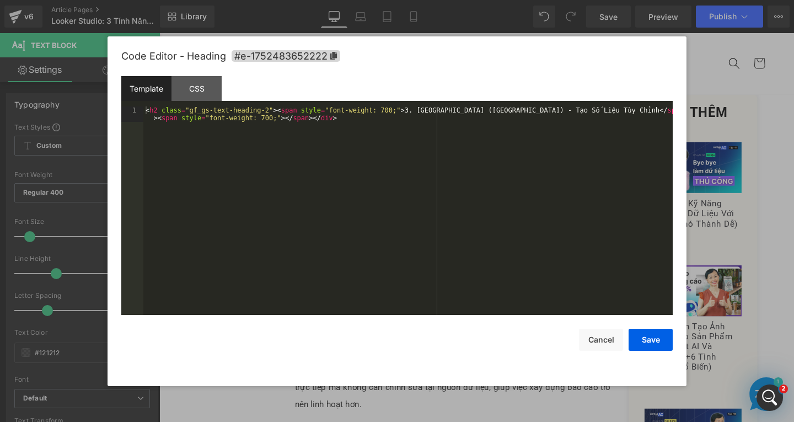
click at [374, 0] on div "Text Block You are previewing how the will restyle your page. You can not edit …" at bounding box center [397, 0] width 794 height 0
click at [336, 49] on div "Code Editor - Heading #e-1752483652222" at bounding box center [396, 56] width 551 height 40
click at [332, 55] on icon at bounding box center [333, 56] width 7 height 8
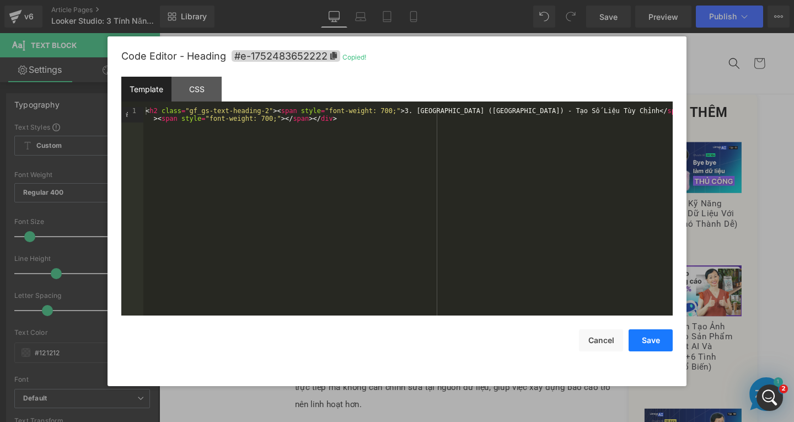
click at [642, 343] on button "Save" at bounding box center [651, 340] width 44 height 22
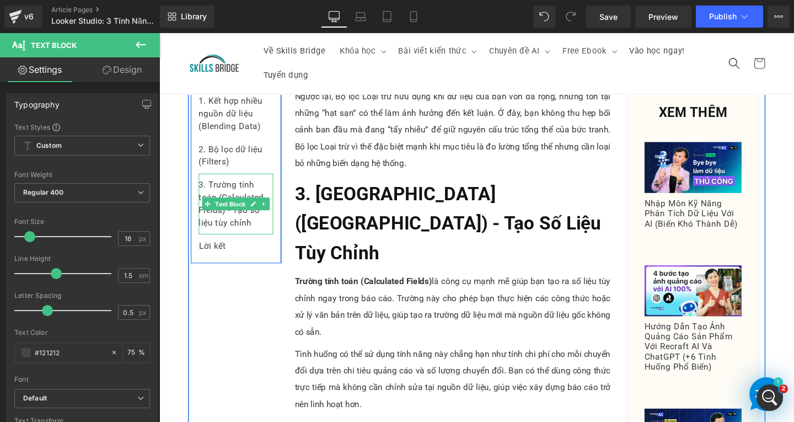
click at [267, 237] on div "3. Trường tính toán (Calculated Fields) - Tạo số liệu tùy chỉnh" at bounding box center [240, 212] width 78 height 64
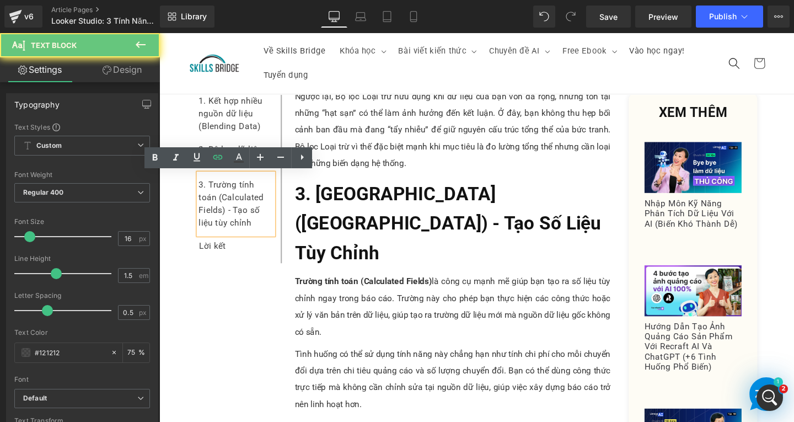
drag, startPoint x: 261, startPoint y: 237, endPoint x: 194, endPoint y: 189, distance: 83.1
click at [201, 189] on div "3. Trường tính toán (Calculated Fields) - Tạo số liệu tùy chỉnh" at bounding box center [240, 212] width 78 height 64
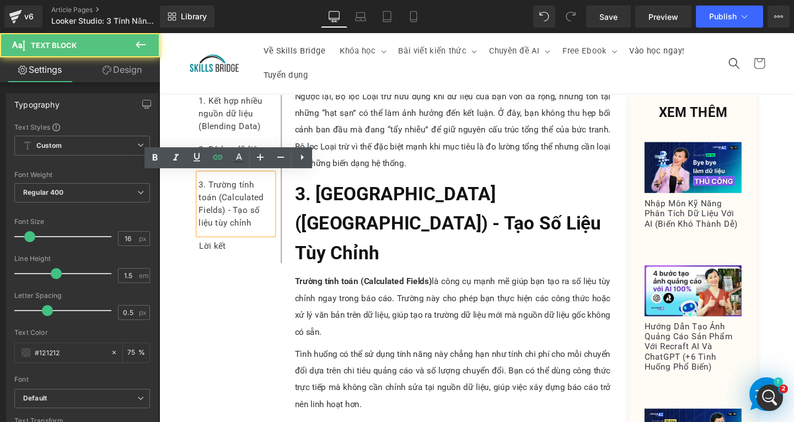
click at [201, 189] on div "3. Trường tính toán (Calculated Fields) - Tạo số liệu tùy chỉnh" at bounding box center [240, 212] width 78 height 64
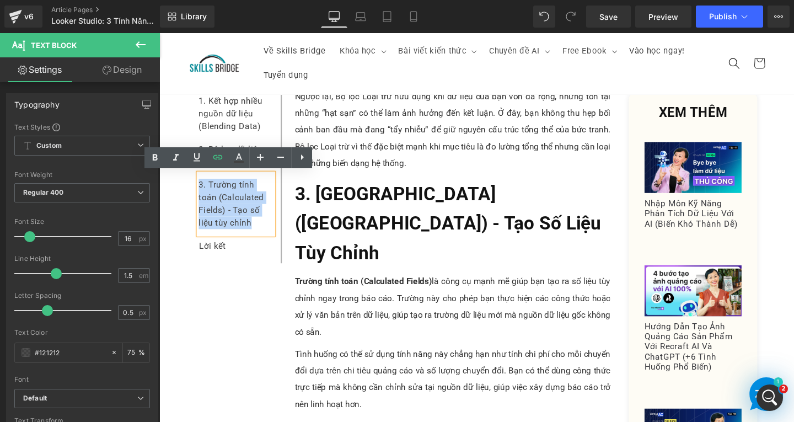
drag, startPoint x: 196, startPoint y: 190, endPoint x: 252, endPoint y: 232, distance: 70.0
click at [252, 232] on div "3. Trường tính toán (Calculated Fields) - Tạo số liệu tùy chỉnh" at bounding box center [240, 212] width 78 height 64
drag, startPoint x: 217, startPoint y: 160, endPoint x: 122, endPoint y: 160, distance: 95.4
click at [217, 160] on icon at bounding box center [217, 157] width 13 height 13
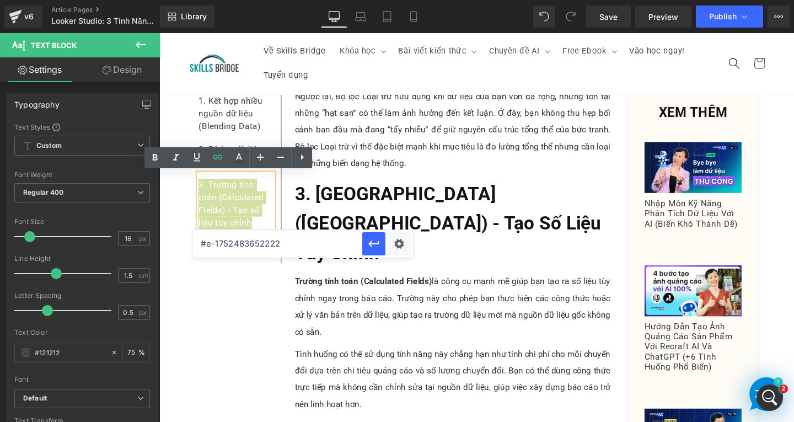
drag, startPoint x: 443, startPoint y: 275, endPoint x: 183, endPoint y: 255, distance: 261.0
drag, startPoint x: 372, startPoint y: 243, endPoint x: 265, endPoint y: 179, distance: 125.4
click at [372, 243] on icon "button" at bounding box center [373, 243] width 10 height 7
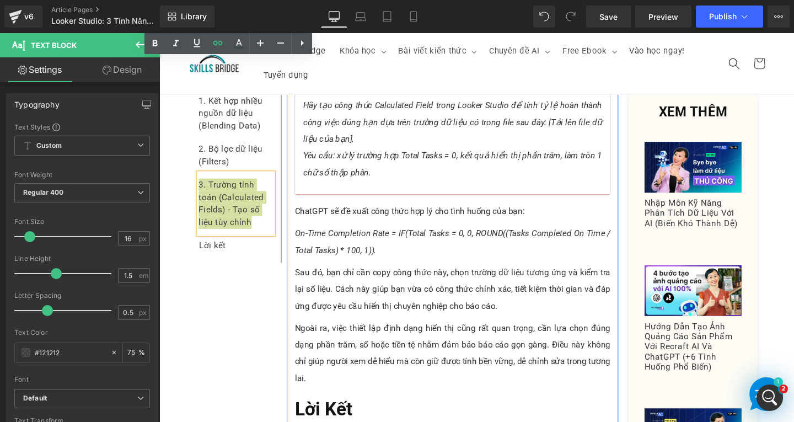
scroll to position [5569, 0]
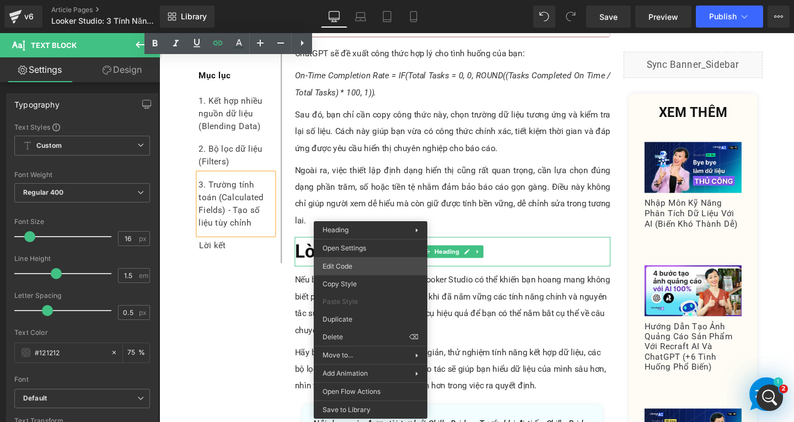
click at [356, 0] on div "Text Block You are previewing how the will restyle your page. You can not edit …" at bounding box center [397, 0] width 794 height 0
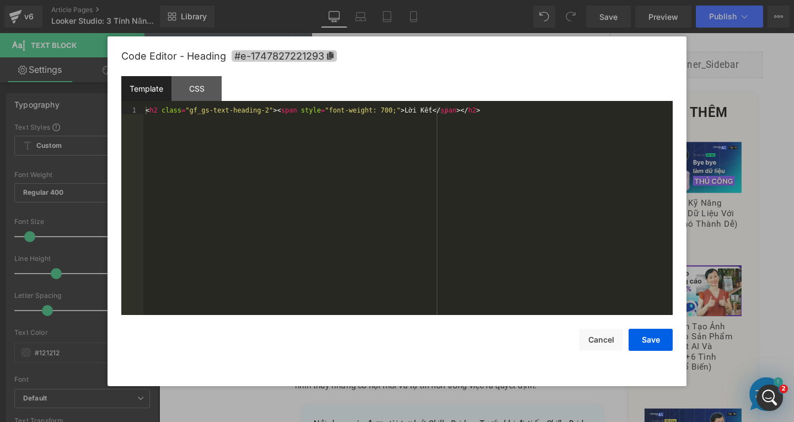
click at [325, 60] on span "#e-1747827221293" at bounding box center [284, 56] width 105 height 12
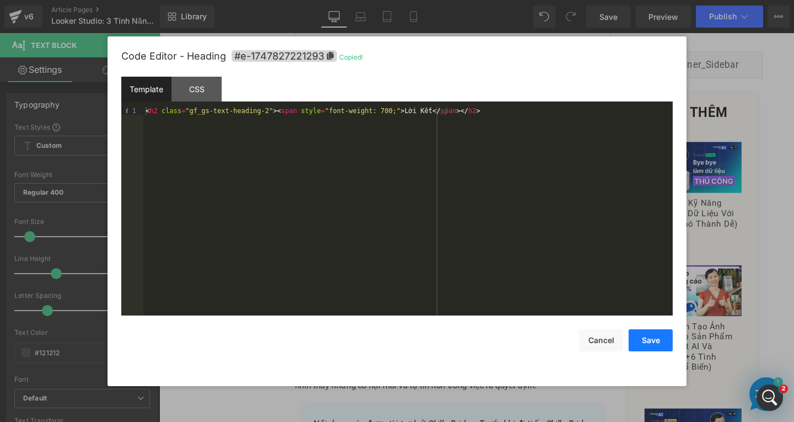
click at [648, 335] on button "Save" at bounding box center [651, 340] width 44 height 22
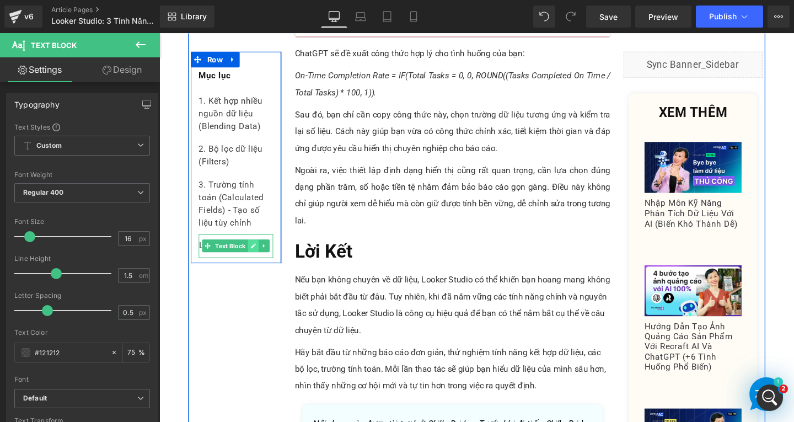
click at [253, 253] on link at bounding box center [259, 256] width 12 height 13
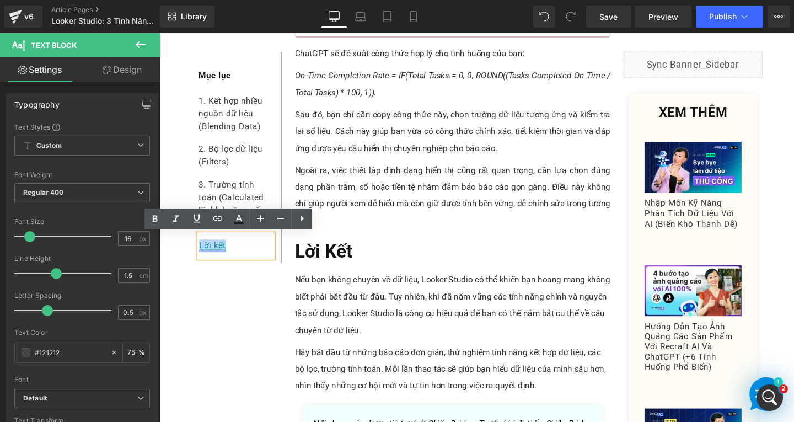
drag, startPoint x: 190, startPoint y: 250, endPoint x: 199, endPoint y: 255, distance: 10.6
click at [201, 255] on div "Lời kết" at bounding box center [240, 256] width 78 height 25
click at [216, 222] on icon at bounding box center [217, 218] width 13 height 13
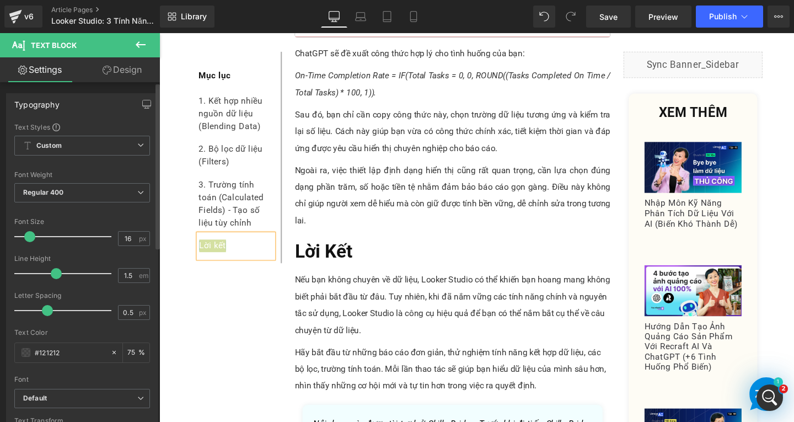
drag, startPoint x: 287, startPoint y: 268, endPoint x: 148, endPoint y: 271, distance: 139.5
click at [148, 0] on div "Text Block You are previewing how the will restyle your page. You can not edit …" at bounding box center [397, 0] width 794 height 0
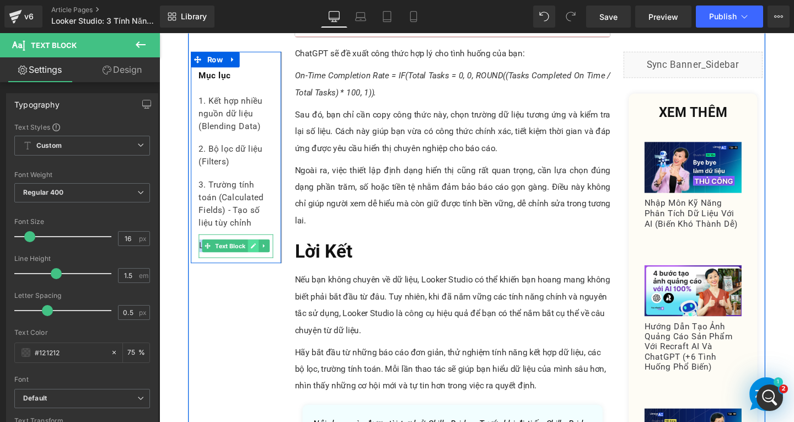
click at [253, 253] on link at bounding box center [259, 256] width 12 height 13
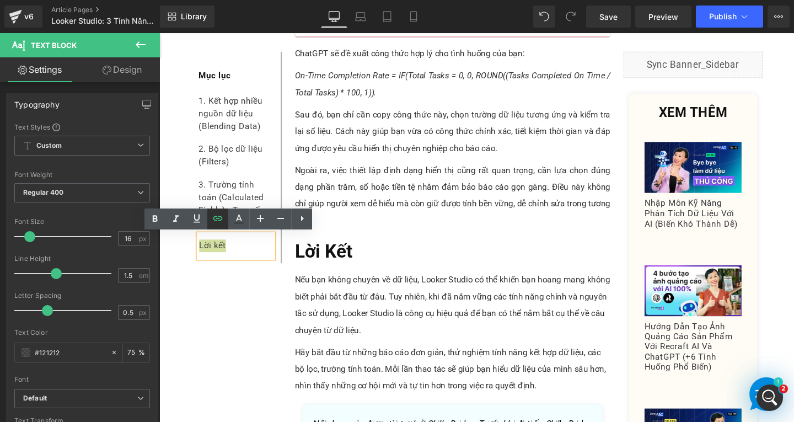
click at [216, 221] on icon at bounding box center [217, 218] width 13 height 13
type input "#e-1747827221293"
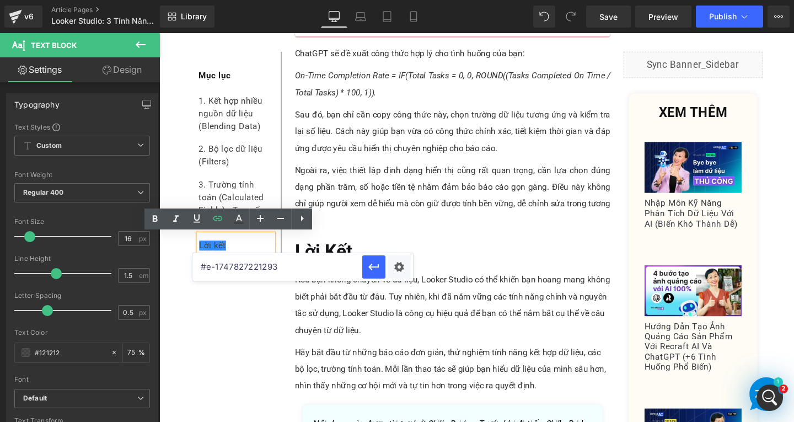
drag, startPoint x: 288, startPoint y: 270, endPoint x: 193, endPoint y: 266, distance: 95.4
click at [193, 266] on input "#e-1747827221293" at bounding box center [277, 267] width 170 height 28
click at [368, 269] on icon "button" at bounding box center [373, 266] width 13 height 13
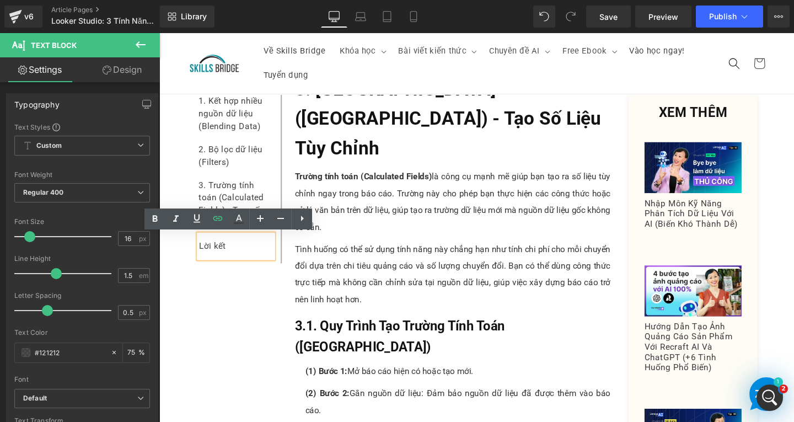
scroll to position [3694, 0]
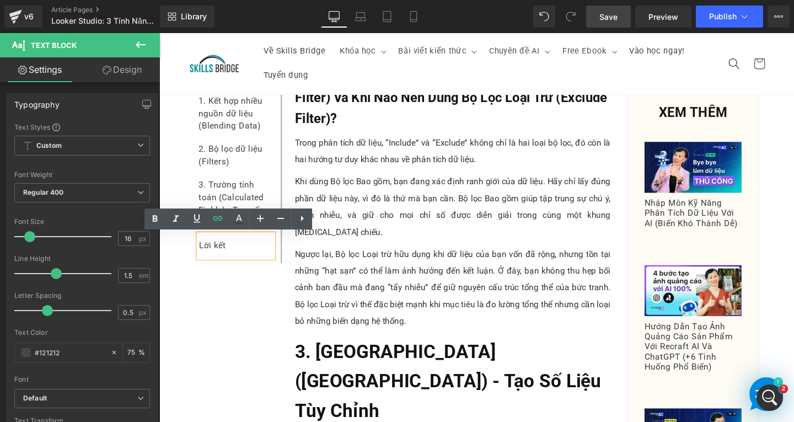
click at [614, 12] on span "Save" at bounding box center [608, 17] width 18 height 12
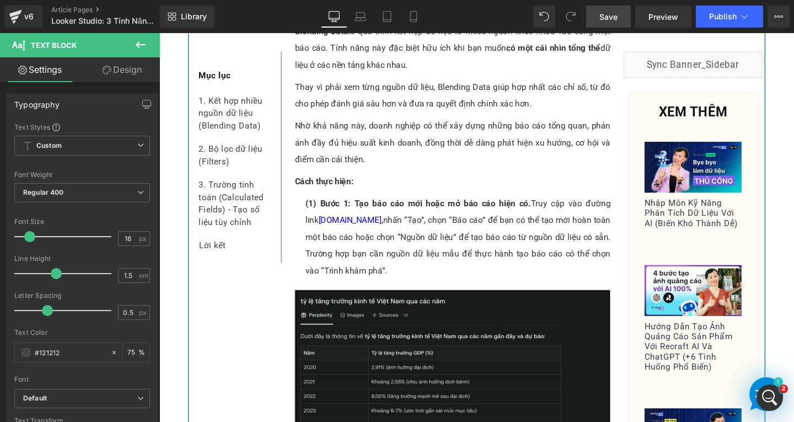
scroll to position [662, 0]
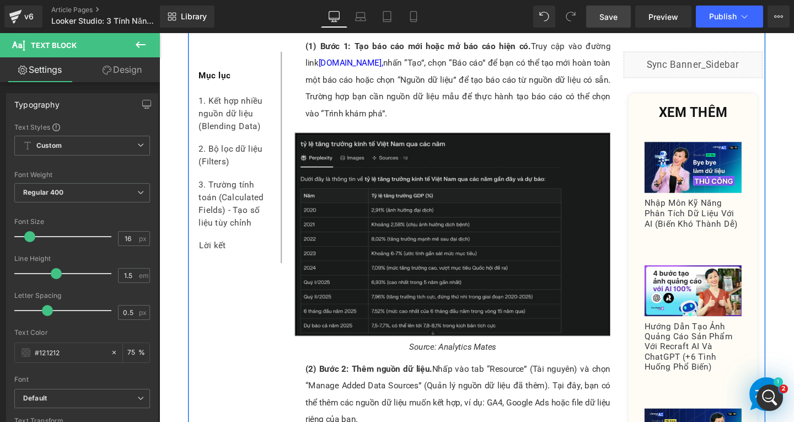
drag, startPoint x: 250, startPoint y: 165, endPoint x: 180, endPoint y: 140, distance: 73.8
click at [429, 270] on img at bounding box center [468, 244] width 332 height 214
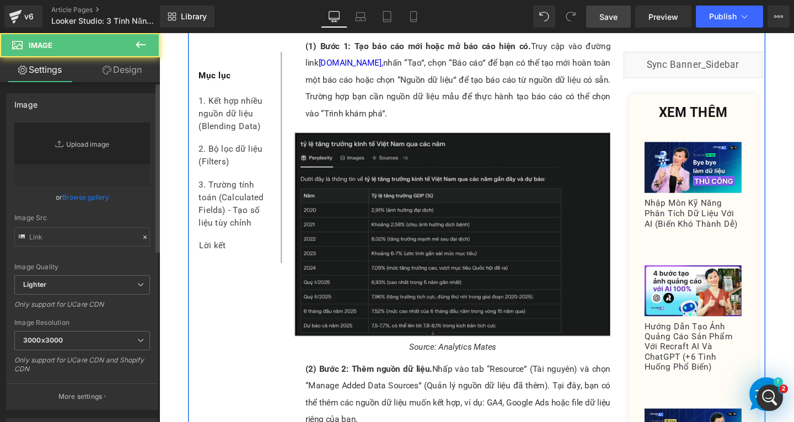
type input "https://ucarecdn.com/af28e41f-5127-428c-985e-9630a7ad0b86/-/format/auto/-/previ…"
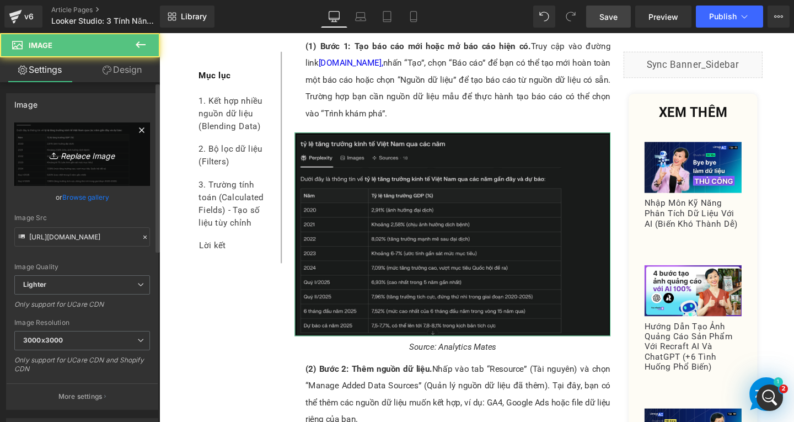
click at [74, 158] on icon "Replace Image" at bounding box center [82, 154] width 88 height 14
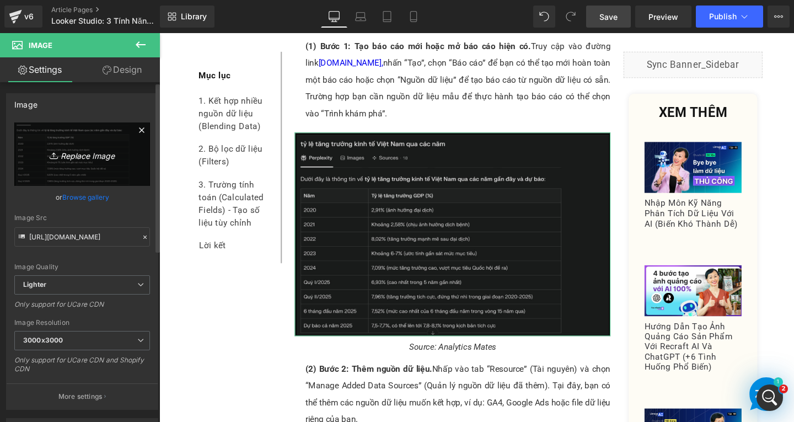
type input "C:\fakepath\Screenshot 2025-08-11 151303.png"
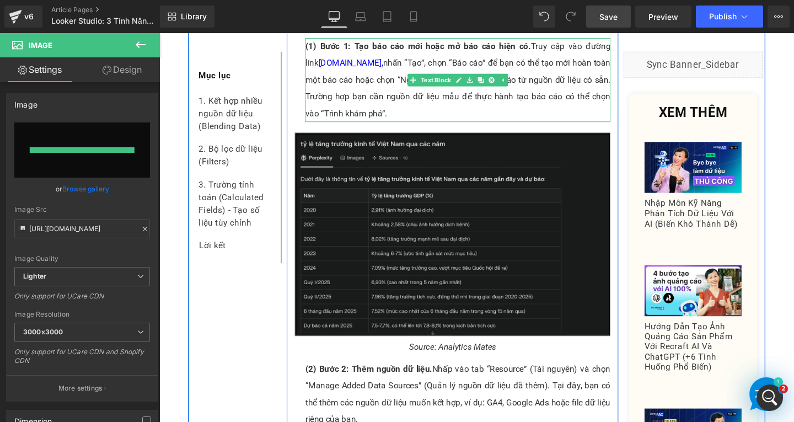
type input "https://ucarecdn.com/cd2535b7-f861-4ee7-a62f-a0a7f75334d4/-/format/auto/-/previ…"
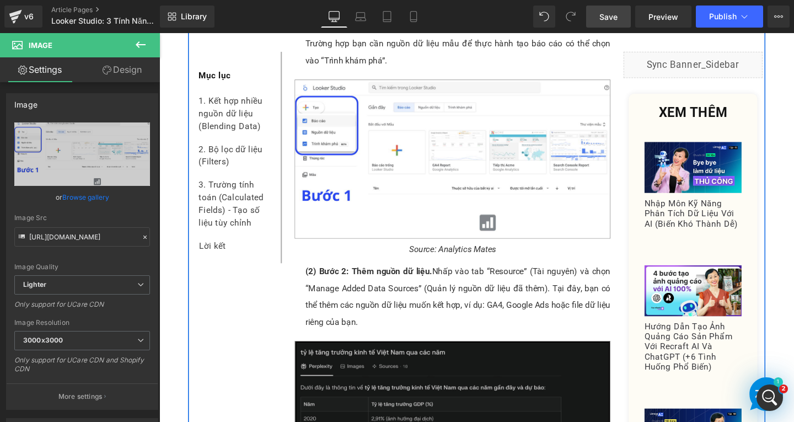
scroll to position [882, 0]
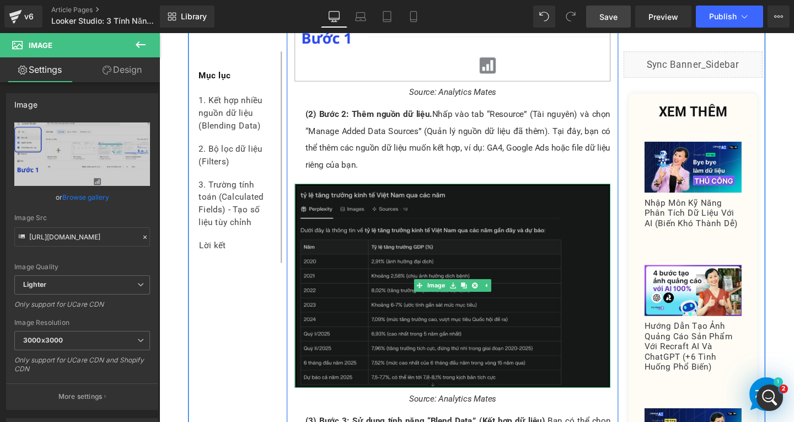
click at [358, 290] on img at bounding box center [468, 298] width 332 height 214
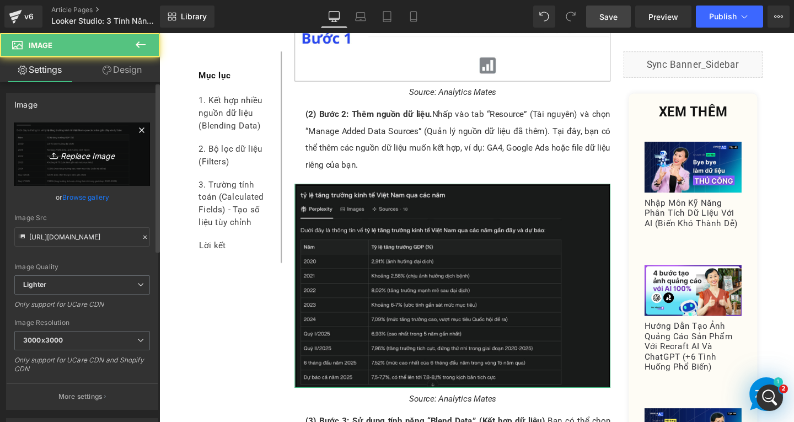
click at [67, 148] on icon "Replace Image" at bounding box center [82, 154] width 88 height 14
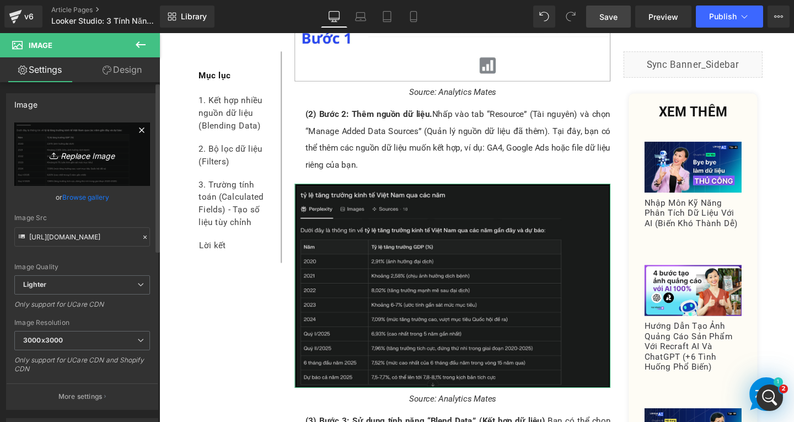
type input "C:\fakepath\Screenshot 2025-08-11 151355.png"
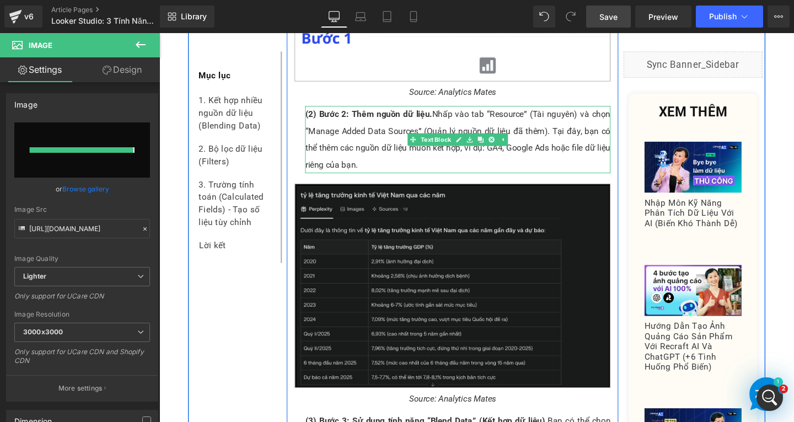
type input "https://ucarecdn.com/44609401-59a7-45eb-979b-347eb38d617b/-/format/auto/-/previ…"
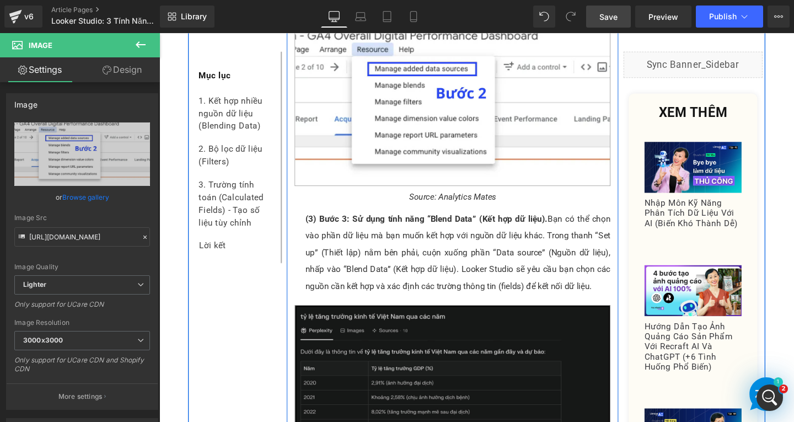
scroll to position [1268, 0]
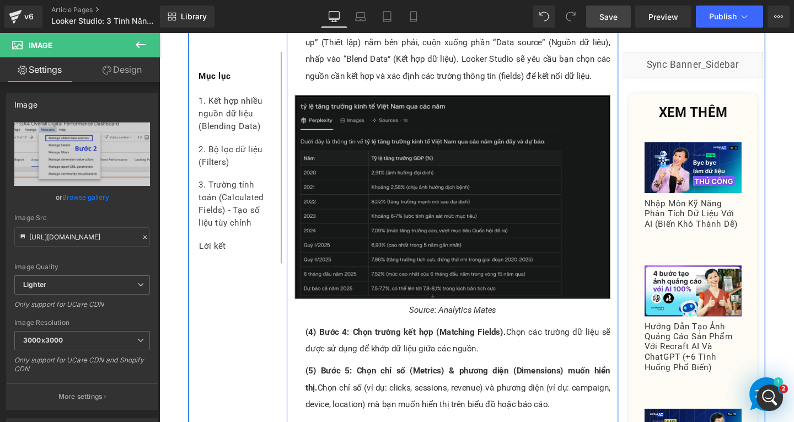
click at [348, 230] on img at bounding box center [468, 205] width 332 height 214
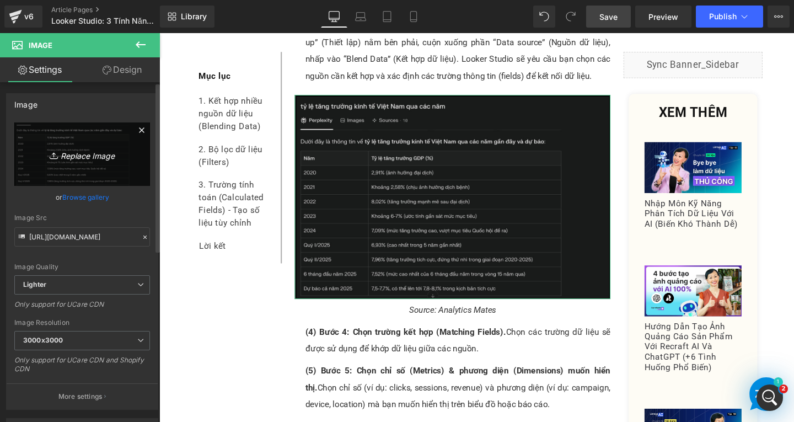
click at [101, 157] on icon "Replace Image" at bounding box center [82, 154] width 88 height 14
type input "C:\fakepath\Screenshot 2025-08-11 151617.png"
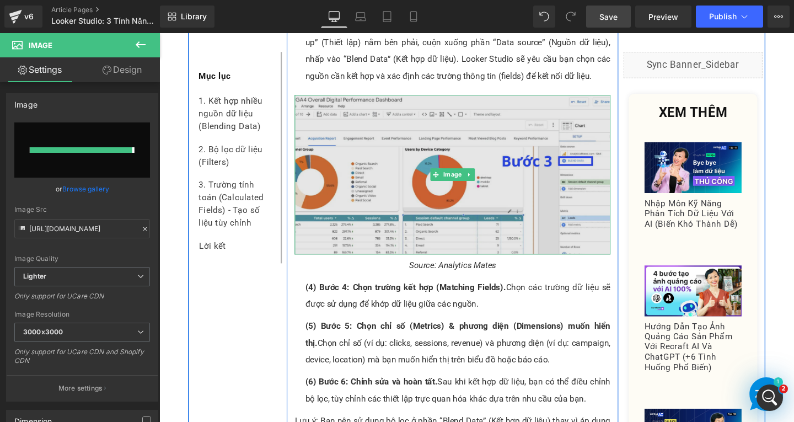
type input "https://ucarecdn.com/87b235d6-46b2-45b4-8c37-e9369ea86ba9/-/format/auto/-/previ…"
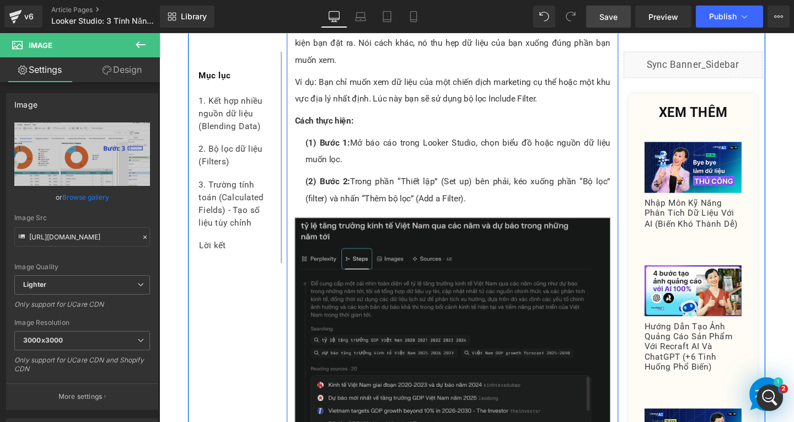
scroll to position [2205, 0]
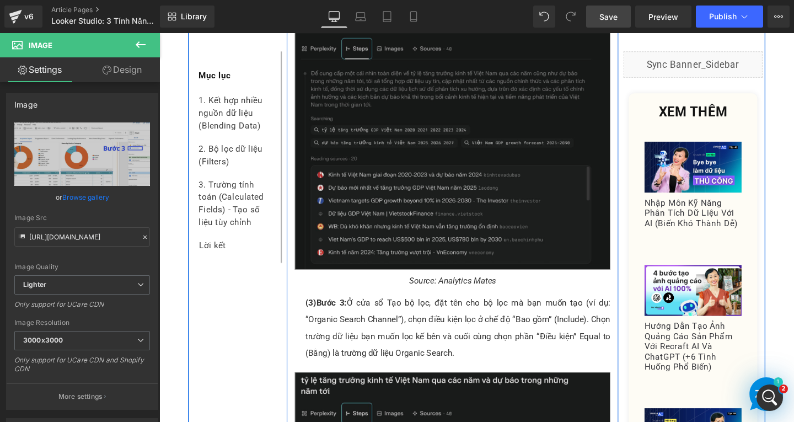
click at [368, 203] on img at bounding box center [468, 144] width 332 height 276
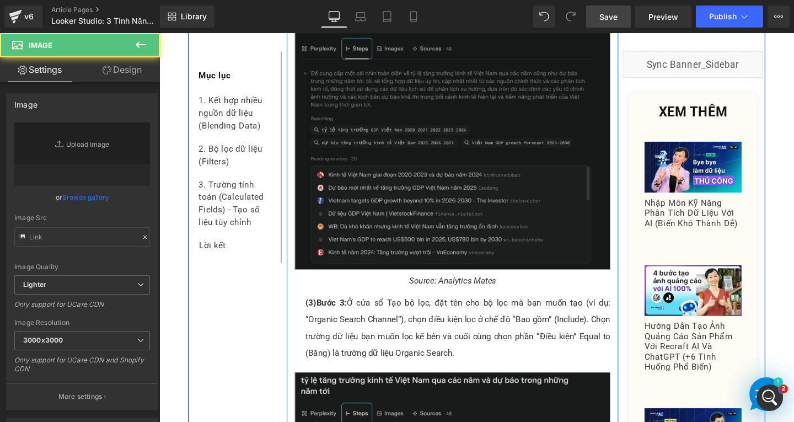
type input "https://ucarecdn.com/1bb2a87a-79d2-4161-9651-25320a6bec7a/-/format/auto/-/previ…"
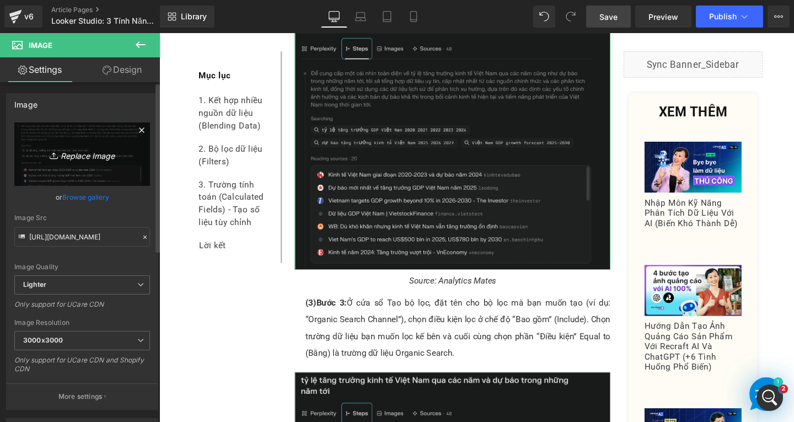
click at [93, 154] on icon "Replace Image" at bounding box center [82, 154] width 88 height 14
type input "C:\fakepath\Screenshot 2025-08-11 152332.png"
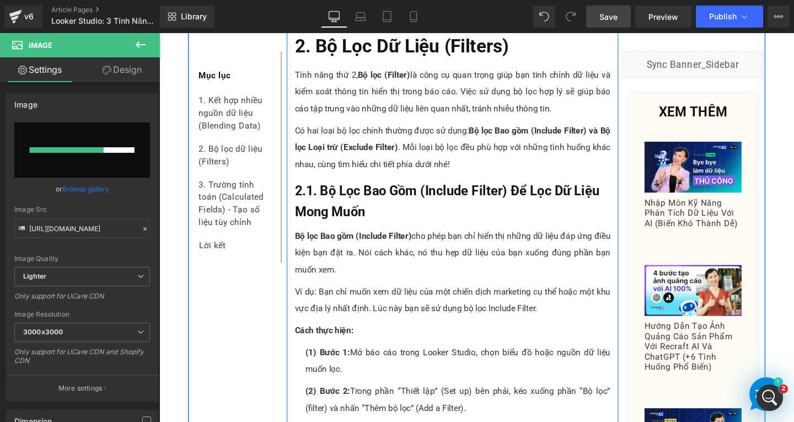
scroll to position [1930, 0]
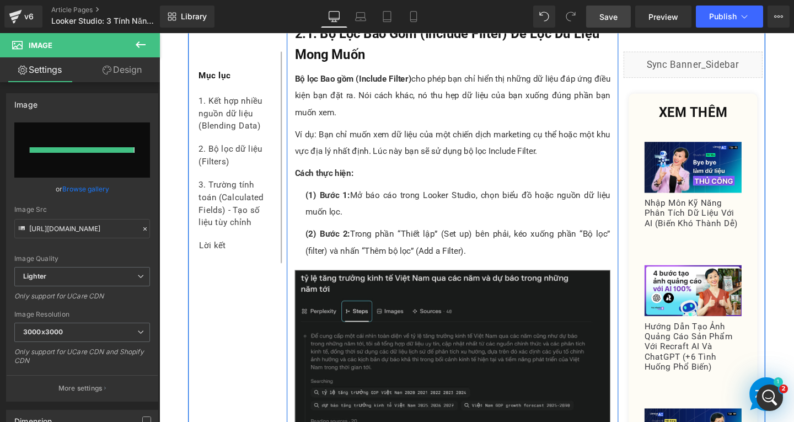
type input "https://ucarecdn.com/534f4723-c01c-434f-9c93-71d2ad746122/-/format/auto/-/previ…"
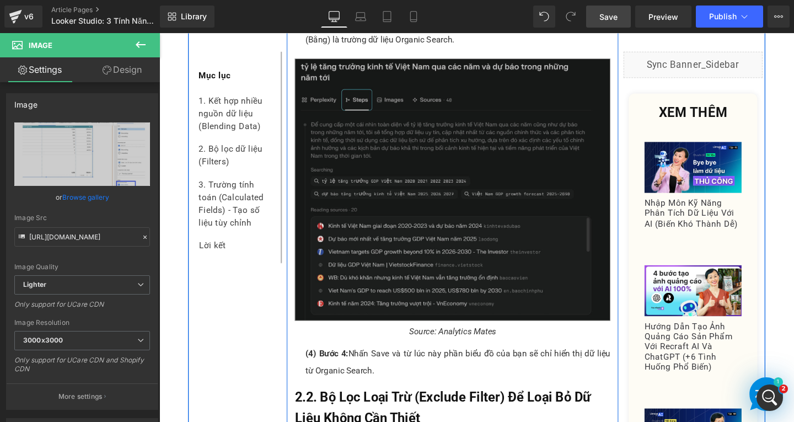
scroll to position [2371, 0]
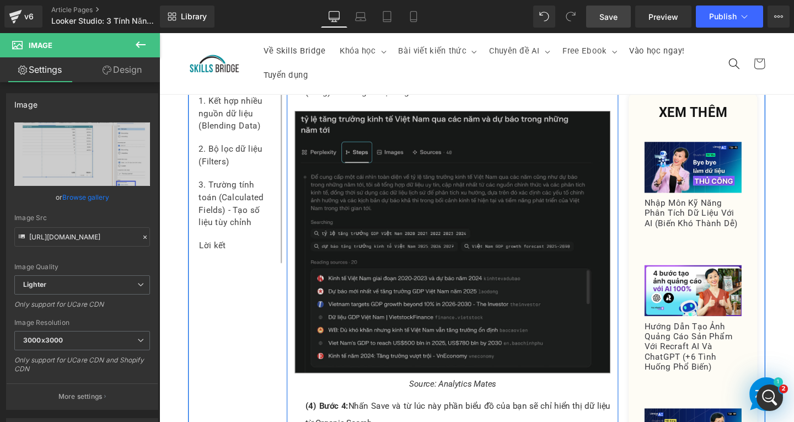
drag, startPoint x: 398, startPoint y: 234, endPoint x: 374, endPoint y: 218, distance: 28.1
click at [398, 235] on img at bounding box center [468, 253] width 332 height 276
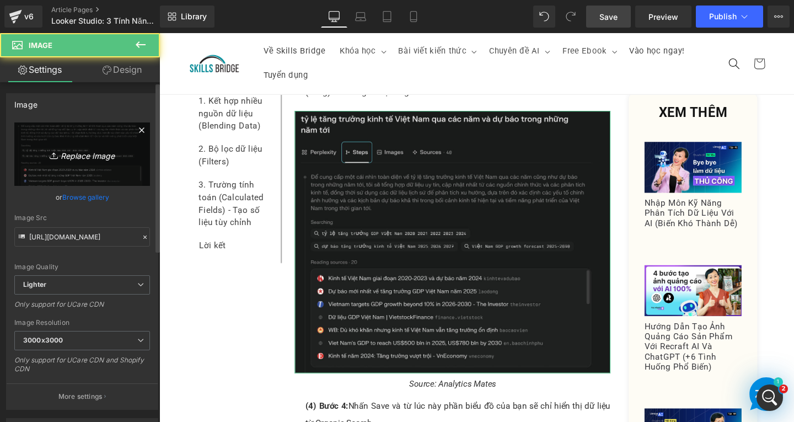
click at [105, 153] on icon "Replace Image" at bounding box center [82, 154] width 88 height 14
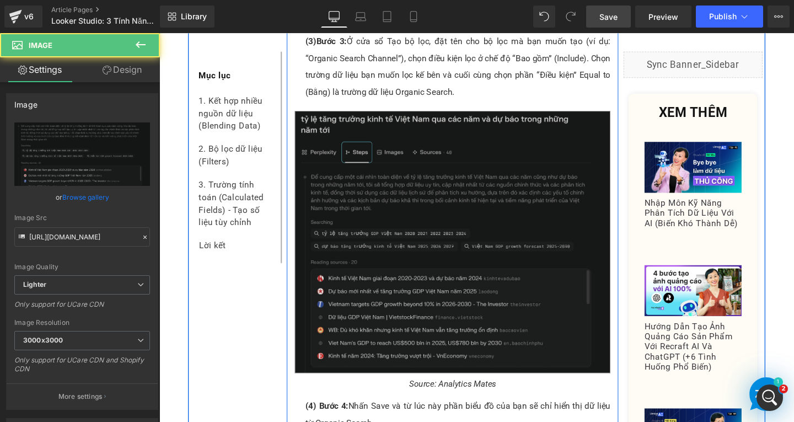
click at [397, 304] on img at bounding box center [468, 253] width 332 height 276
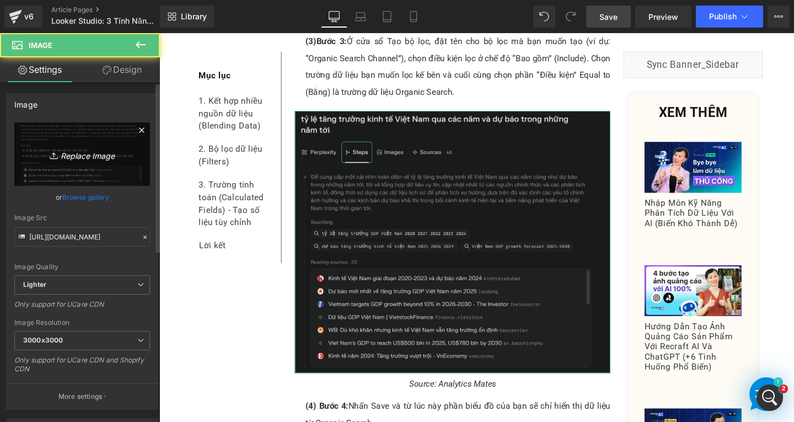
click at [79, 154] on icon "Replace Image" at bounding box center [82, 154] width 88 height 14
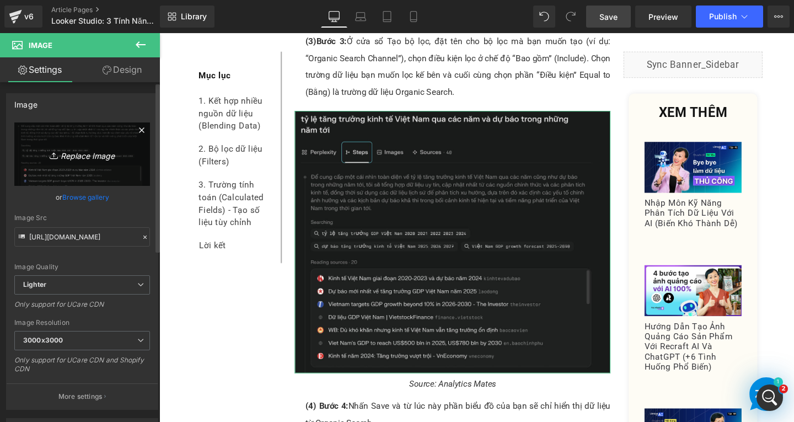
type input "C:\fakepath\Screenshot 2025-08-11 160939.png"
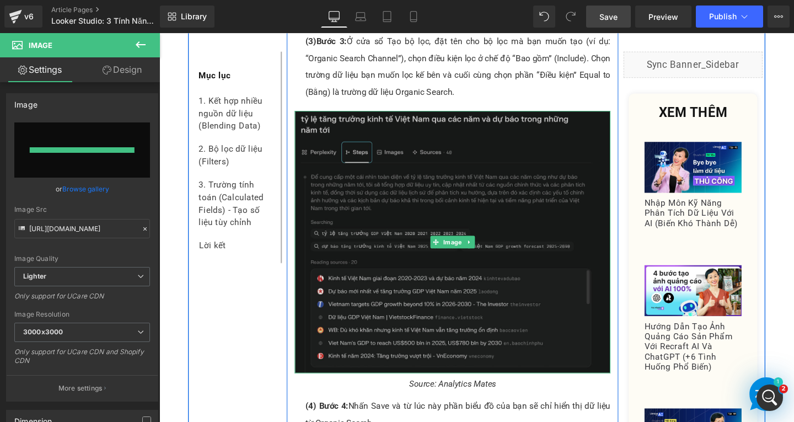
type input "https://ucarecdn.com/5b3c6d98-d3b4-48e3-9b9d-7bd3f5113846/-/format/auto/-/previ…"
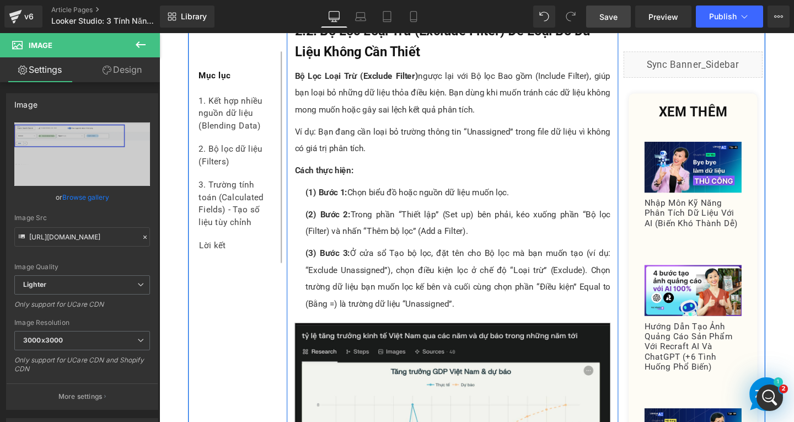
scroll to position [2867, 0]
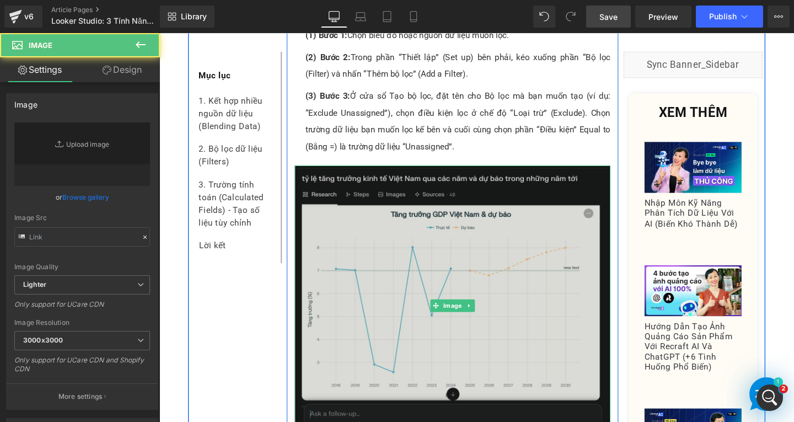
click at [397, 329] on img at bounding box center [468, 319] width 332 height 294
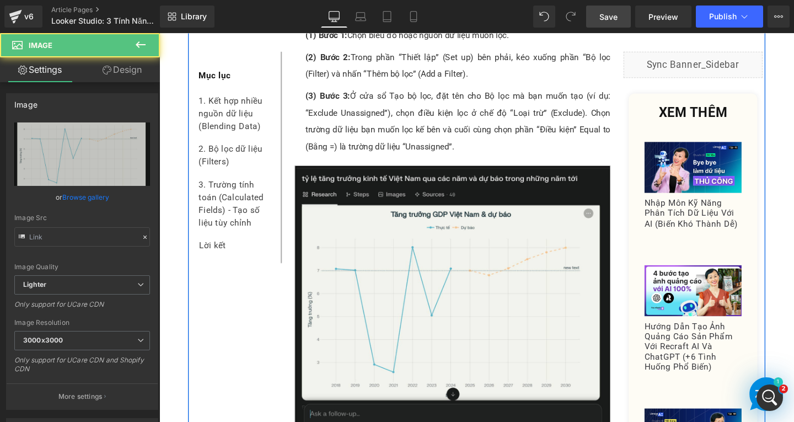
type input "https://ucarecdn.com/82e92421-d530-448c-9621-28e1ba3ddef6/-/format/auto/-/previ…"
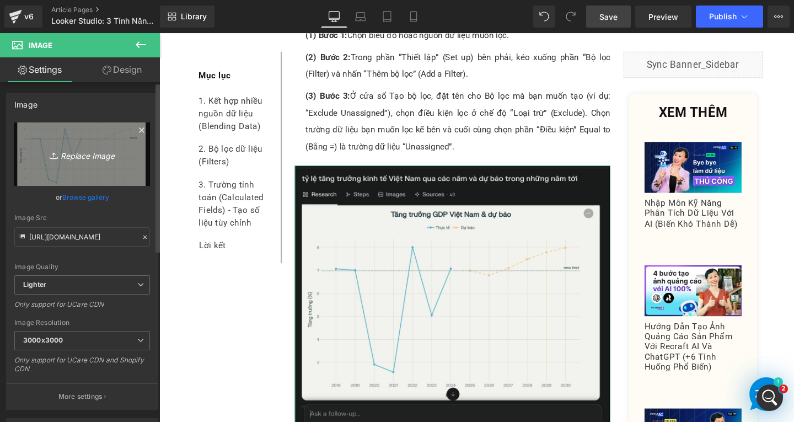
click at [90, 156] on icon "Replace Image" at bounding box center [82, 154] width 88 height 14
type input "C:\fakepath\Screenshot 2025-08-11 161043.png"
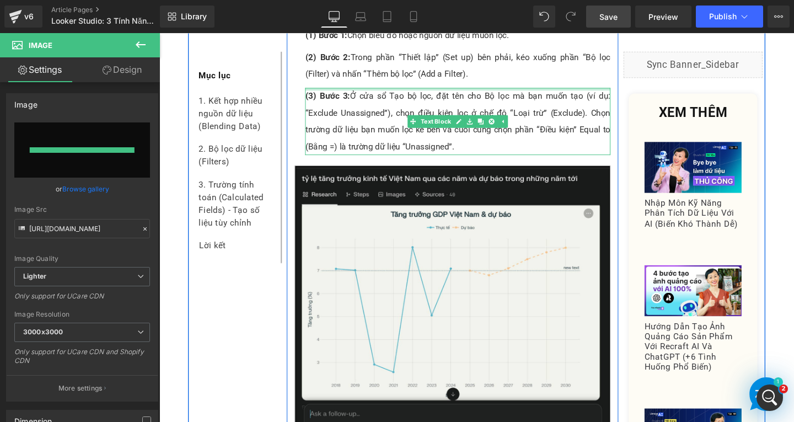
type input "https://ucarecdn.com/e712ab98-cf9e-4fd0-8a49-df7ed5f314fb/-/format/auto/-/previ…"
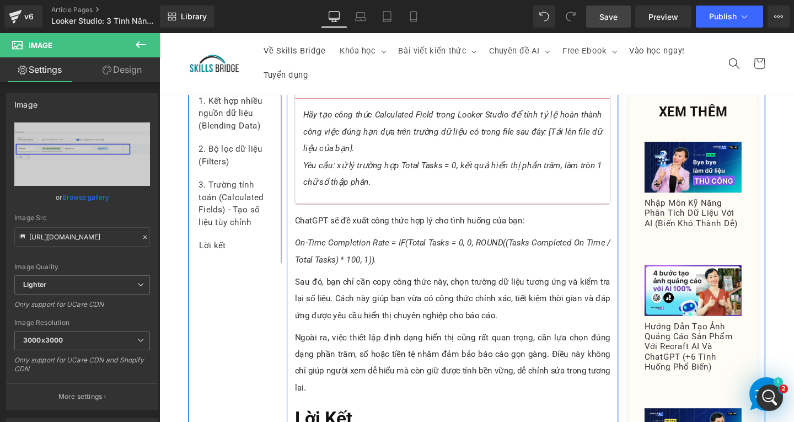
scroll to position [4742, 0]
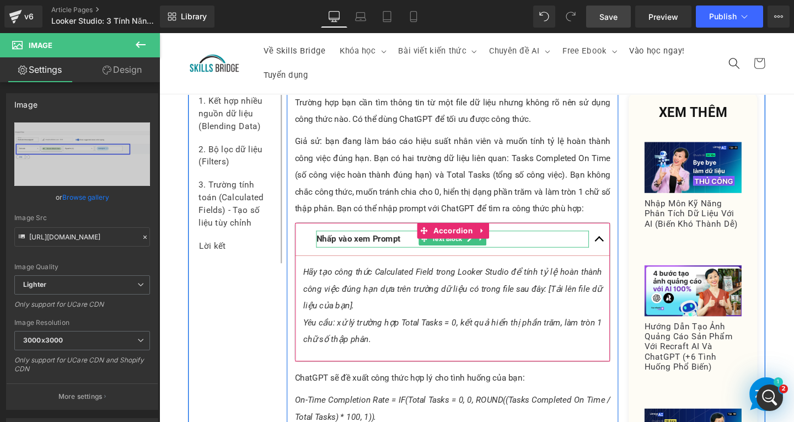
click at [413, 241] on p "Nhấp vào xem Prompt" at bounding box center [467, 250] width 287 height 18
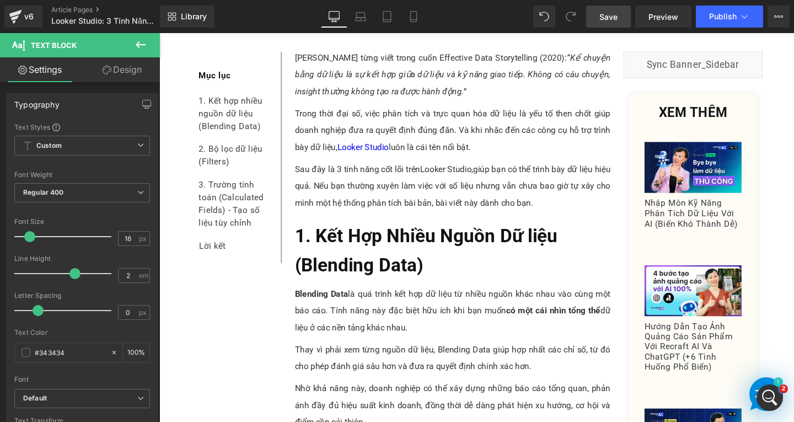
scroll to position [0, 0]
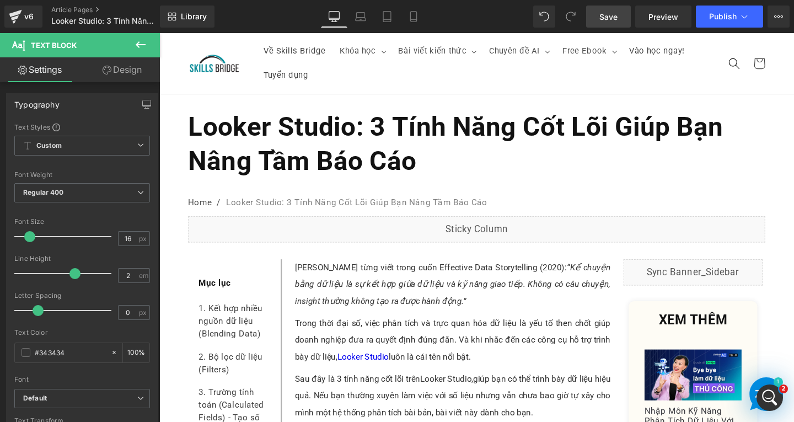
click at [610, 13] on span "Save" at bounding box center [608, 17] width 18 height 12
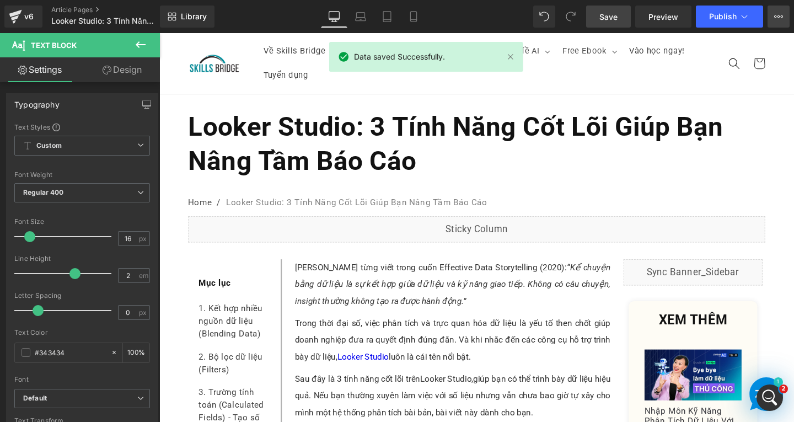
click at [774, 13] on button "View Live Page View with current Template Save Template to Library Schedule Pub…" at bounding box center [778, 17] width 22 height 22
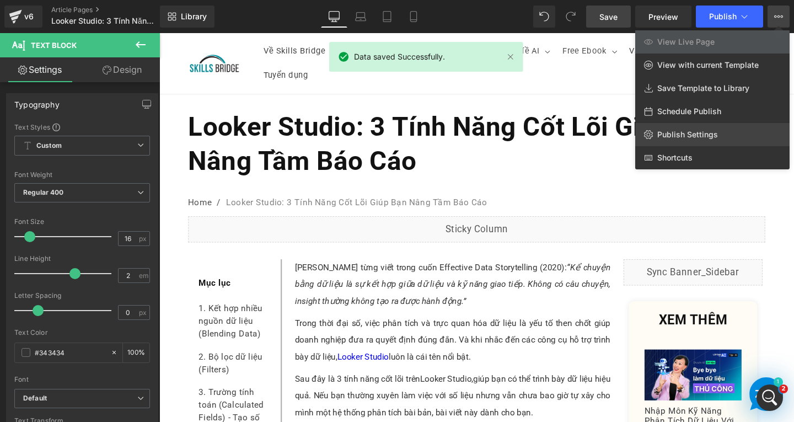
click at [676, 136] on span "Publish Settings" at bounding box center [687, 135] width 61 height 10
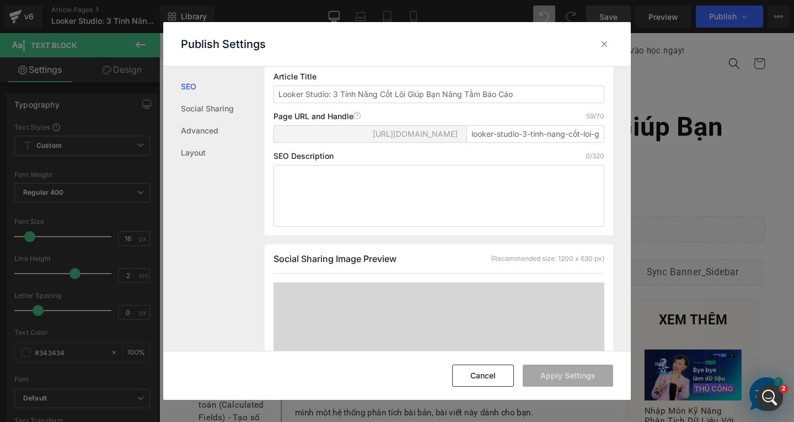
scroll to position [221, 0]
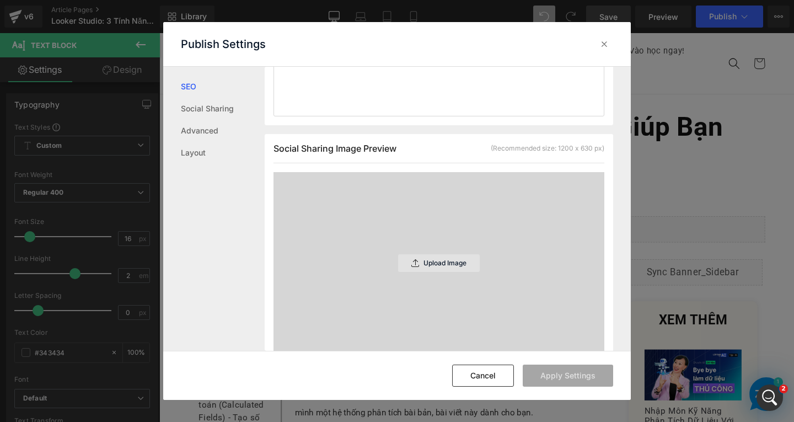
click at [434, 266] on div "Upload Image" at bounding box center [439, 263] width 82 height 18
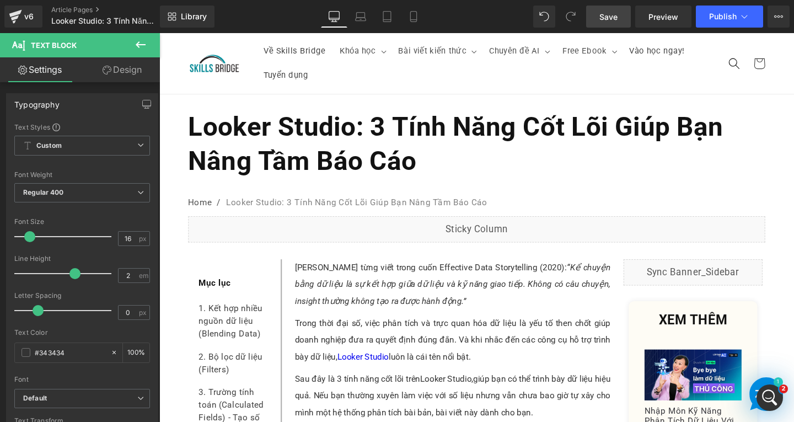
click at [779, 15] on icon at bounding box center [778, 16] width 3 height 2
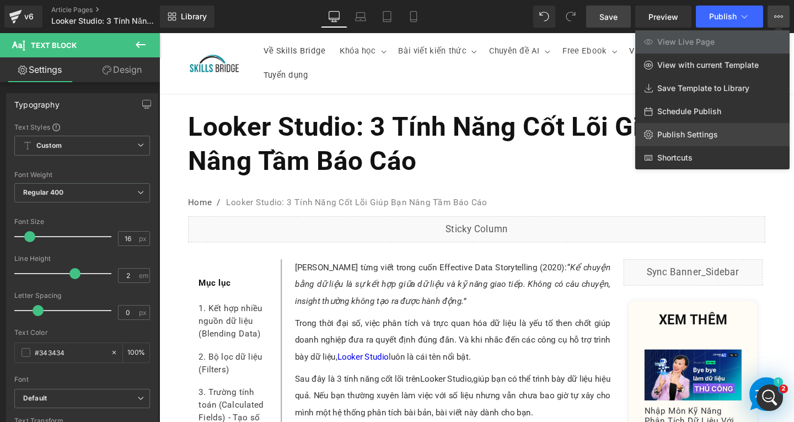
click at [682, 135] on span "Publish Settings" at bounding box center [687, 135] width 61 height 10
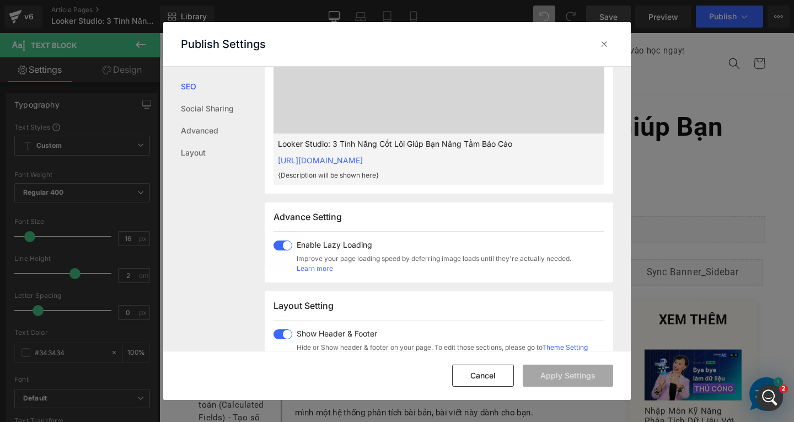
scroll to position [276, 0]
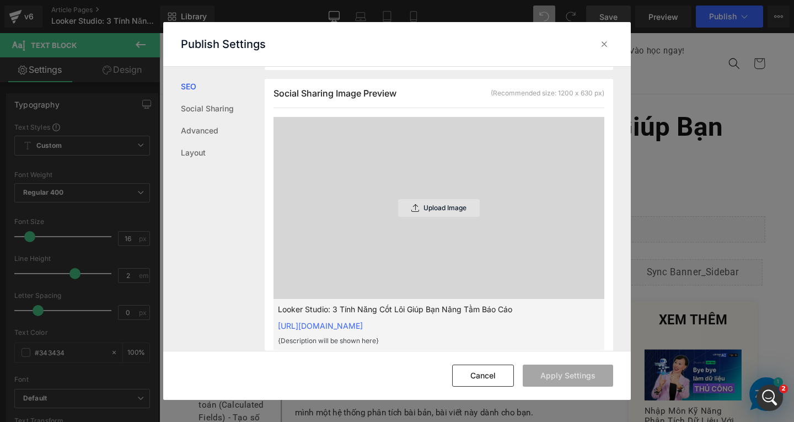
click at [426, 212] on p "Upload Image" at bounding box center [444, 208] width 43 height 8
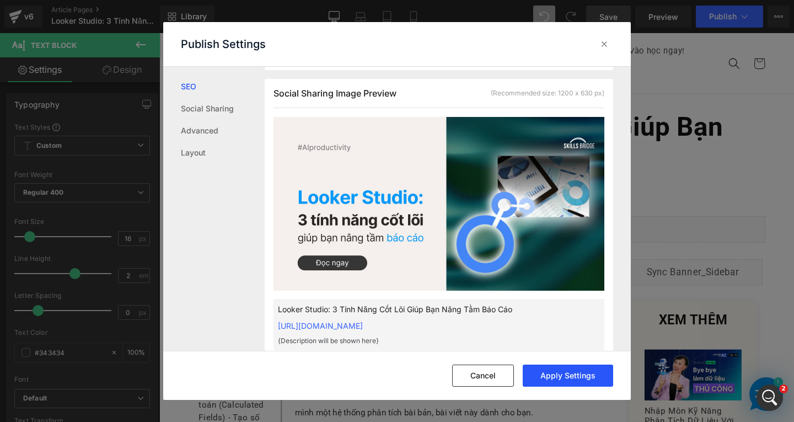
click at [570, 374] on button "Apply Settings" at bounding box center [568, 375] width 90 height 22
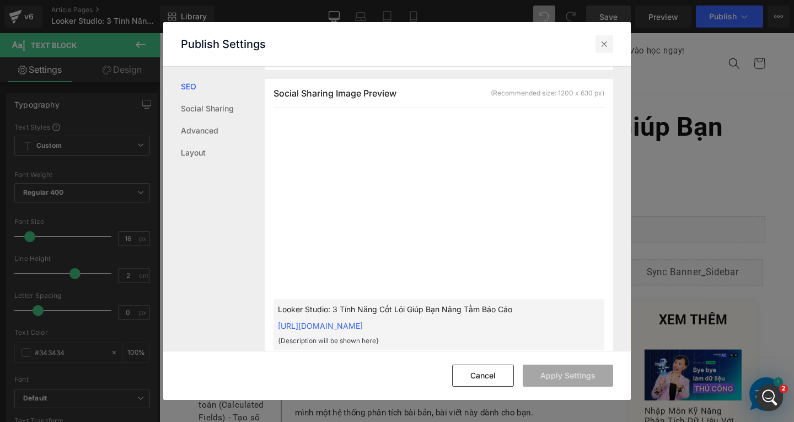
click at [609, 46] on icon at bounding box center [604, 44] width 11 height 11
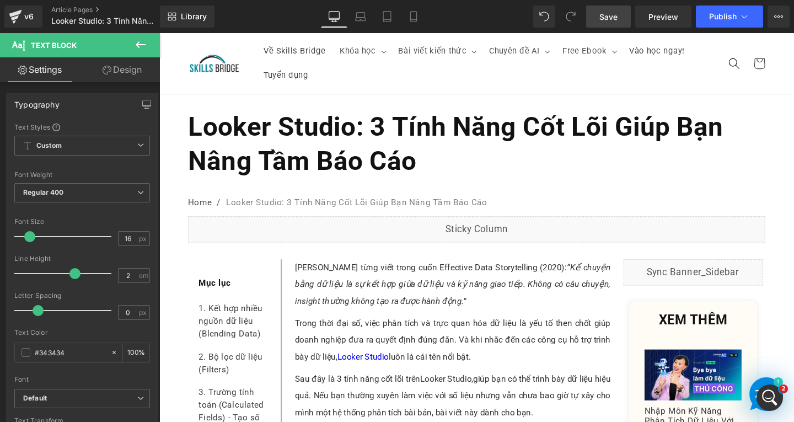
click at [609, 17] on span "Save" at bounding box center [608, 17] width 18 height 12
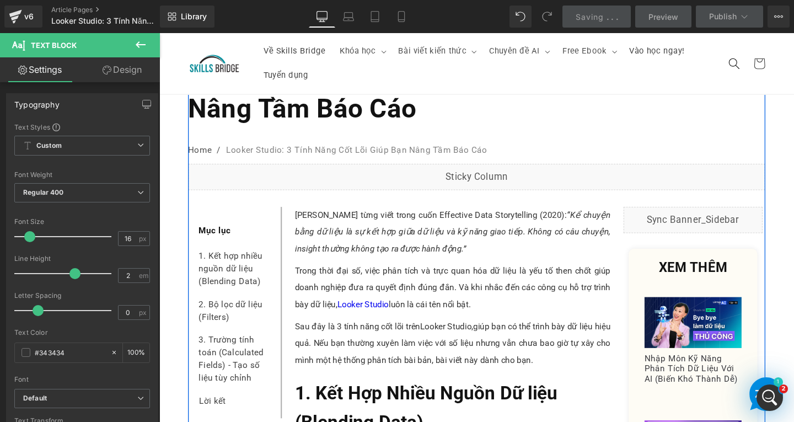
scroll to position [0, 0]
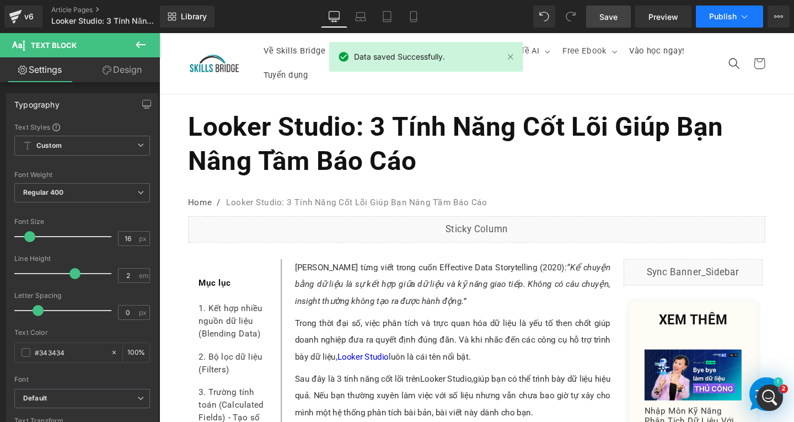
click at [729, 9] on button "Publish" at bounding box center [729, 17] width 67 height 22
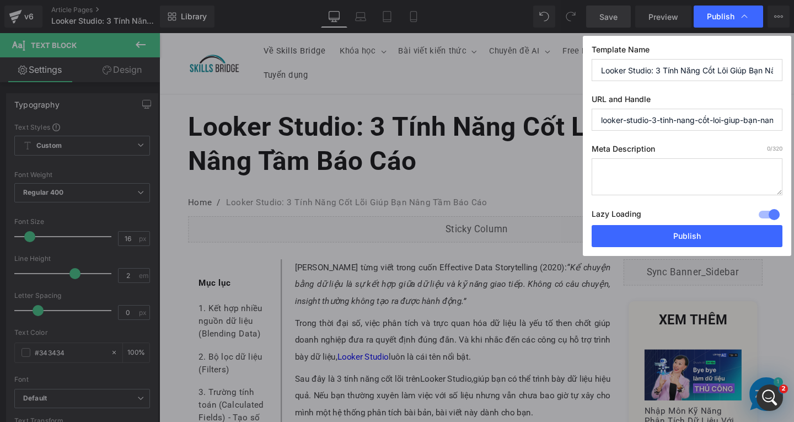
click at [673, 122] on input "looker-studio-3-tinh-nang-cốt-loi-giup-bạn-nang-tầm-bao-cao" at bounding box center [687, 120] width 191 height 22
paste input "3-tinh-nang-looker-studi"
type input "3-tinh-nang-looker-studio"
click at [616, 166] on textarea at bounding box center [687, 176] width 191 height 37
paste textarea "Brent Dykes từng viết trong cuốn Effective Data Storytelling (2020): “Kể chuyện…"
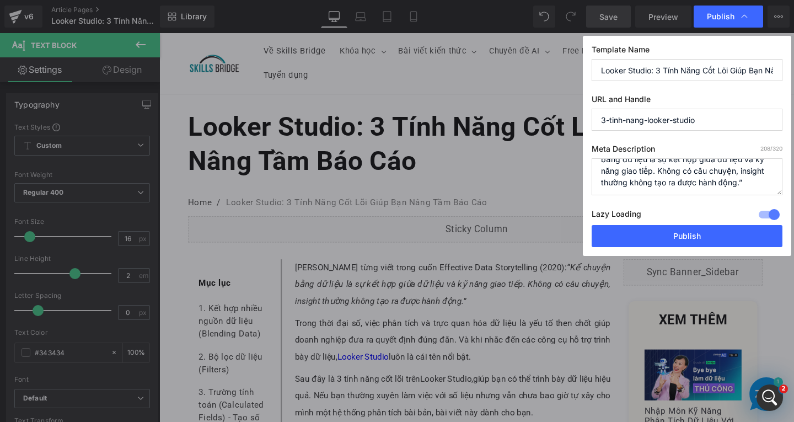
scroll to position [35, 0]
type textarea "Brent Dykes từng viết trong cuốn Effective Data Storytelling (2020): “Kể chuyện…"
drag, startPoint x: 546, startPoint y: 202, endPoint x: 691, endPoint y: 236, distance: 149.0
click at [691, 236] on button "Publish" at bounding box center [687, 236] width 191 height 22
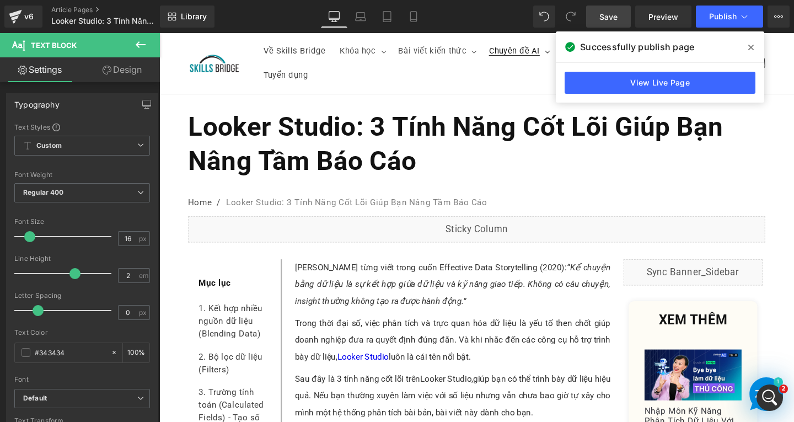
click at [619, 22] on link "Save" at bounding box center [608, 17] width 45 height 22
click at [614, 24] on link "Save" at bounding box center [608, 17] width 45 height 22
